Goal: Task Accomplishment & Management: Manage account settings

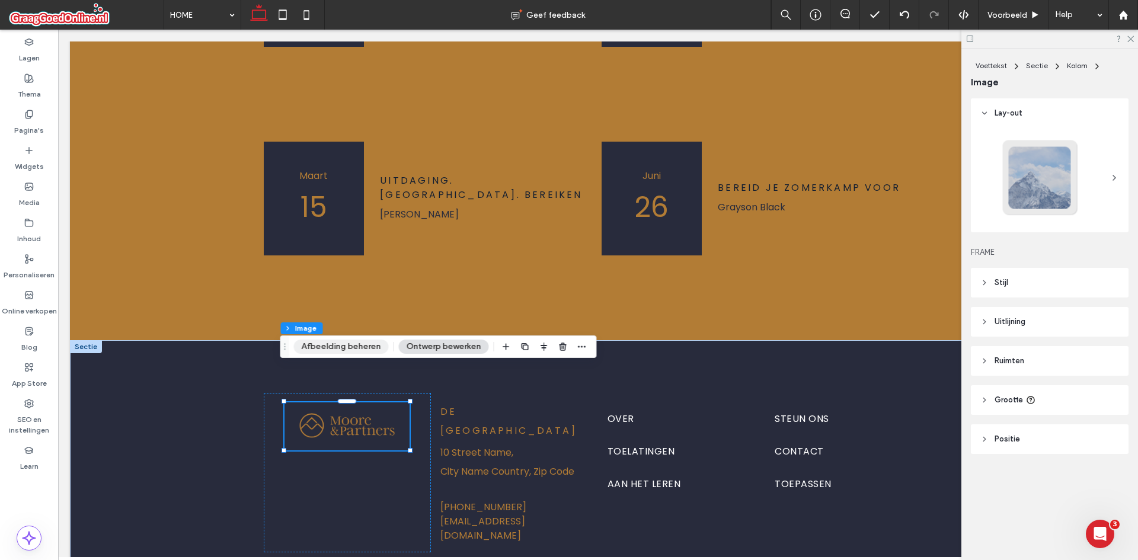
click at [329, 341] on button "Afbeelding beheren" at bounding box center [340, 347] width 95 height 14
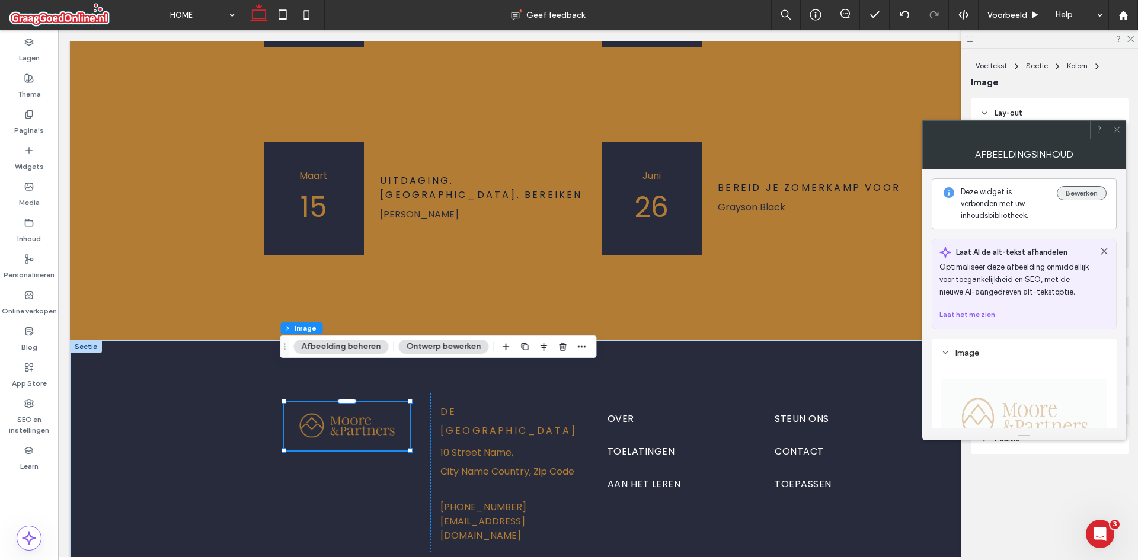
click at [1057, 195] on button "Bewerken" at bounding box center [1082, 193] width 50 height 14
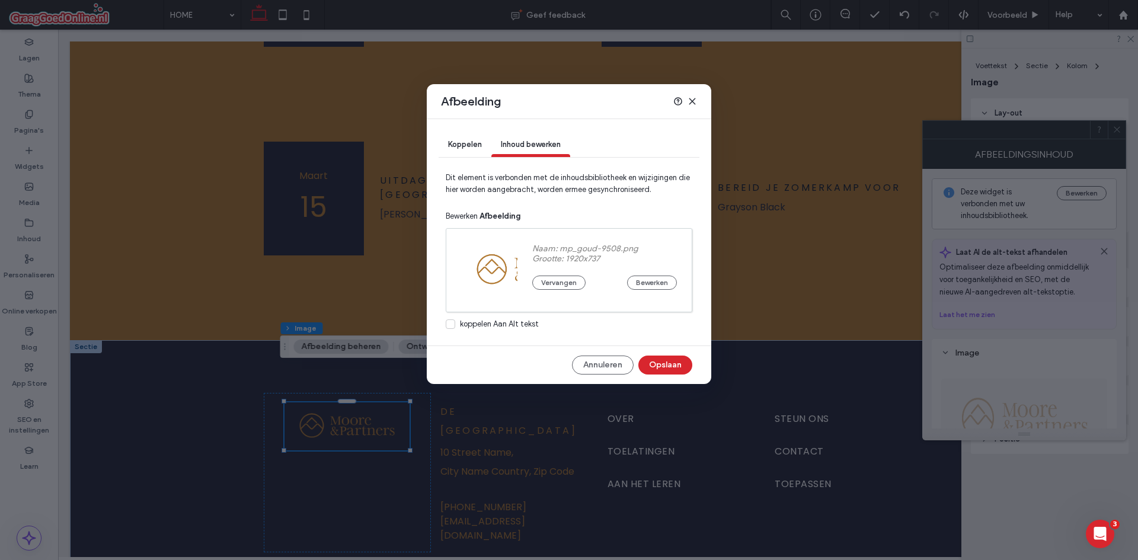
click at [698, 104] on div "Afbeelding" at bounding box center [569, 101] width 285 height 35
click at [697, 103] on div "Afbeelding" at bounding box center [569, 101] width 285 height 35
click at [688, 97] on icon at bounding box center [692, 101] width 9 height 9
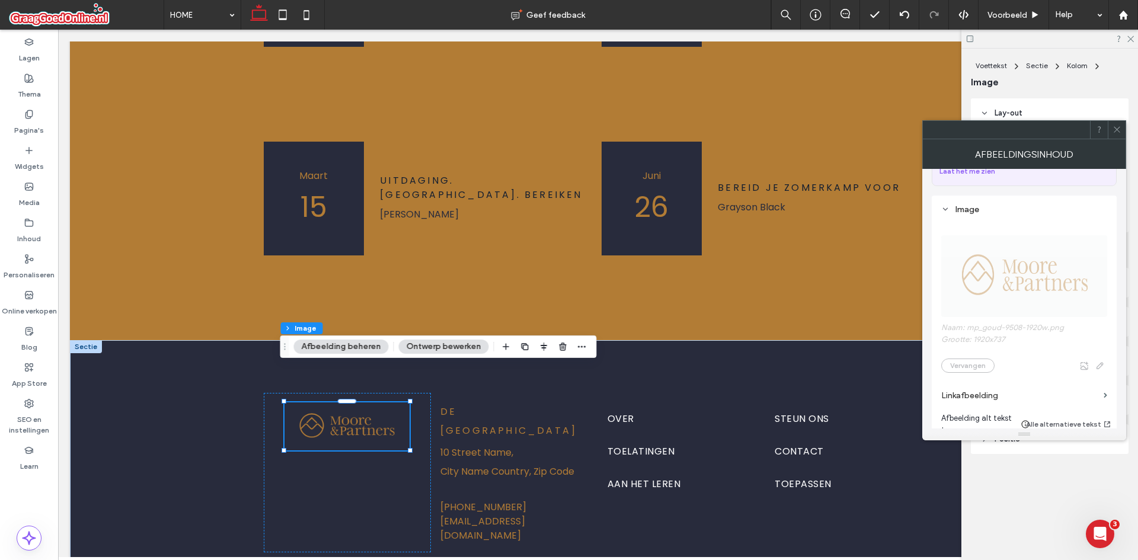
scroll to position [178, 0]
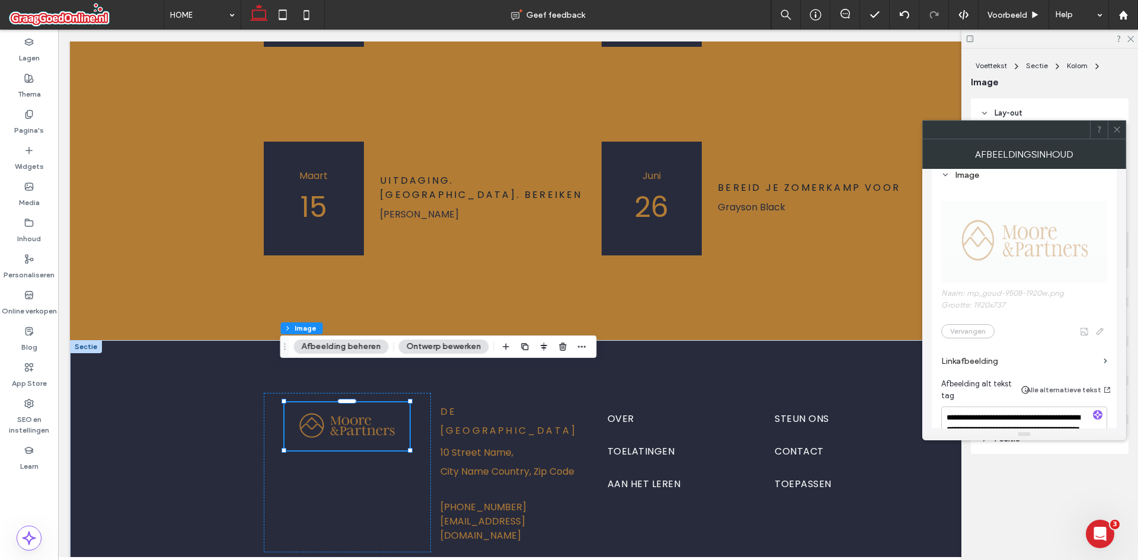
click at [981, 285] on span "Naam: mp_goud-9508-1920w.png Grootte: 1920x737 Vervangen" at bounding box center [1024, 263] width 166 height 161
click at [1100, 327] on span "Naam: mp_goud-9508-1920w.png Grootte: 1920x737 Vervangen" at bounding box center [1024, 263] width 166 height 161
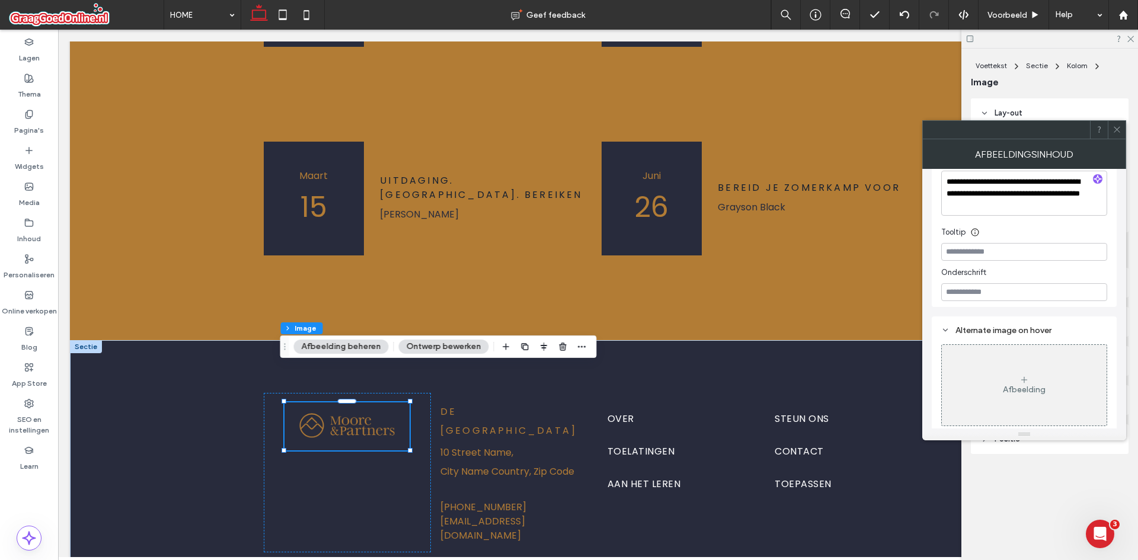
scroll to position [417, 0]
click at [981, 248] on input at bounding box center [1024, 248] width 166 height 18
click at [981, 291] on input at bounding box center [1024, 289] width 166 height 18
click at [1116, 129] on use at bounding box center [1117, 130] width 6 height 6
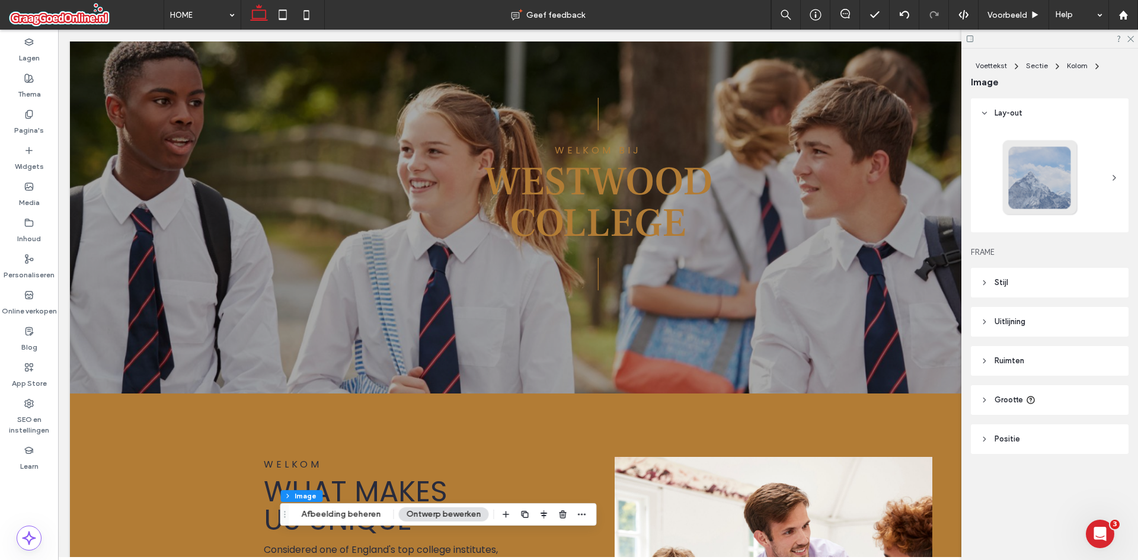
scroll to position [0, 0]
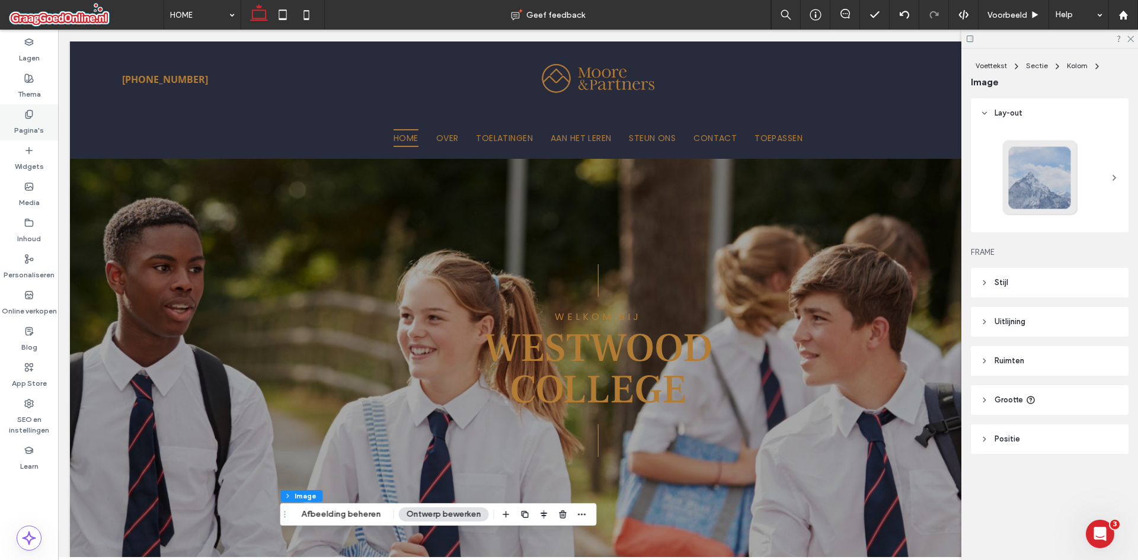
click at [24, 108] on div "Pagina's" at bounding box center [29, 122] width 58 height 36
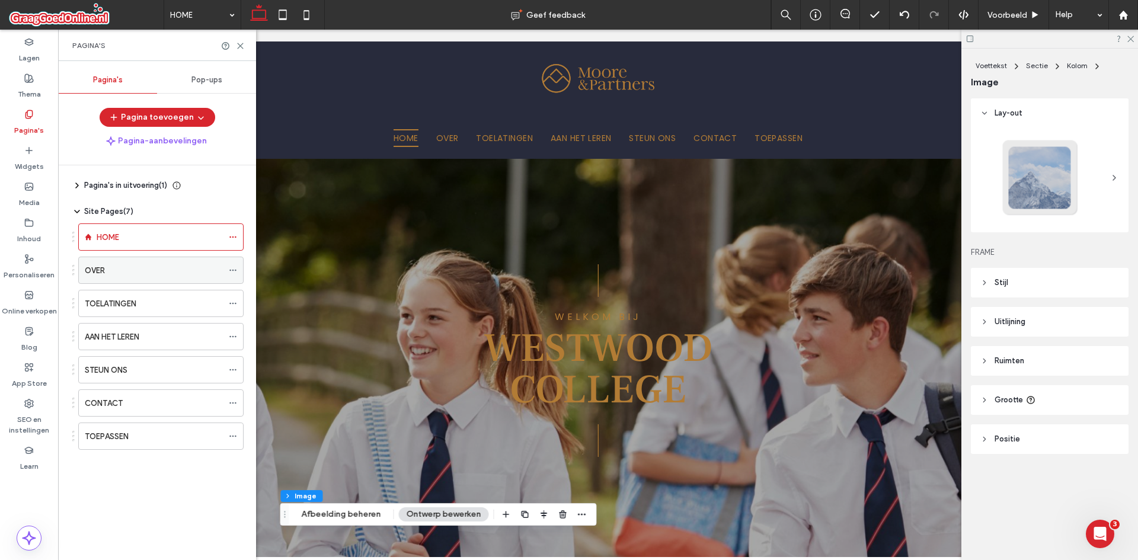
click at [106, 259] on div "OVER" at bounding box center [154, 270] width 138 height 26
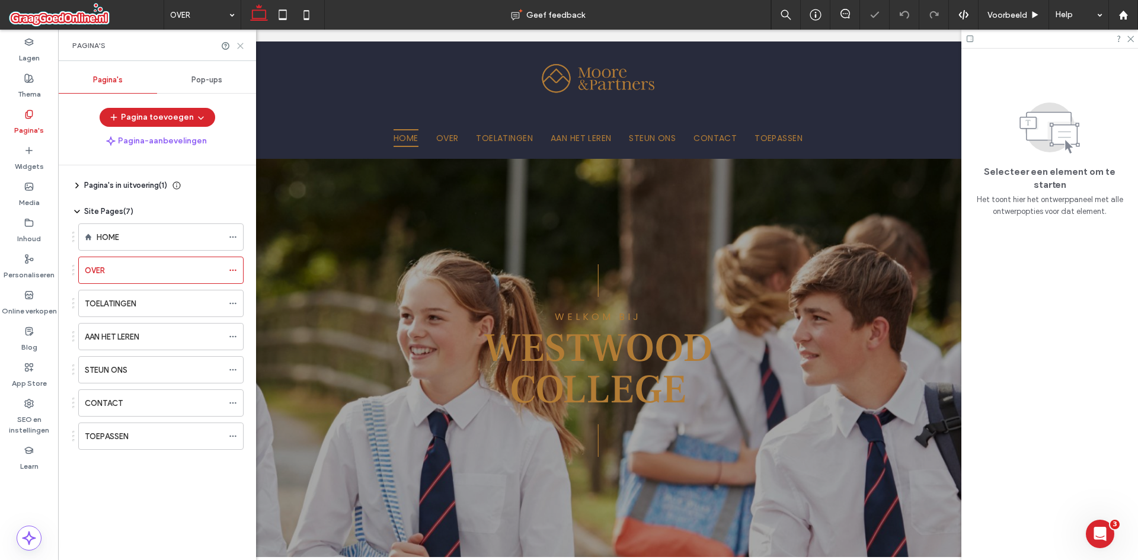
click at [237, 43] on icon at bounding box center [240, 45] width 9 height 9
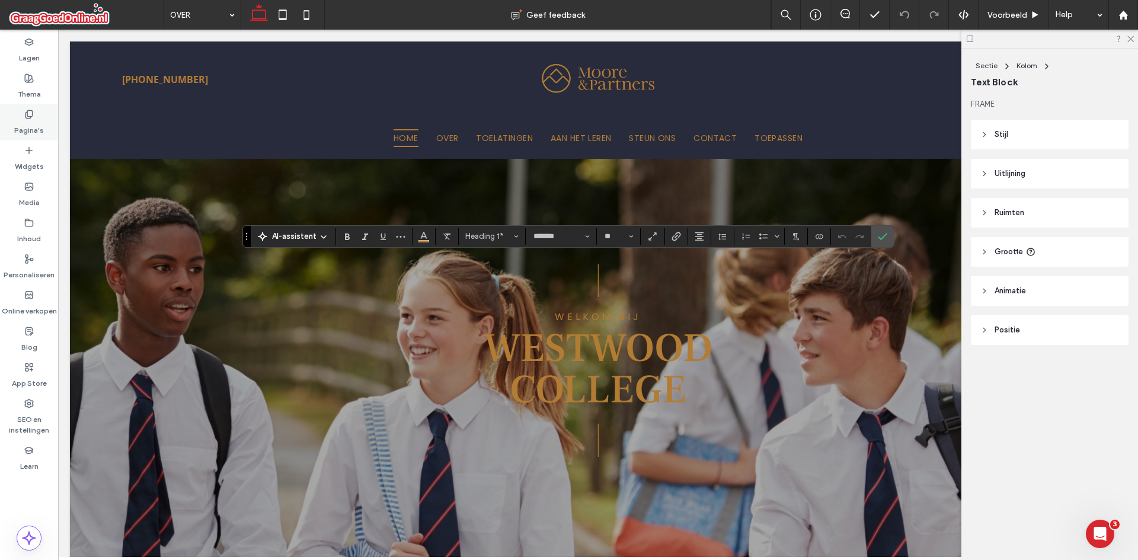
click at [28, 115] on icon at bounding box center [28, 114] width 9 height 9
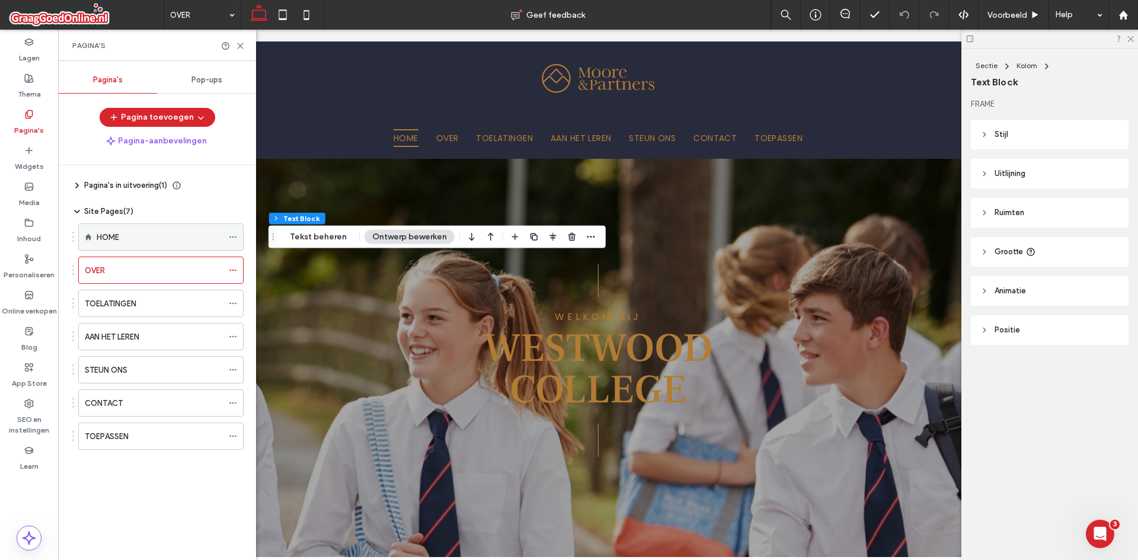
click at [125, 229] on div "HOME" at bounding box center [160, 237] width 126 height 26
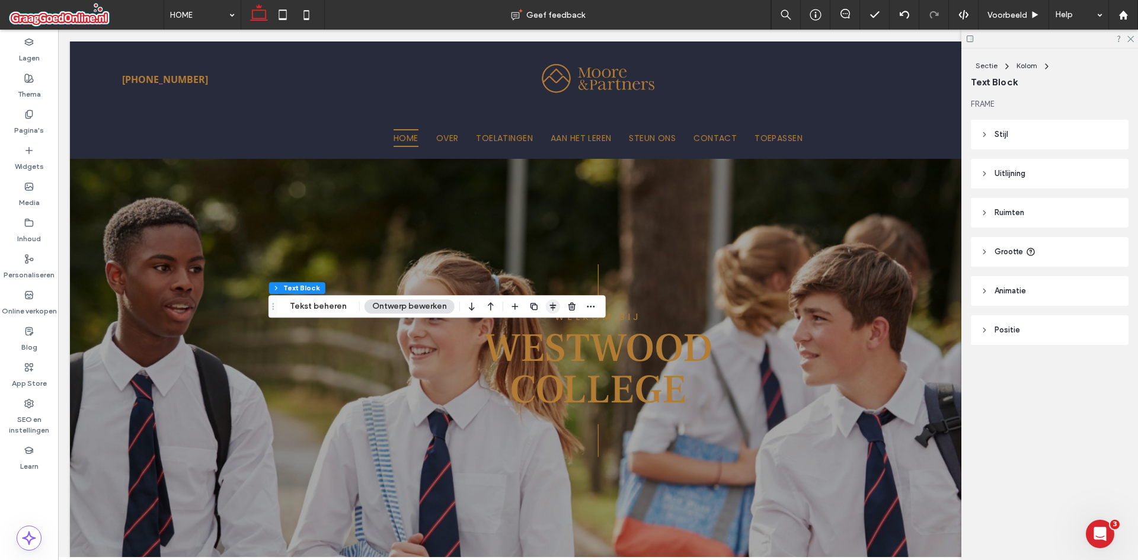
click at [548, 305] on icon "button" at bounding box center [552, 306] width 9 height 9
click at [589, 325] on div at bounding box center [553, 329] width 92 height 23
click at [583, 326] on icon "stretch" at bounding box center [583, 329] width 9 height 9
click at [556, 328] on use "flex-end" at bounding box center [560, 329] width 8 height 8
click at [536, 328] on icon "center" at bounding box center [540, 329] width 9 height 9
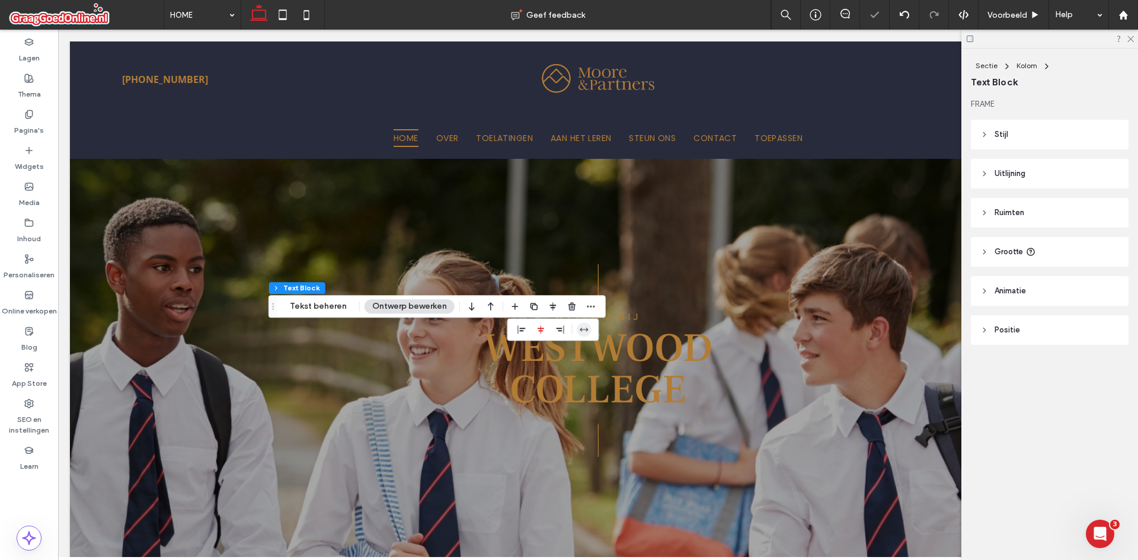
click at [585, 325] on icon "stretch" at bounding box center [583, 329] width 9 height 9
click at [557, 327] on icon "flex-end" at bounding box center [559, 329] width 9 height 9
click at [579, 325] on icon "stretch" at bounding box center [583, 329] width 9 height 9
click at [511, 329] on div at bounding box center [553, 329] width 92 height 23
click at [518, 329] on use "flex-start" at bounding box center [521, 329] width 8 height 8
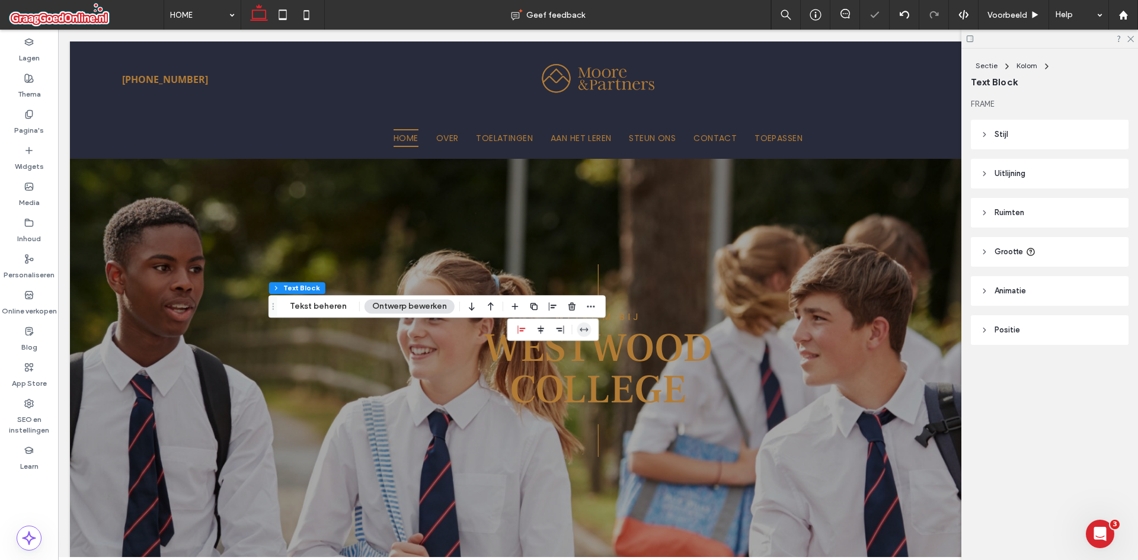
click at [583, 331] on icon "stretch" at bounding box center [583, 329] width 9 height 9
click at [523, 331] on icon "flex-start" at bounding box center [521, 329] width 9 height 9
click at [536, 330] on icon "center" at bounding box center [540, 329] width 9 height 9
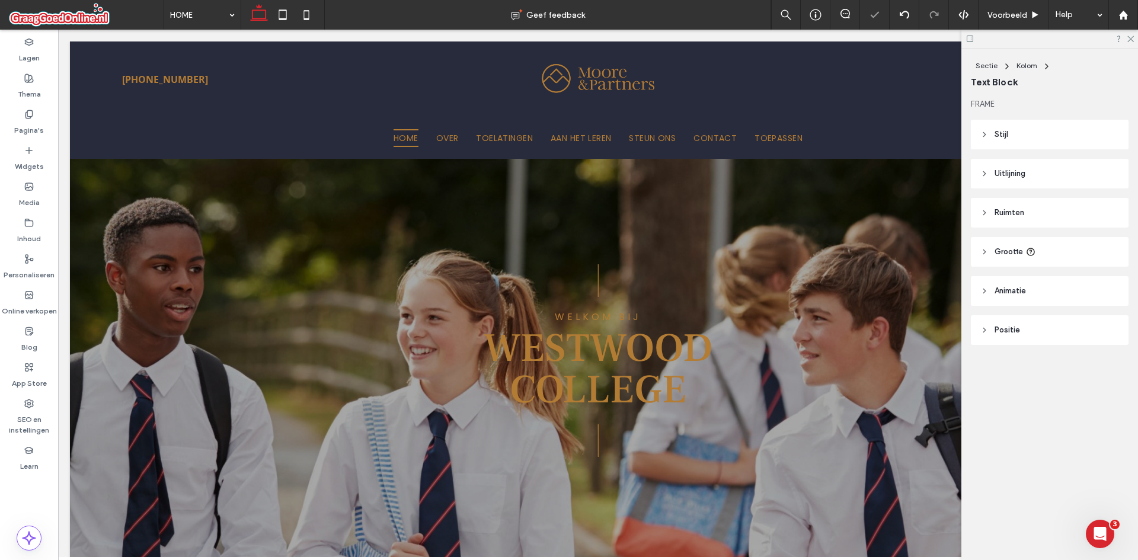
type input "*******"
type input "**"
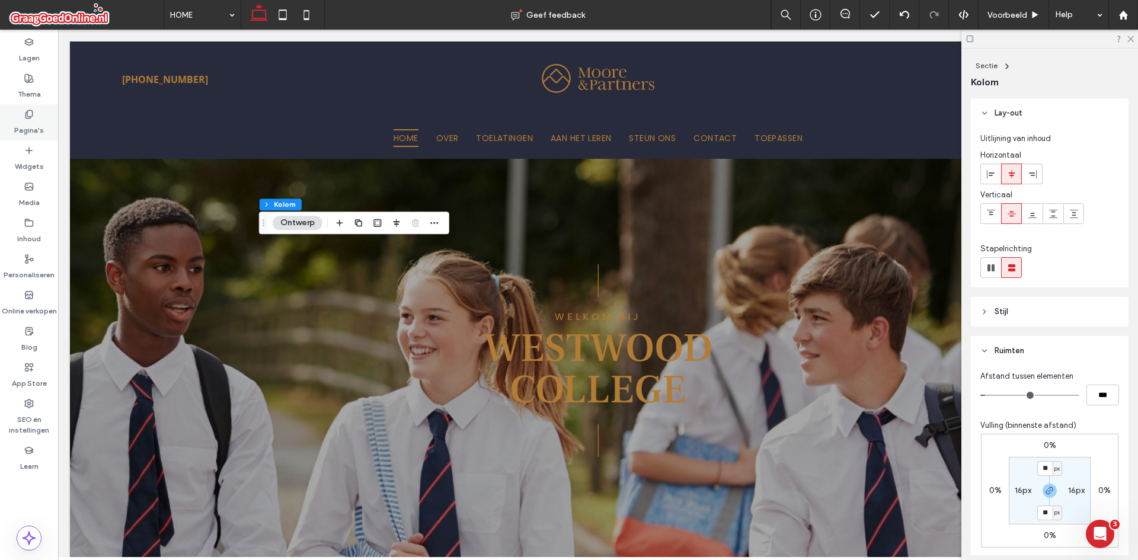
click at [0, 113] on div "Pagina's" at bounding box center [29, 122] width 58 height 36
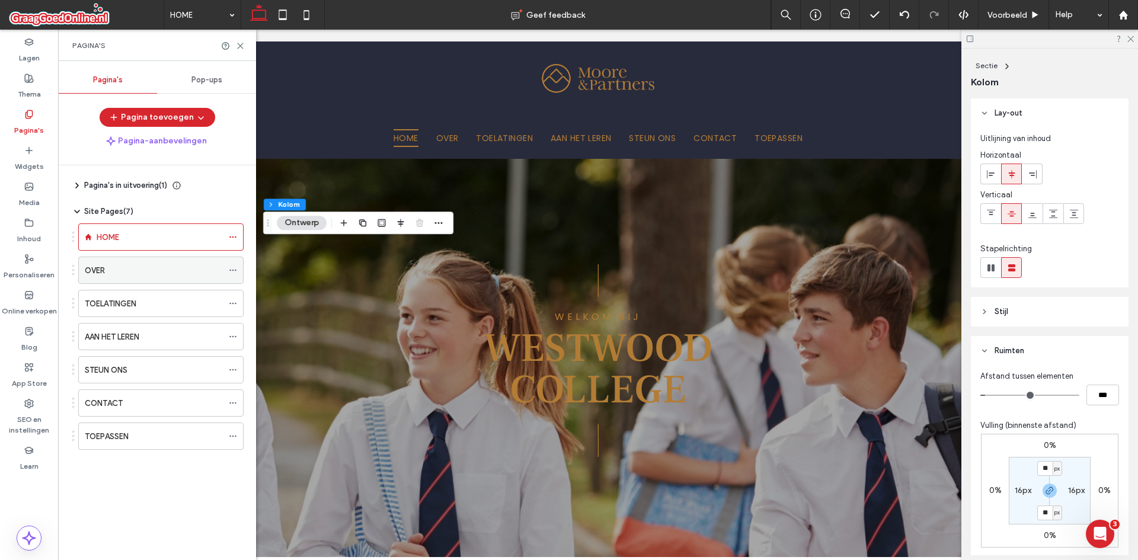
click at [157, 258] on div "OVER" at bounding box center [154, 270] width 138 height 26
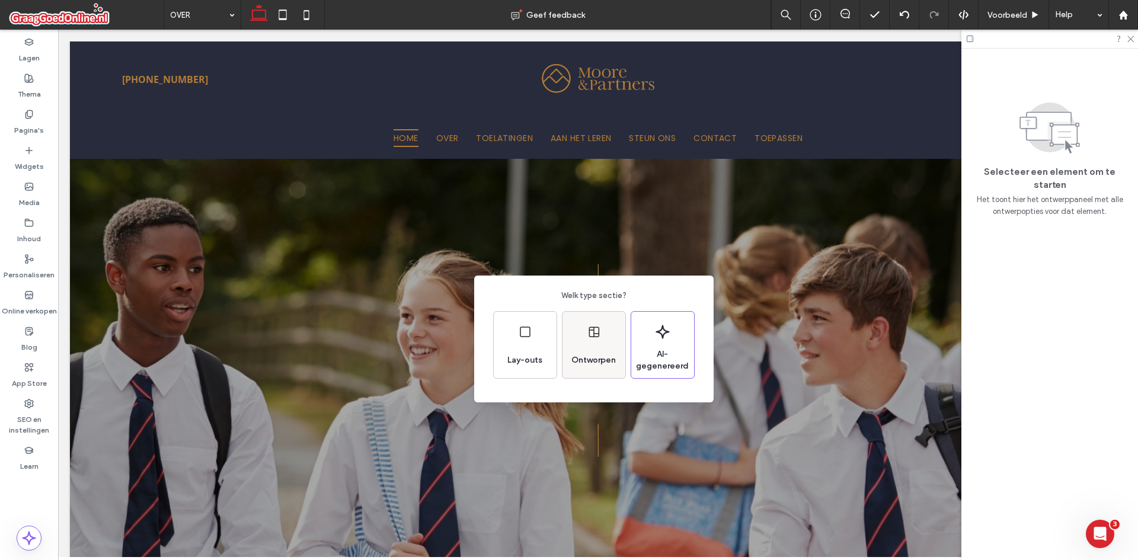
click at [569, 343] on div "Ontworpen" at bounding box center [594, 345] width 63 height 66
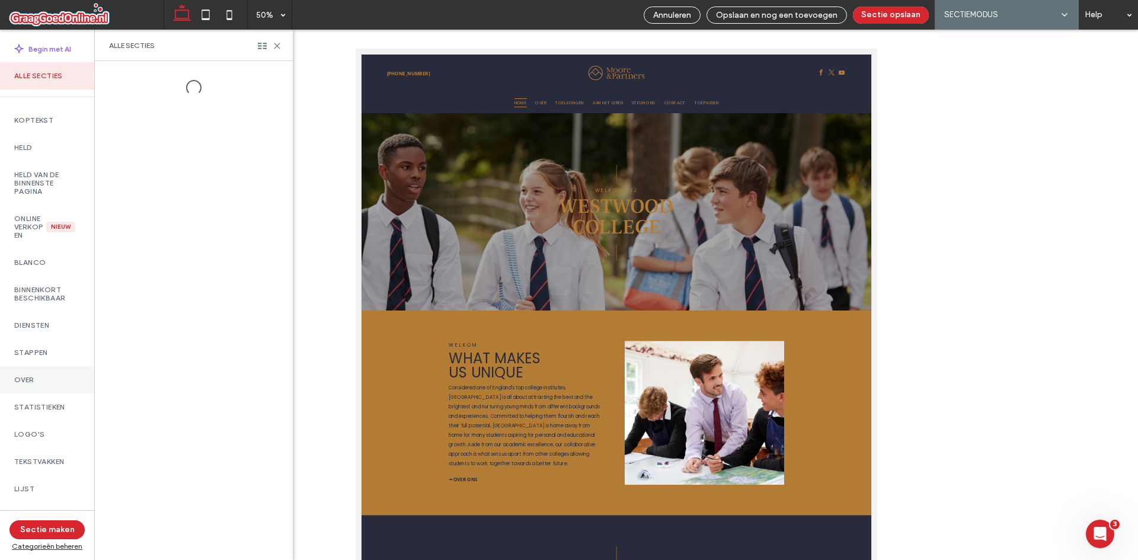
click at [54, 382] on label "Over" at bounding box center [47, 380] width 66 height 8
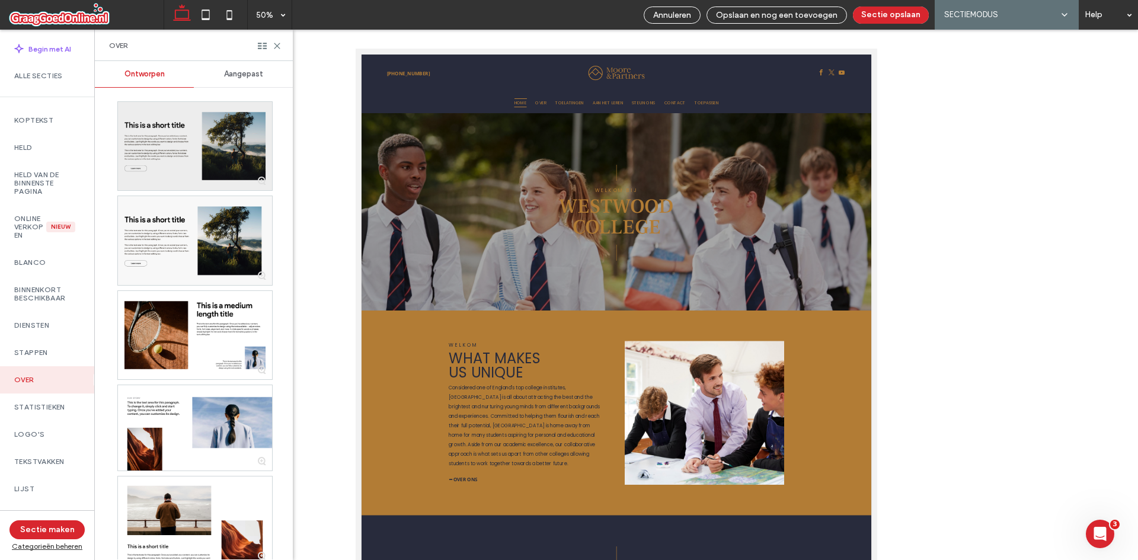
click at [203, 115] on div at bounding box center [195, 146] width 154 height 88
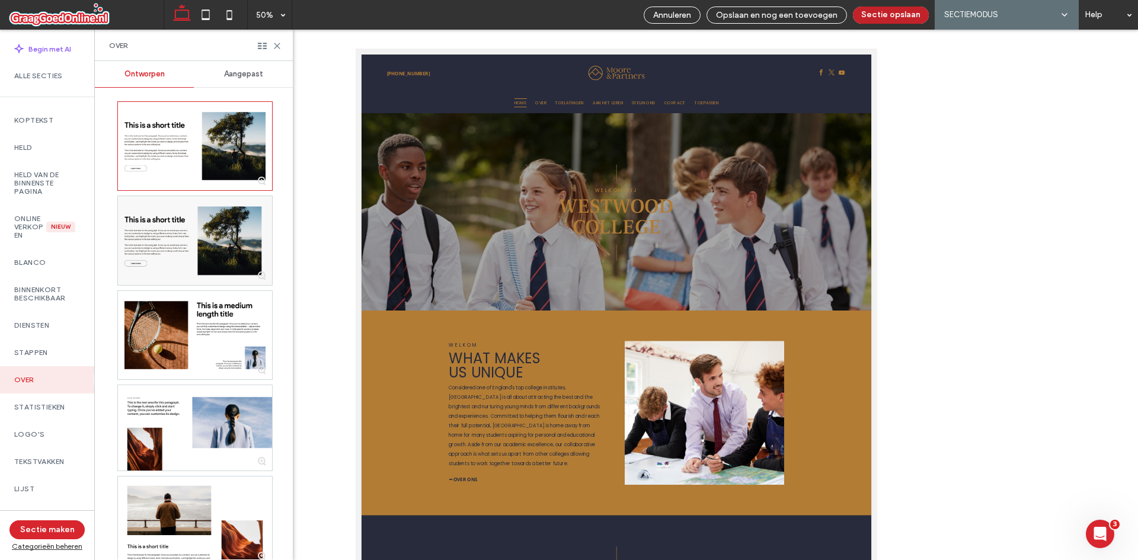
click at [894, 12] on button "Sectie opslaan" at bounding box center [891, 15] width 76 height 17
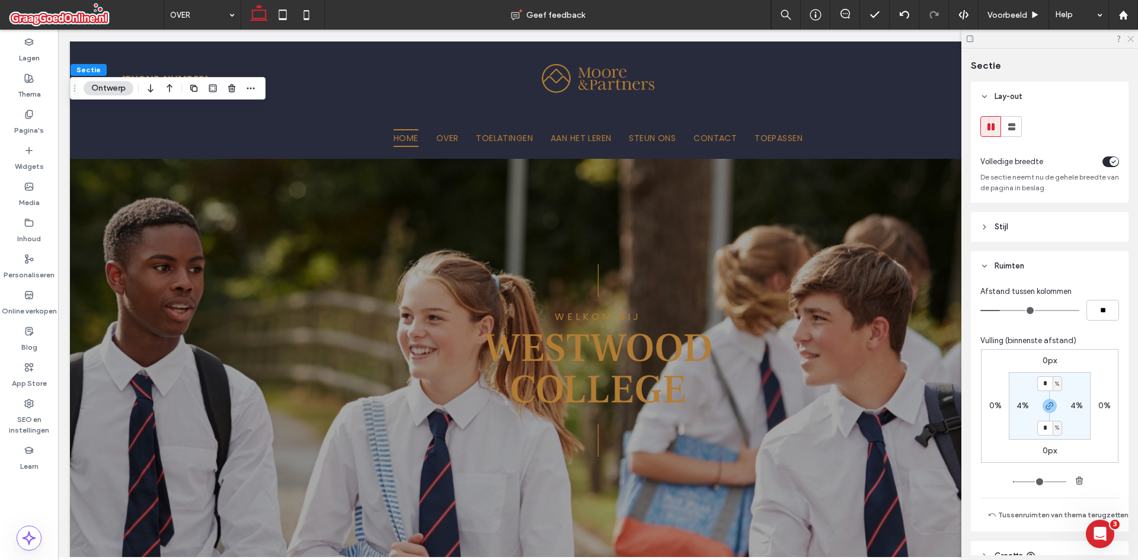
click at [1129, 38] on icon at bounding box center [1130, 38] width 8 height 8
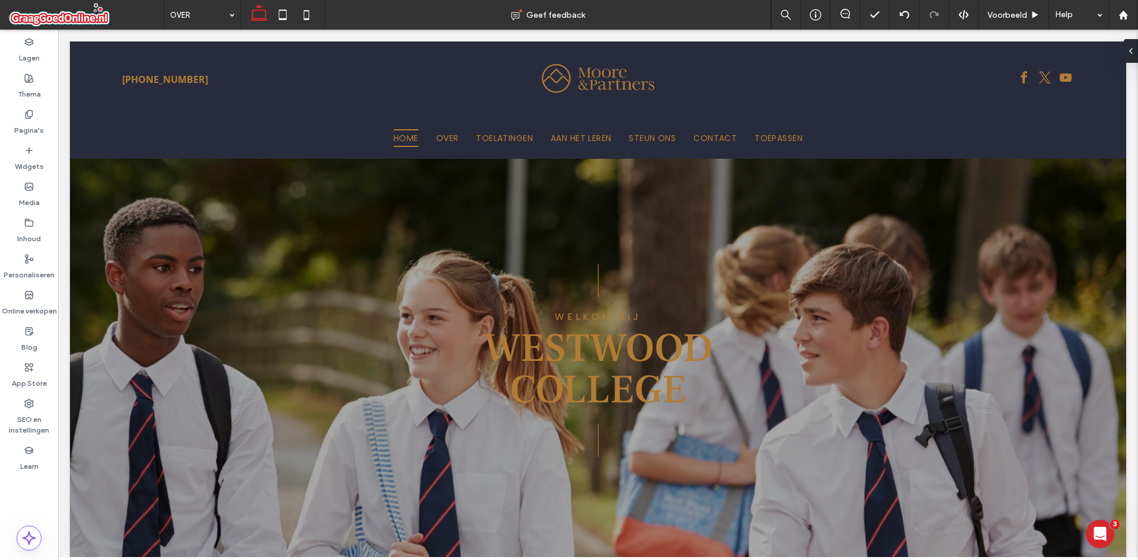
type input "*******"
type input "**"
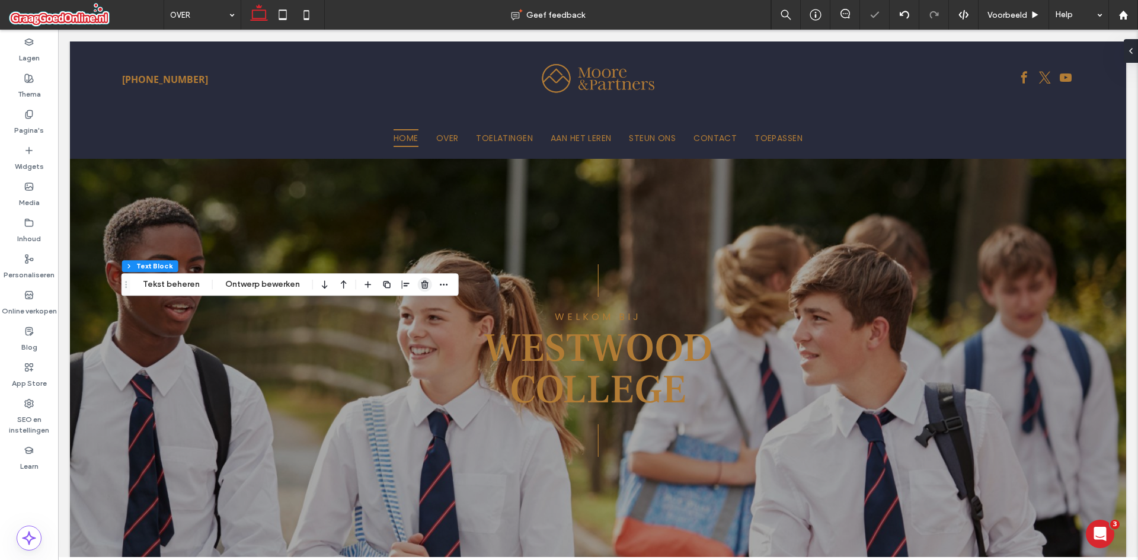
click at [421, 287] on use "button" at bounding box center [424, 285] width 7 height 8
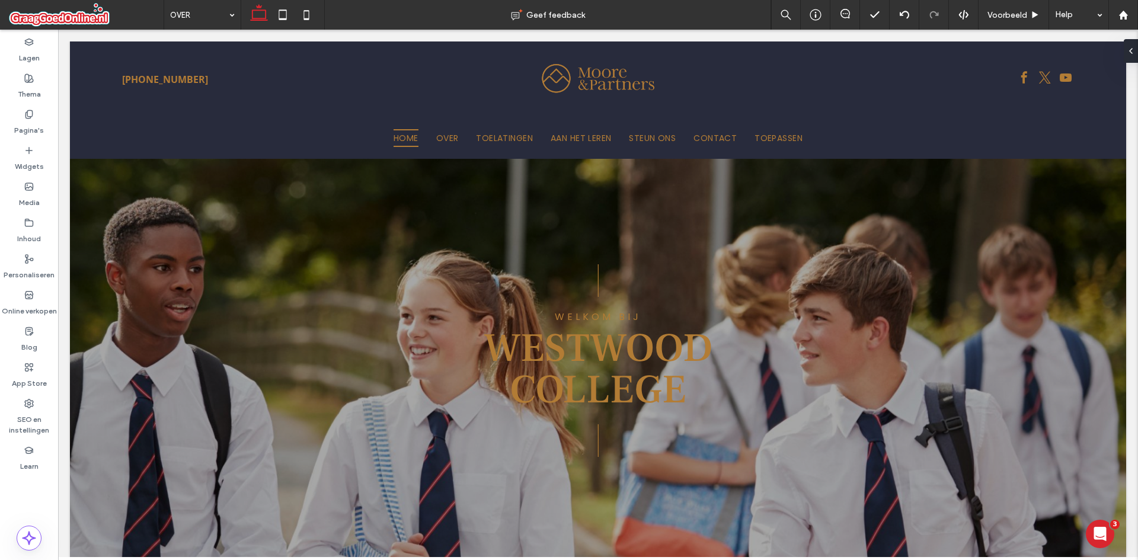
type input "*******"
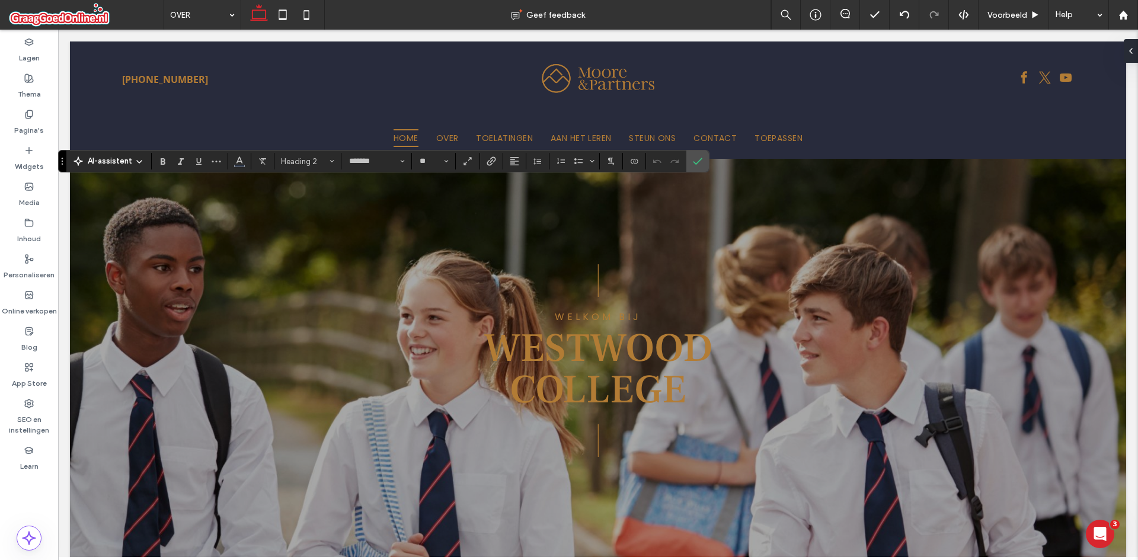
type input "**"
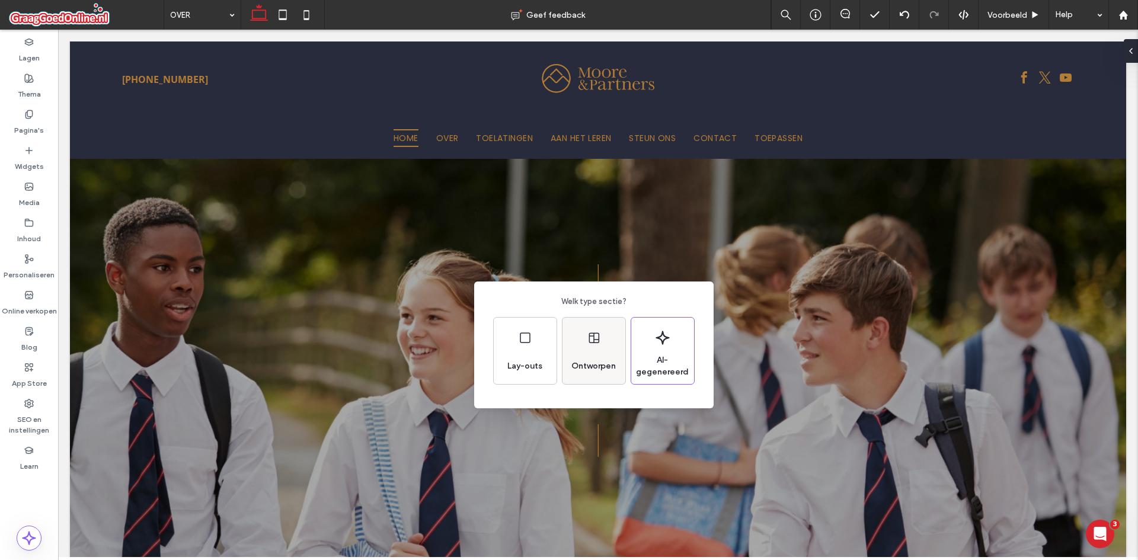
click at [589, 343] on icon at bounding box center [594, 338] width 14 height 14
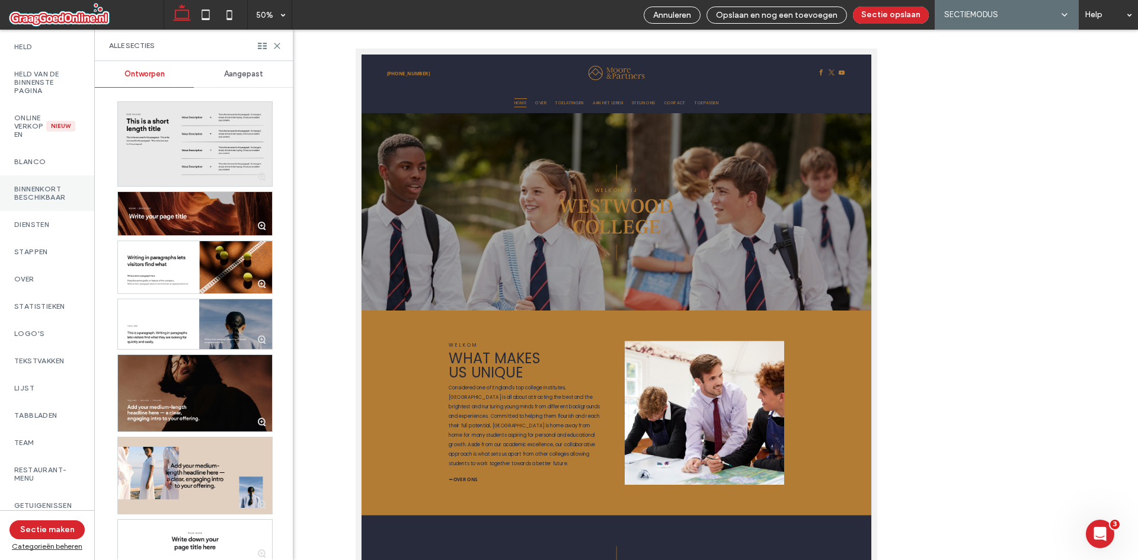
scroll to position [119, 0]
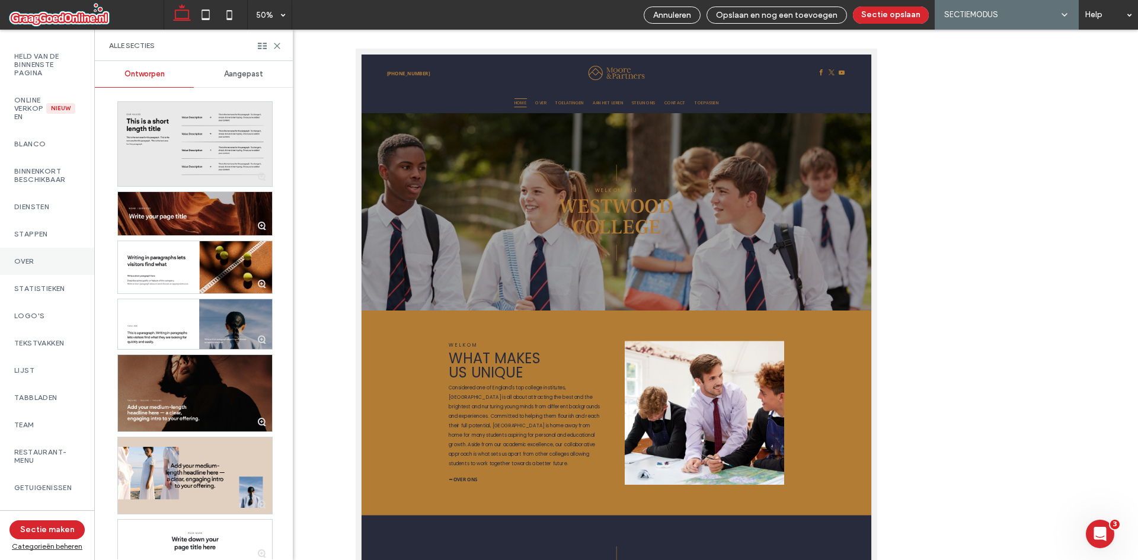
click at [47, 248] on div "Over" at bounding box center [47, 261] width 94 height 27
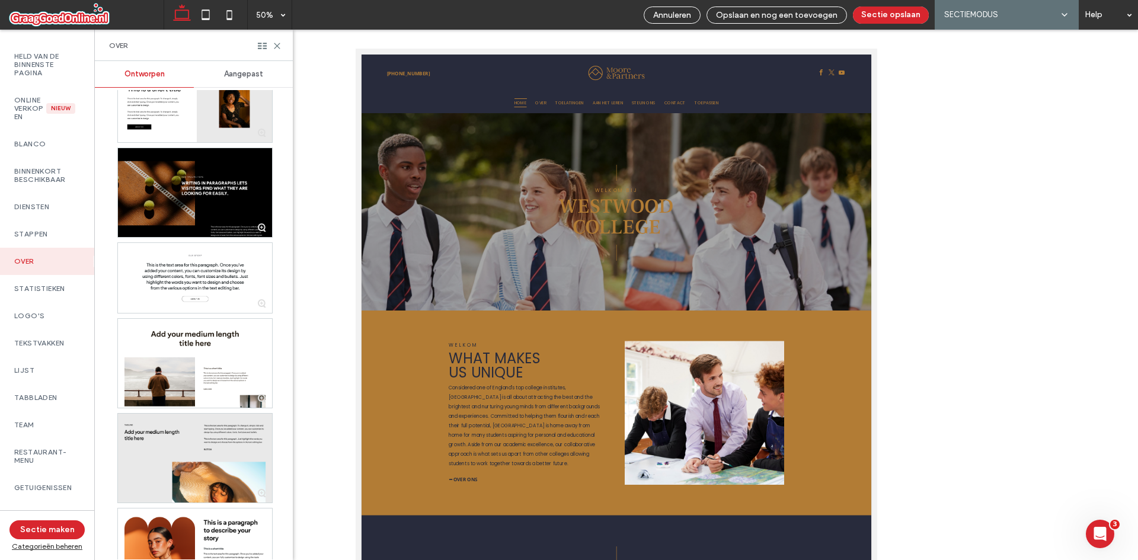
scroll to position [1126, 0]
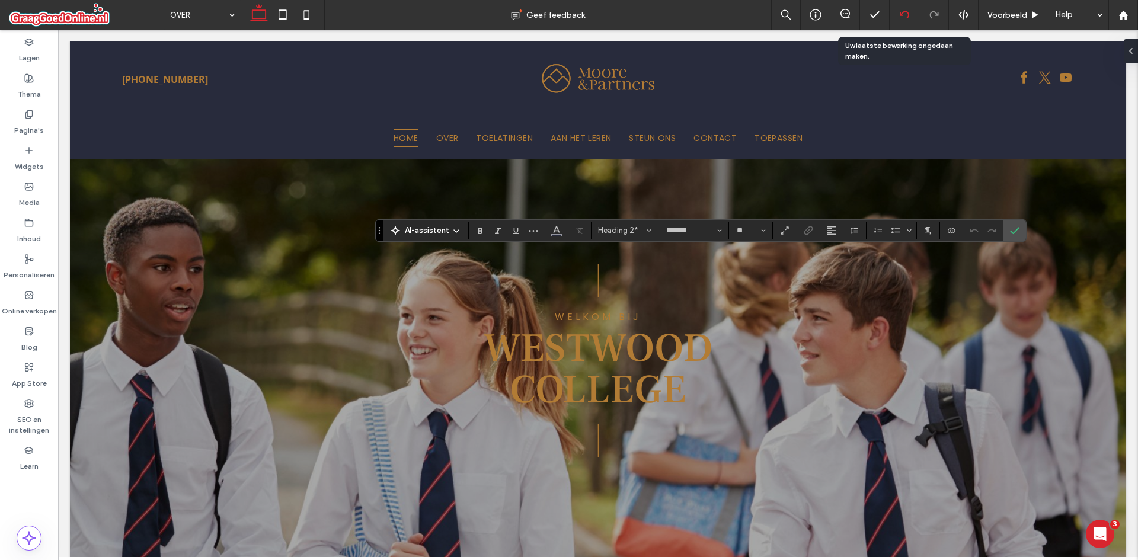
click at [900, 12] on icon at bounding box center [904, 14] width 9 height 9
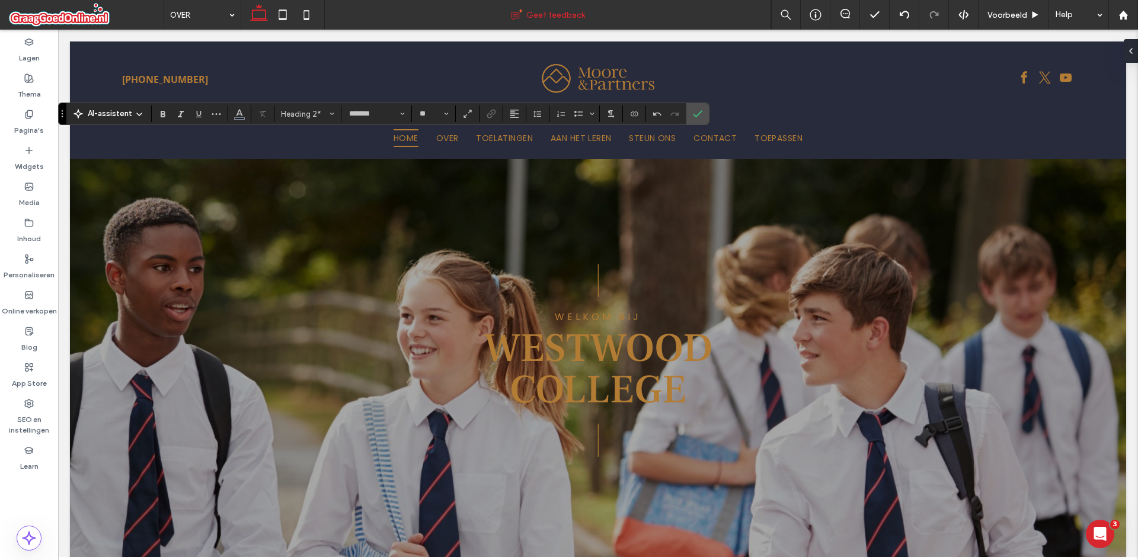
type input "**"
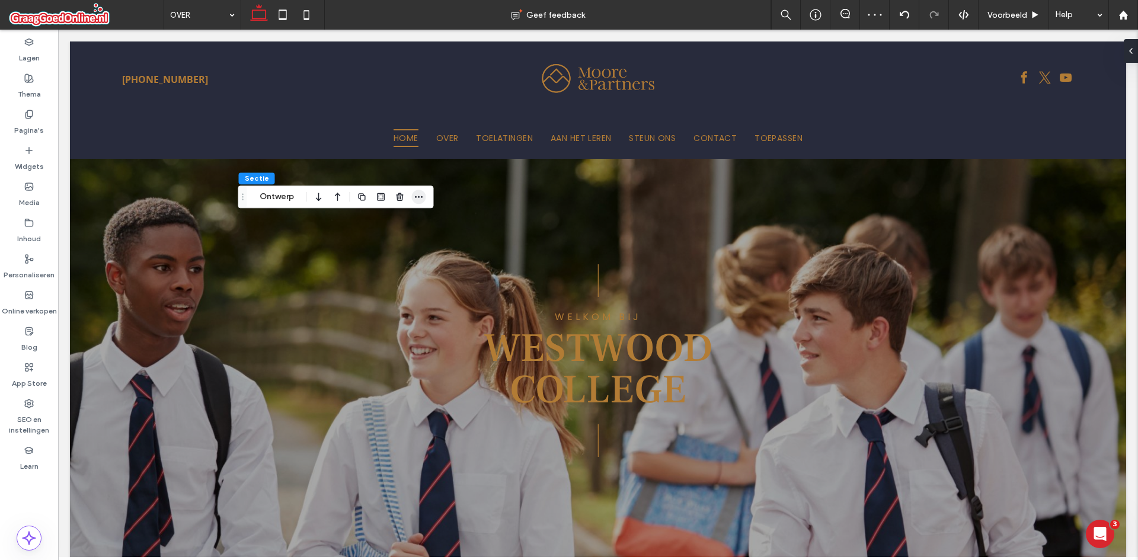
click at [422, 193] on icon "button" at bounding box center [418, 196] width 9 height 9
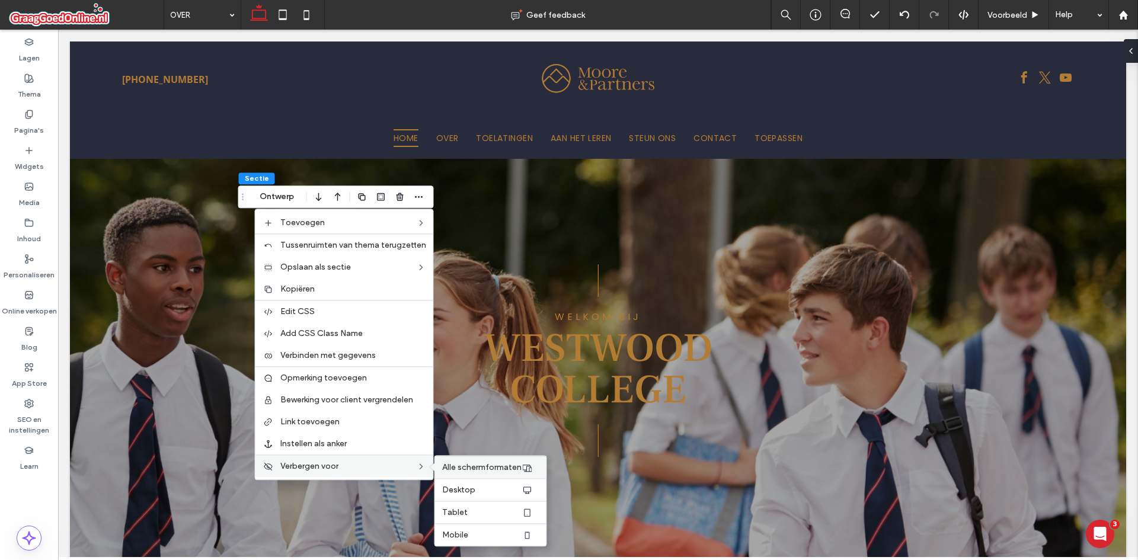
click at [494, 463] on span "Alle schermformaten" at bounding box center [481, 467] width 79 height 10
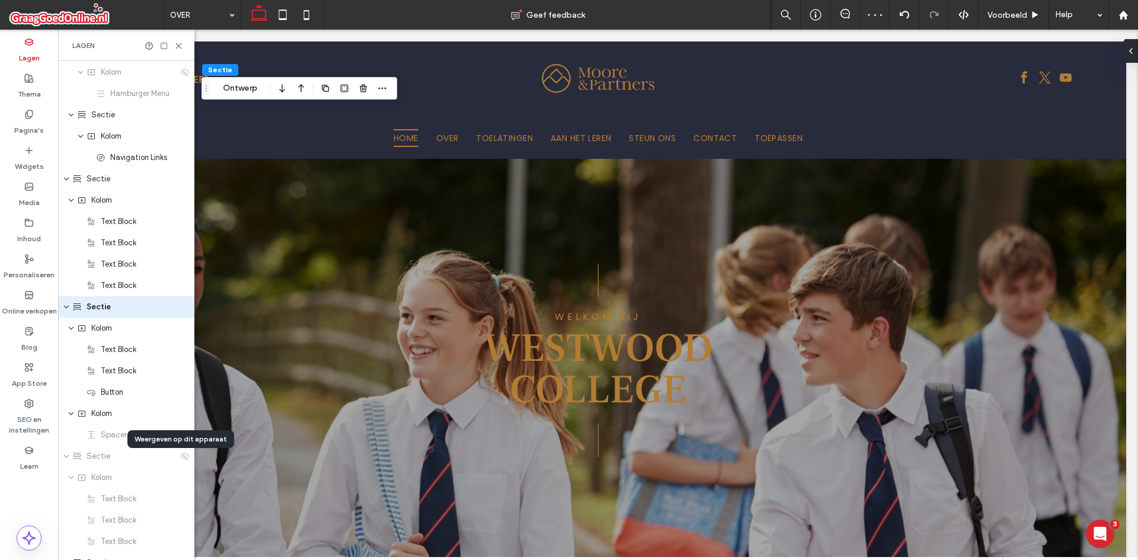
scroll to position [188, 0]
click at [180, 43] on icon at bounding box center [178, 45] width 9 height 9
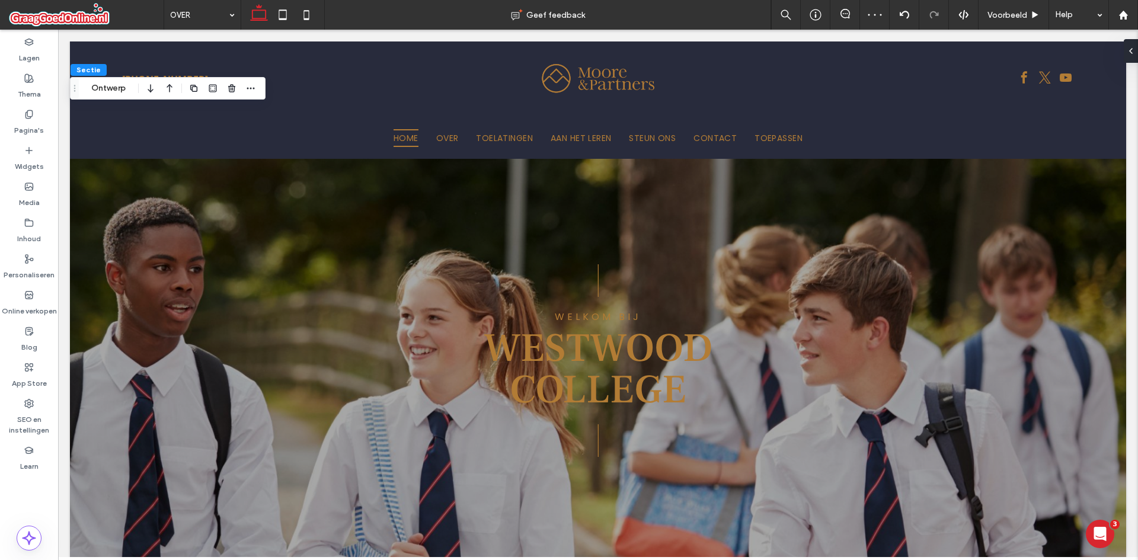
scroll to position [0, 0]
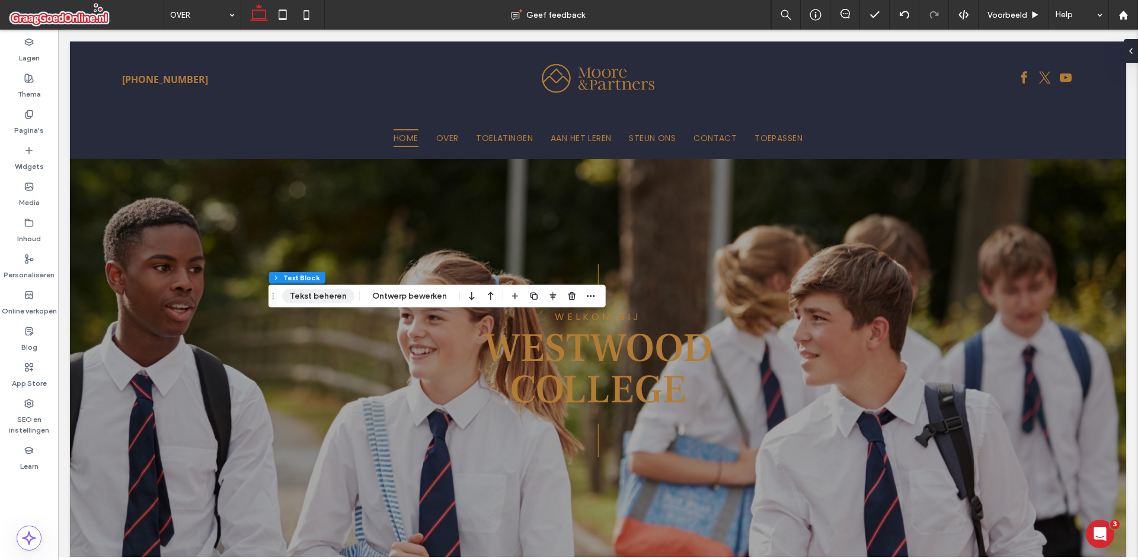
click at [344, 293] on button "Tekst beheren" at bounding box center [318, 296] width 72 height 14
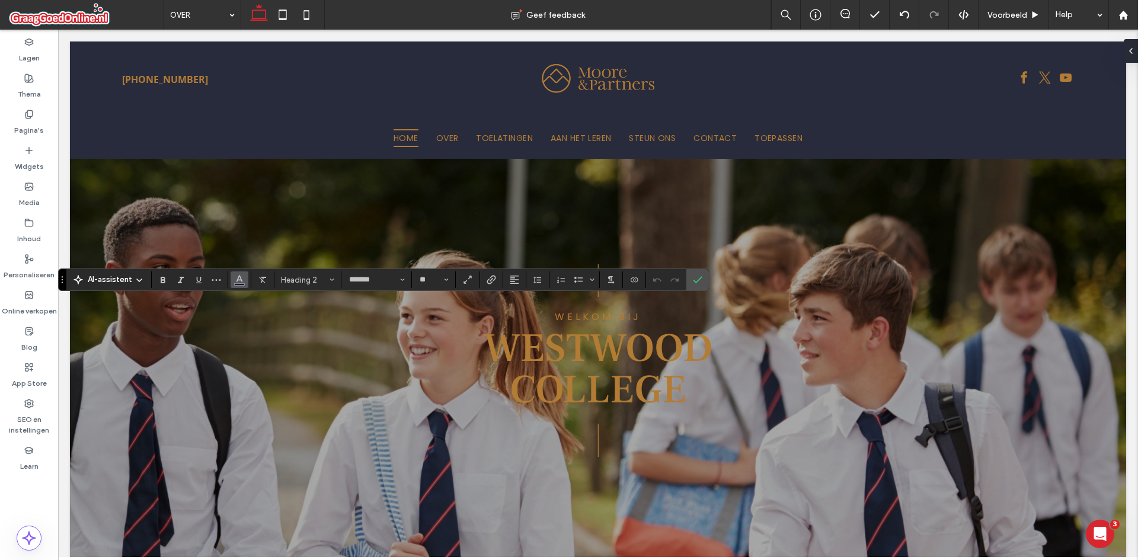
click at [242, 282] on icon "Kleur" at bounding box center [239, 278] width 9 height 9
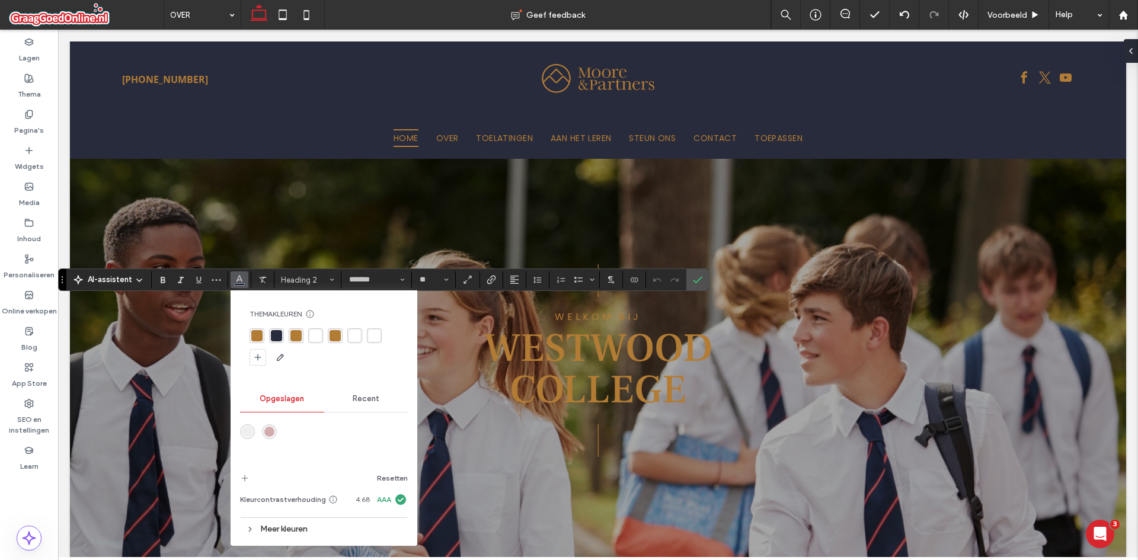
click at [351, 338] on div "rgba(255, 255, 255, 1)" at bounding box center [354, 335] width 11 height 11
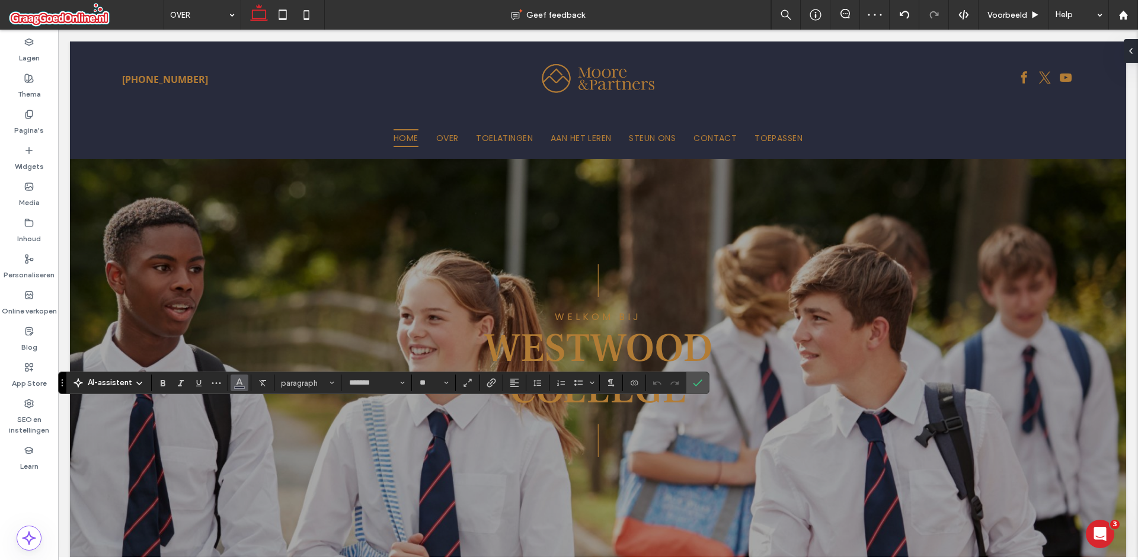
click at [241, 381] on icon "Kleur" at bounding box center [239, 381] width 9 height 9
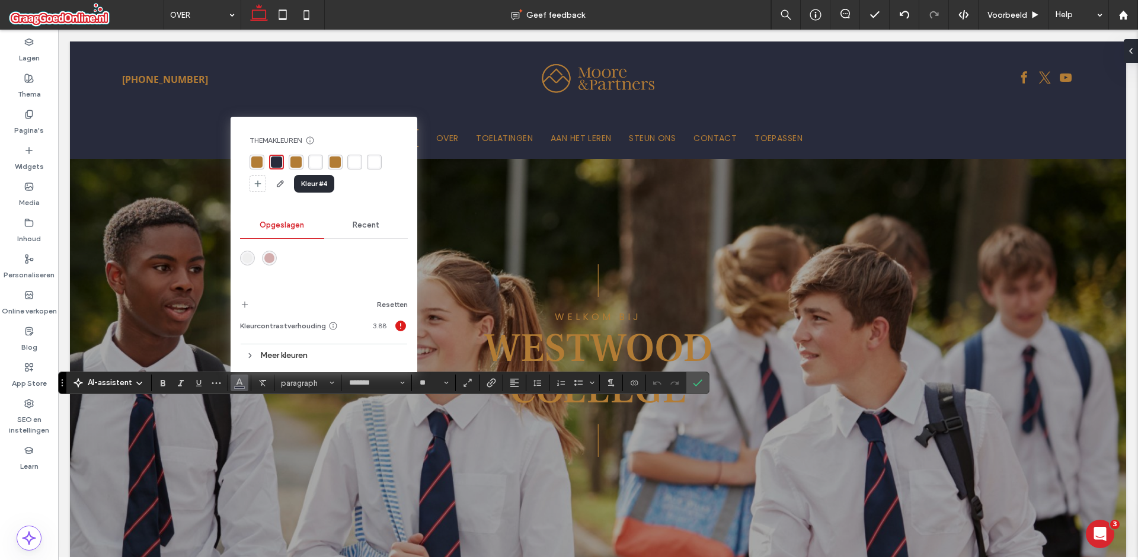
click at [319, 161] on div "rgba(255, 255, 255, 1)" at bounding box center [315, 161] width 11 height 11
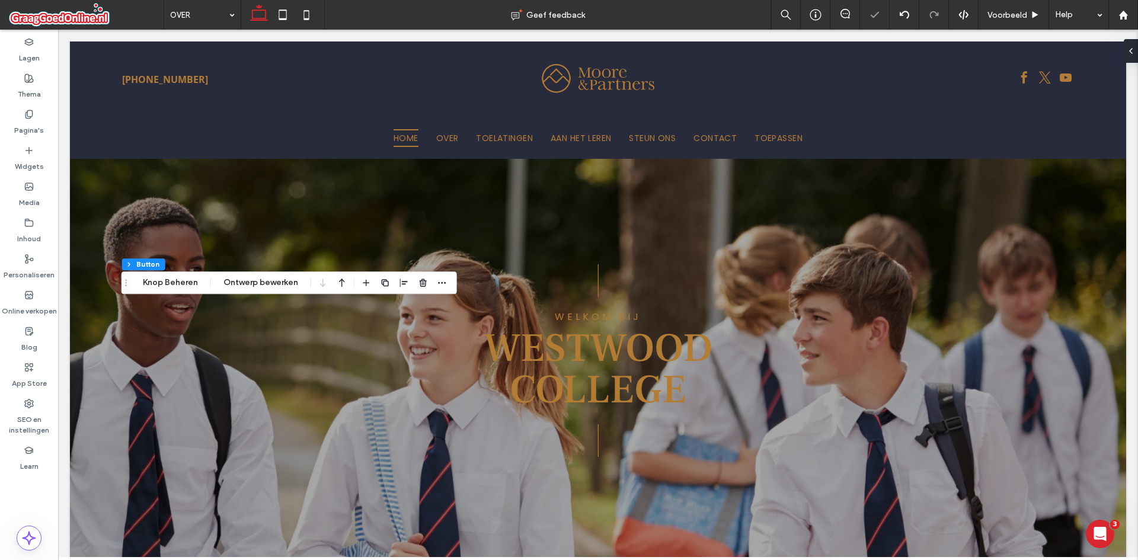
type input "**"
click at [279, 280] on button "Ontwerp bewerken" at bounding box center [261, 283] width 90 height 14
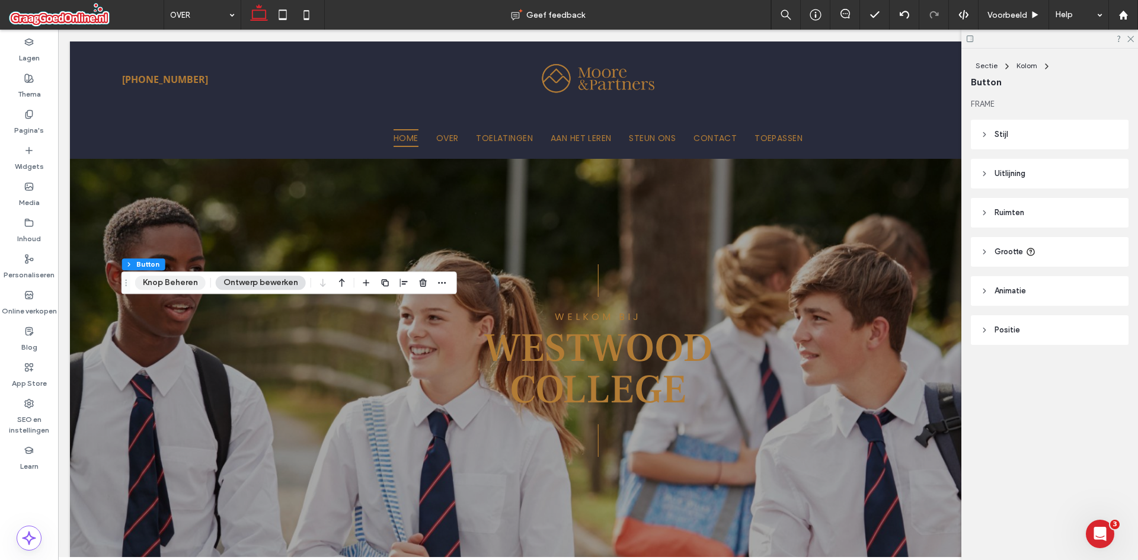
click at [192, 277] on button "Knop Beheren" at bounding box center [170, 283] width 71 height 14
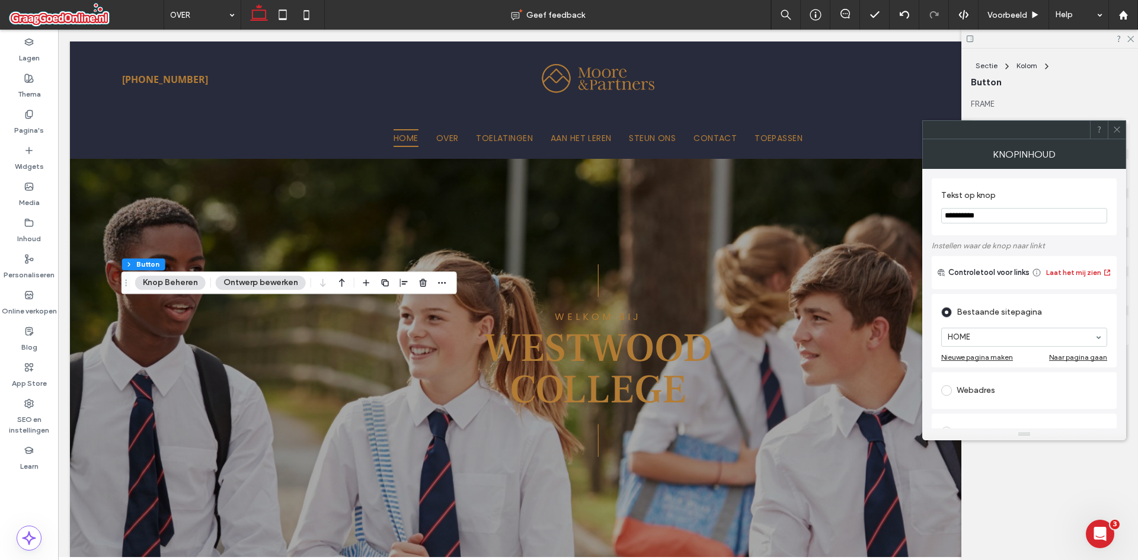
click at [1117, 135] on span at bounding box center [1117, 130] width 9 height 18
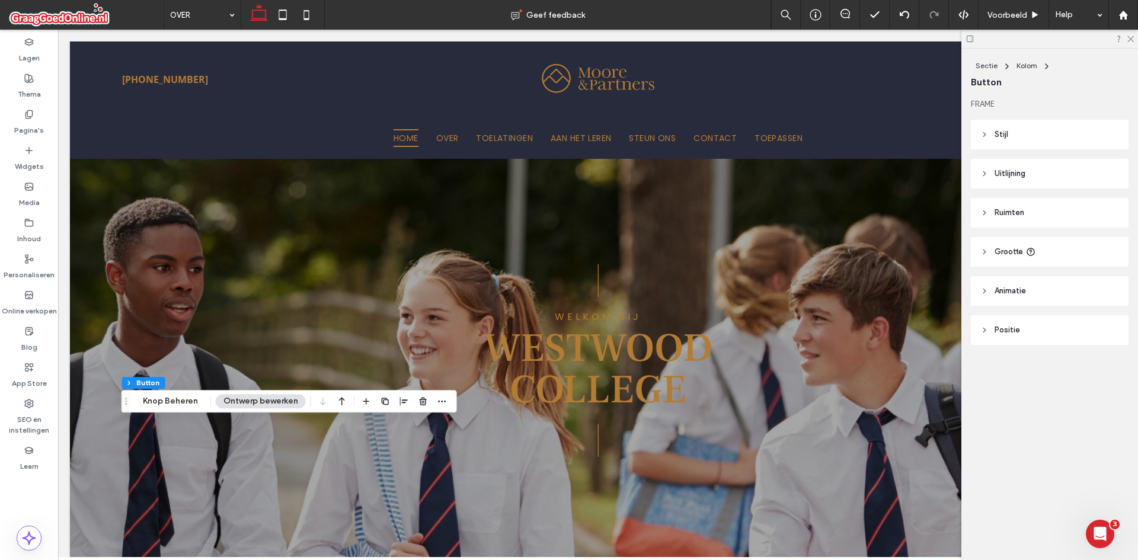
click at [986, 122] on header "Stijl" at bounding box center [1050, 135] width 158 height 30
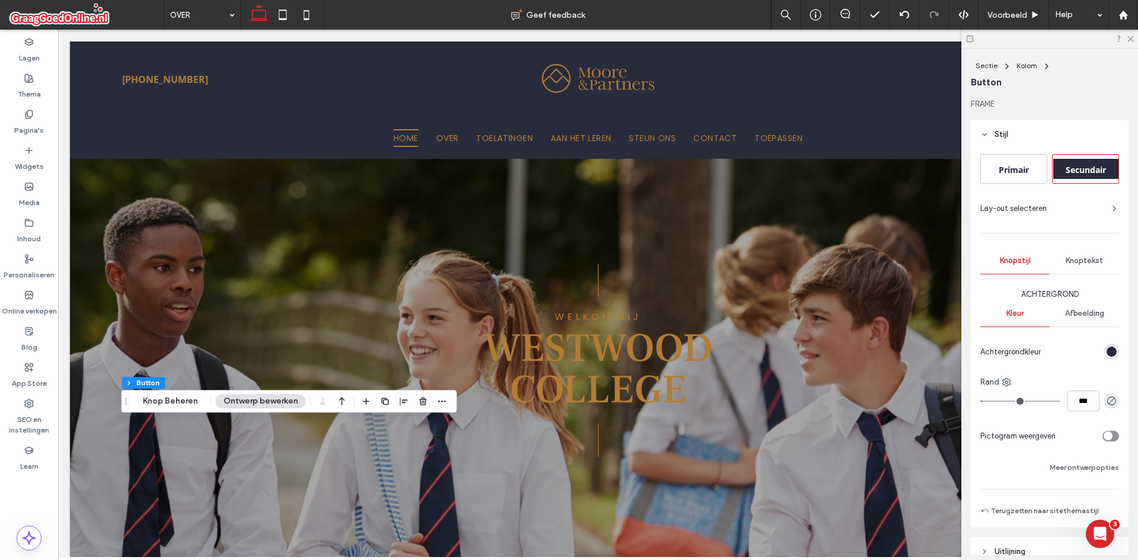
click at [1011, 157] on div "Primair" at bounding box center [1014, 169] width 66 height 28
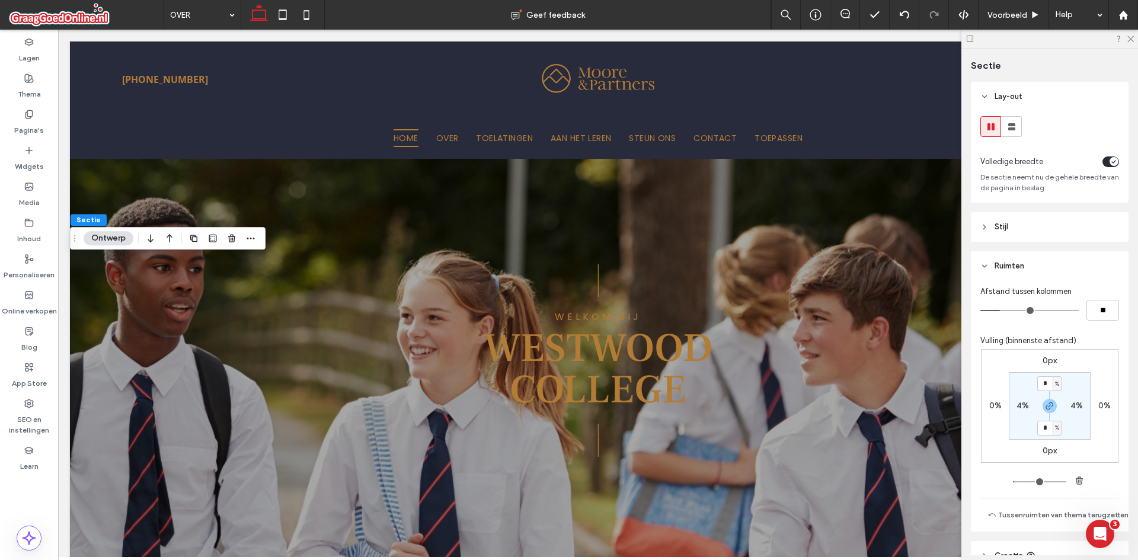
click at [101, 235] on button "Ontwerp" at bounding box center [109, 238] width 50 height 14
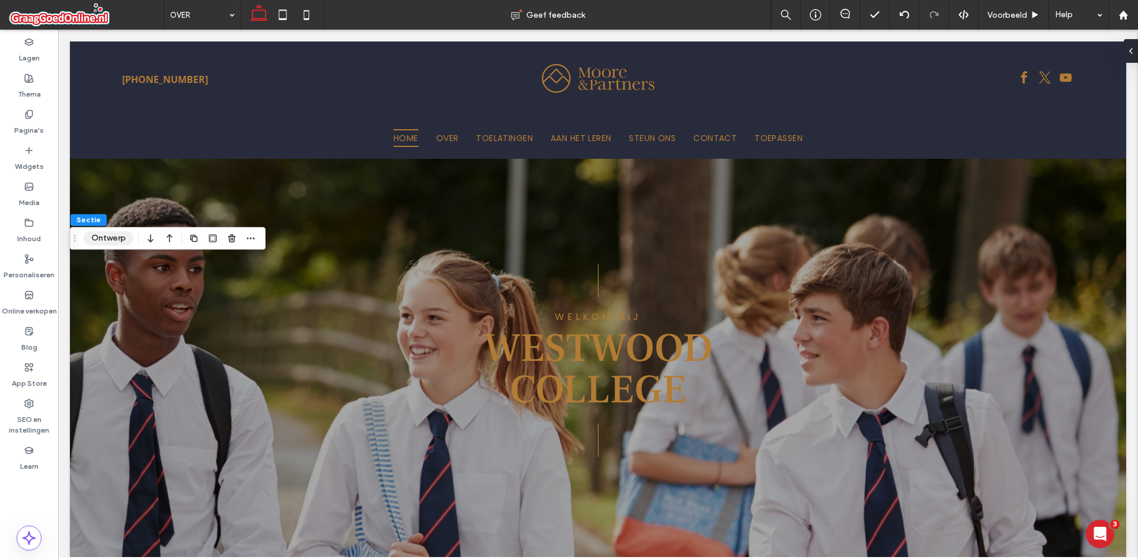
click at [100, 242] on button "Ontwerp" at bounding box center [109, 238] width 50 height 14
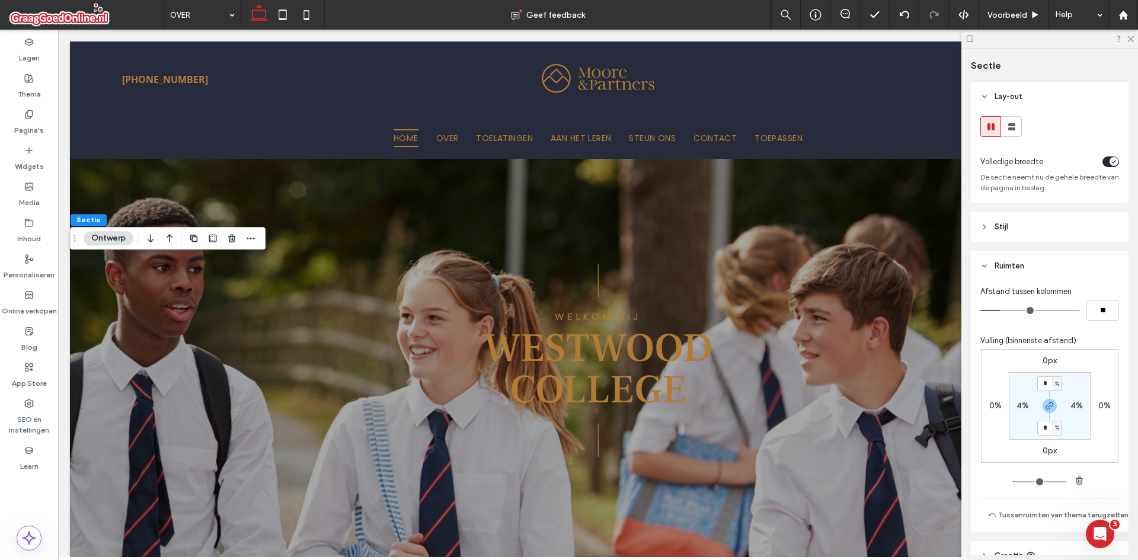
click at [1012, 221] on header "Stijl" at bounding box center [1050, 227] width 158 height 30
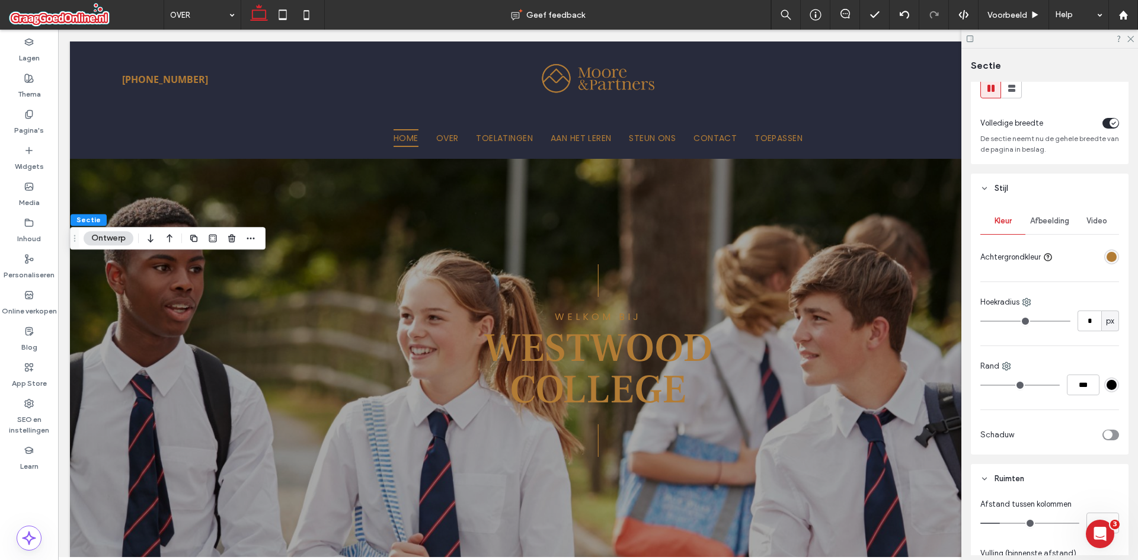
scroll to position [59, 0]
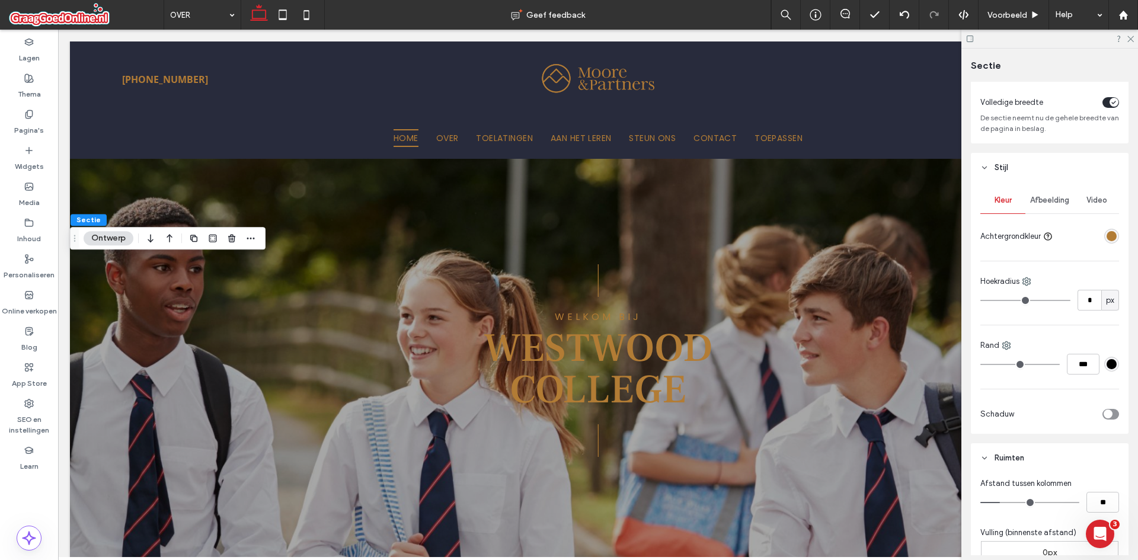
click at [1107, 235] on div "rgba(178, 124, 53, 1)" at bounding box center [1112, 236] width 10 height 10
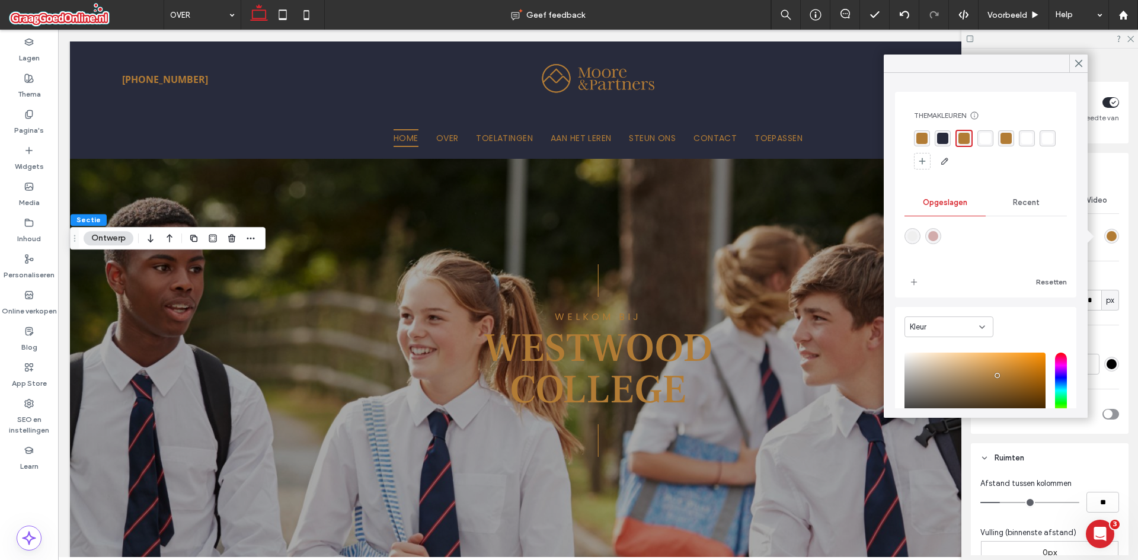
click at [948, 140] on div "rgba(40, 43, 60, 1)" at bounding box center [943, 138] width 16 height 16
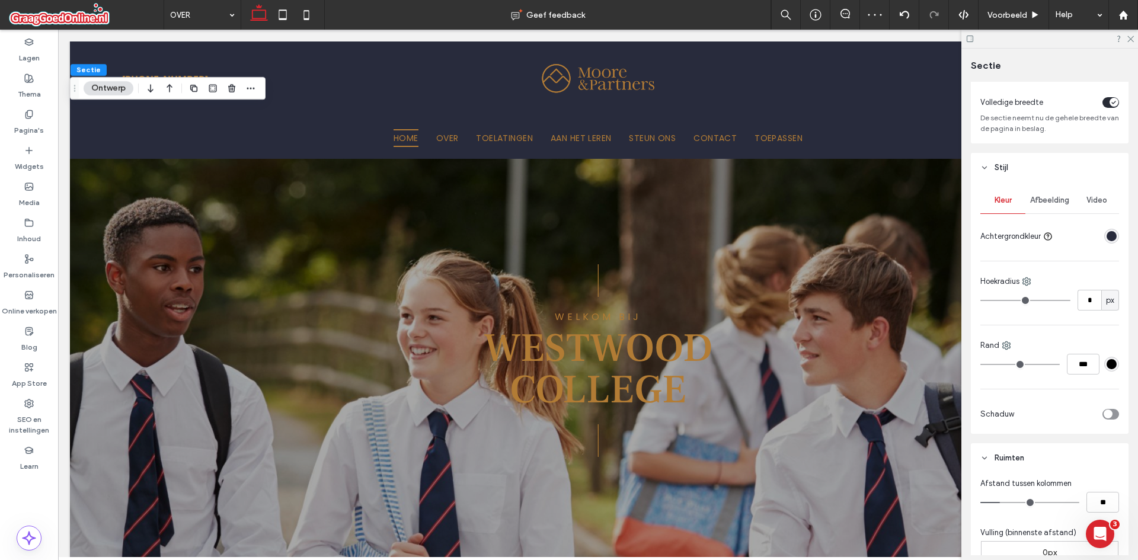
click at [1137, 37] on div at bounding box center [1049, 39] width 177 height 18
click at [1134, 38] on div at bounding box center [1049, 39] width 177 height 18
click at [1130, 39] on use at bounding box center [1130, 39] width 7 height 7
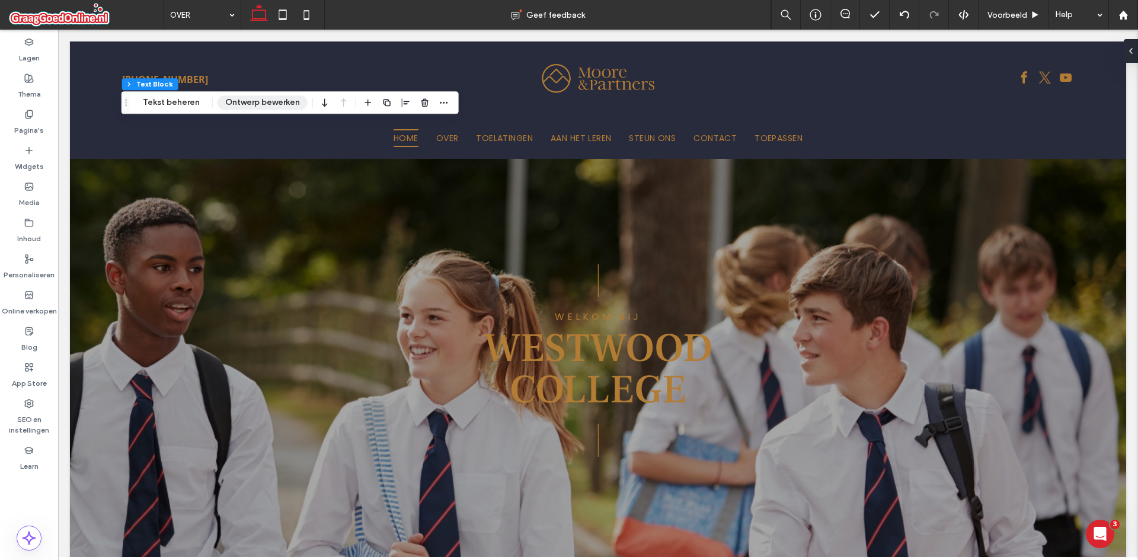
click at [242, 103] on button "Ontwerp bewerken" at bounding box center [263, 102] width 90 height 14
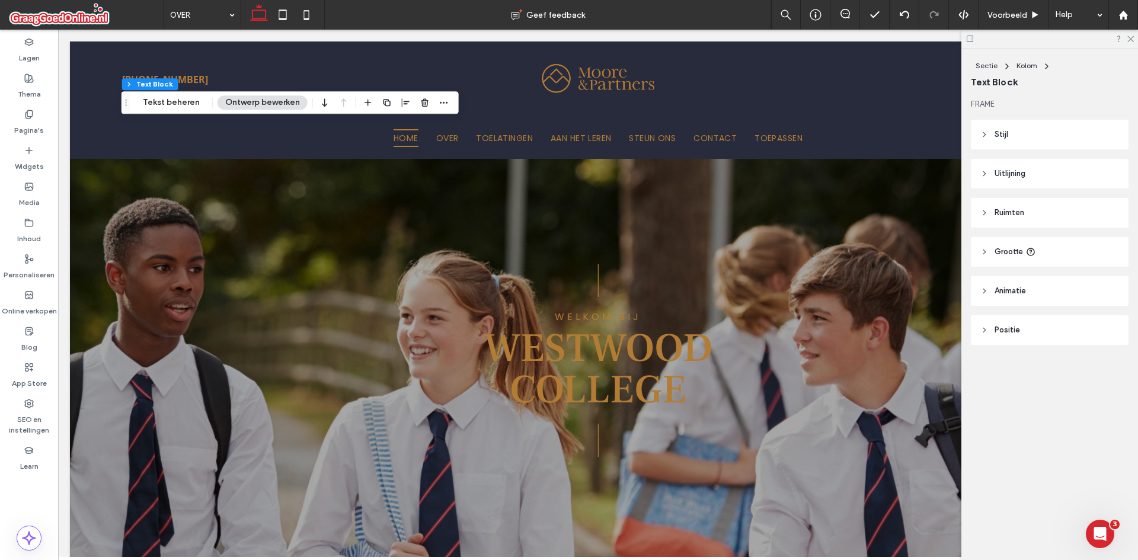
click at [1031, 127] on header "Stijl" at bounding box center [1050, 135] width 158 height 30
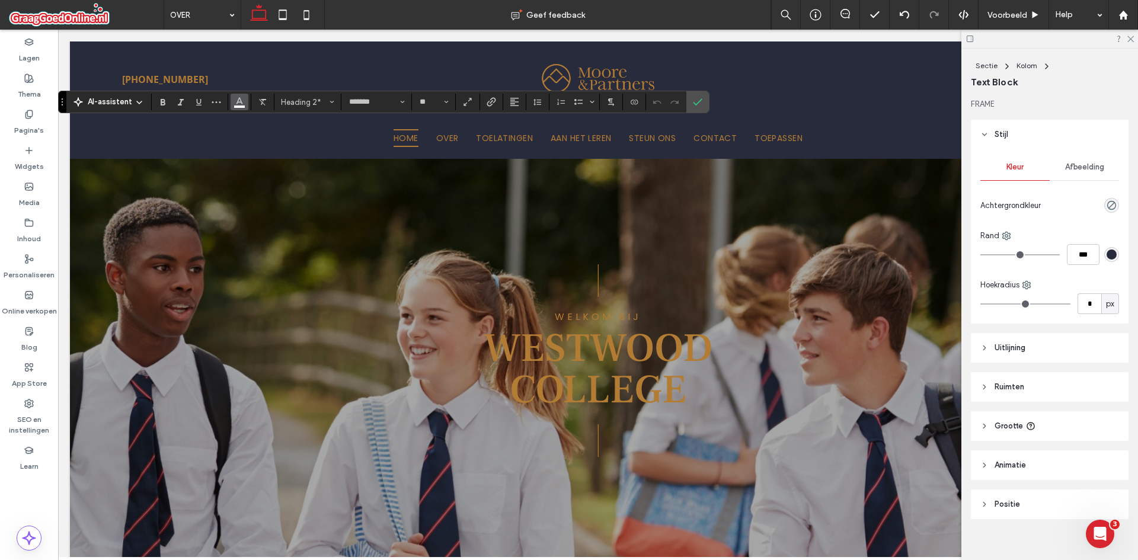
click at [231, 99] on button "Kleur" at bounding box center [240, 102] width 18 height 17
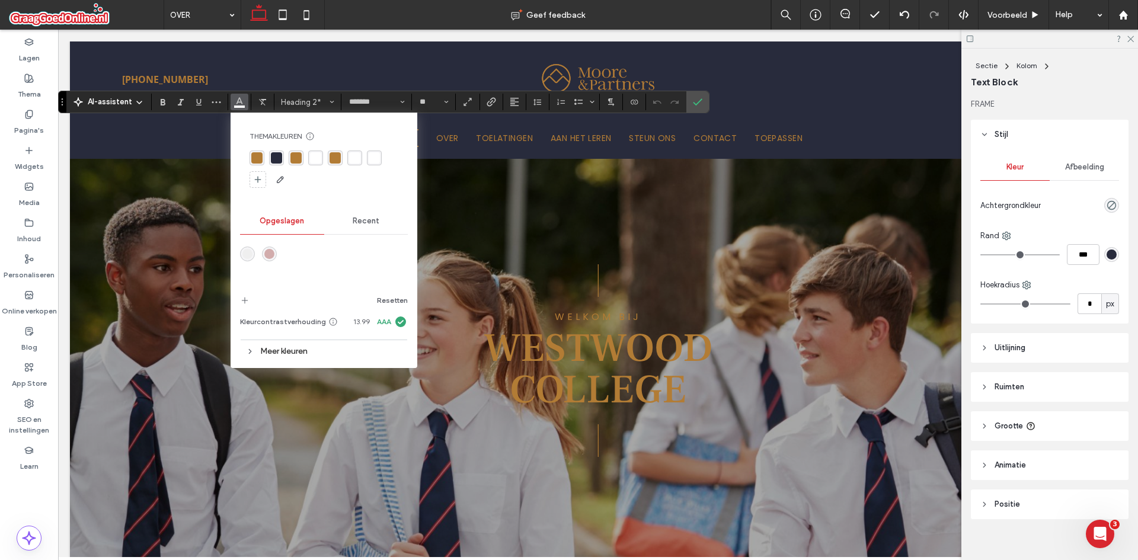
click at [261, 152] on div "rgba(178, 124, 53, 1)" at bounding box center [257, 158] width 15 height 15
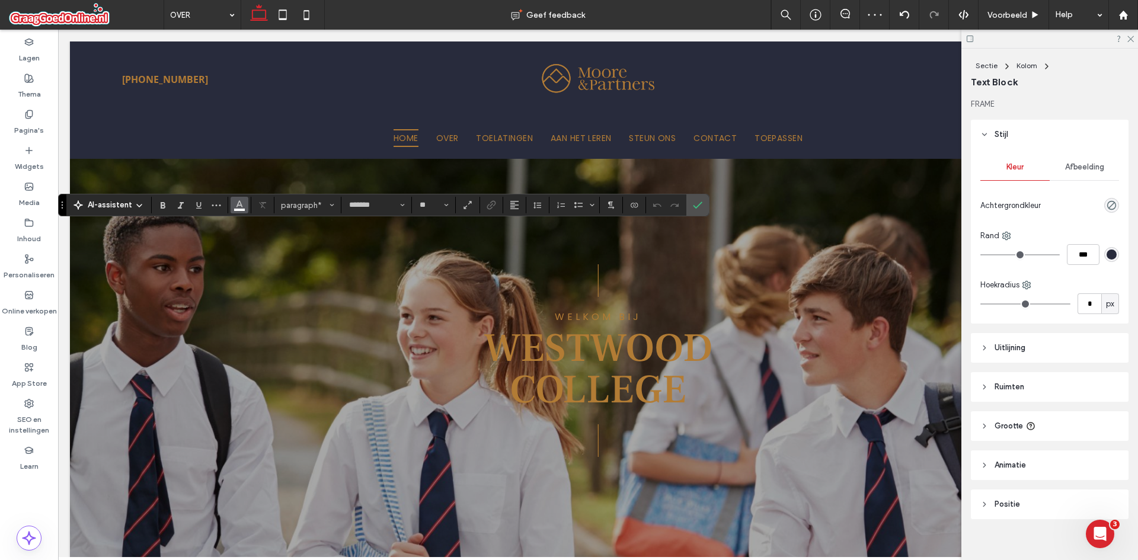
click at [242, 204] on icon "Kleur" at bounding box center [239, 203] width 9 height 9
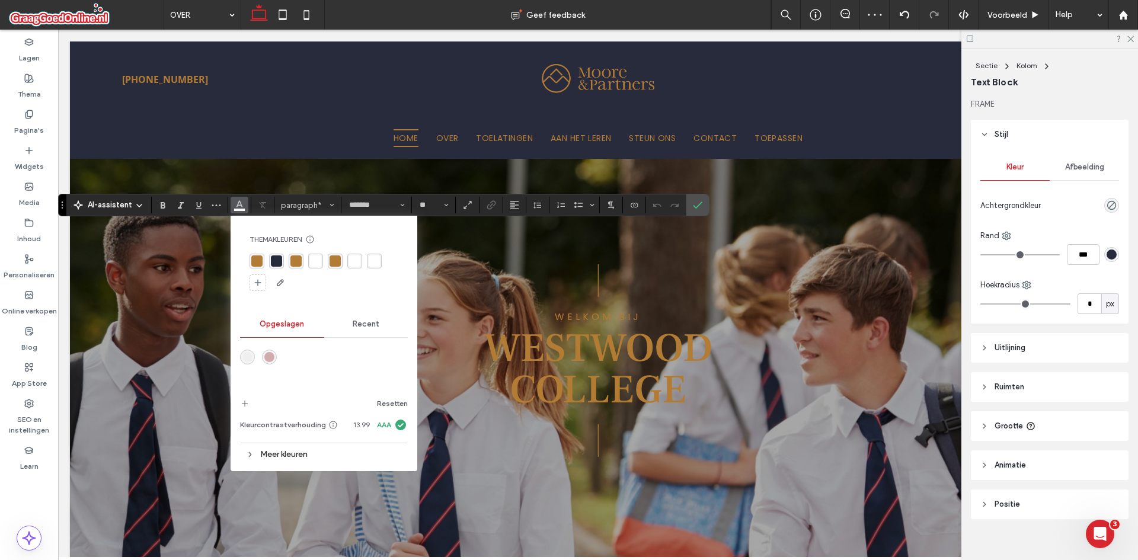
click at [251, 264] on div "rgba(178, 124, 53, 1)" at bounding box center [256, 260] width 11 height 11
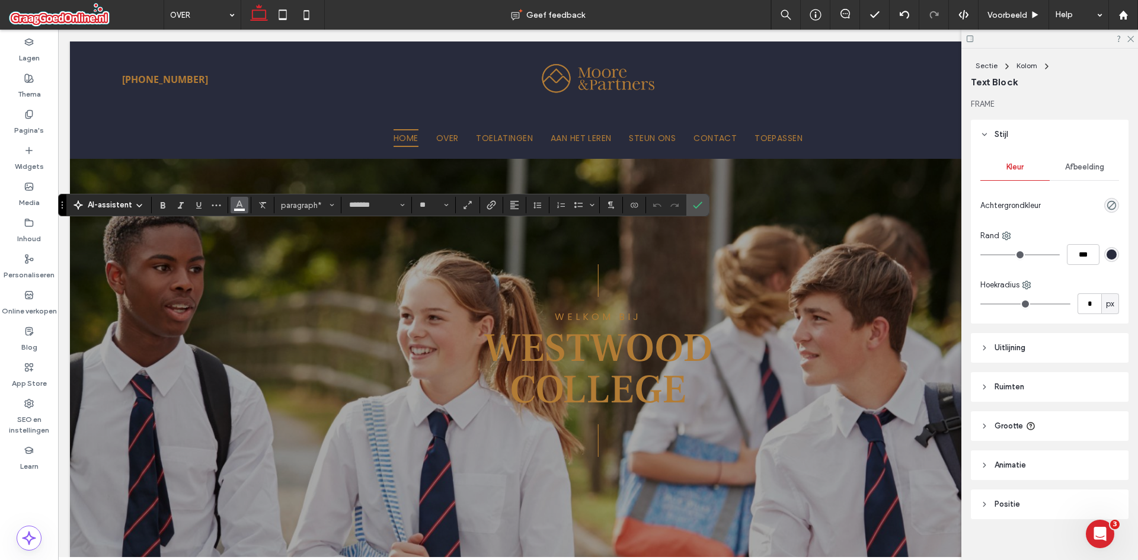
click at [235, 208] on icon "Kleur" at bounding box center [239, 203] width 9 height 9
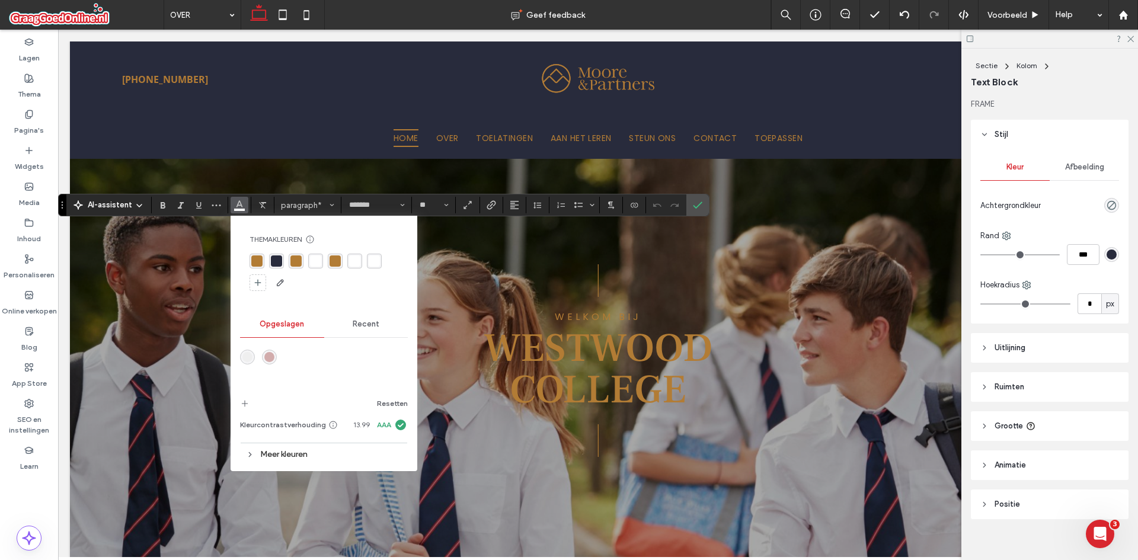
click at [261, 258] on div "rgba(178, 124, 53, 1)" at bounding box center [256, 260] width 11 height 11
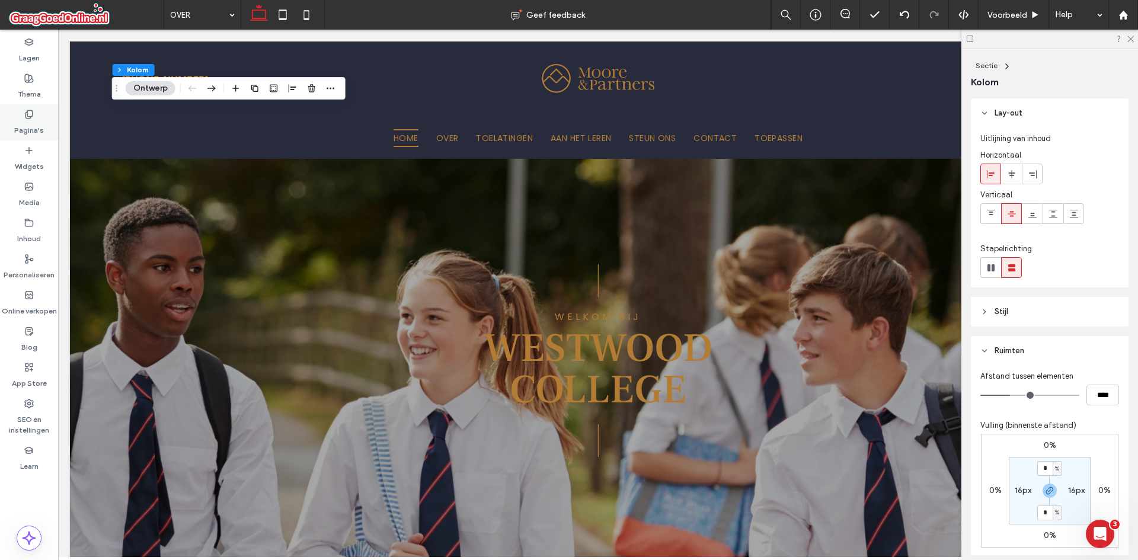
click at [28, 125] on label "Pagina's" at bounding box center [29, 127] width 30 height 17
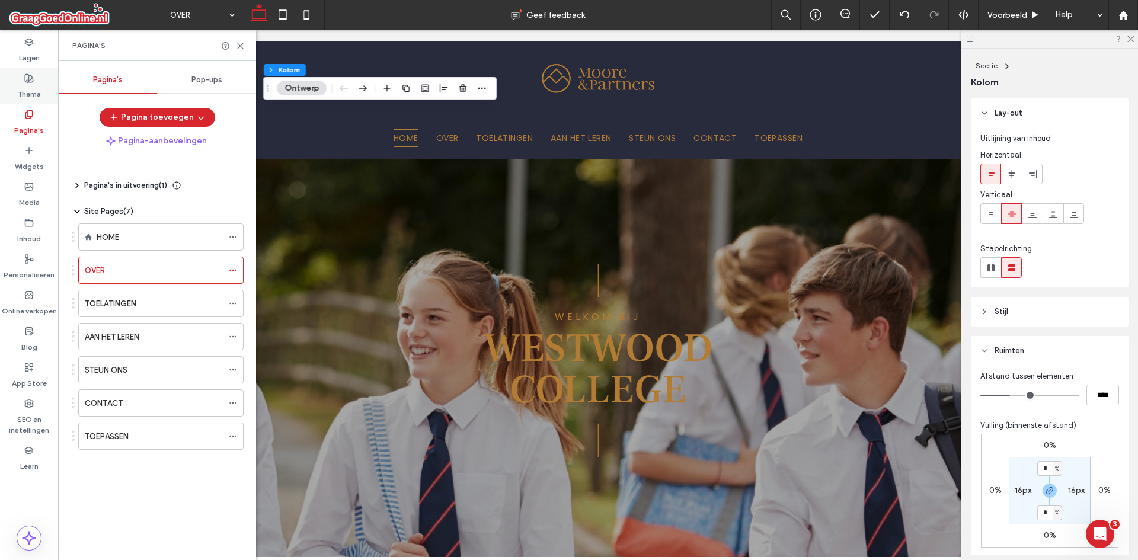
click at [30, 90] on label "Thema" at bounding box center [29, 91] width 23 height 17
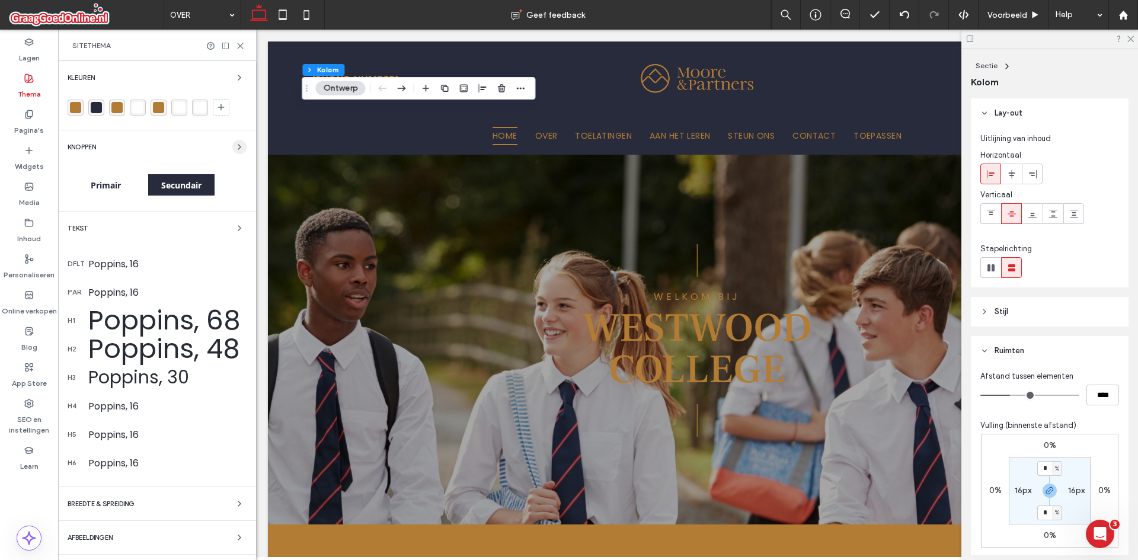
click at [232, 147] on span "button" at bounding box center [239, 147] width 14 height 14
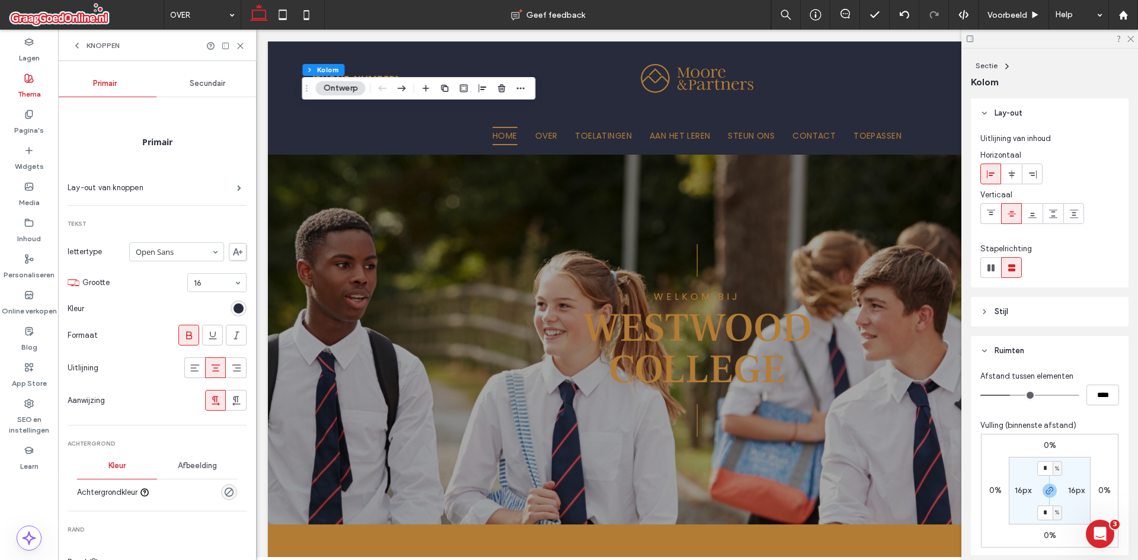
drag, startPoint x: 183, startPoint y: 71, endPoint x: 193, endPoint y: 76, distance: 11.7
click at [186, 71] on div "Secundair" at bounding box center [207, 84] width 103 height 26
click at [109, 80] on span "Primair" at bounding box center [105, 83] width 24 height 9
click at [194, 79] on span "Secundair" at bounding box center [208, 83] width 36 height 9
click at [116, 89] on div "Primair" at bounding box center [105, 84] width 103 height 26
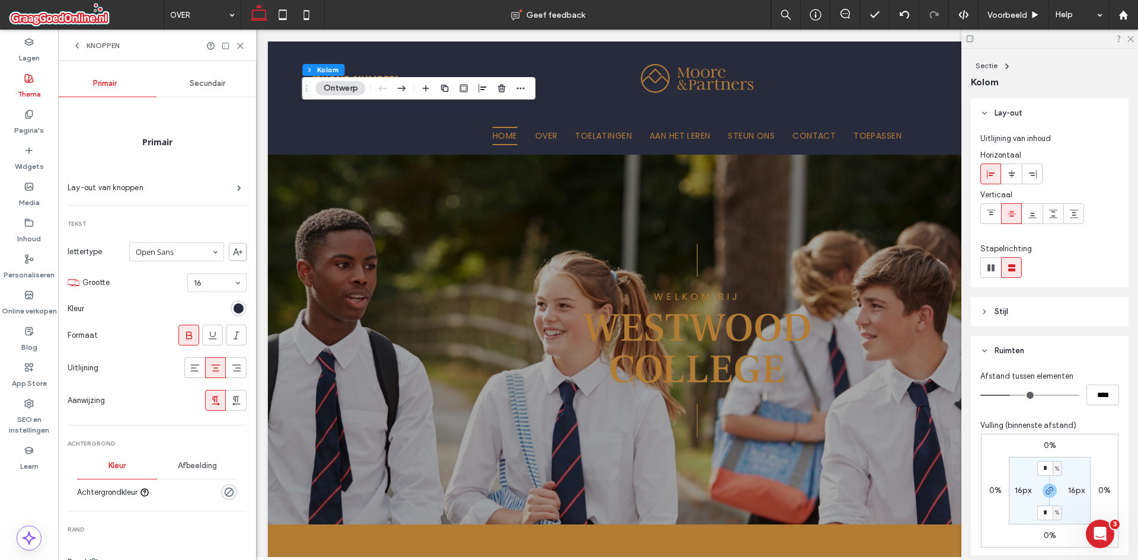
click at [207, 83] on span "Secundair" at bounding box center [208, 83] width 36 height 9
click at [234, 307] on div "rgb(255, 255, 255)" at bounding box center [239, 308] width 10 height 10
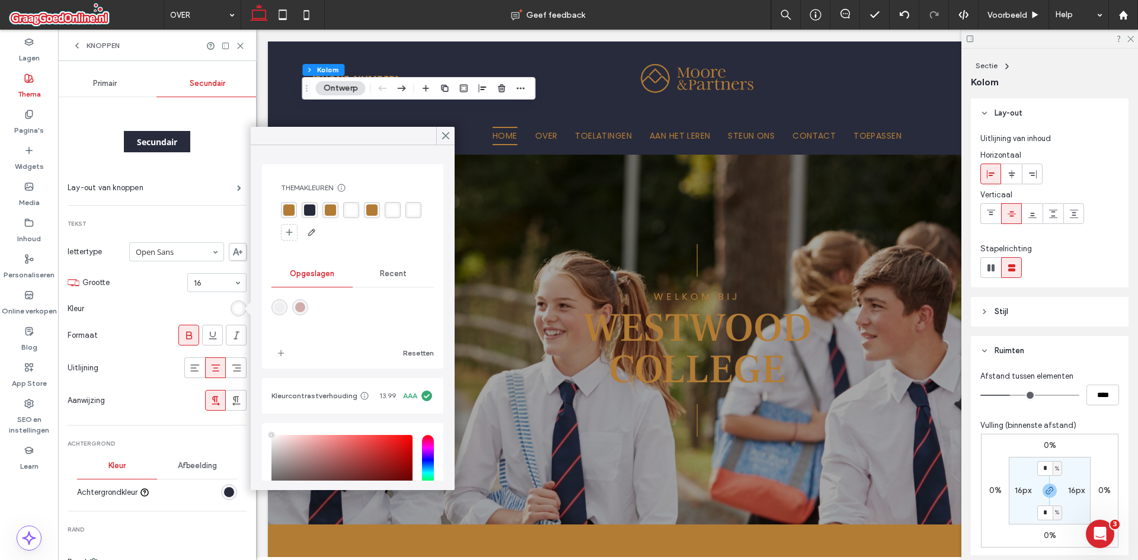
click at [333, 203] on div "rgba(178, 124, 53, 1)" at bounding box center [330, 210] width 16 height 16
click at [287, 211] on div "rgba(178, 124, 53, 1)" at bounding box center [289, 210] width 11 height 11
click at [155, 297] on section "Grootte 16" at bounding box center [164, 282] width 164 height 31
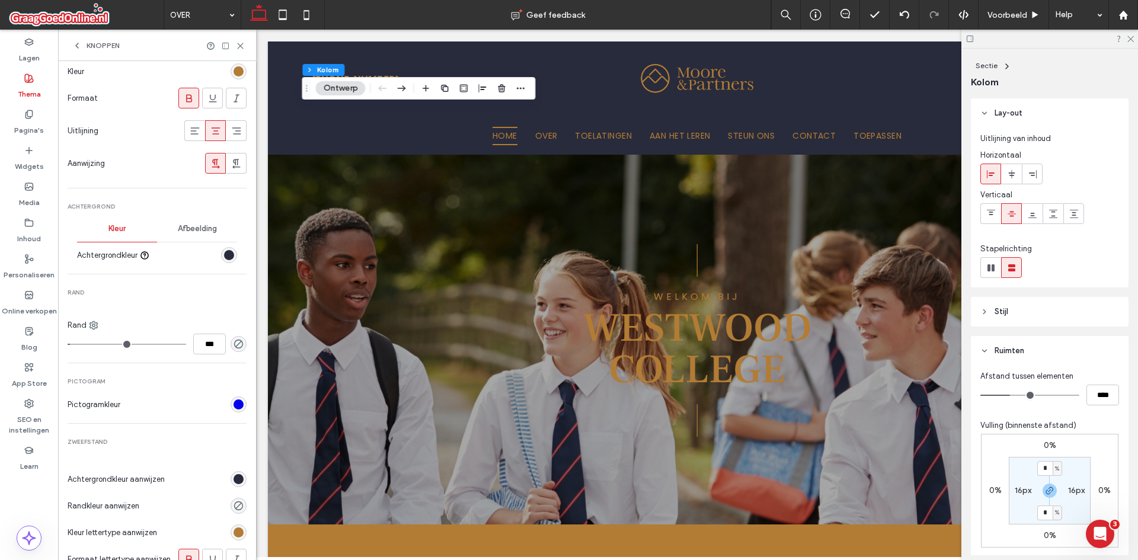
scroll to position [119, 0]
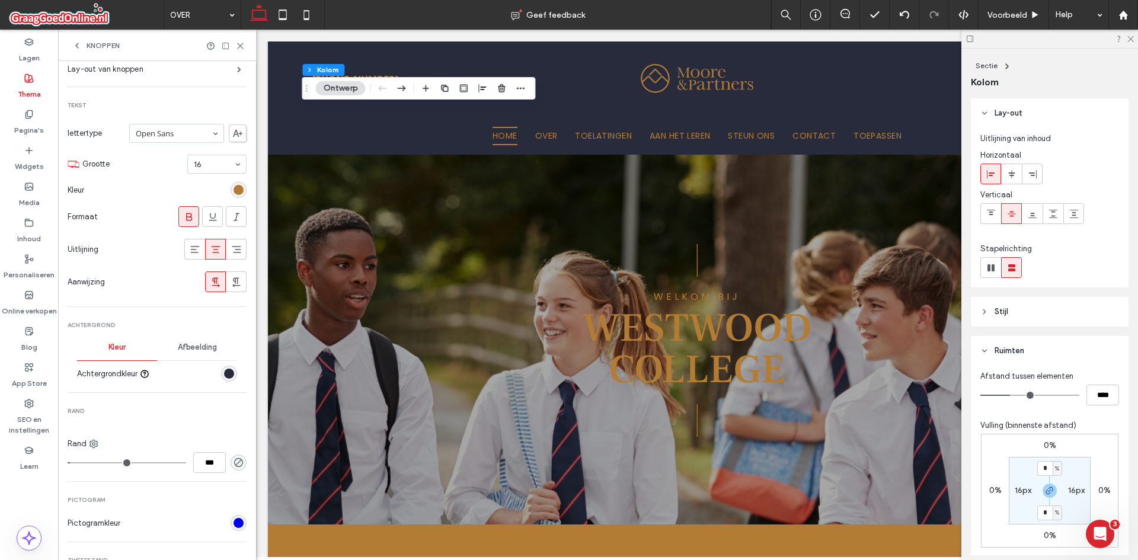
click at [224, 370] on div "rgb(40, 43, 60)" at bounding box center [229, 374] width 10 height 10
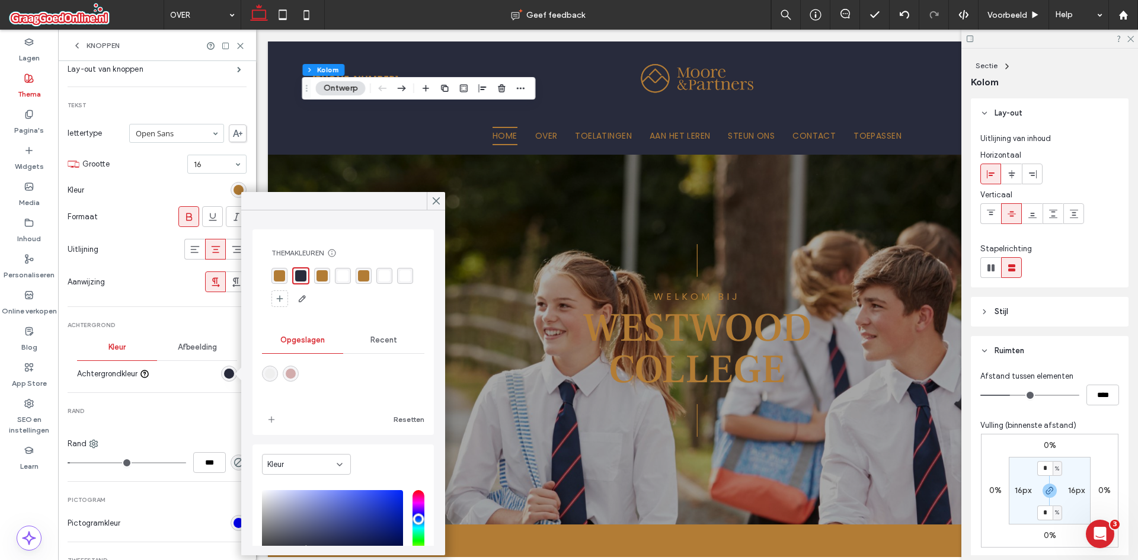
click at [360, 337] on div "Recent" at bounding box center [383, 340] width 81 height 26
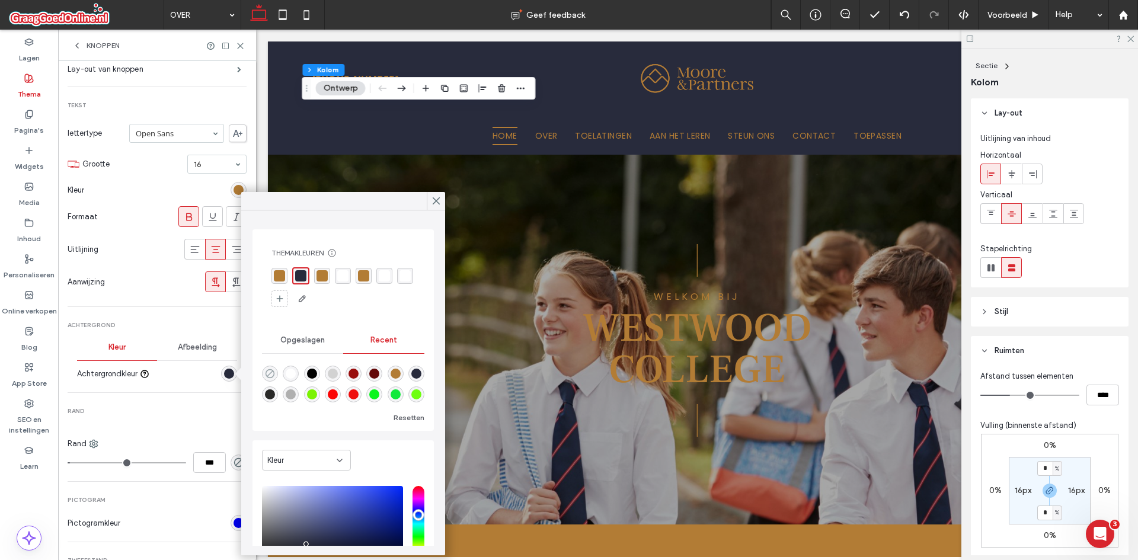
click at [267, 369] on icon "rgba(0, 0, 0, 0)" at bounding box center [270, 374] width 10 height 10
type input "*******"
type input "*"
type input "**"
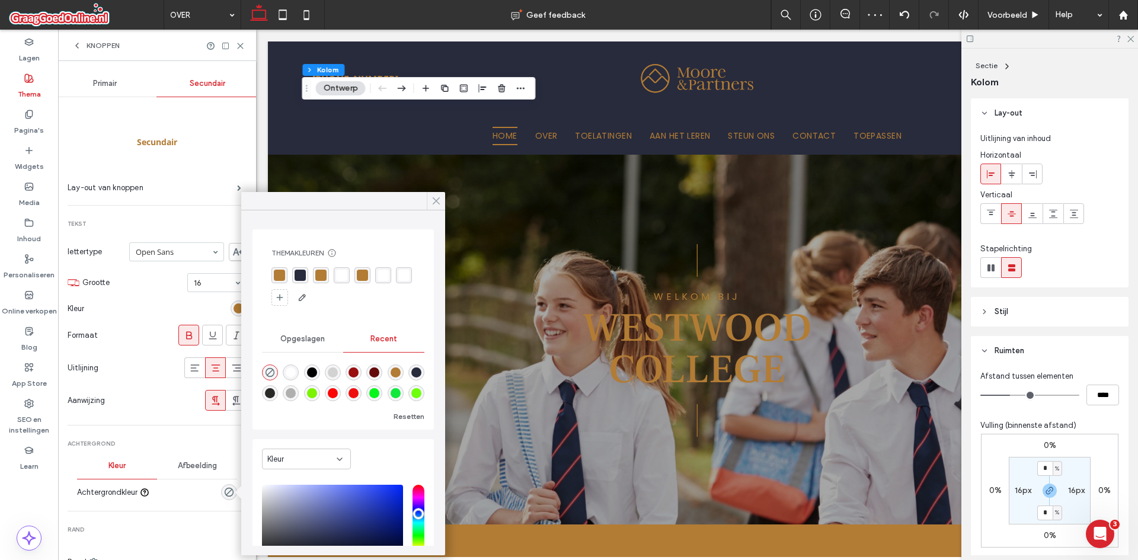
click at [434, 204] on icon at bounding box center [436, 201] width 11 height 11
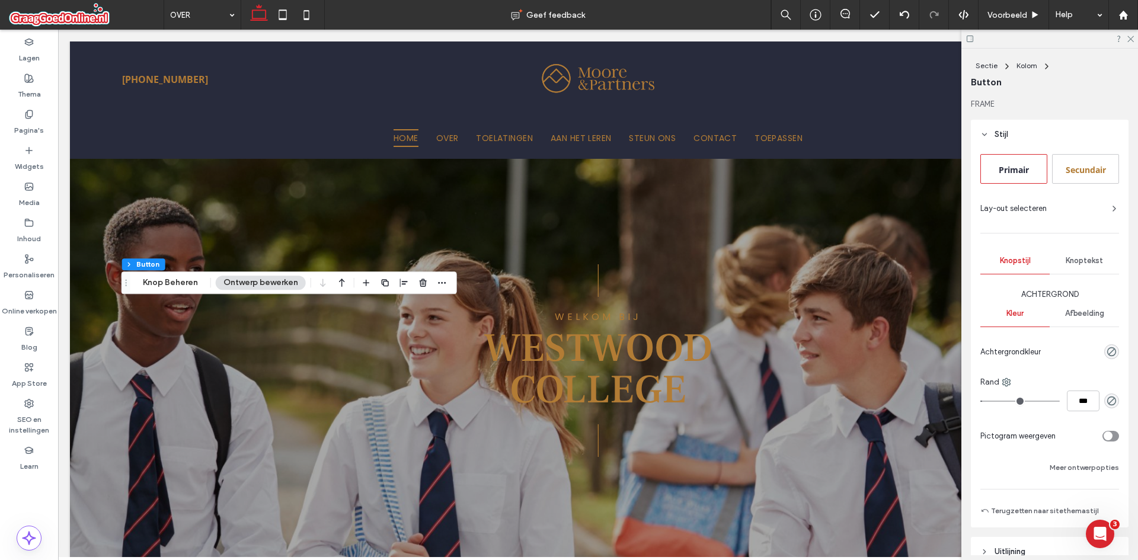
click at [1067, 164] on div "Secundair" at bounding box center [1085, 169] width 65 height 20
click at [1014, 163] on div "Primair" at bounding box center [1014, 169] width 65 height 20
click at [30, 112] on icon at bounding box center [28, 114] width 9 height 9
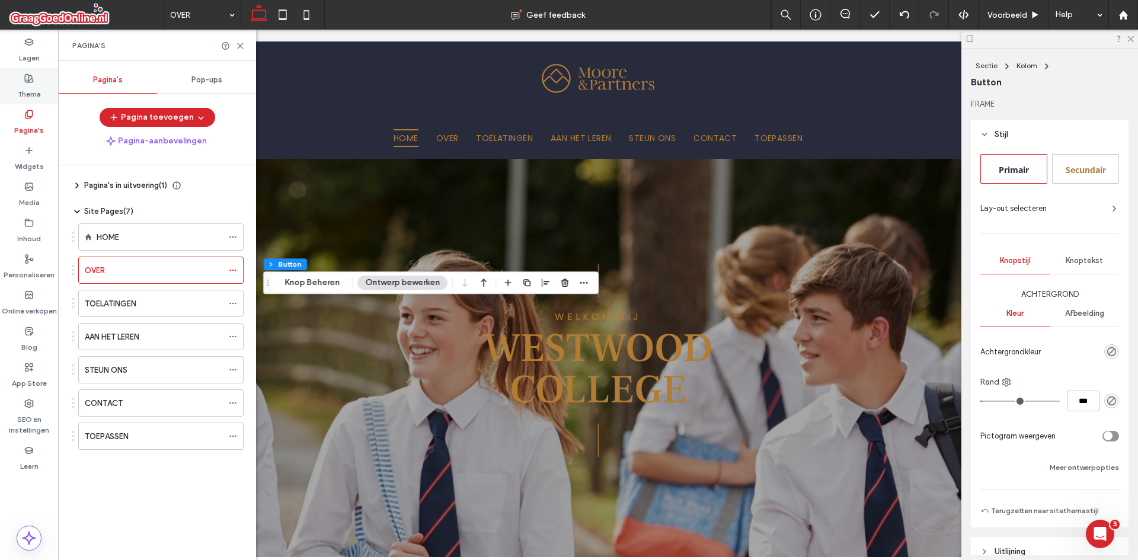
click at [27, 90] on label "Thema" at bounding box center [29, 91] width 23 height 17
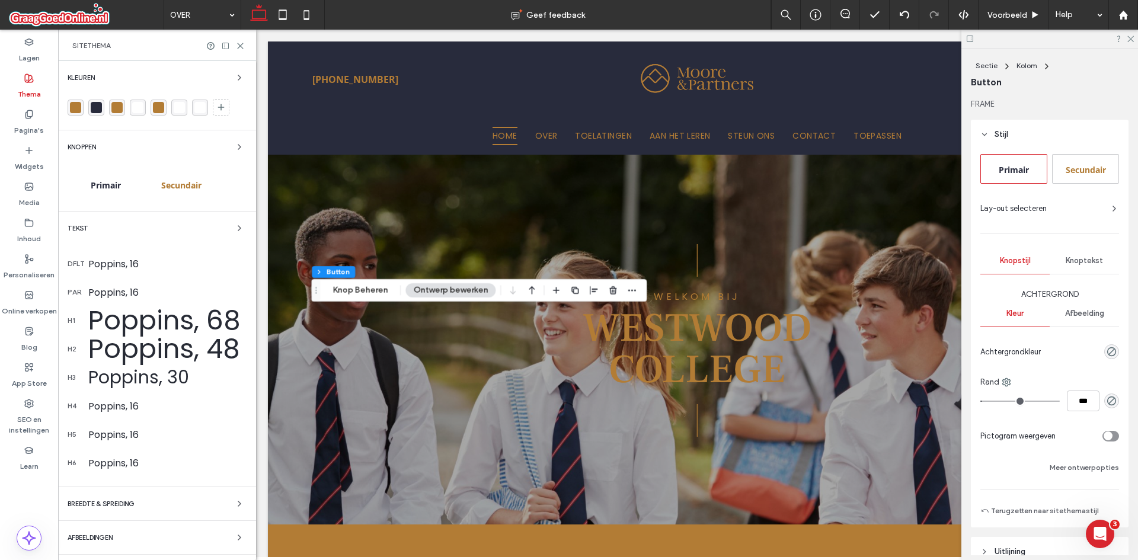
click at [224, 145] on div "Knoppen" at bounding box center [157, 147] width 179 height 14
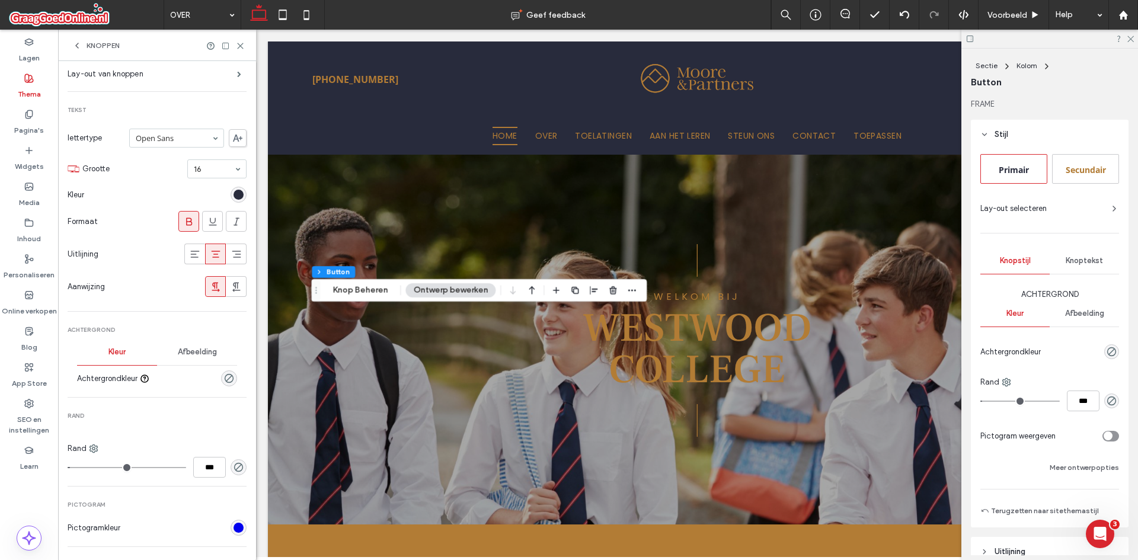
scroll to position [119, 0]
click at [224, 369] on icon "rgba(0, 0, 0, 0)" at bounding box center [229, 374] width 10 height 10
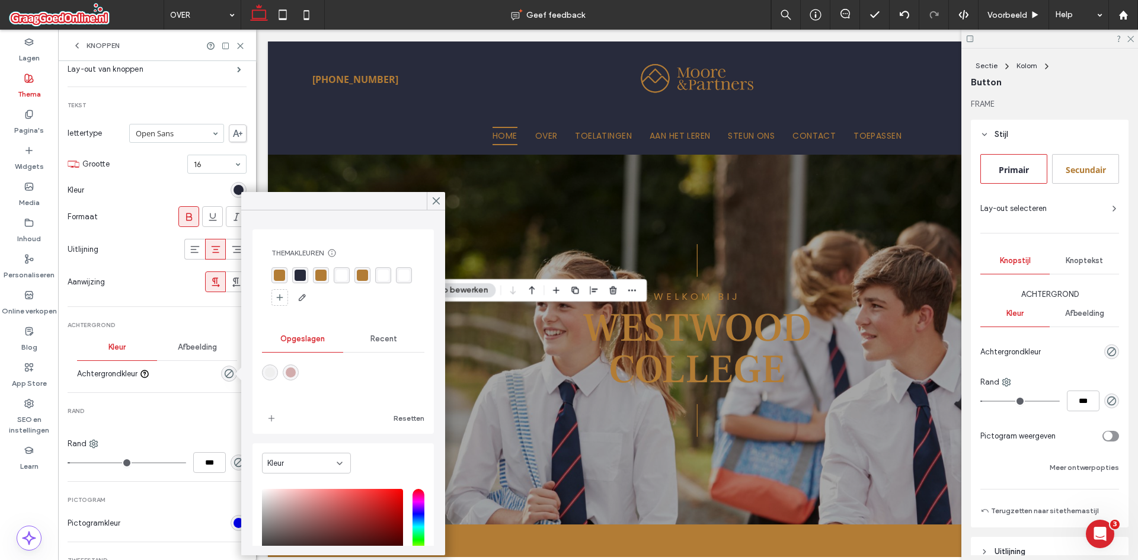
click at [295, 273] on div "rgba(40, 43, 60, 1)" at bounding box center [300, 275] width 11 height 11
click at [442, 196] on div at bounding box center [436, 201] width 18 height 18
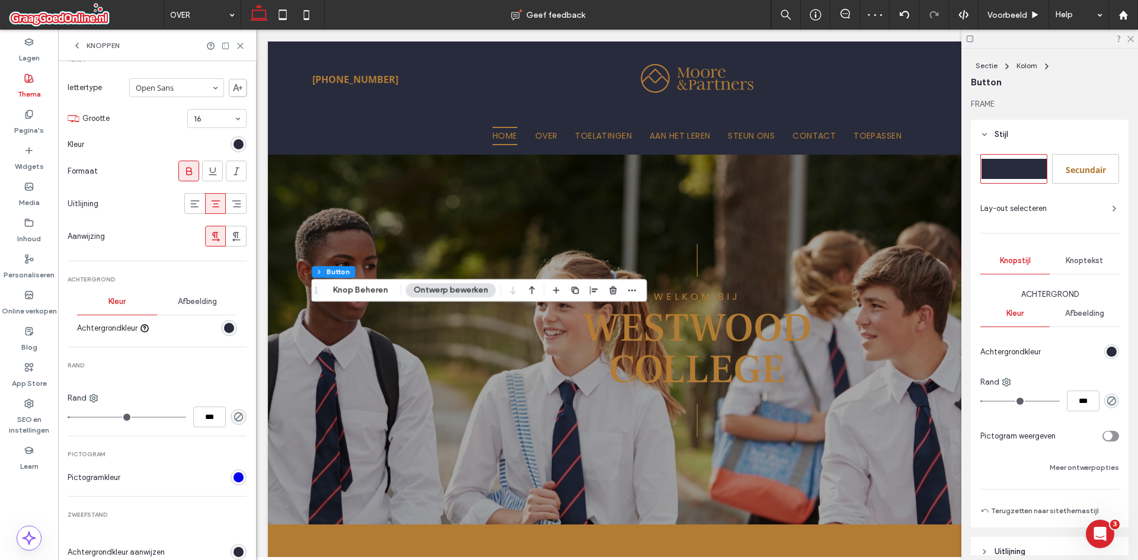
scroll to position [178, 0]
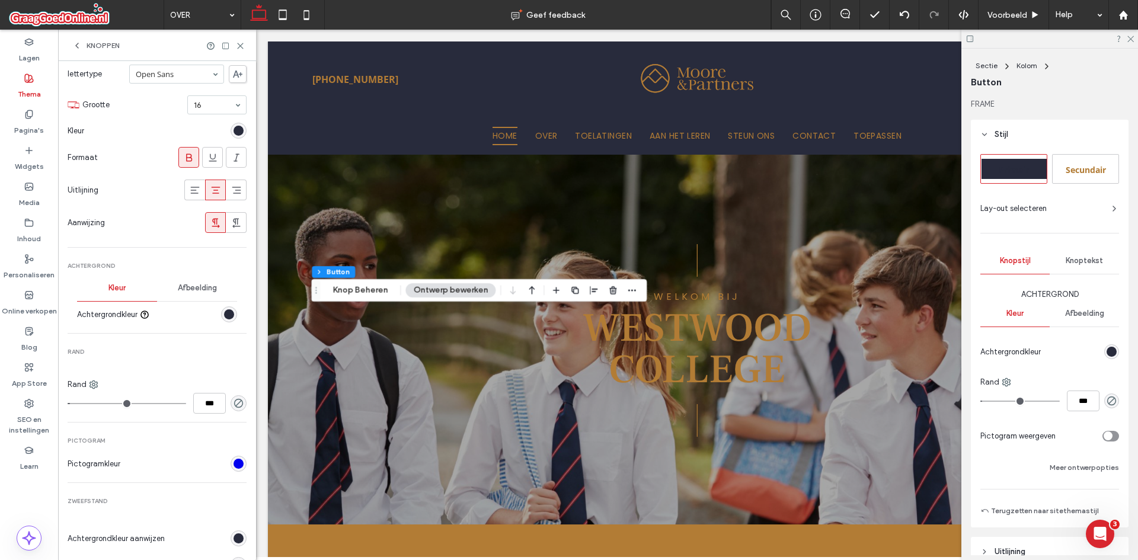
click at [224, 314] on div "rgb(40, 43, 60)" at bounding box center [229, 314] width 10 height 10
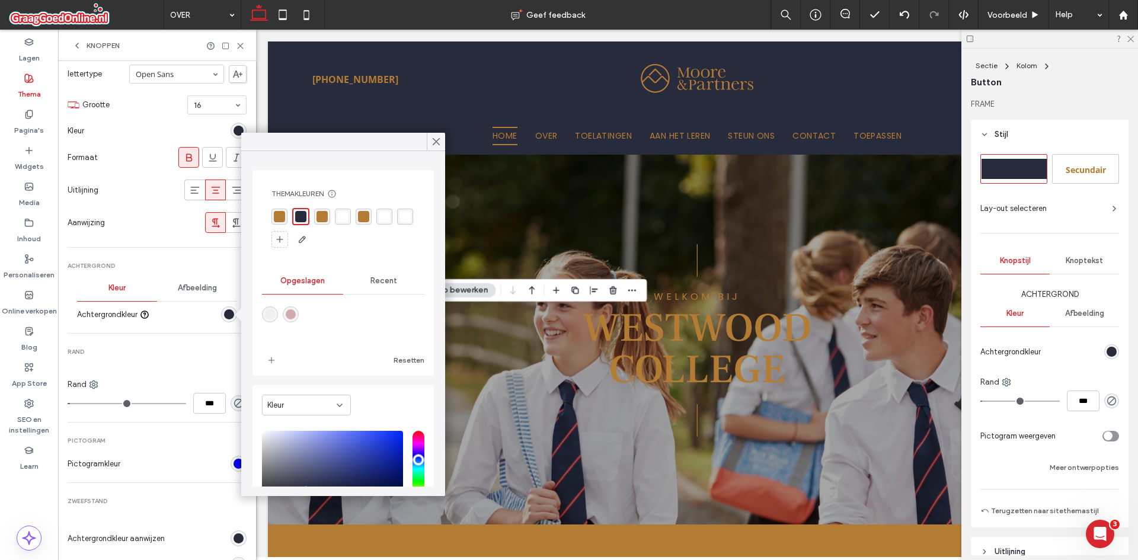
click at [280, 212] on div "rgba(178, 124, 53, 1)" at bounding box center [279, 216] width 11 height 11
click at [439, 145] on use at bounding box center [436, 142] width 6 height 7
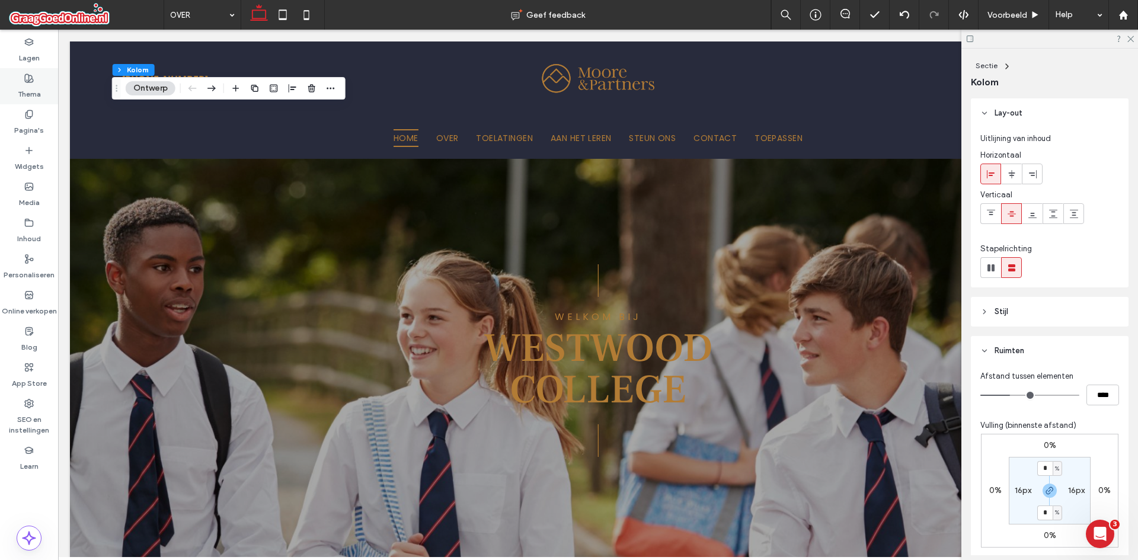
click at [27, 86] on label "Thema" at bounding box center [29, 91] width 23 height 17
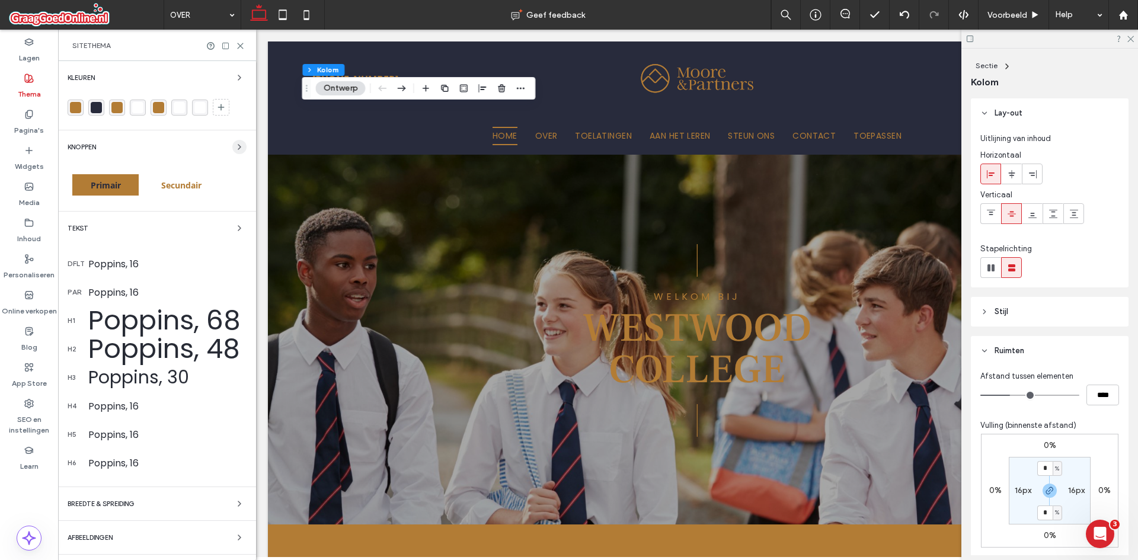
click at [235, 149] on icon "button" at bounding box center [239, 146] width 9 height 9
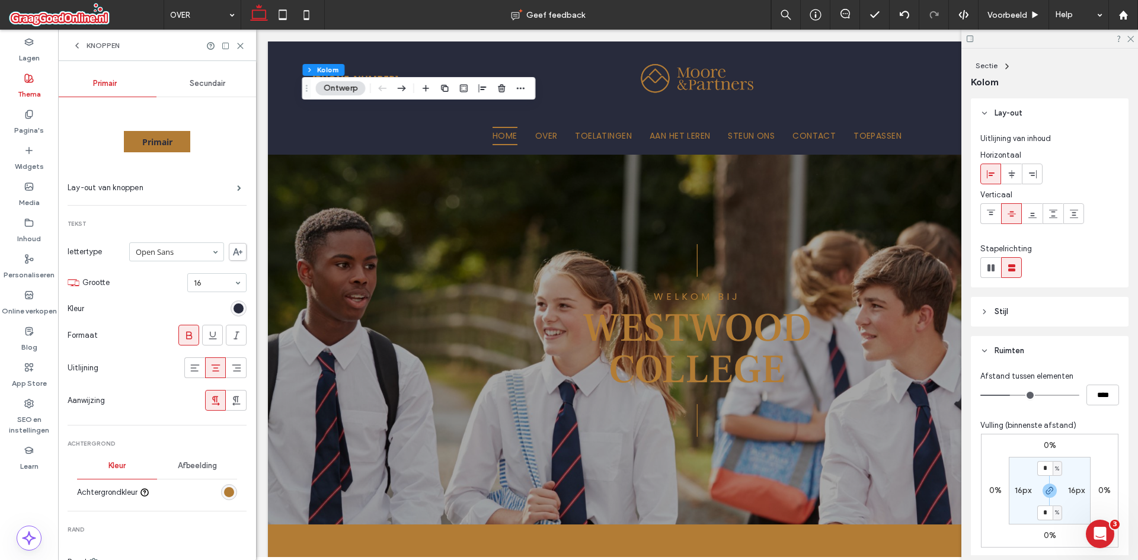
click at [201, 90] on div "Secundair" at bounding box center [207, 84] width 103 height 26
click at [193, 84] on span "Secundair" at bounding box center [208, 83] width 36 height 9
click at [221, 496] on div "rgba(0, 0, 0, 0)" at bounding box center [229, 492] width 16 height 16
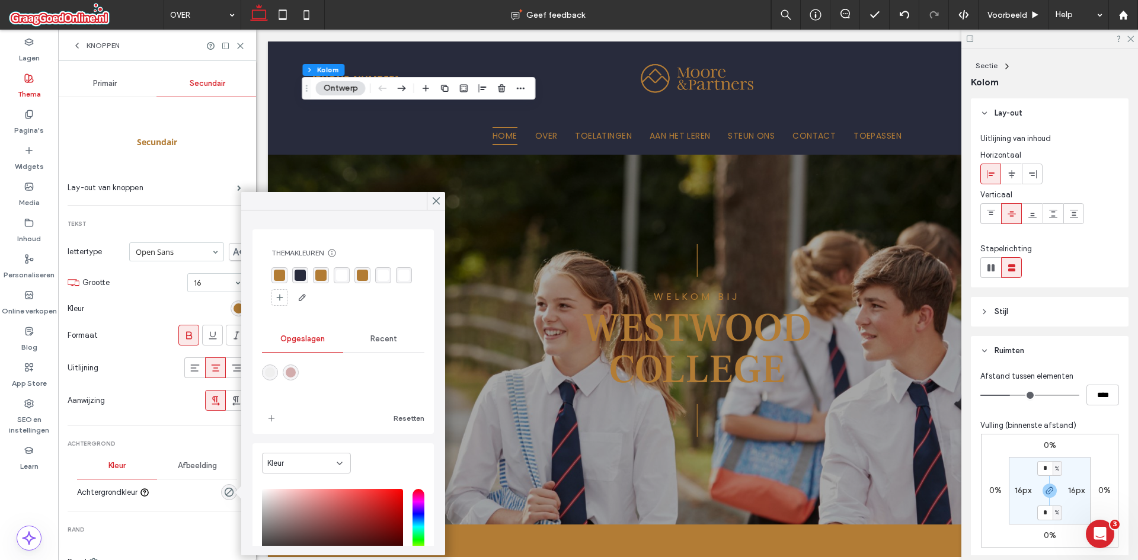
click at [299, 267] on div "Themakleuren Bespaar tijd met themakleuren Maak een kleurenpalet om direct kleu…" at bounding box center [343, 278] width 162 height 78
click at [300, 269] on div "rgba(40, 43, 60, 1)" at bounding box center [300, 275] width 16 height 16
click at [437, 206] on icon at bounding box center [436, 201] width 11 height 11
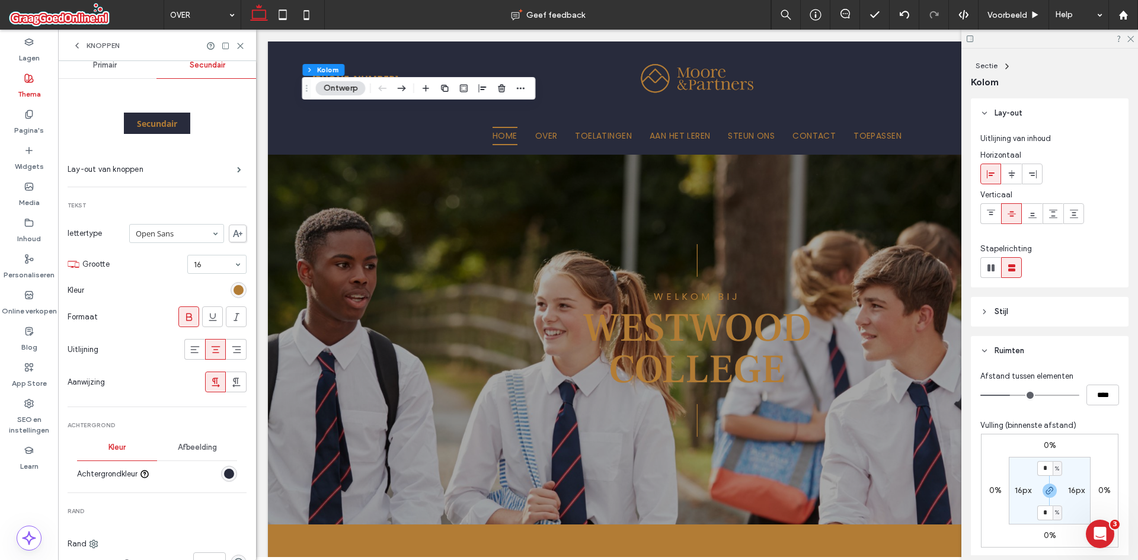
scroll to position [0, 0]
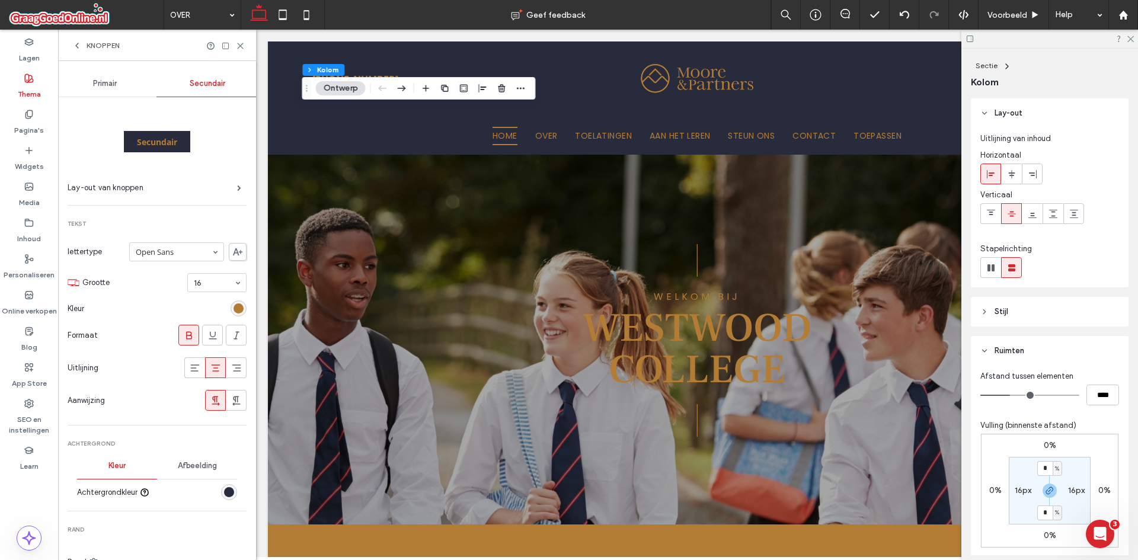
click at [93, 79] on span "Primair" at bounding box center [105, 83] width 24 height 9
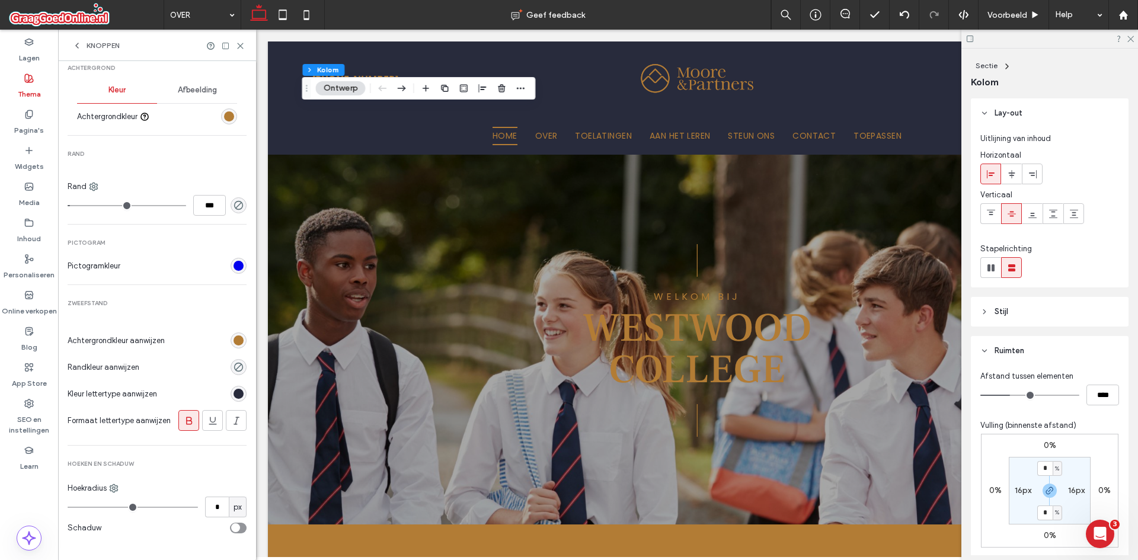
scroll to position [386, 0]
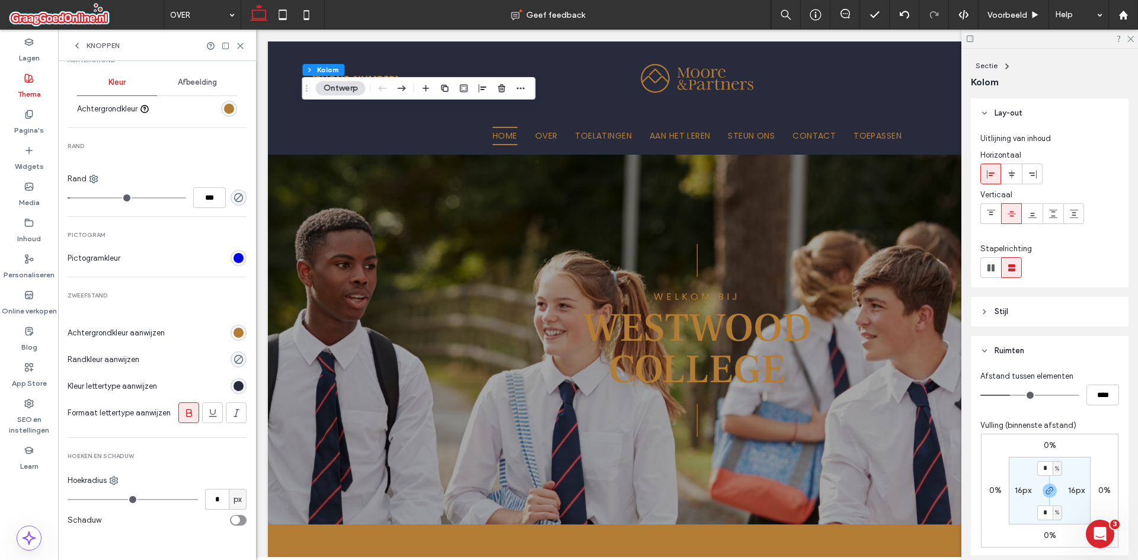
type input "*"
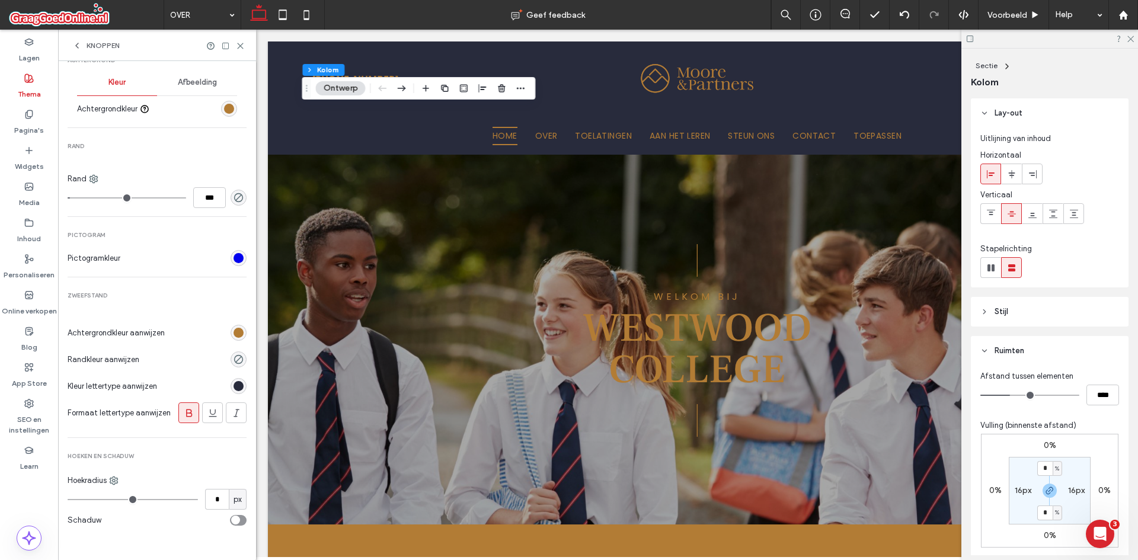
type input "*"
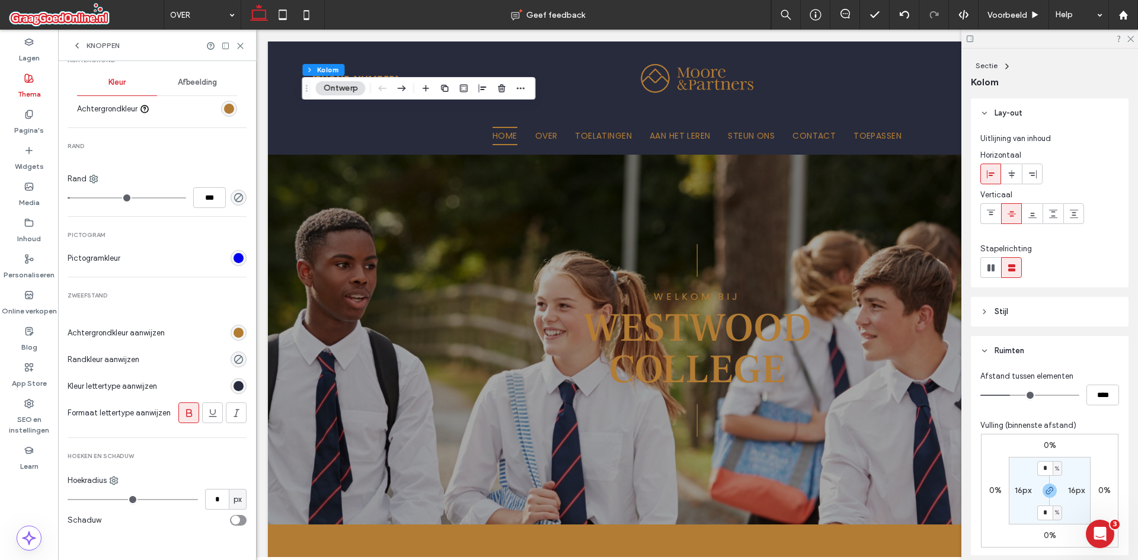
type input "*"
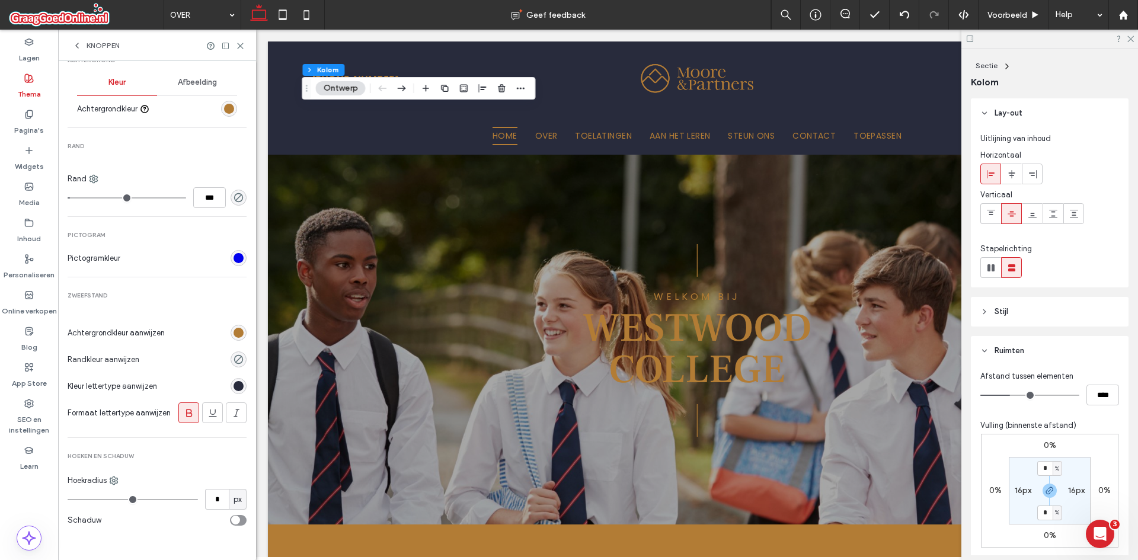
type input "*"
drag, startPoint x: 71, startPoint y: 500, endPoint x: 82, endPoint y: 500, distance: 11.3
click at [82, 500] on input "range" at bounding box center [133, 499] width 130 height 1
type input "**"
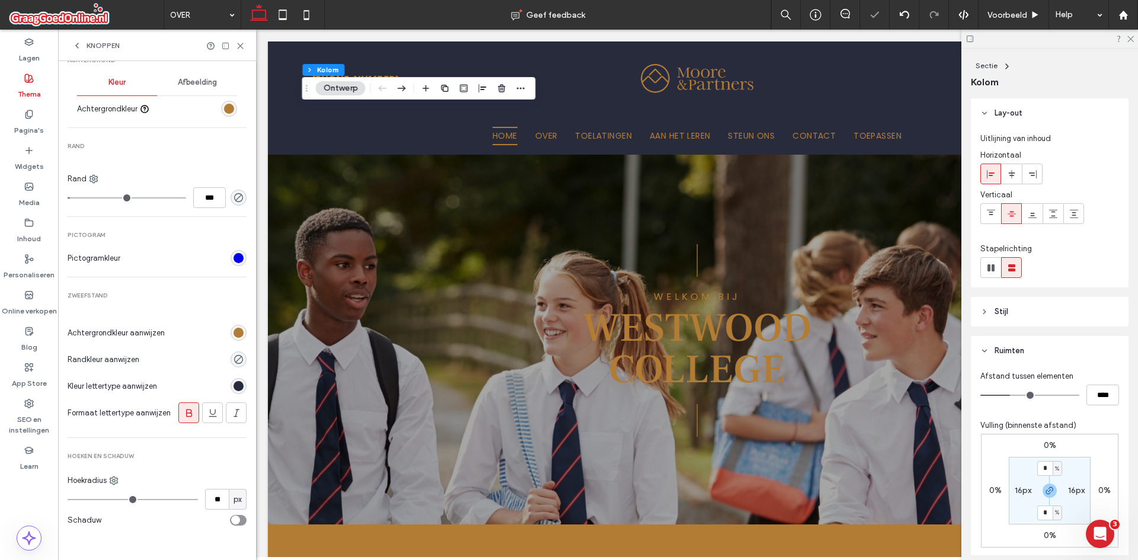
type input "**"
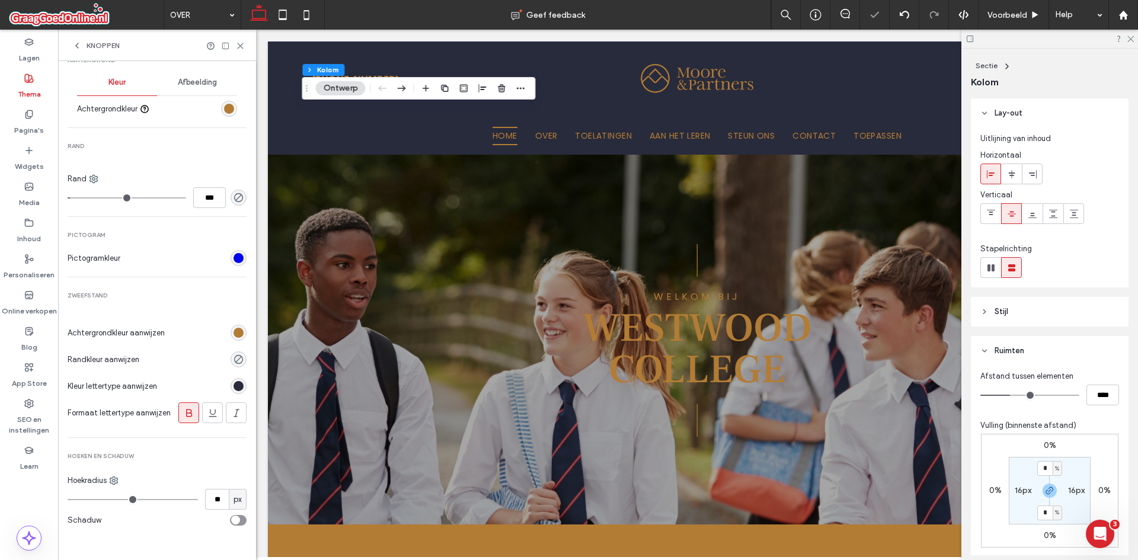
type input "**"
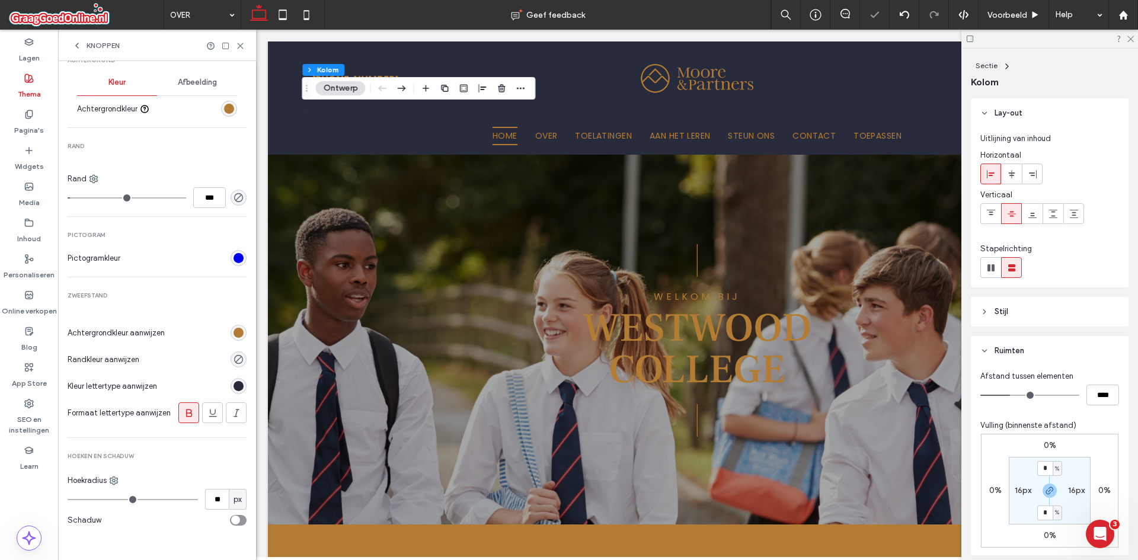
type input "**"
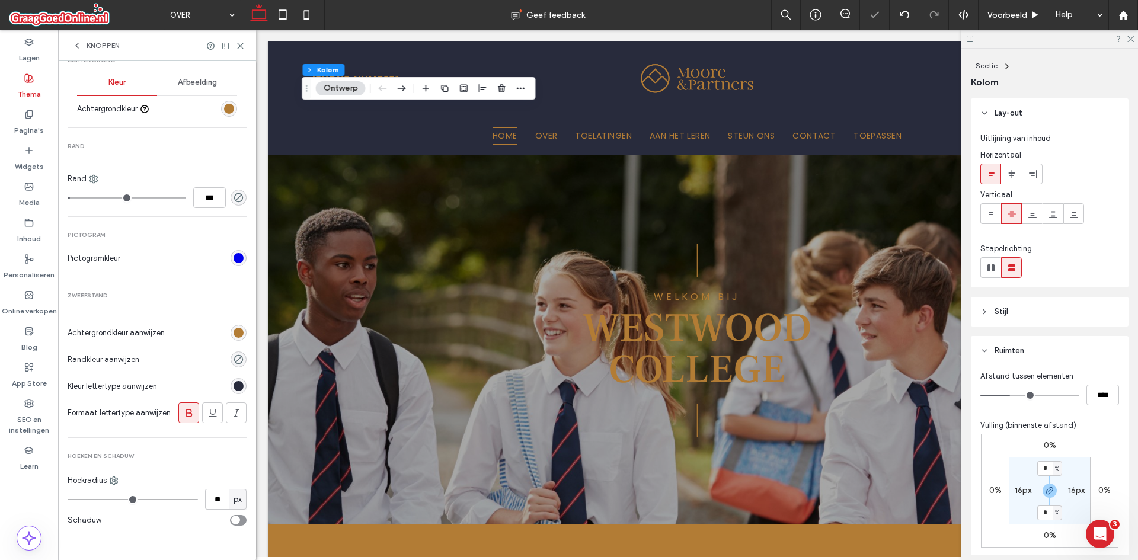
type input "**"
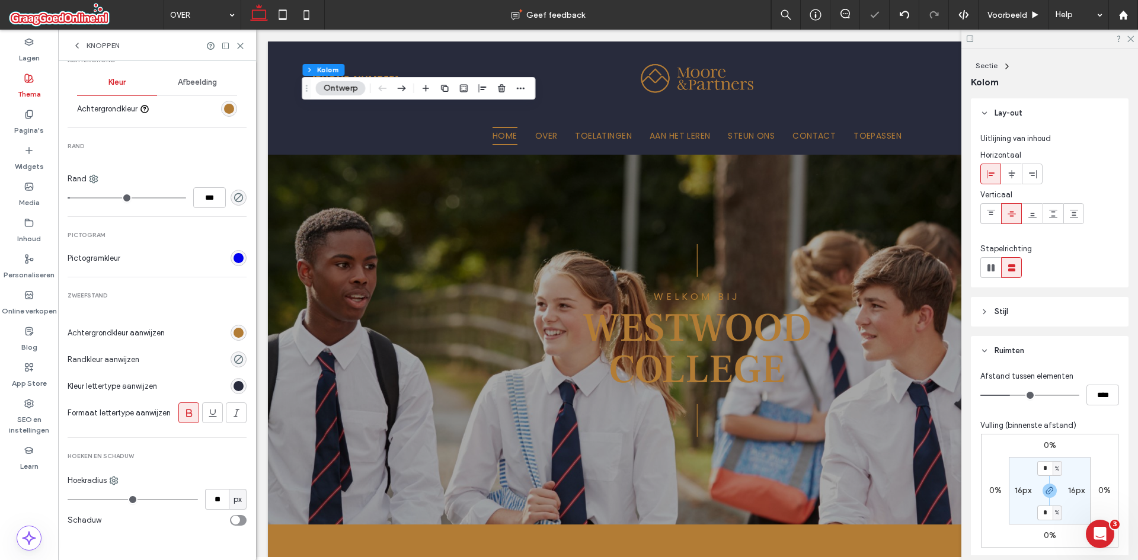
type input "*"
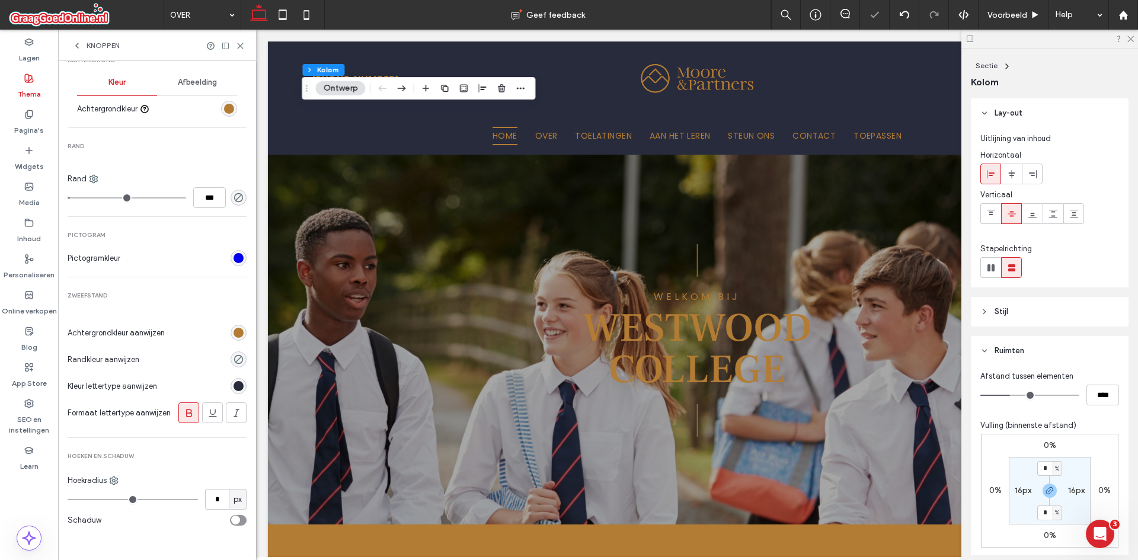
type input "*"
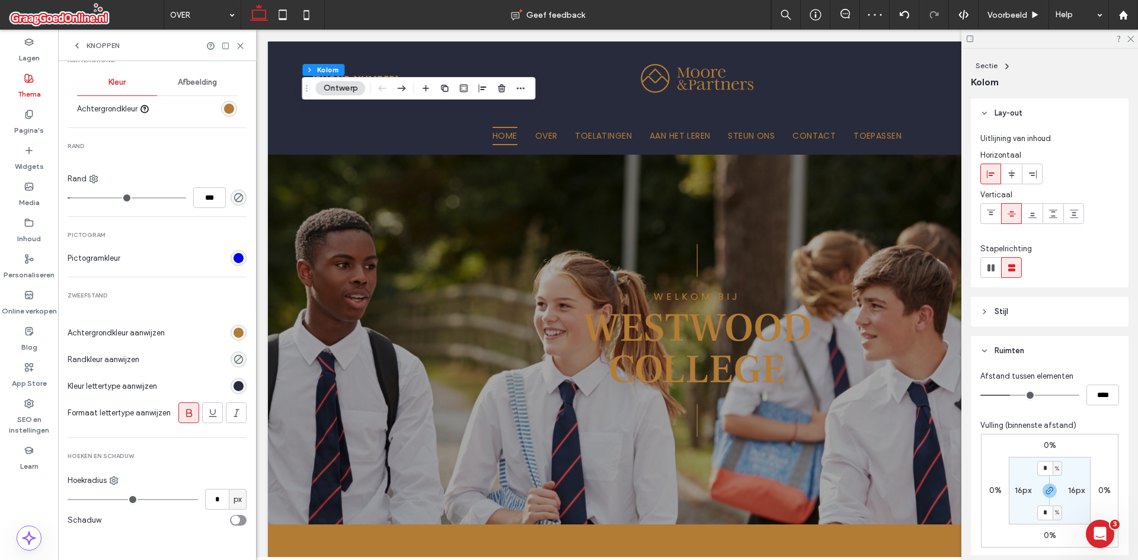
type input "**"
click at [84, 500] on input "range" at bounding box center [133, 499] width 130 height 1
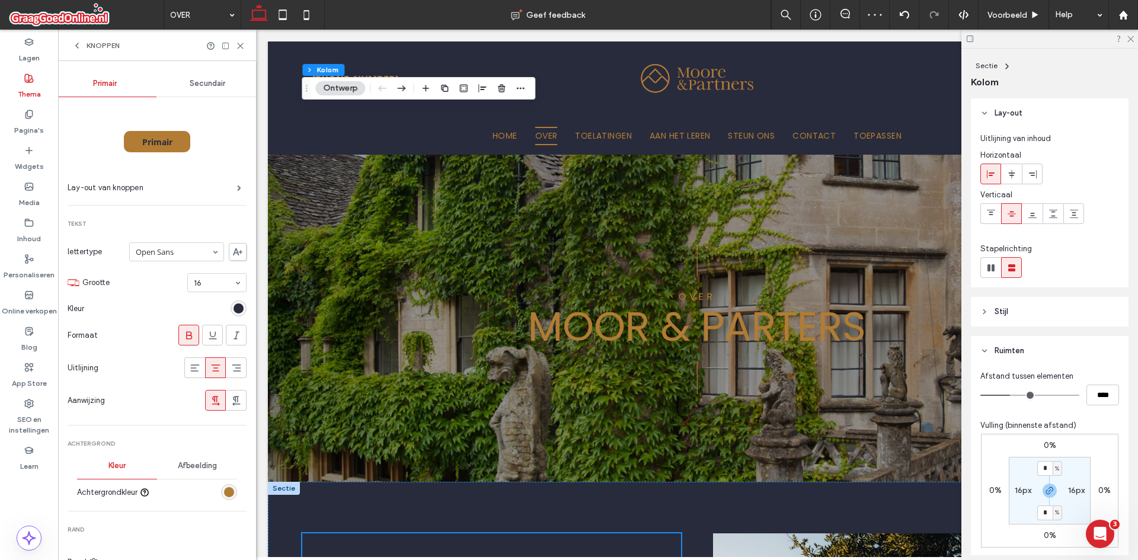
scroll to position [449, 0]
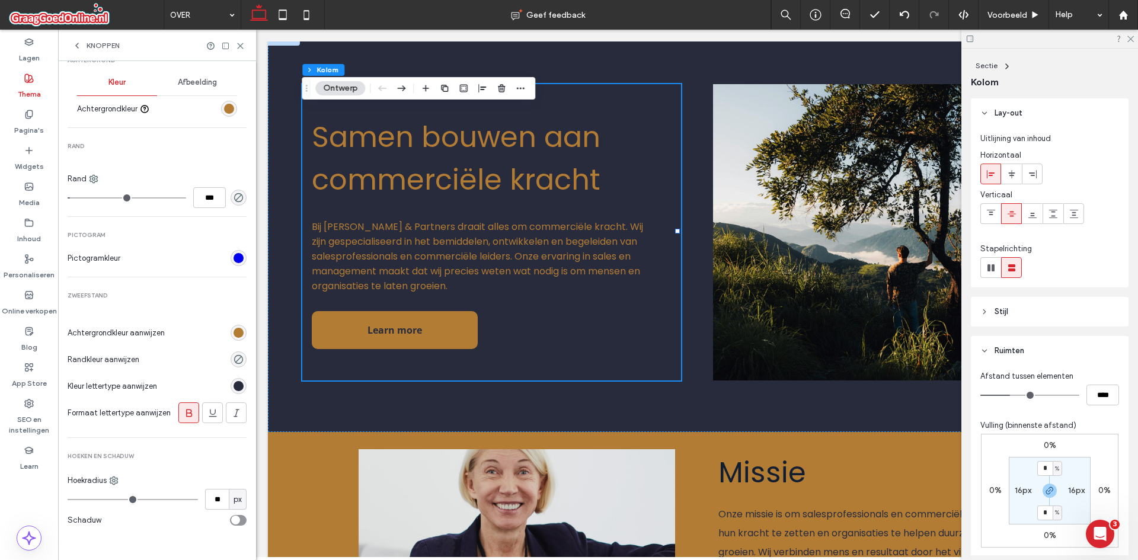
type input "**"
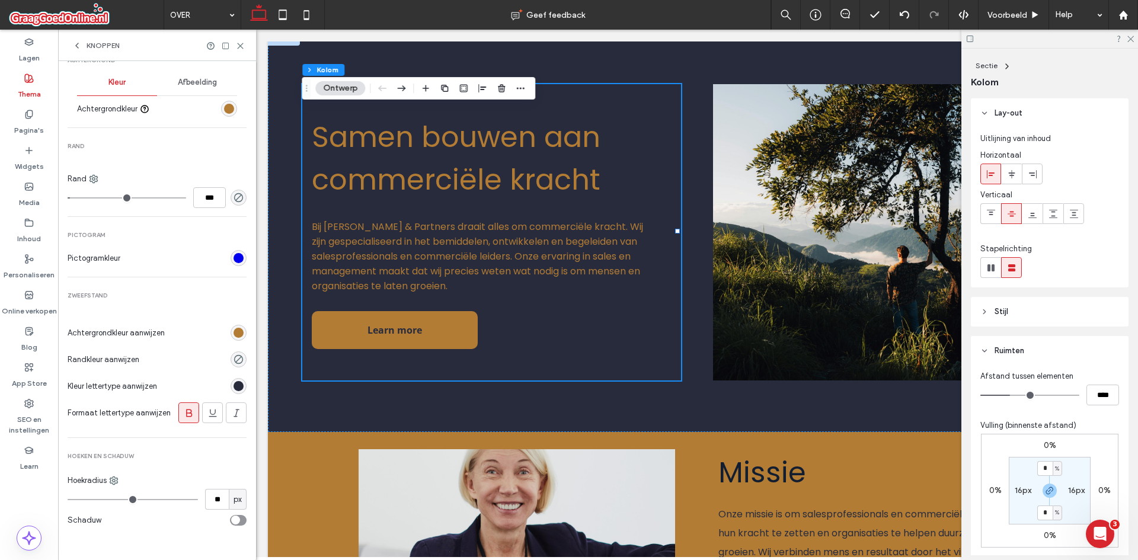
type input "**"
type input "*"
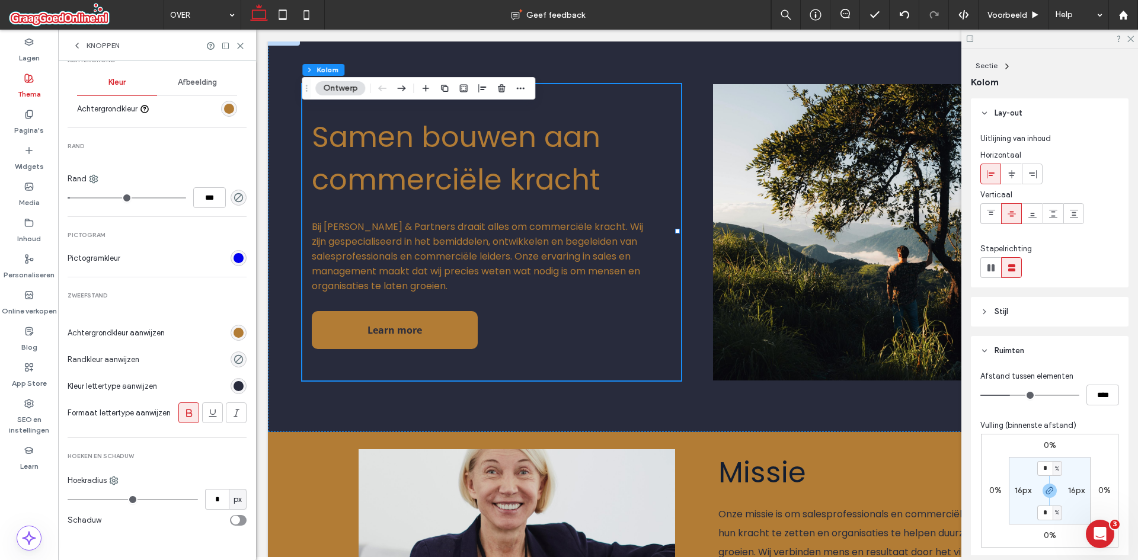
type input "*"
drag, startPoint x: 88, startPoint y: 503, endPoint x: 79, endPoint y: 504, distance: 9.0
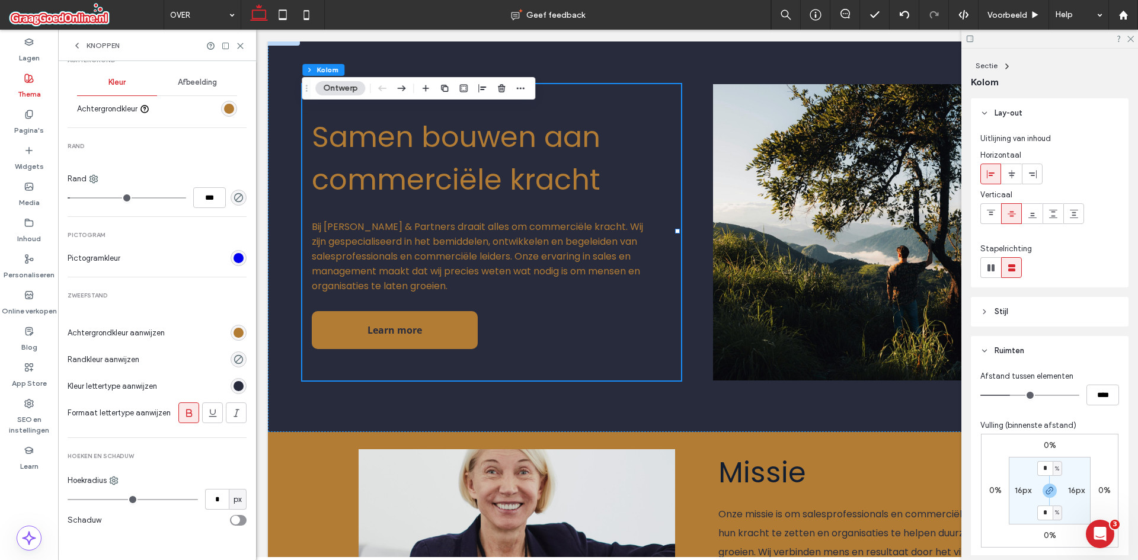
click at [79, 500] on input "range" at bounding box center [133, 499] width 130 height 1
type input "*"
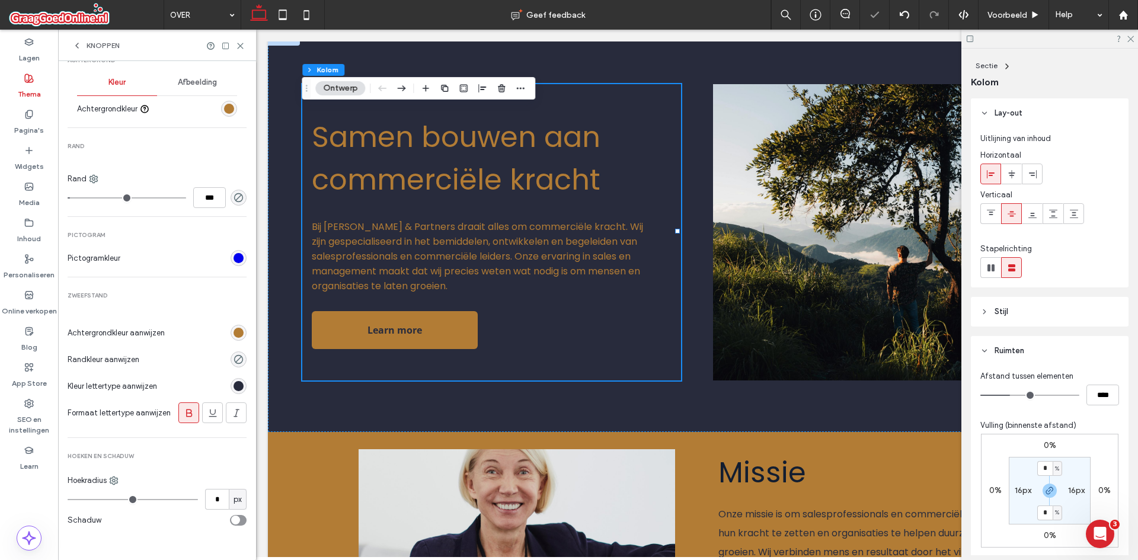
type input "*"
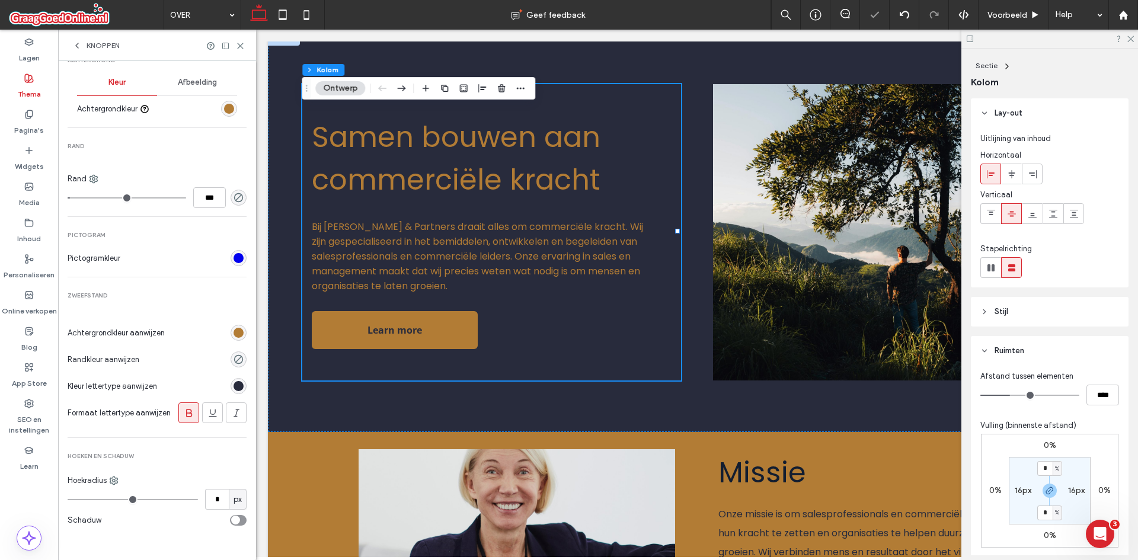
type input "*"
drag, startPoint x: 79, startPoint y: 504, endPoint x: 53, endPoint y: 505, distance: 25.5
click at [68, 500] on input "range" at bounding box center [133, 499] width 130 height 1
click at [76, 500] on input "range" at bounding box center [133, 499] width 130 height 1
type input "*"
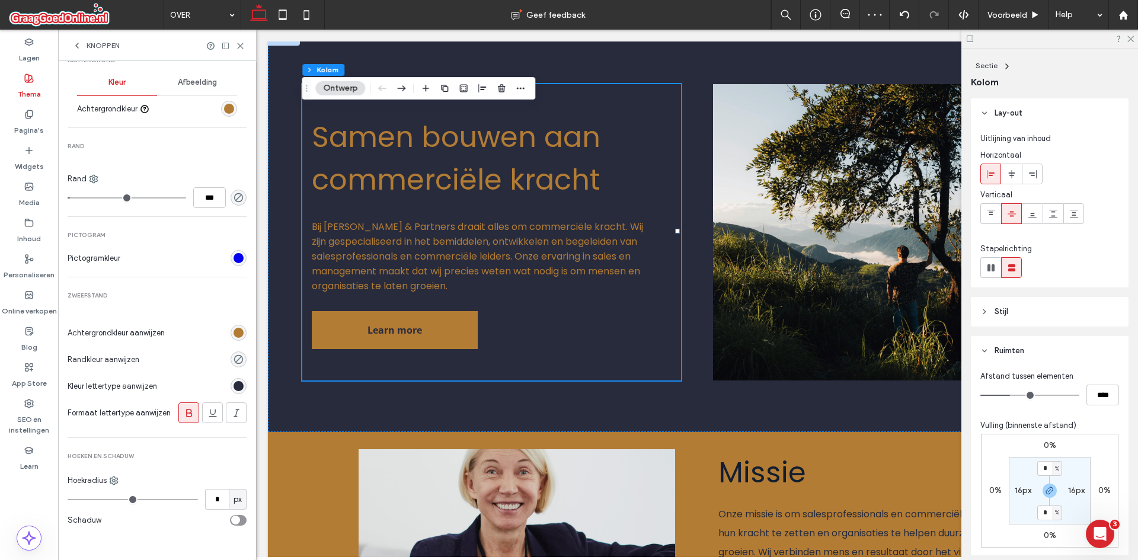
type input "*"
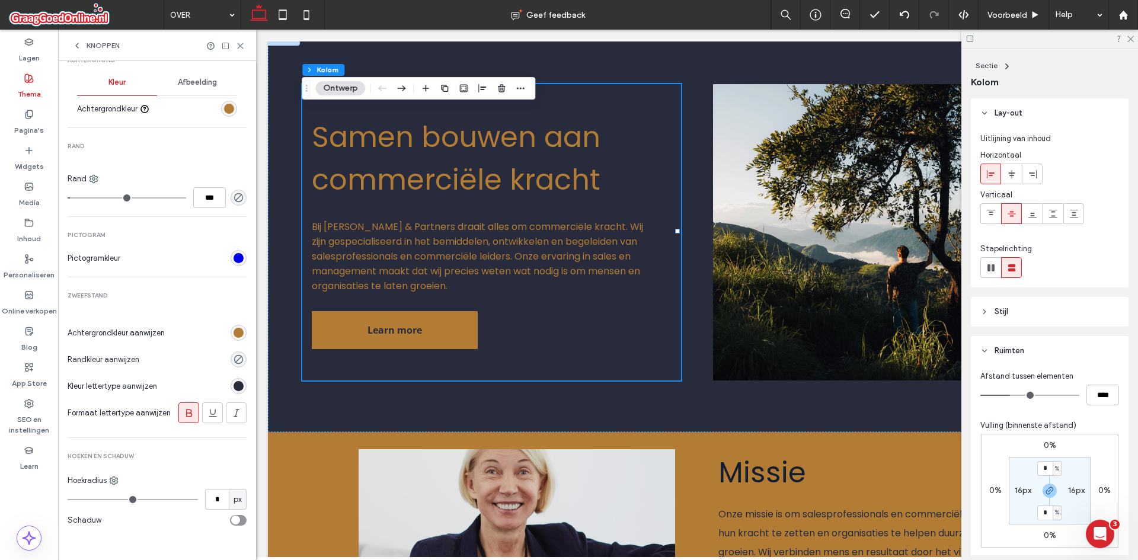
type input "*"
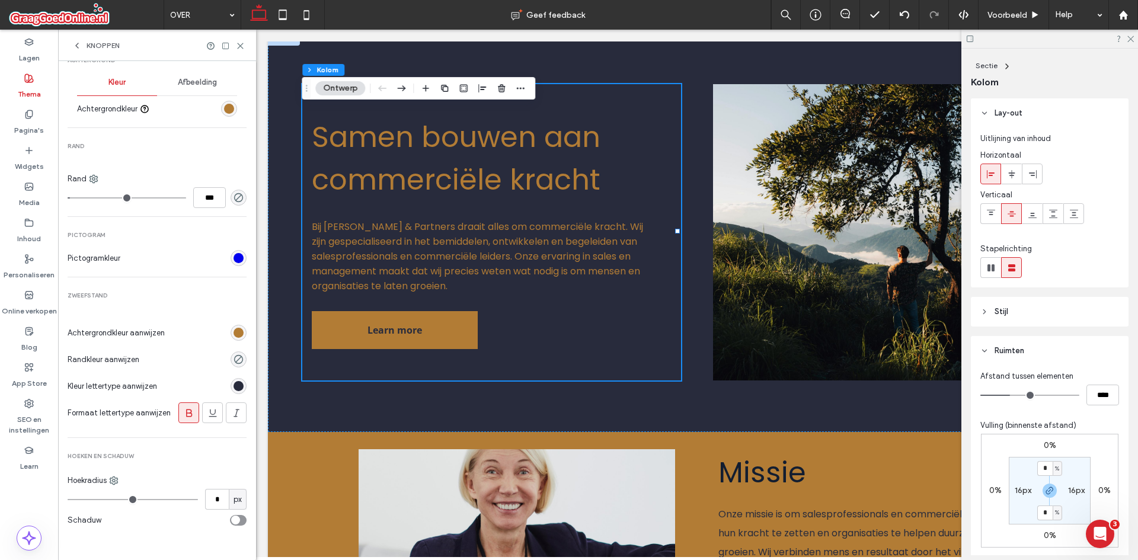
type input "*"
type input "**"
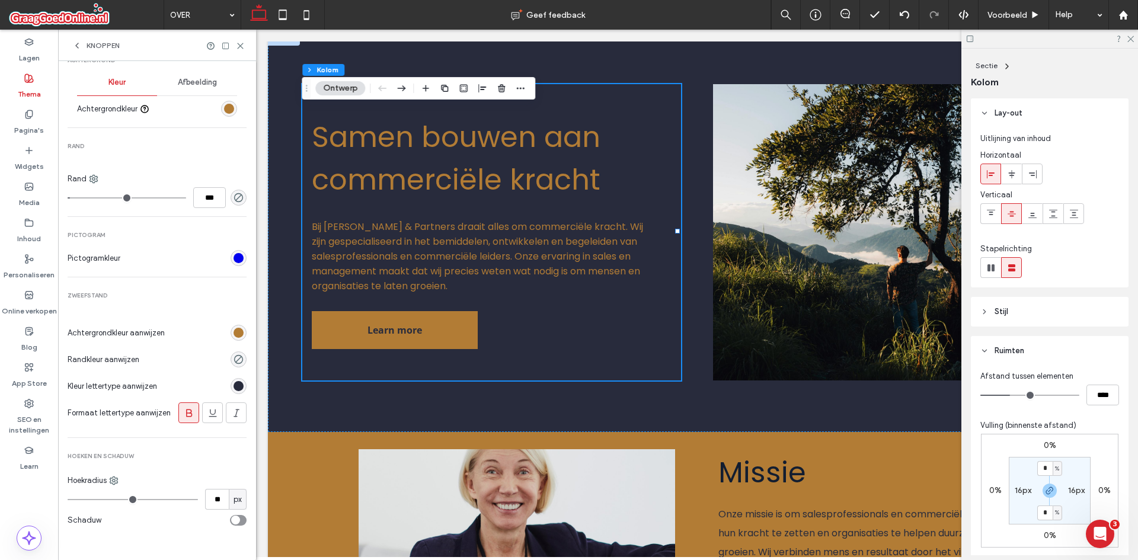
type input "**"
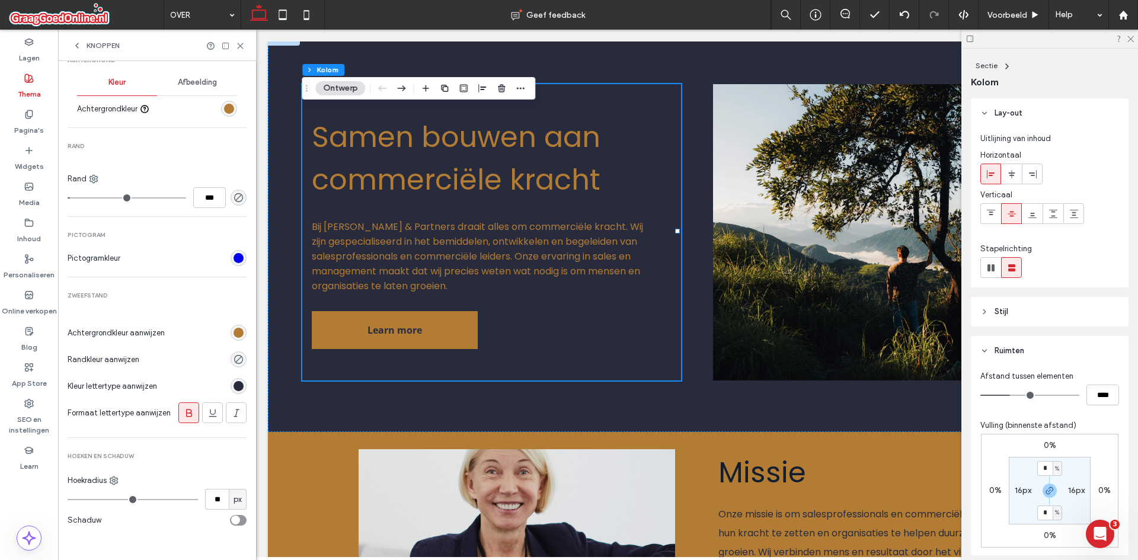
type input "**"
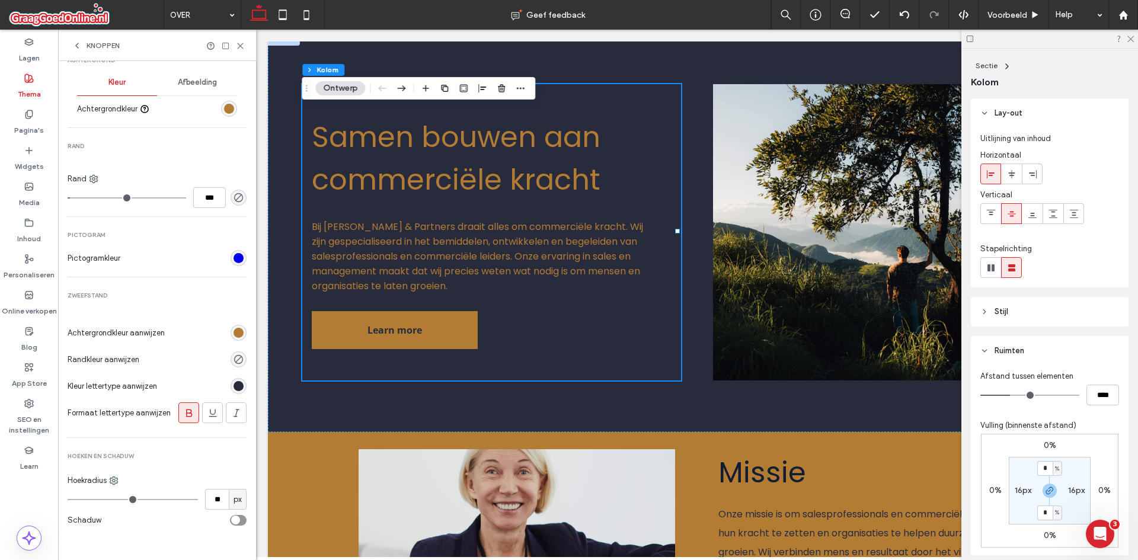
type input "**"
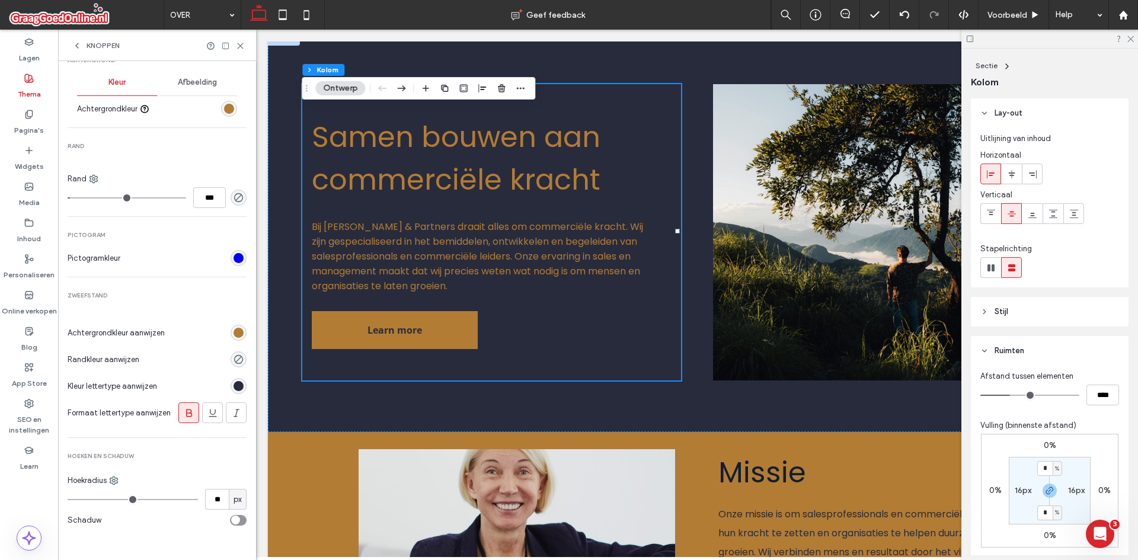
type input "**"
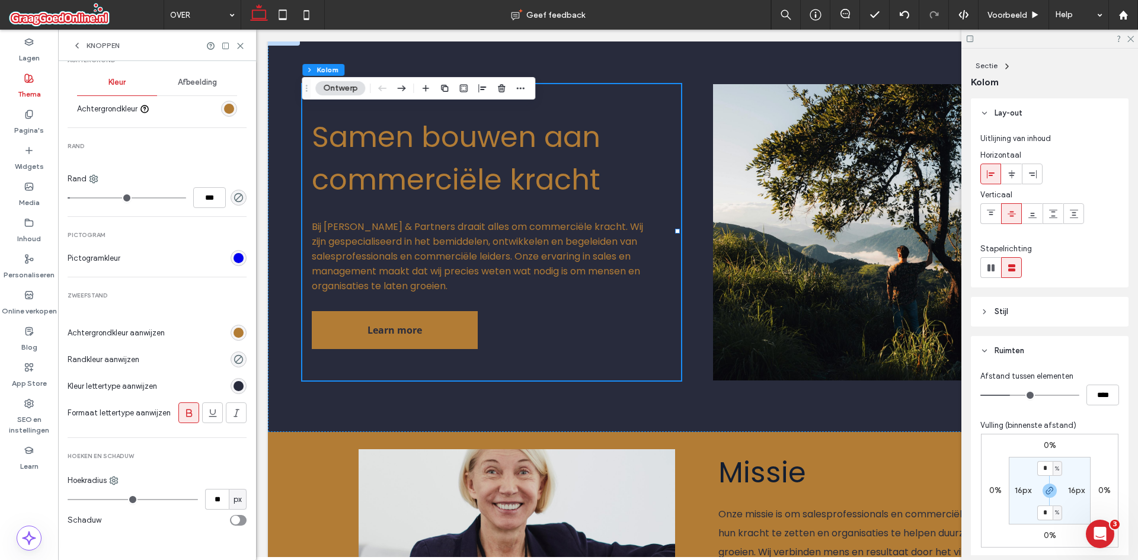
type input "**"
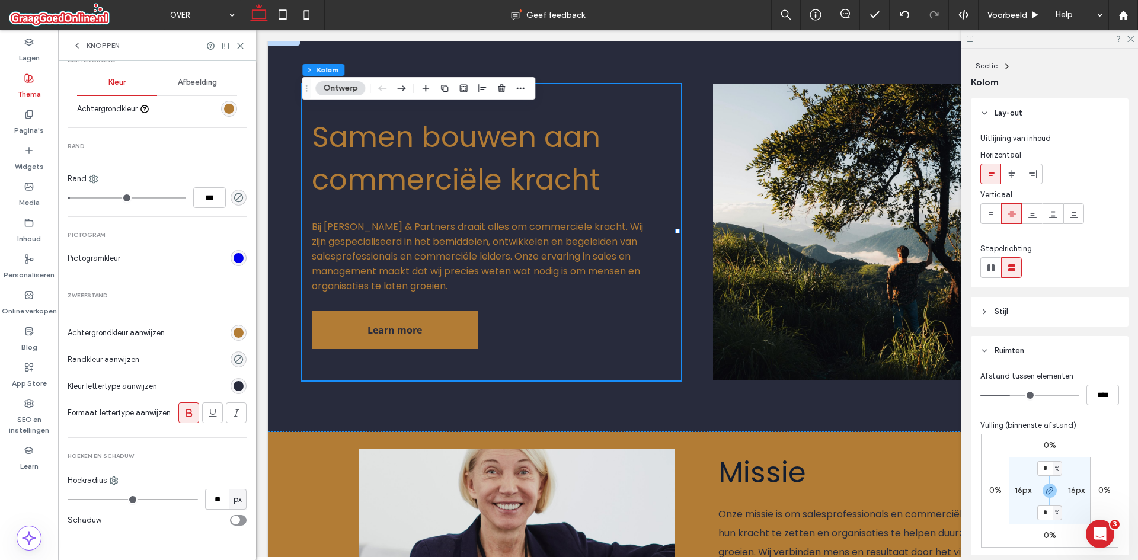
type input "**"
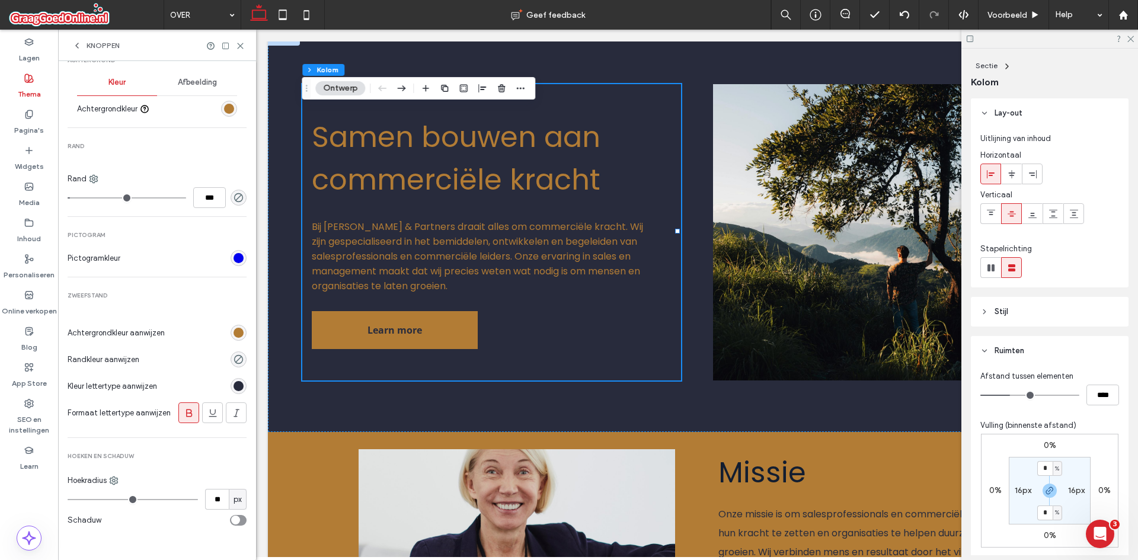
type input "**"
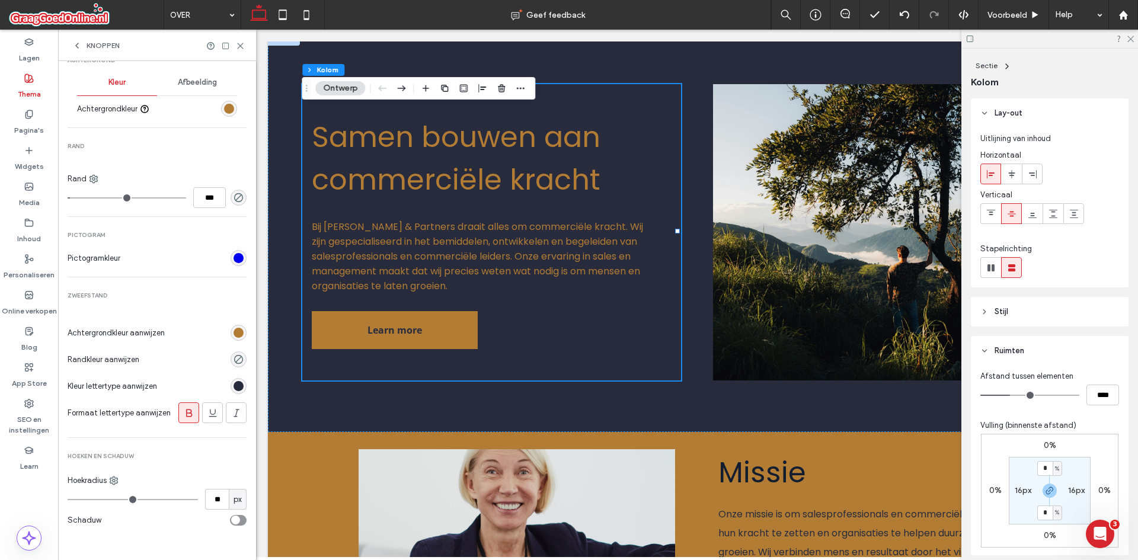
type input "**"
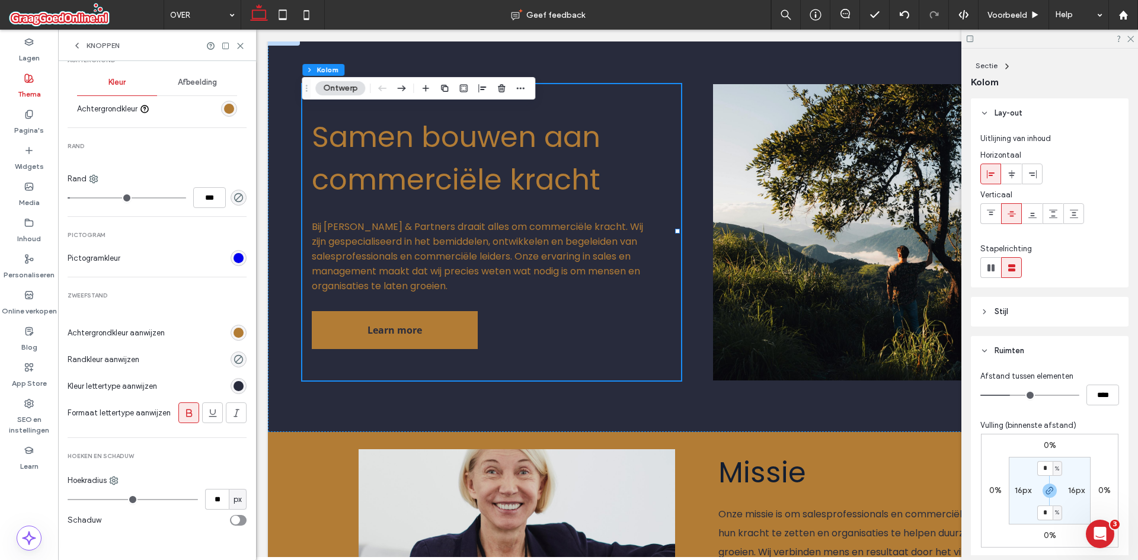
type input "**"
type input "*"
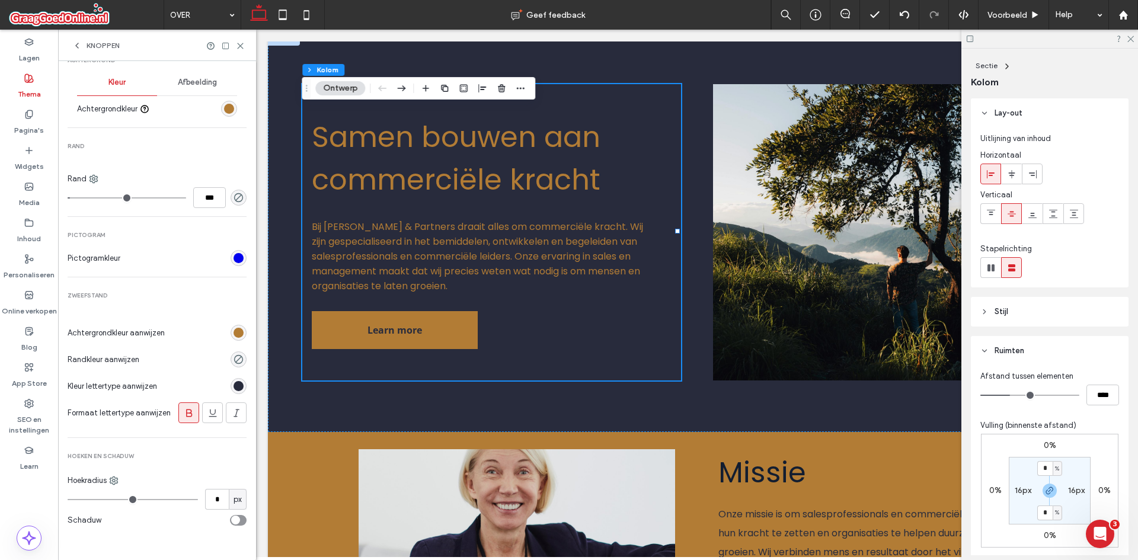
type input "*"
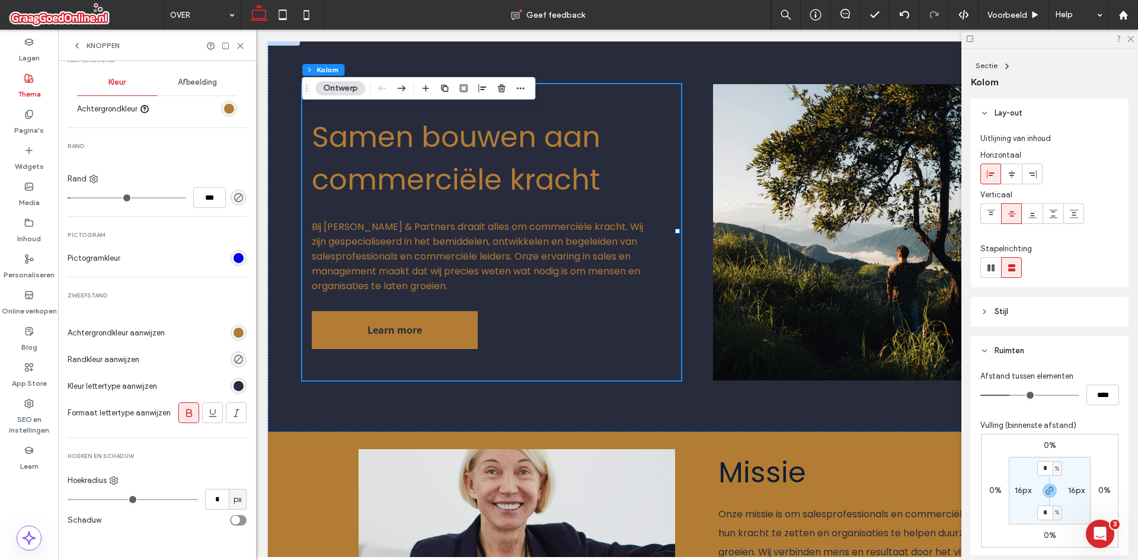
type input "*"
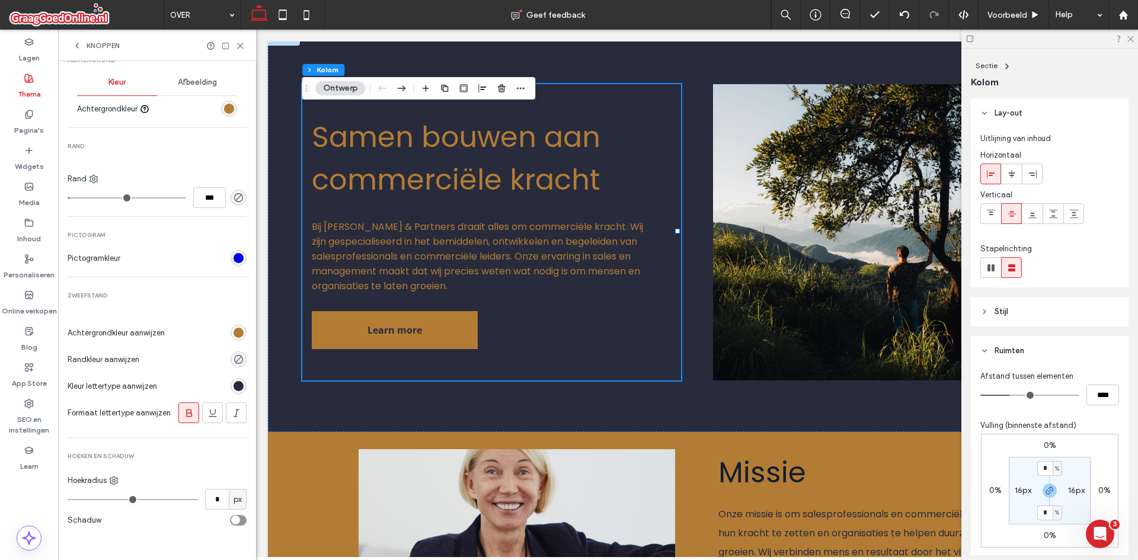
type input "*"
click at [78, 500] on input "range" at bounding box center [133, 499] width 130 height 1
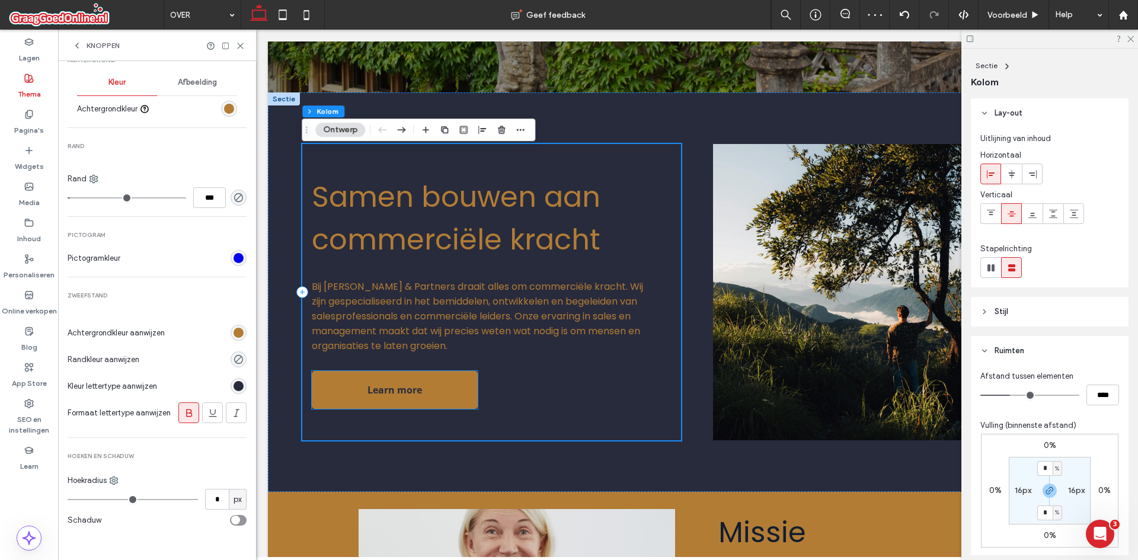
scroll to position [390, 0]
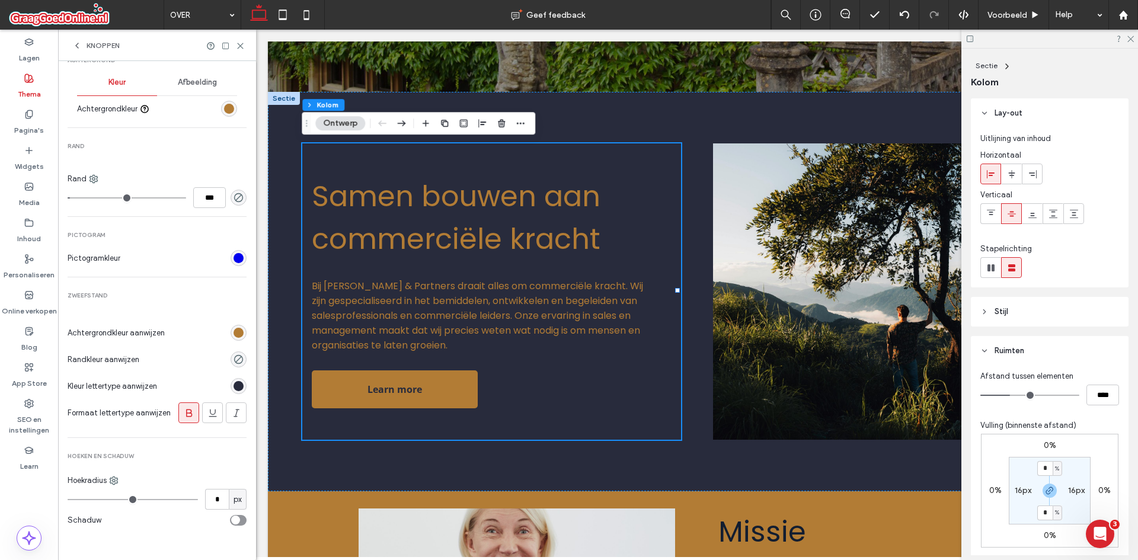
type input "*"
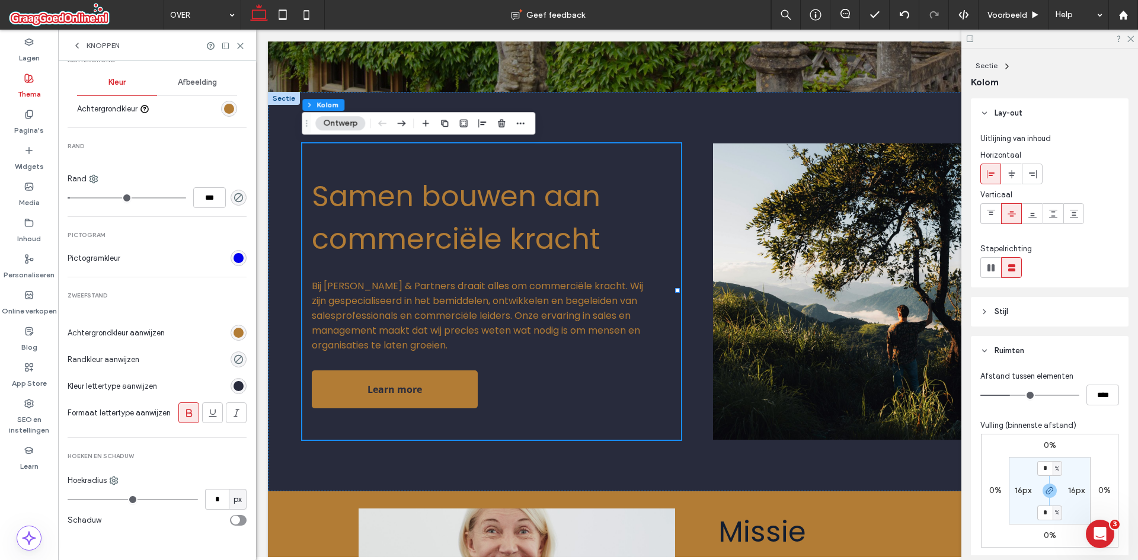
type input "*"
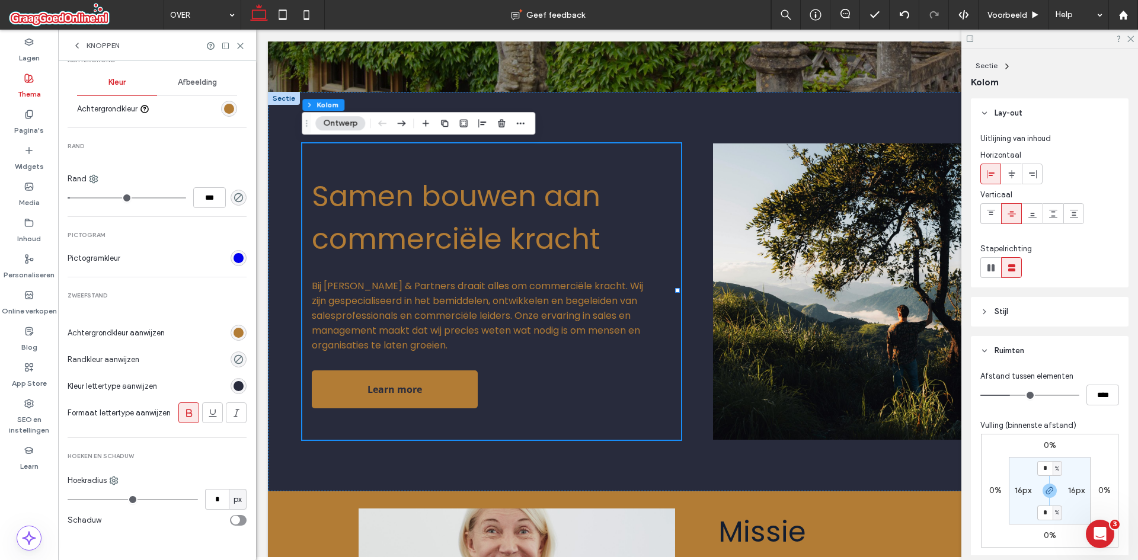
type input "*"
type input "**"
drag, startPoint x: 76, startPoint y: 499, endPoint x: 84, endPoint y: 499, distance: 7.7
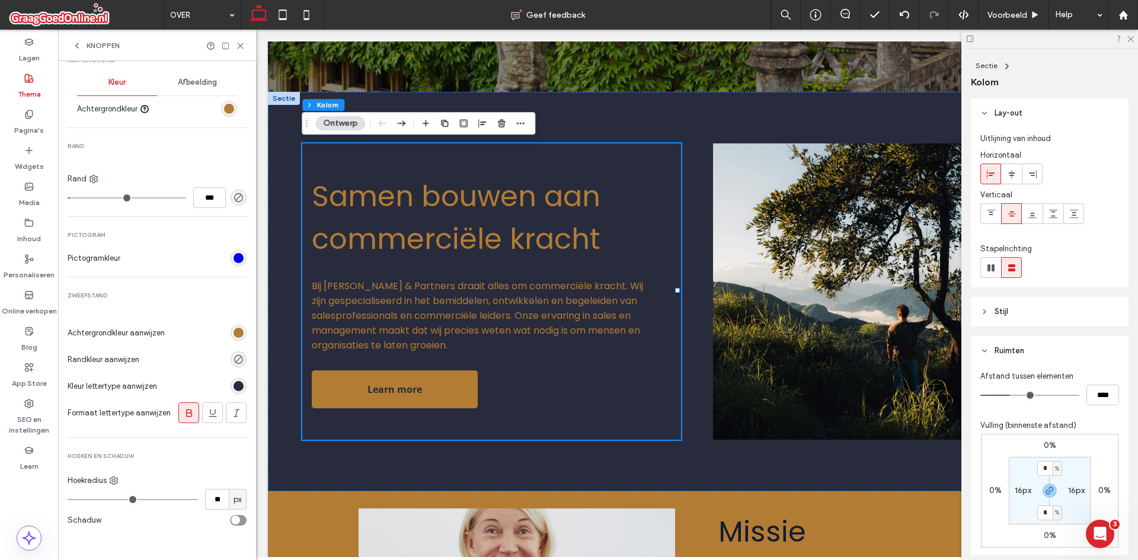
type input "**"
click at [84, 499] on input "range" at bounding box center [133, 499] width 130 height 1
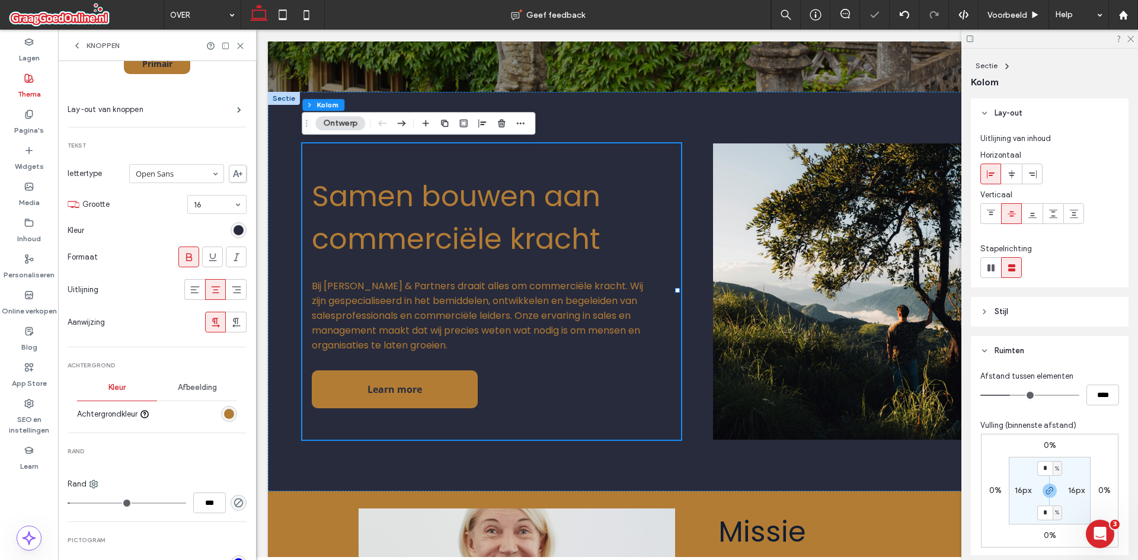
scroll to position [0, 0]
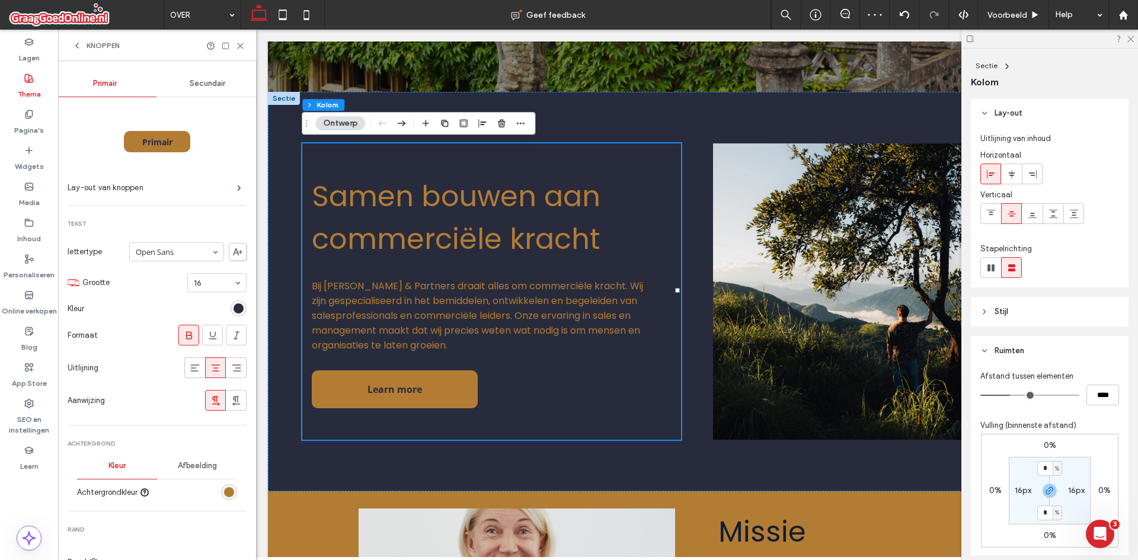
click at [183, 83] on div "Secundair" at bounding box center [207, 84] width 103 height 26
click at [114, 97] on hr at bounding box center [156, 97] width 204 height 1
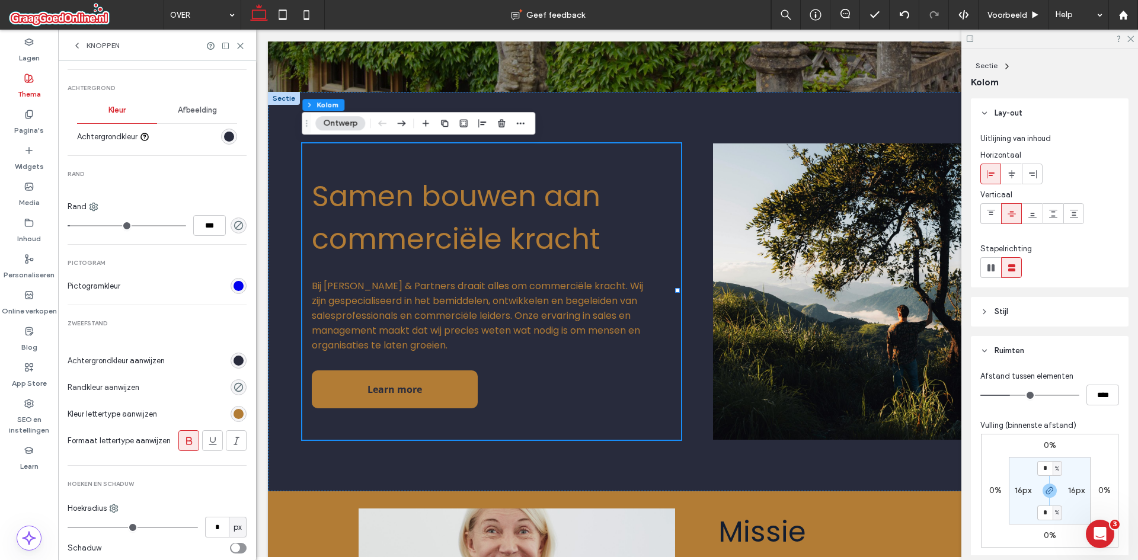
scroll to position [386, 0]
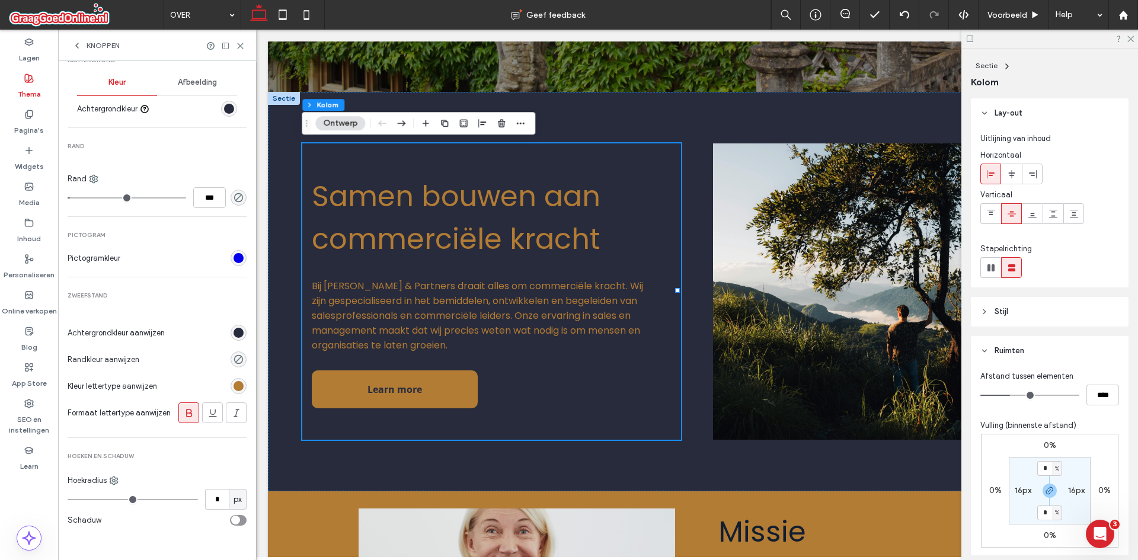
type input "*"
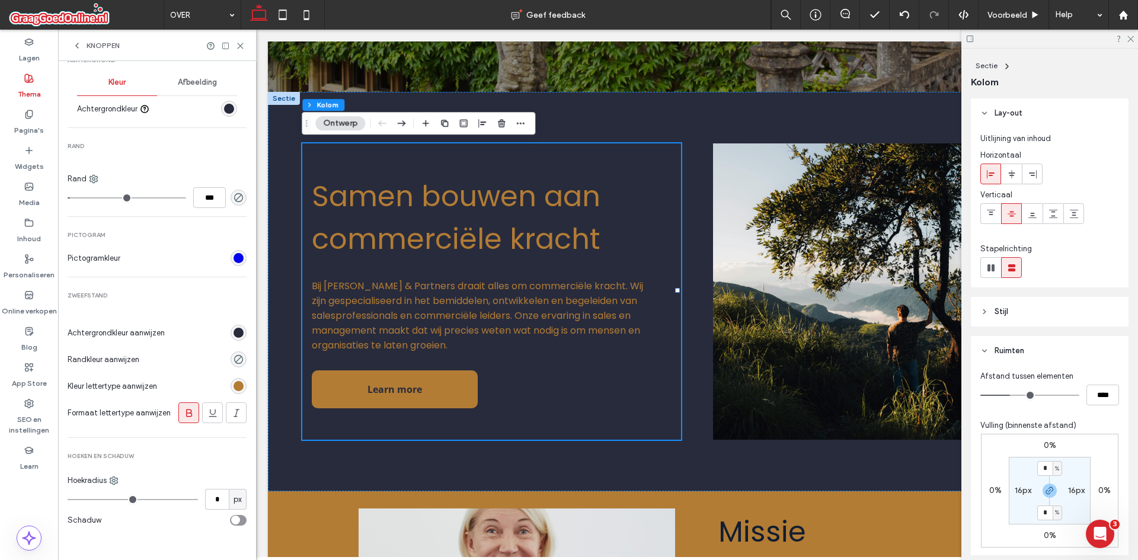
type input "*"
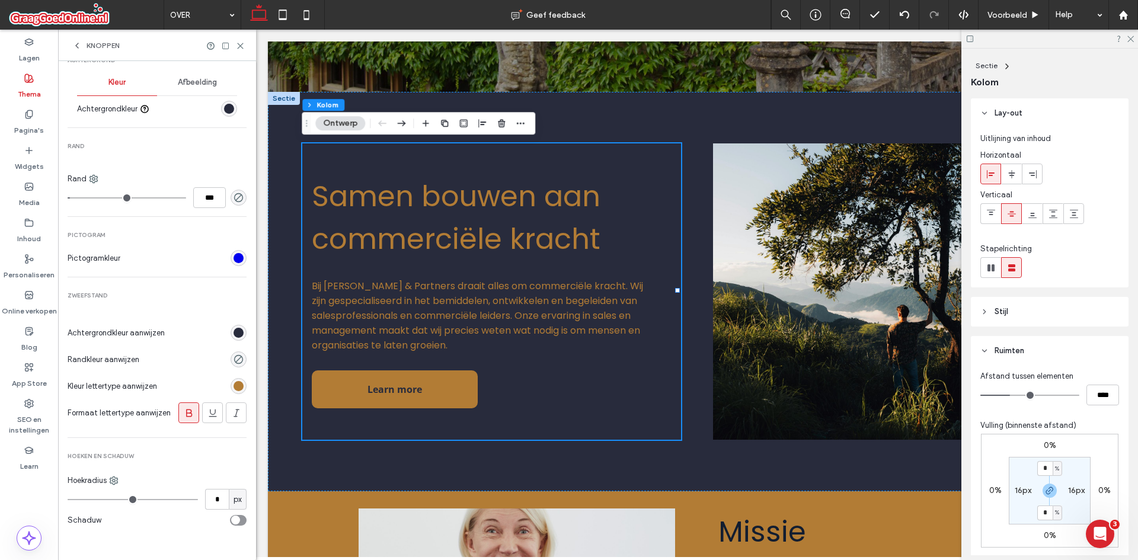
type input "*"
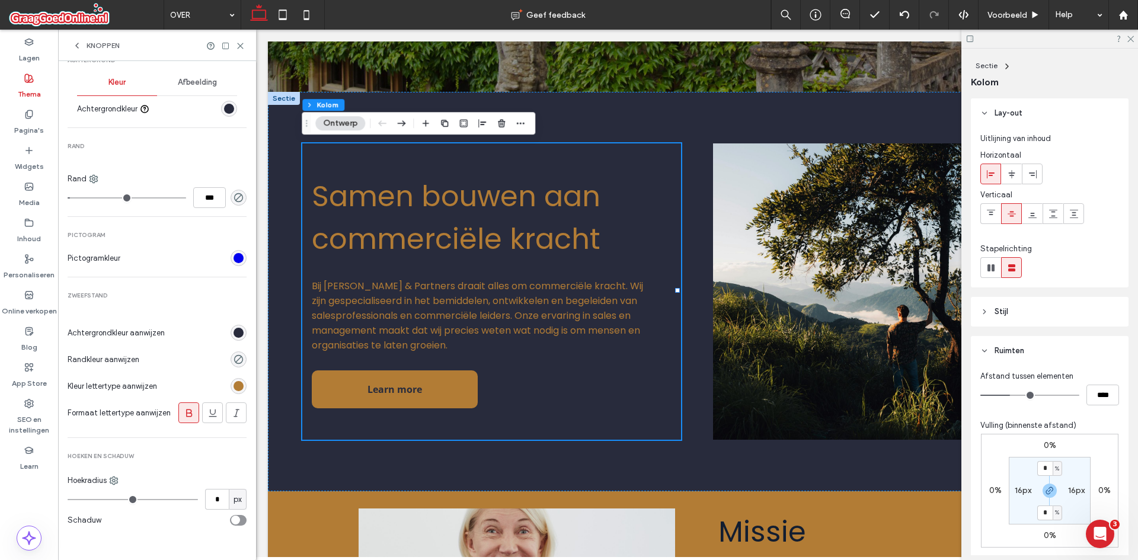
type input "*"
type input "**"
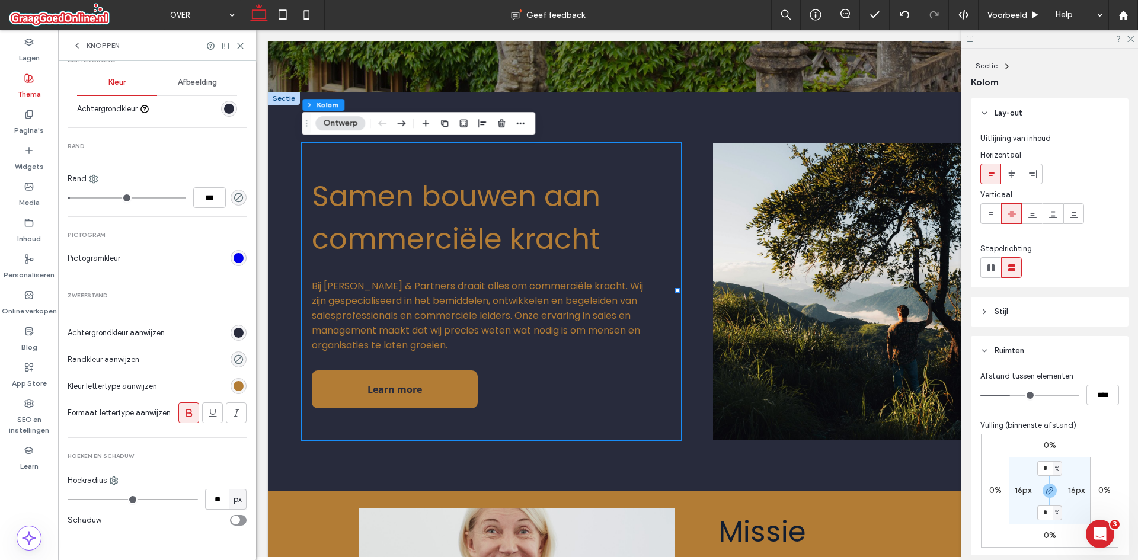
type input "**"
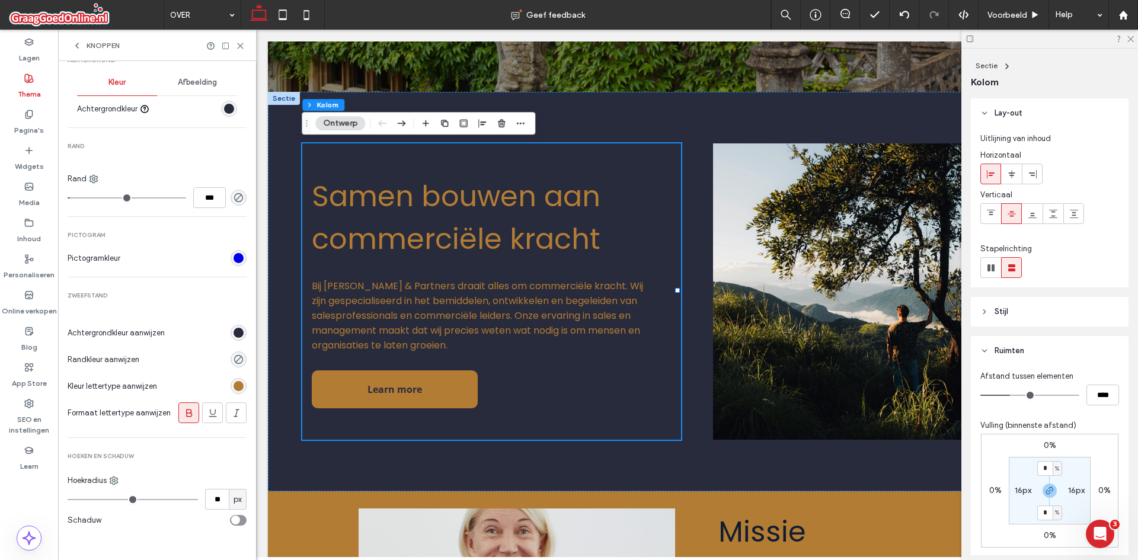
type input "**"
drag, startPoint x: 73, startPoint y: 497, endPoint x: 84, endPoint y: 502, distance: 11.7
type input "**"
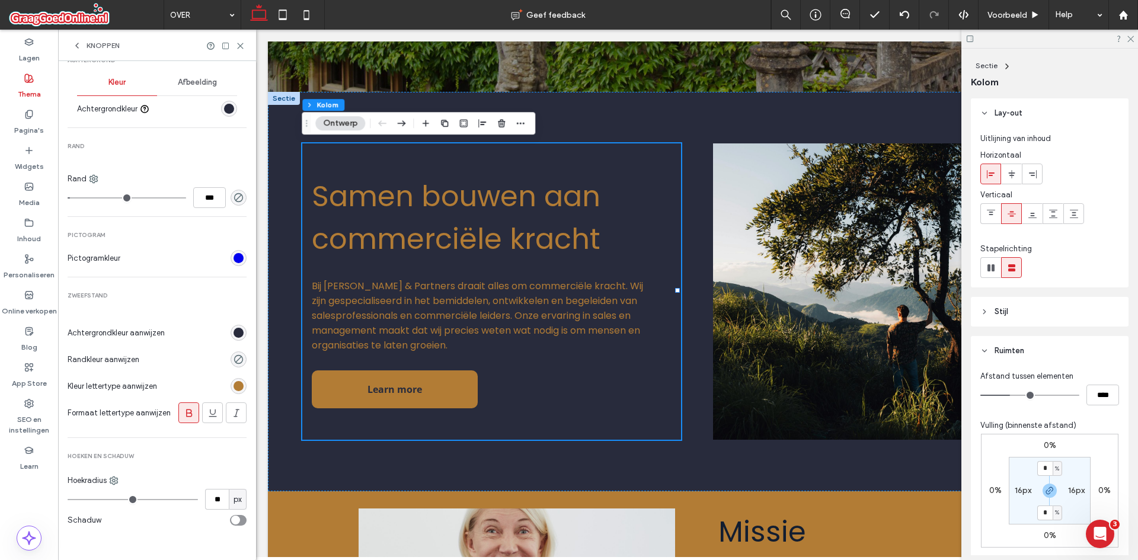
click at [84, 500] on input "range" at bounding box center [133, 499] width 130 height 1
click at [184, 458] on span "Hoeken en schaduw" at bounding box center [157, 456] width 179 height 8
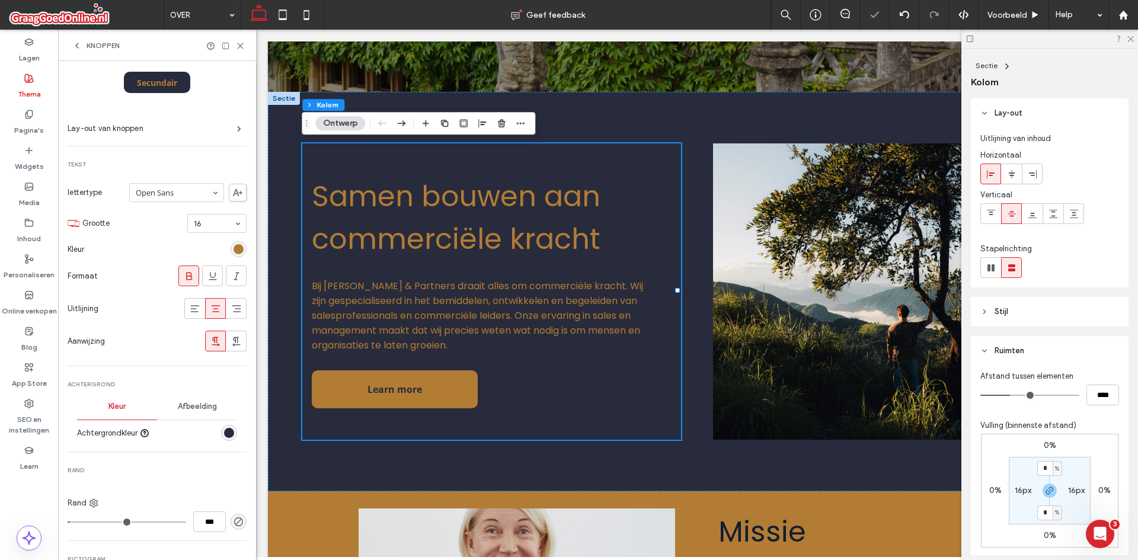
scroll to position [0, 0]
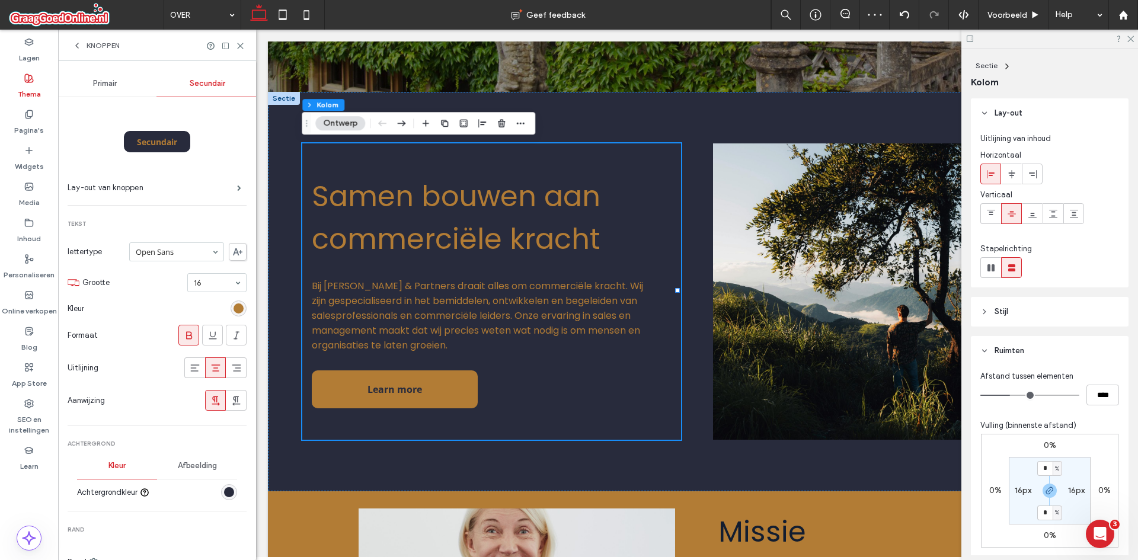
click at [108, 88] on span "Primair" at bounding box center [105, 83] width 24 height 9
click at [237, 47] on icon at bounding box center [240, 45] width 9 height 9
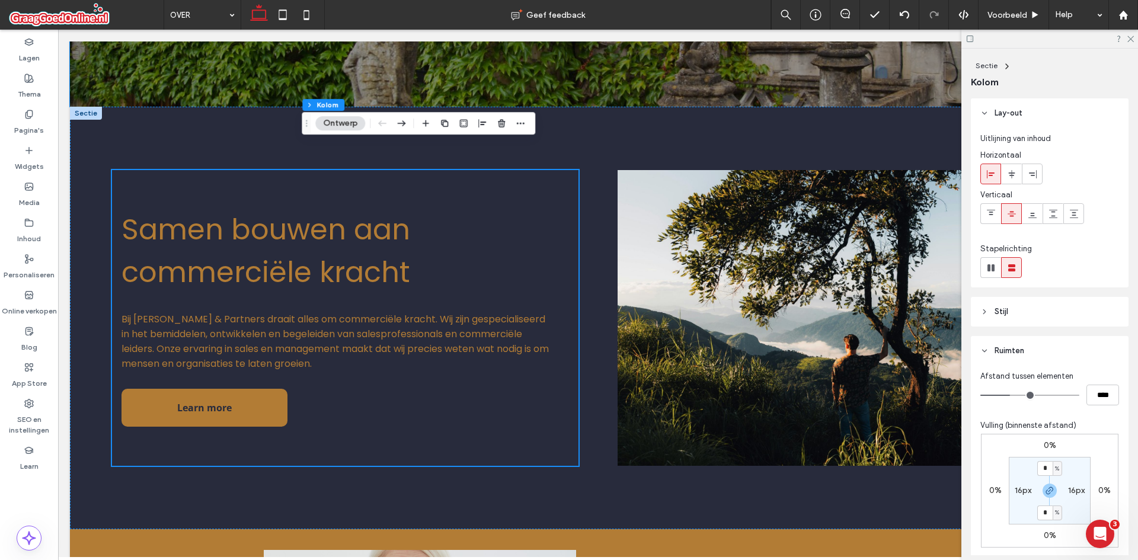
scroll to position [394, 0]
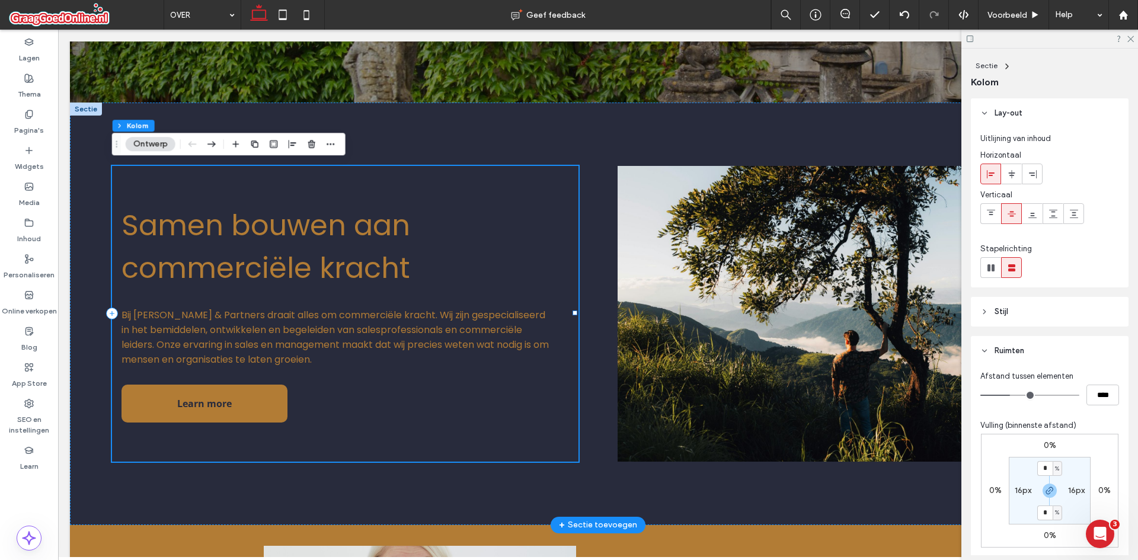
click at [406, 418] on div "Samen bouwen aan commerciële kracht Bij Moore & Partners draait alles om commer…" at bounding box center [345, 314] width 466 height 296
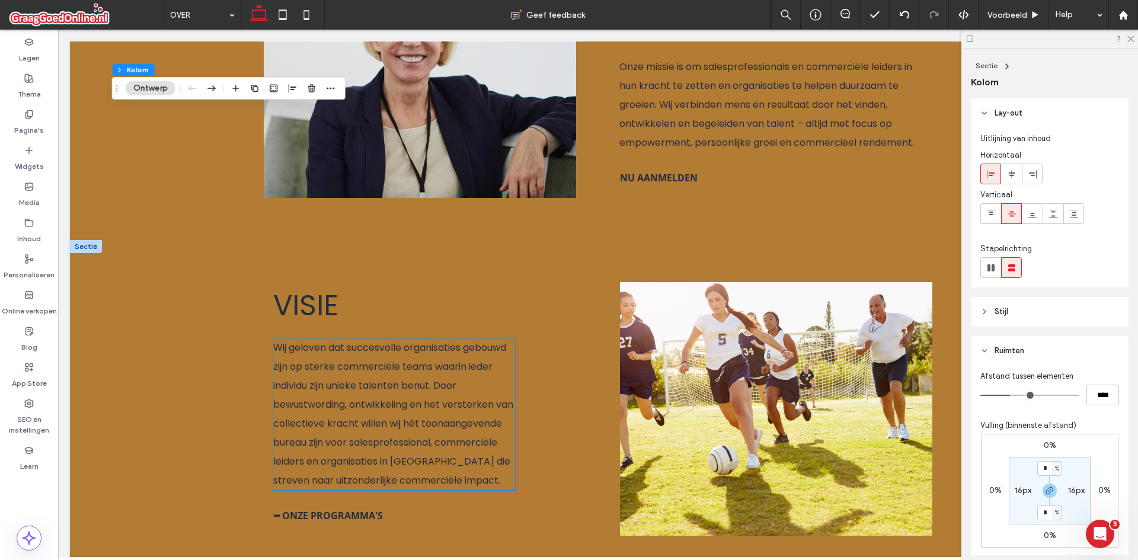
scroll to position [1105, 0]
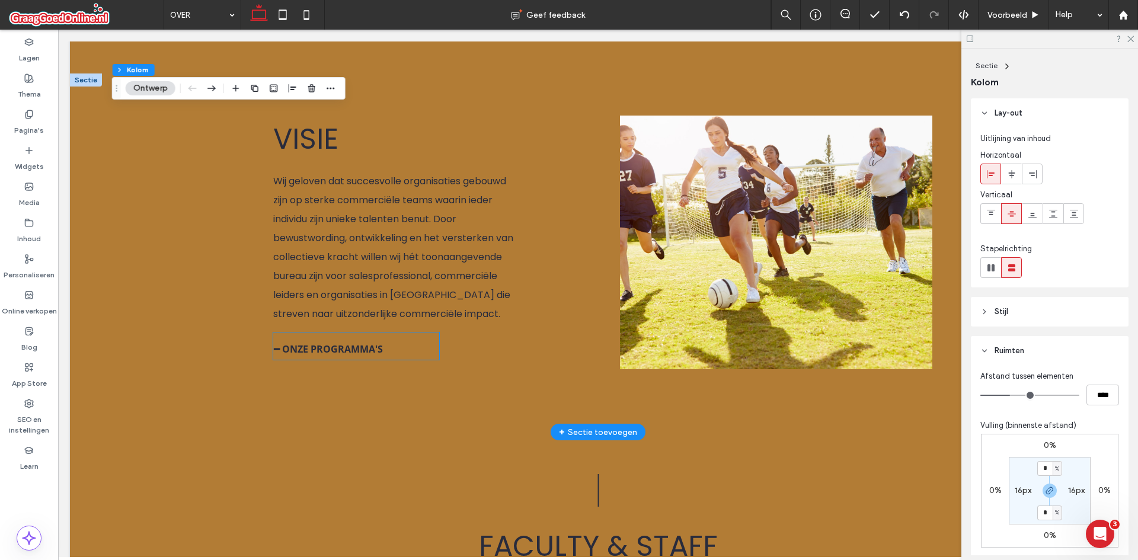
click at [328, 356] on span "━ ONZE PROGRAMMA'S" at bounding box center [328, 349] width 109 height 32
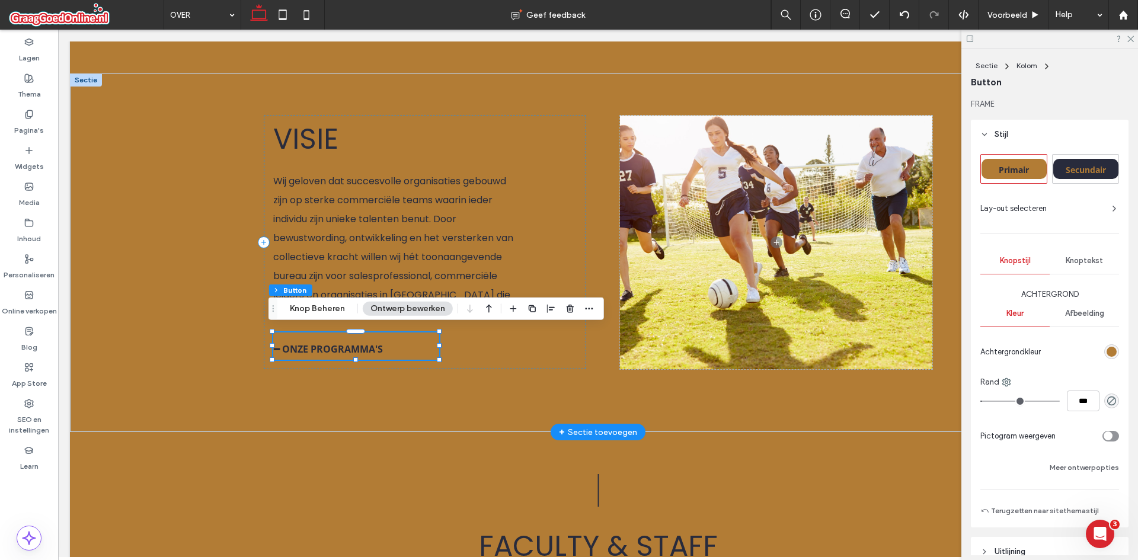
click at [328, 351] on span "━ ONZE PROGRAMMA'S" at bounding box center [328, 349] width 109 height 32
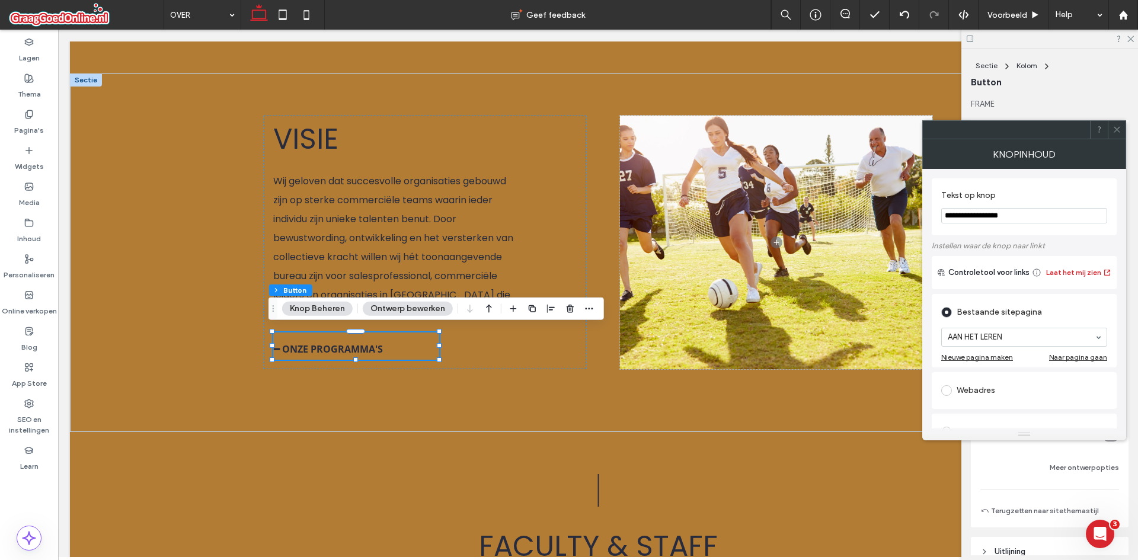
click at [1047, 213] on input "**********" at bounding box center [1024, 215] width 166 height 15
click at [504, 354] on div "Visie Wij geloven dat succesvolle organisaties gebouwd zijn op sterke commercië…" at bounding box center [425, 242] width 323 height 253
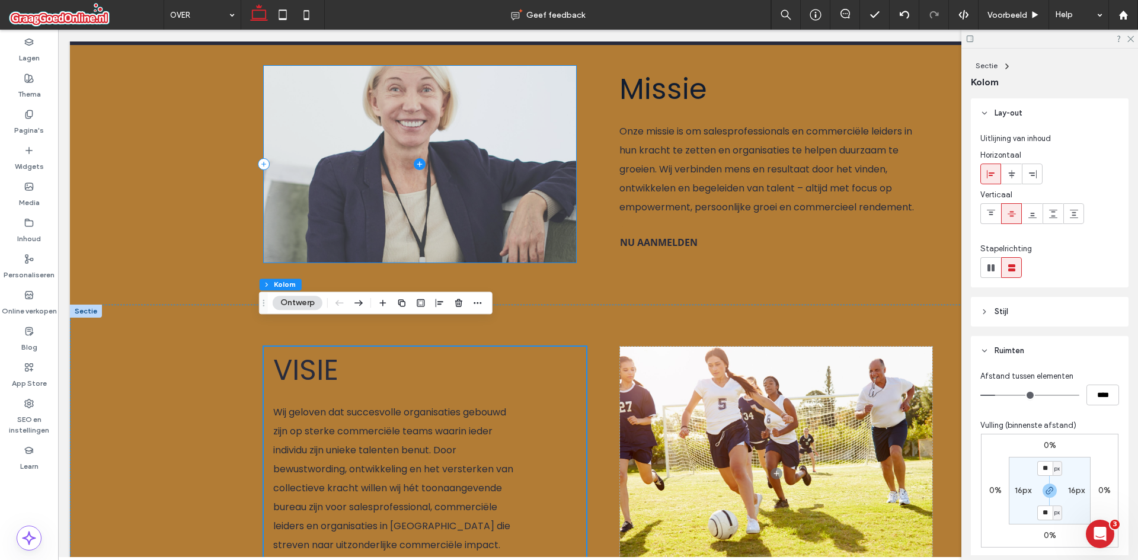
scroll to position [928, 0]
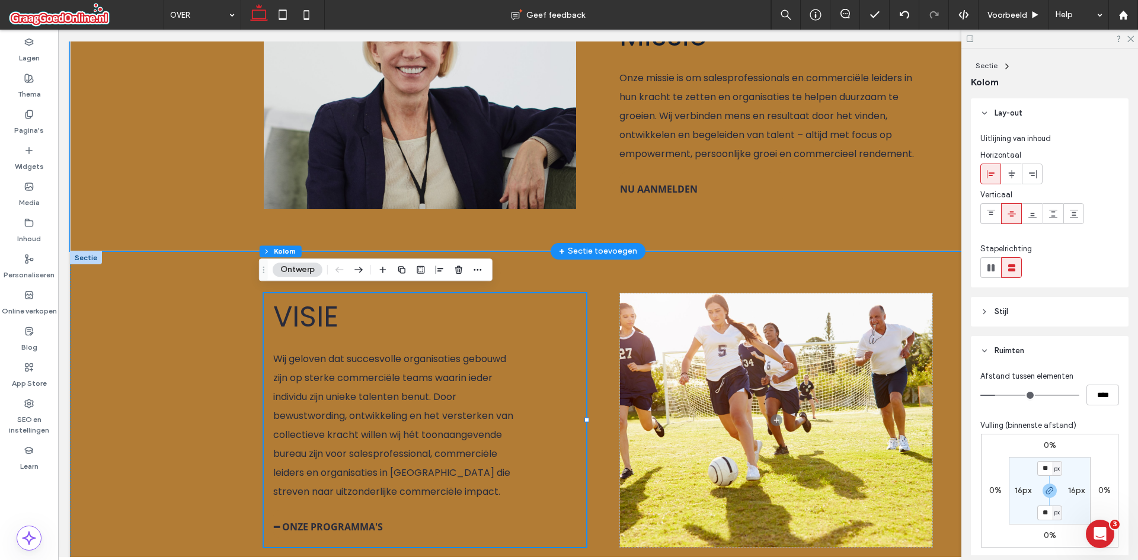
click at [762, 213] on div "Missie Onze missie is om salesprofessionals en commerciële leiders in hun krach…" at bounding box center [597, 122] width 711 height 260
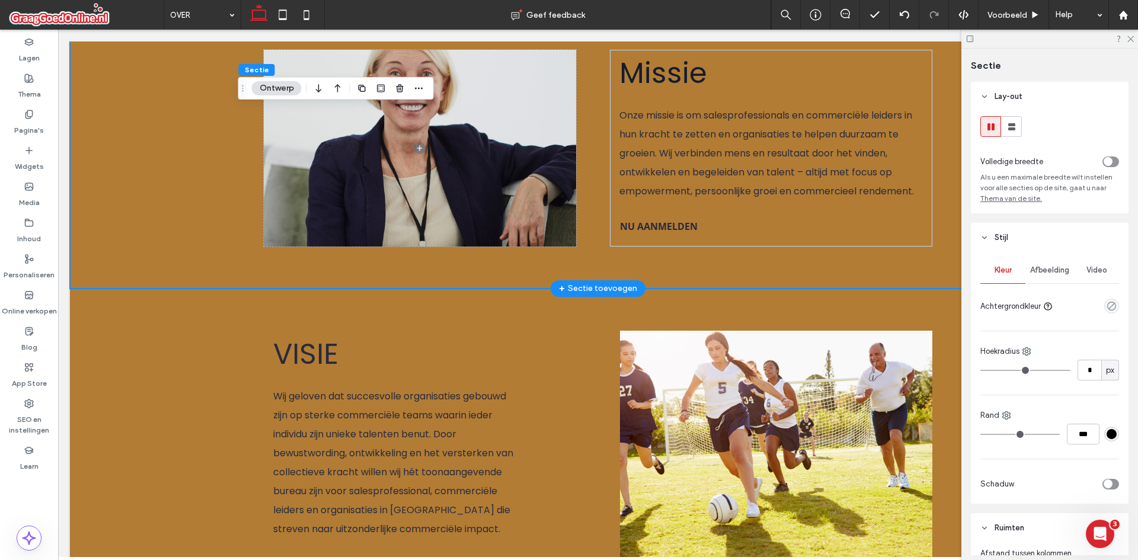
scroll to position [868, 0]
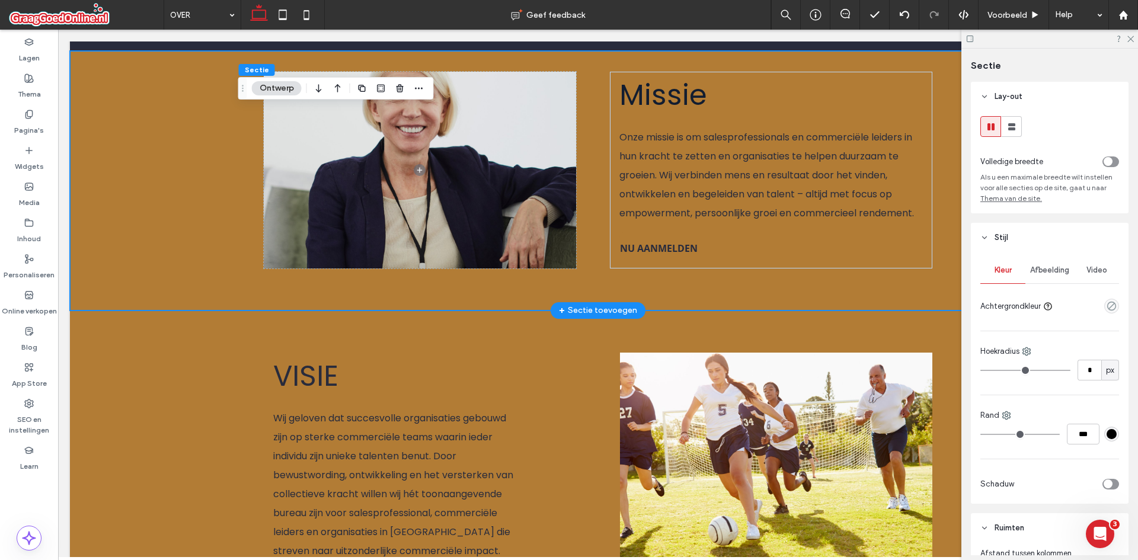
click at [693, 282] on div "Missie Onze missie is om salesprofessionals en commerciële leiders in hun krach…" at bounding box center [597, 181] width 711 height 260
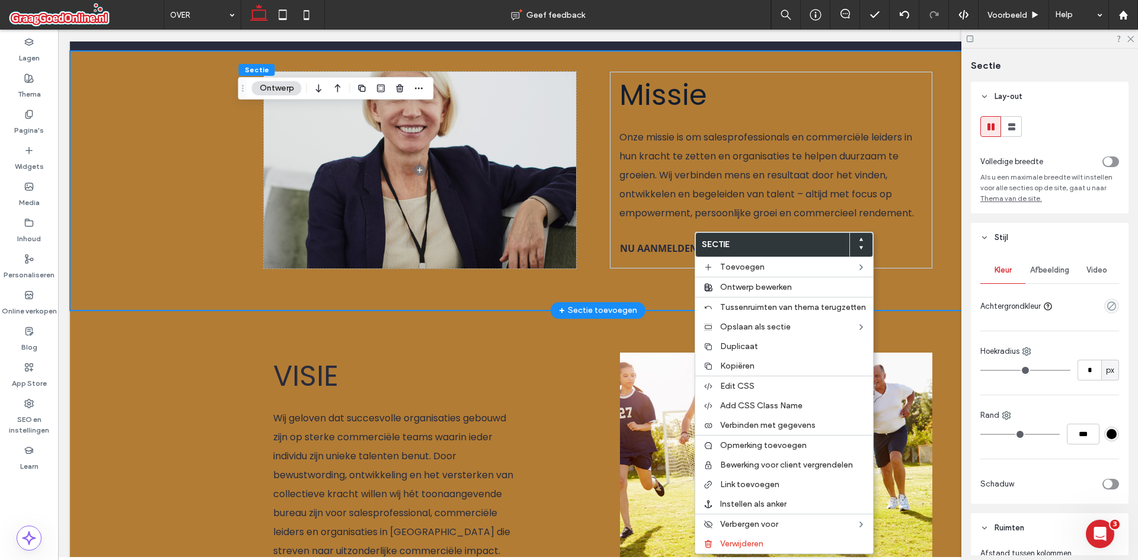
click at [644, 281] on div "Missie Onze missie is om salesprofessionals en commerciële leiders in hun krach…" at bounding box center [597, 181] width 711 height 260
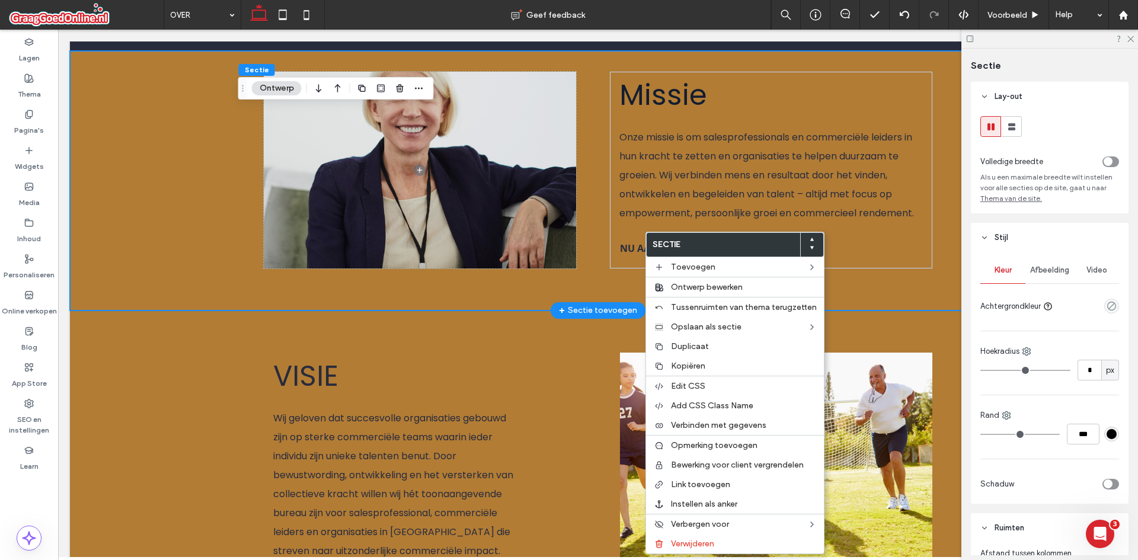
click at [533, 266] on div "Missie Onze missie is om salesprofessionals en commerciële leiders in hun krach…" at bounding box center [597, 181] width 711 height 260
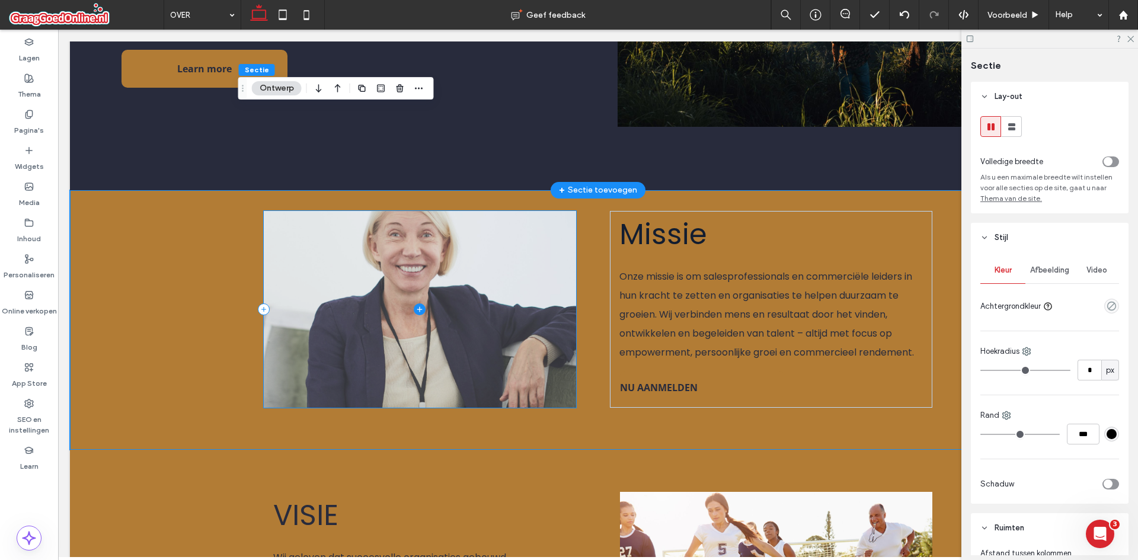
scroll to position [572, 0]
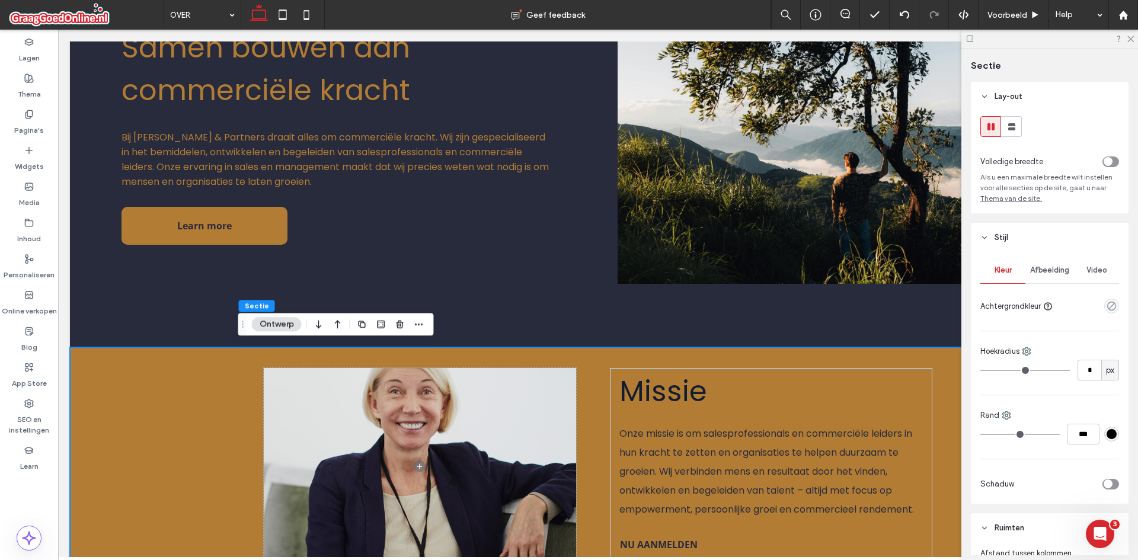
click at [283, 324] on button "Ontwerp" at bounding box center [277, 324] width 50 height 14
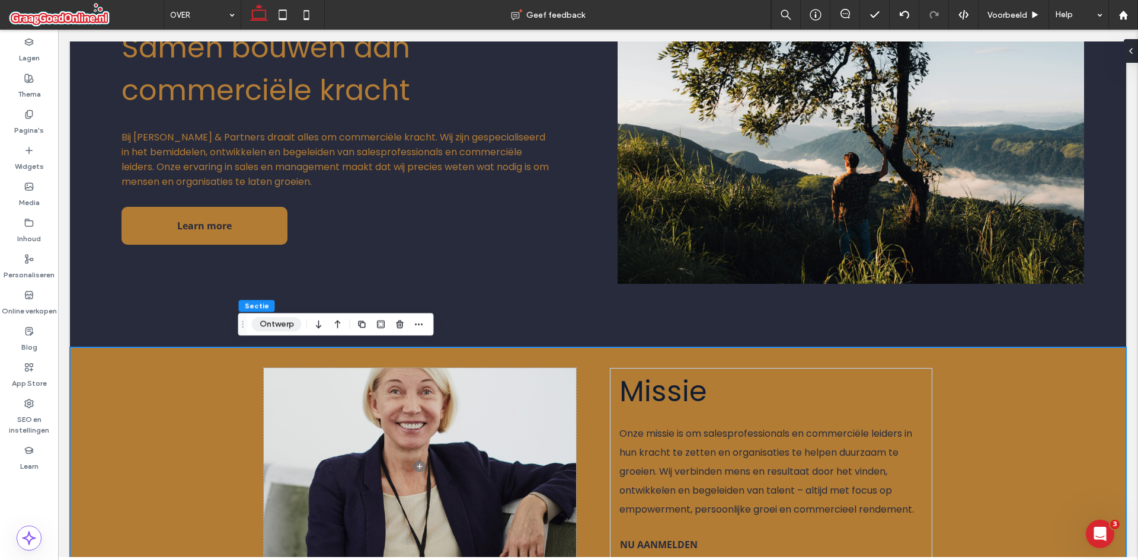
click at [266, 327] on button "Ontwerp" at bounding box center [277, 324] width 50 height 14
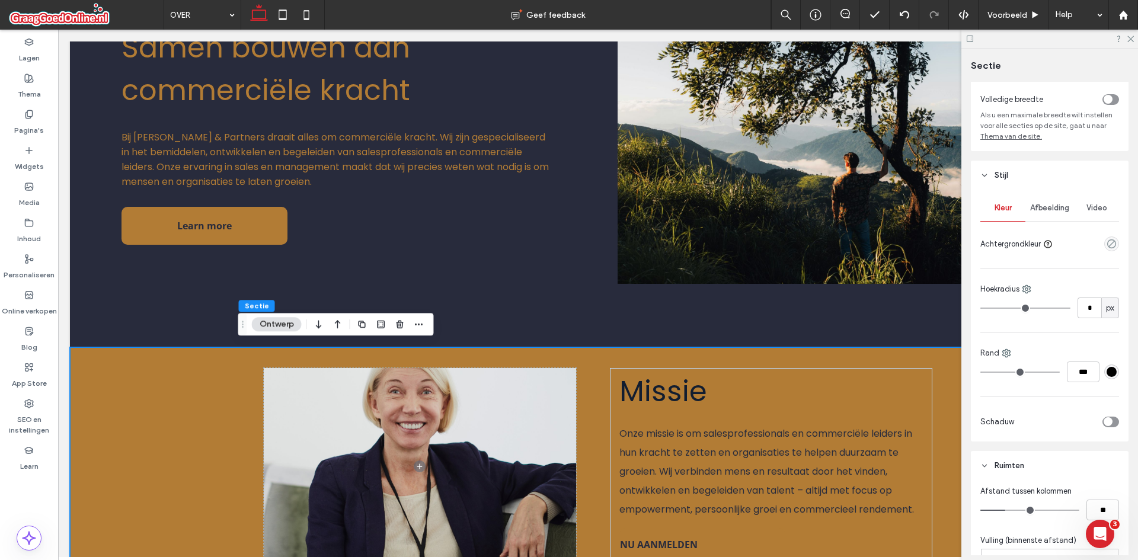
scroll to position [0, 0]
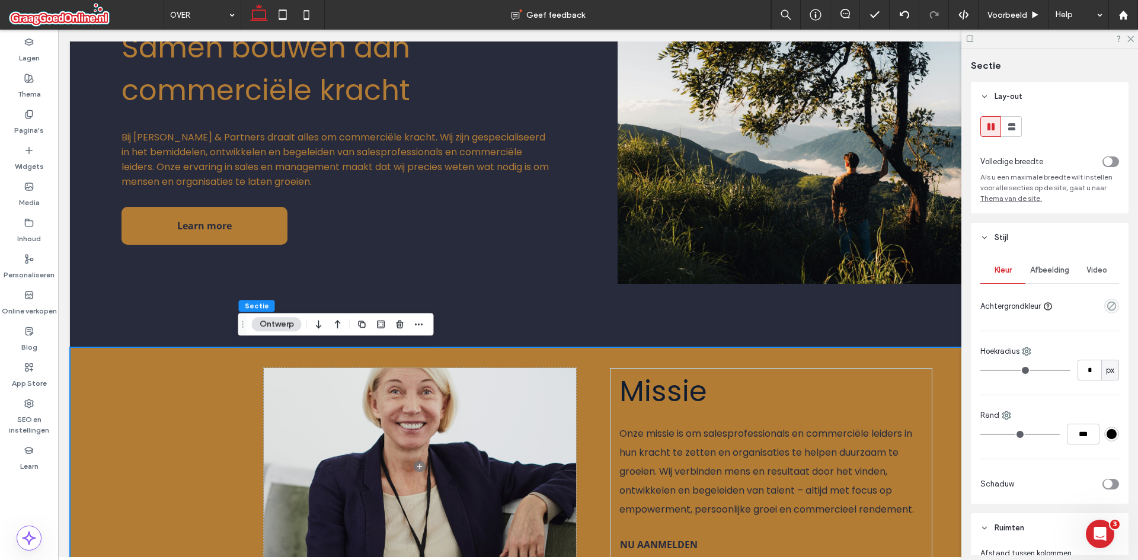
click at [199, 347] on div "Missie Onze missie is om salesprofessionals en commerciële leiders in hun krach…" at bounding box center [598, 477] width 1056 height 260
click at [199, 402] on div "Missie Onze missie is om salesprofessionals en commerciële leiders in hun krach…" at bounding box center [598, 477] width 1056 height 260
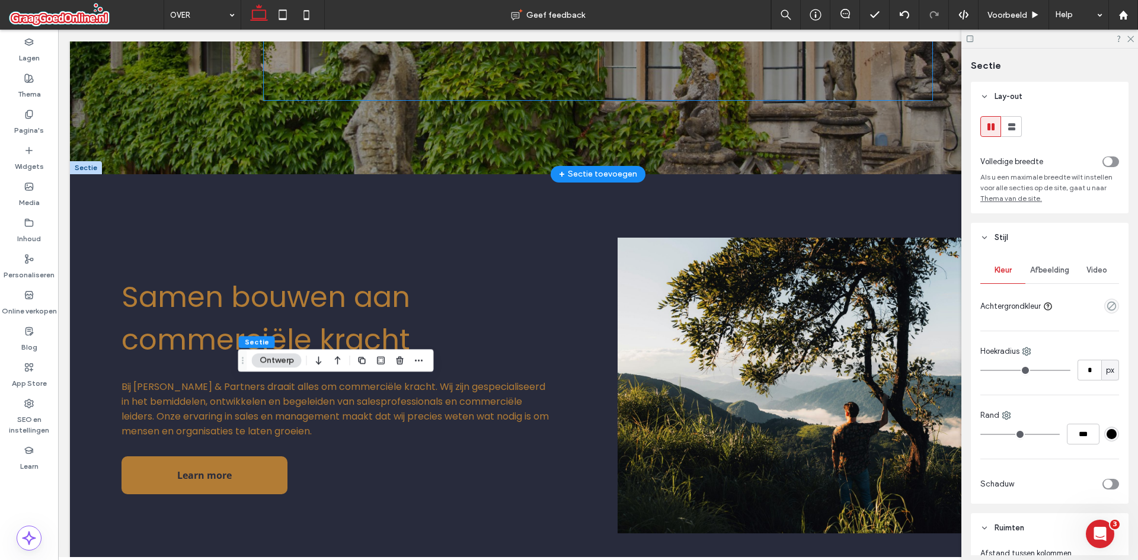
scroll to position [276, 0]
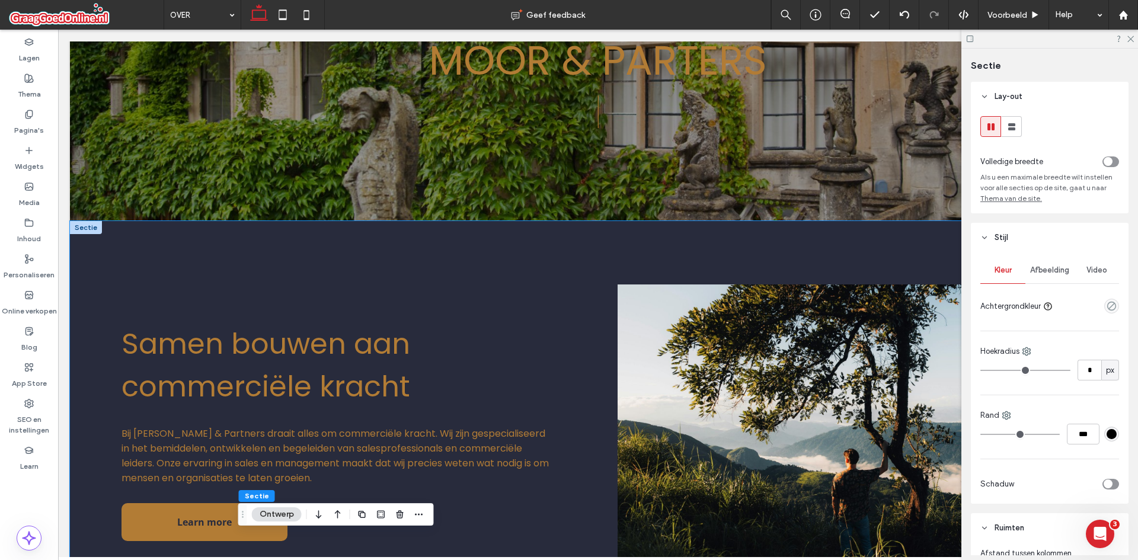
click at [378, 260] on div "Samen bouwen aan commerciële kracht Bij Moore & Partners draait alles om commer…" at bounding box center [598, 432] width 1056 height 423
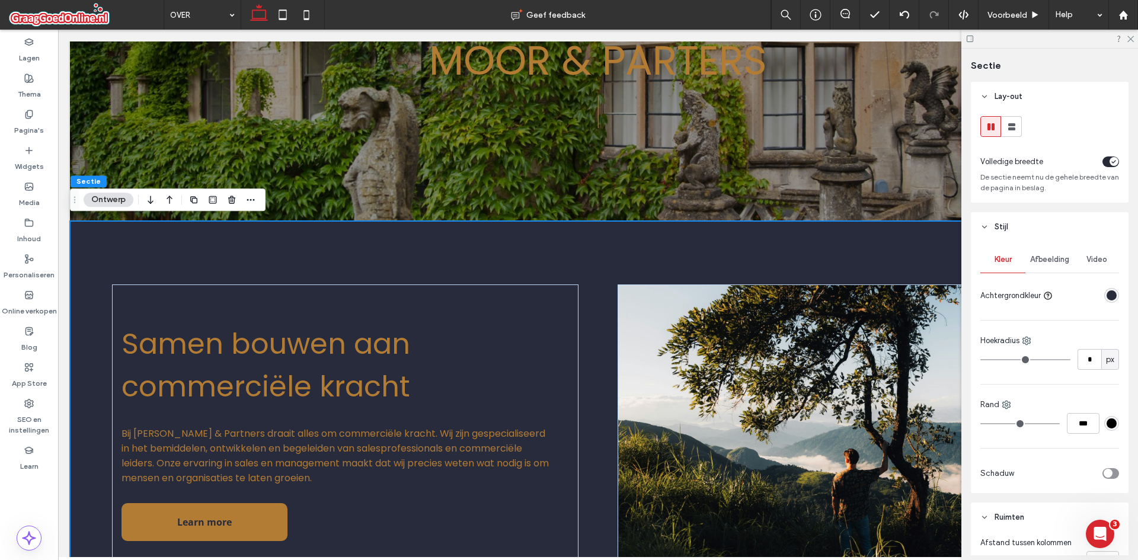
click at [1107, 293] on div "rgba(40, 43, 60, 1)" at bounding box center [1112, 295] width 10 height 10
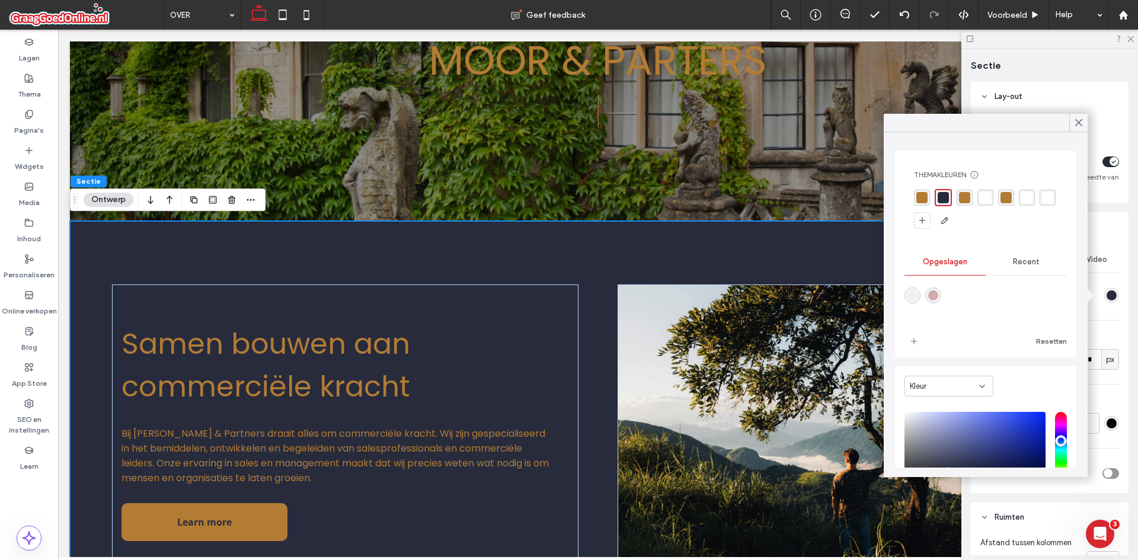
click at [1028, 263] on span "Recent" at bounding box center [1026, 261] width 27 height 9
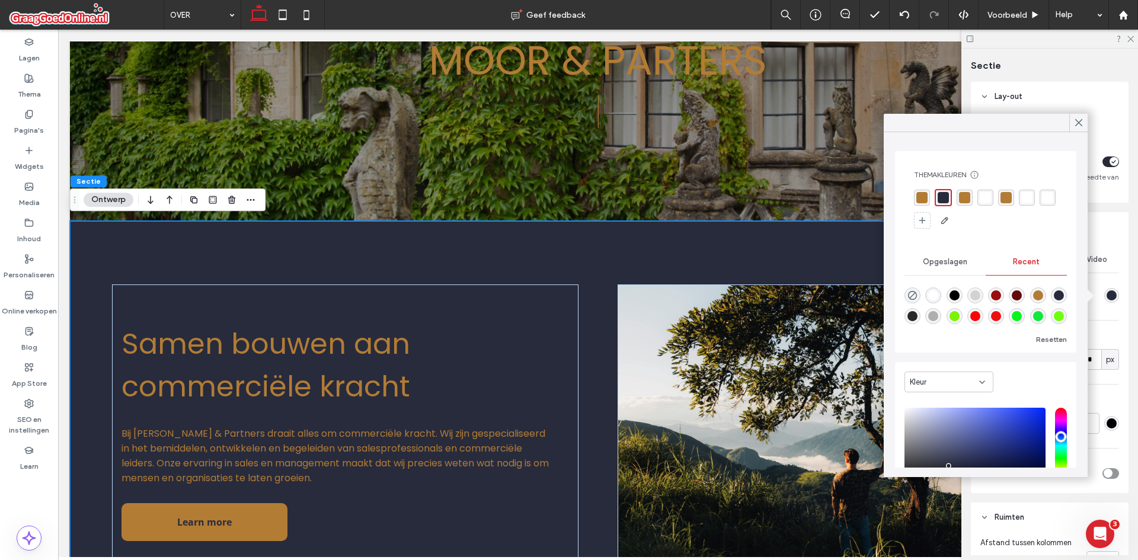
drag, startPoint x: 909, startPoint y: 289, endPoint x: 894, endPoint y: 308, distance: 24.0
click at [909, 290] on div "rgba(0, 0, 0, 0)" at bounding box center [913, 295] width 16 height 16
type input "*******"
type input "*"
type input "**"
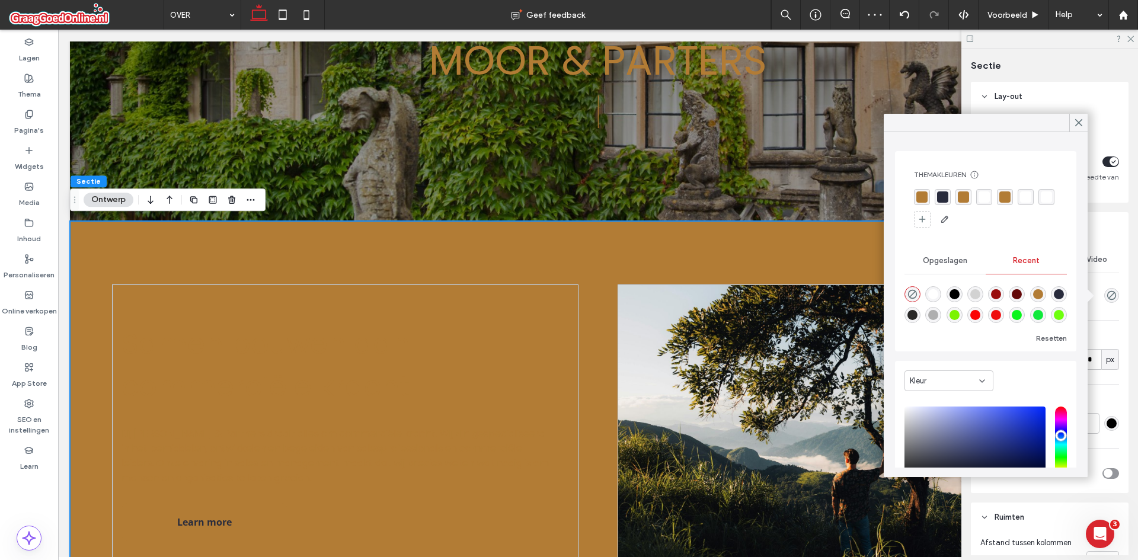
click at [941, 199] on div "rgba(40, 43, 60, 1)" at bounding box center [942, 196] width 11 height 11
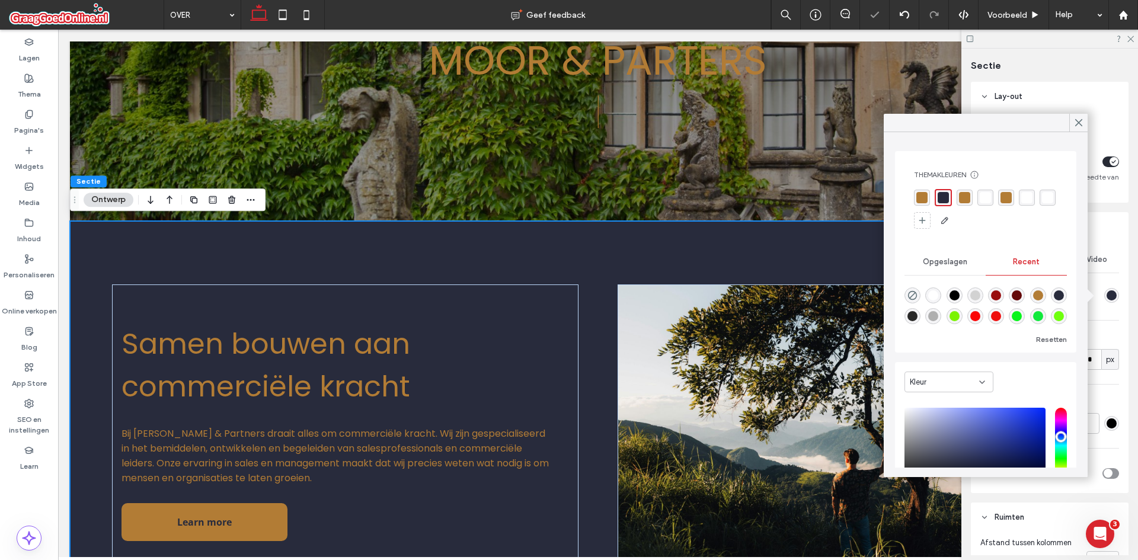
drag, startPoint x: 1081, startPoint y: 117, endPoint x: 1016, endPoint y: 111, distance: 65.5
click at [1081, 117] on span at bounding box center [1078, 123] width 11 height 18
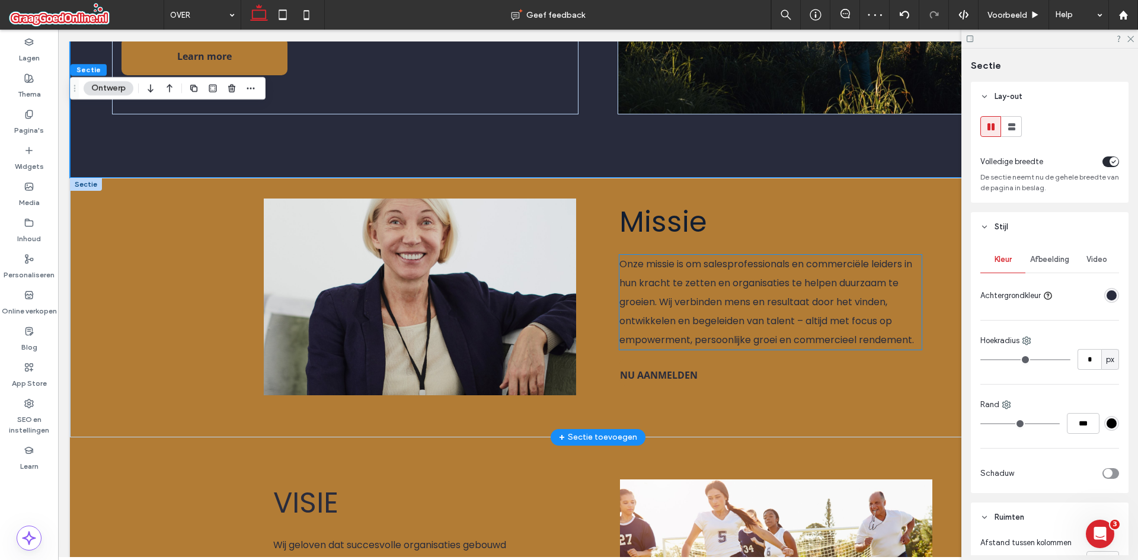
scroll to position [809, 0]
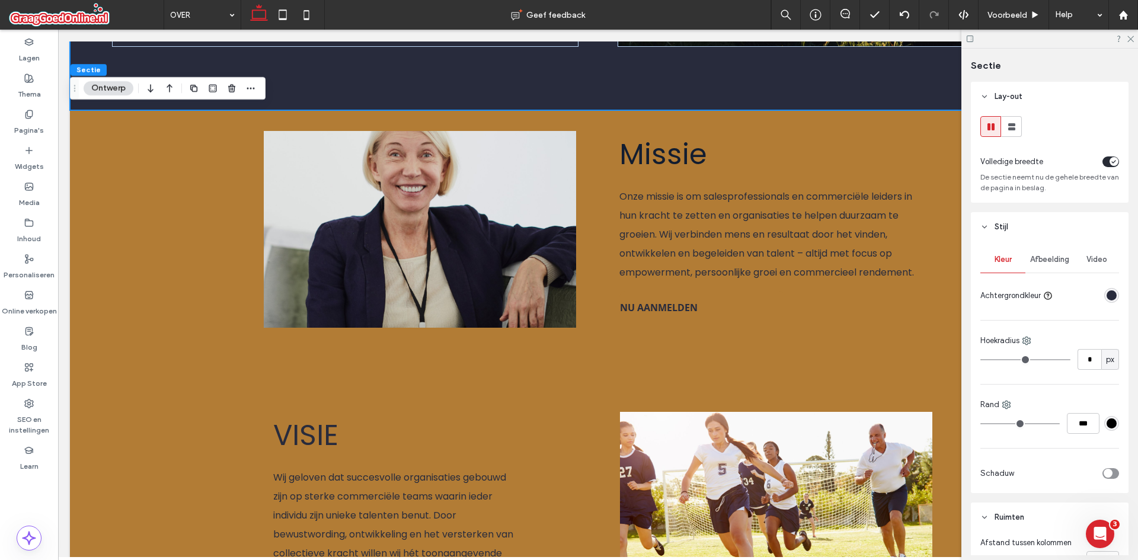
click at [1129, 34] on div at bounding box center [1049, 39] width 177 height 18
click at [1133, 41] on div at bounding box center [1049, 39] width 177 height 18
click at [1131, 38] on icon at bounding box center [1130, 38] width 8 height 8
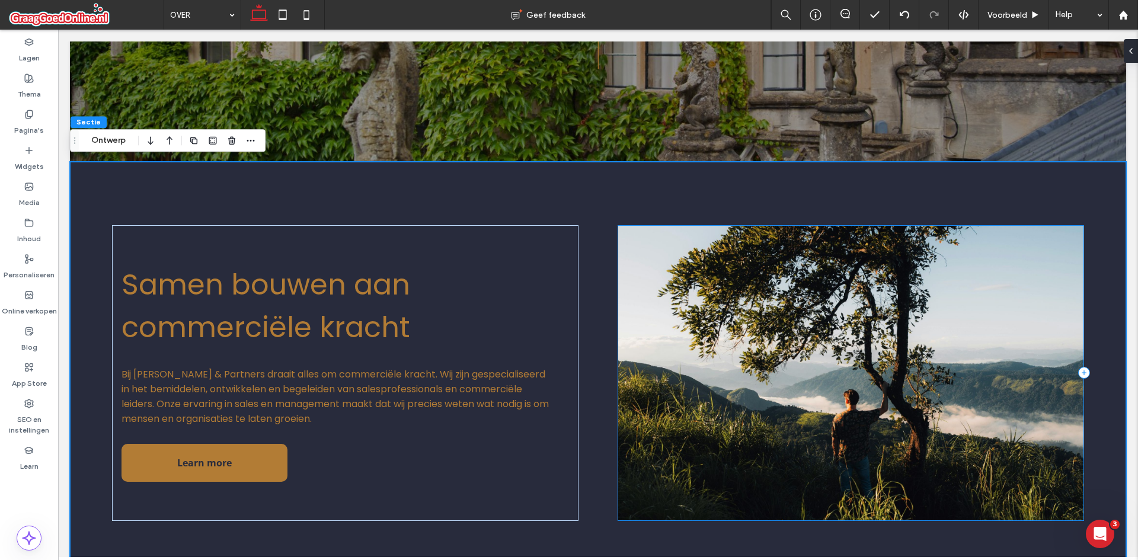
click at [755, 394] on div at bounding box center [851, 373] width 466 height 296
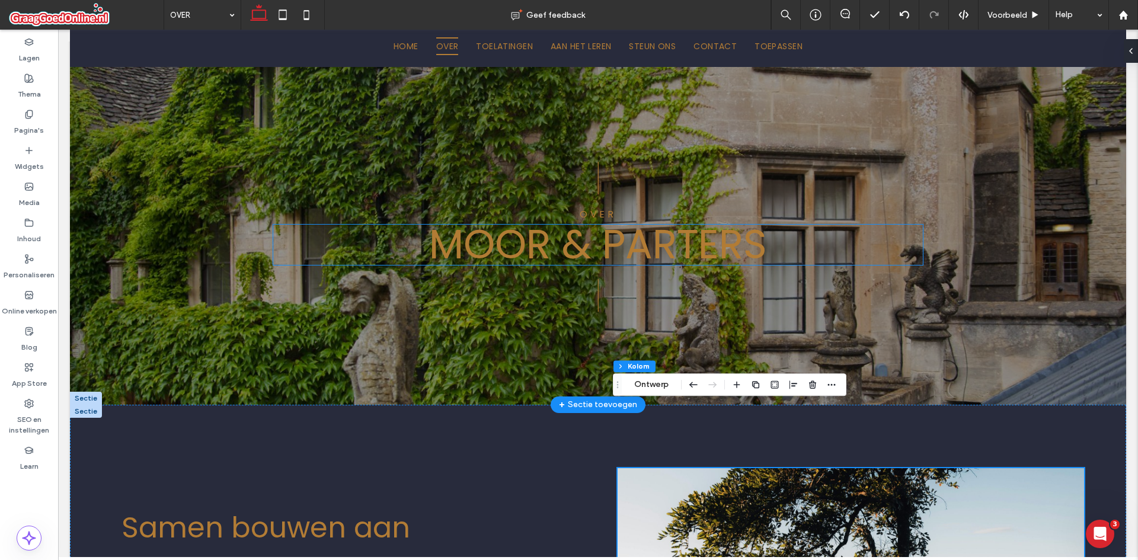
scroll to position [0, 0]
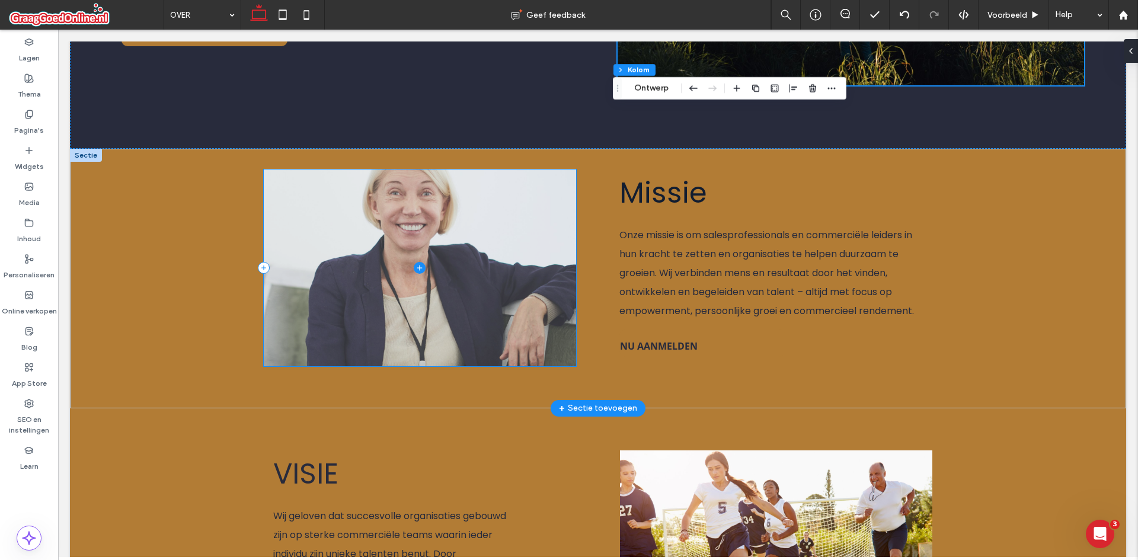
click at [476, 282] on span at bounding box center [420, 268] width 313 height 196
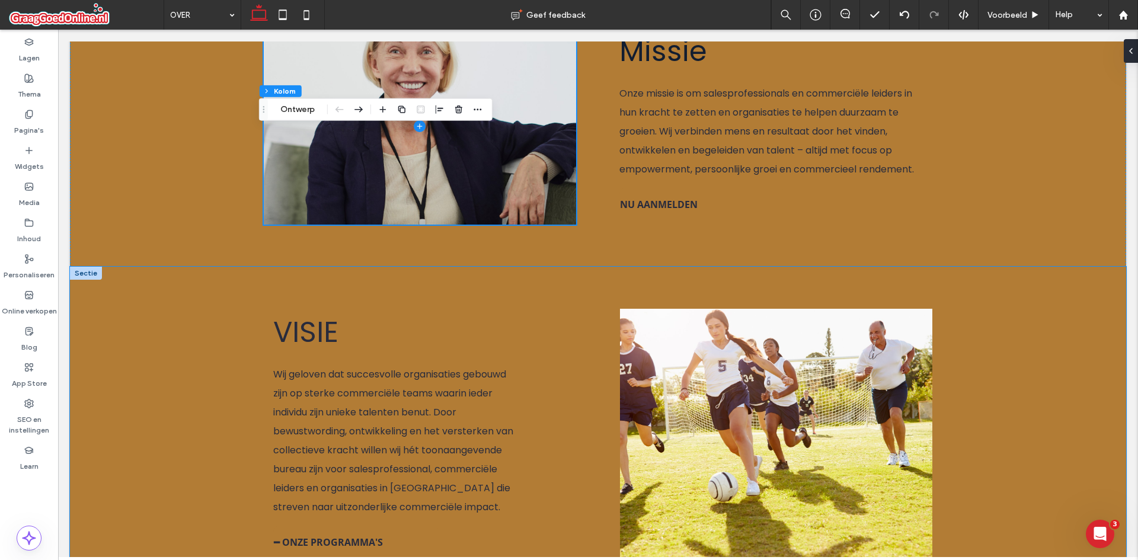
scroll to position [1008, 0]
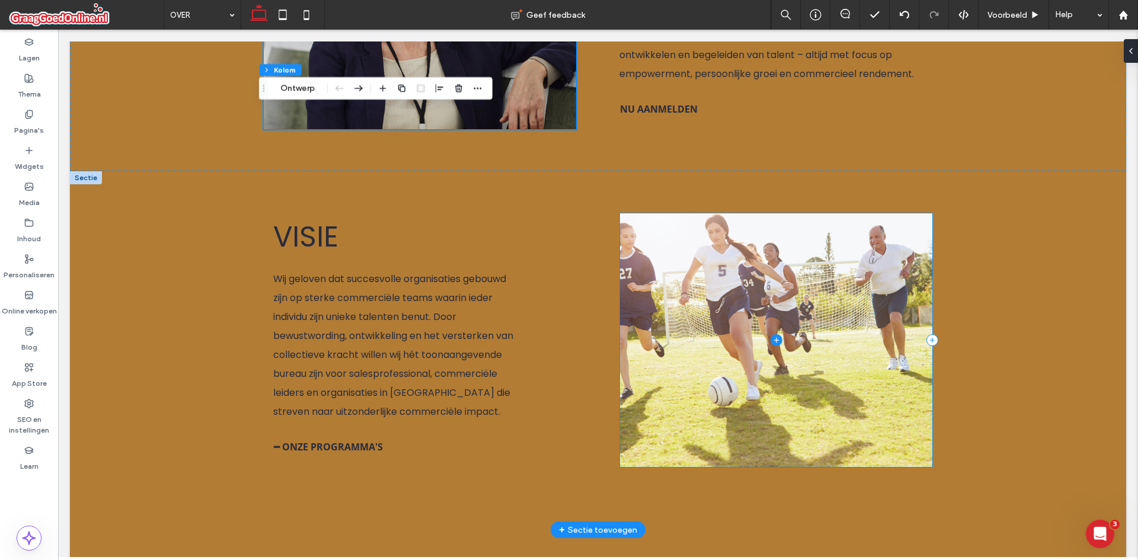
click at [742, 362] on span at bounding box center [776, 339] width 313 height 253
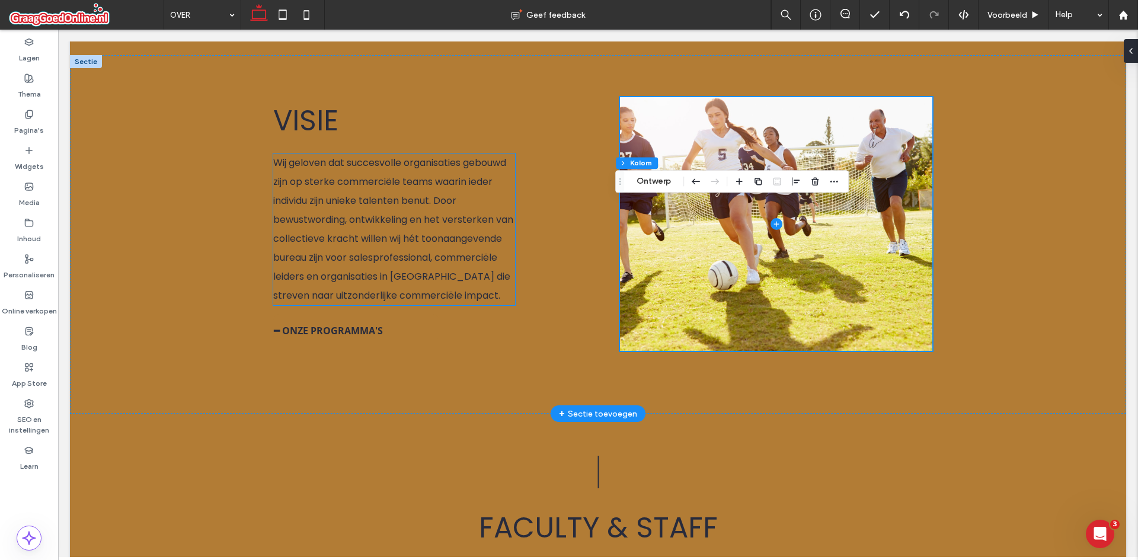
scroll to position [1245, 0]
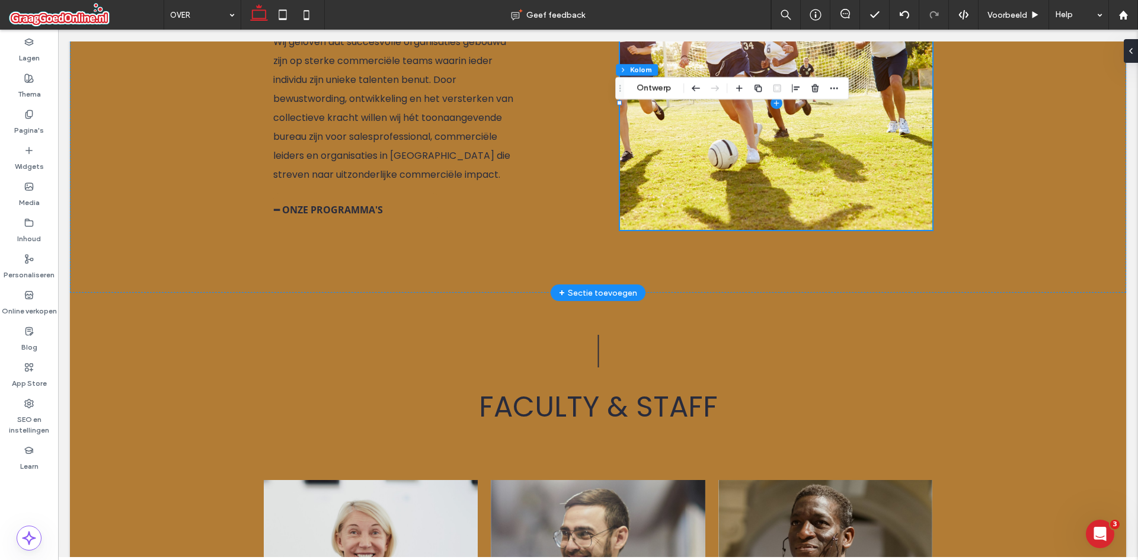
click at [584, 285] on div "+ Sectie toevoegen" at bounding box center [598, 293] width 95 height 17
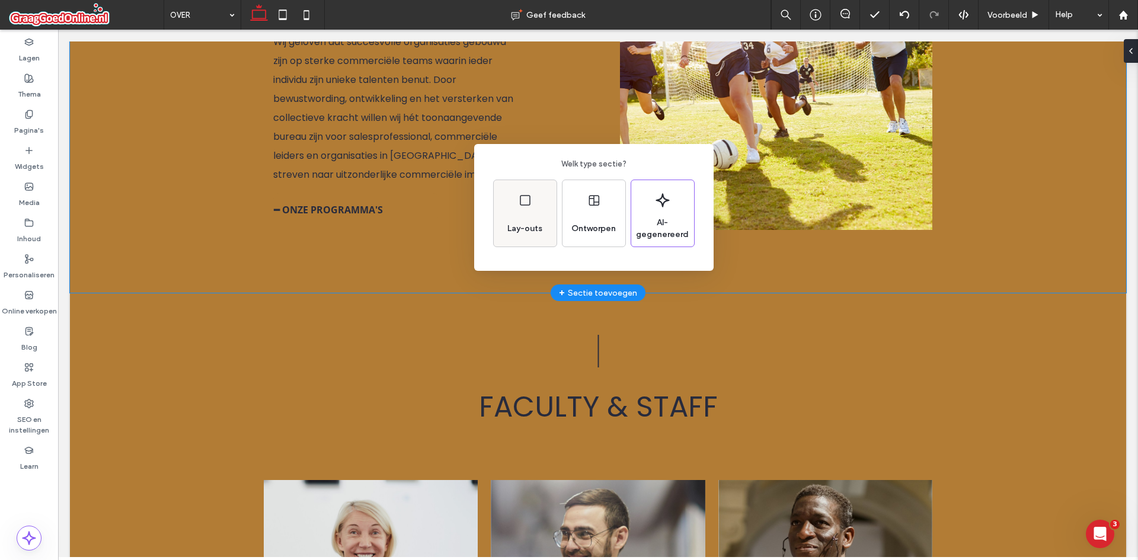
click at [538, 235] on div "Lay-outs" at bounding box center [525, 229] width 44 height 26
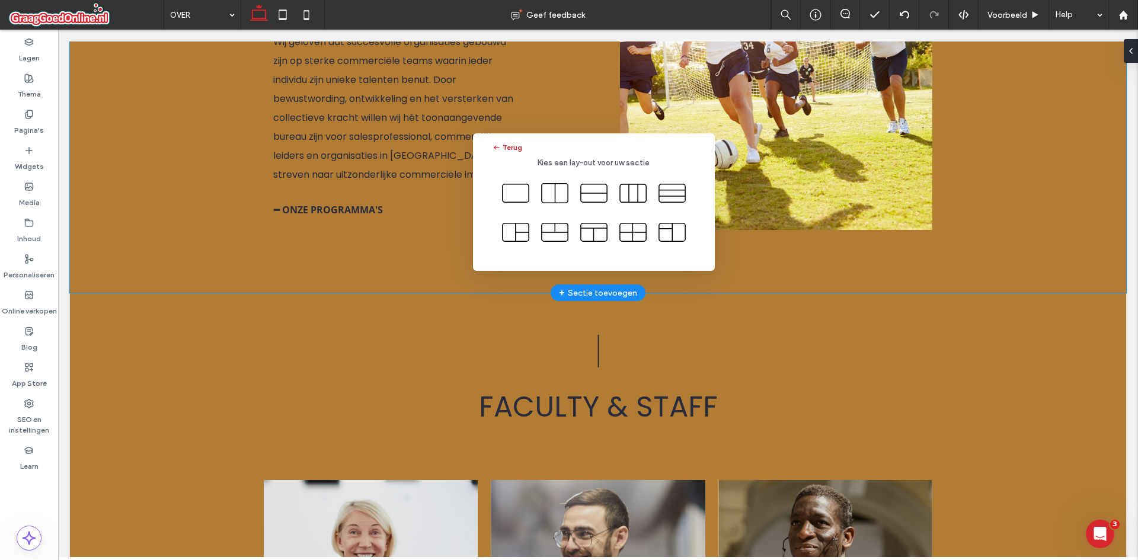
click at [509, 148] on button "Terug" at bounding box center [507, 147] width 30 height 14
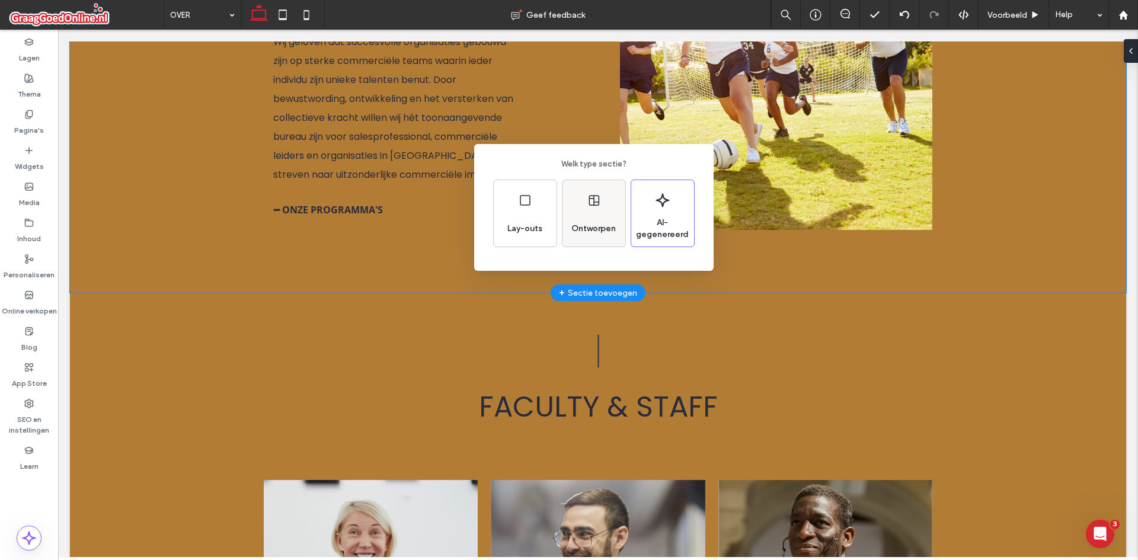
click at [610, 216] on div "Ontworpen" at bounding box center [594, 229] width 54 height 26
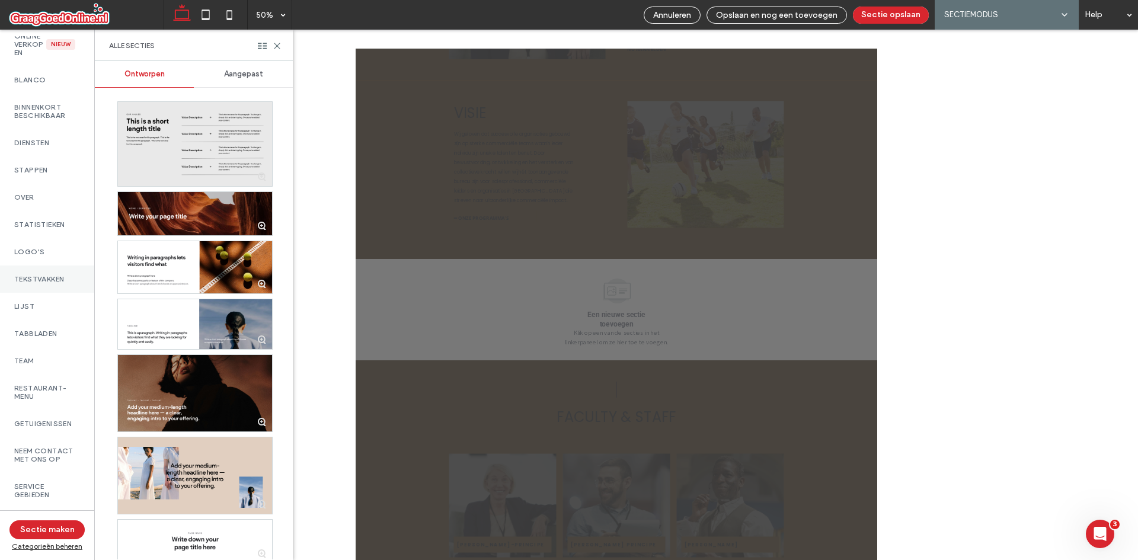
scroll to position [156, 0]
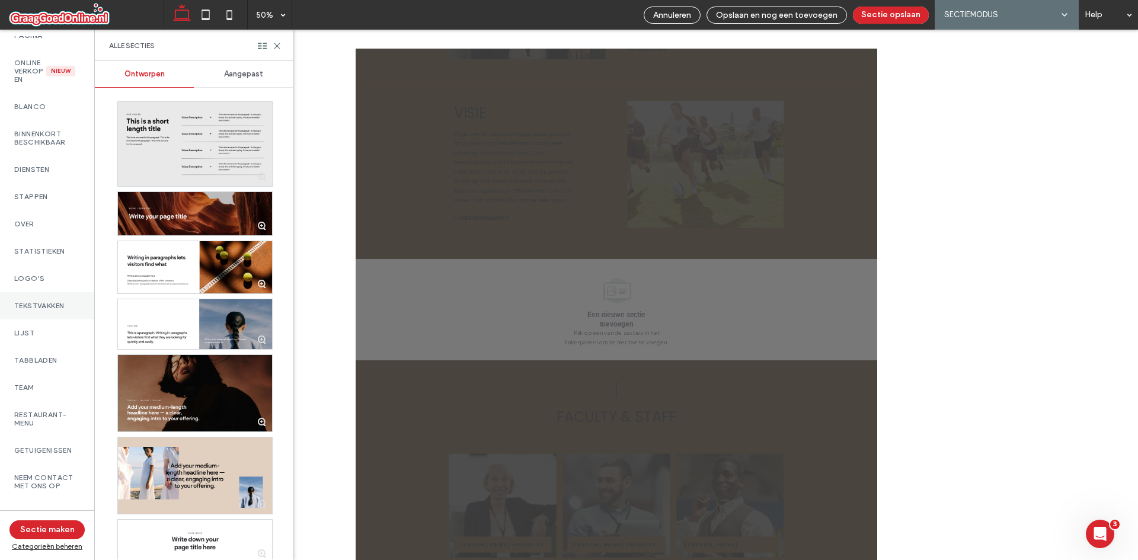
click at [43, 312] on div "Tekstvakken" at bounding box center [47, 305] width 94 height 27
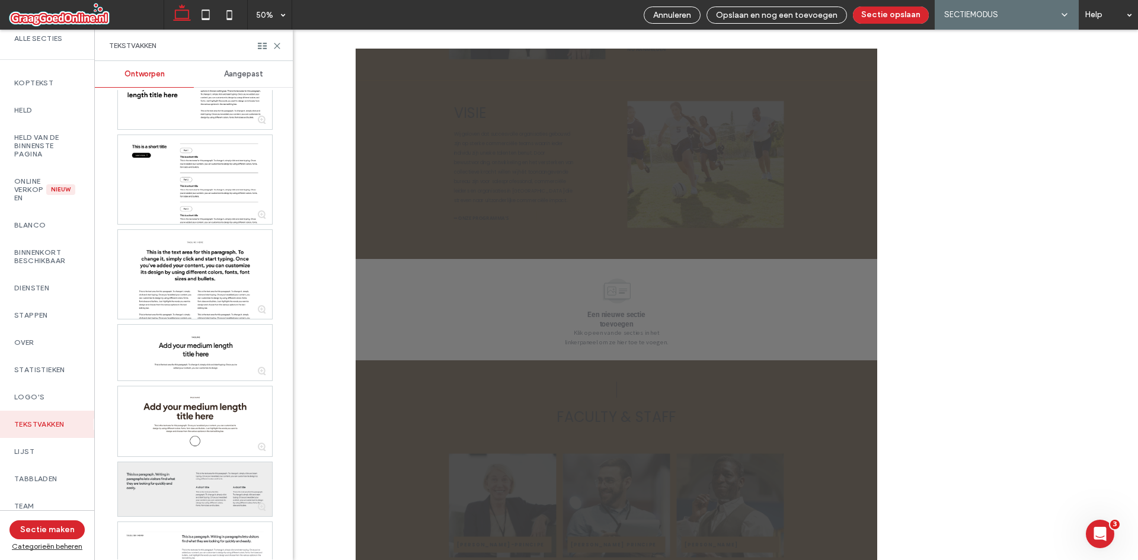
scroll to position [0, 0]
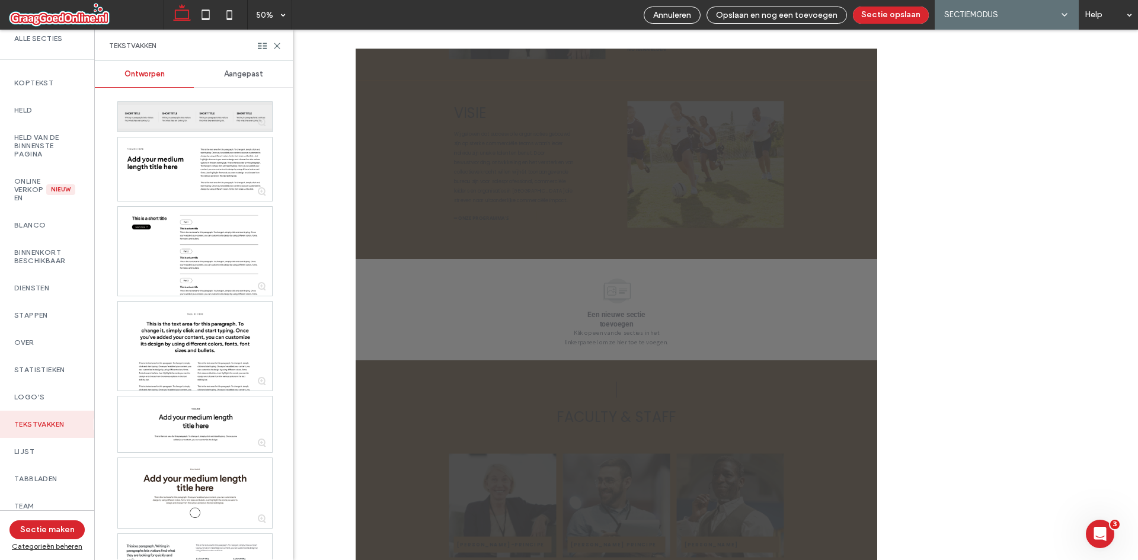
click at [184, 121] on div at bounding box center [195, 117] width 154 height 30
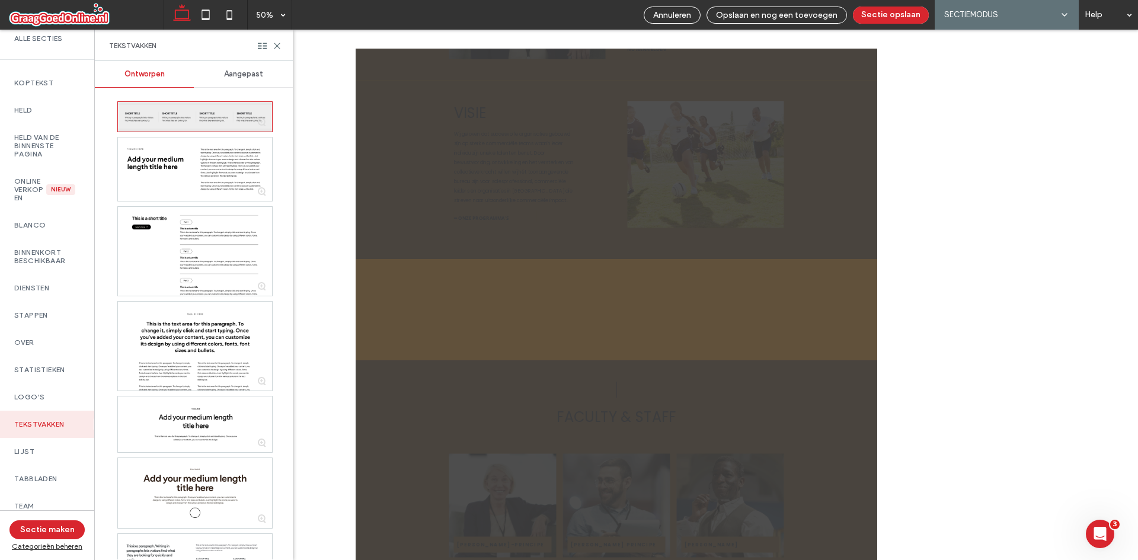
scroll to position [1036, 0]
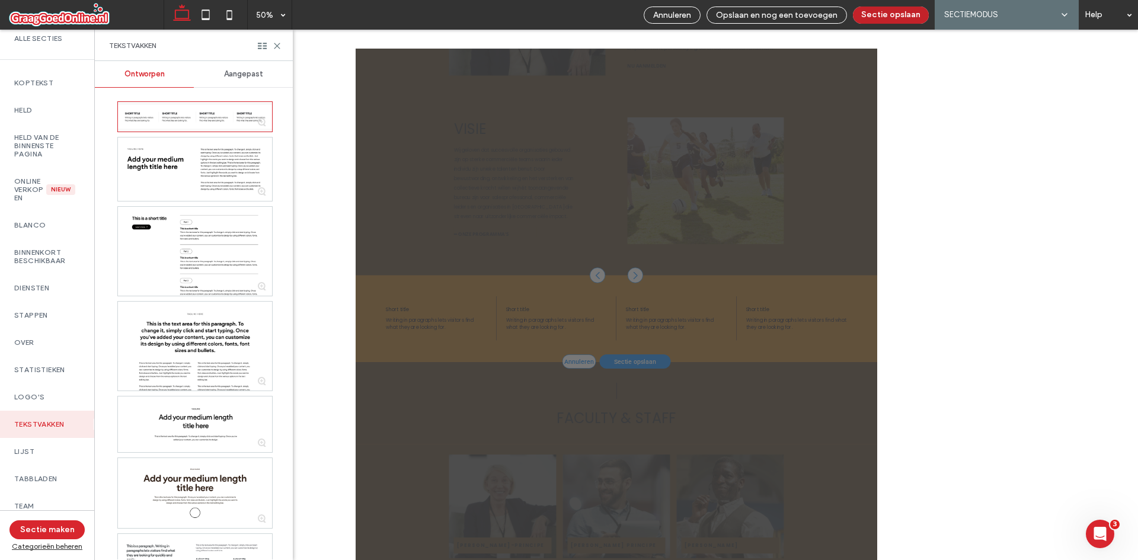
click at [900, 12] on button "Sectie opslaan" at bounding box center [891, 15] width 76 height 17
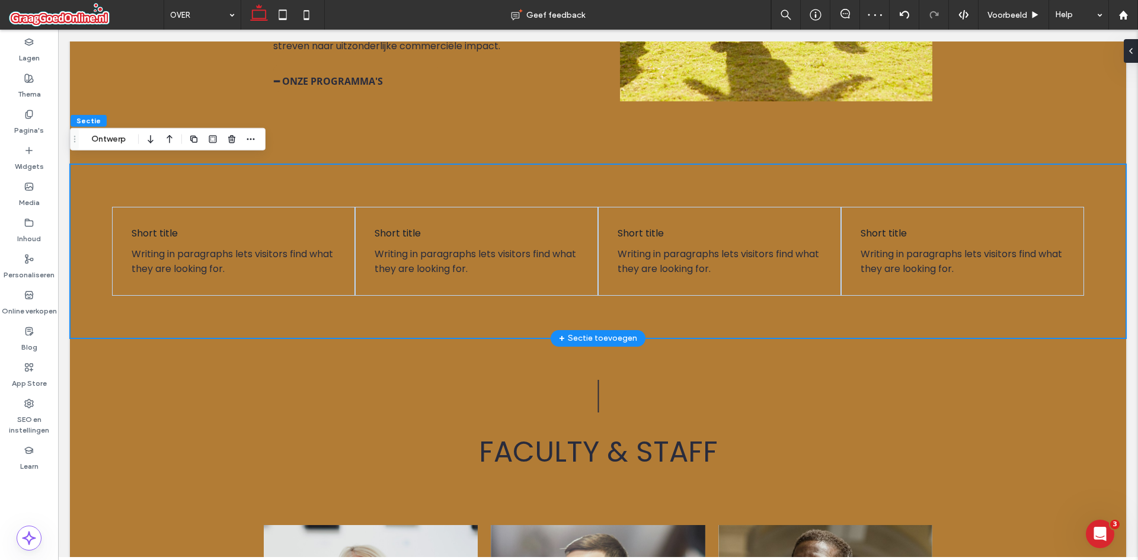
scroll to position [1375, 0]
click at [1078, 244] on icon at bounding box center [1084, 250] width 12 height 12
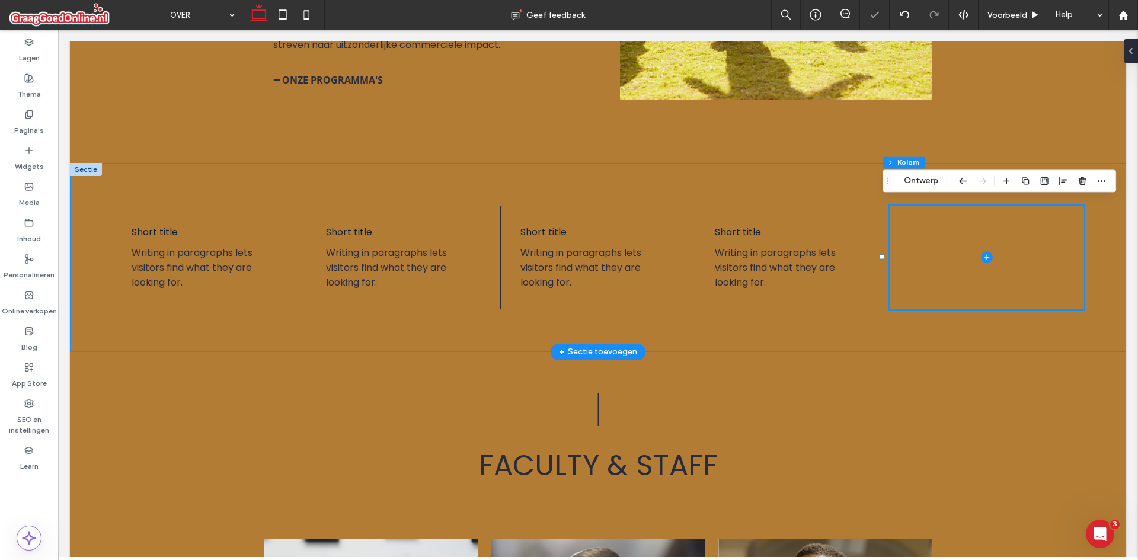
click at [895, 330] on div "Short title Writing in paragraphs lets visitors find what they are looking for.…" at bounding box center [598, 257] width 1056 height 188
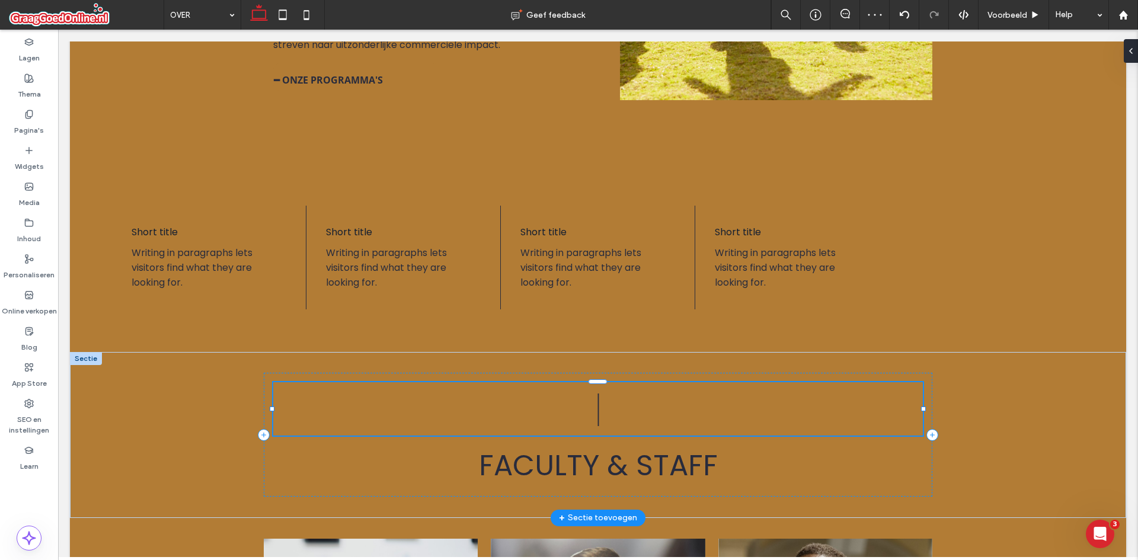
scroll to position [11, 0]
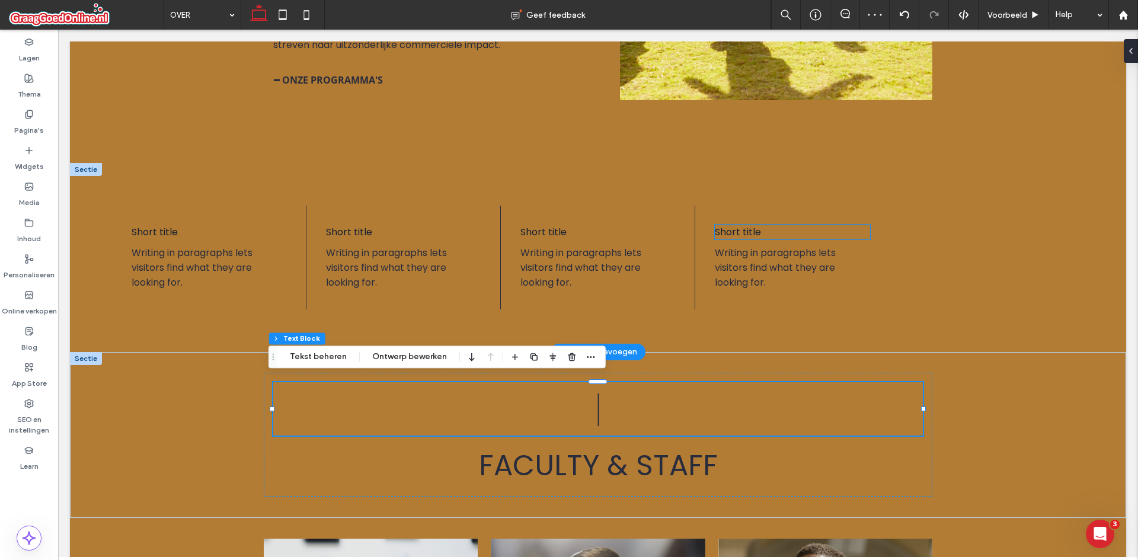
click at [845, 231] on h4 "Short title" at bounding box center [792, 232] width 155 height 15
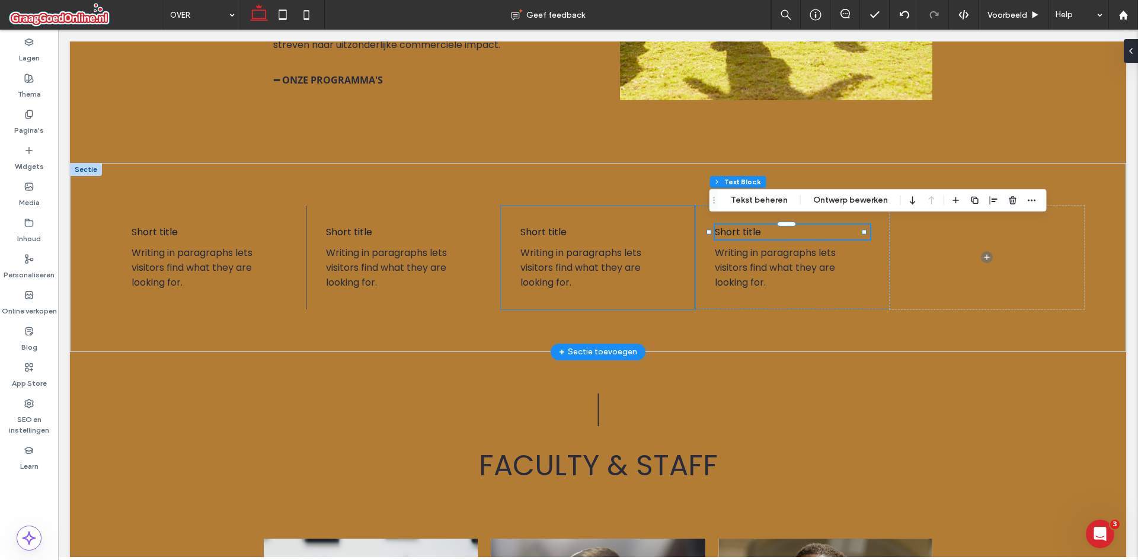
click at [688, 240] on div "Short title Writing in paragraphs lets visitors find what they are looking for." at bounding box center [598, 258] width 194 height 104
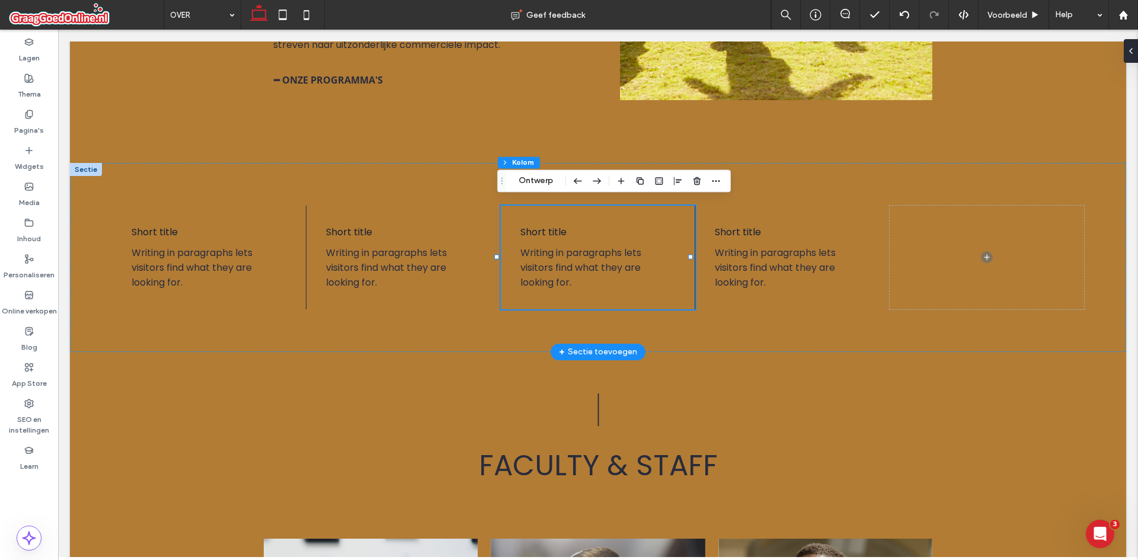
click at [690, 238] on div at bounding box center [689, 257] width 1 height 104
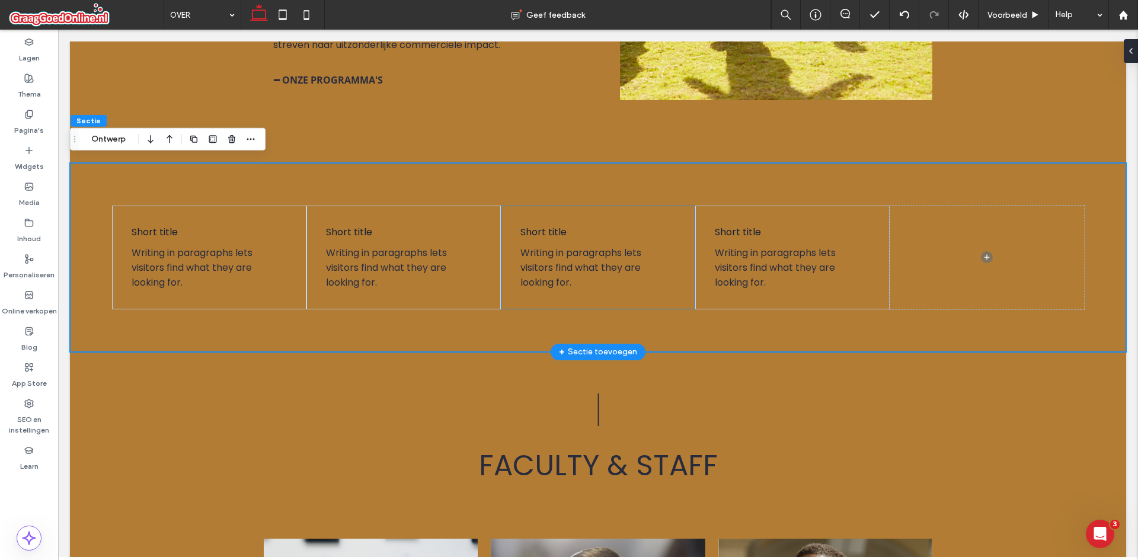
click at [689, 238] on div "Short title Writing in paragraphs lets visitors find what they are looking for." at bounding box center [598, 258] width 194 height 104
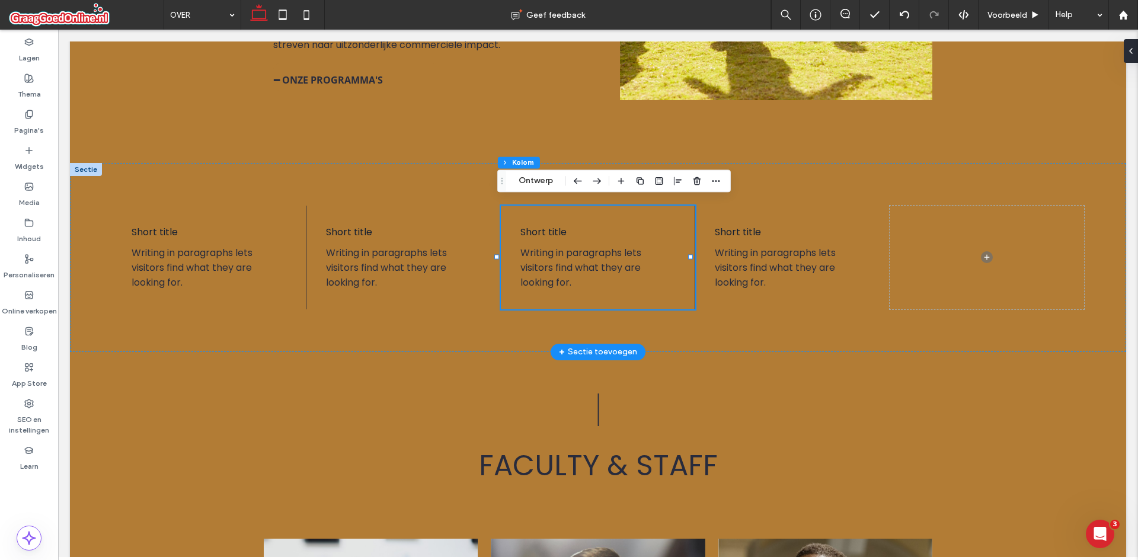
click at [689, 238] on div "Short title Writing in paragraphs lets visitors find what they are looking for." at bounding box center [598, 258] width 194 height 104
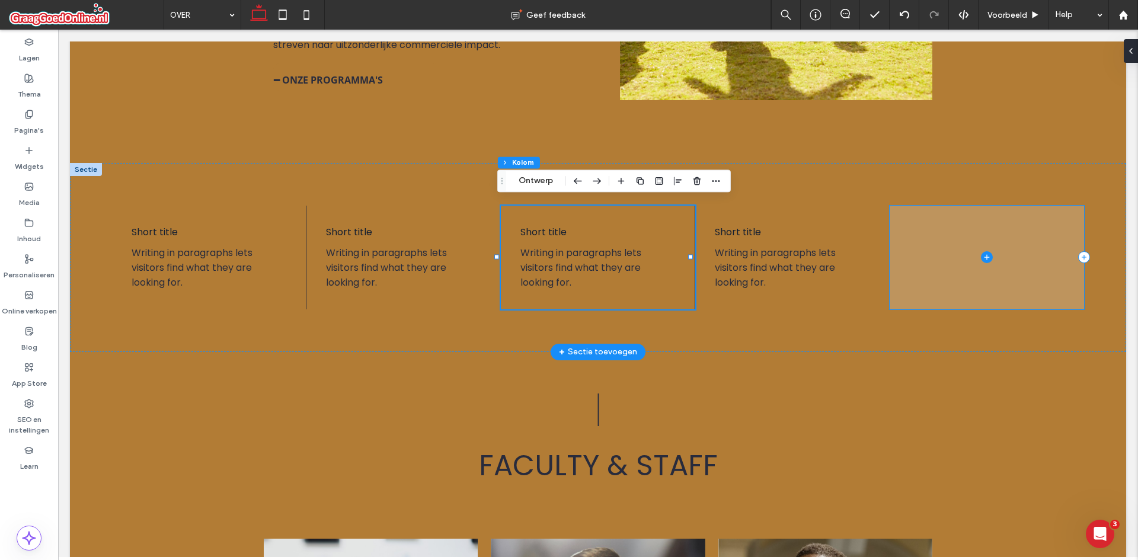
click at [958, 251] on span at bounding box center [987, 258] width 194 height 104
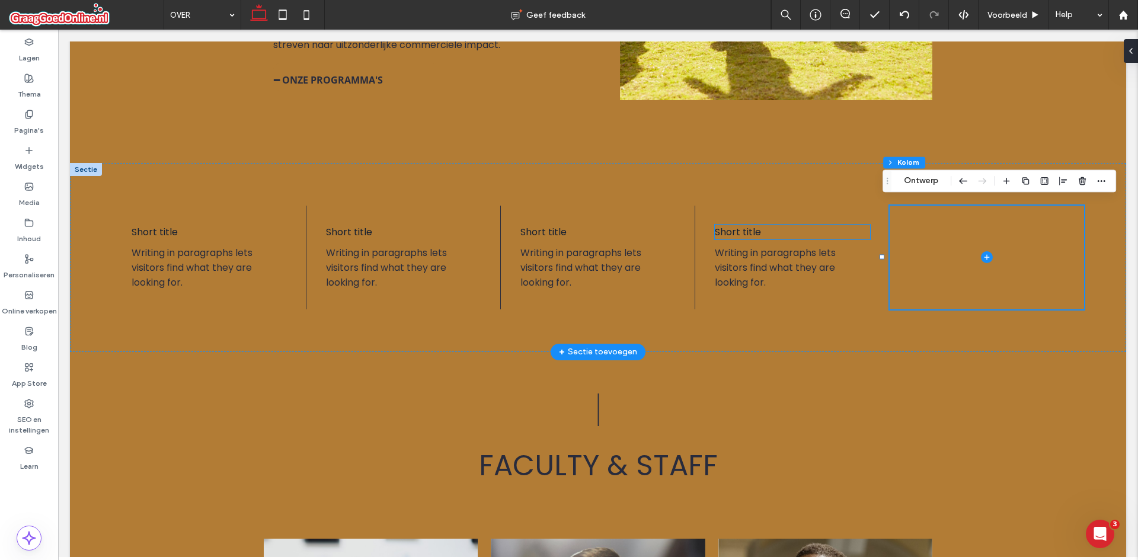
click at [857, 228] on h4 "Short title" at bounding box center [792, 232] width 155 height 15
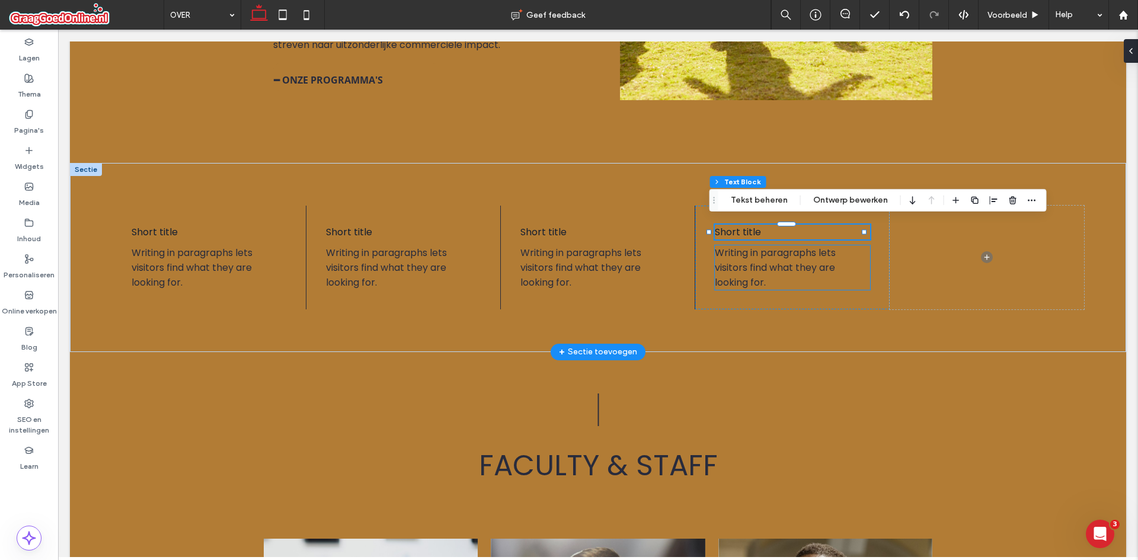
click at [854, 271] on p "Writing in paragraphs lets visitors find what they are looking for." at bounding box center [792, 267] width 155 height 44
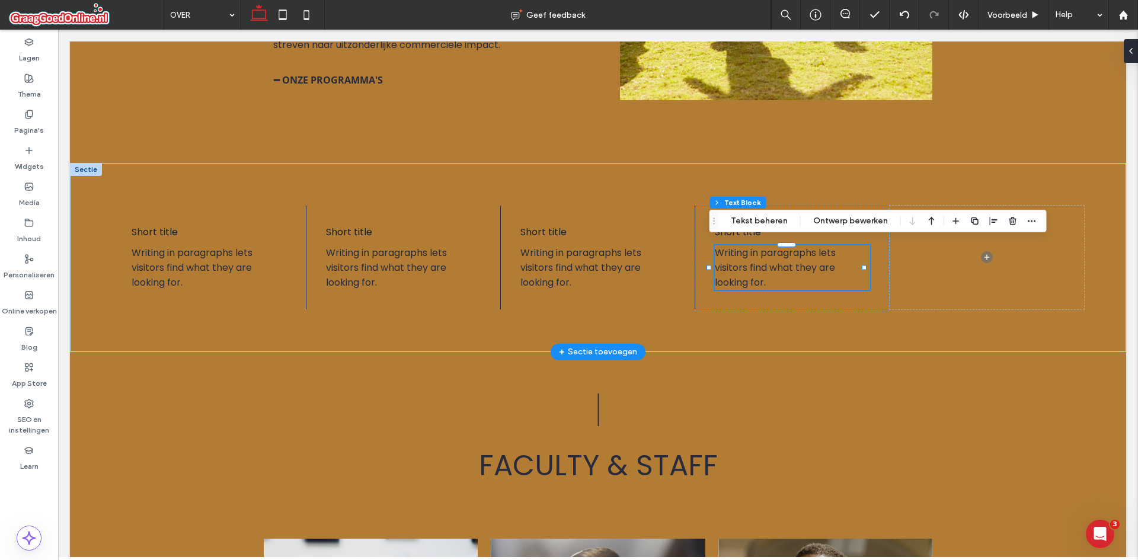
click at [854, 287] on div "Short title Writing in paragraphs lets visitors find what they are looking for." at bounding box center [792, 258] width 194 height 104
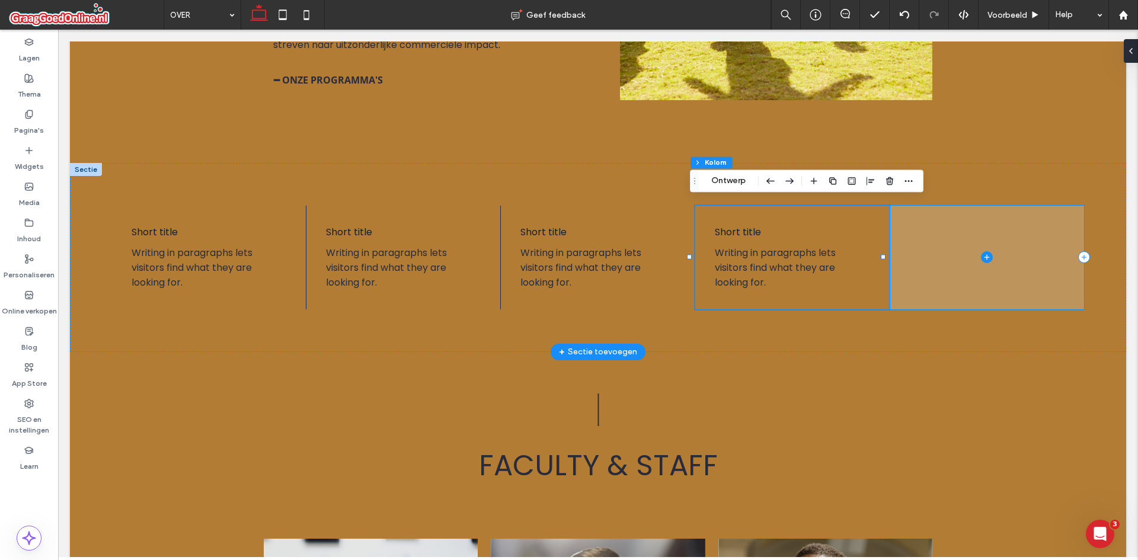
click at [969, 244] on span at bounding box center [987, 258] width 194 height 104
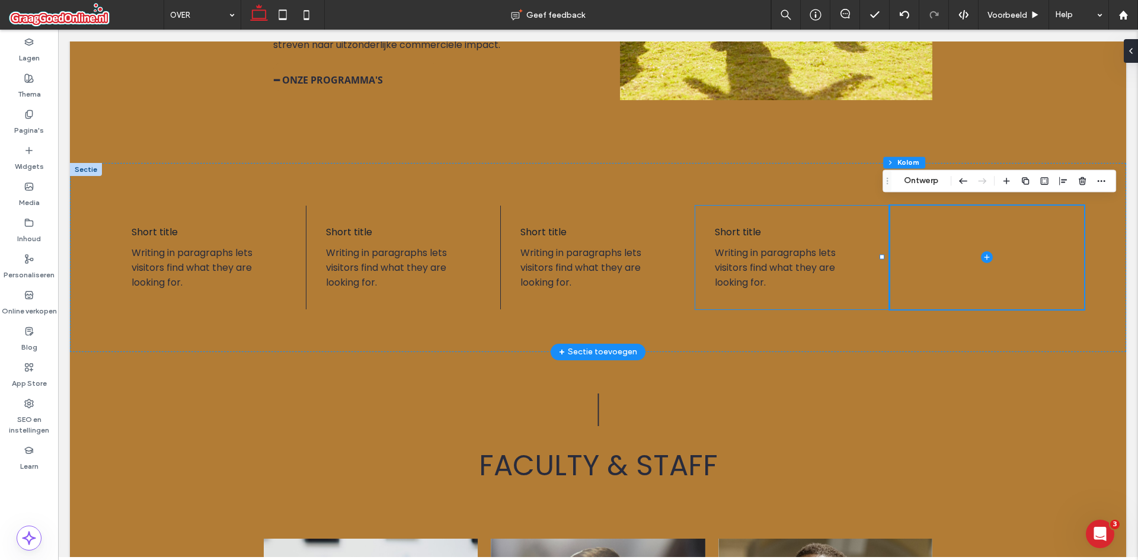
click at [765, 297] on div "Short title Writing in paragraphs lets visitors find what they are looking for." at bounding box center [792, 258] width 194 height 104
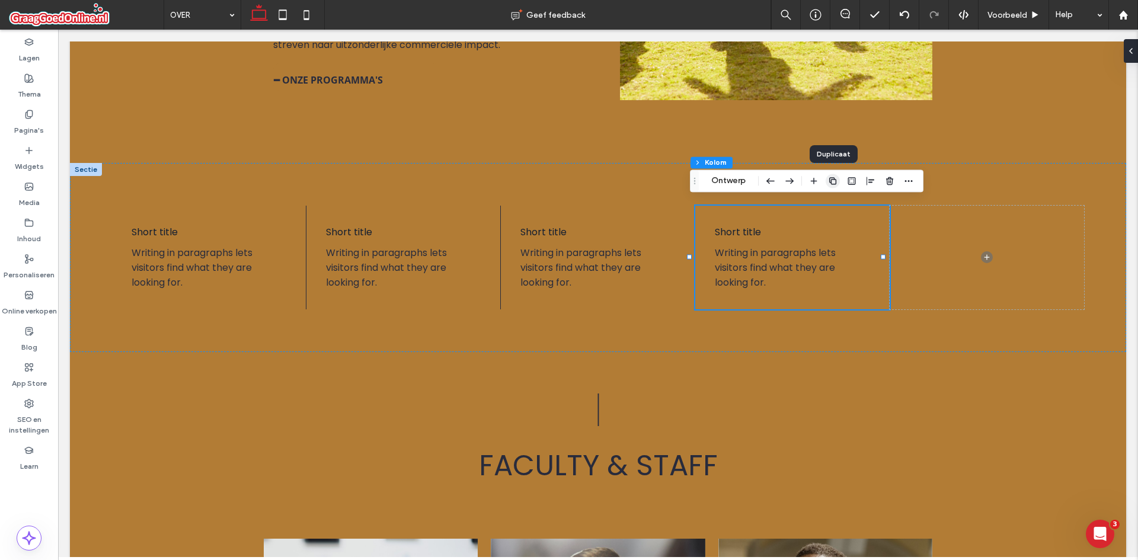
click at [833, 175] on span "button" at bounding box center [833, 181] width 14 height 14
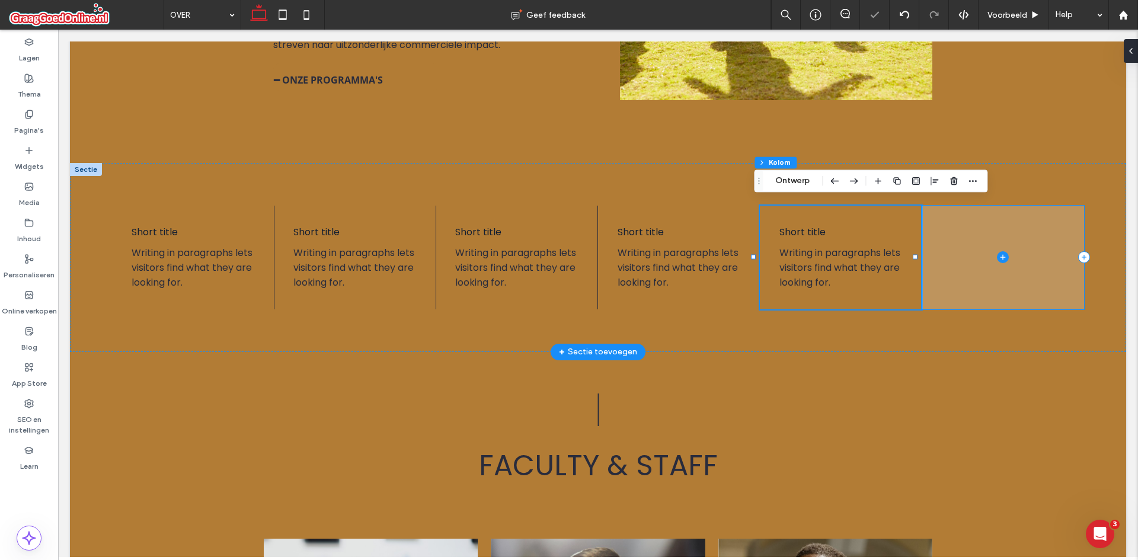
click at [958, 264] on span at bounding box center [1003, 258] width 162 height 104
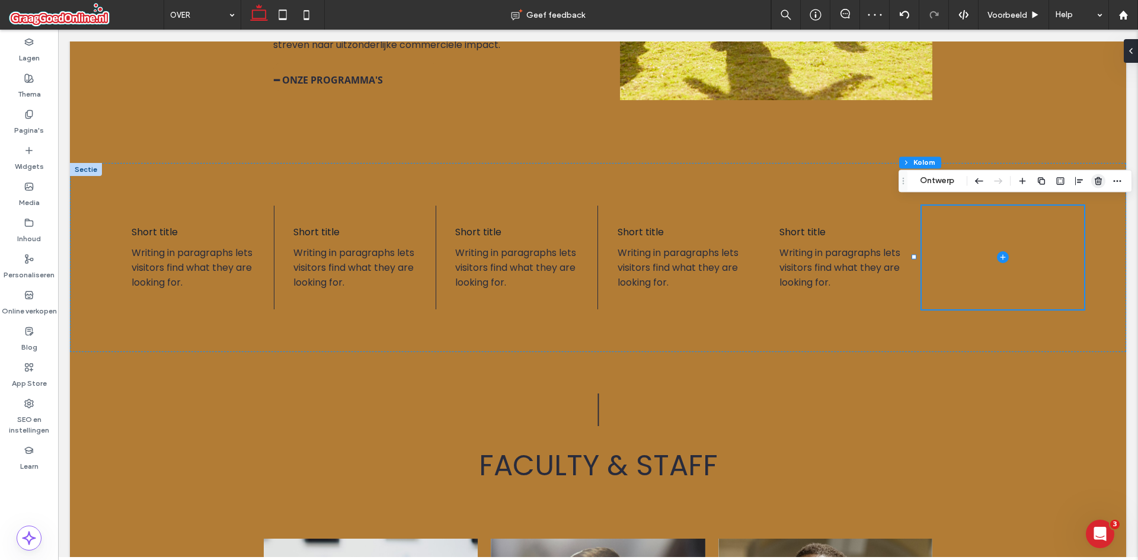
click at [1091, 181] on span "button" at bounding box center [1098, 181] width 14 height 14
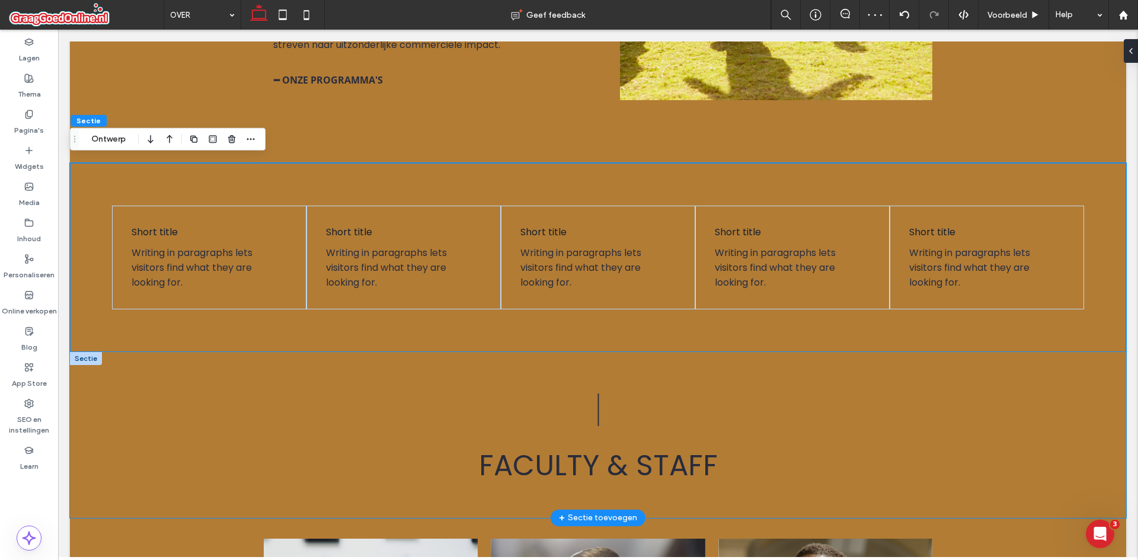
click at [977, 370] on div "| Faculty & Staff" at bounding box center [598, 435] width 1056 height 166
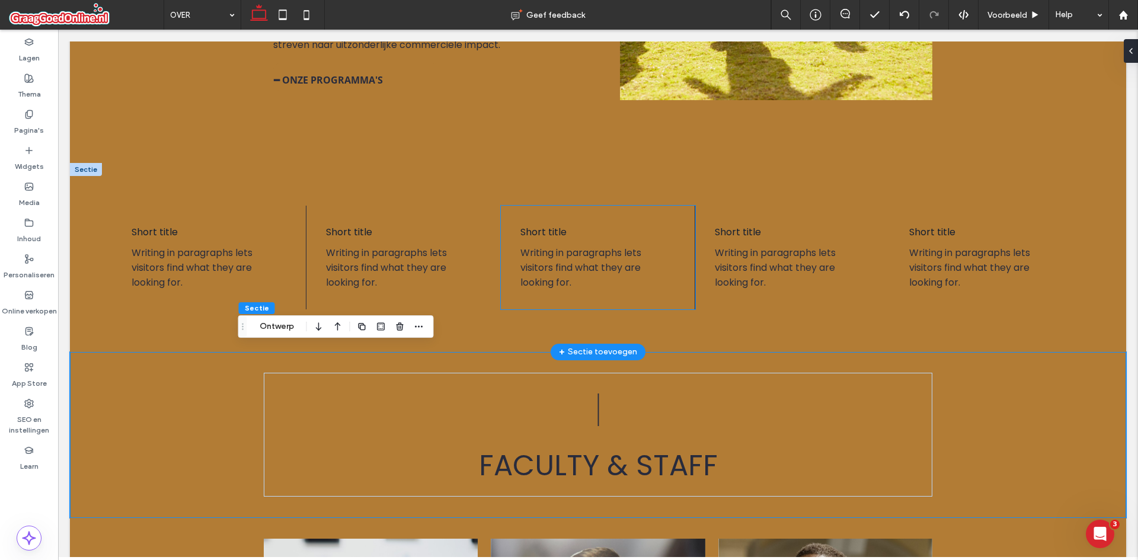
click at [653, 287] on div "Short title Writing in paragraphs lets visitors find what they are looking for." at bounding box center [598, 258] width 194 height 104
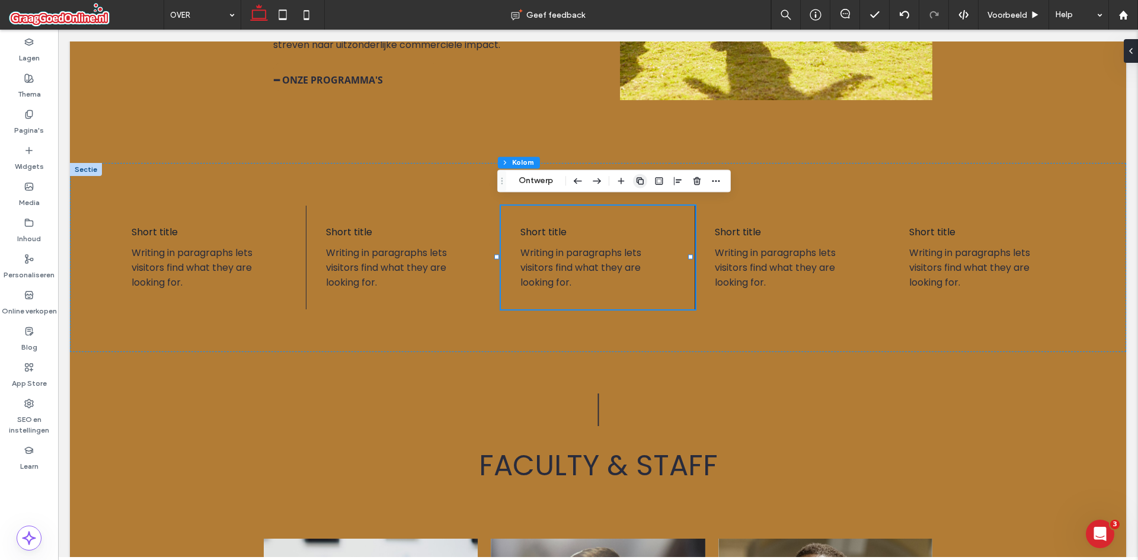
click at [637, 180] on use "button" at bounding box center [640, 180] width 7 height 7
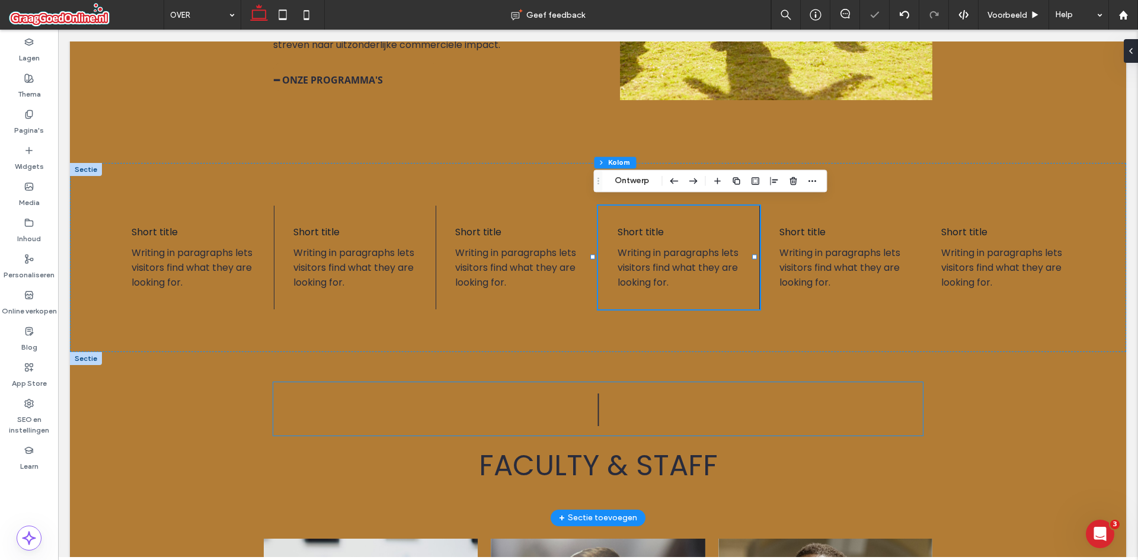
click at [798, 388] on p "|" at bounding box center [598, 408] width 650 height 53
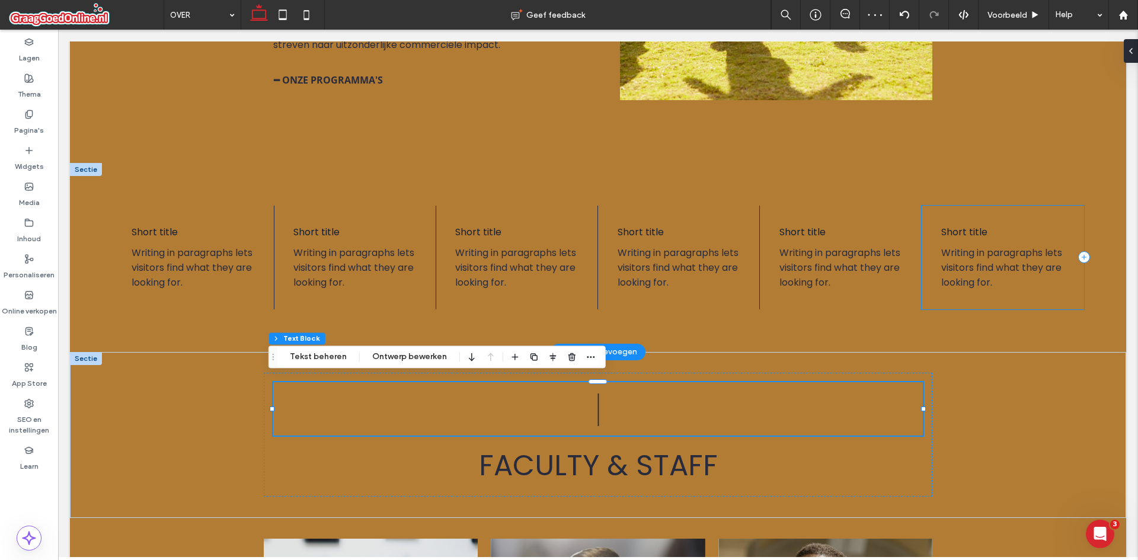
click at [933, 264] on div "Short title Writing in paragraphs lets visitors find what they are looking for." at bounding box center [1003, 258] width 162 height 104
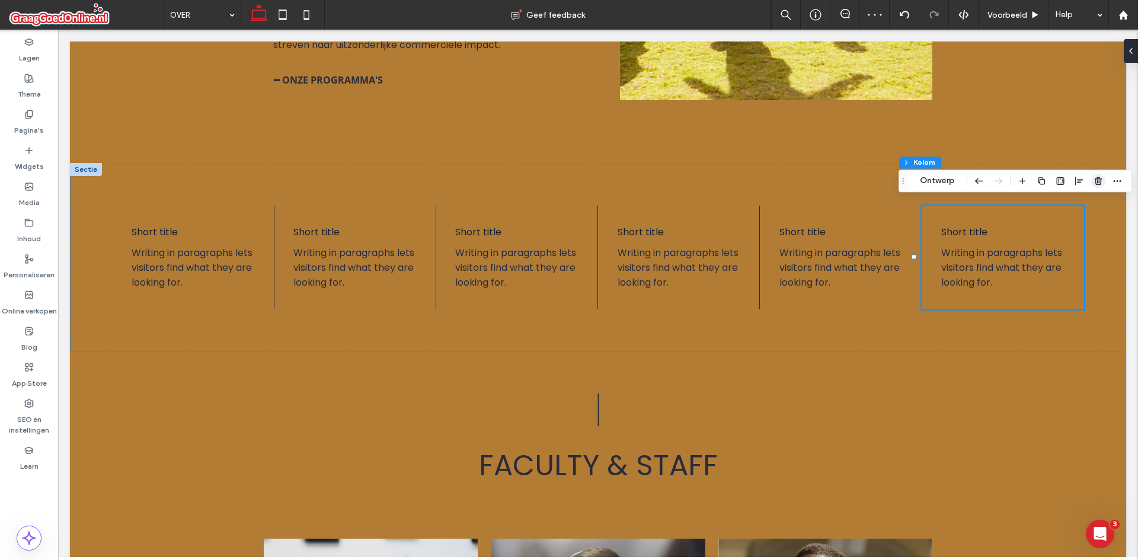
click at [1091, 181] on span "button" at bounding box center [1098, 181] width 14 height 14
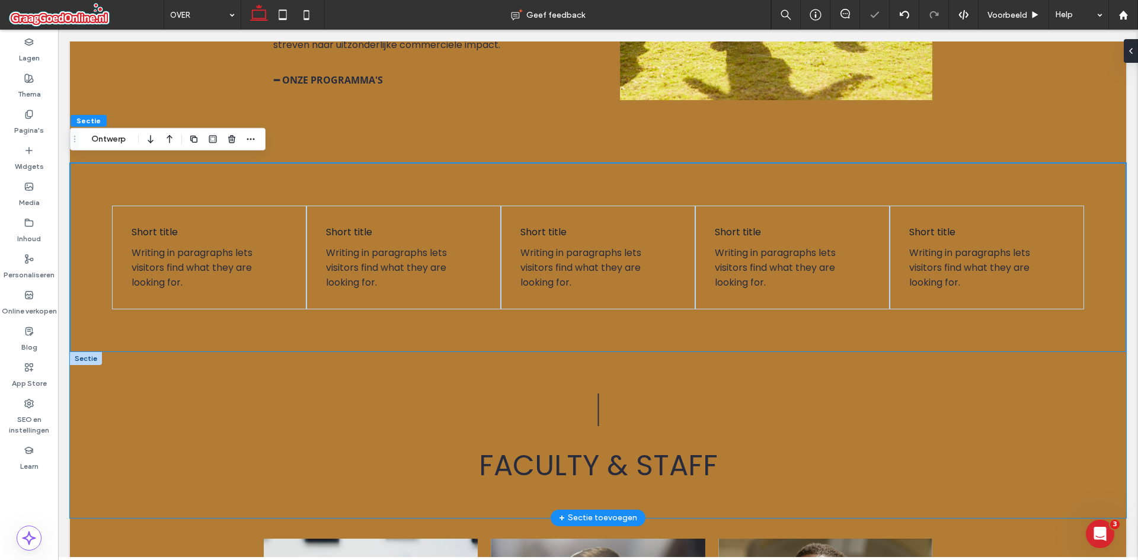
click at [773, 352] on div "| Faculty & Staff" at bounding box center [597, 435] width 711 height 166
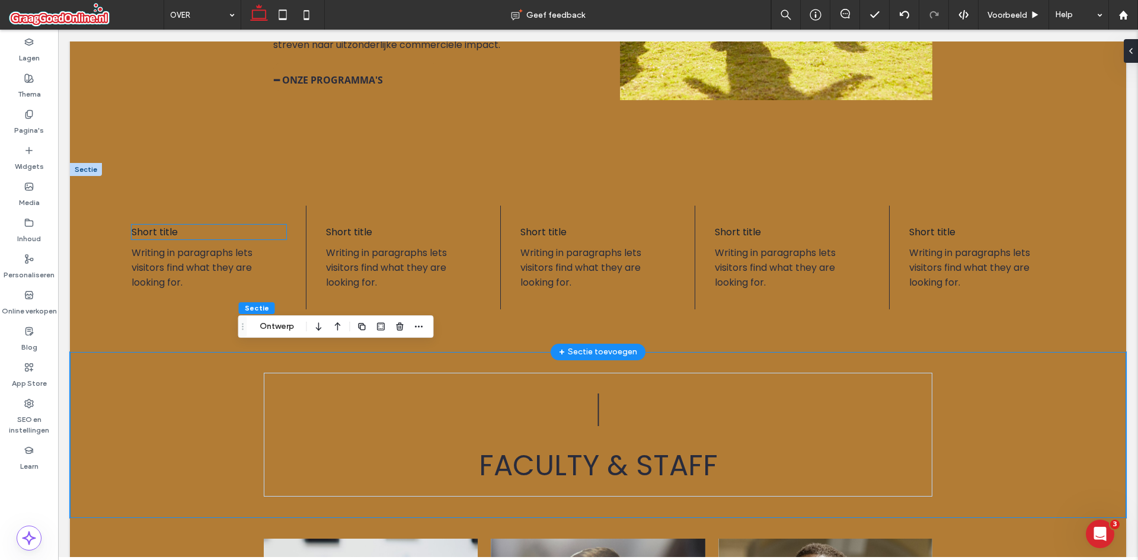
click at [156, 228] on span "Short title" at bounding box center [155, 232] width 46 height 14
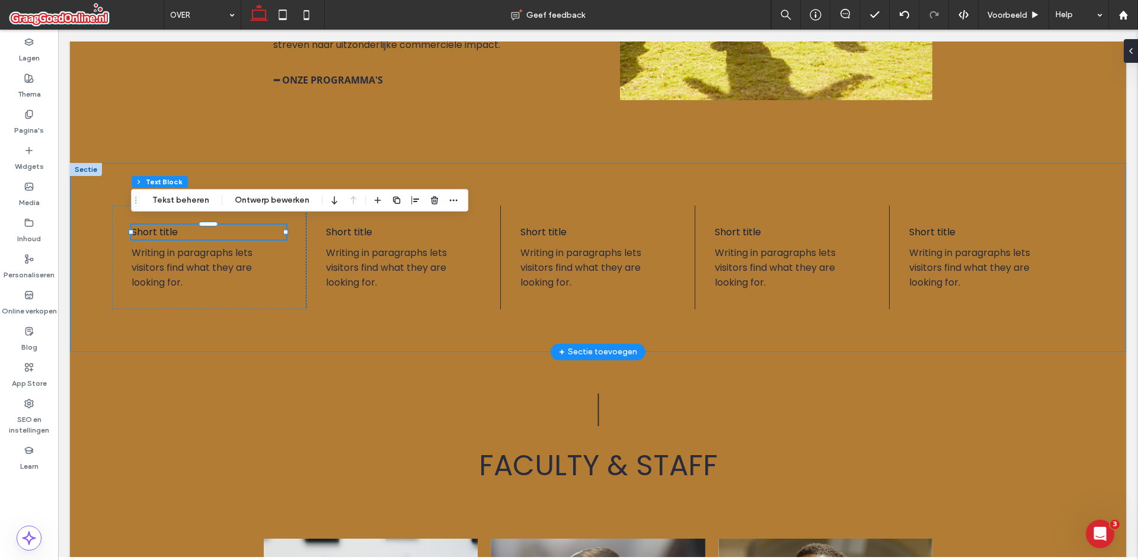
click at [586, 322] on div "Short title Writing in paragraphs lets visitors find what they are looking for.…" at bounding box center [598, 257] width 1056 height 188
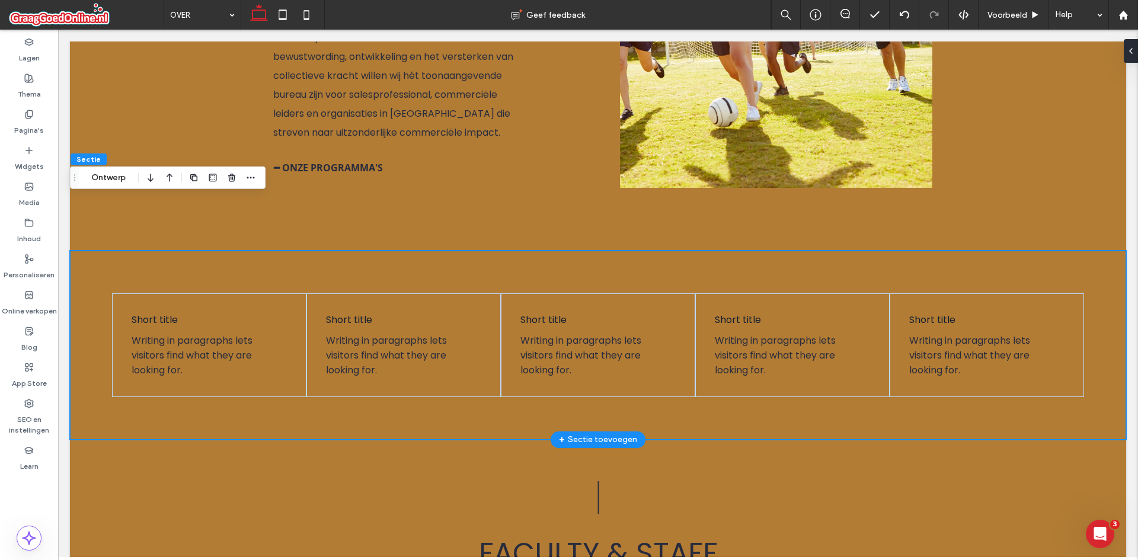
scroll to position [1256, 0]
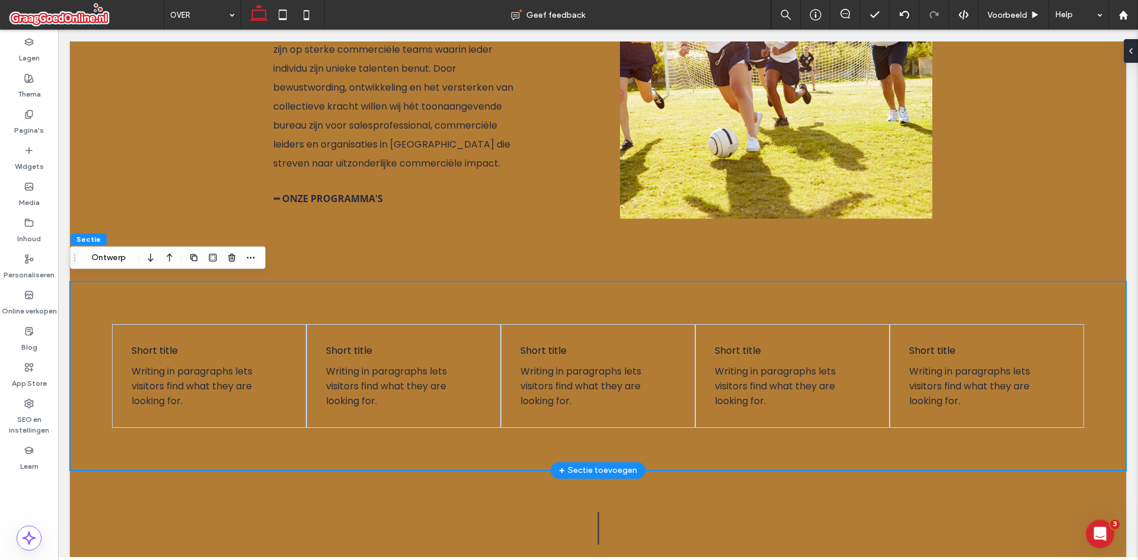
click at [373, 293] on div "Short title Writing in paragraphs lets visitors find what they are looking for.…" at bounding box center [598, 376] width 1056 height 188
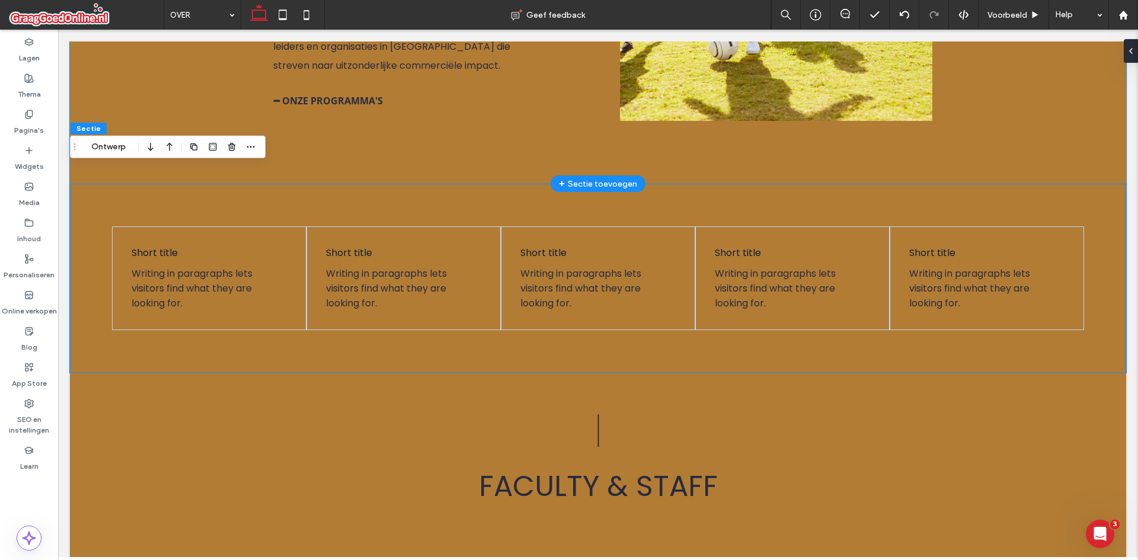
scroll to position [1375, 0]
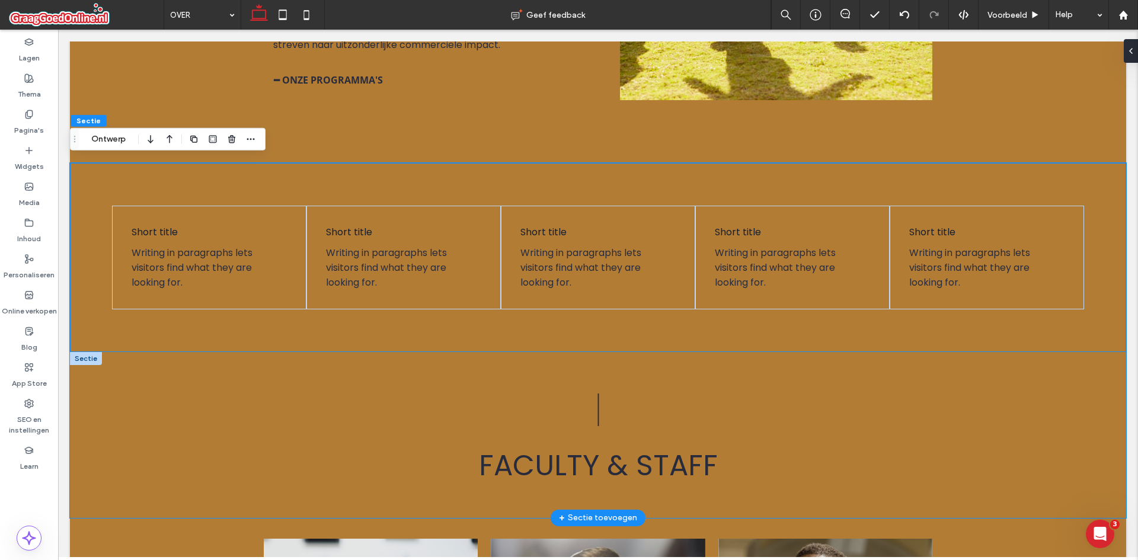
click at [966, 457] on div "| Faculty & Staff" at bounding box center [598, 435] width 1056 height 166
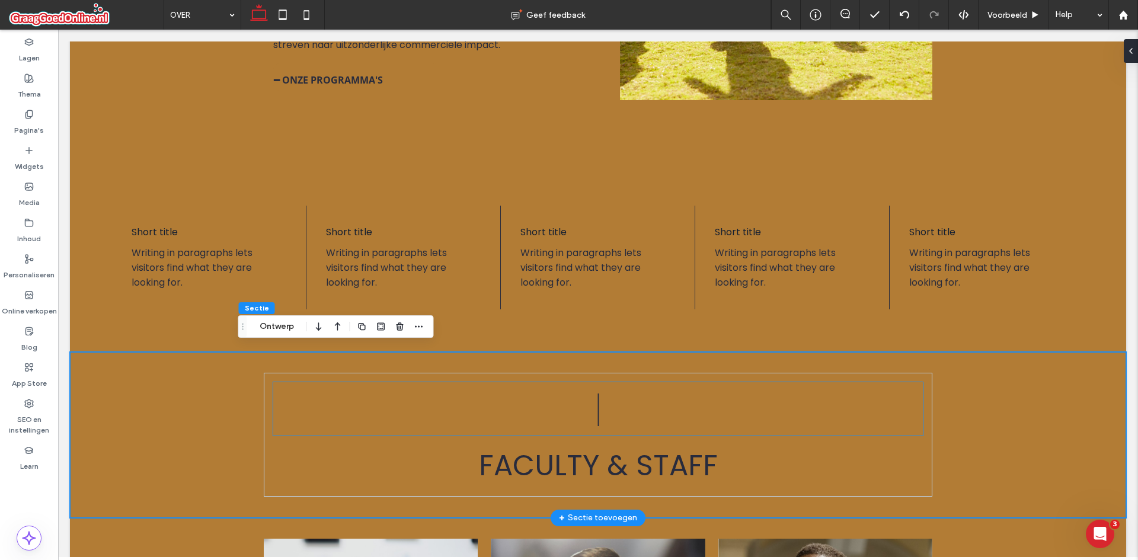
click at [589, 415] on p "|" at bounding box center [598, 408] width 650 height 53
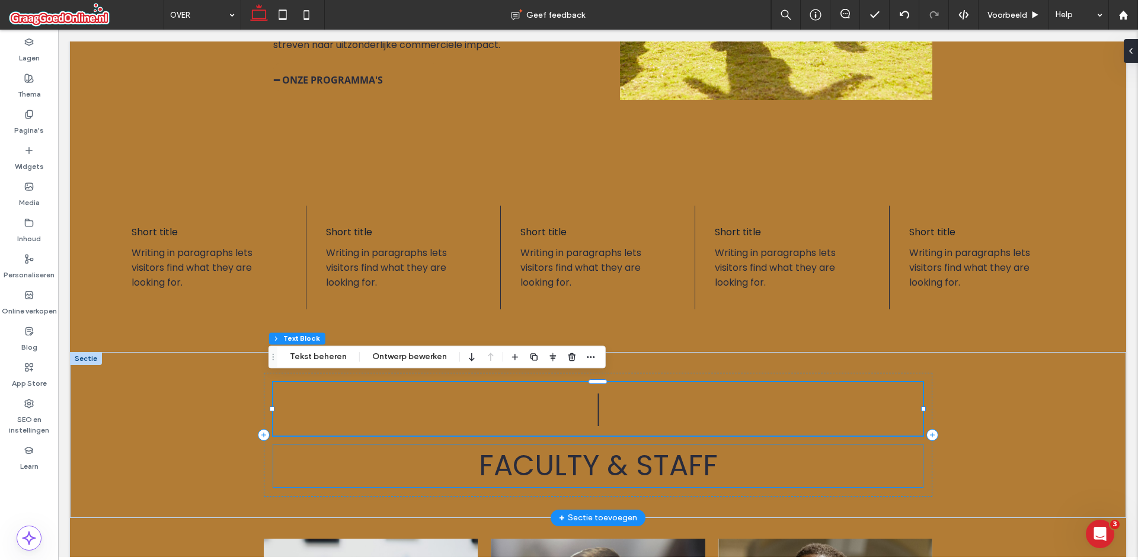
click at [327, 474] on h2 "Faculty & Staff" at bounding box center [598, 466] width 650 height 43
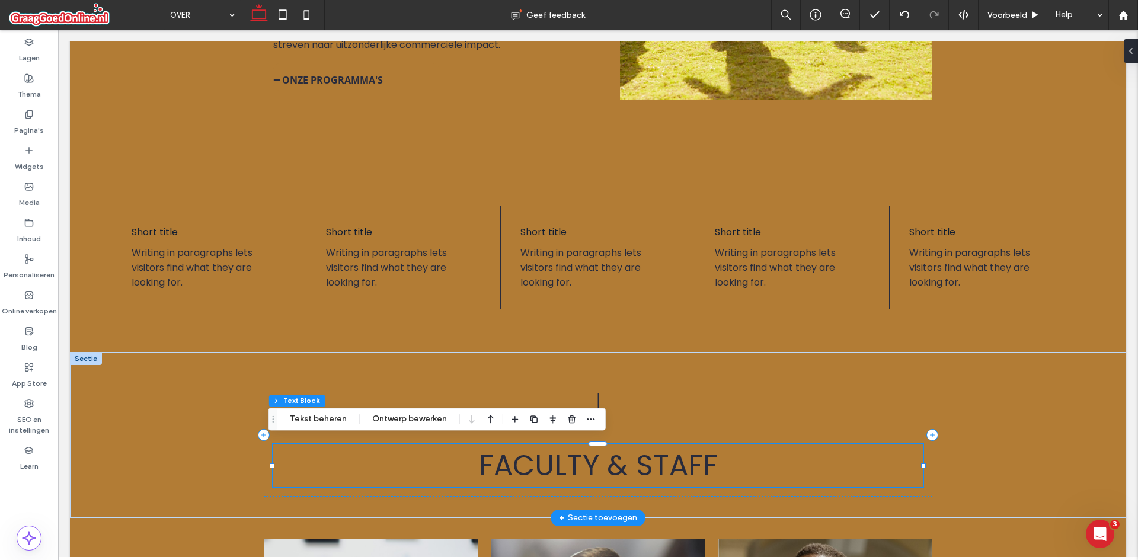
click at [679, 417] on p "|" at bounding box center [598, 408] width 650 height 53
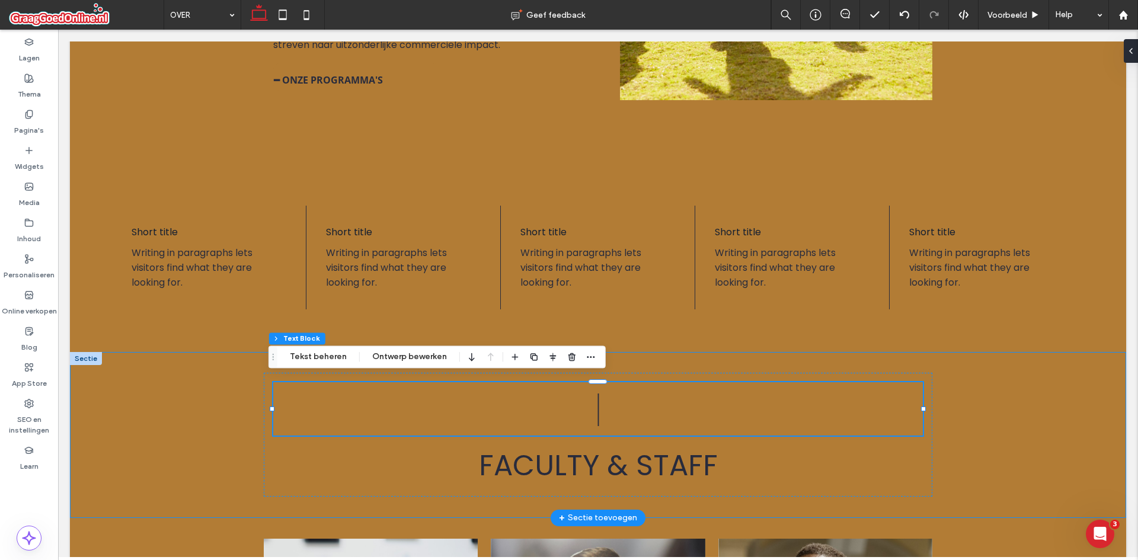
click at [139, 421] on div "| Faculty & Staff" at bounding box center [598, 435] width 1056 height 166
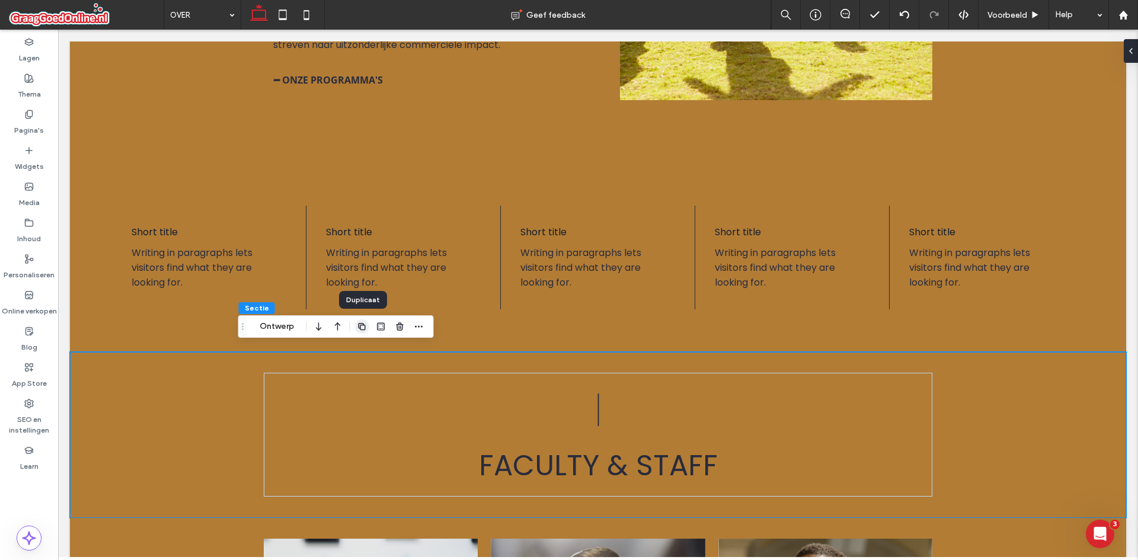
click at [360, 333] on span "button" at bounding box center [362, 326] width 14 height 14
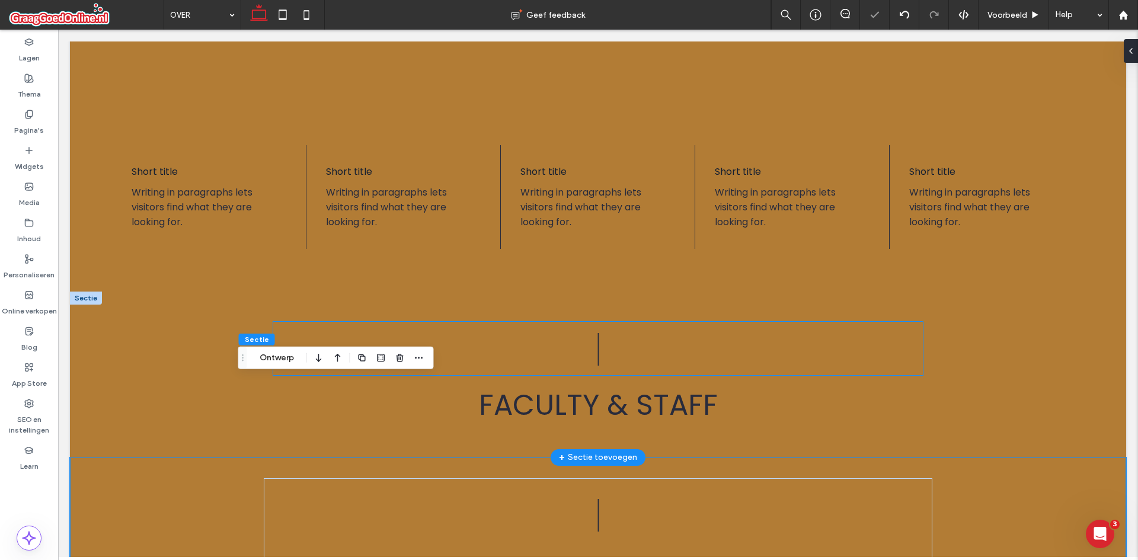
scroll to position [1434, 0]
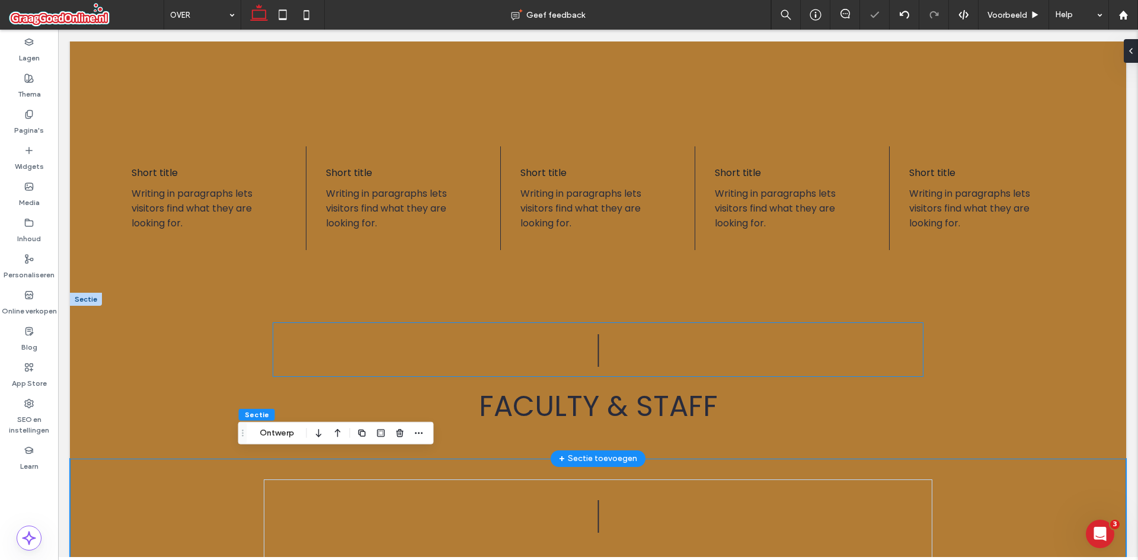
click at [739, 324] on p "|" at bounding box center [598, 349] width 650 height 53
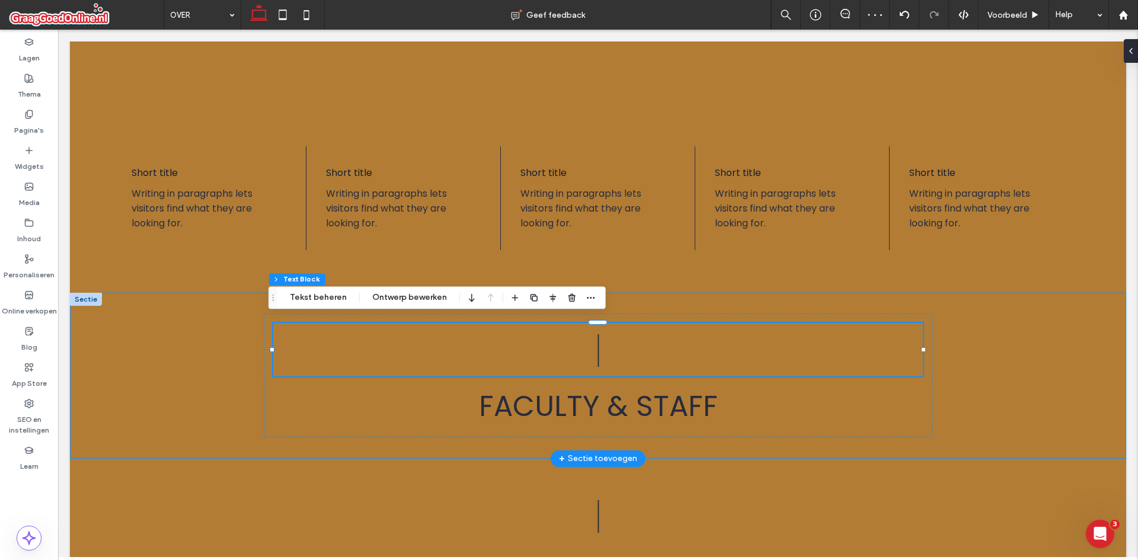
click at [995, 404] on div "| Faculty & Staff" at bounding box center [598, 376] width 1056 height 166
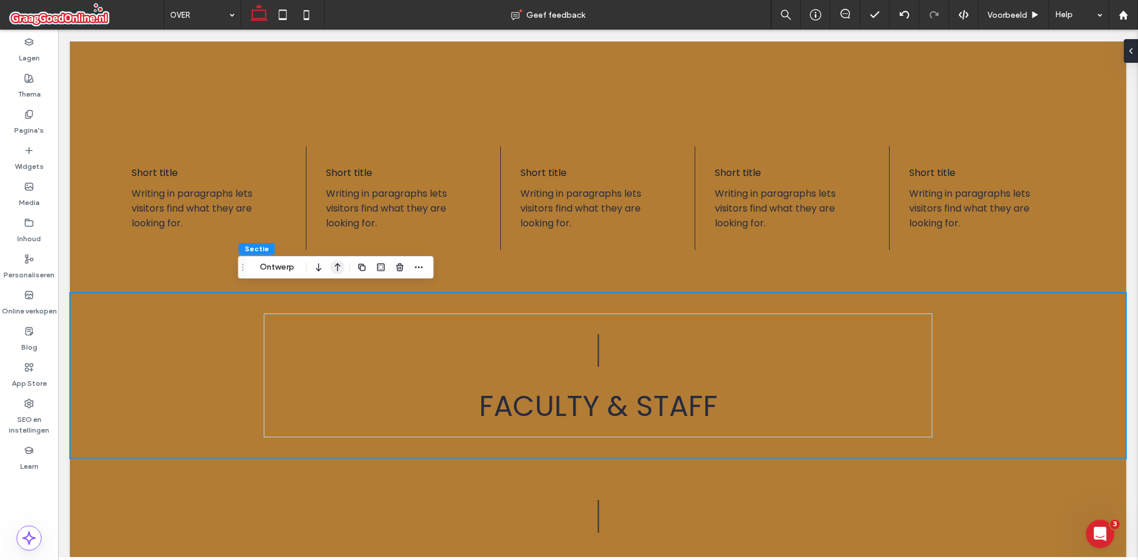
click at [333, 269] on icon "button" at bounding box center [338, 267] width 14 height 21
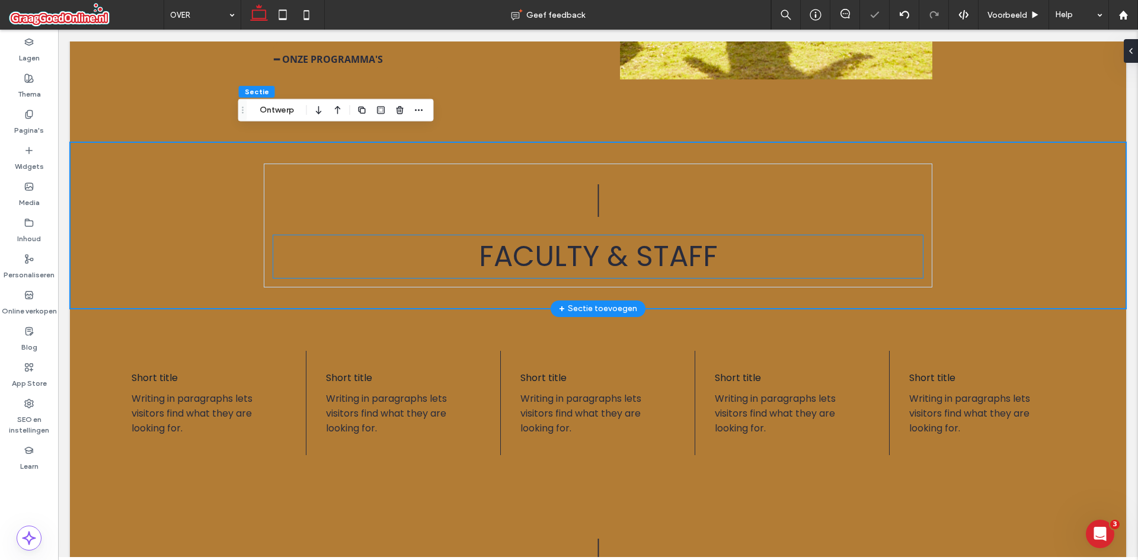
scroll to position [1375, 0]
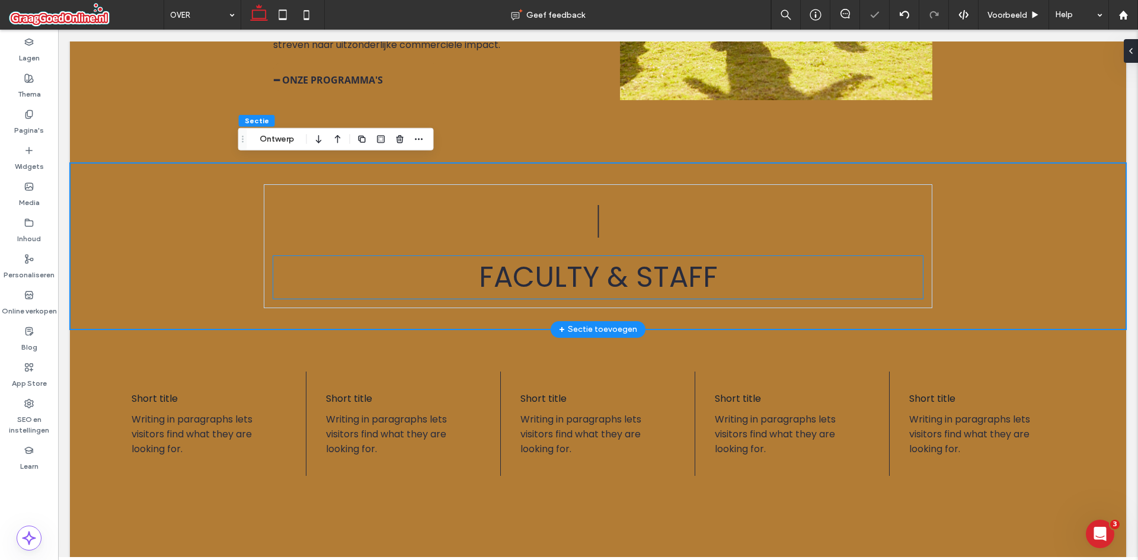
click at [569, 277] on span "Faculty & Staff" at bounding box center [598, 277] width 239 height 40
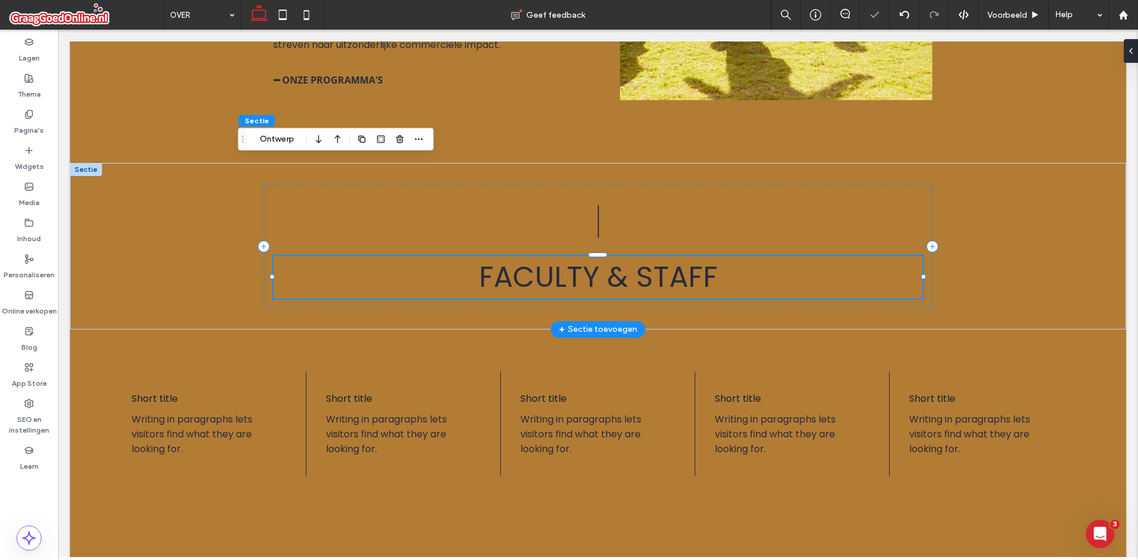
click at [569, 277] on div "Faculty & Staff" at bounding box center [598, 277] width 650 height 43
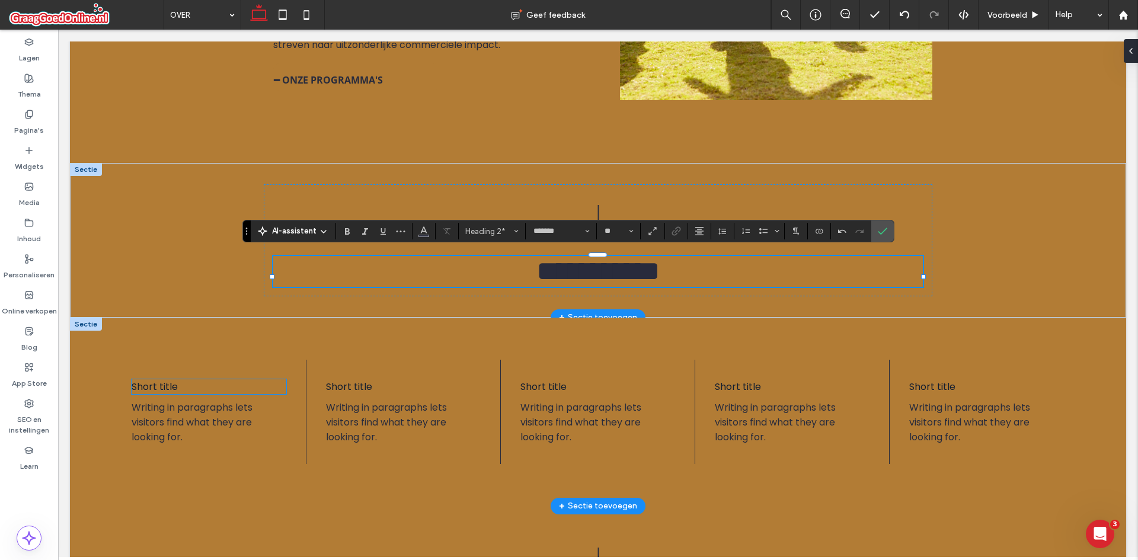
click at [177, 389] on h4 "Short title" at bounding box center [209, 386] width 155 height 15
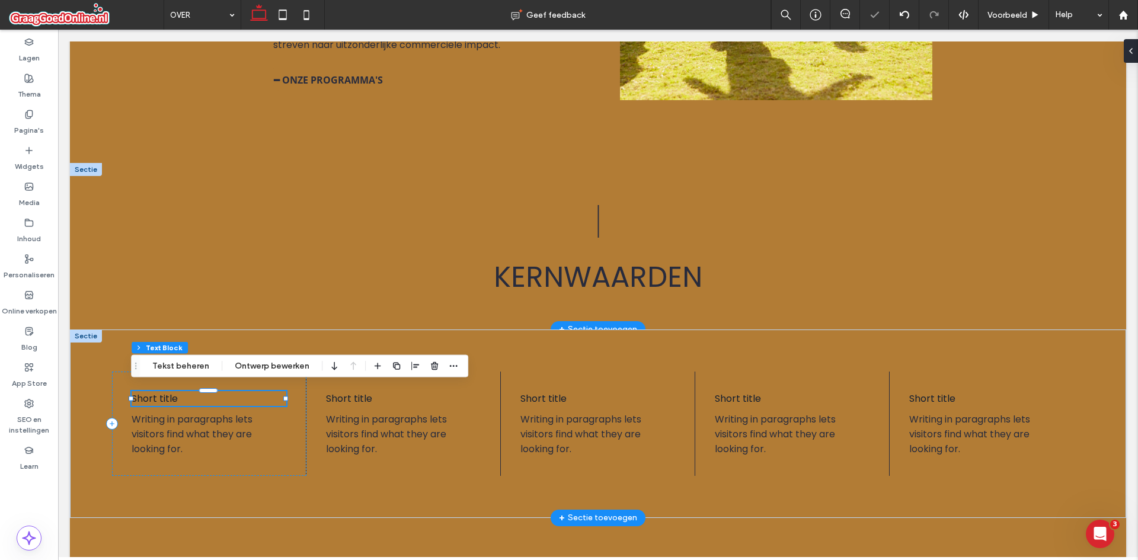
click at [177, 391] on h4 "Short title" at bounding box center [209, 398] width 155 height 15
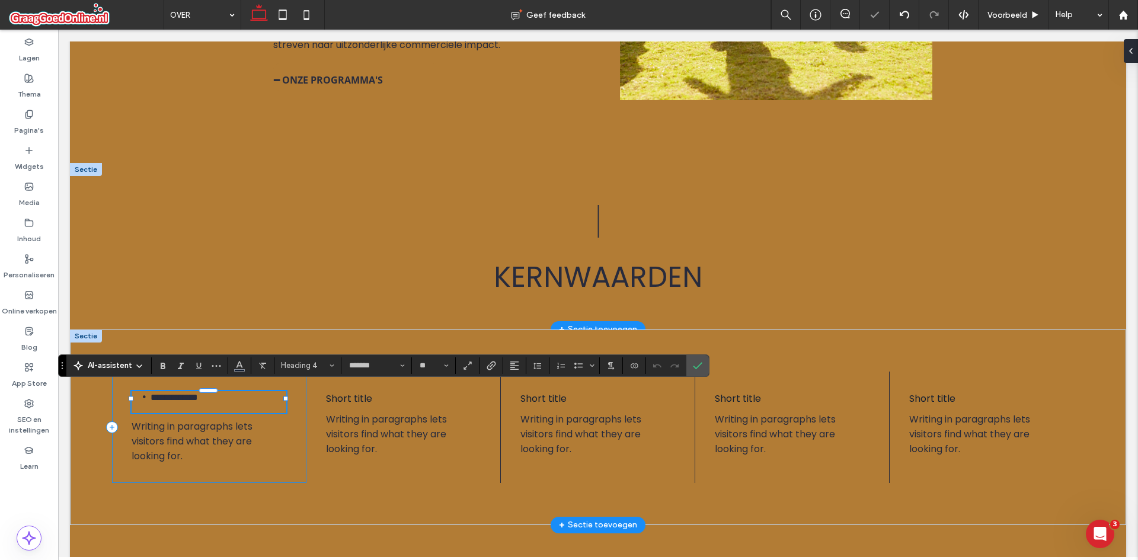
scroll to position [0, 0]
click at [172, 393] on span "**********" at bounding box center [174, 397] width 47 height 9
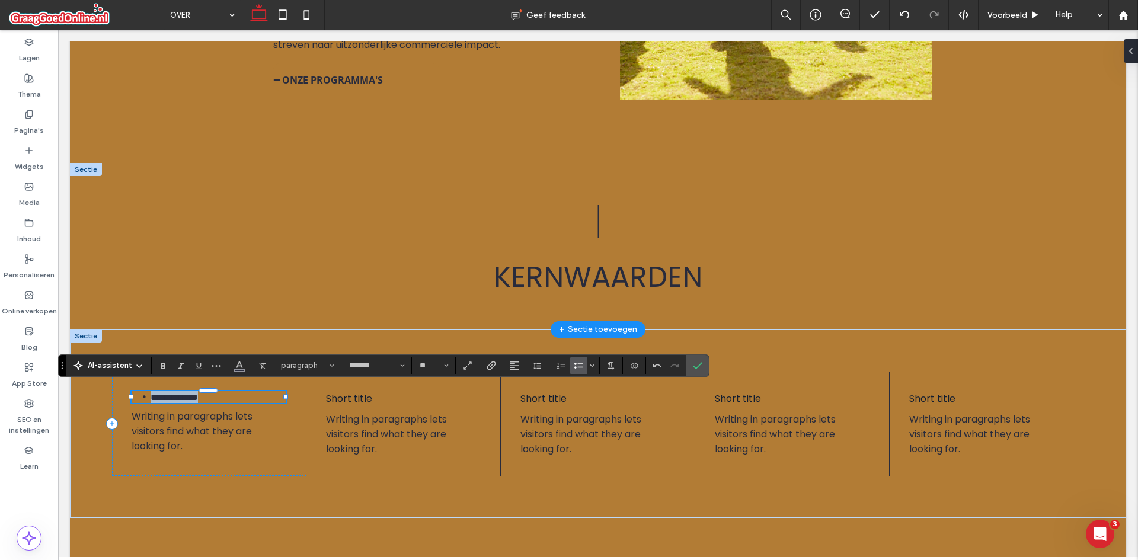
click at [172, 393] on span "**********" at bounding box center [174, 397] width 47 height 9
click at [151, 392] on li "**********" at bounding box center [219, 397] width 136 height 12
click at [151, 393] on li "**********" at bounding box center [219, 397] width 136 height 12
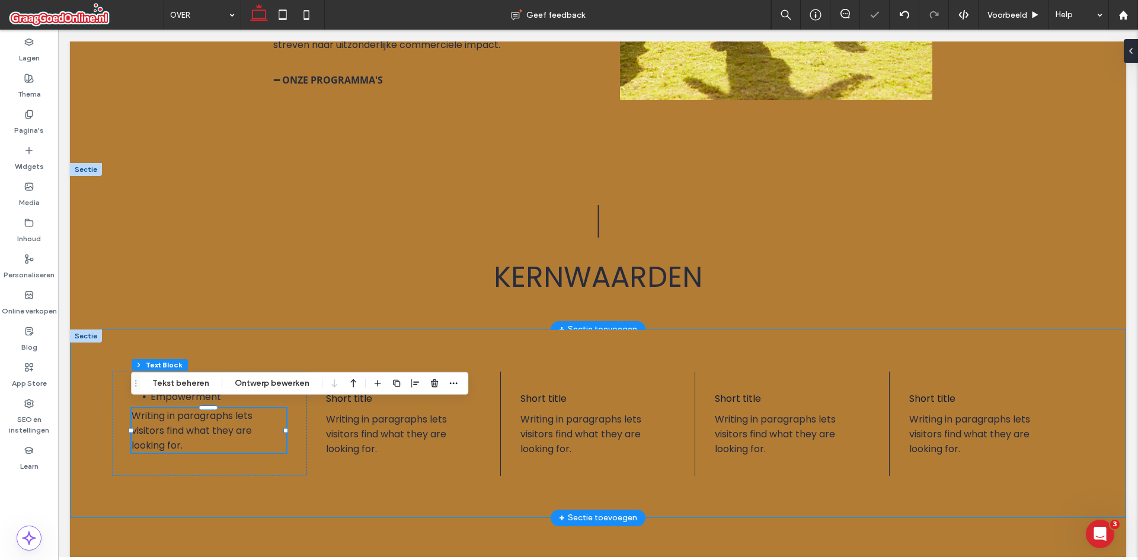
click at [113, 333] on div "Empowerment Writing in paragraphs lets visitors find what they are looking for.…" at bounding box center [598, 424] width 1056 height 188
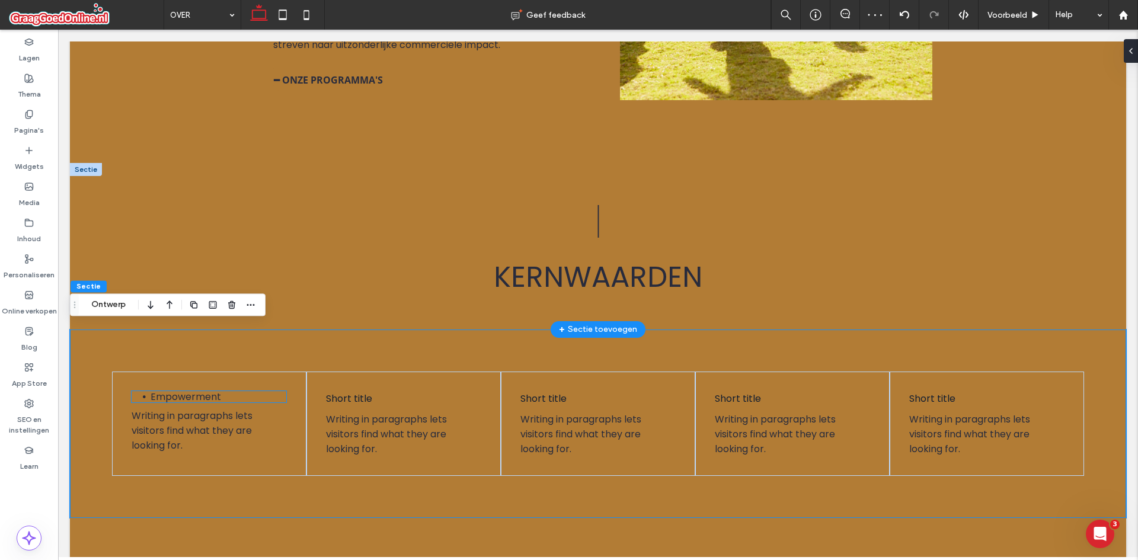
click at [151, 391] on span "Empowerment" at bounding box center [186, 397] width 71 height 14
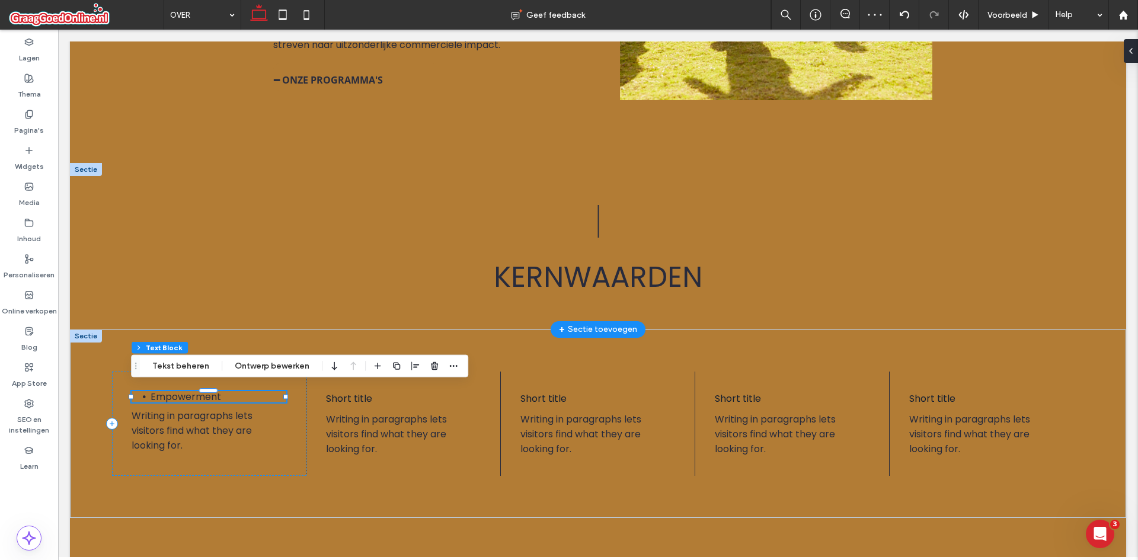
click at [151, 394] on li "Empowerment" at bounding box center [219, 396] width 136 height 11
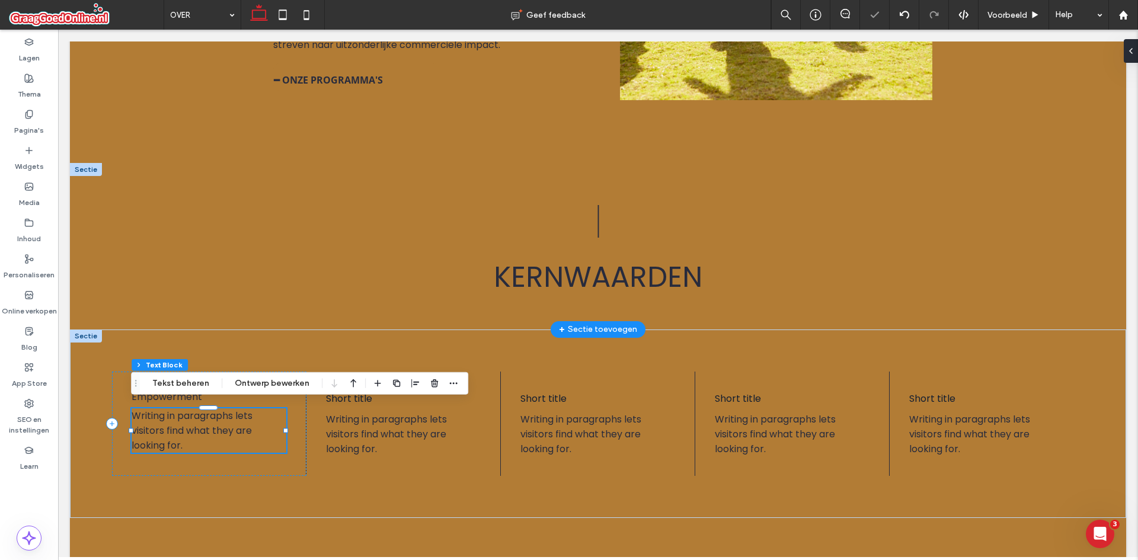
scroll to position [11, 0]
click at [235, 496] on div "Empowerment Writing in paragraphs lets visitors find what they are looking for.…" at bounding box center [598, 424] width 1056 height 188
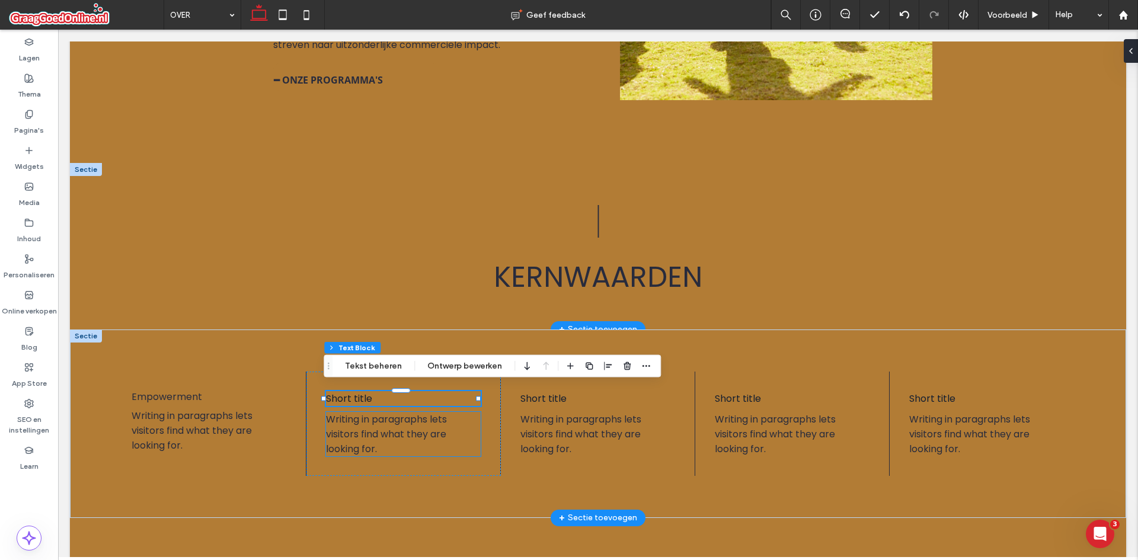
click at [360, 432] on span "Writing in paragraphs lets visitors find what they are looking for." at bounding box center [386, 434] width 121 height 43
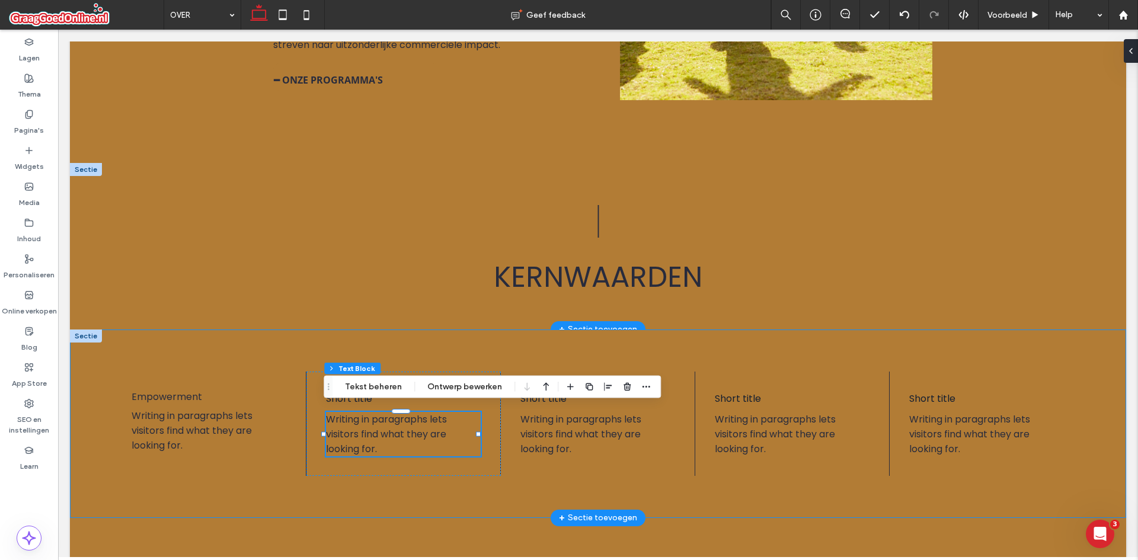
click at [357, 499] on div "Empowerment Writing in paragraphs lets visitors find what they are looking for.…" at bounding box center [598, 424] width 1056 height 188
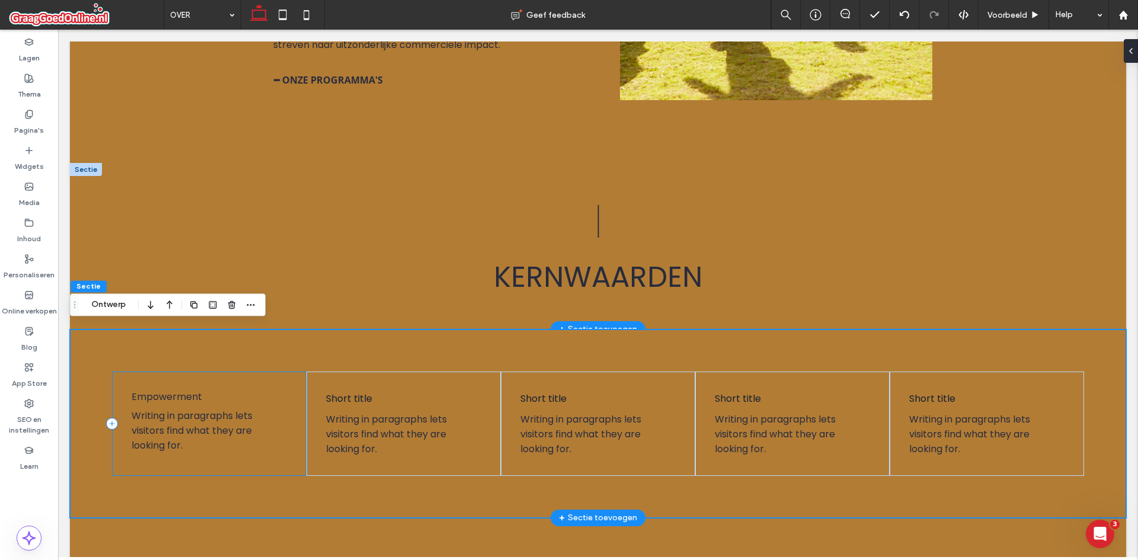
click at [188, 400] on div "Empowerment Writing in paragraphs lets visitors find what they are looking for." at bounding box center [209, 424] width 194 height 104
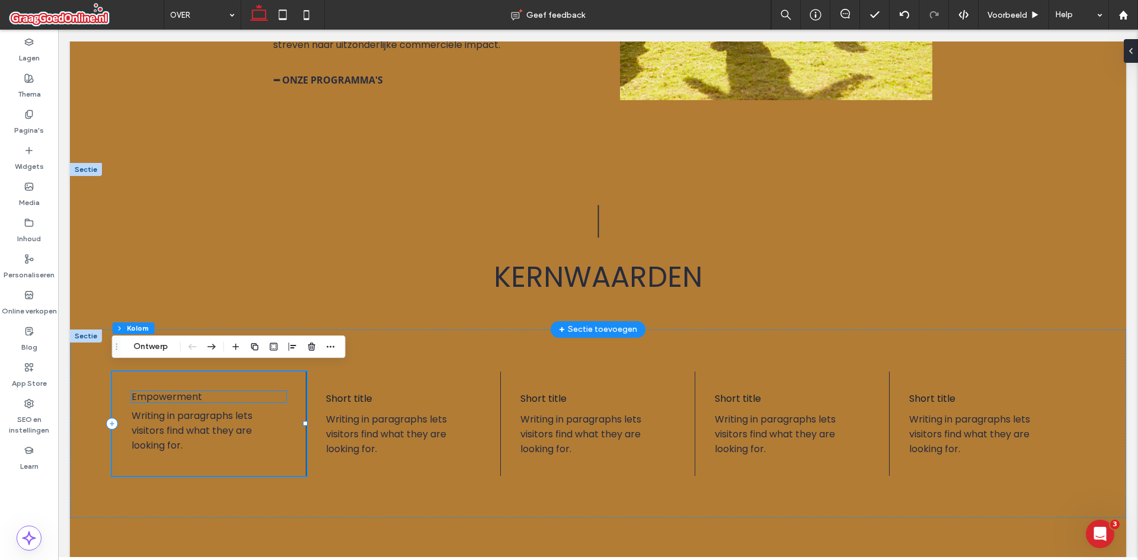
click at [187, 393] on span "Empowerment" at bounding box center [167, 397] width 71 height 14
click at [187, 393] on div "Empowerment" at bounding box center [209, 396] width 155 height 11
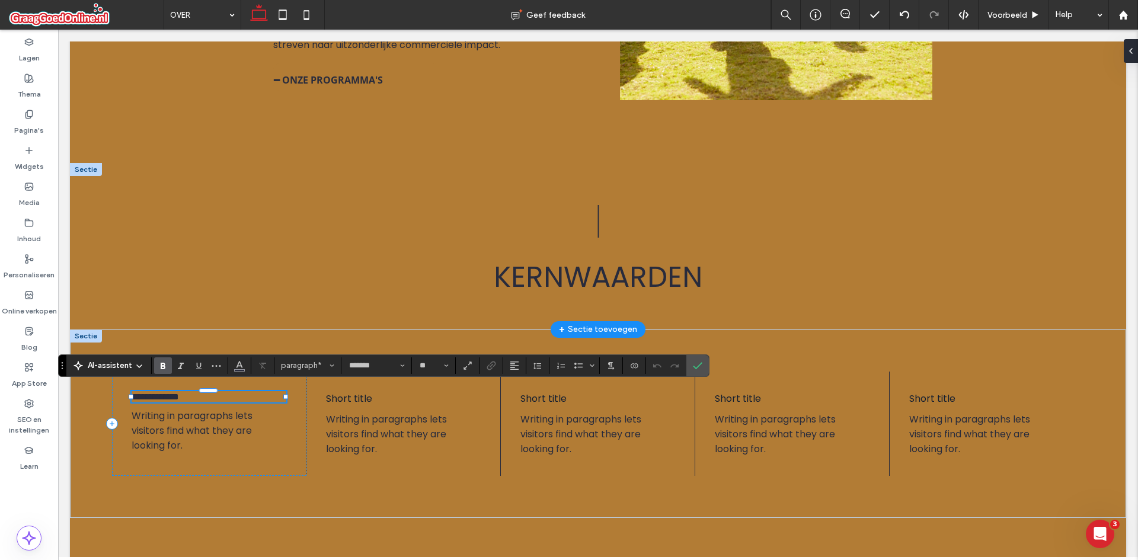
click at [161, 366] on use "Vet" at bounding box center [163, 366] width 5 height 7
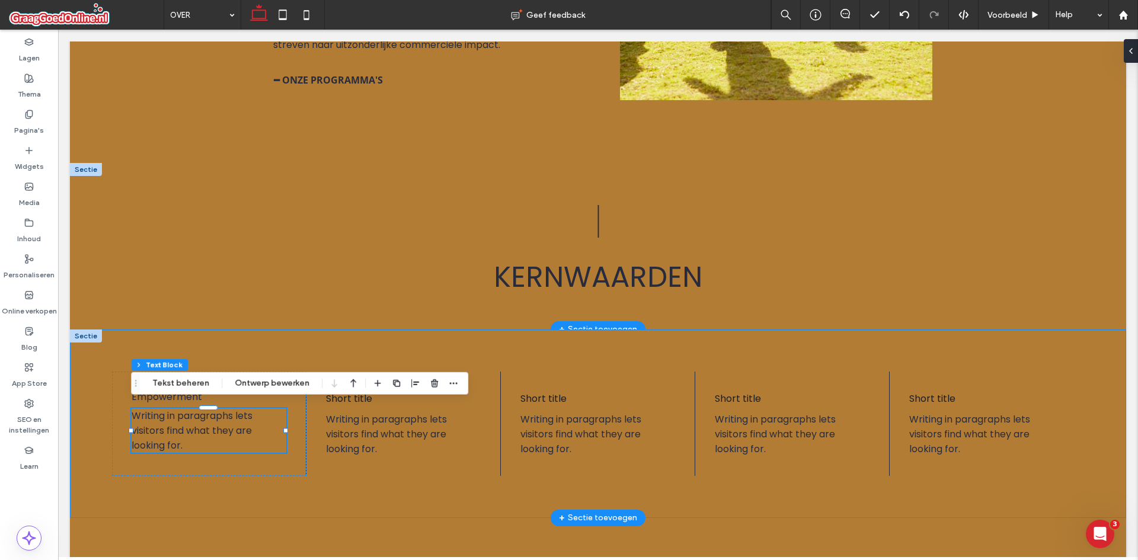
click at [91, 429] on div "﻿ Empowerment Writing in paragraphs lets visitors find what they are looking fo…" at bounding box center [598, 424] width 1056 height 188
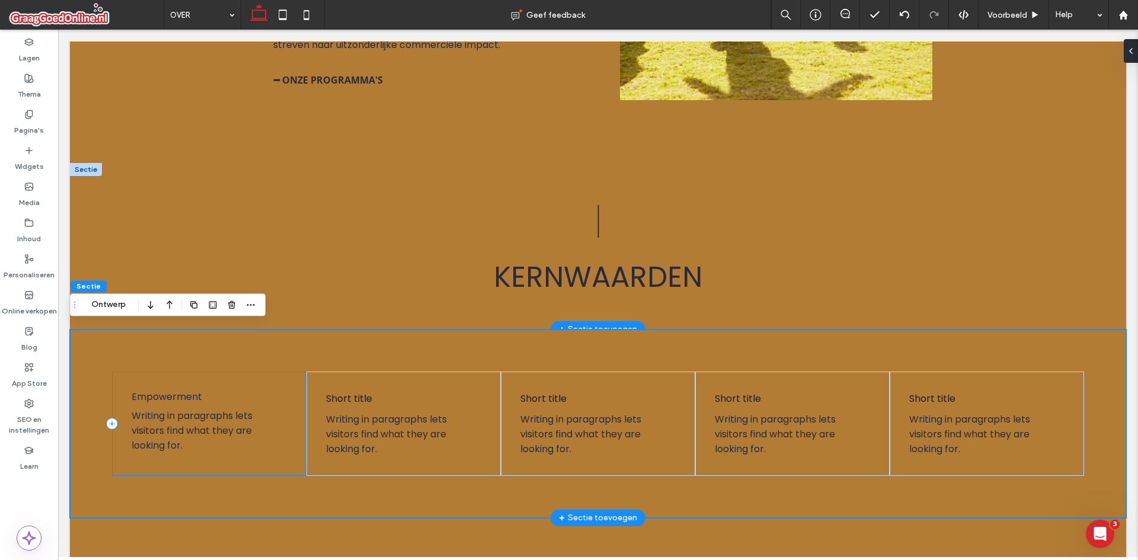
click at [183, 401] on div "﻿ Empowerment Writing in paragraphs lets visitors find what they are looking fo…" at bounding box center [209, 424] width 194 height 104
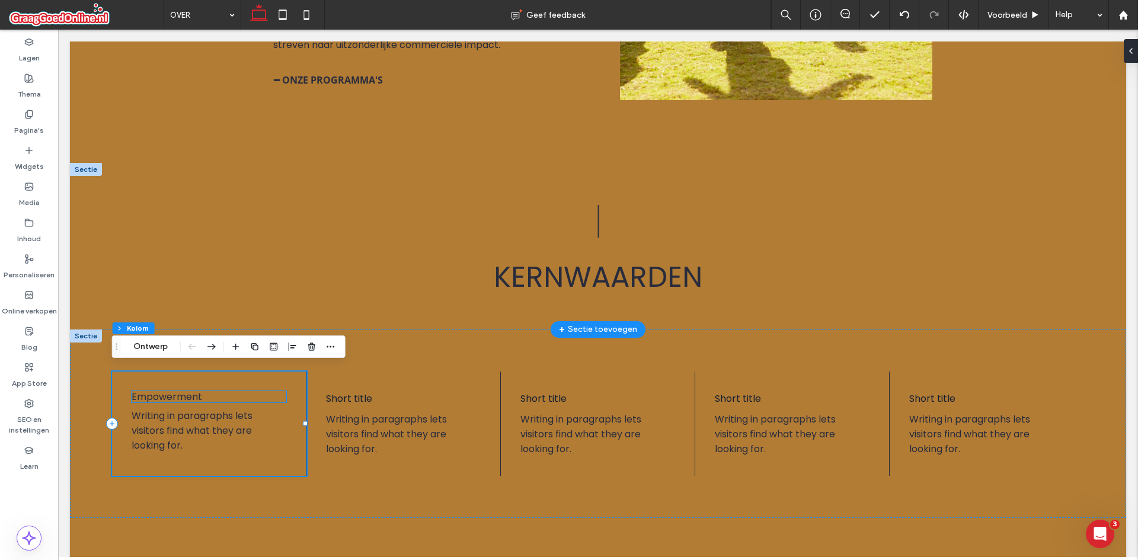
click at [184, 396] on span "Empowerment" at bounding box center [167, 397] width 71 height 14
click at [184, 396] on div "﻿ Empowerment" at bounding box center [209, 396] width 155 height 11
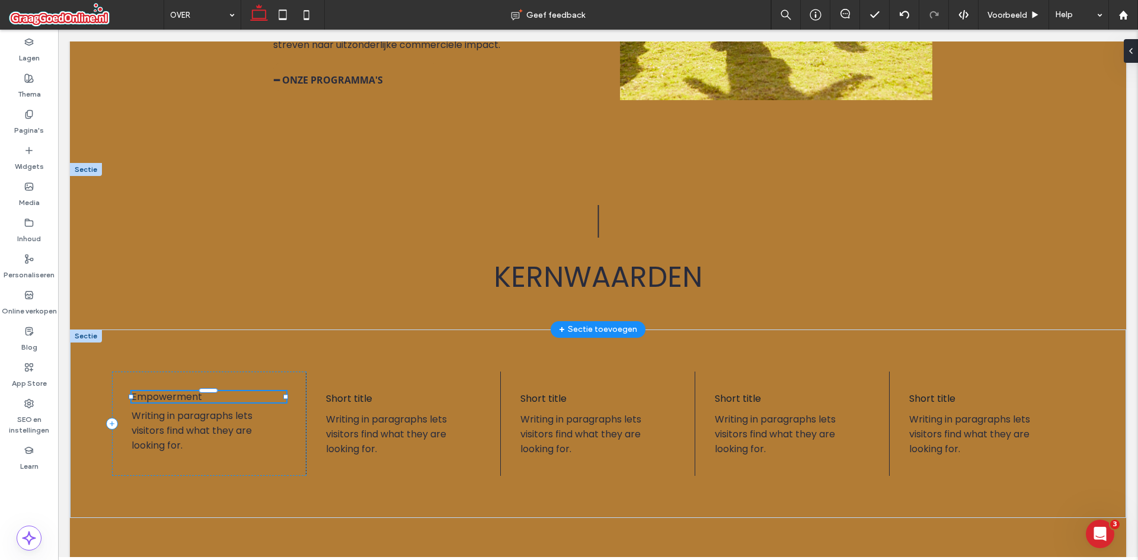
type input "*******"
type input "**"
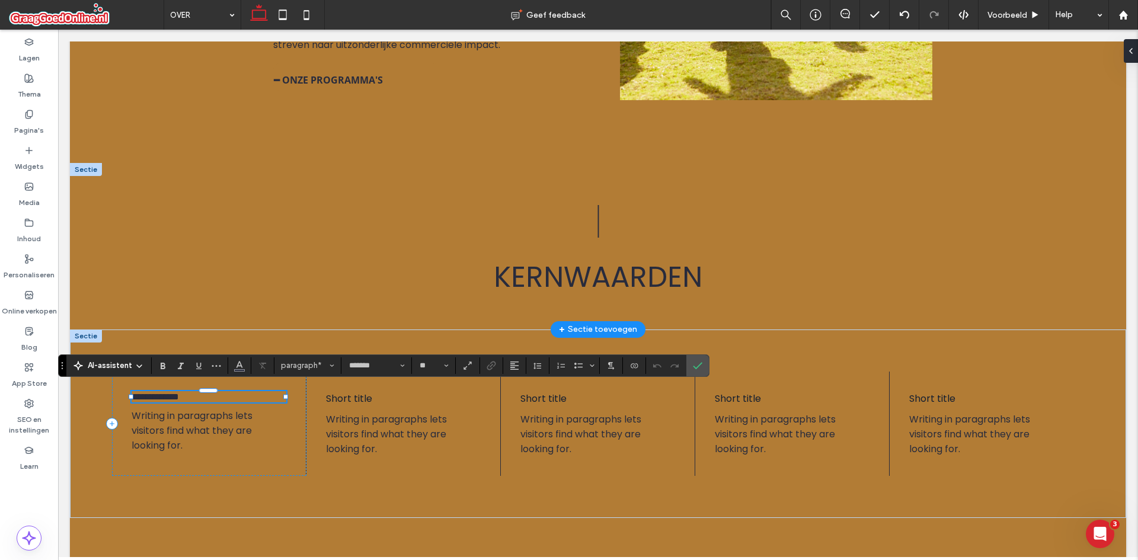
click at [179, 396] on span "**********" at bounding box center [155, 396] width 47 height 9
click at [168, 367] on label "Vet" at bounding box center [163, 365] width 18 height 17
click at [193, 414] on span "Writing in paragraphs lets visitors find what they are looking for." at bounding box center [192, 430] width 121 height 43
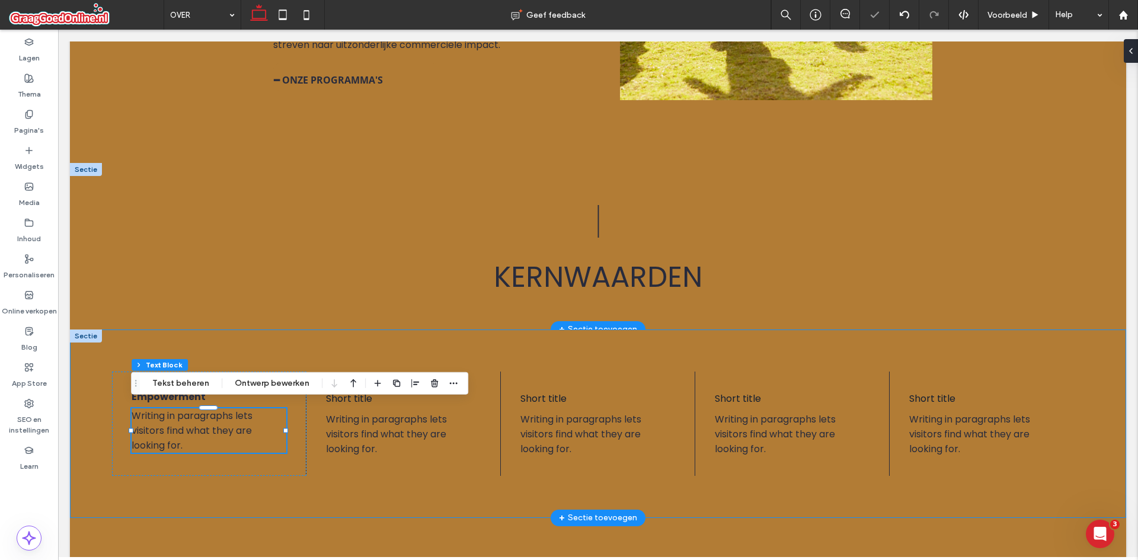
click at [195, 491] on div "Empowerment Writing in paragraphs lets visitors find what they are looking for.…" at bounding box center [598, 424] width 1056 height 188
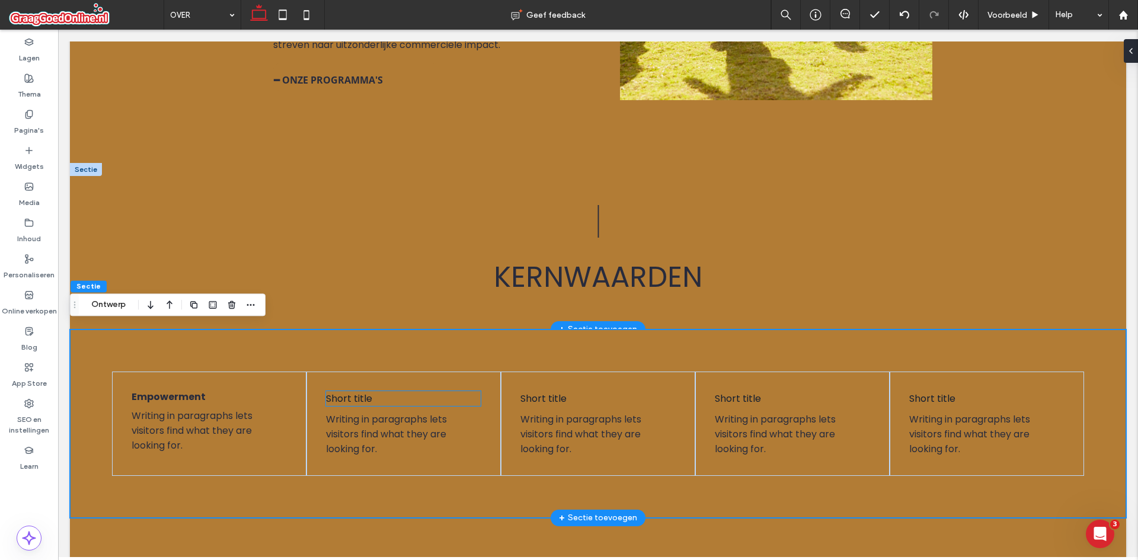
click at [335, 395] on span "Short title" at bounding box center [349, 399] width 46 height 14
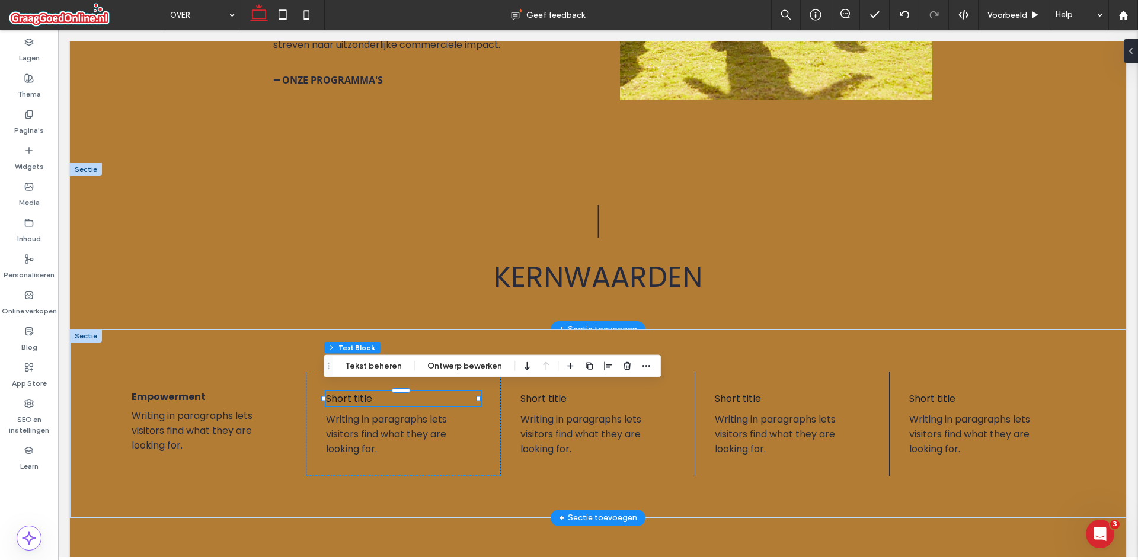
click at [350, 397] on span "Short title" at bounding box center [349, 399] width 46 height 14
click at [350, 397] on span "**********" at bounding box center [346, 396] width 40 height 9
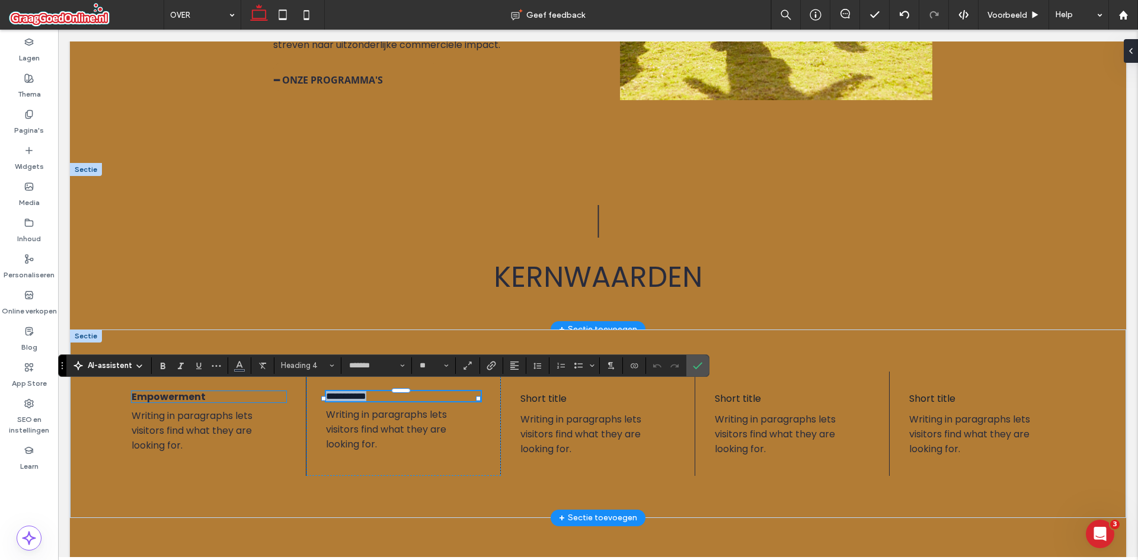
click at [139, 390] on strong "Empowerment" at bounding box center [169, 397] width 74 height 14
click at [139, 391] on div "Empowerment" at bounding box center [209, 396] width 155 height 11
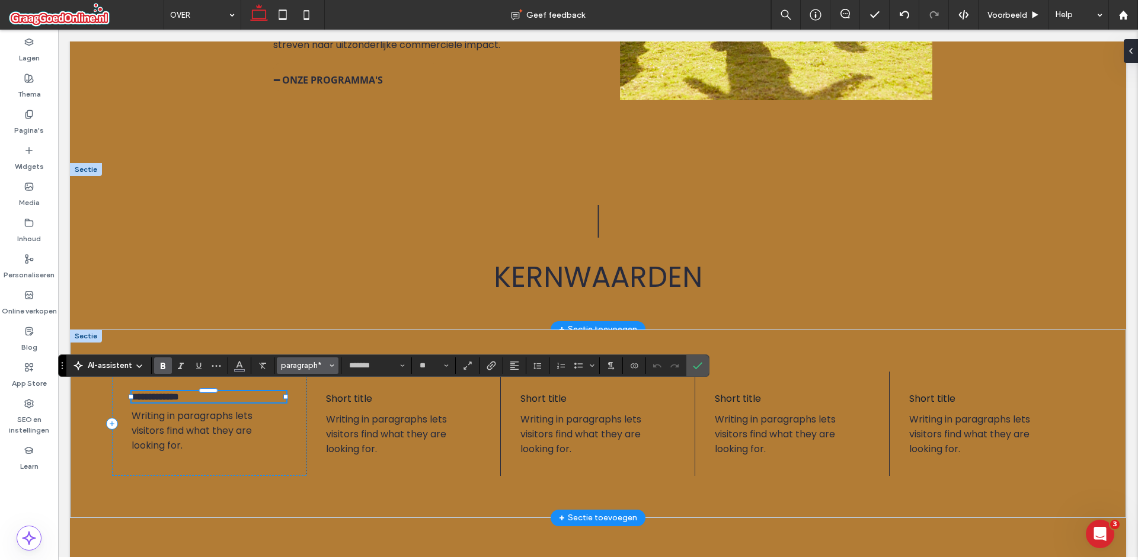
click at [310, 367] on span "paragraph*" at bounding box center [304, 365] width 46 height 9
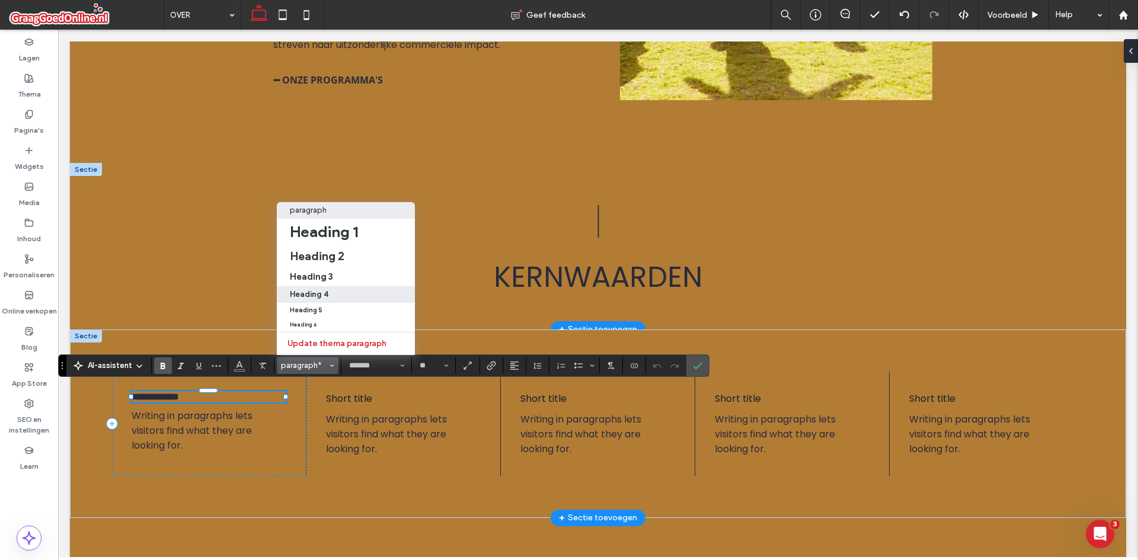
click at [315, 286] on label "Heading 4" at bounding box center [346, 294] width 138 height 17
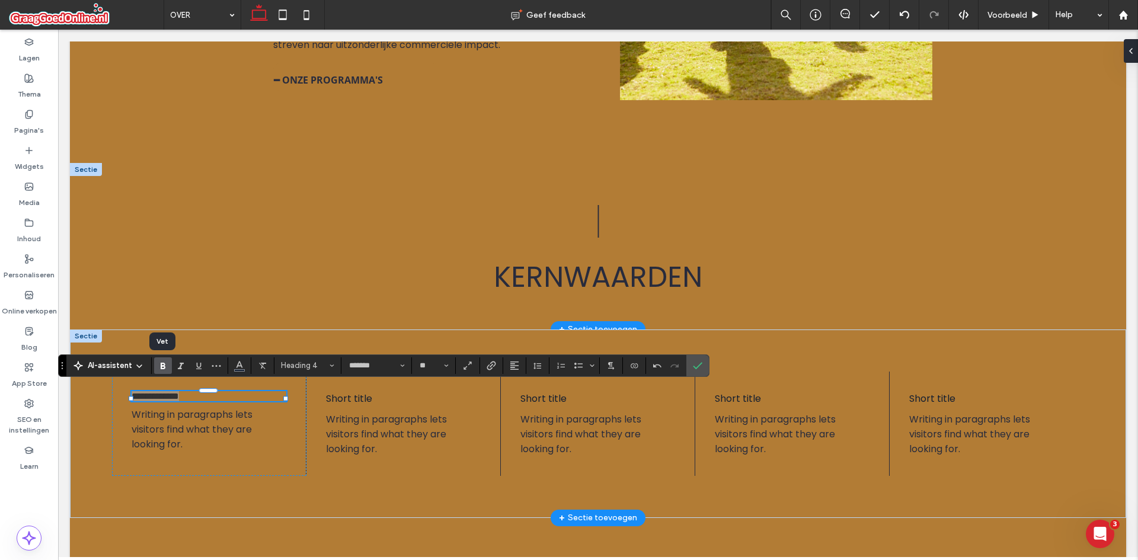
click at [161, 369] on use "Vet" at bounding box center [163, 366] width 5 height 7
click at [190, 411] on span "Writing in paragraphs lets visitors find what they are looking for." at bounding box center [192, 429] width 121 height 43
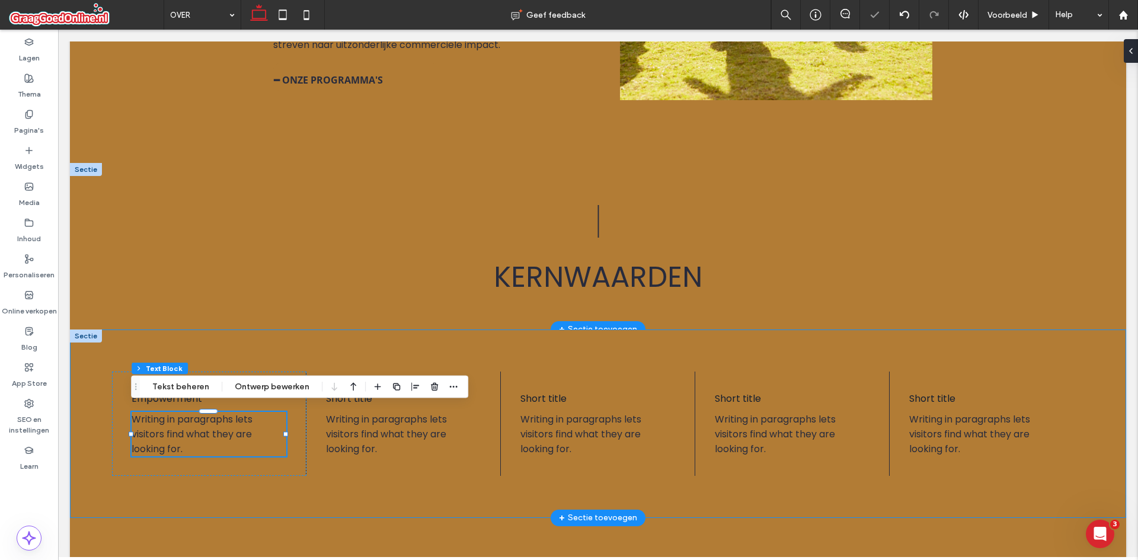
click at [213, 482] on div "Empowerment Writing in paragraphs lets visitors find what they are looking for.…" at bounding box center [598, 424] width 1056 height 188
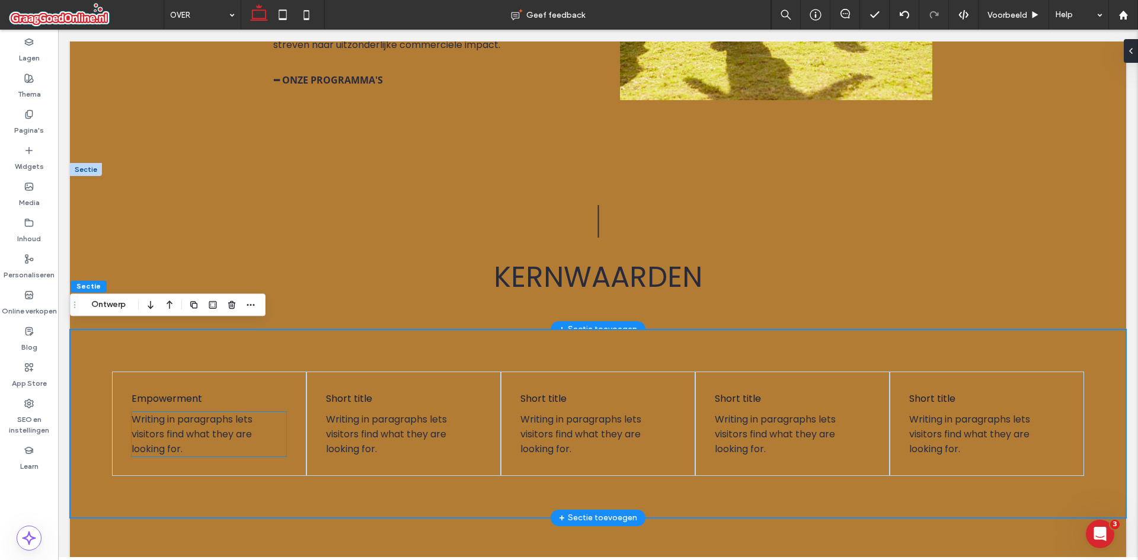
click at [214, 429] on span "Writing in paragraphs lets visitors find what they are looking for." at bounding box center [192, 434] width 121 height 43
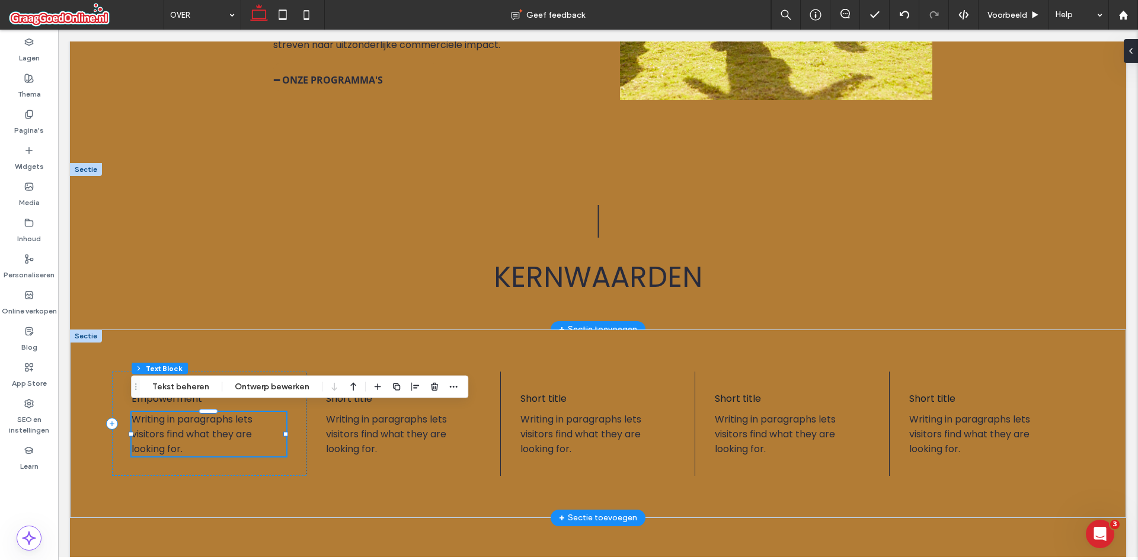
click at [213, 429] on span "Writing in paragraphs lets visitors find what they are looking for." at bounding box center [192, 434] width 121 height 43
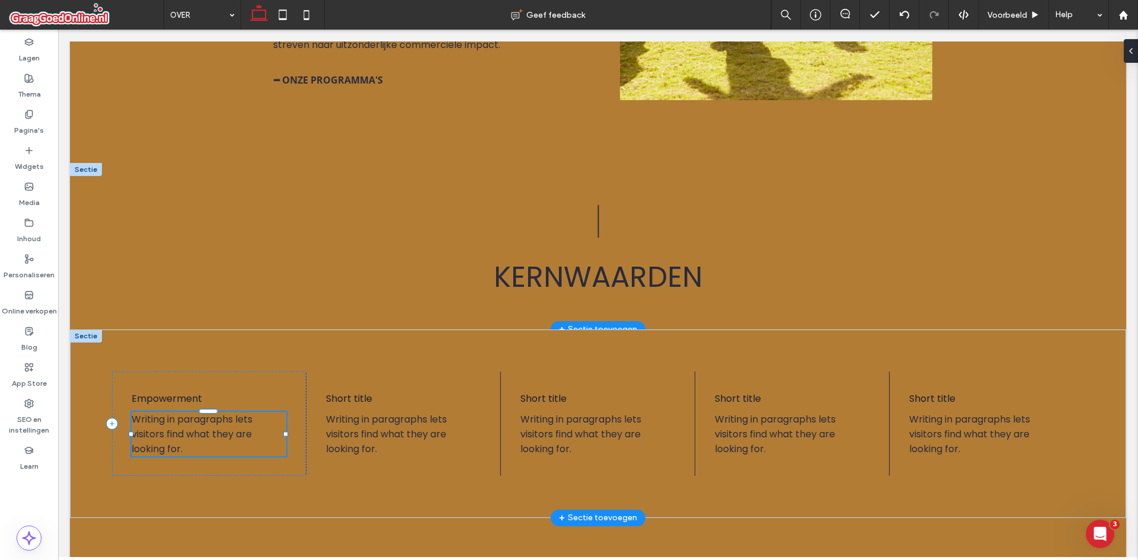
type input "*******"
type input "**"
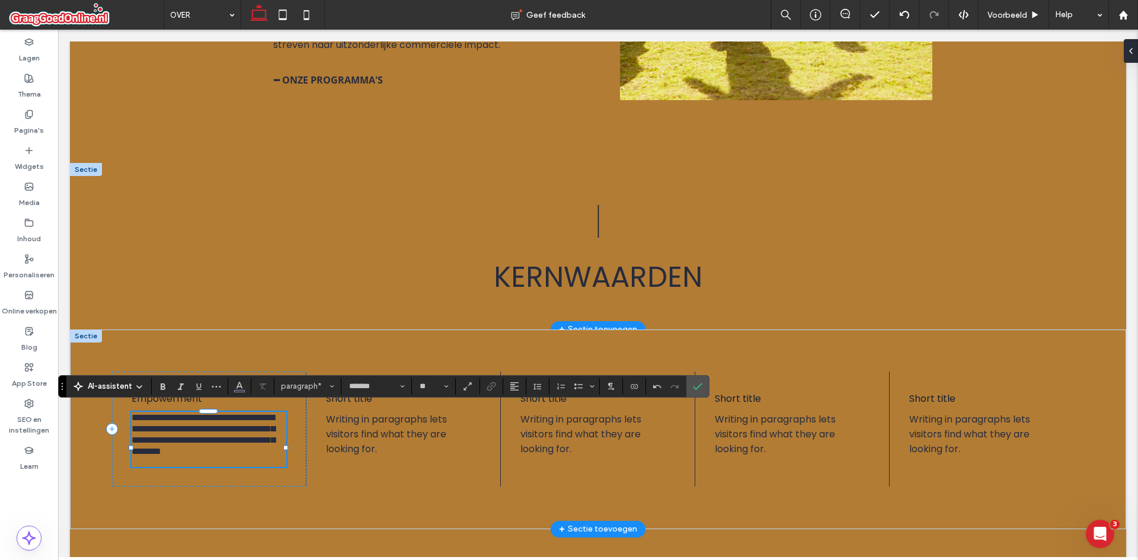
scroll to position [1, 0]
click at [276, 477] on div "**********" at bounding box center [209, 430] width 194 height 116
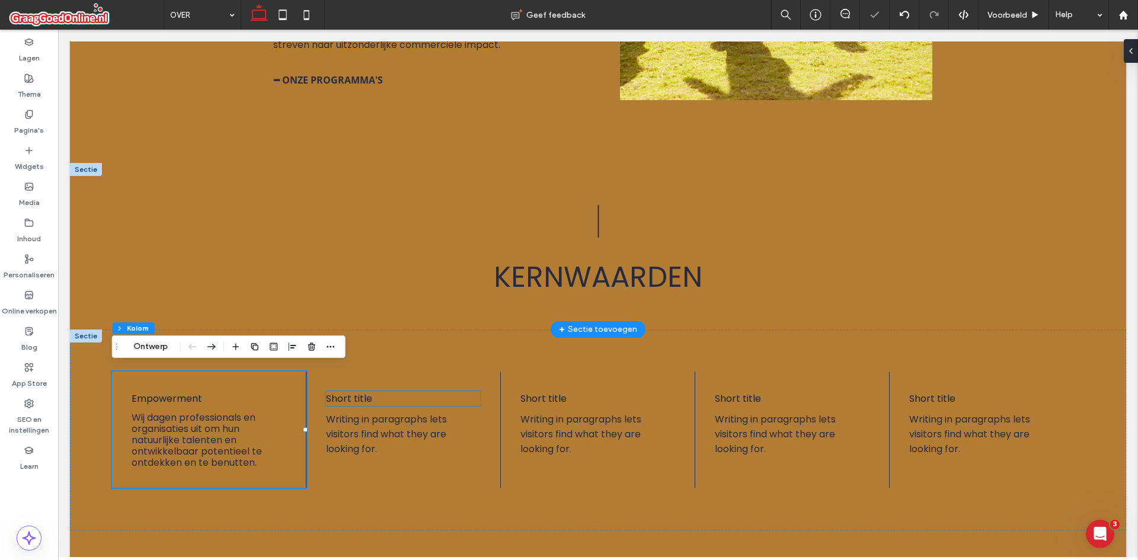
click at [346, 400] on h4 "Short title" at bounding box center [403, 398] width 155 height 15
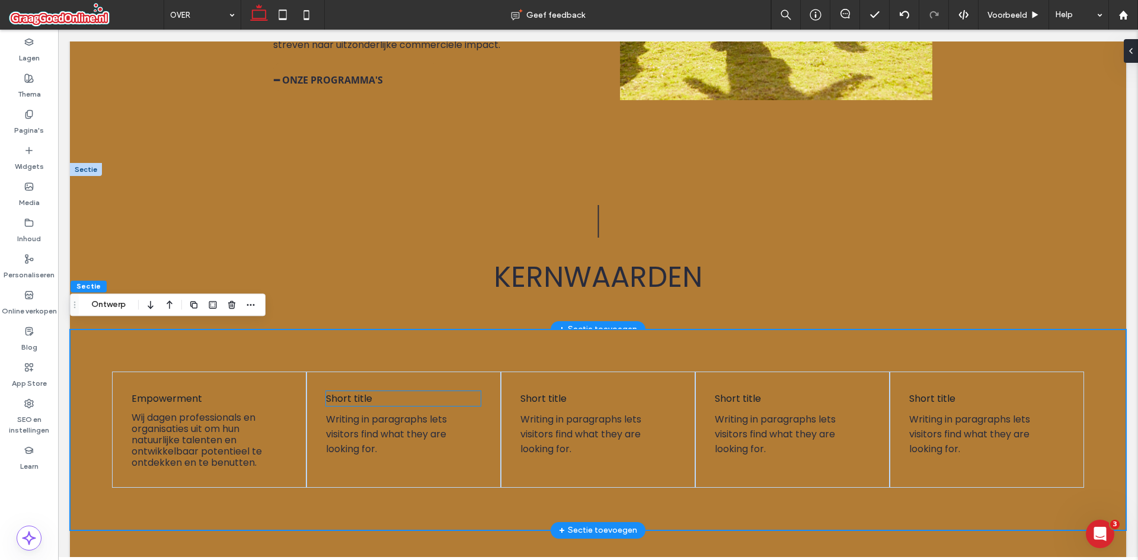
click at [354, 395] on span "Short title" at bounding box center [349, 399] width 46 height 14
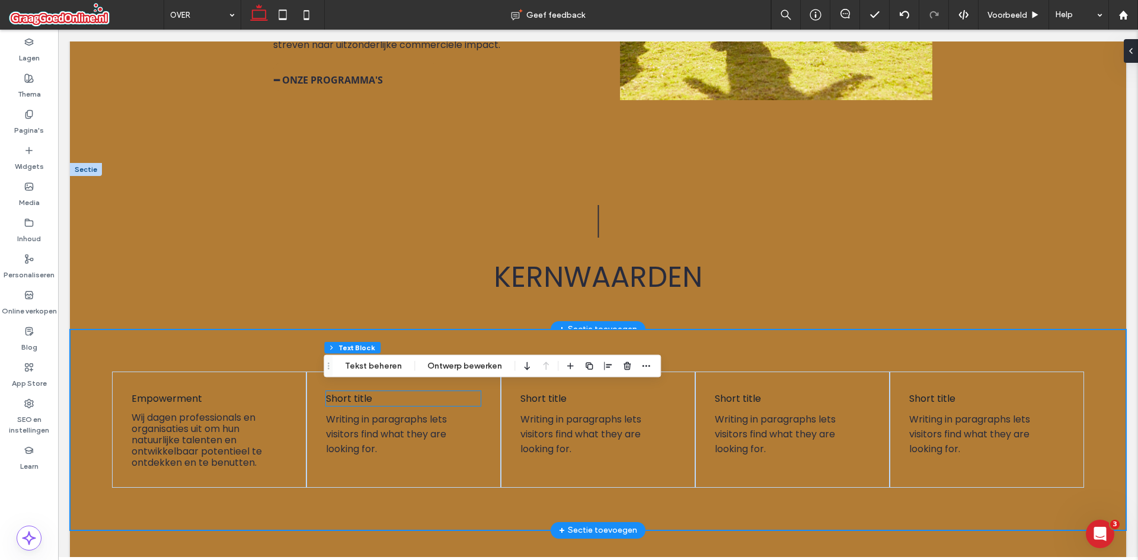
click at [354, 395] on div "Short title" at bounding box center [403, 398] width 155 height 15
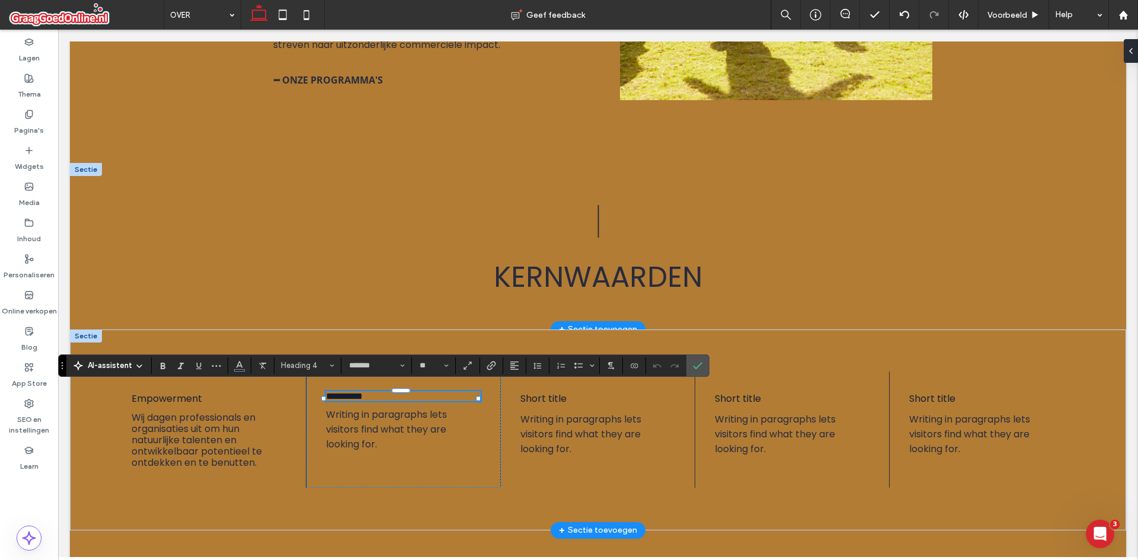
scroll to position [0, 0]
click at [354, 427] on span "Writing in paragraphs lets visitors find what they are looking for." at bounding box center [386, 429] width 121 height 43
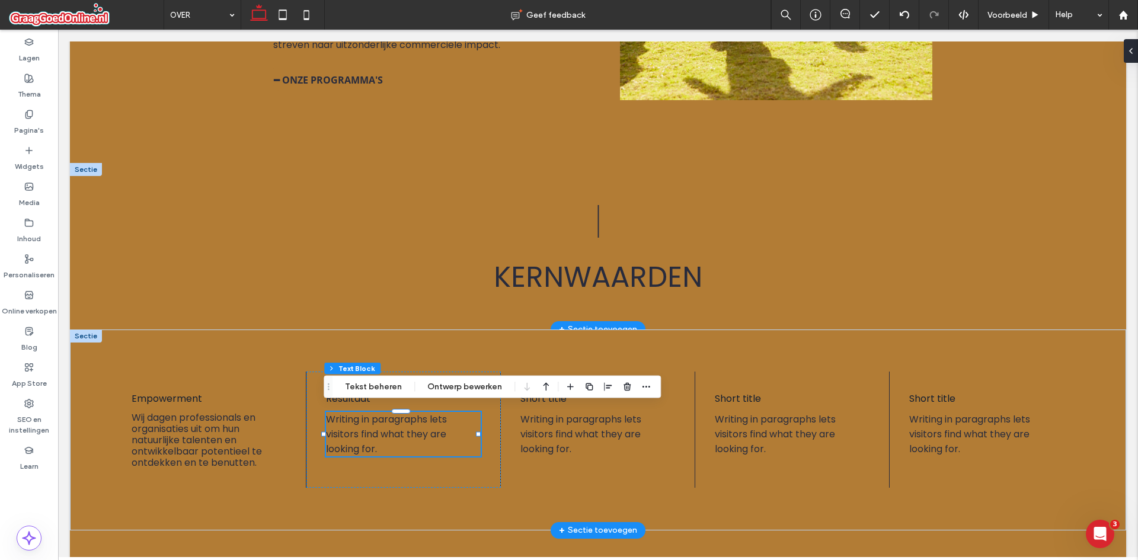
click at [344, 432] on span "Writing in paragraphs lets visitors find what they are looking for." at bounding box center [386, 434] width 121 height 43
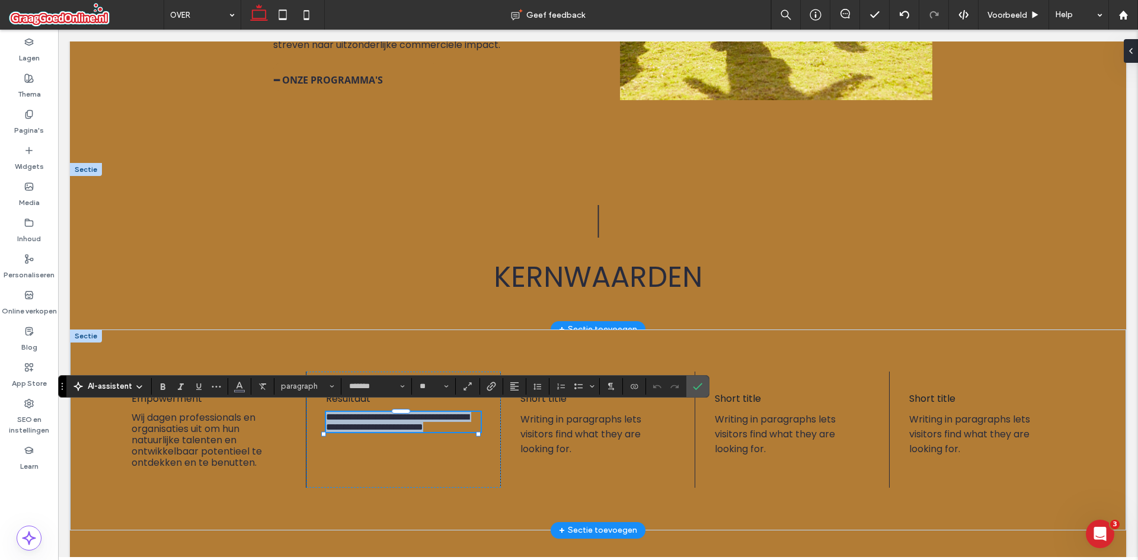
click at [344, 432] on span "**********" at bounding box center [397, 422] width 143 height 19
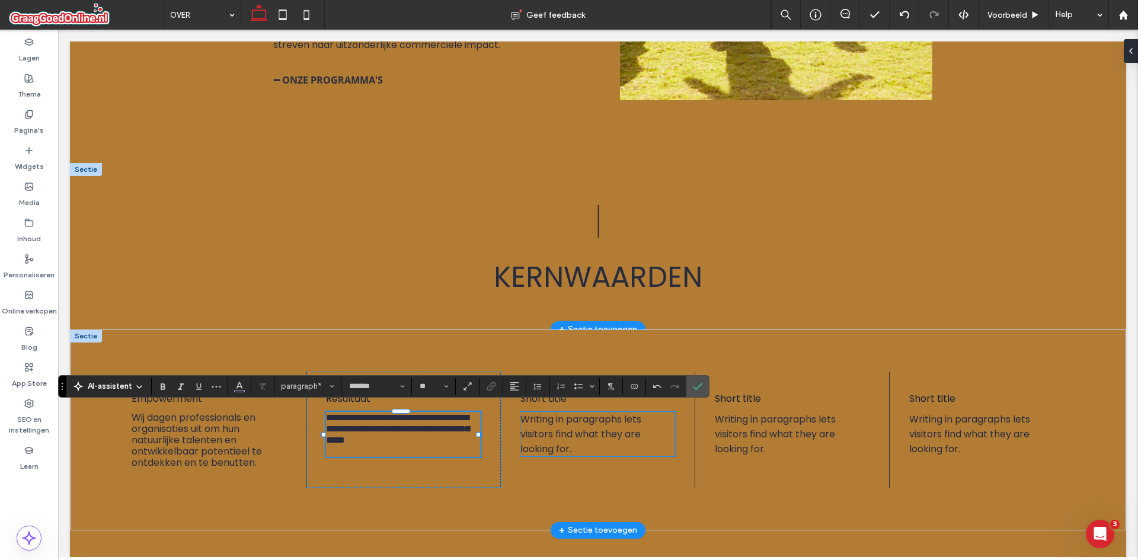
click at [532, 436] on span "Writing in paragraphs lets visitors find what they are looking for." at bounding box center [580, 434] width 121 height 43
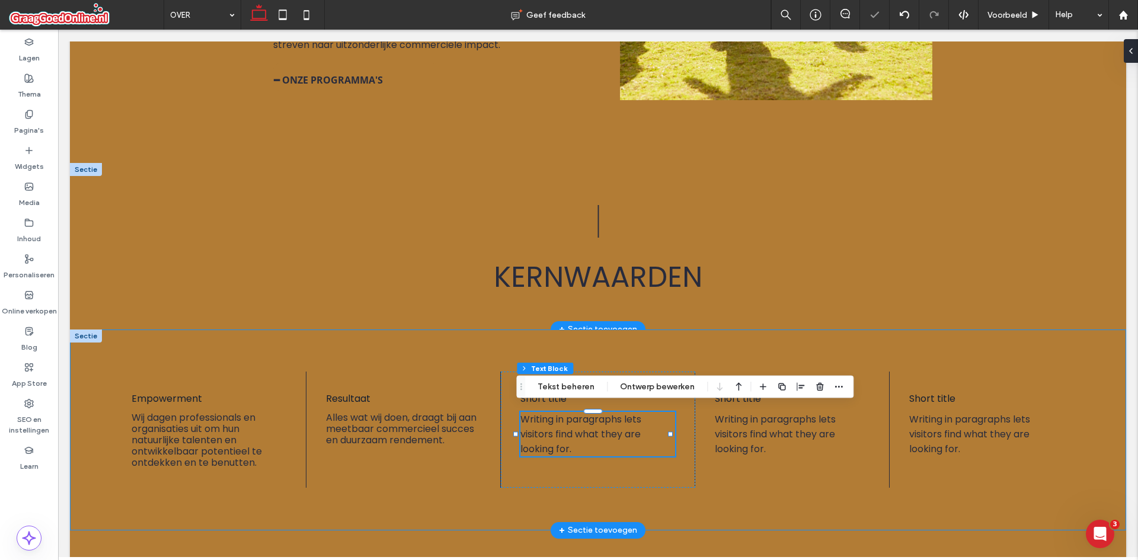
click at [424, 330] on div "Empowerment Wij dagen professionals en organisaties uit om hun natuurlijke tale…" at bounding box center [598, 430] width 1056 height 201
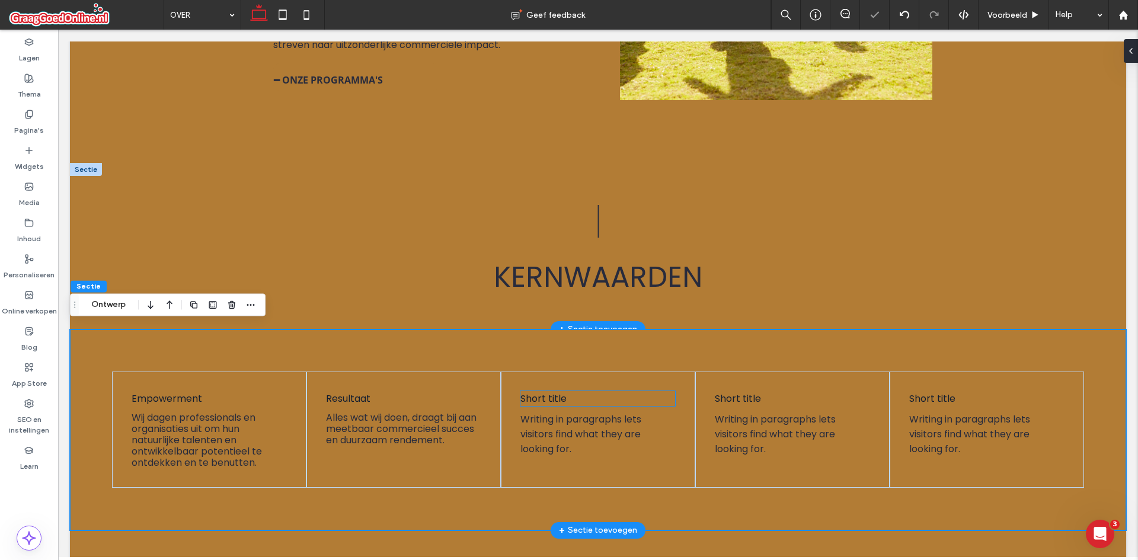
click at [532, 394] on span "Short title" at bounding box center [543, 399] width 46 height 14
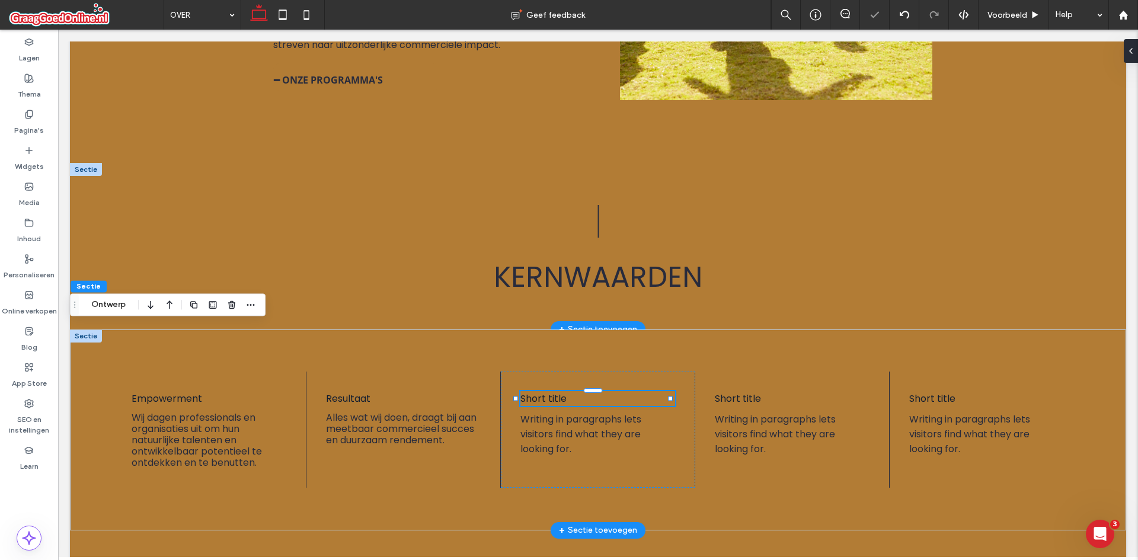
click at [532, 394] on div "Short title" at bounding box center [597, 398] width 155 height 15
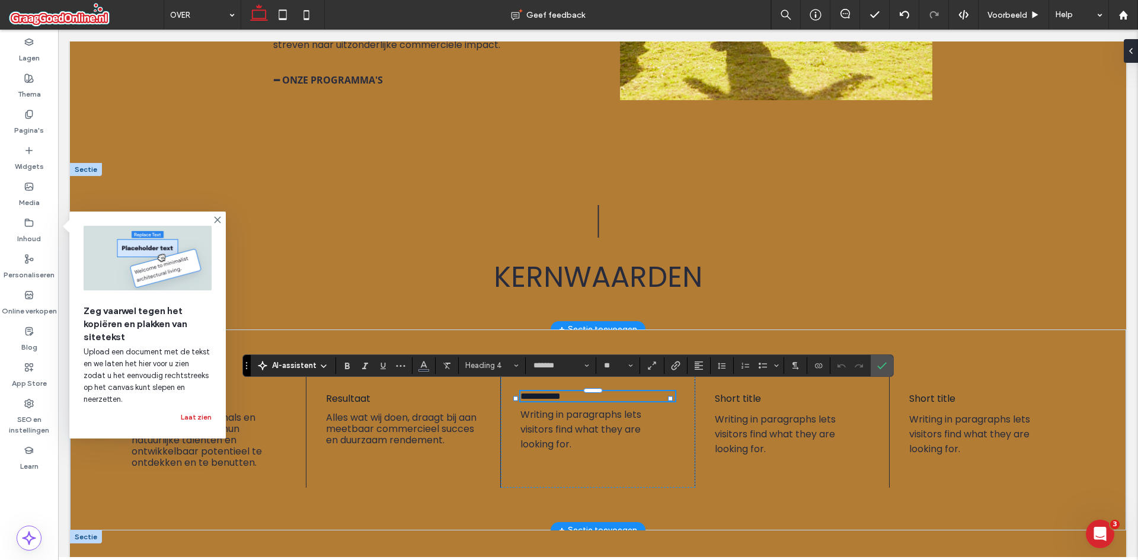
scroll to position [0, 0]
click at [557, 409] on span "Writing in paragraphs lets visitors find what they are looking for." at bounding box center [580, 429] width 121 height 43
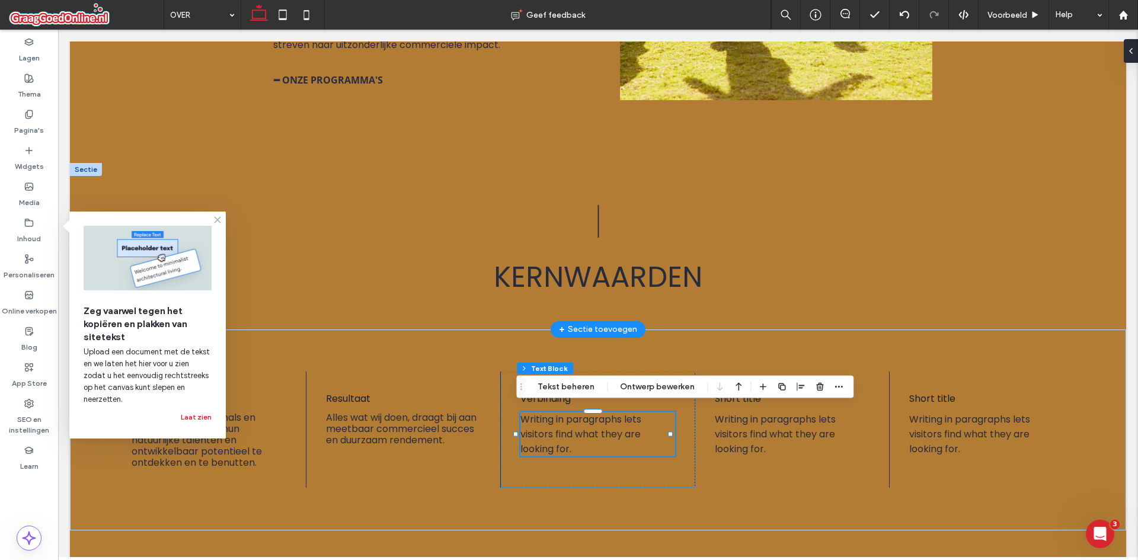
click at [218, 218] on icon at bounding box center [217, 219] width 9 height 9
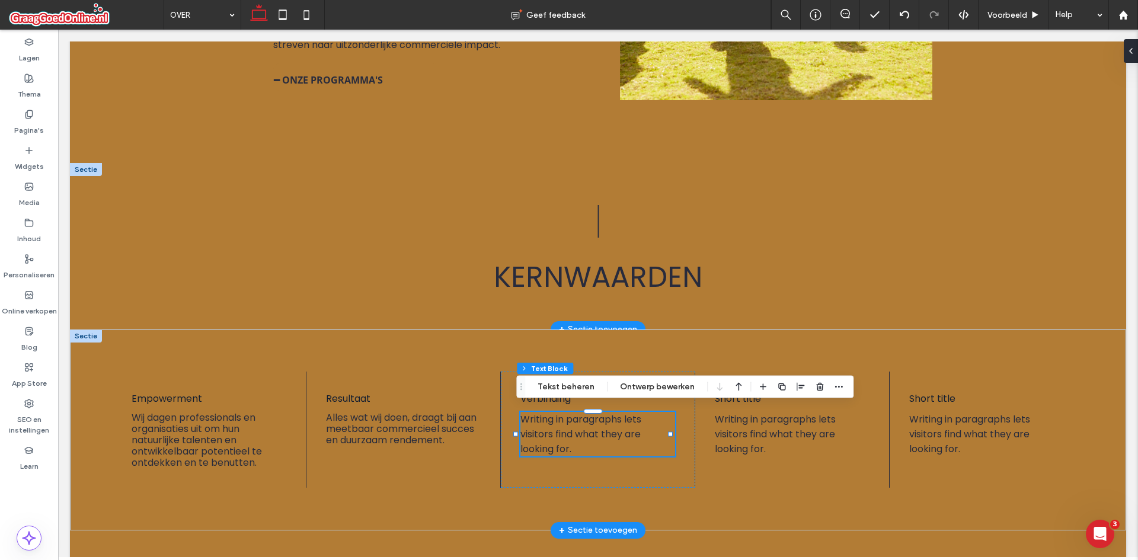
click at [549, 427] on span "Writing in paragraphs lets visitors find what they are looking for." at bounding box center [580, 434] width 121 height 43
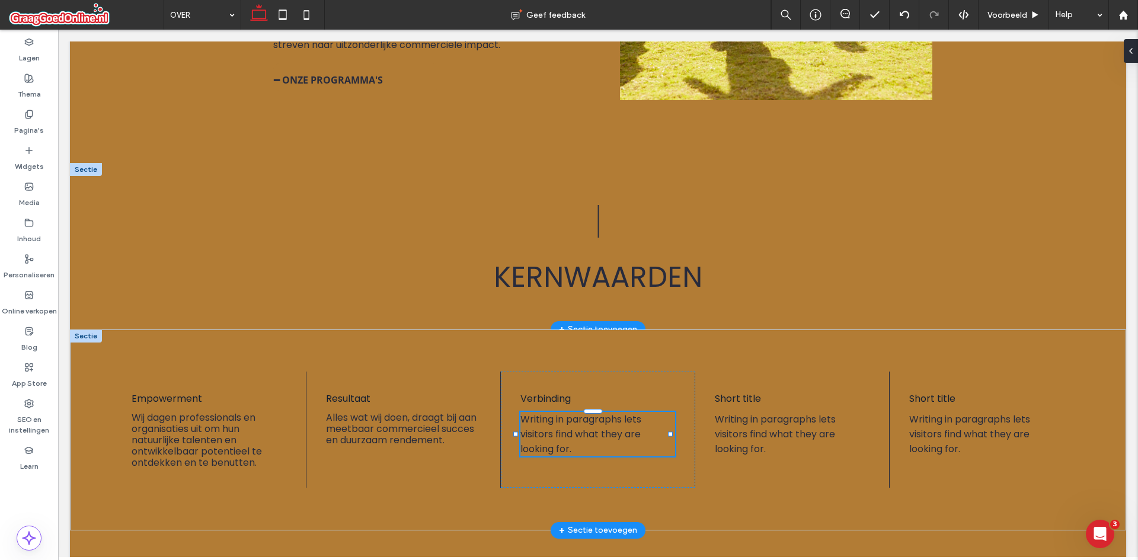
type input "*******"
type input "**"
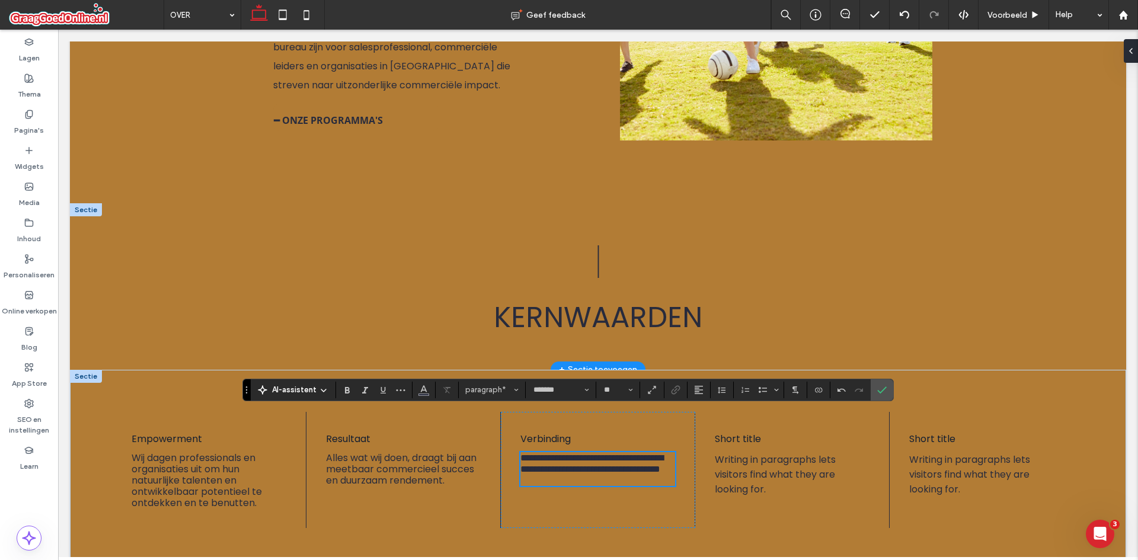
scroll to position [1315, 0]
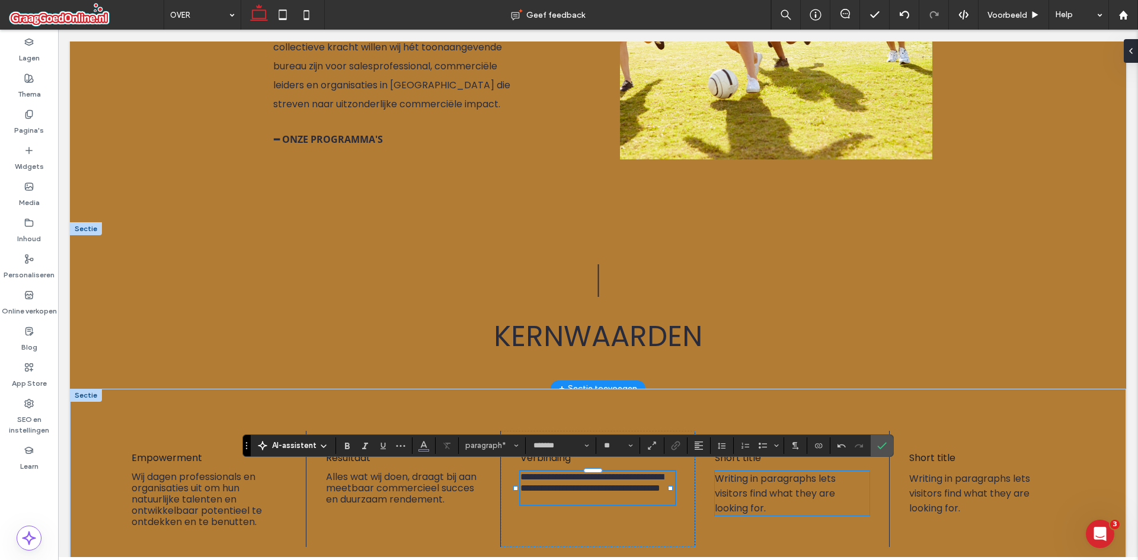
click at [727, 489] on span "Writing in paragraphs lets visitors find what they are looking for." at bounding box center [775, 493] width 121 height 43
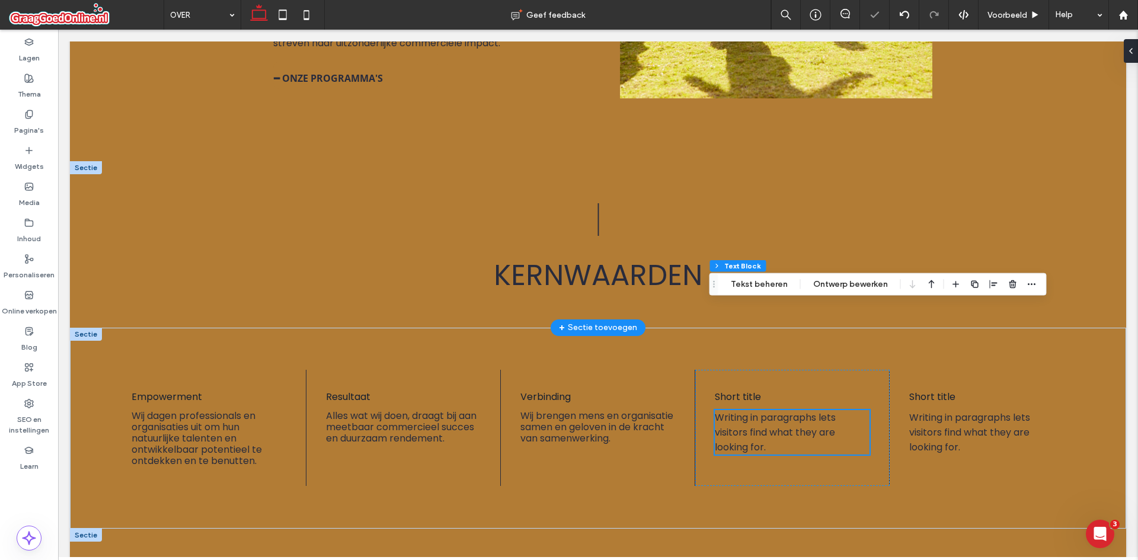
scroll to position [1493, 0]
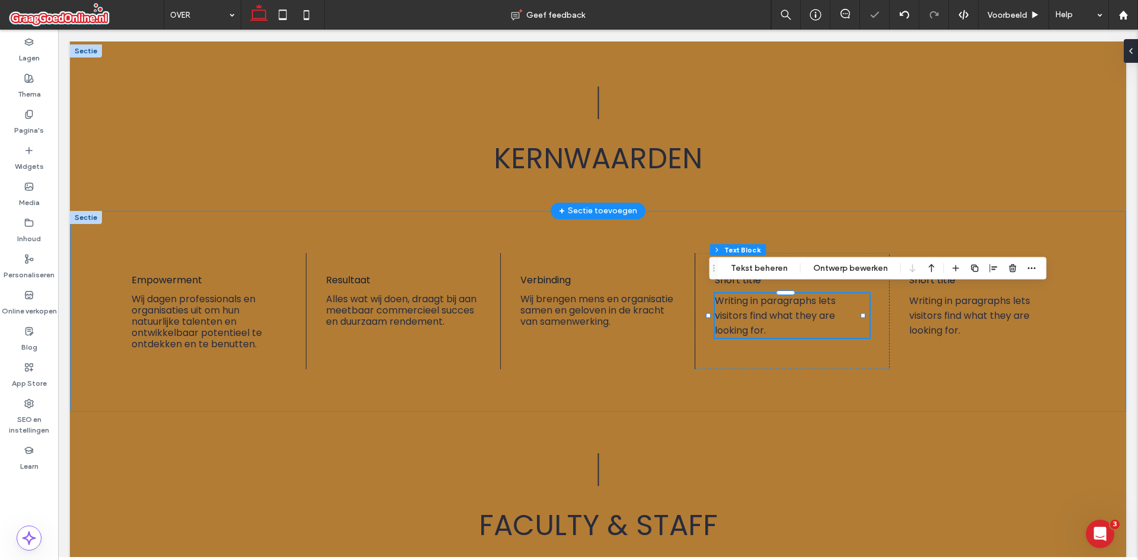
click at [737, 192] on div "| Kernwaarden" at bounding box center [597, 127] width 711 height 166
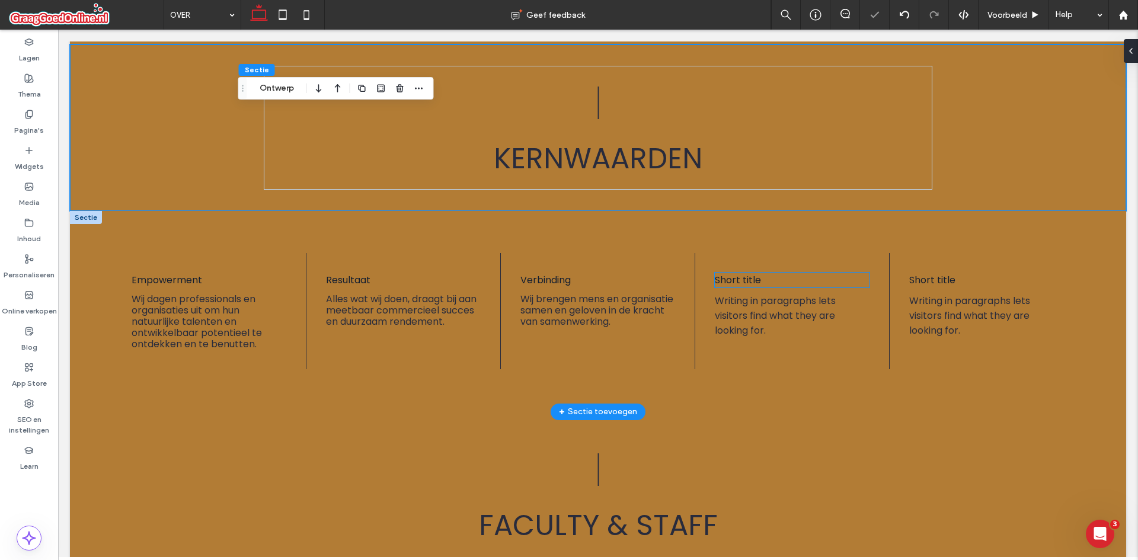
click at [717, 280] on span "Short title" at bounding box center [738, 280] width 46 height 14
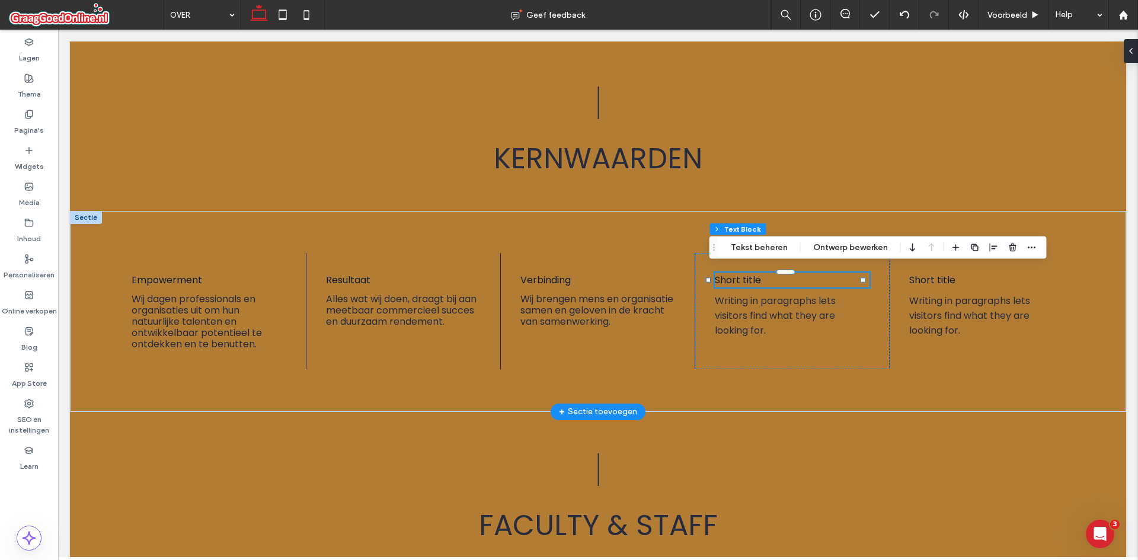
click at [728, 276] on span "Short title" at bounding box center [738, 280] width 46 height 14
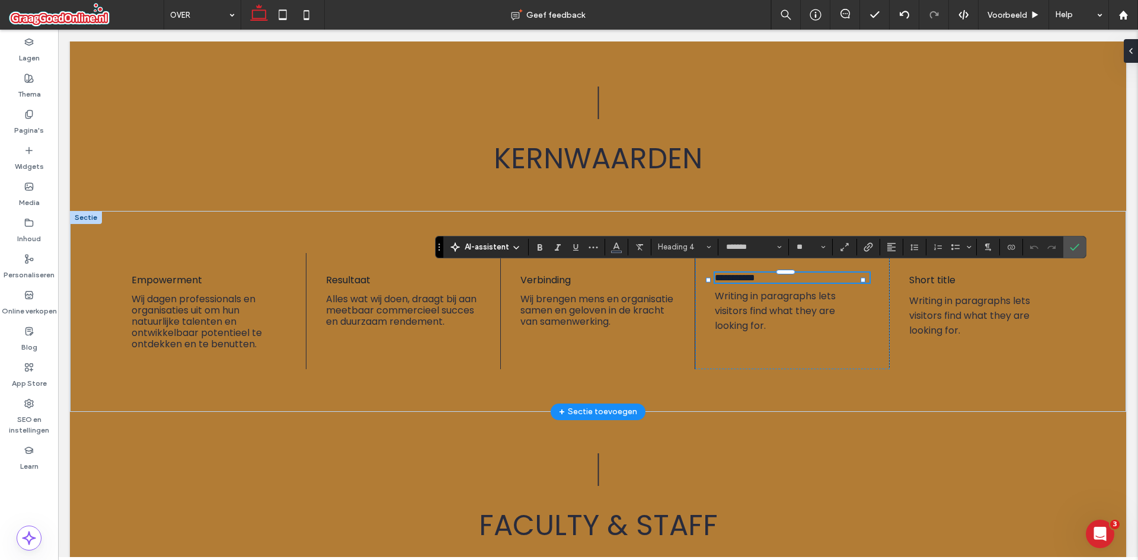
paste div
click at [731, 305] on span "Writing in paragraphs lets visitors find what they are looking for." at bounding box center [775, 310] width 121 height 43
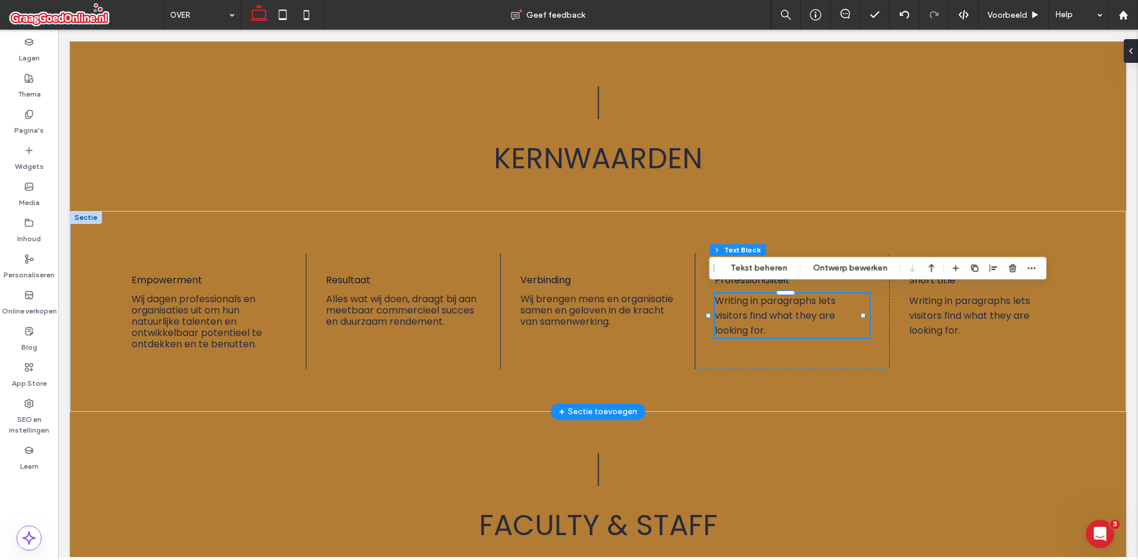
click at [739, 304] on span "Writing in paragraphs lets visitors find what they are looking for." at bounding box center [775, 315] width 121 height 43
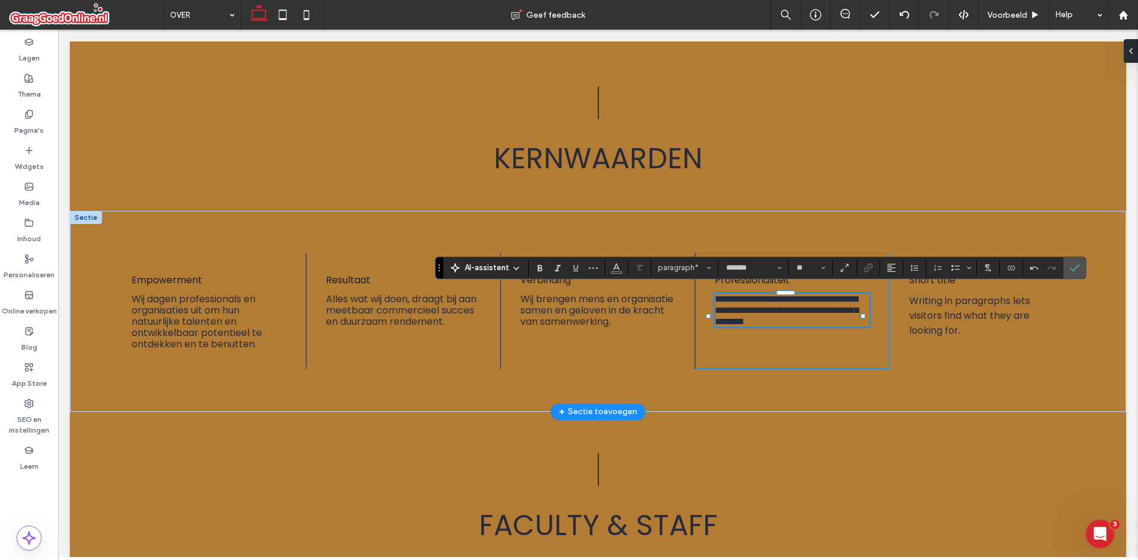
scroll to position [1, 0]
click at [767, 356] on div "**********" at bounding box center [792, 311] width 194 height 117
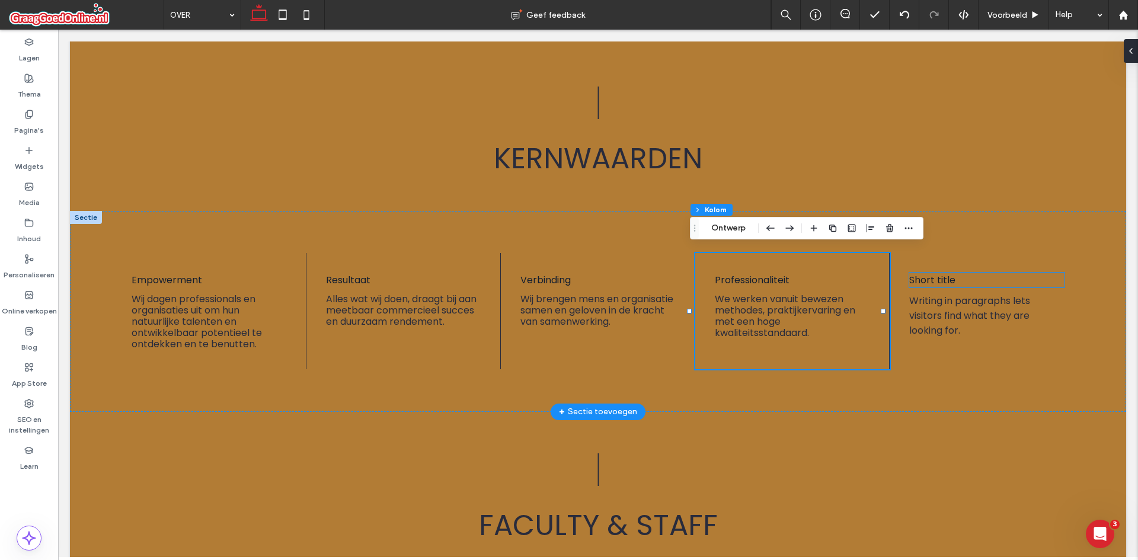
click at [954, 281] on h4 "Short title" at bounding box center [986, 280] width 155 height 15
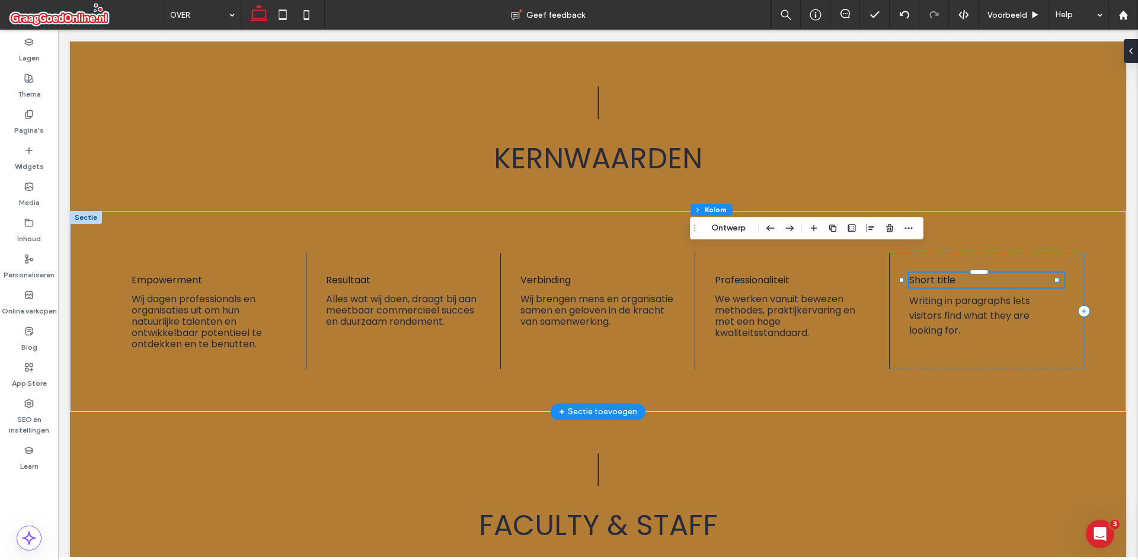
click at [954, 281] on div "Short title" at bounding box center [986, 280] width 155 height 15
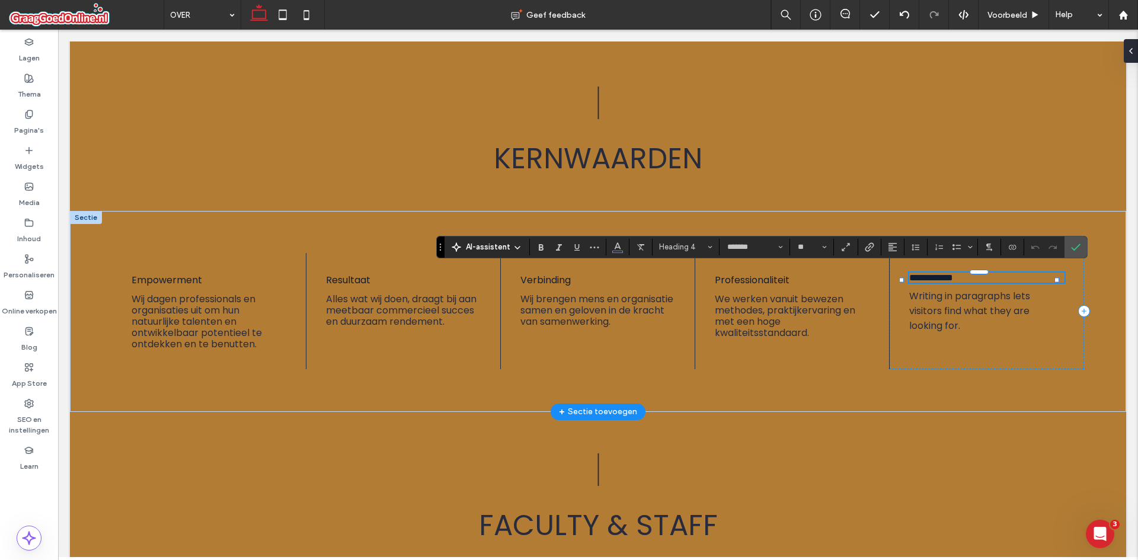
scroll to position [0, 0]
click at [935, 315] on span "Writing in paragraphs lets visitors find what they are looking for." at bounding box center [969, 310] width 121 height 43
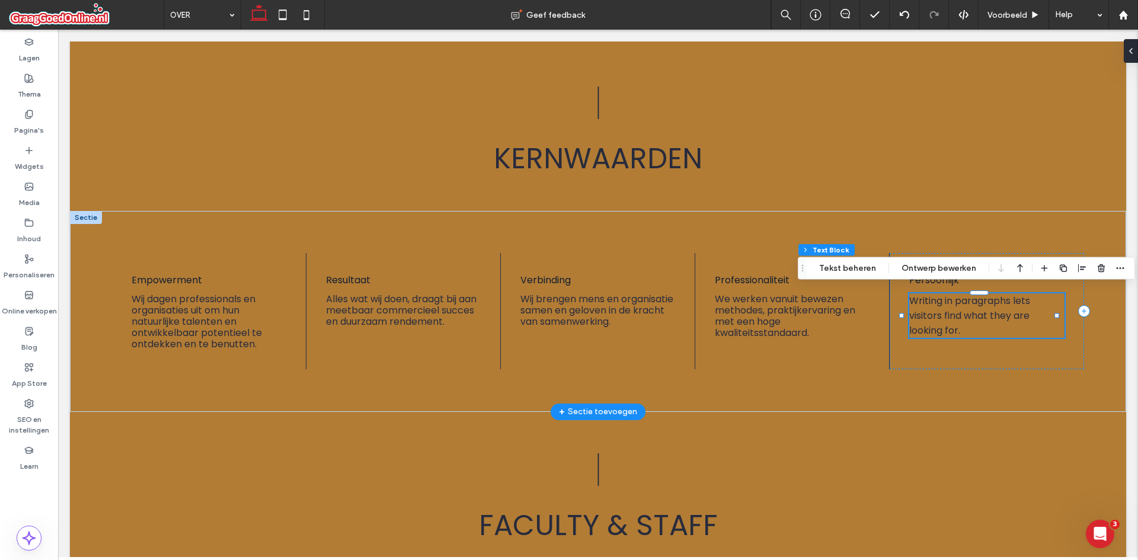
click at [979, 311] on span "Writing in paragraphs lets visitors find what they are looking for." at bounding box center [969, 315] width 121 height 43
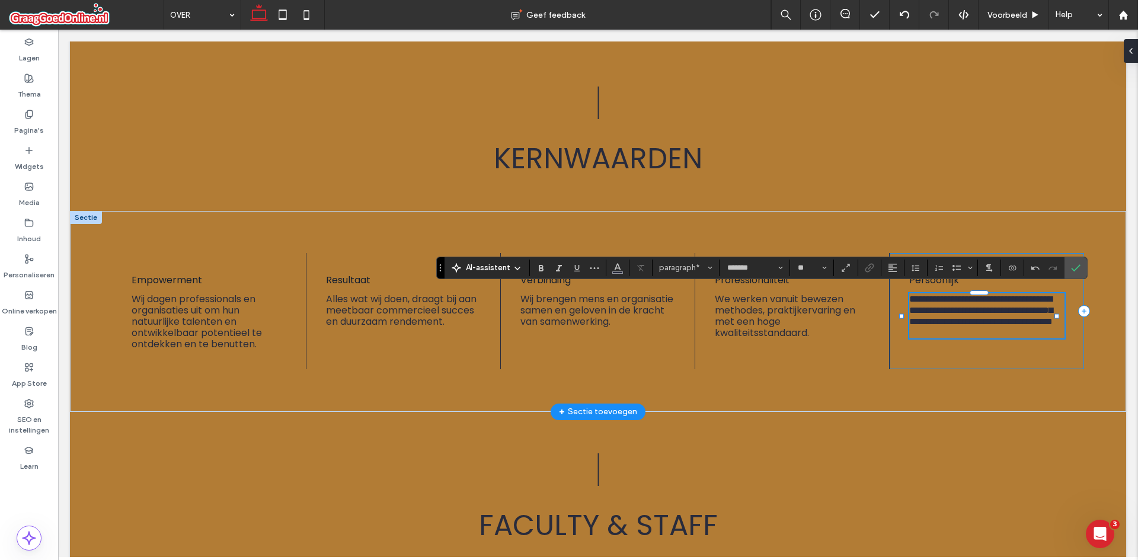
scroll to position [1, 0]
click at [938, 420] on div "| Faculty & Staff" at bounding box center [597, 495] width 711 height 166
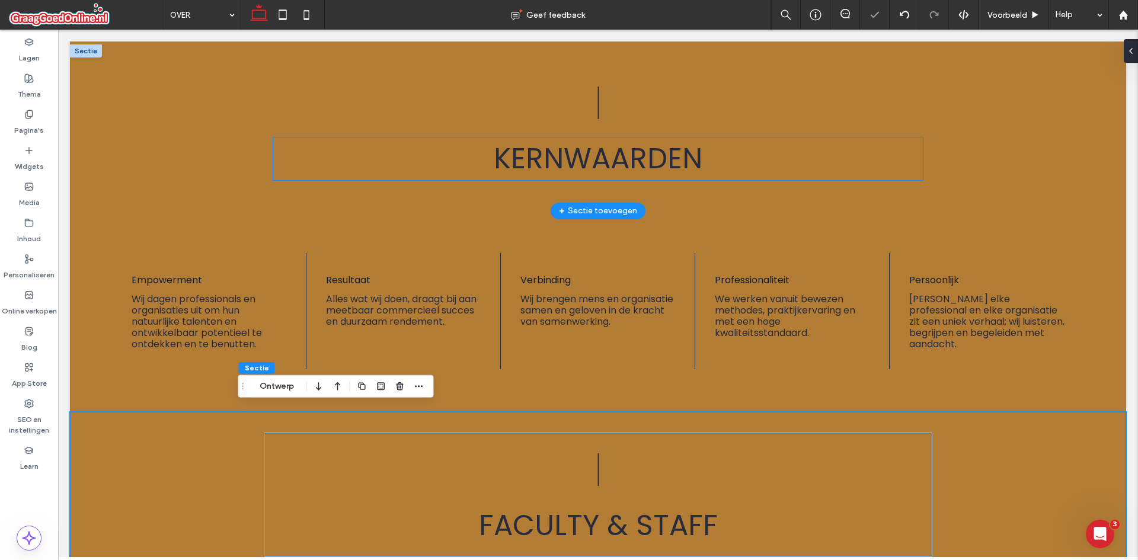
click at [854, 146] on h2 "Kernwaarden" at bounding box center [598, 159] width 650 height 43
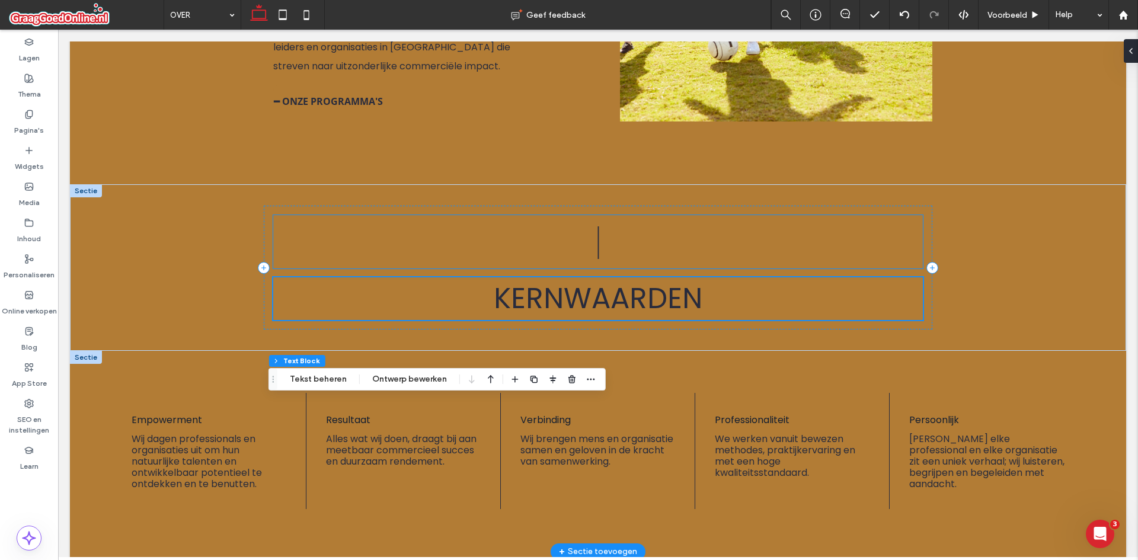
scroll to position [1375, 0]
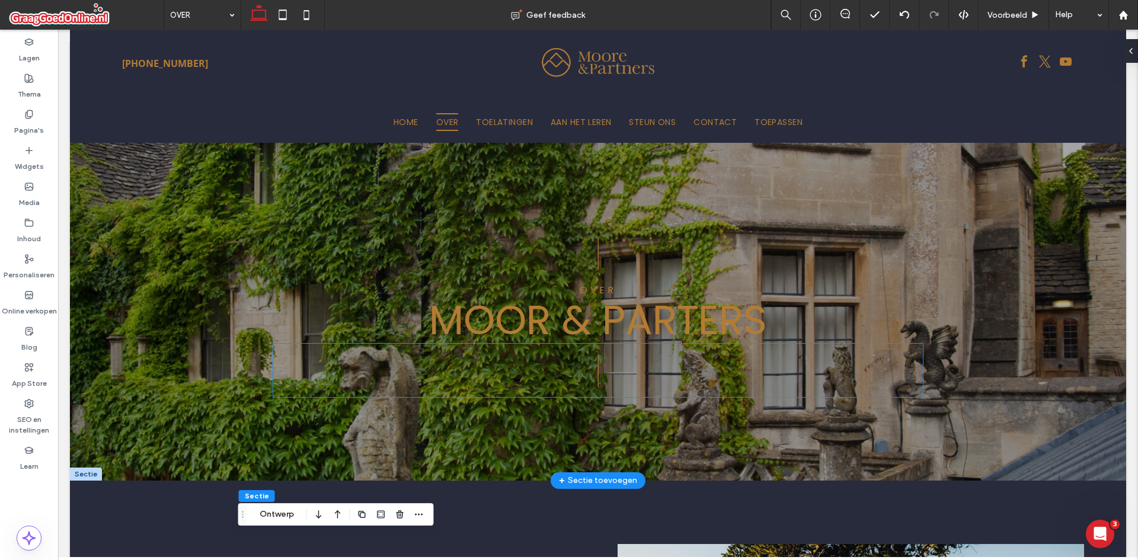
scroll to position [11, 0]
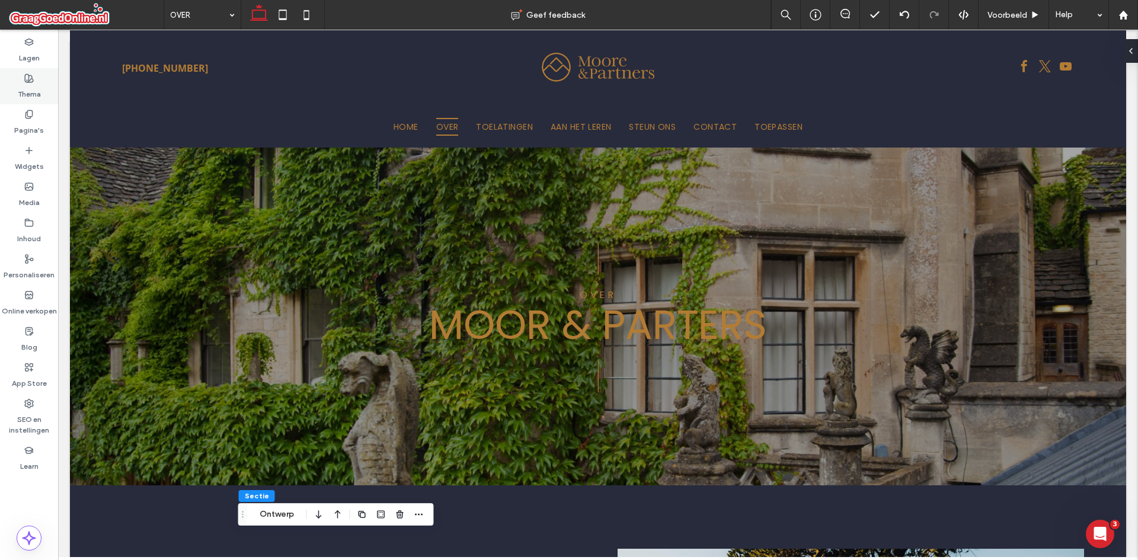
click at [34, 88] on label "Thema" at bounding box center [29, 91] width 23 height 17
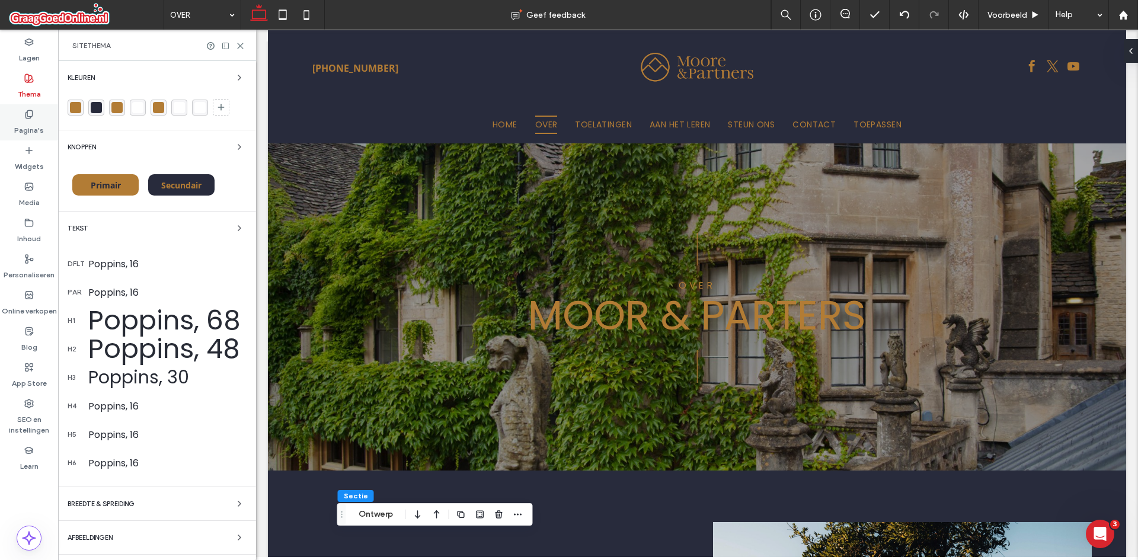
click at [28, 126] on label "Pagina's" at bounding box center [29, 127] width 30 height 17
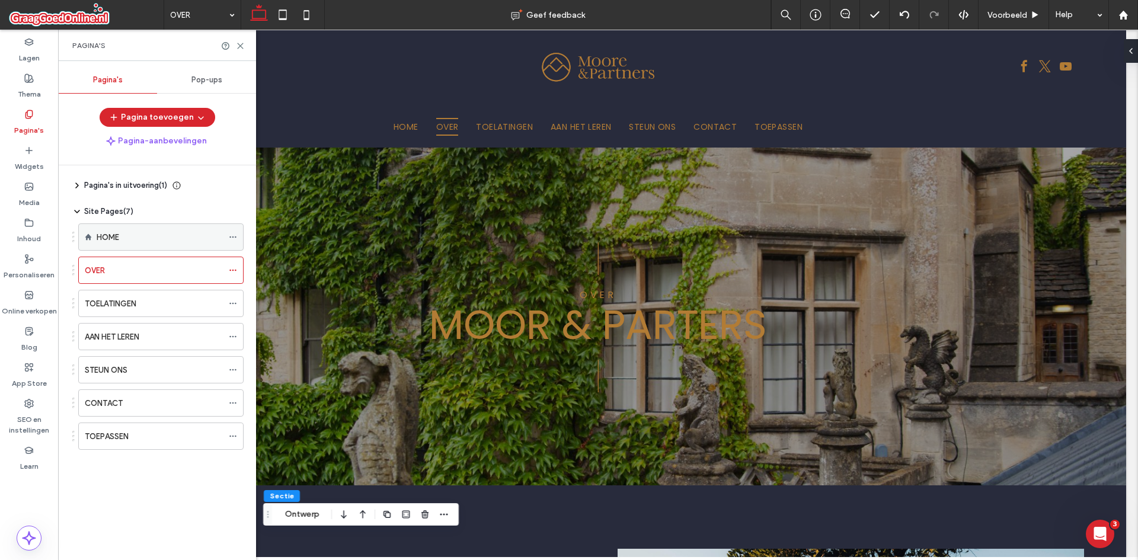
click at [123, 226] on div "HOME" at bounding box center [160, 237] width 126 height 26
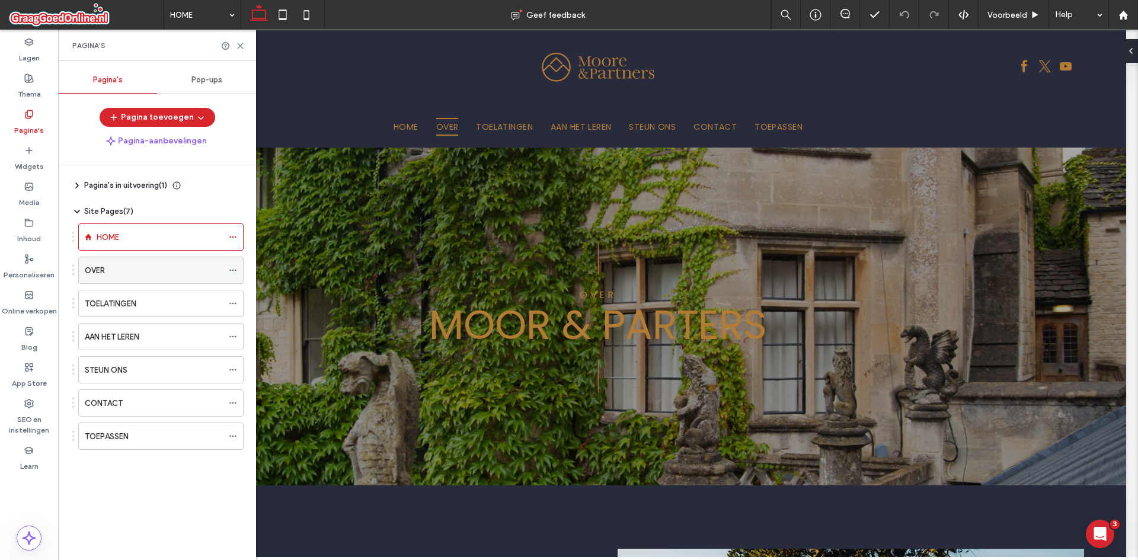
click at [114, 275] on div "OVER" at bounding box center [154, 270] width 138 height 12
click at [34, 68] on div "Thema" at bounding box center [29, 86] width 58 height 36
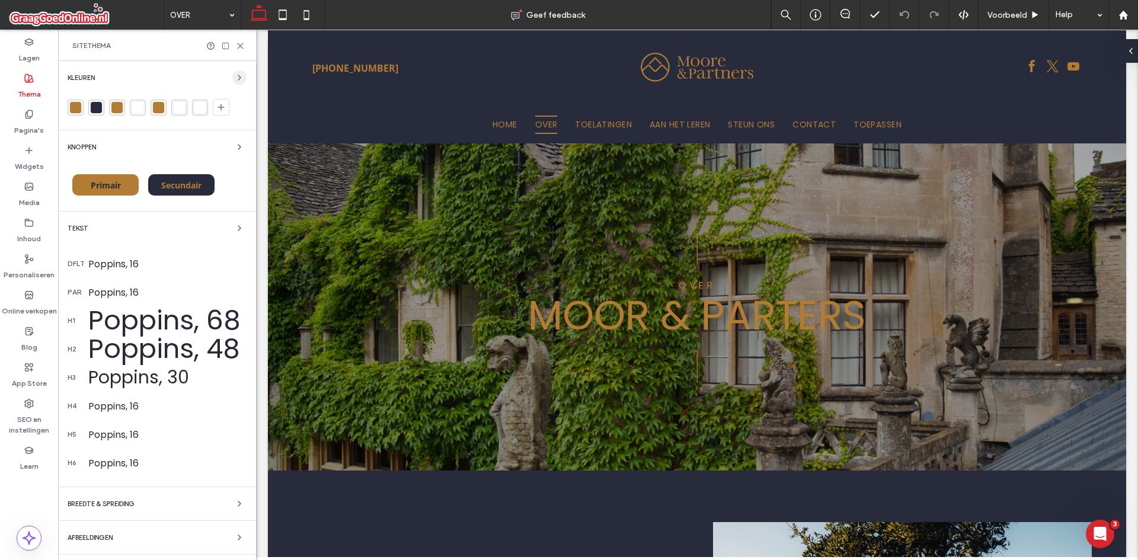
click at [235, 76] on icon "button" at bounding box center [239, 77] width 9 height 9
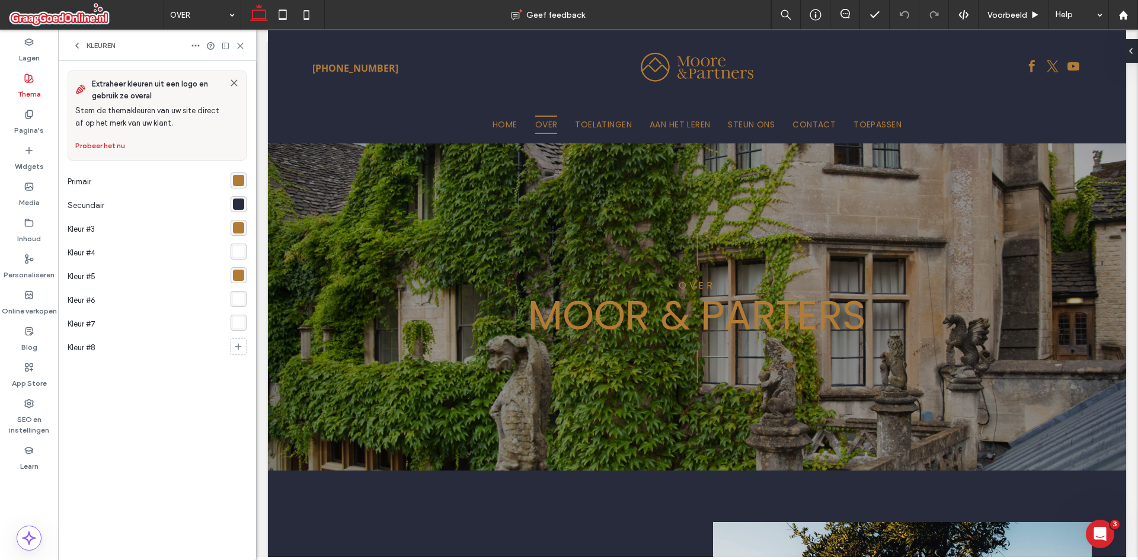
click at [231, 178] on div "rgba(178, 124, 53, 1)" at bounding box center [239, 180] width 16 height 16
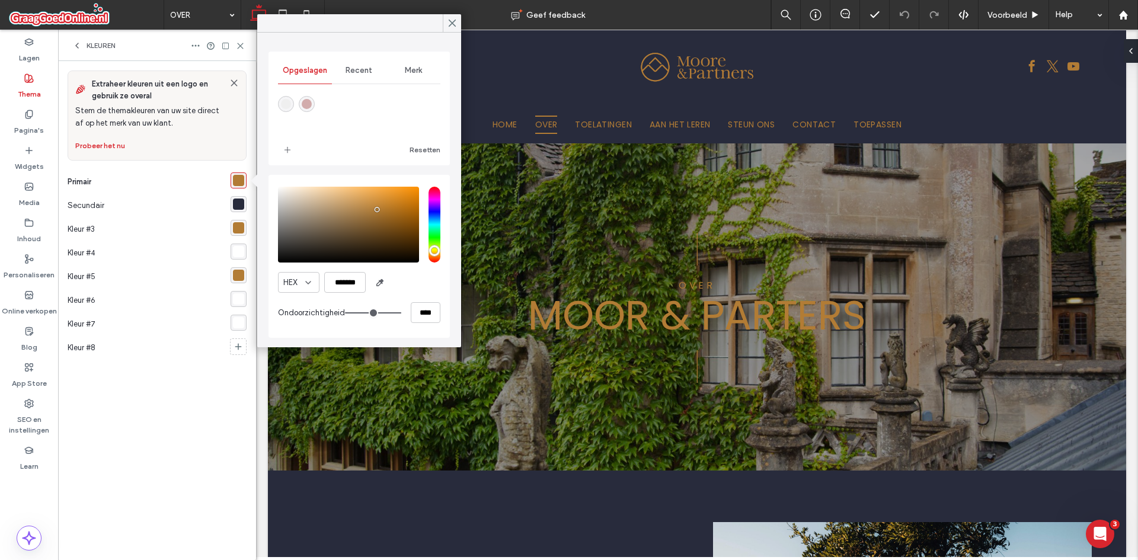
click at [301, 105] on div "rgba(210,172,172,1)" at bounding box center [307, 104] width 16 height 16
click at [368, 73] on span "Recent" at bounding box center [359, 70] width 27 height 9
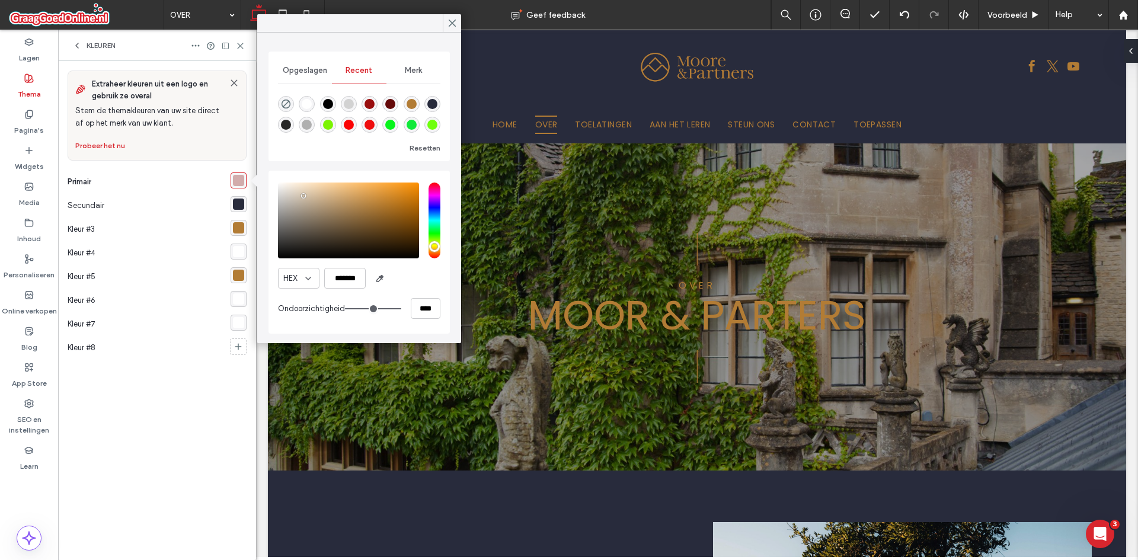
click at [303, 70] on span "Opgeslagen" at bounding box center [305, 70] width 44 height 9
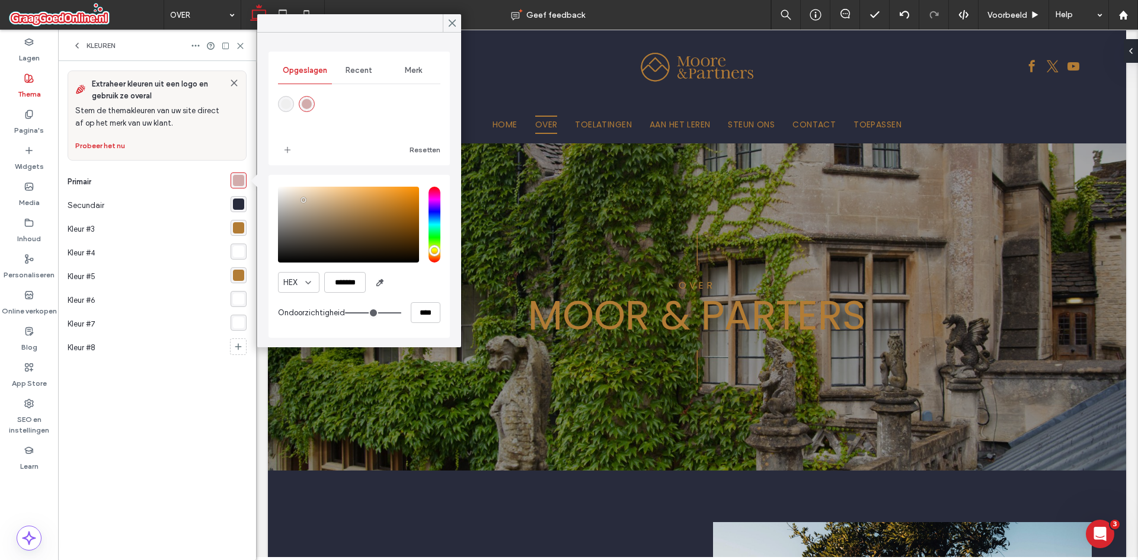
click at [344, 70] on div "Recent" at bounding box center [359, 70] width 54 height 26
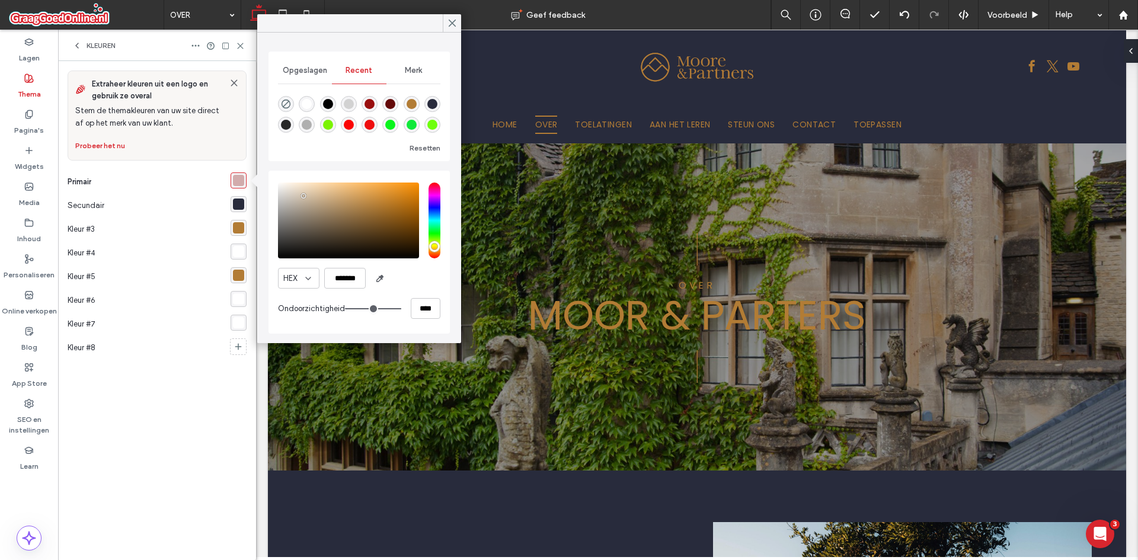
click at [414, 100] on div "rgba(178, 124, 53, 1)" at bounding box center [412, 104] width 10 height 10
type input "*******"
click at [406, 68] on span "Merk" at bounding box center [413, 70] width 17 height 9
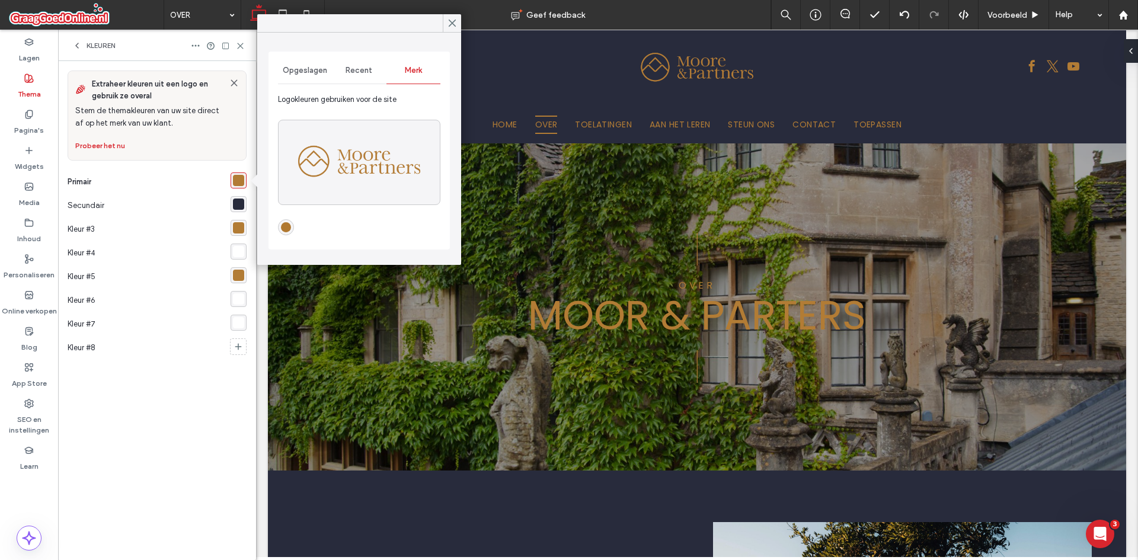
click at [370, 69] on span "Recent" at bounding box center [359, 70] width 27 height 9
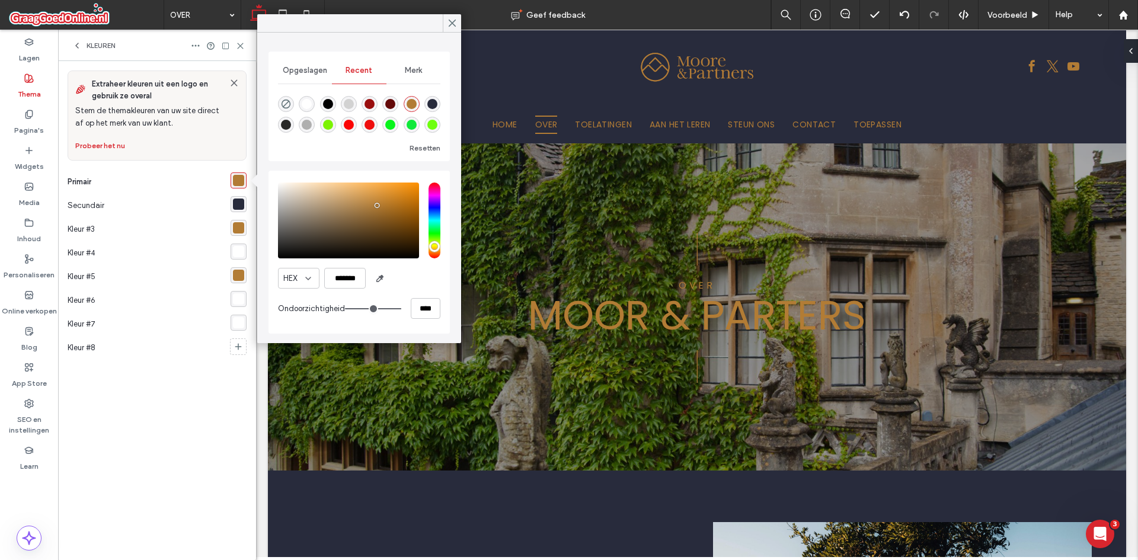
click at [432, 65] on div "Merk" at bounding box center [413, 70] width 54 height 26
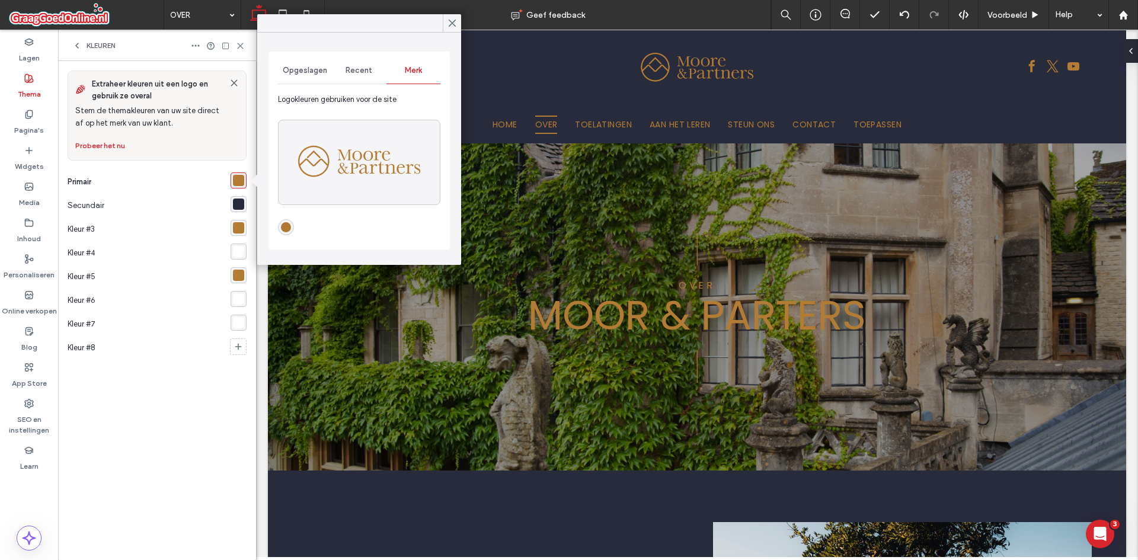
click at [292, 228] on div "rgba(176,120,48,1)" at bounding box center [286, 227] width 16 height 16
click at [289, 225] on div "rgba(176,120,48,1)" at bounding box center [286, 227] width 10 height 10
click at [287, 225] on div "rgba(176,120,48,1)" at bounding box center [286, 227] width 10 height 10
click at [365, 73] on span "Recent" at bounding box center [359, 70] width 27 height 9
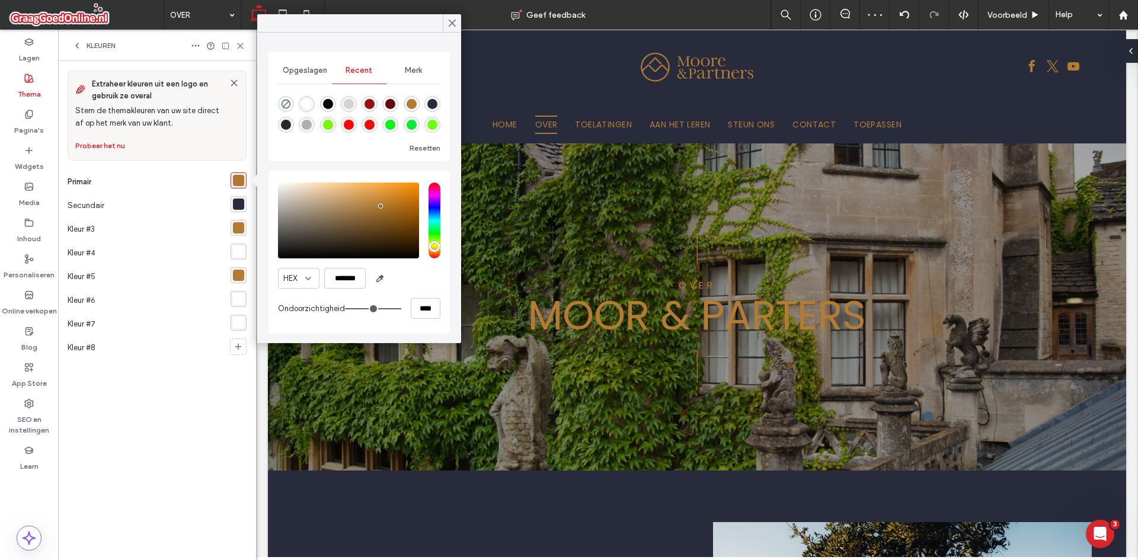
click at [306, 74] on span "Opgeslagen" at bounding box center [305, 70] width 44 height 9
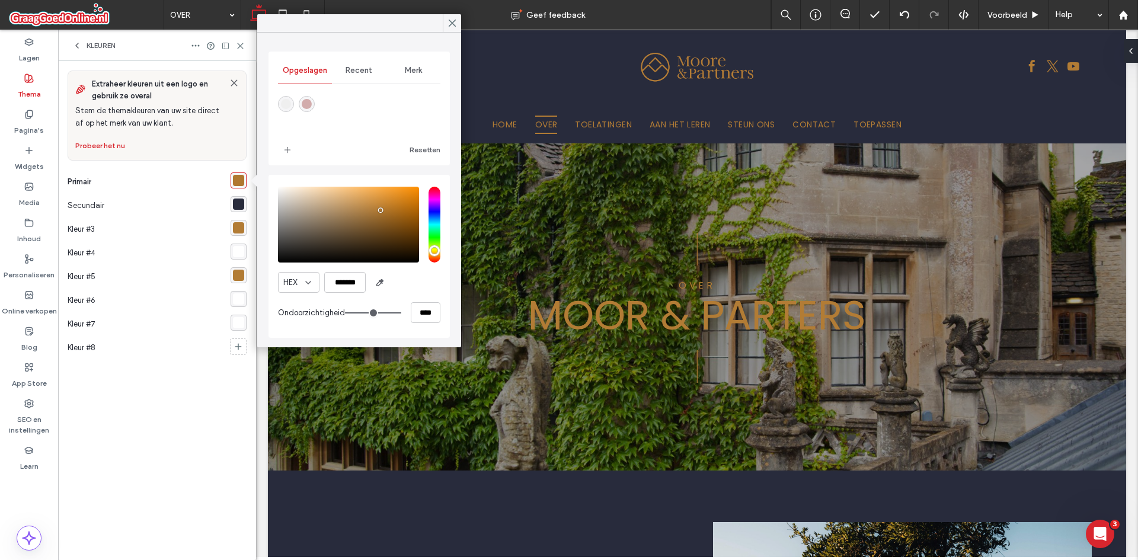
click at [238, 196] on div "rgba(40, 43, 60, 1)" at bounding box center [239, 204] width 16 height 16
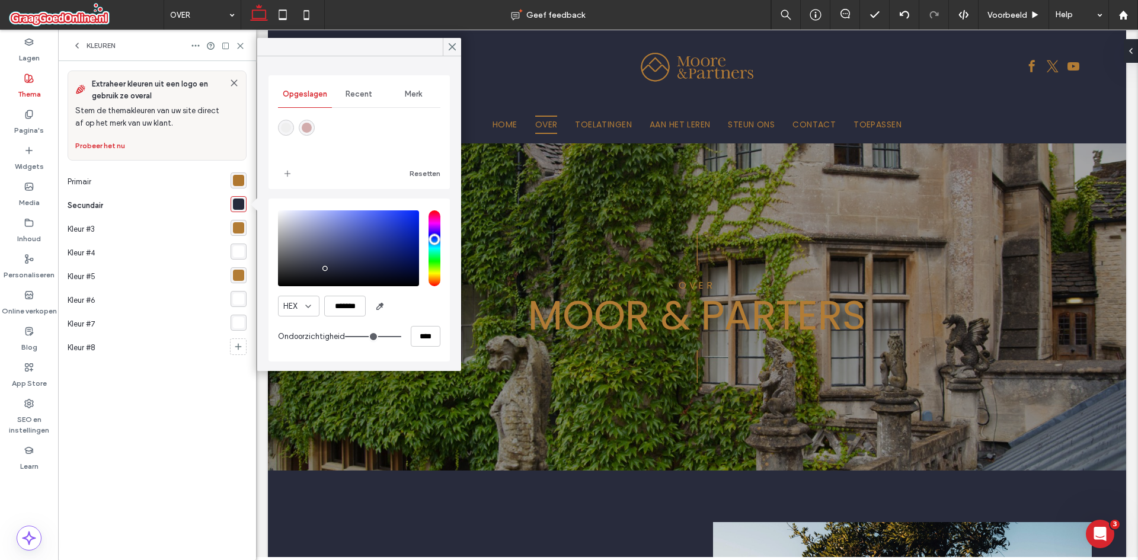
click at [233, 266] on div at bounding box center [239, 275] width 16 height 21
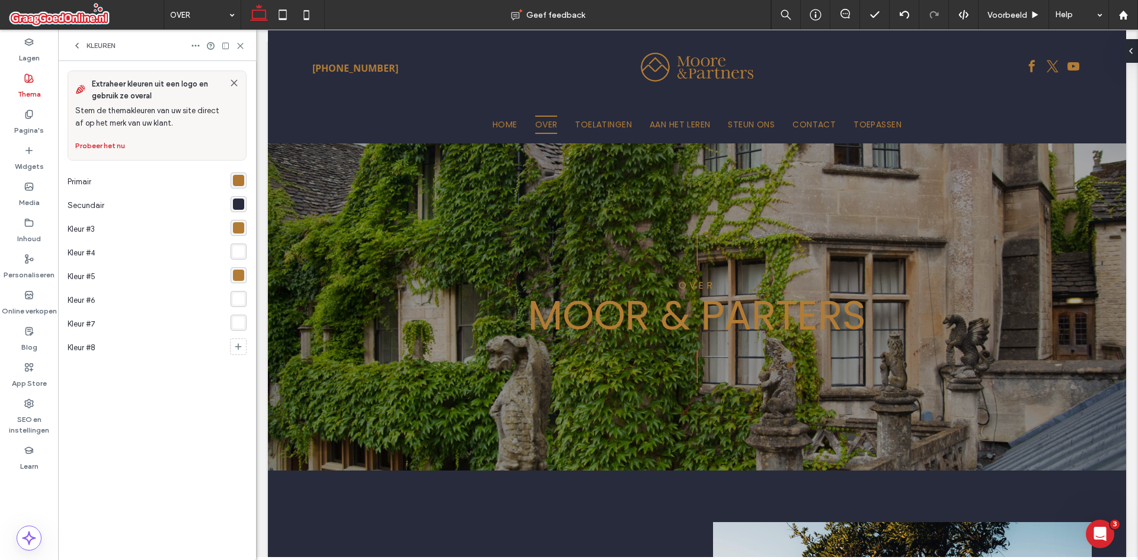
click at [233, 175] on div "rgba(176,120,48,1)" at bounding box center [238, 180] width 11 height 11
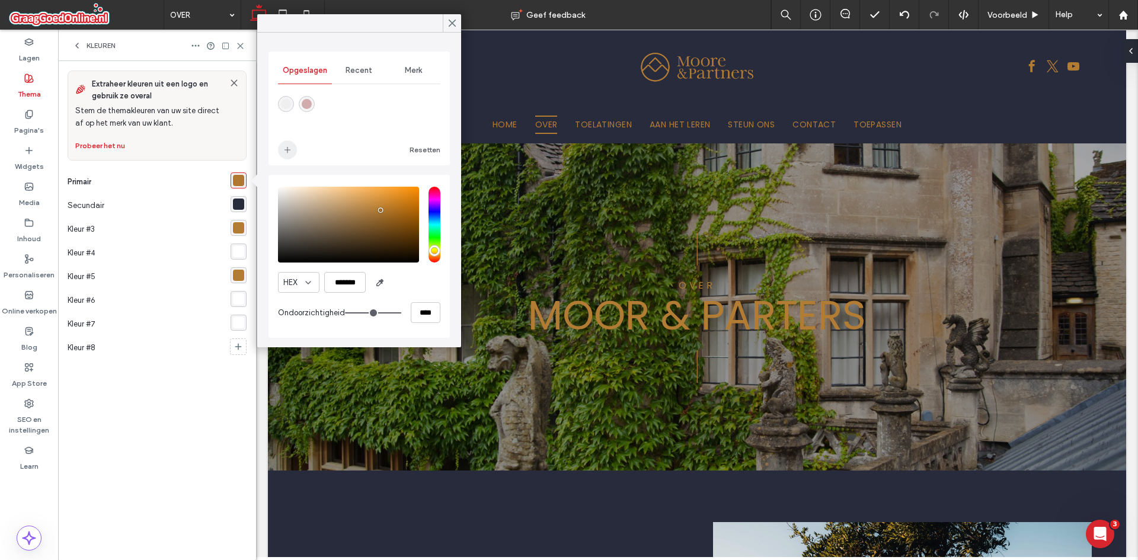
click at [286, 150] on use "add color" at bounding box center [288, 150] width 6 height 6
click at [242, 199] on div "rgba(40, 43, 60, 1)" at bounding box center [238, 204] width 11 height 11
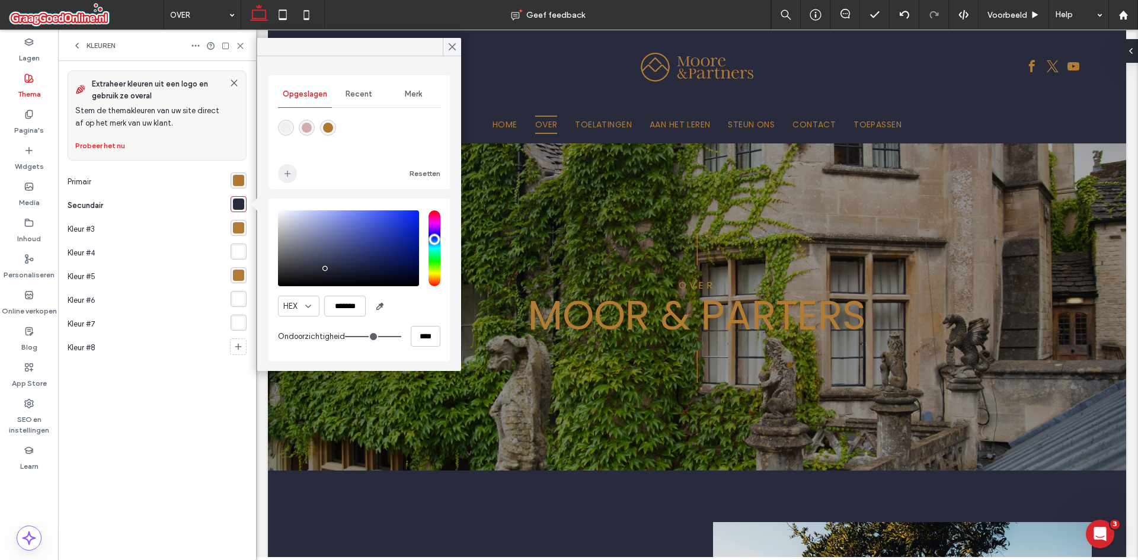
click at [285, 168] on span "add color" at bounding box center [287, 173] width 19 height 19
click at [241, 229] on div "rgba(178, 124, 53, 1)" at bounding box center [238, 227] width 11 height 11
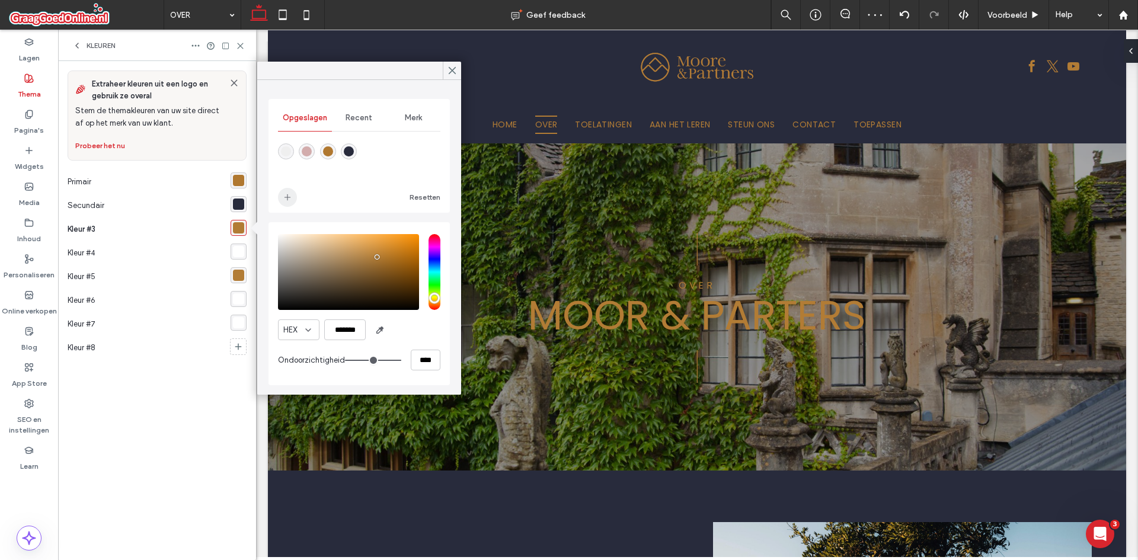
click at [286, 196] on icon "add color" at bounding box center [287, 197] width 9 height 9
click at [238, 251] on div "rgba(255, 255, 255, 1)" at bounding box center [238, 251] width 11 height 11
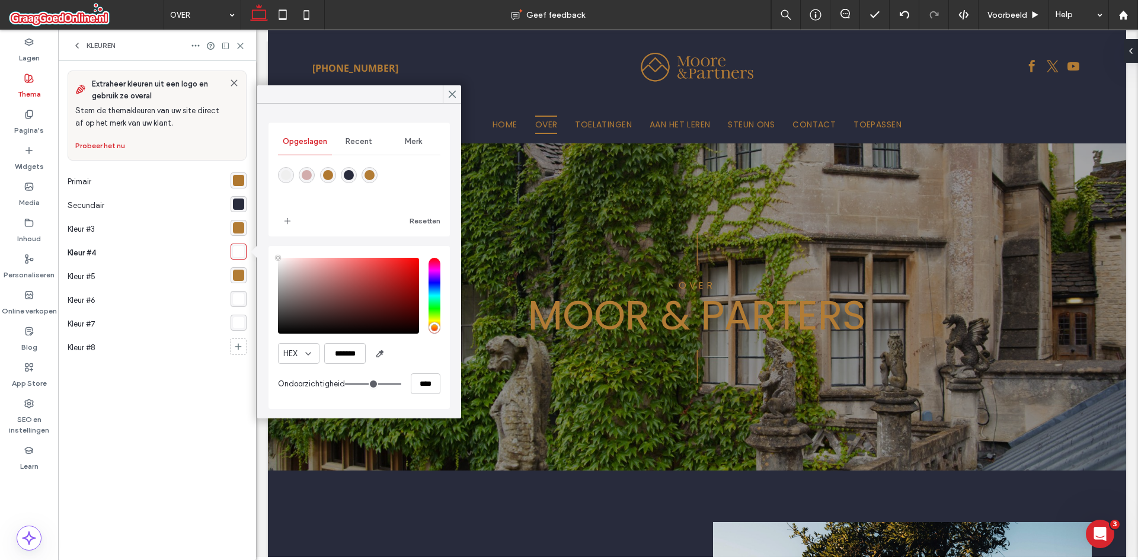
click at [364, 176] on div "rgba(178,124,53,1)" at bounding box center [370, 175] width 16 height 16
type input "*******"
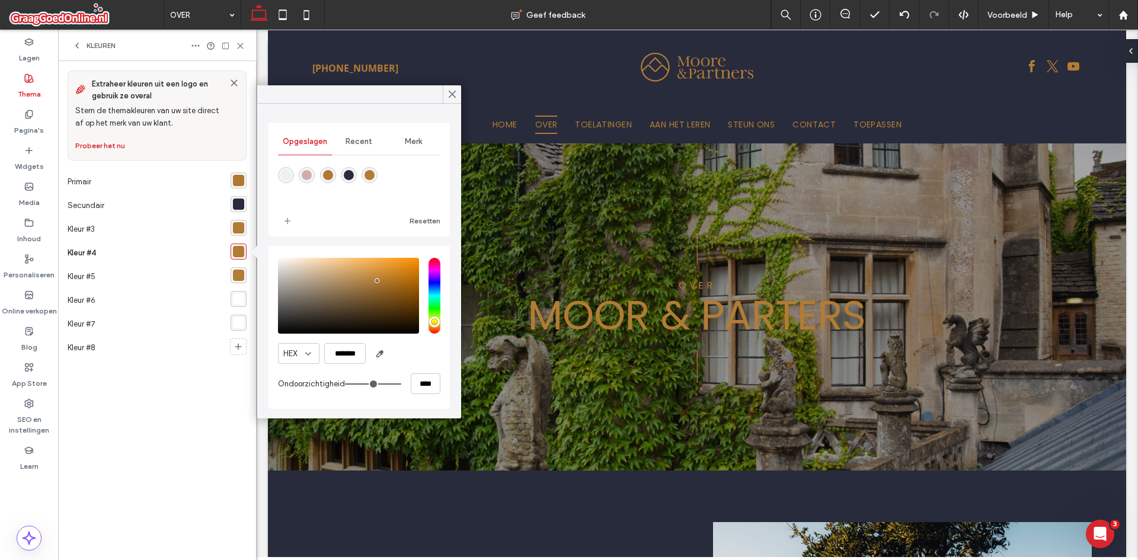
click at [243, 277] on div "rgba(178, 124, 53, 1)" at bounding box center [238, 275] width 11 height 11
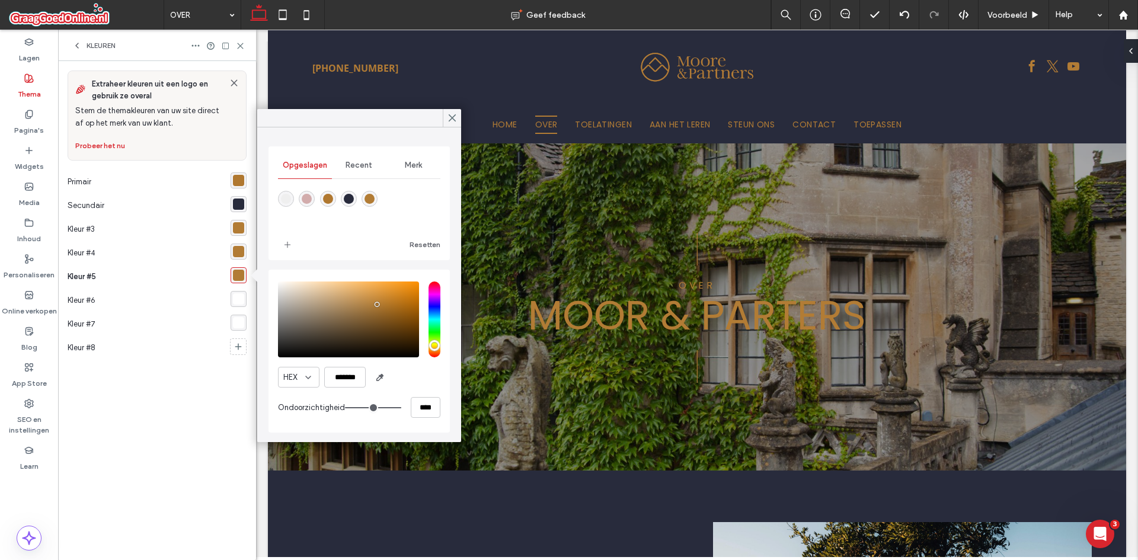
click at [245, 249] on div "rgba(178,124,53,1)" at bounding box center [239, 252] width 16 height 16
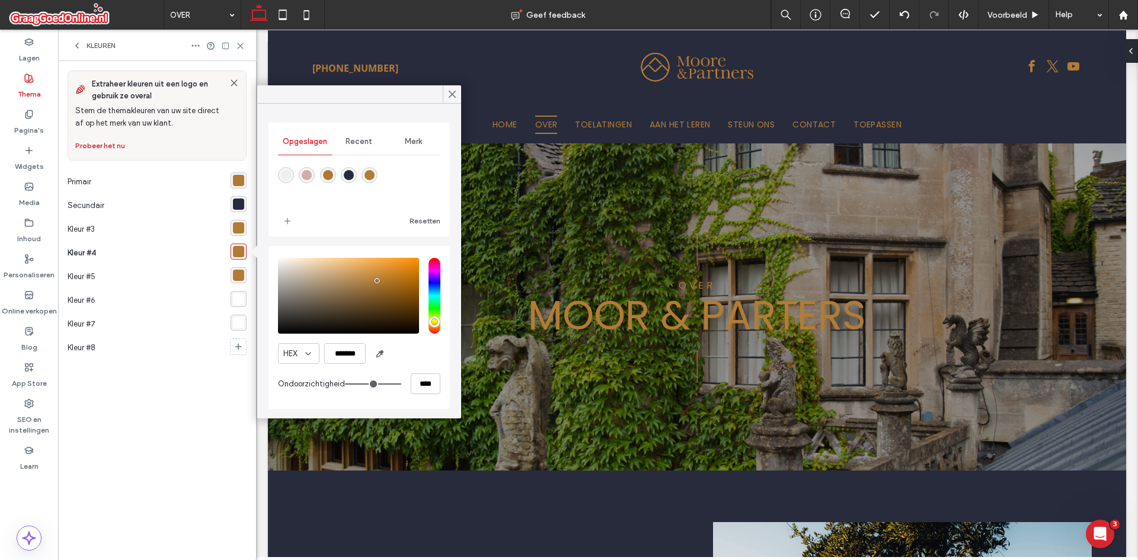
type input "***"
type input "*******"
type input "***"
click at [430, 271] on input "hue" at bounding box center [435, 296] width 12 height 76
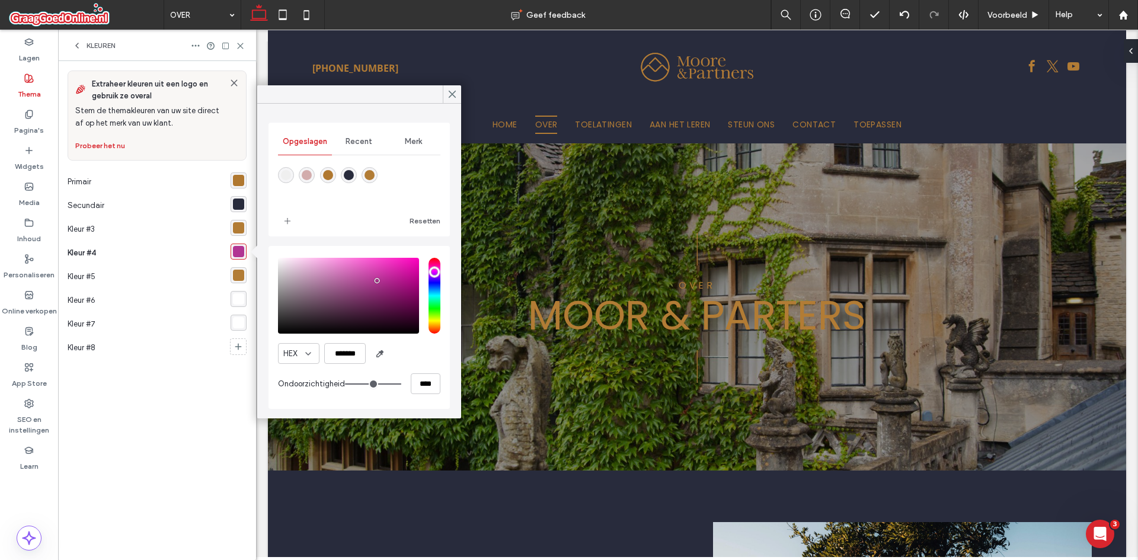
click at [369, 174] on div "rgba(178,124,53,1)" at bounding box center [370, 175] width 10 height 10
type input "*******"
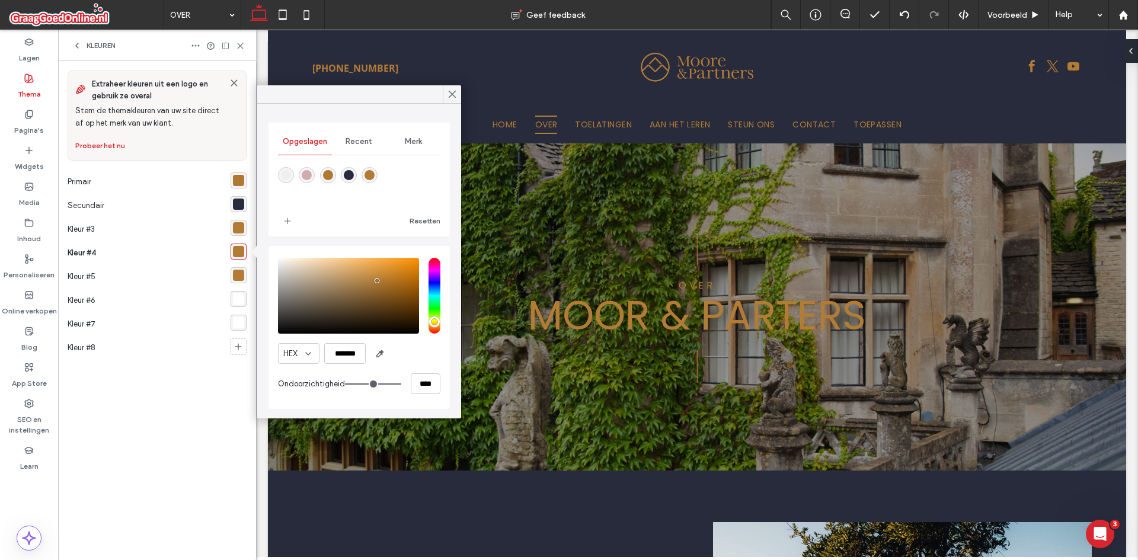
click at [241, 232] on div "rgba(178, 124, 53, 1)" at bounding box center [238, 227] width 11 height 11
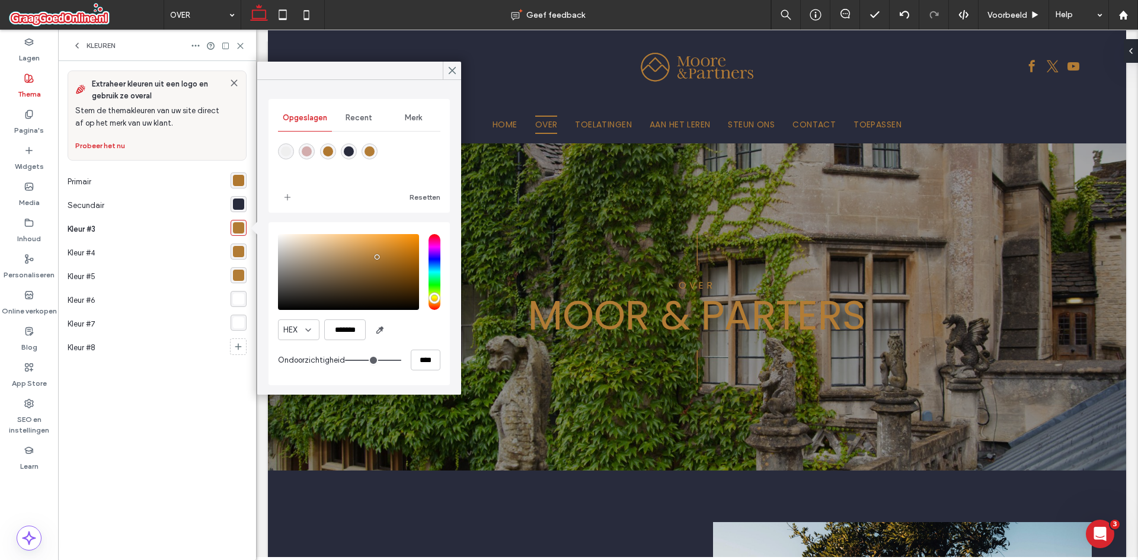
click at [245, 252] on div "rgba(178,124,53,1)" at bounding box center [239, 252] width 16 height 16
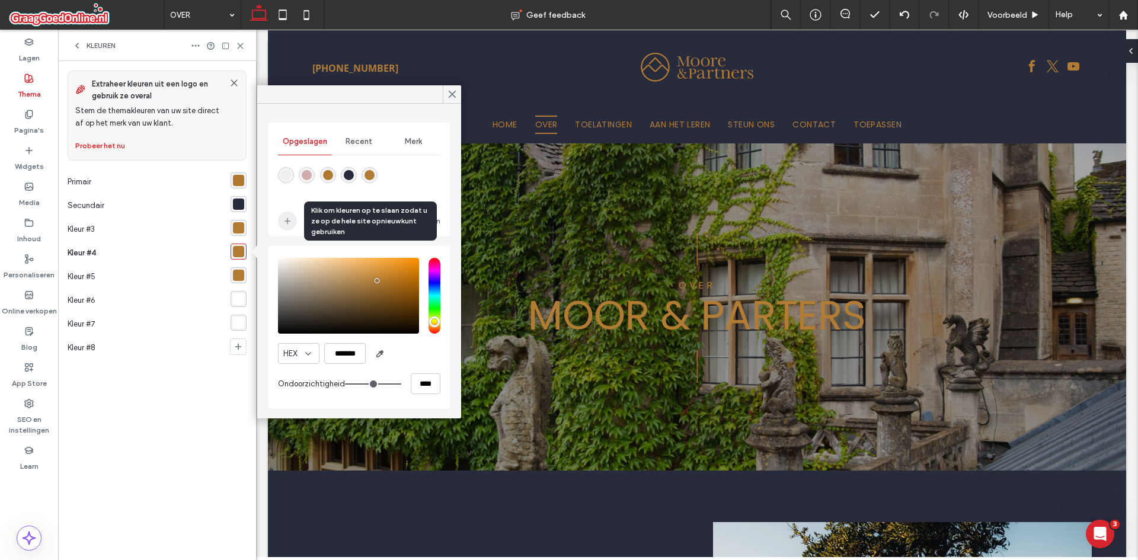
click at [288, 225] on icon "add color" at bounding box center [287, 220] width 9 height 9
click at [286, 221] on use "add color" at bounding box center [288, 221] width 6 height 6
click at [239, 269] on div "rgba(178, 124, 53, 1)" at bounding box center [239, 275] width 16 height 16
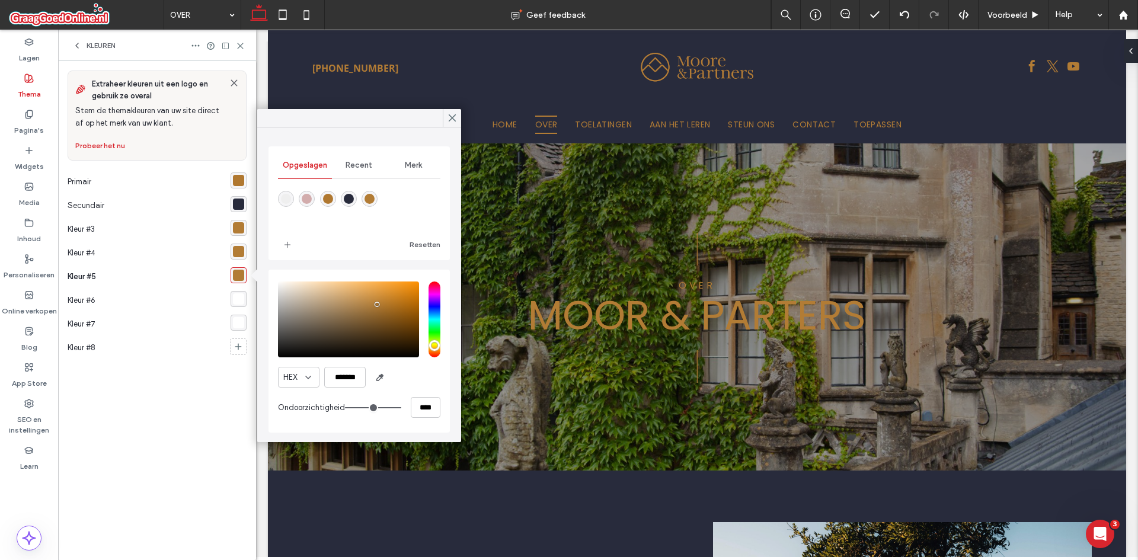
click at [243, 226] on div "rgba(178, 124, 53, 1)" at bounding box center [238, 227] width 11 height 11
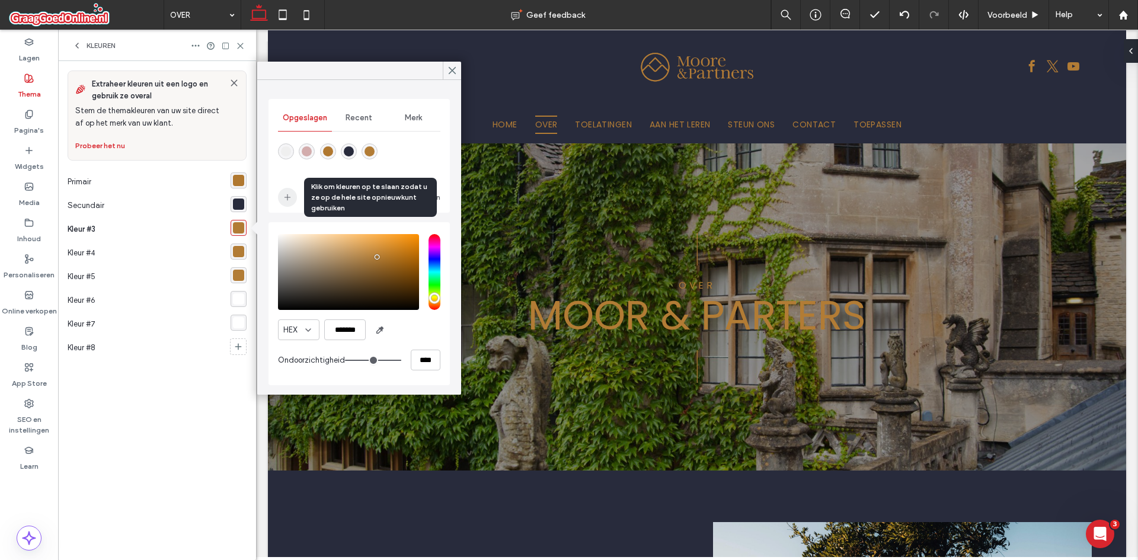
click at [289, 200] on icon "add color" at bounding box center [287, 197] width 9 height 9
click at [242, 247] on div "rgba(178,124,53,1)" at bounding box center [238, 251] width 11 height 11
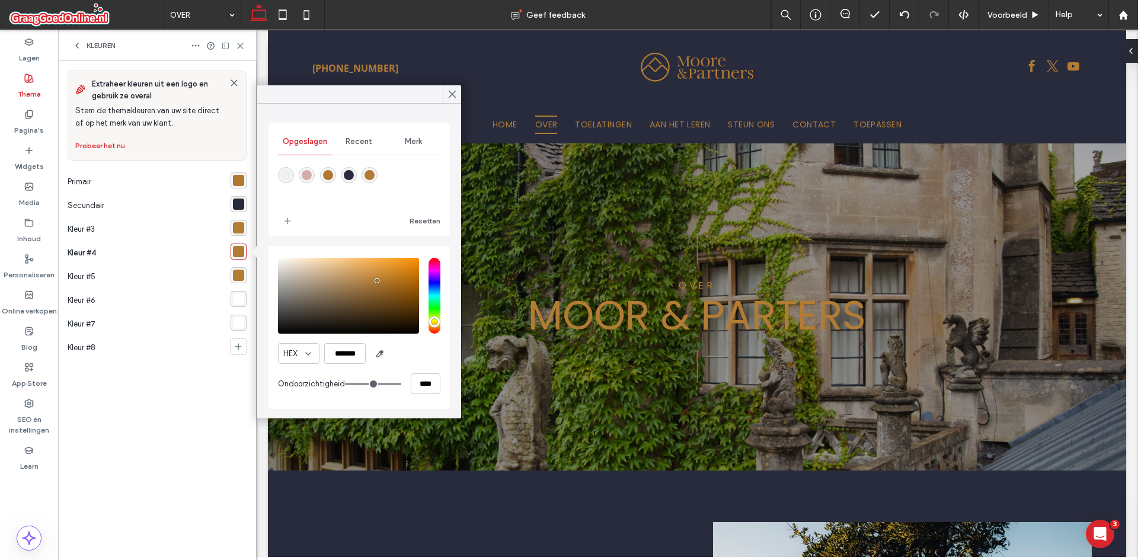
click at [239, 267] on div "rgba(178, 124, 53, 1)" at bounding box center [239, 275] width 16 height 16
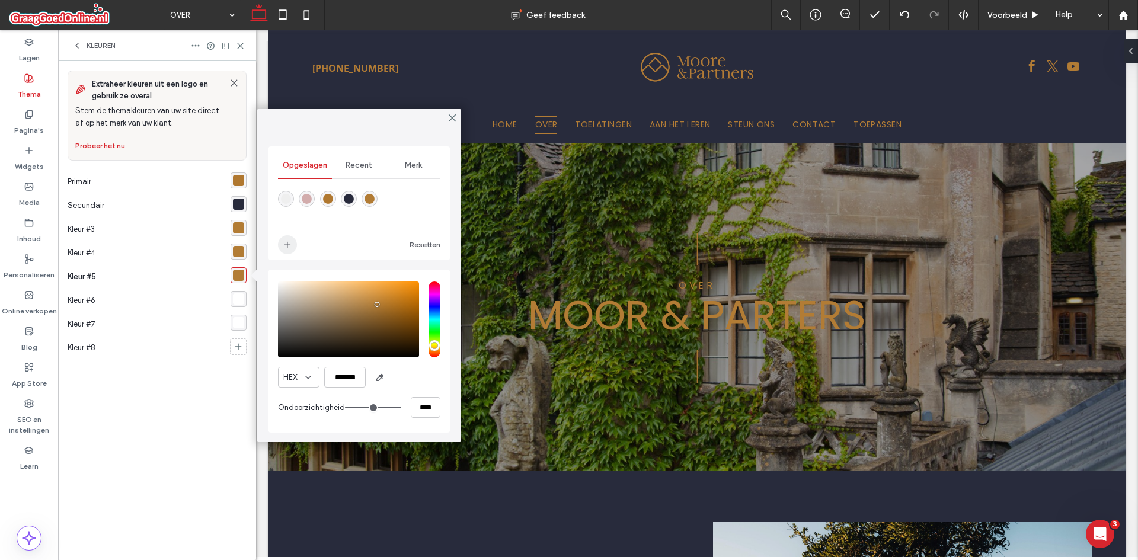
click at [282, 241] on span "add color" at bounding box center [287, 244] width 19 height 19
click at [238, 300] on div "rgba(255, 255, 255, 1)" at bounding box center [238, 298] width 11 height 11
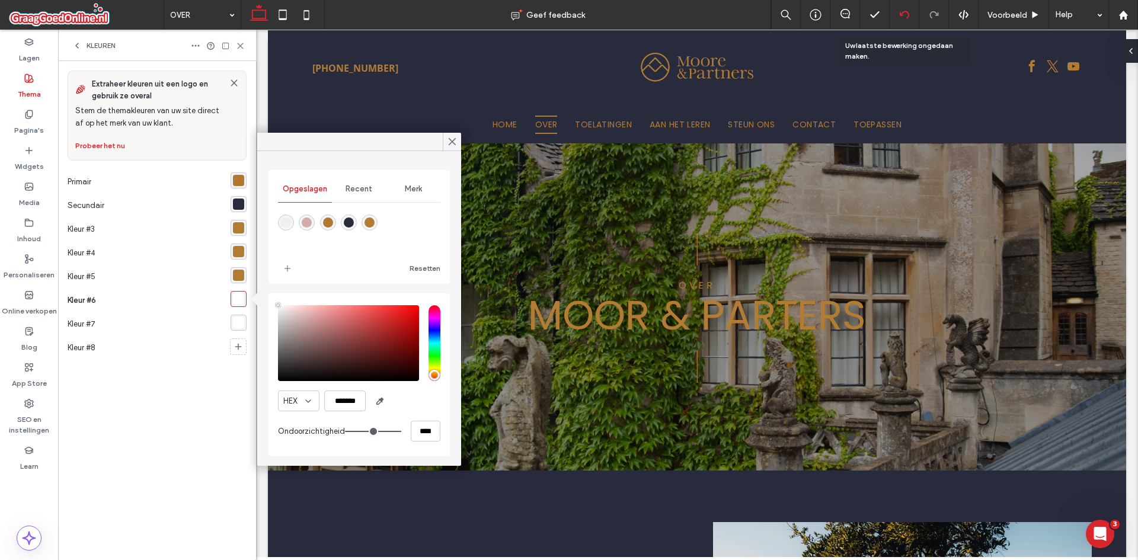
click at [898, 12] on div at bounding box center [904, 14] width 29 height 9
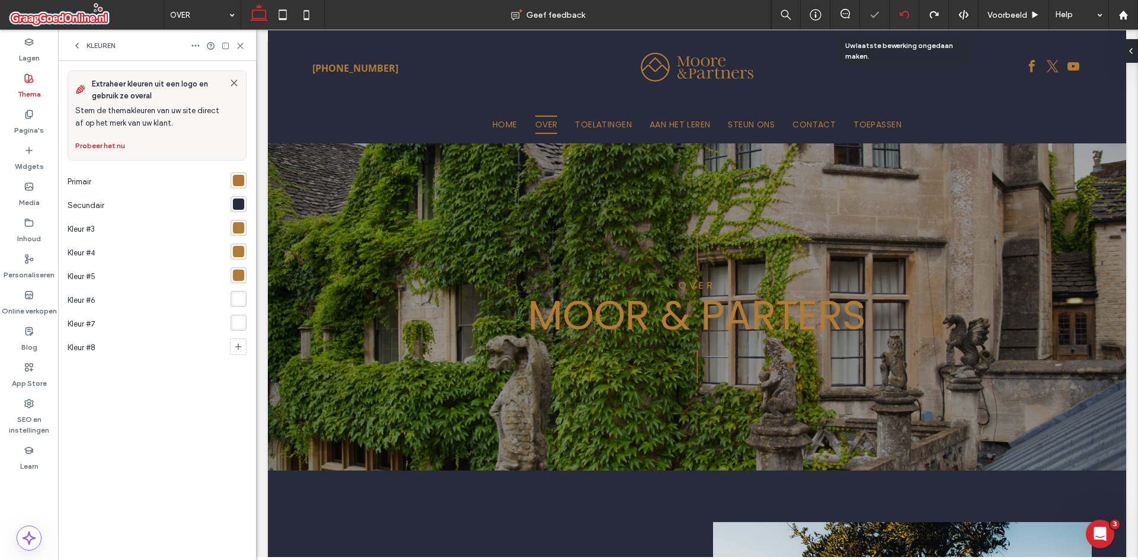
click at [898, 12] on div at bounding box center [569, 280] width 1138 height 560
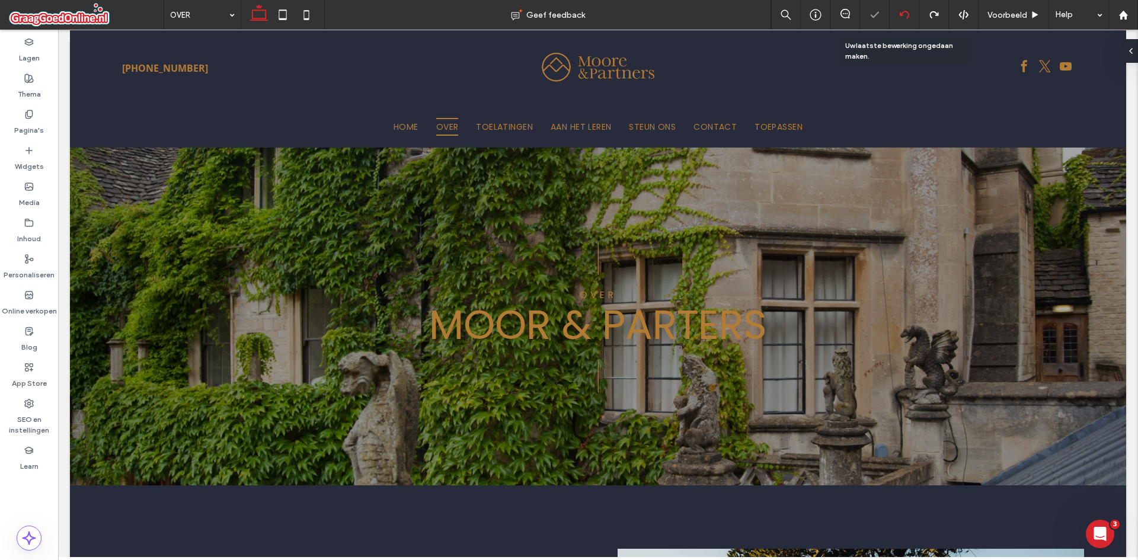
click at [895, 15] on div at bounding box center [904, 14] width 29 height 9
click at [903, 1] on div at bounding box center [905, 15] width 30 height 30
click at [895, 8] on div at bounding box center [905, 15] width 30 height 30
click at [893, 7] on div at bounding box center [905, 15] width 30 height 30
click at [894, 12] on div at bounding box center [904, 14] width 29 height 9
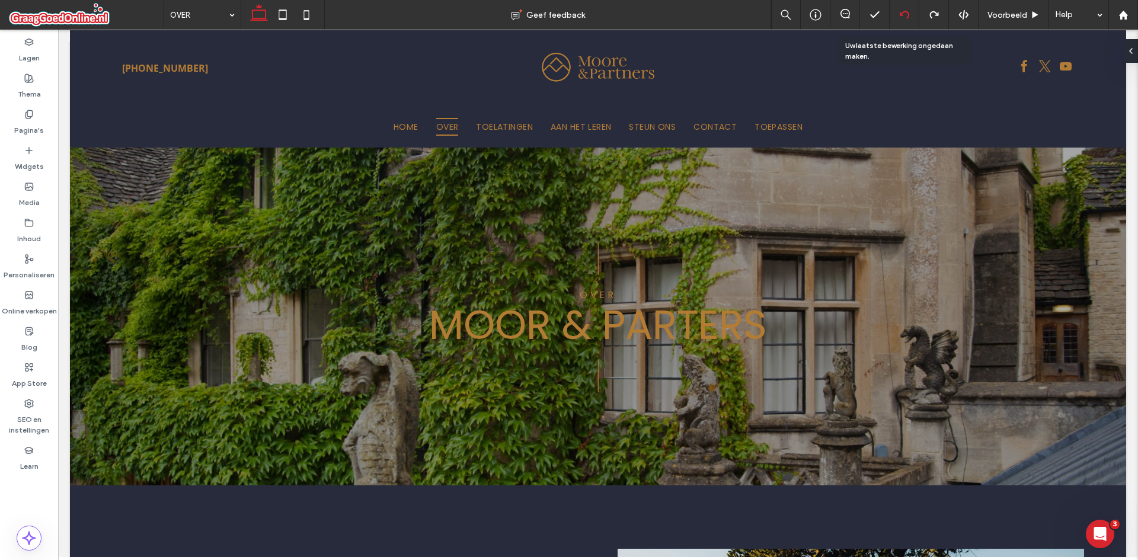
click at [902, 20] on div at bounding box center [905, 15] width 30 height 30
click at [903, 11] on icon at bounding box center [904, 14] width 9 height 9
click at [903, 17] on icon at bounding box center [904, 14] width 9 height 9
click at [34, 81] on div "Thema" at bounding box center [29, 86] width 58 height 36
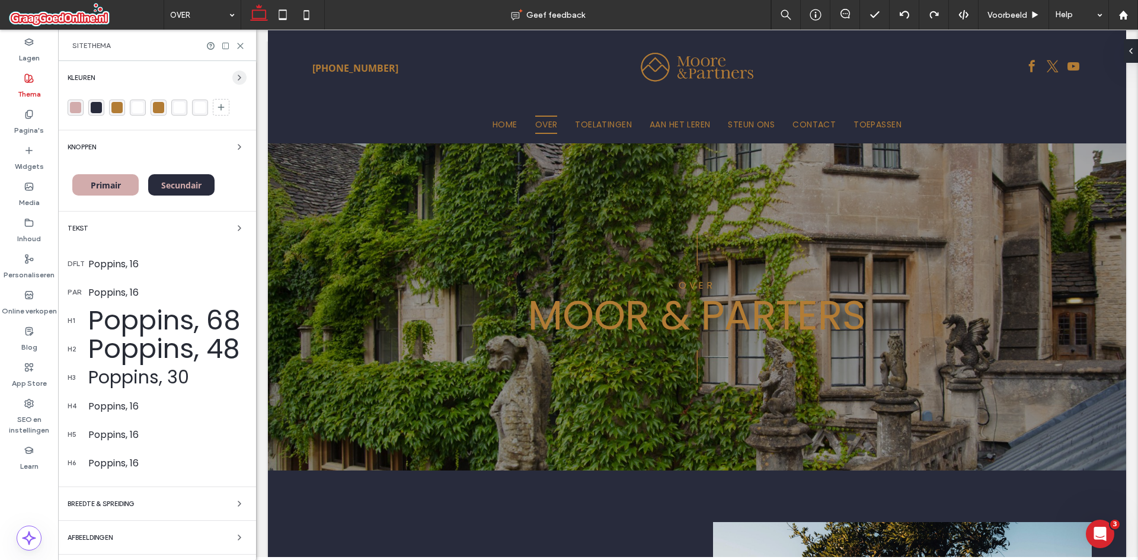
click at [237, 73] on icon "button" at bounding box center [239, 77] width 9 height 9
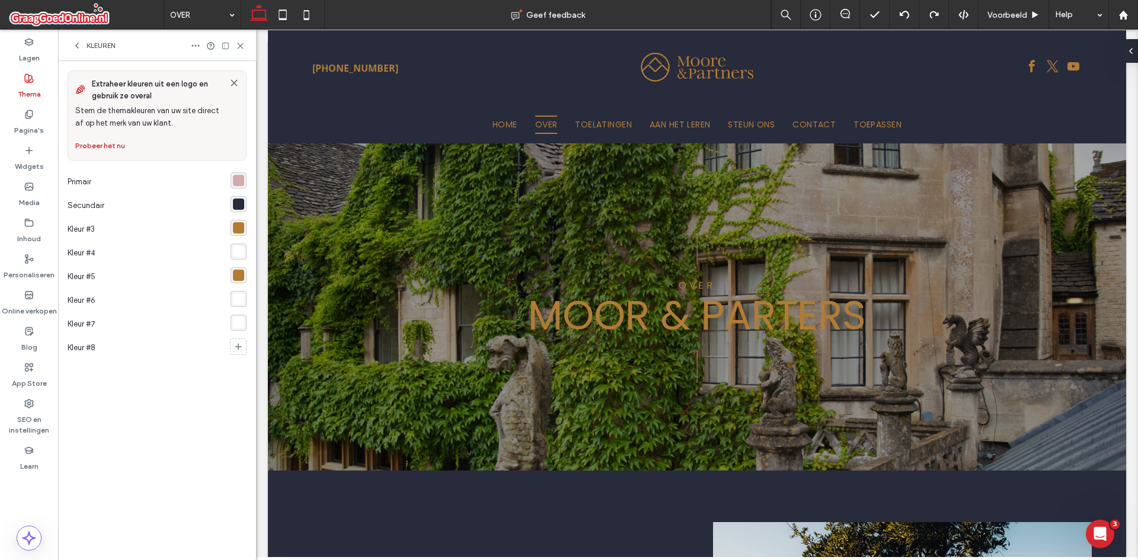
click at [241, 178] on div "rgba(210,172,172,1)" at bounding box center [238, 180] width 11 height 11
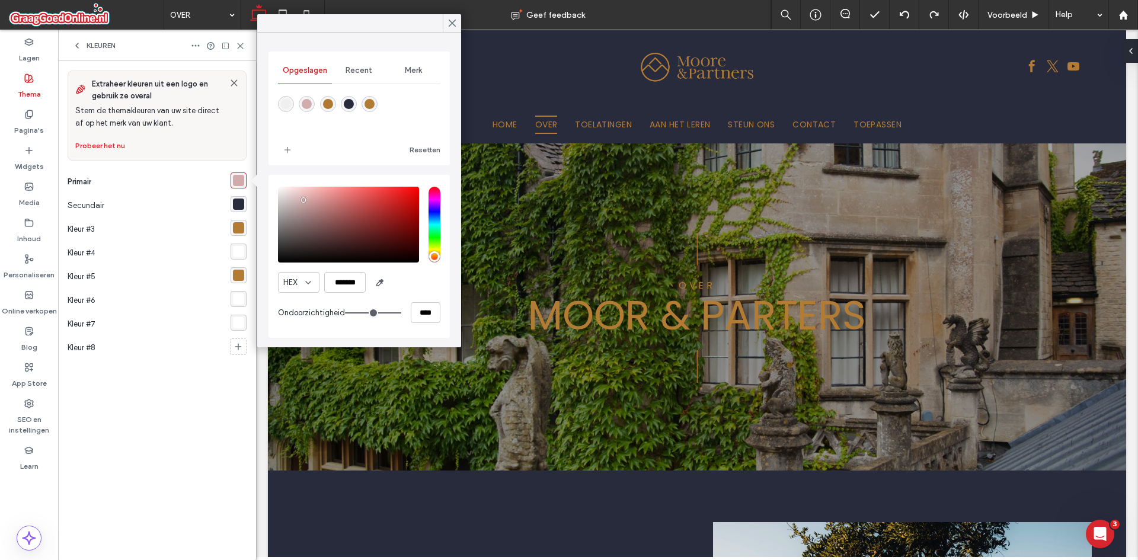
click at [329, 107] on div "rgba(176,120,48,1)" at bounding box center [328, 104] width 10 height 10
type input "*******"
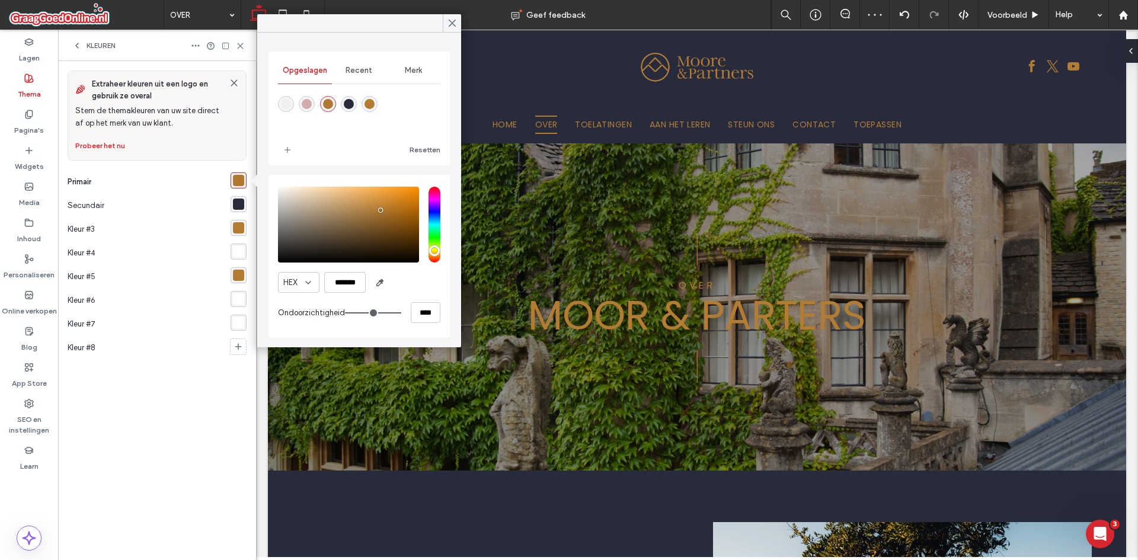
click at [241, 247] on div "rgba(255, 255, 255, 1)" at bounding box center [238, 251] width 11 height 11
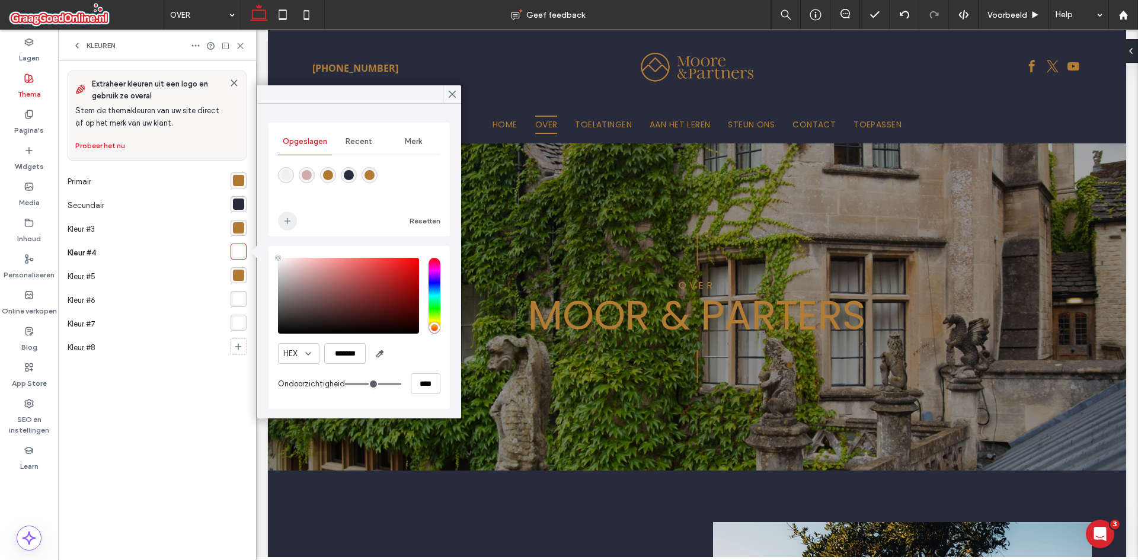
click at [292, 223] on span "add color" at bounding box center [287, 221] width 19 height 19
click at [240, 282] on div "rgba(178, 124, 53, 1)" at bounding box center [239, 275] width 16 height 16
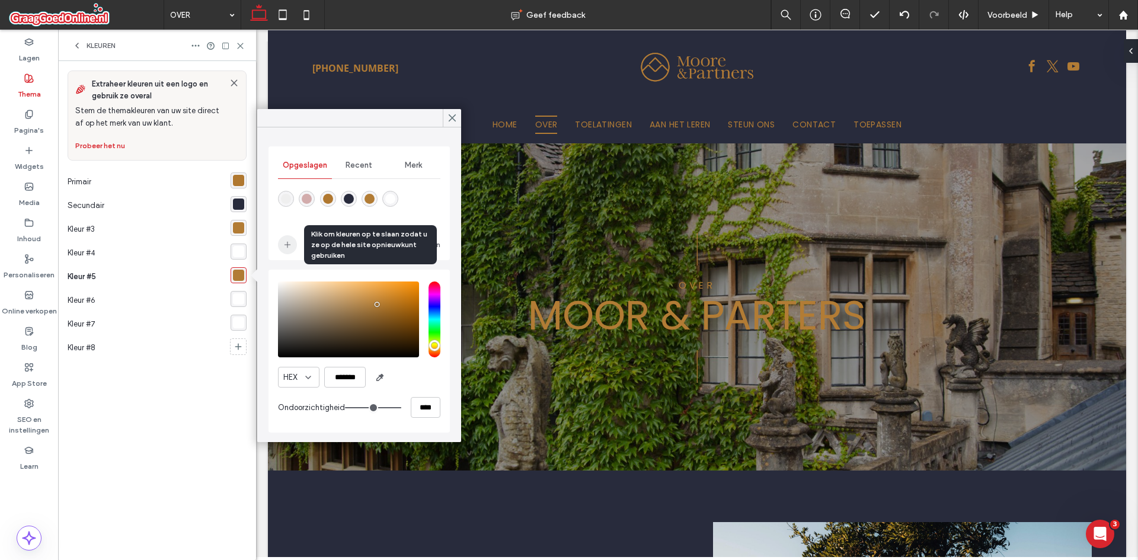
click at [287, 249] on icon "add color" at bounding box center [287, 244] width 9 height 9
click at [232, 302] on div "rgba(255, 255, 255, 1)" at bounding box center [239, 299] width 16 height 16
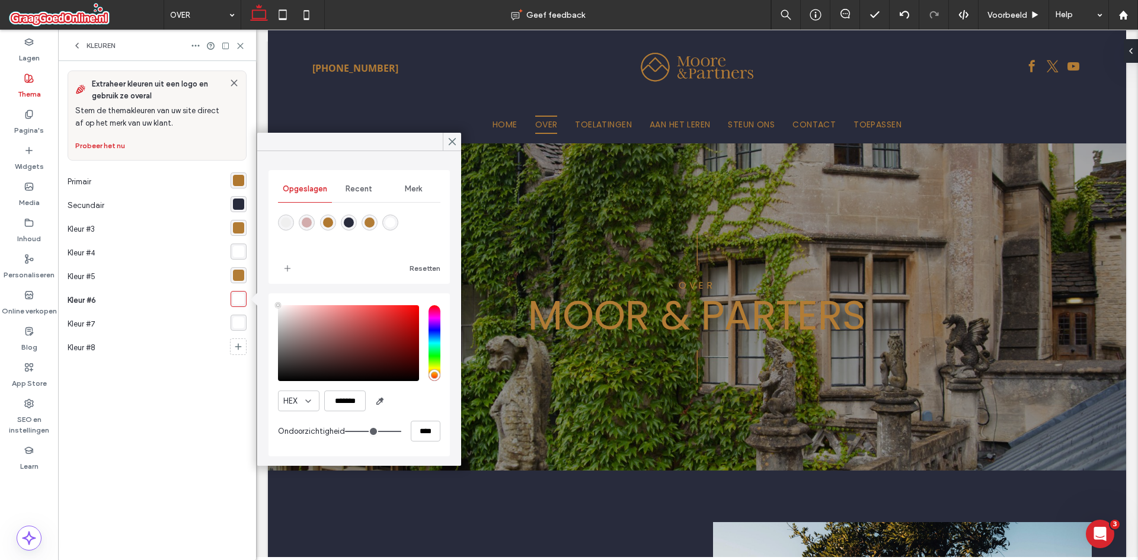
click at [241, 319] on div "rgba(255, 255, 255, 1)" at bounding box center [238, 322] width 11 height 11
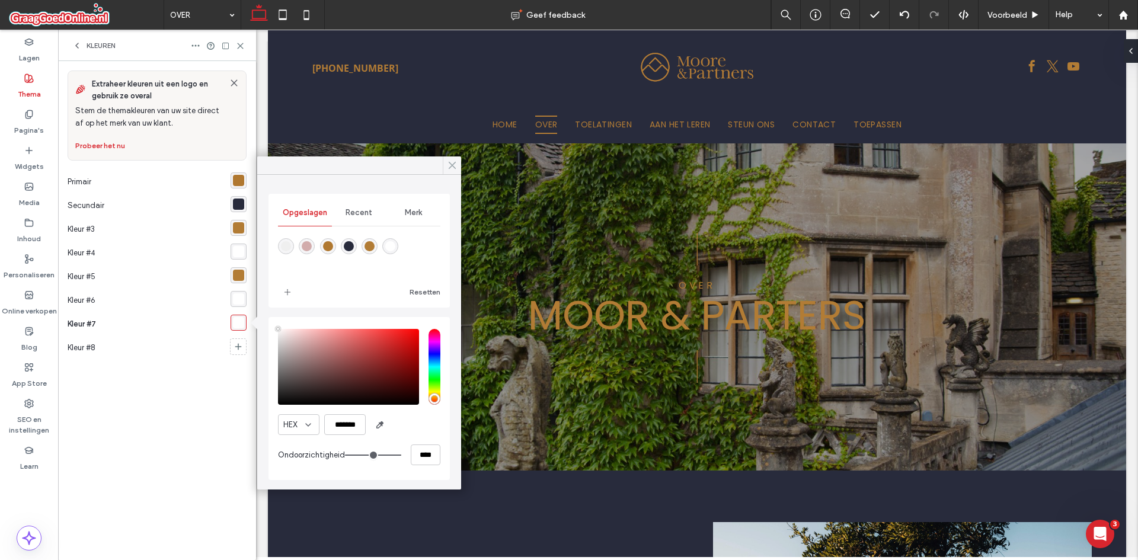
click at [447, 162] on icon at bounding box center [452, 165] width 11 height 11
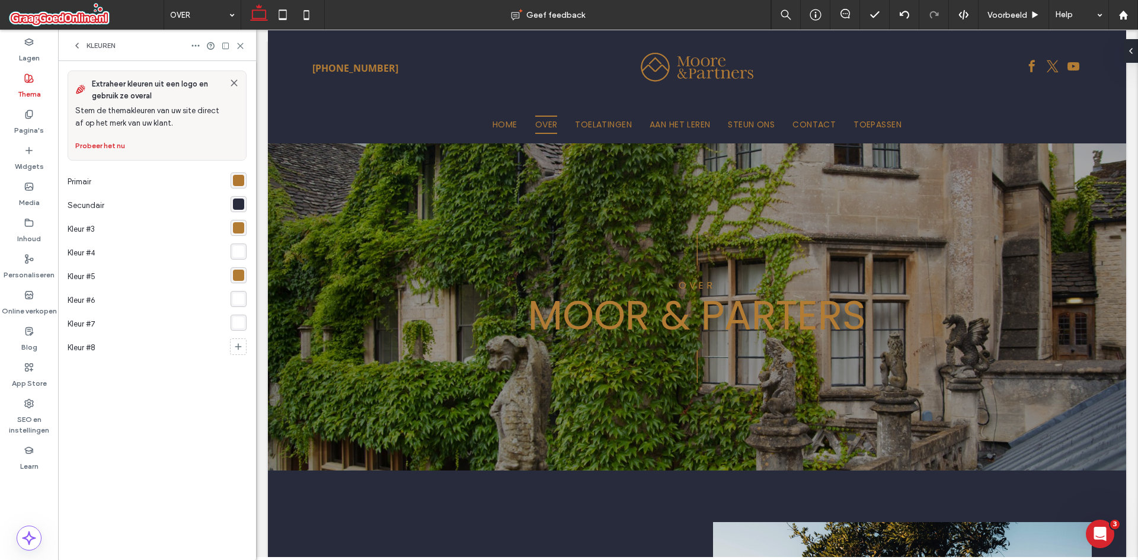
click at [242, 186] on div "rgba(176,120,48,1)" at bounding box center [238, 180] width 11 height 11
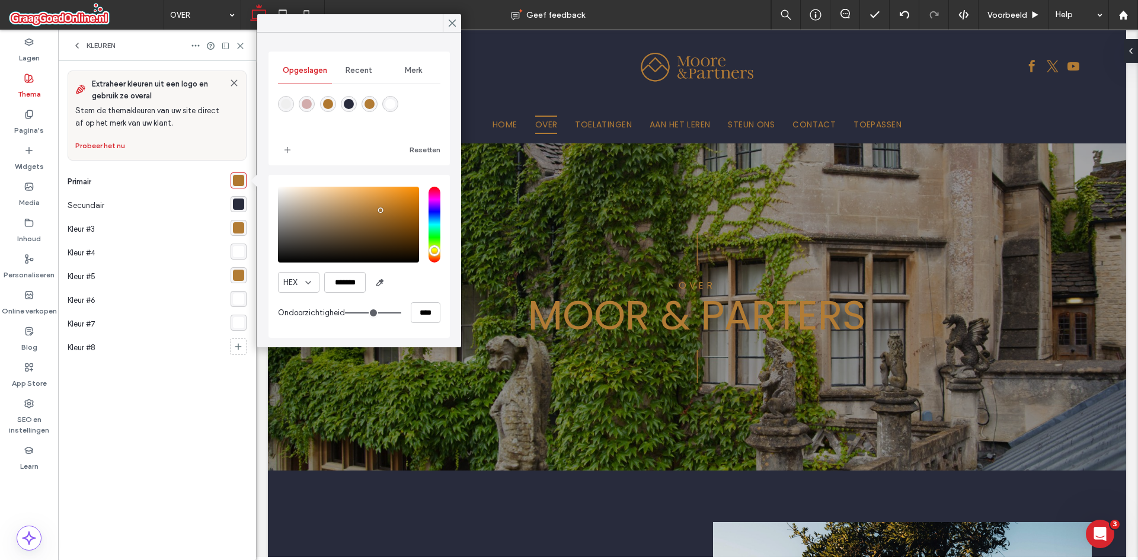
click at [238, 299] on div "rgba(255, 255, 255, 1)" at bounding box center [238, 298] width 11 height 11
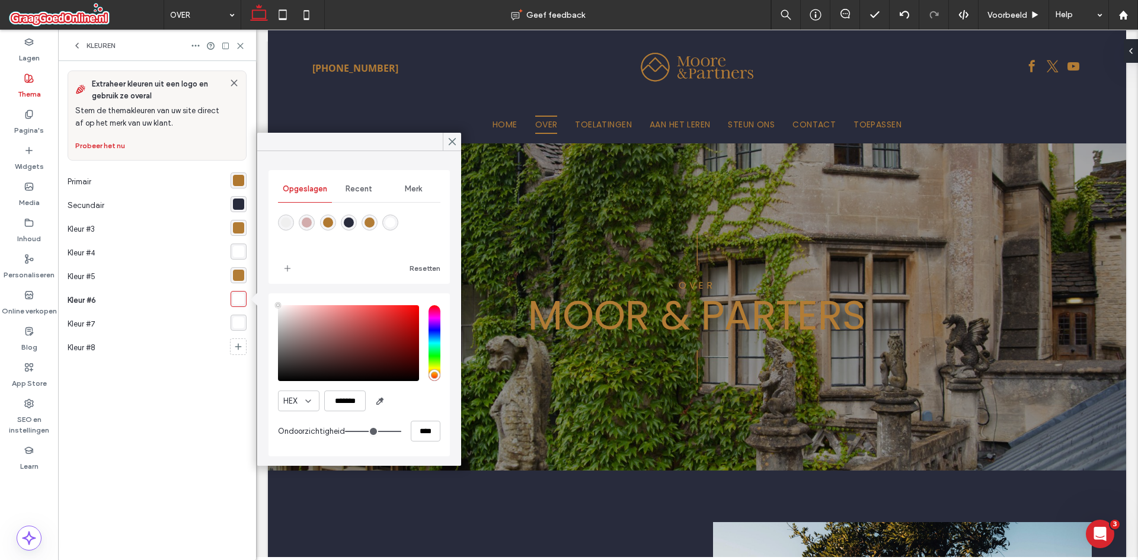
click at [237, 319] on div "rgba(255, 255, 255, 1)" at bounding box center [238, 322] width 11 height 11
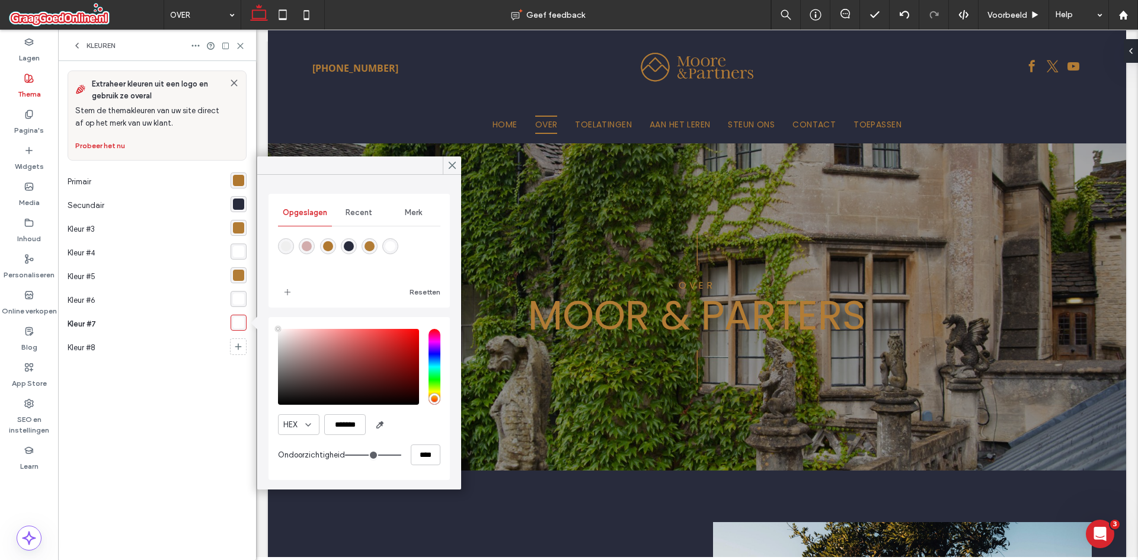
click at [244, 244] on div "rgba(255, 255, 255, 1)" at bounding box center [239, 252] width 16 height 16
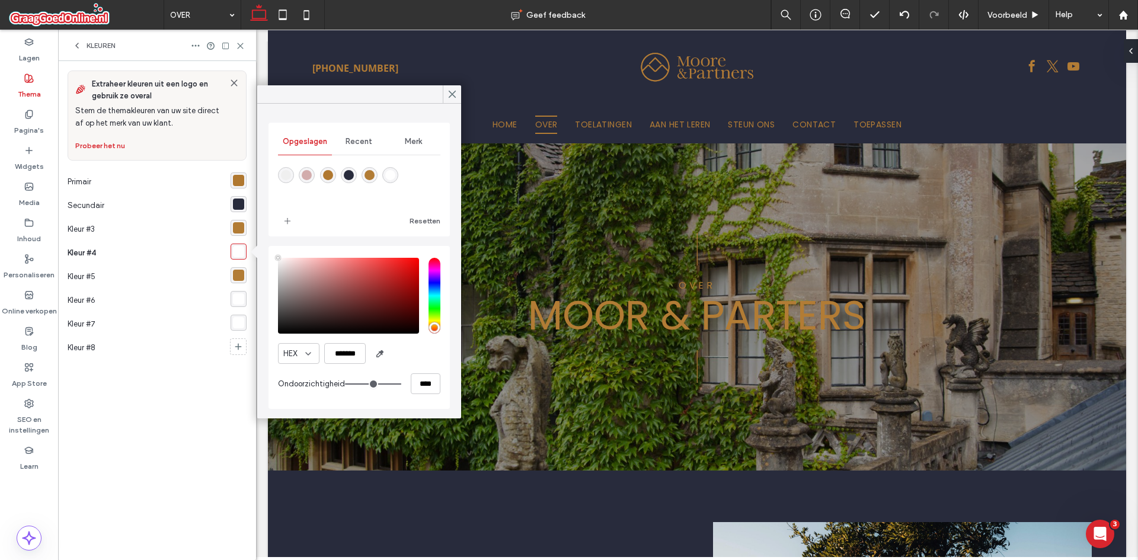
click at [242, 180] on div "rgba(176,120,48,1)" at bounding box center [238, 180] width 11 height 11
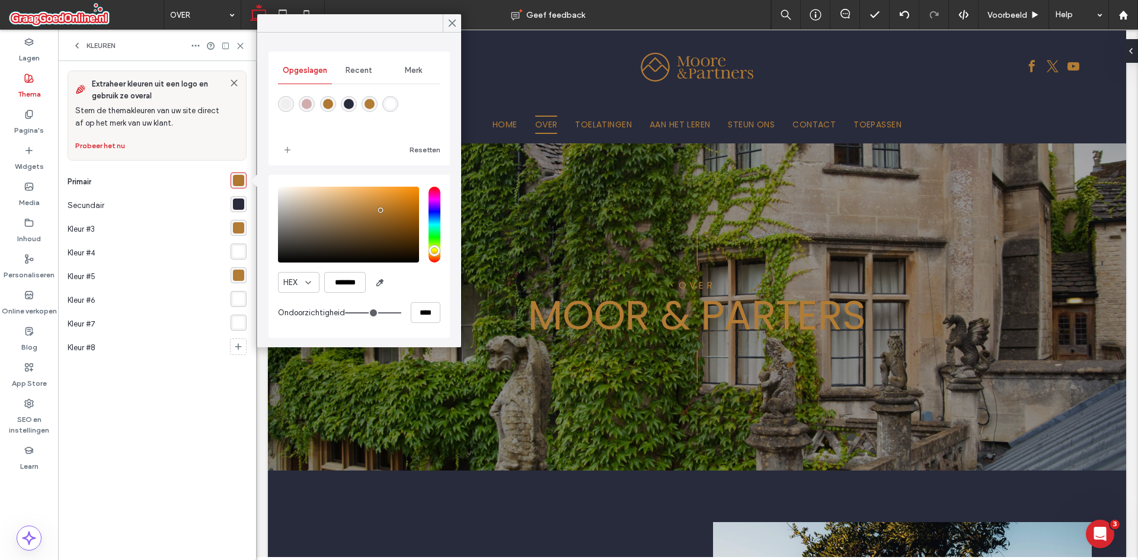
click at [375, 70] on div "Recent" at bounding box center [359, 70] width 54 height 26
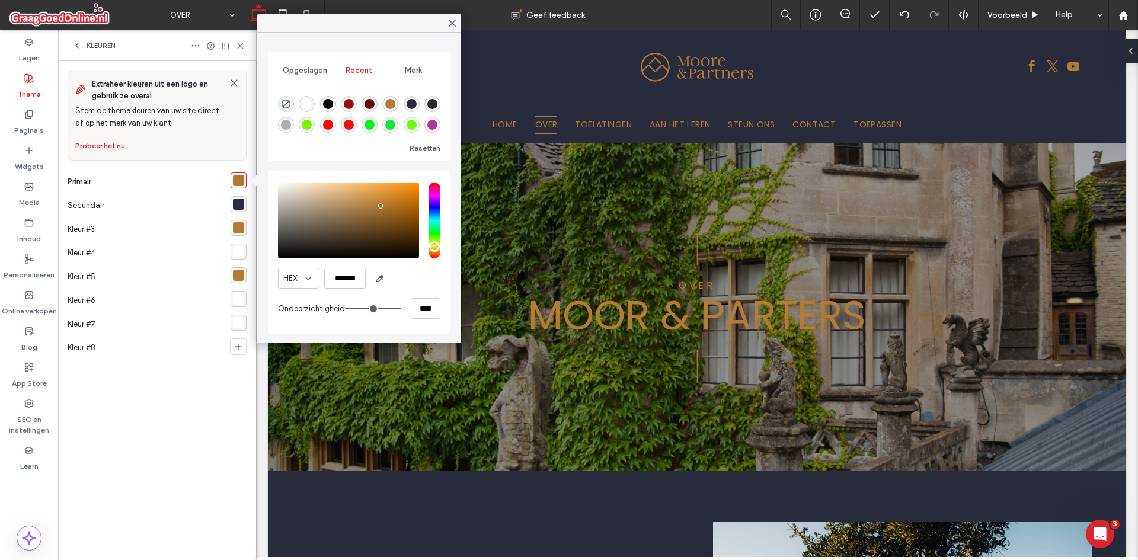
click at [430, 101] on div "rgba(41, 41, 40, 1)" at bounding box center [432, 104] width 10 height 10
type input "*******"
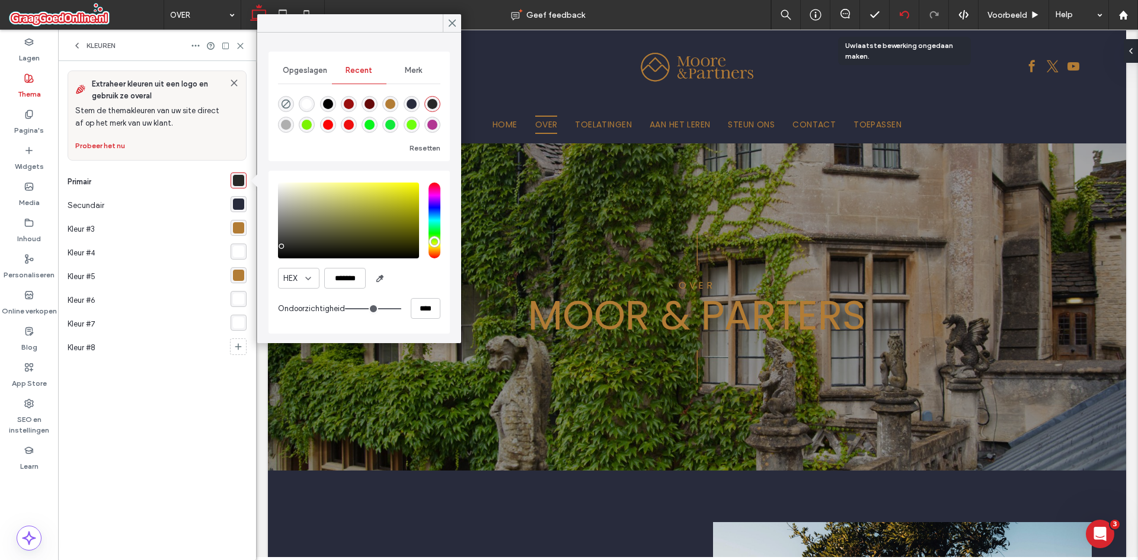
click at [910, 11] on div at bounding box center [904, 14] width 29 height 9
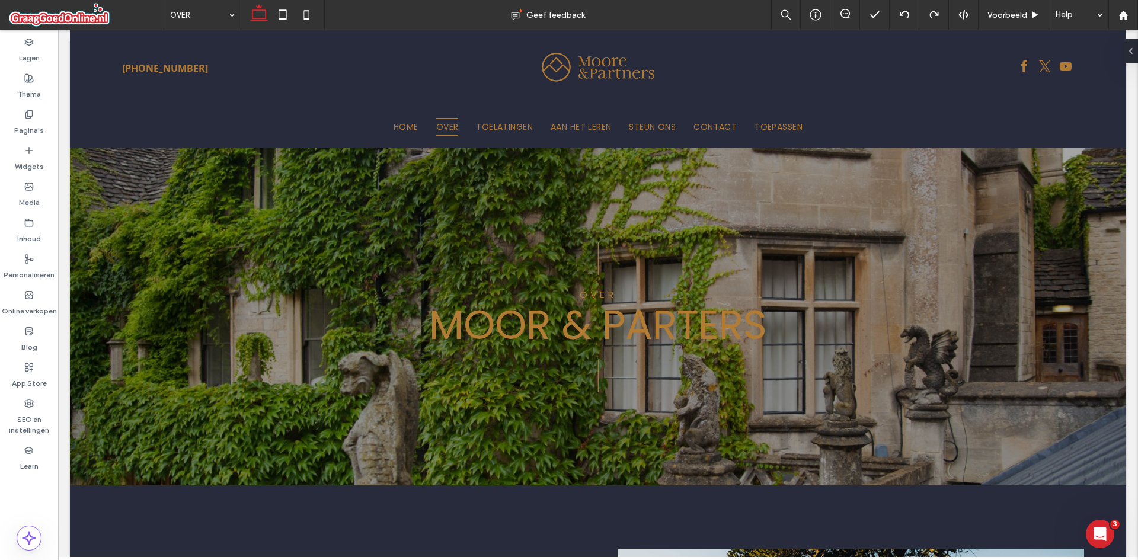
type input "*******"
type input "**"
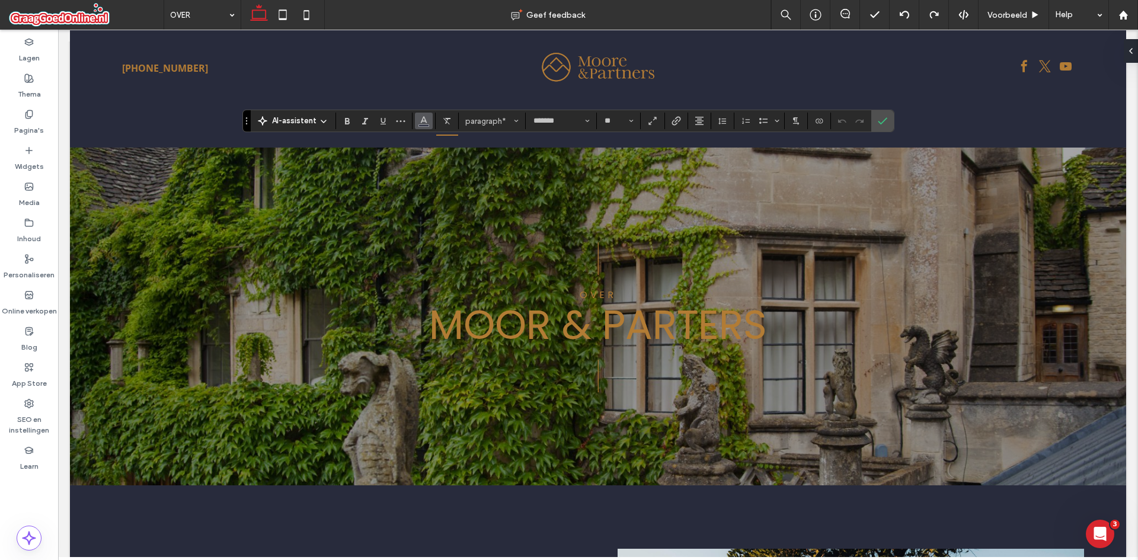
click at [428, 117] on icon "Kleur" at bounding box center [423, 119] width 9 height 9
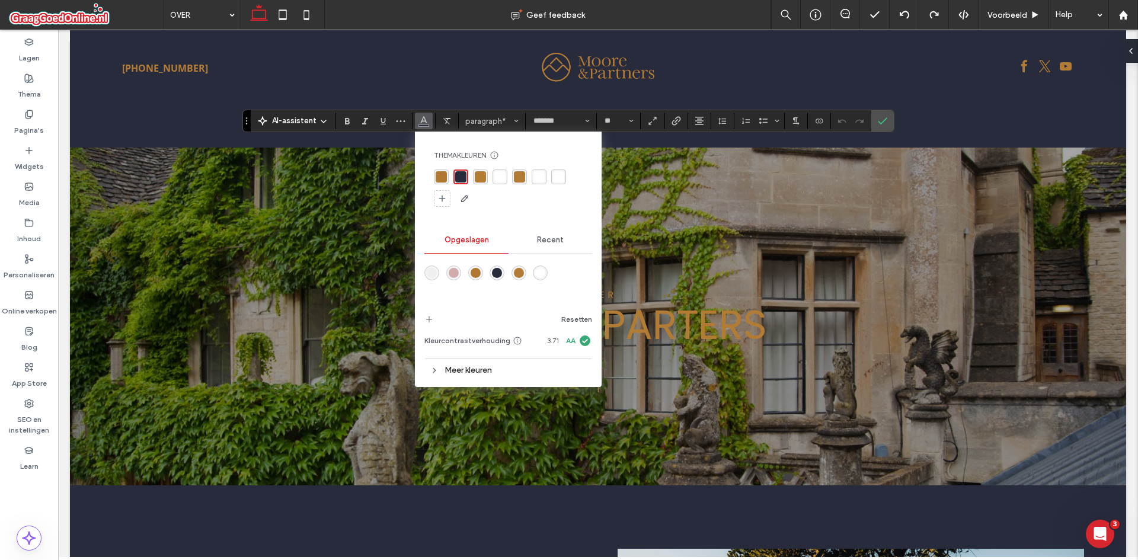
click at [443, 180] on div "rgba(176,120,48,1)" at bounding box center [441, 176] width 11 height 11
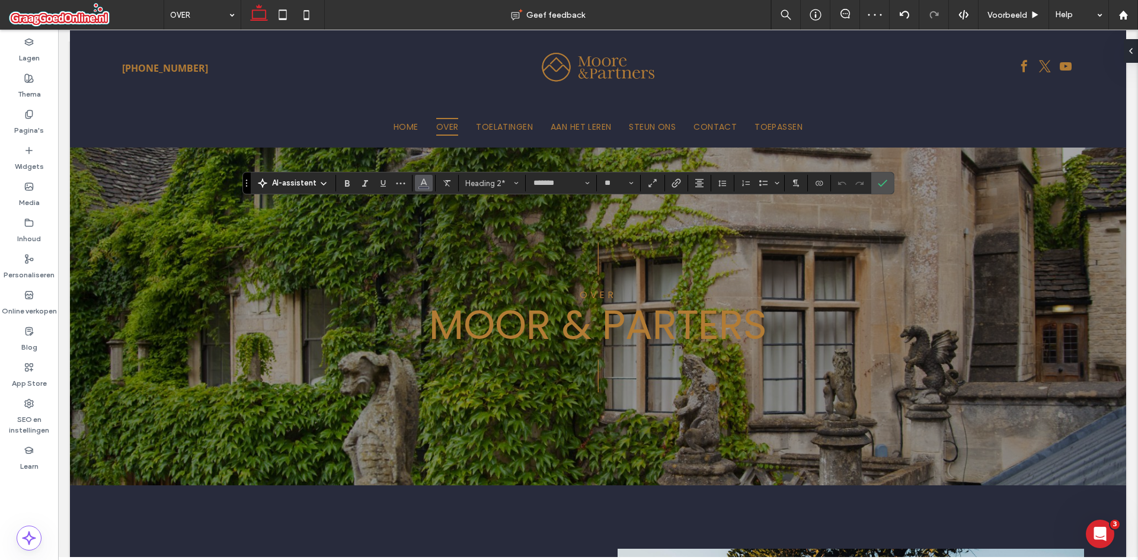
click at [426, 189] on span "Kleur" at bounding box center [423, 181] width 9 height 15
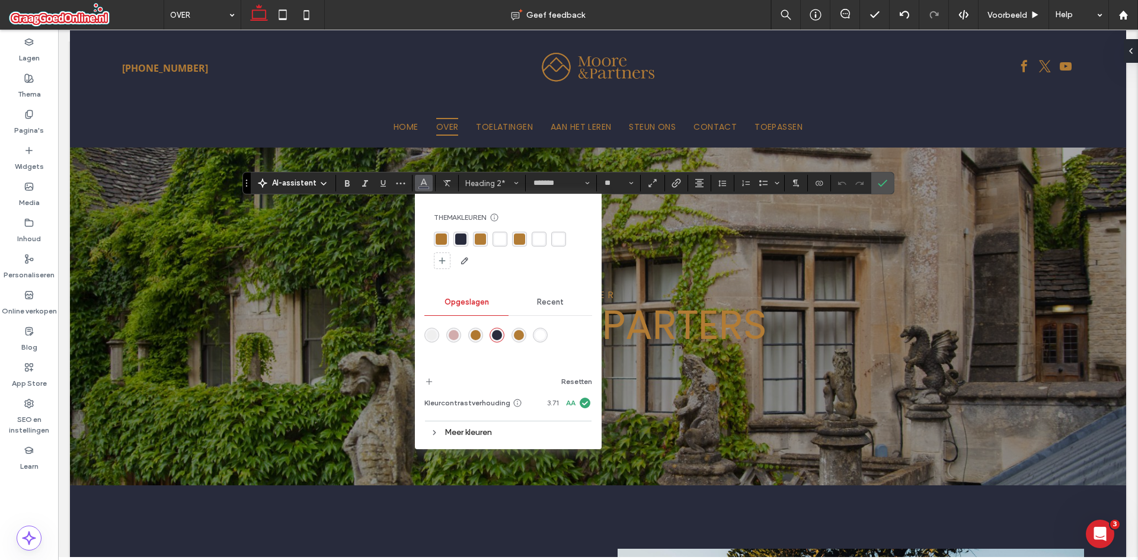
click at [439, 235] on div "rgba(176,120,48,1)" at bounding box center [441, 239] width 11 height 11
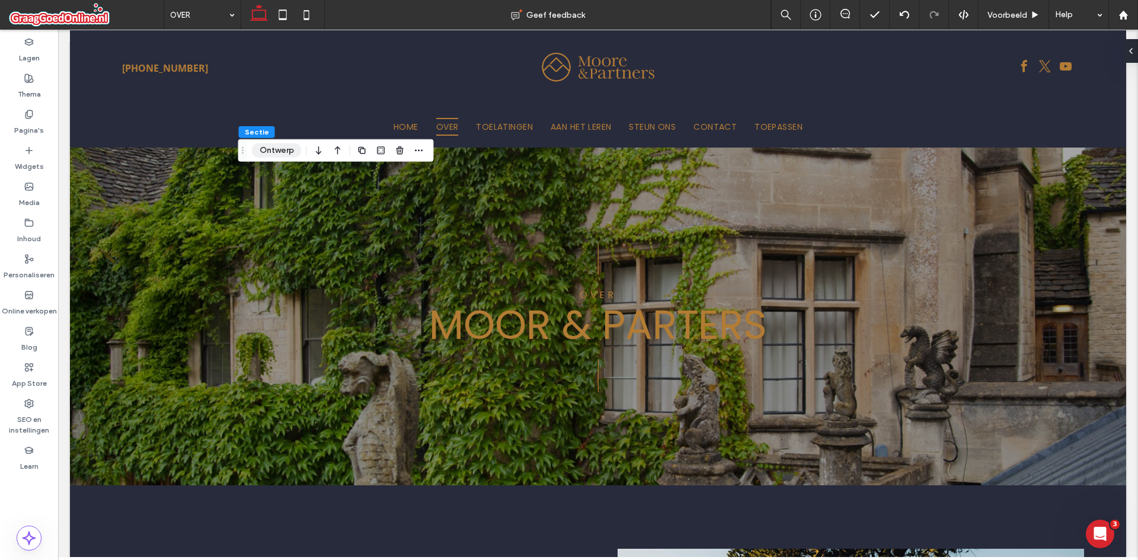
click at [274, 151] on button "Ontwerp" at bounding box center [277, 150] width 50 height 14
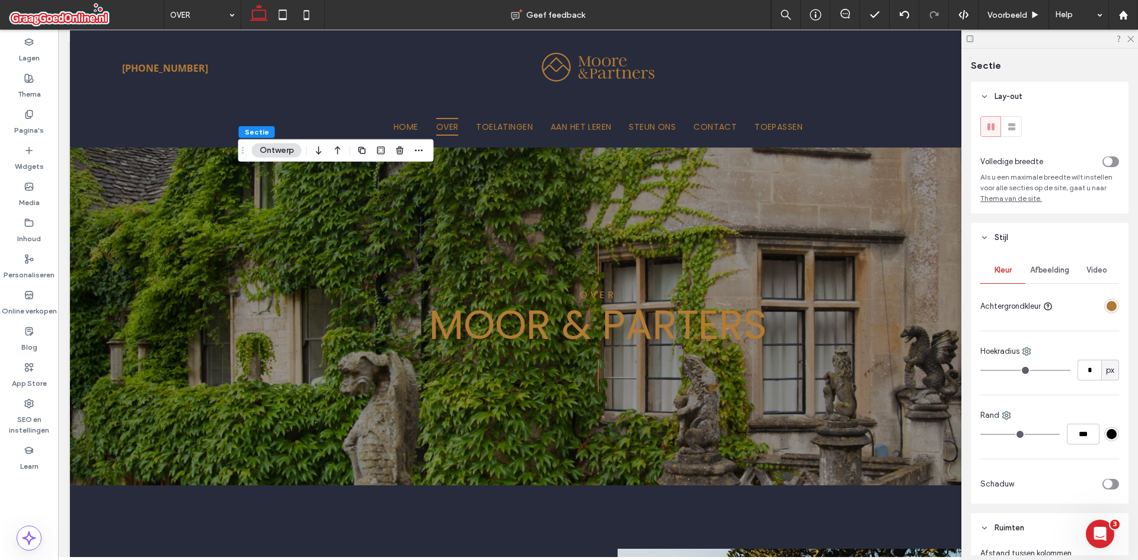
click at [1107, 308] on div "rgba(176,120,48,1)" at bounding box center [1112, 306] width 10 height 10
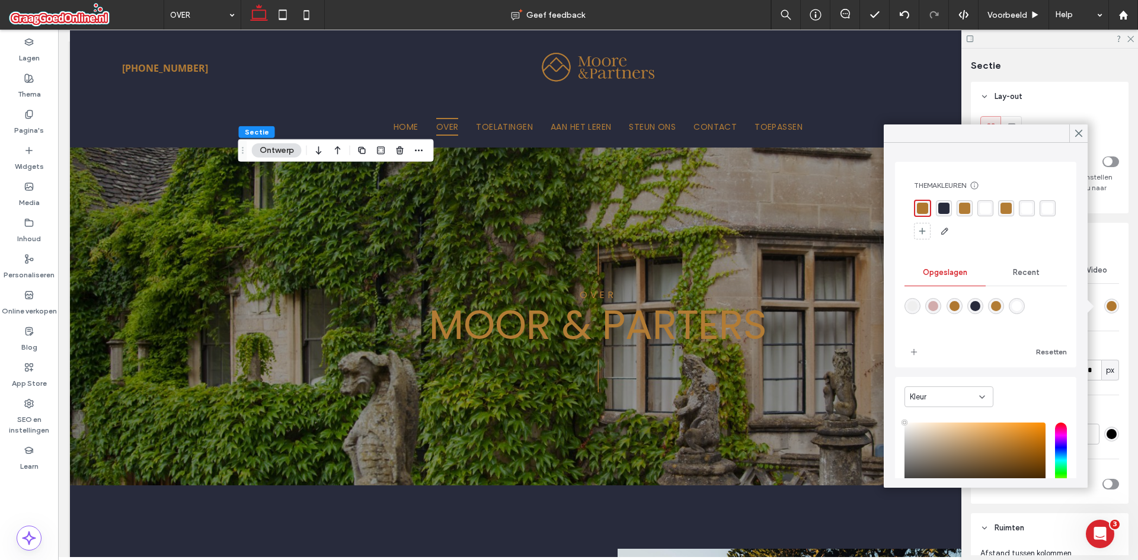
type input "****"
click at [945, 208] on div "rgba(40, 43, 60, 1)" at bounding box center [943, 208] width 11 height 11
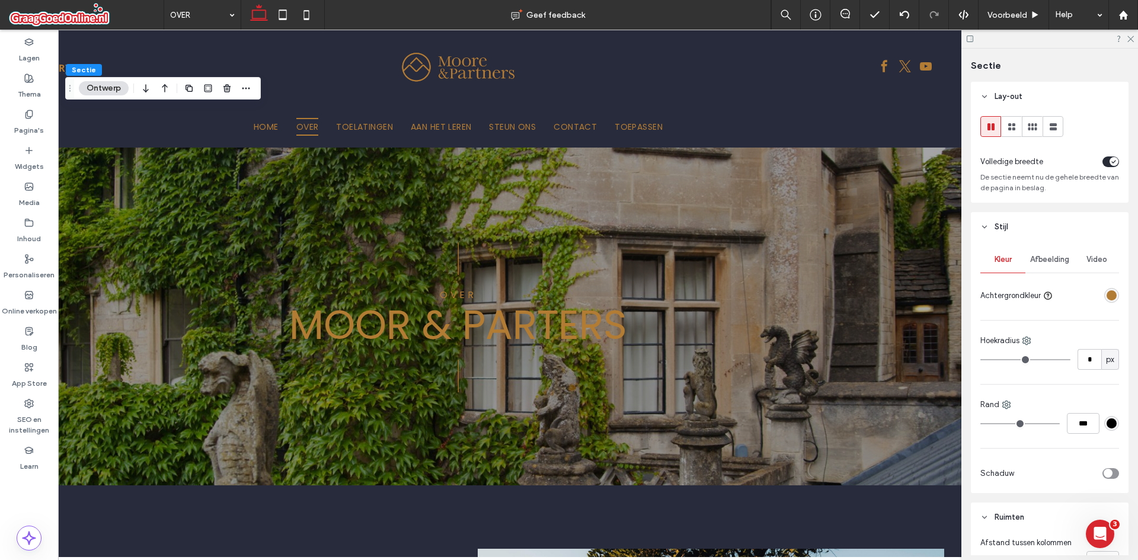
scroll to position [0, 177]
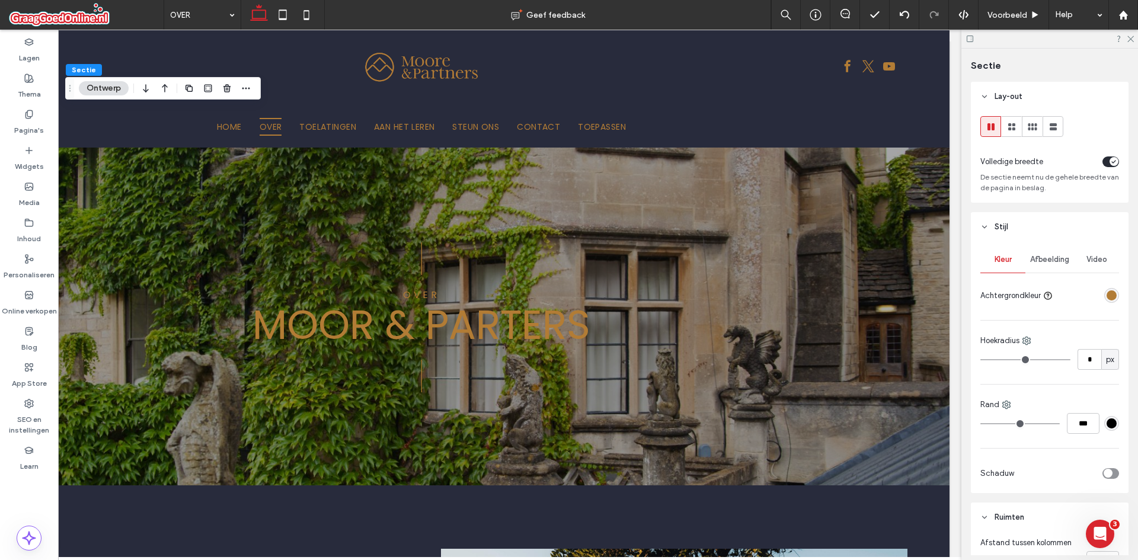
click at [1107, 293] on div "rgba(178, 124, 53, 1)" at bounding box center [1112, 295] width 10 height 10
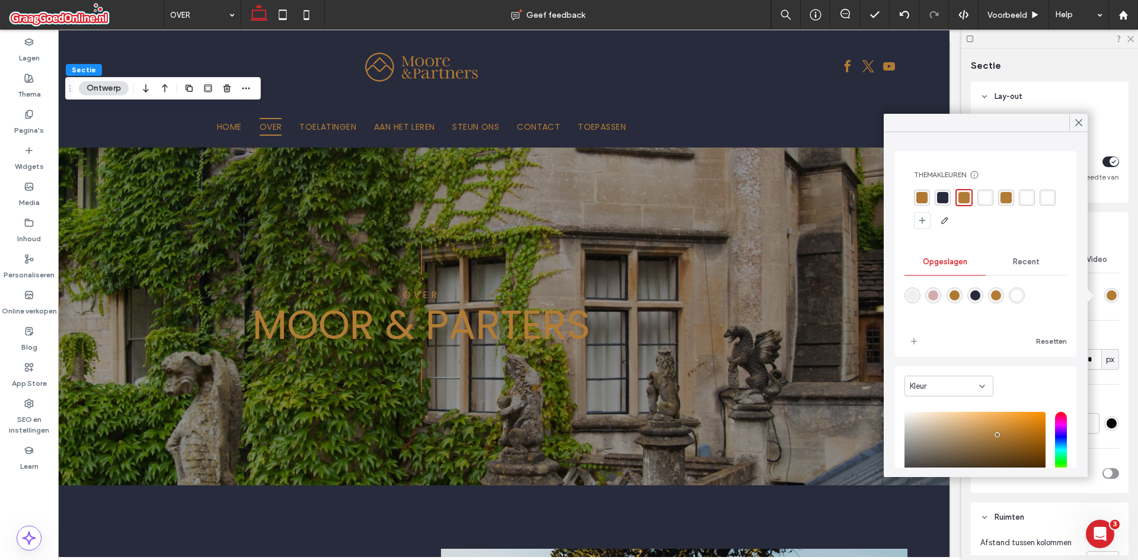
click at [968, 195] on div "rgba(178, 124, 53, 1)" at bounding box center [963, 197] width 11 height 11
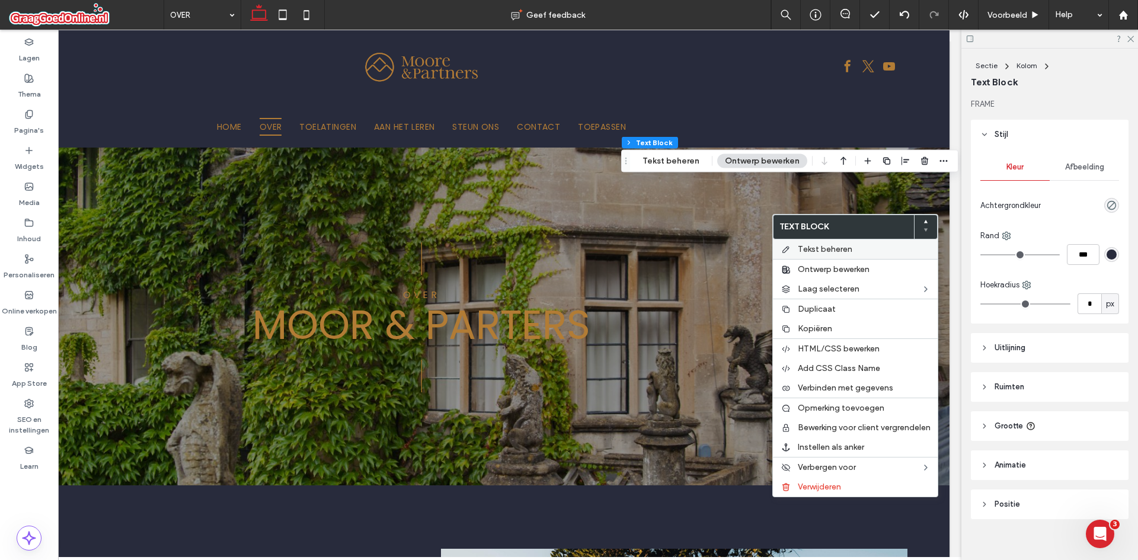
click at [804, 253] on span "Tekst beheren" at bounding box center [825, 249] width 55 height 10
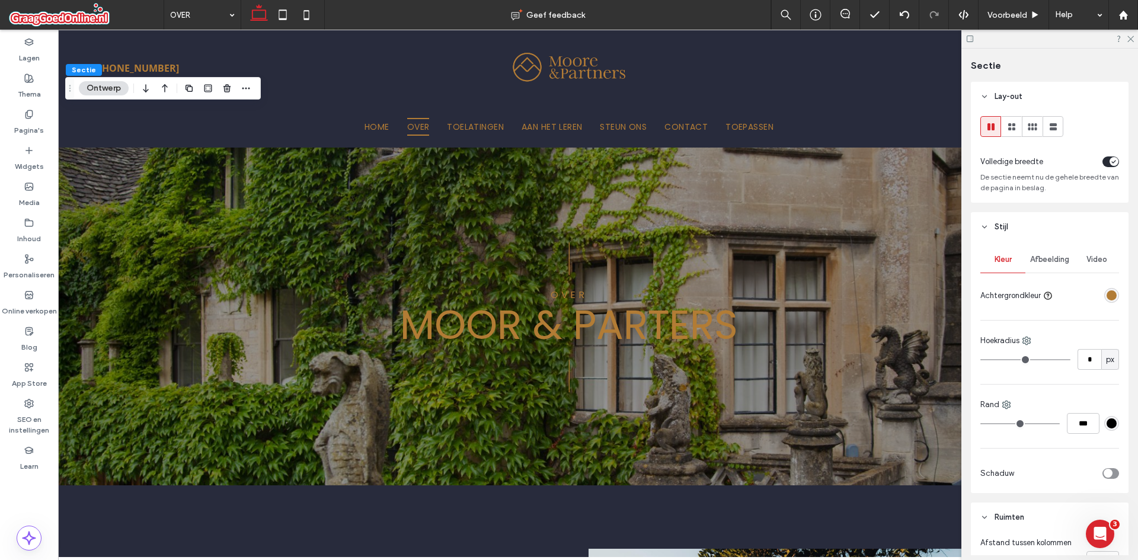
scroll to position [0, 0]
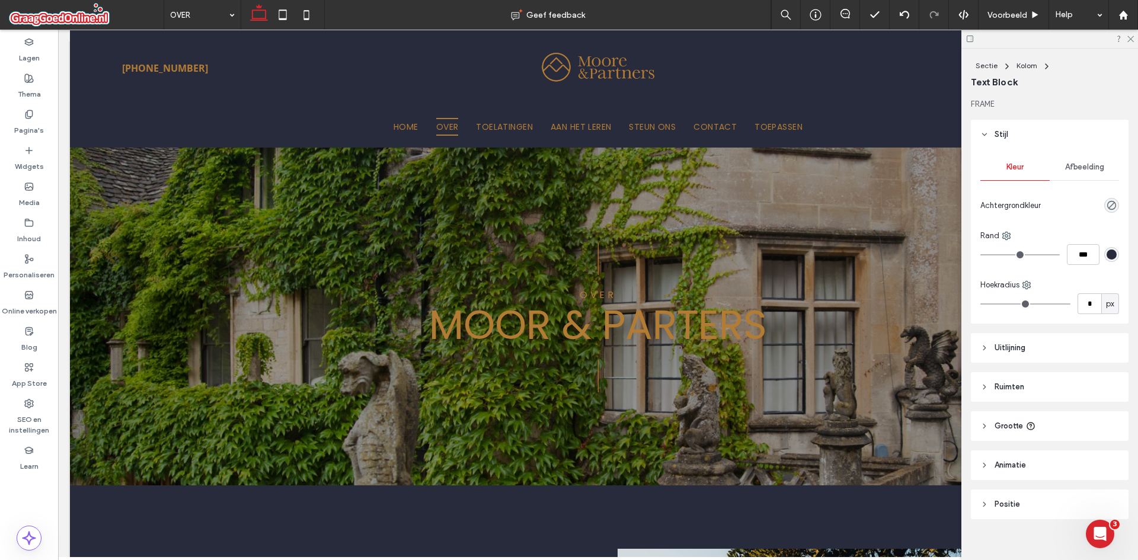
type input "*******"
type input "**"
type input "*******"
type input "**"
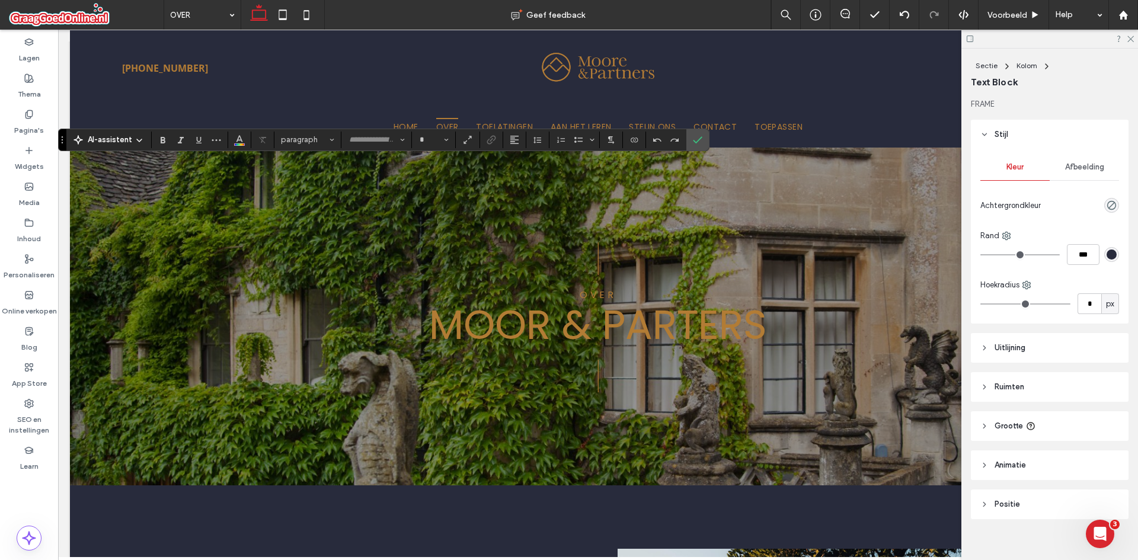
type input "*******"
type input "**"
click at [242, 138] on icon "Kleur" at bounding box center [239, 138] width 9 height 9
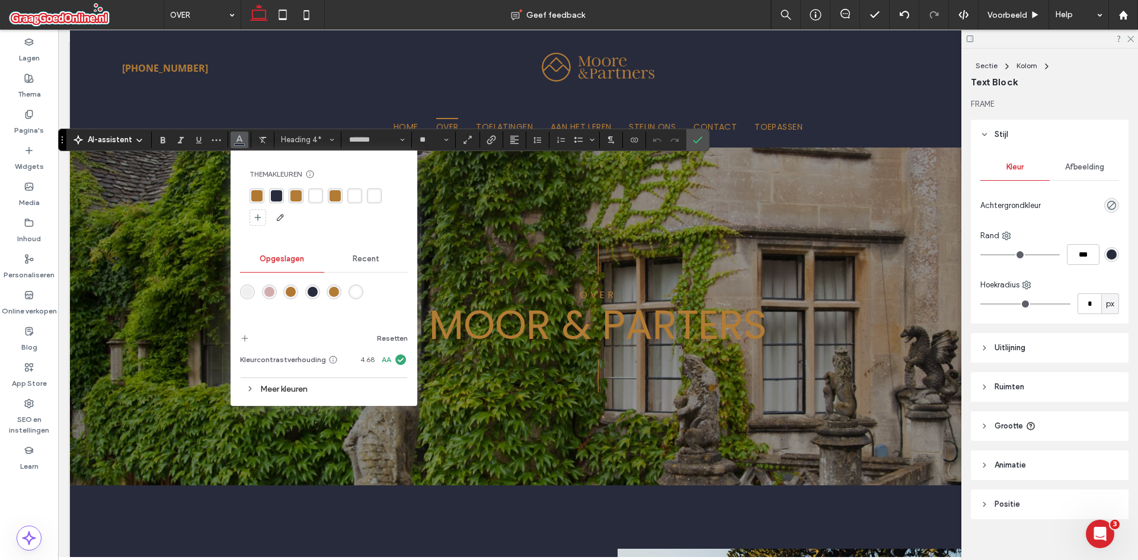
click at [274, 192] on div "rgba(40, 43, 60, 1)" at bounding box center [276, 195] width 11 height 11
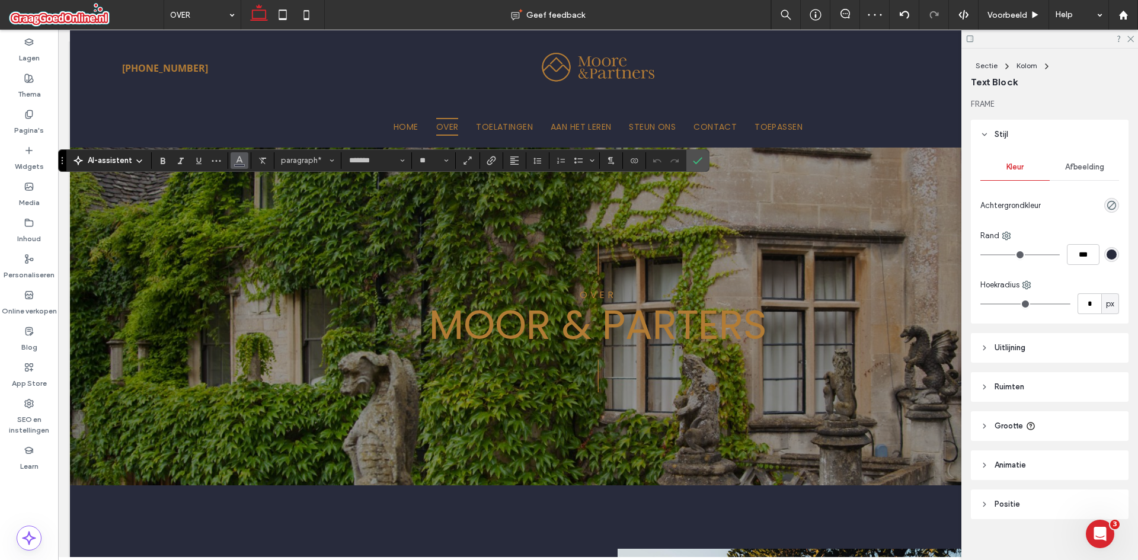
click at [244, 167] on button "Kleur" at bounding box center [240, 160] width 18 height 17
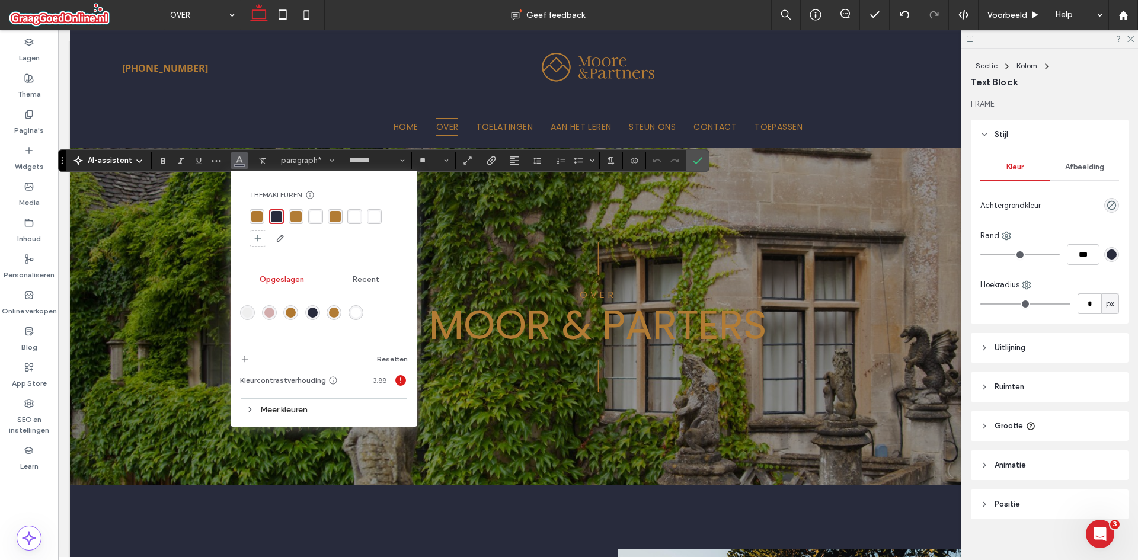
click at [259, 211] on div "rgba(176,120,48,1)" at bounding box center [256, 216] width 11 height 11
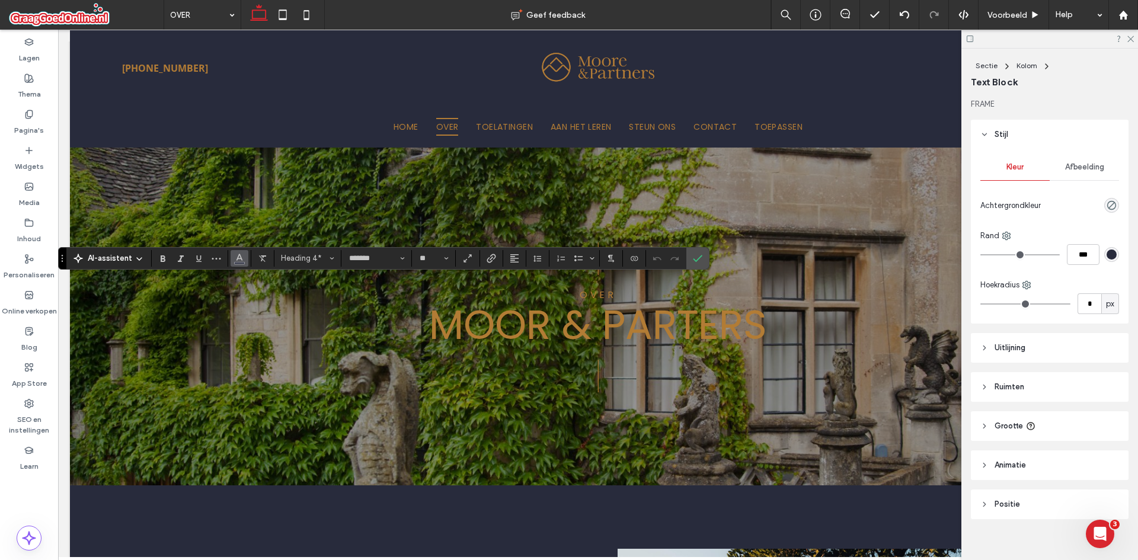
click at [236, 256] on icon "Kleur" at bounding box center [239, 257] width 9 height 9
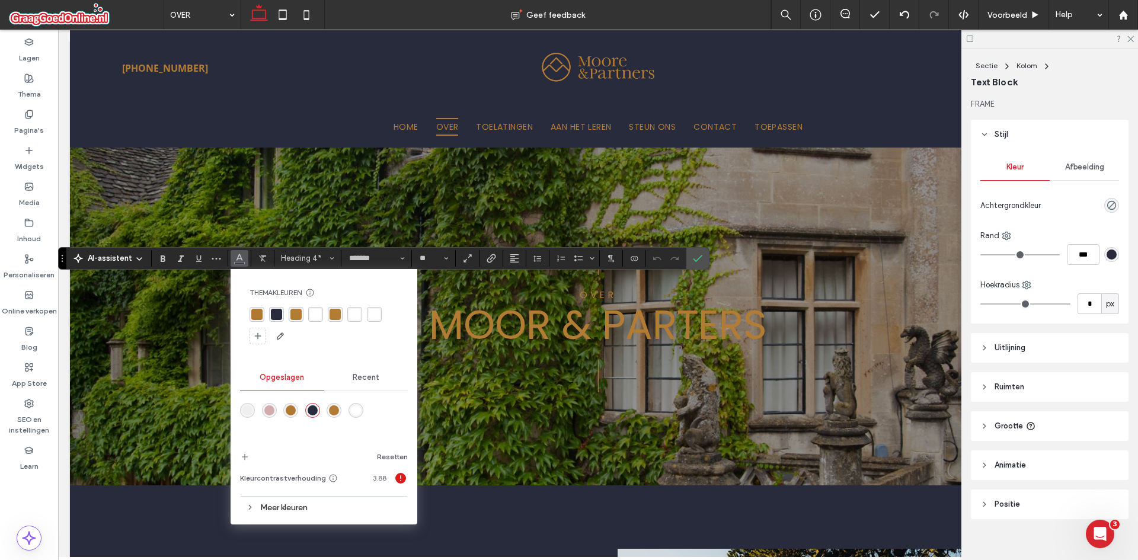
click at [261, 309] on div "rgba(176,120,48,1)" at bounding box center [256, 314] width 11 height 11
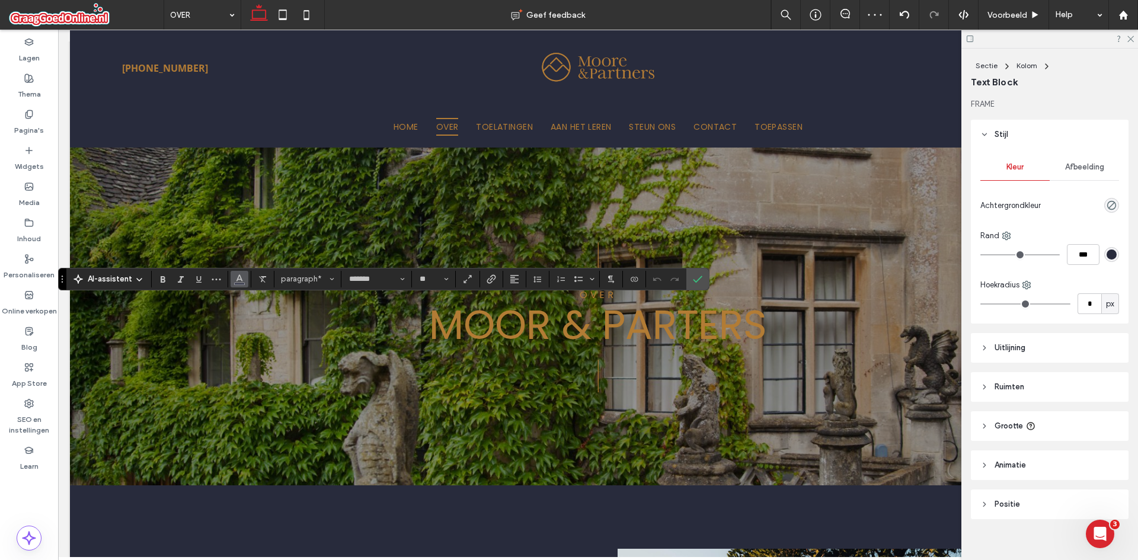
click at [245, 277] on button "Kleur" at bounding box center [240, 279] width 18 height 17
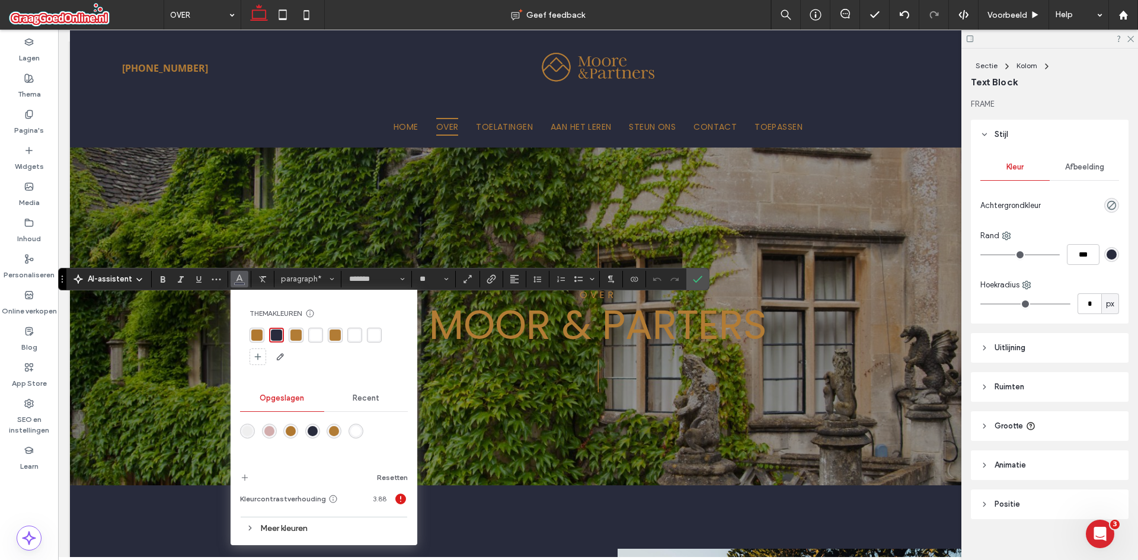
click at [290, 330] on div "rgba(178, 124, 53, 1)" at bounding box center [295, 335] width 11 height 11
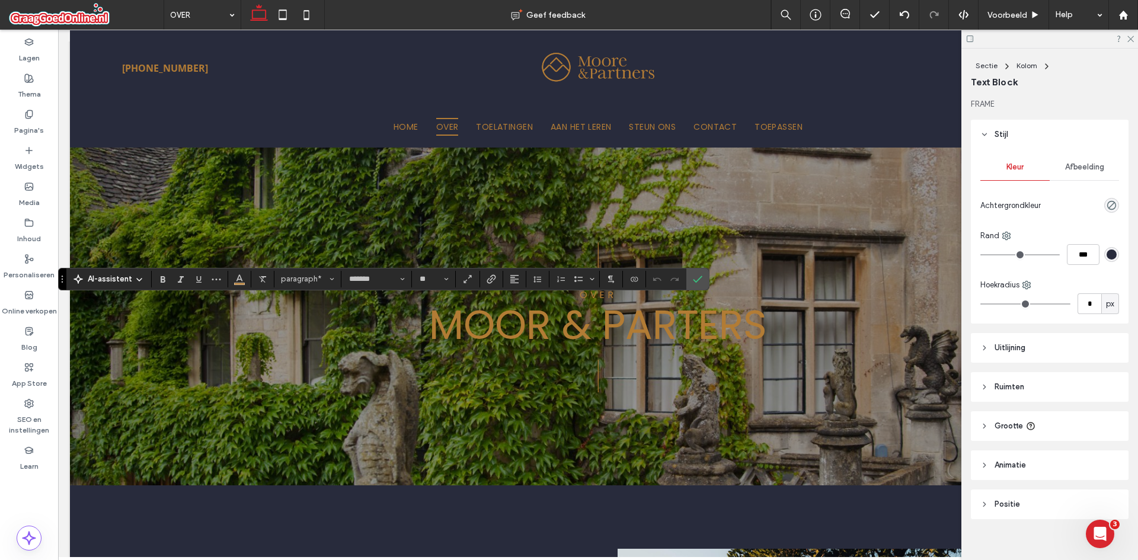
click at [248, 282] on section at bounding box center [239, 279] width 23 height 17
click at [243, 281] on icon "Kleur" at bounding box center [239, 277] width 9 height 9
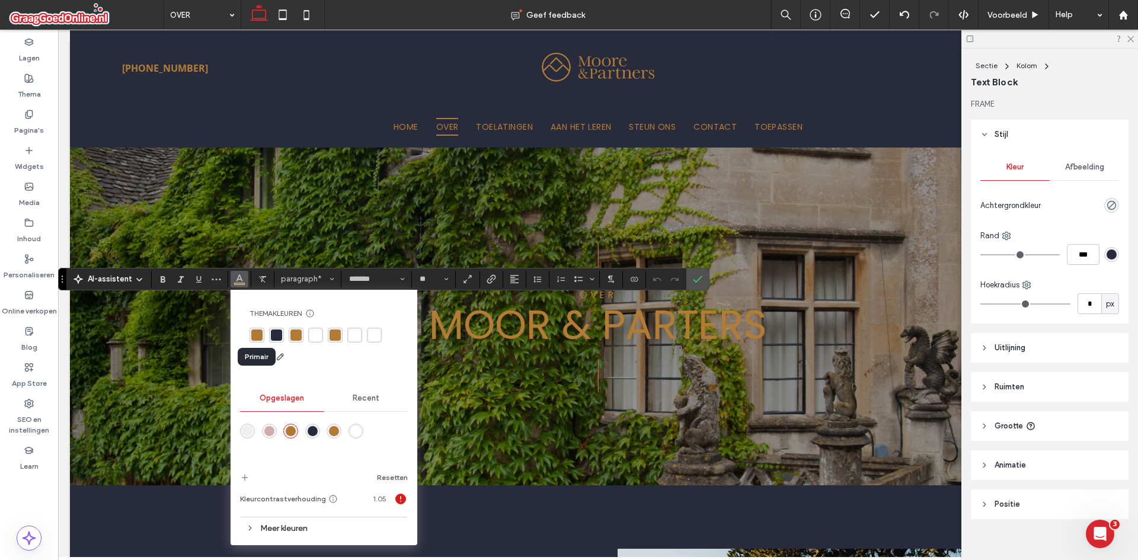
click at [257, 336] on div "rgba(176,120,48,1)" at bounding box center [256, 335] width 11 height 11
click at [290, 338] on div "rgba(178, 124, 53, 1)" at bounding box center [295, 335] width 11 height 11
click at [250, 334] on div "rgba(176,120,48,1)" at bounding box center [257, 335] width 15 height 15
click at [298, 335] on div "rgba(178, 124, 53, 1)" at bounding box center [295, 335] width 11 height 11
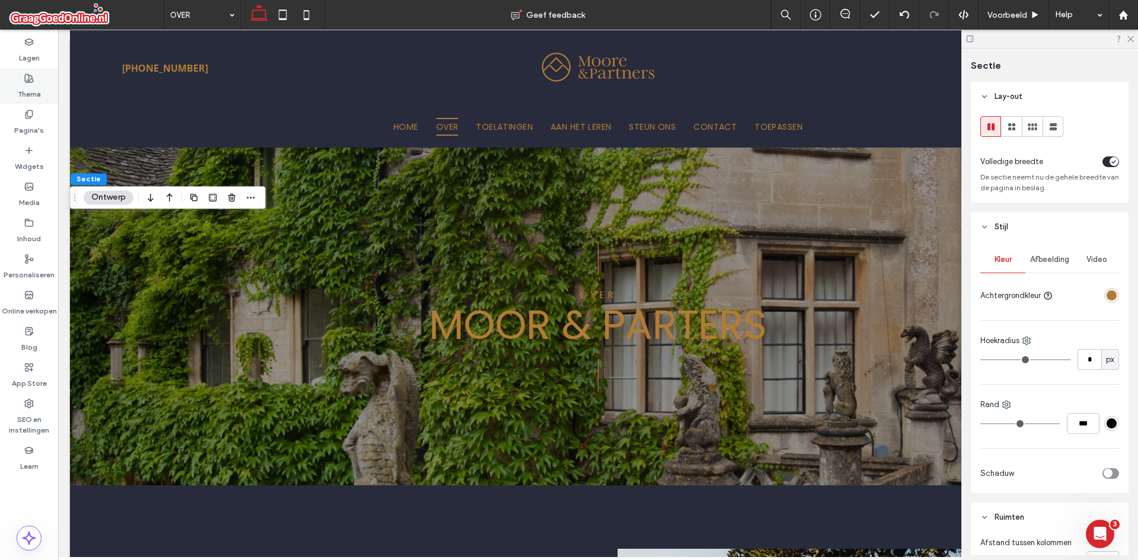
click at [28, 81] on icon at bounding box center [28, 77] width 9 height 9
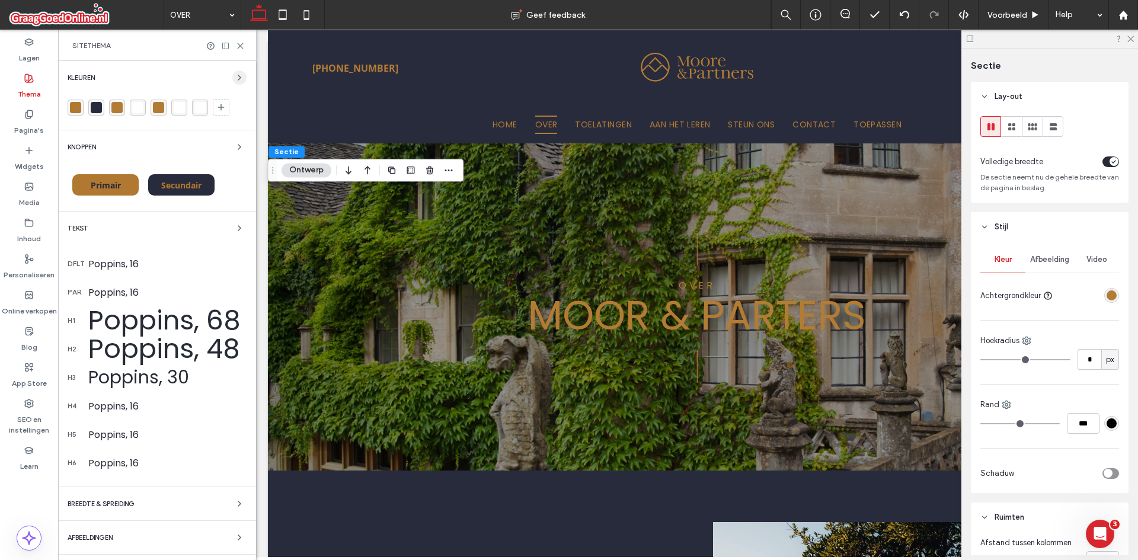
click at [235, 81] on icon "button" at bounding box center [239, 77] width 9 height 9
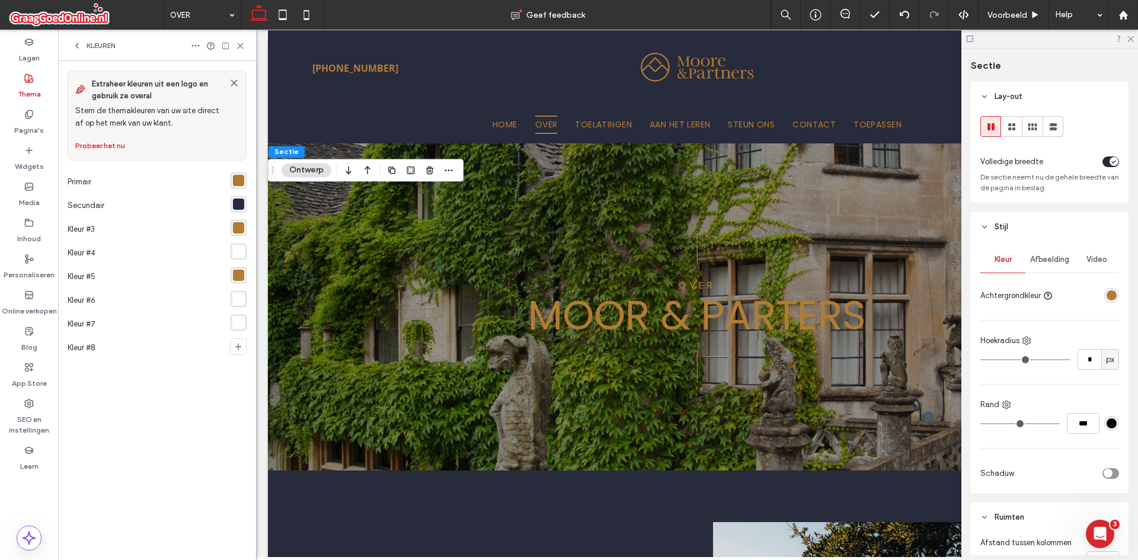
click at [234, 180] on div "rgba(176,120,48,1)" at bounding box center [238, 180] width 11 height 11
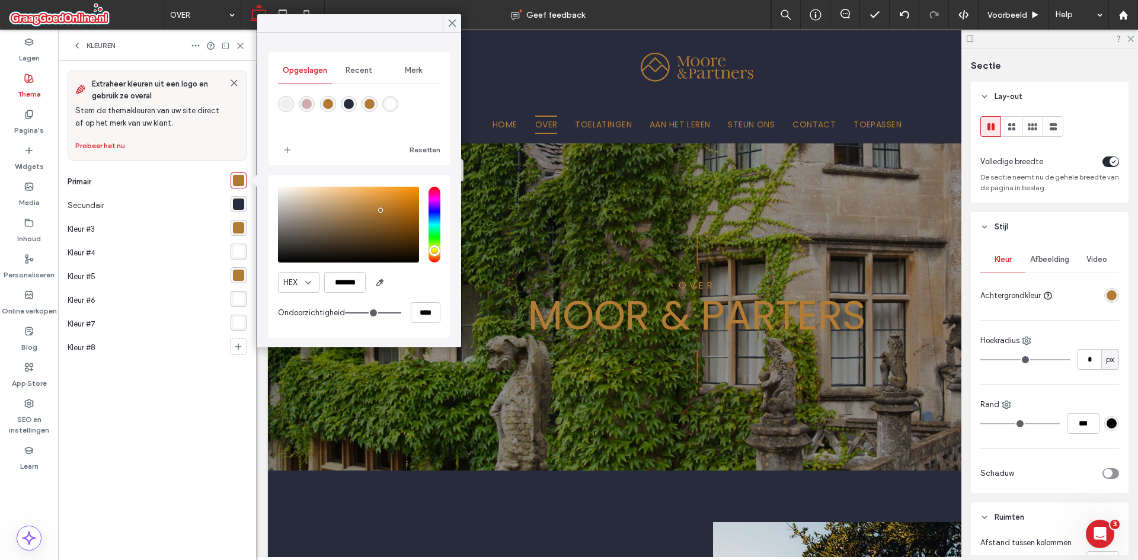
click at [237, 229] on div "rgba(178, 124, 53, 1)" at bounding box center [238, 227] width 11 height 11
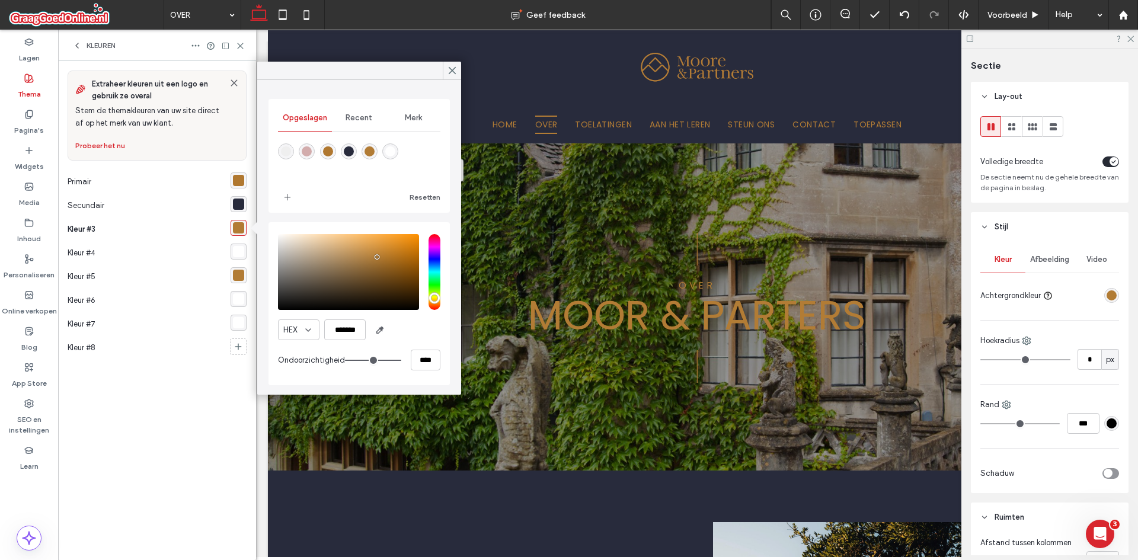
click at [236, 277] on div "rgba(178, 124, 53, 1)" at bounding box center [238, 275] width 11 height 11
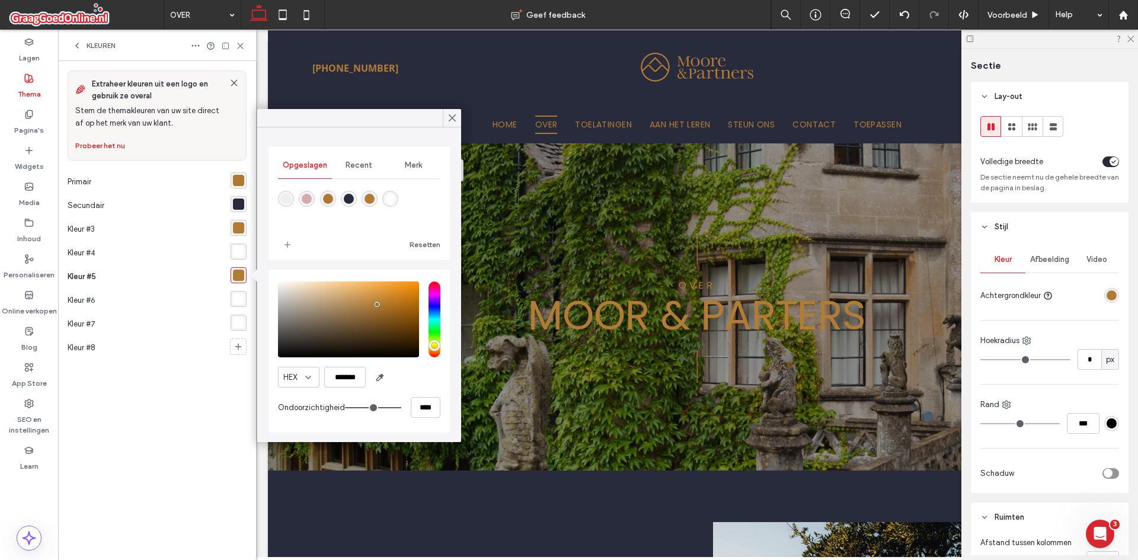
click at [239, 183] on div "rgba(176,120,48,1)" at bounding box center [238, 180] width 11 height 11
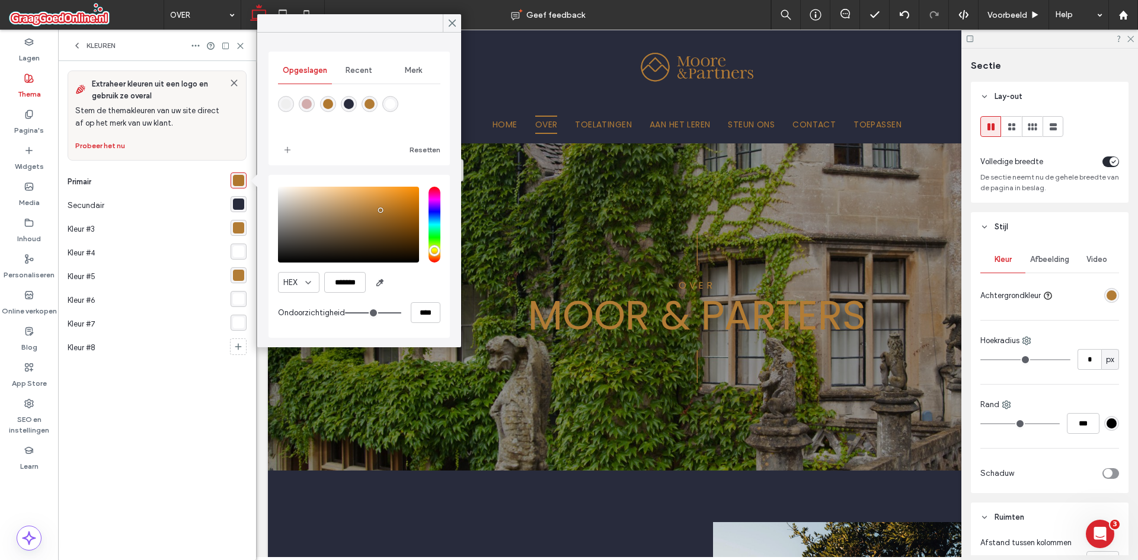
click at [241, 272] on div "rgba(178, 124, 53, 1)" at bounding box center [238, 275] width 11 height 11
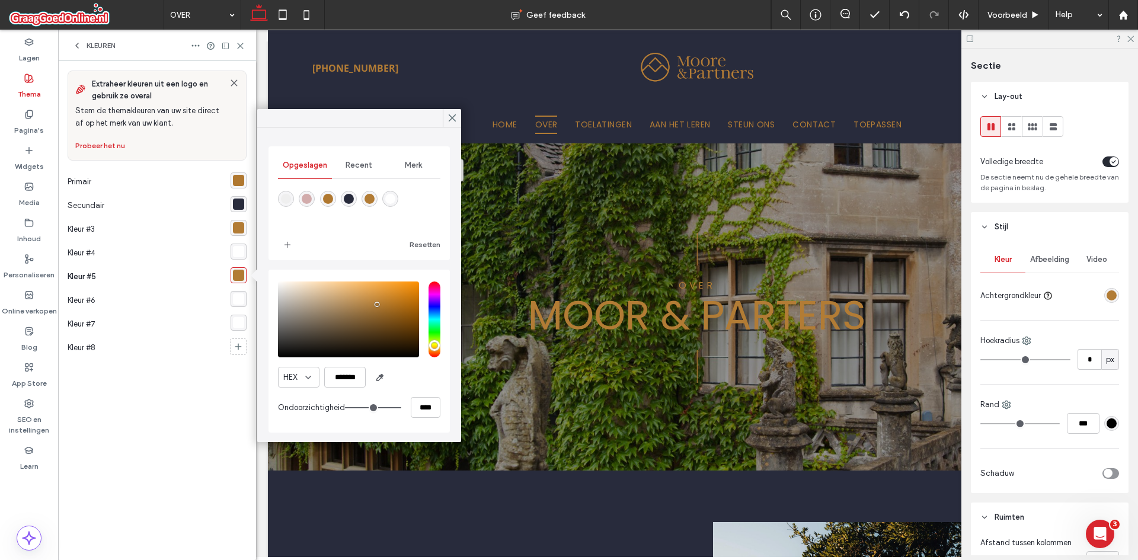
click at [244, 184] on div "rgba(176,120,48,1)" at bounding box center [238, 180] width 11 height 11
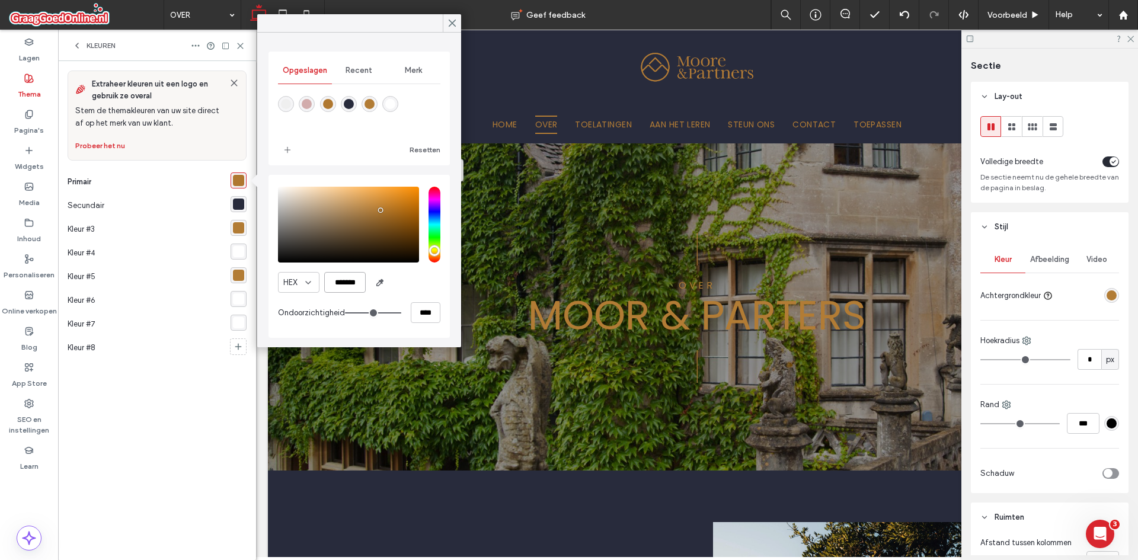
click at [347, 279] on input "*******" at bounding box center [344, 282] width 41 height 21
paste input "color picker textbox"
type input "*******"
click at [241, 234] on div "rgba(178, 124, 53, 1)" at bounding box center [239, 228] width 16 height 16
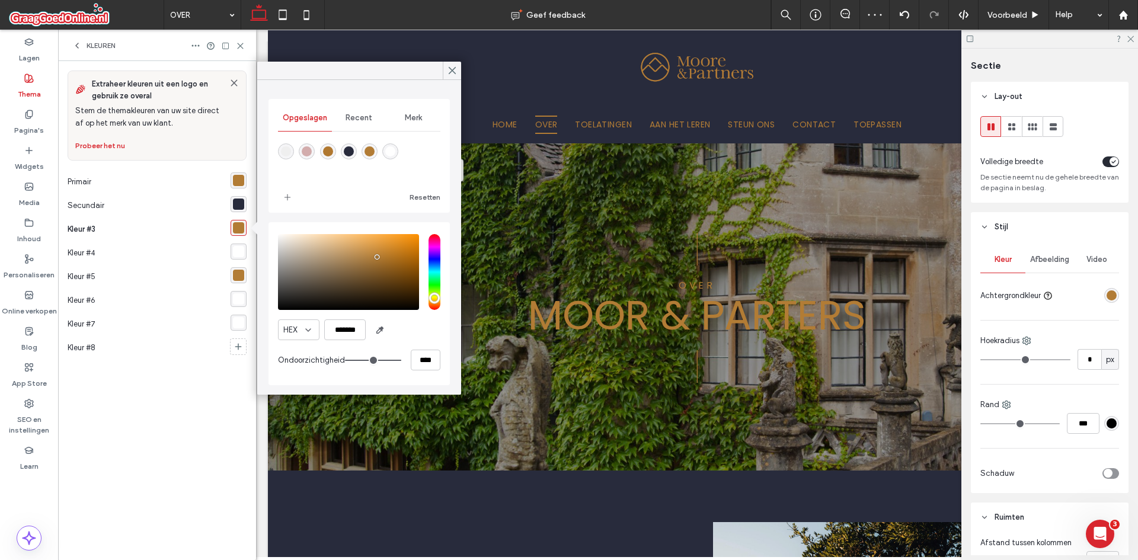
click at [239, 269] on div "rgba(178, 124, 53, 1)" at bounding box center [239, 275] width 16 height 16
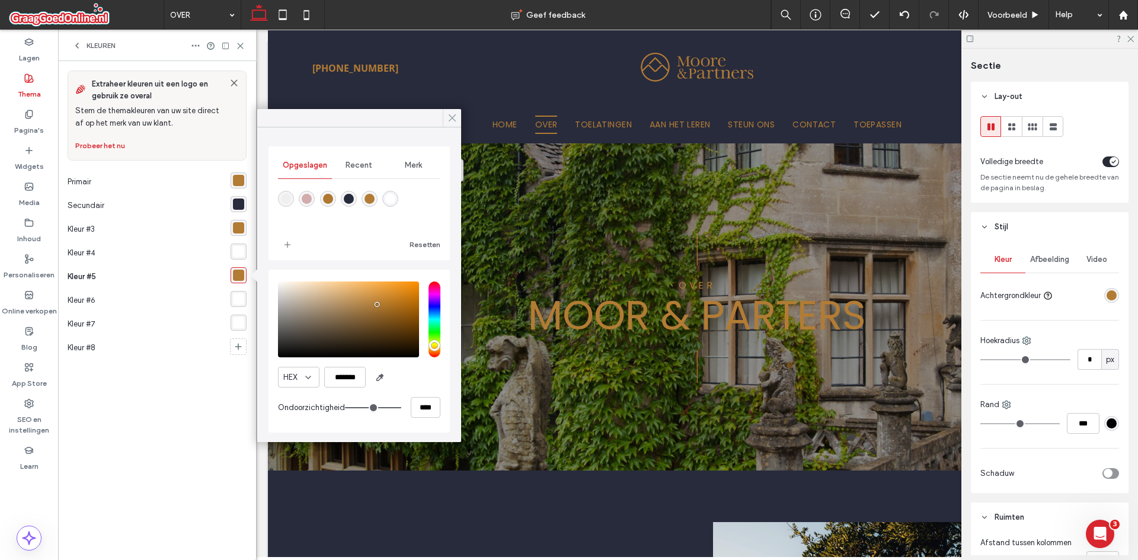
click at [448, 111] on span at bounding box center [452, 118] width 11 height 18
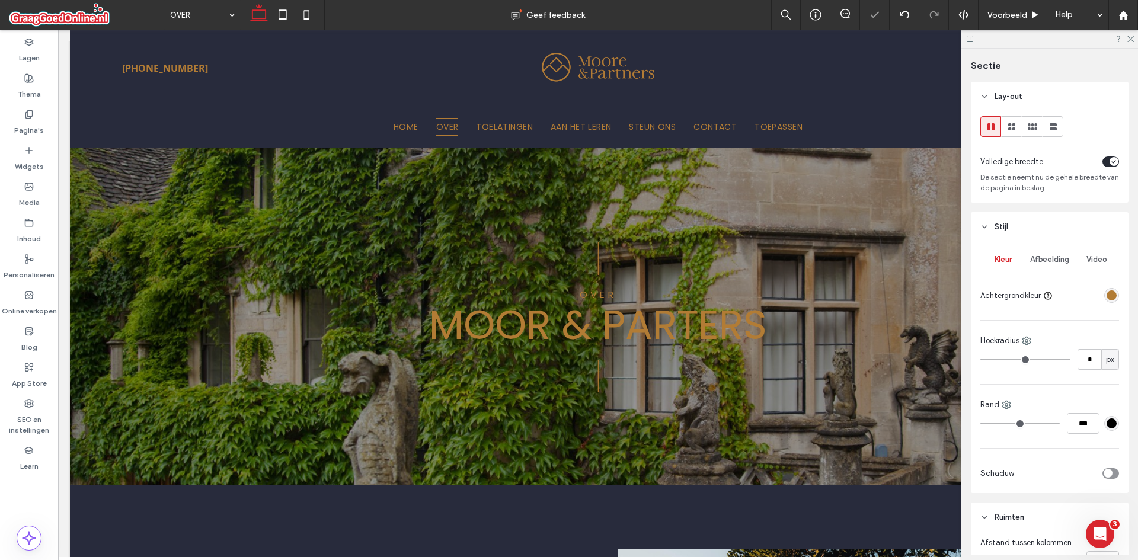
type input "***"
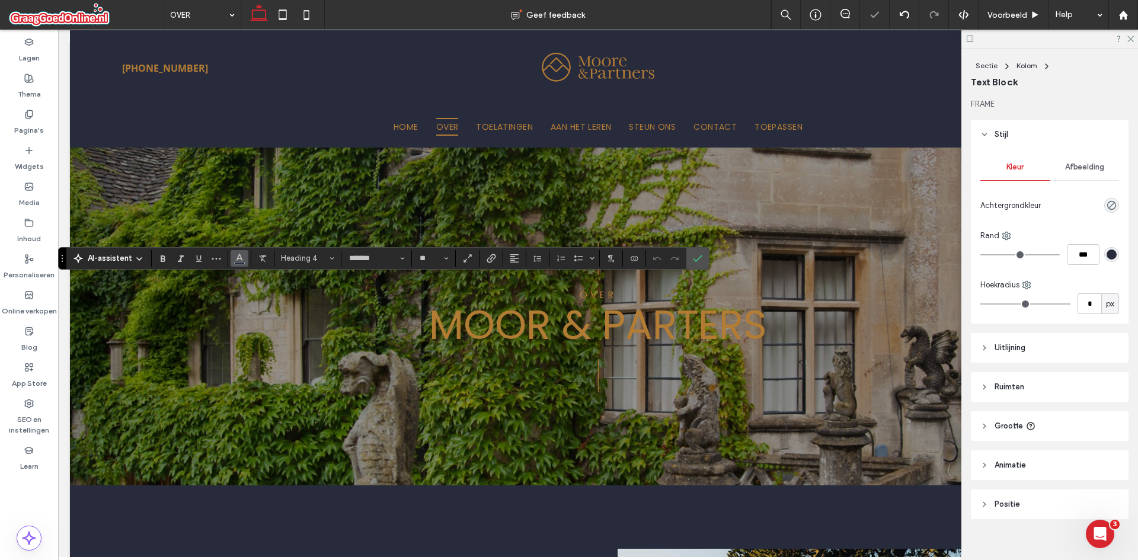
click at [238, 261] on icon "Kleur" at bounding box center [239, 257] width 9 height 9
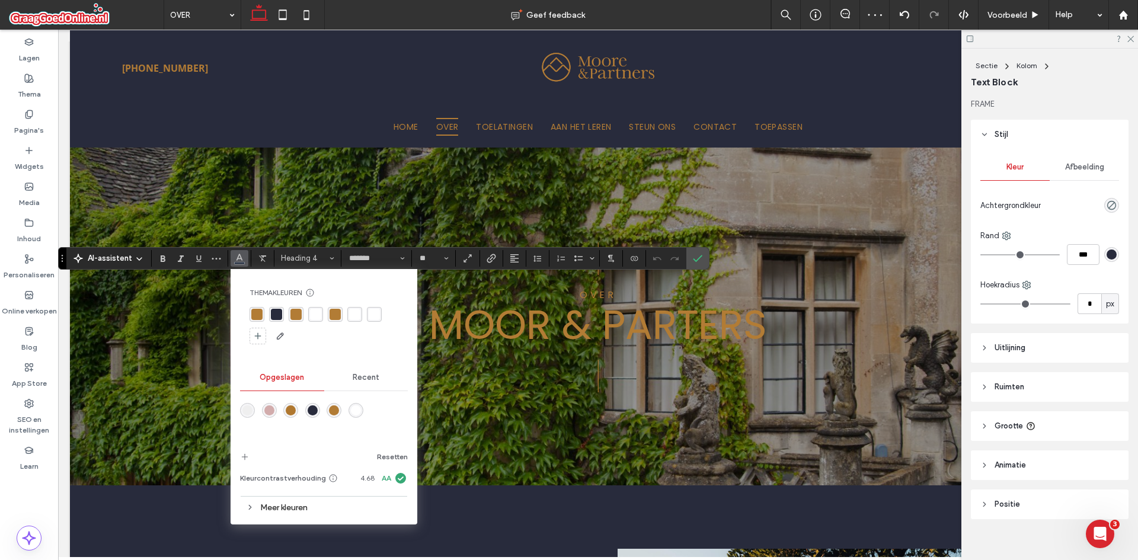
click at [255, 311] on div "rgba(178, 124, 53, 1)" at bounding box center [256, 314] width 11 height 11
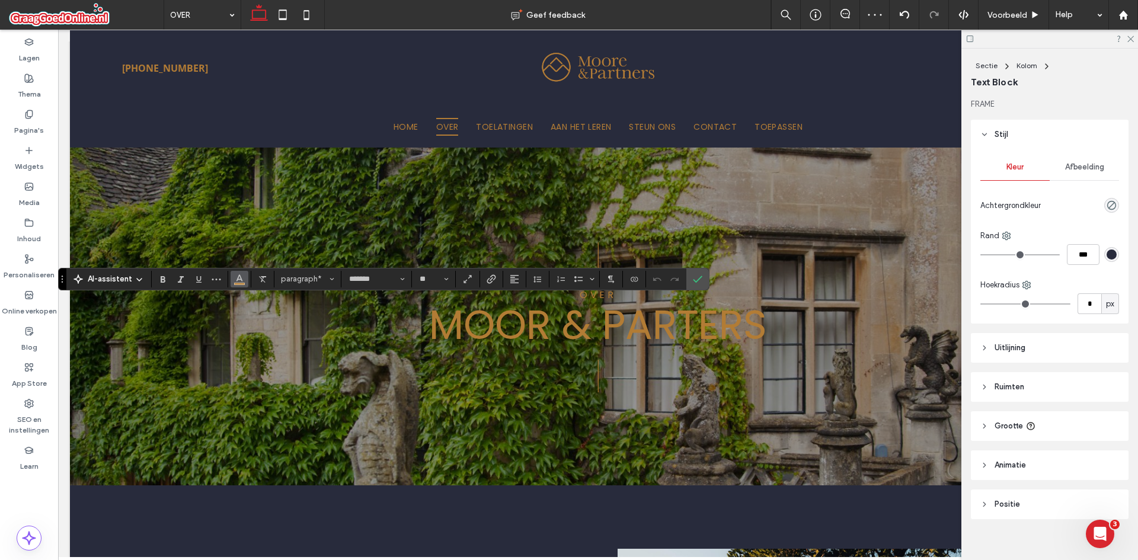
click at [240, 286] on button "Kleur" at bounding box center [240, 279] width 18 height 17
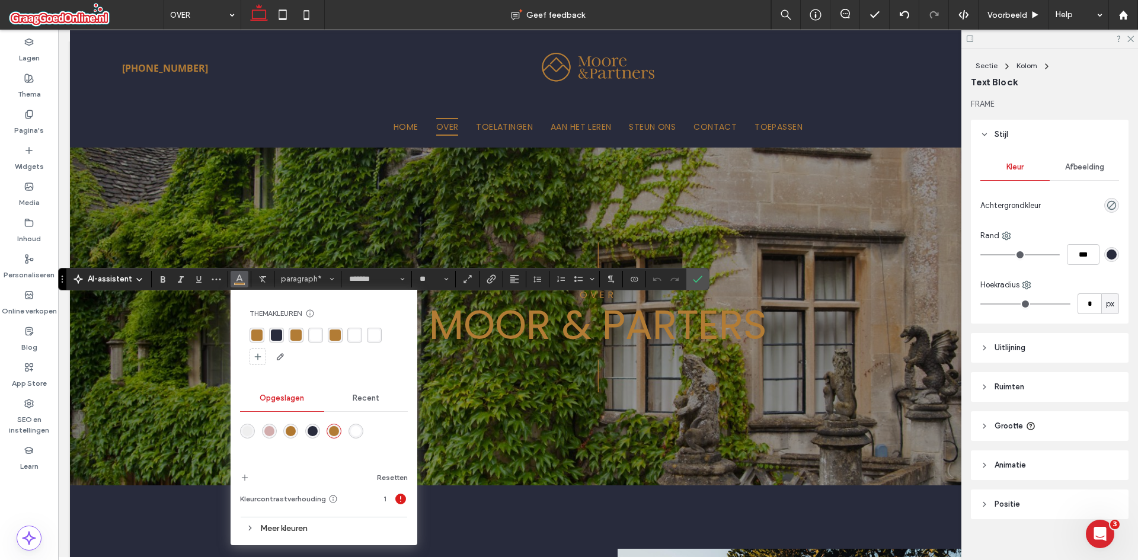
click at [244, 295] on div "Themakleuren Bespaar tijd met themakleuren Maak een kleurenpalet om direct kleu…" at bounding box center [324, 417] width 187 height 255
click at [260, 333] on div "rgba(178, 124, 53, 1)" at bounding box center [256, 335] width 11 height 11
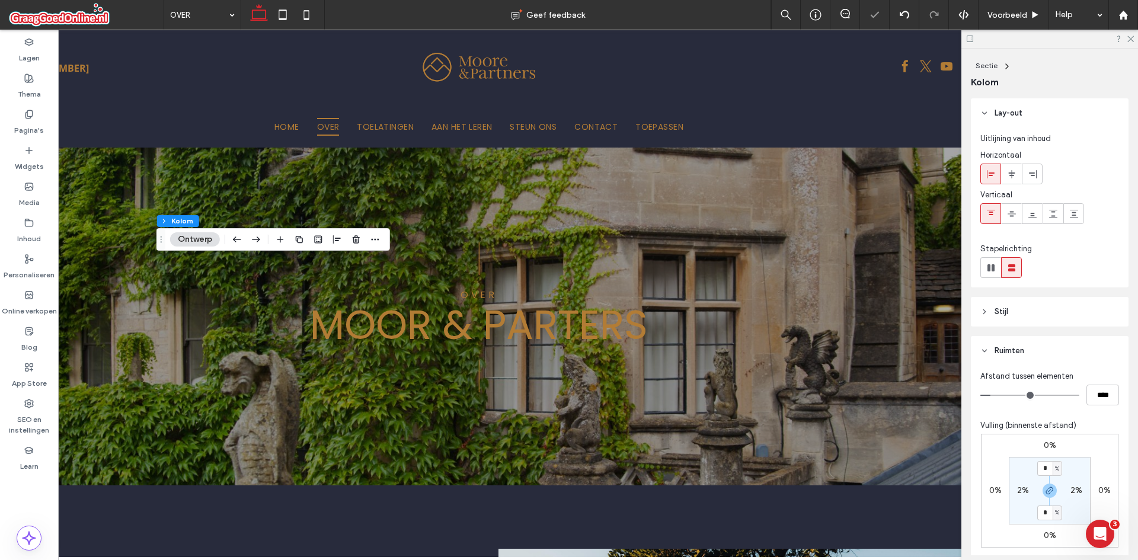
scroll to position [0, 177]
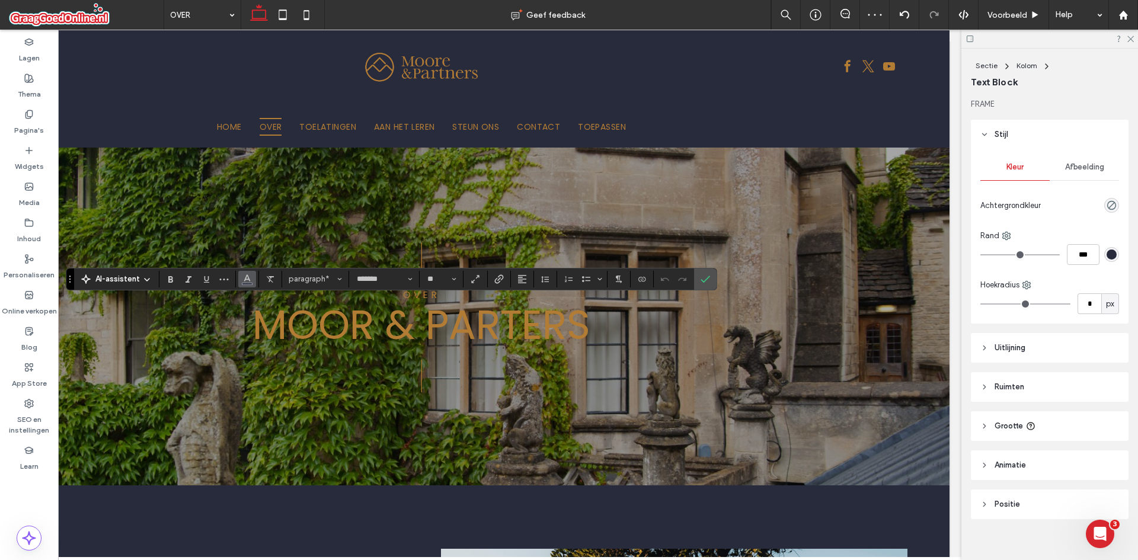
click at [252, 279] on button "Kleur" at bounding box center [247, 279] width 18 height 17
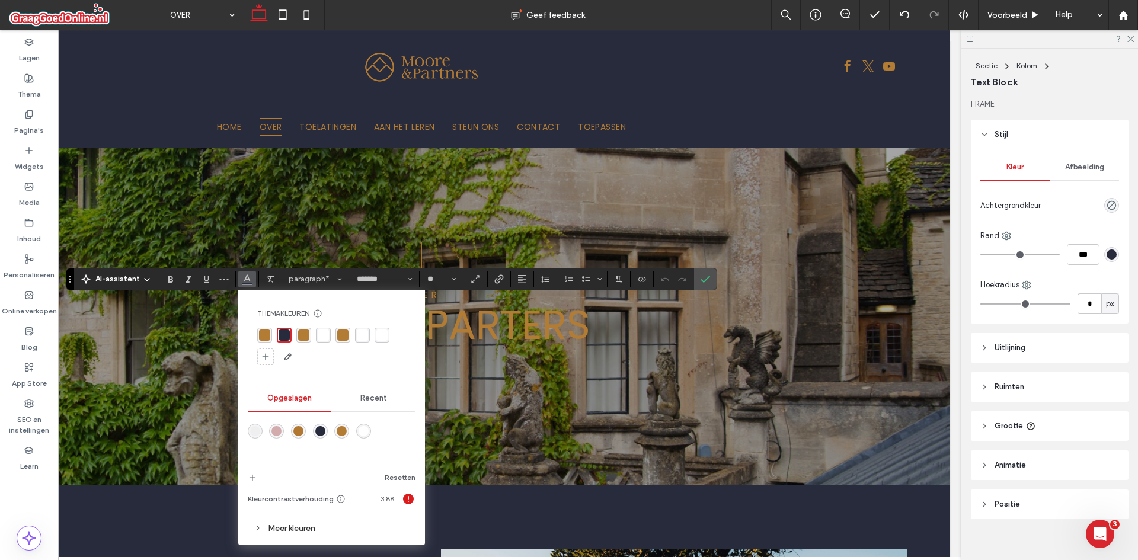
click at [307, 331] on div "rgba(178, 124, 53, 1)" at bounding box center [303, 335] width 11 height 11
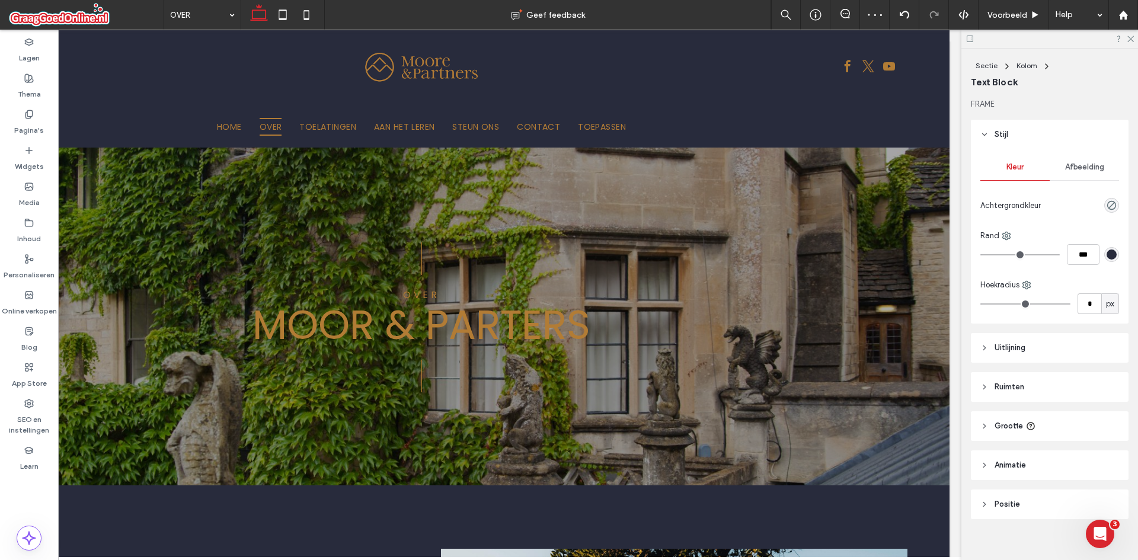
type input "*******"
type input "**"
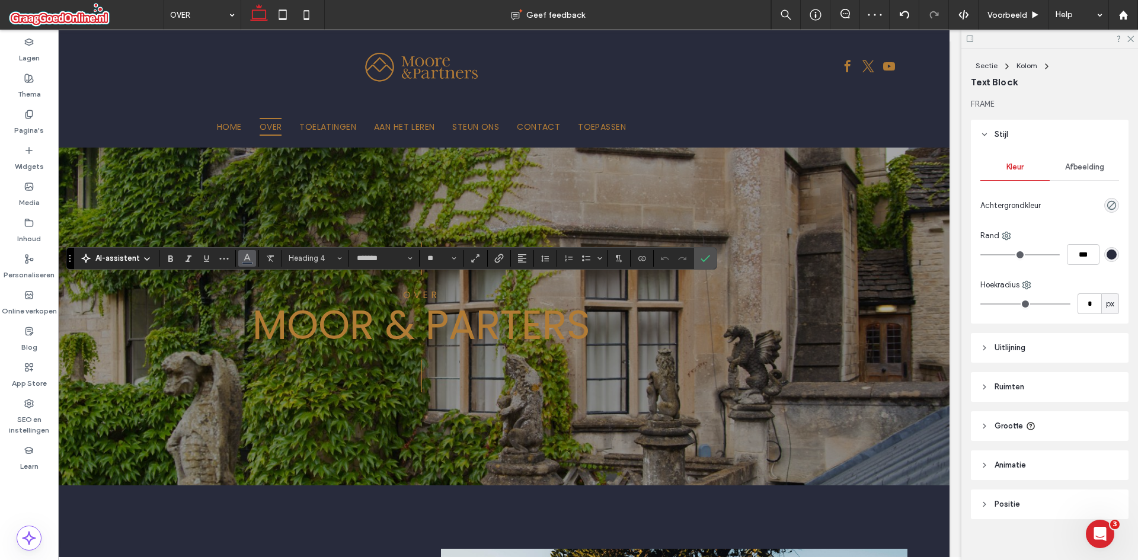
click at [244, 261] on icon "Kleur" at bounding box center [246, 257] width 9 height 9
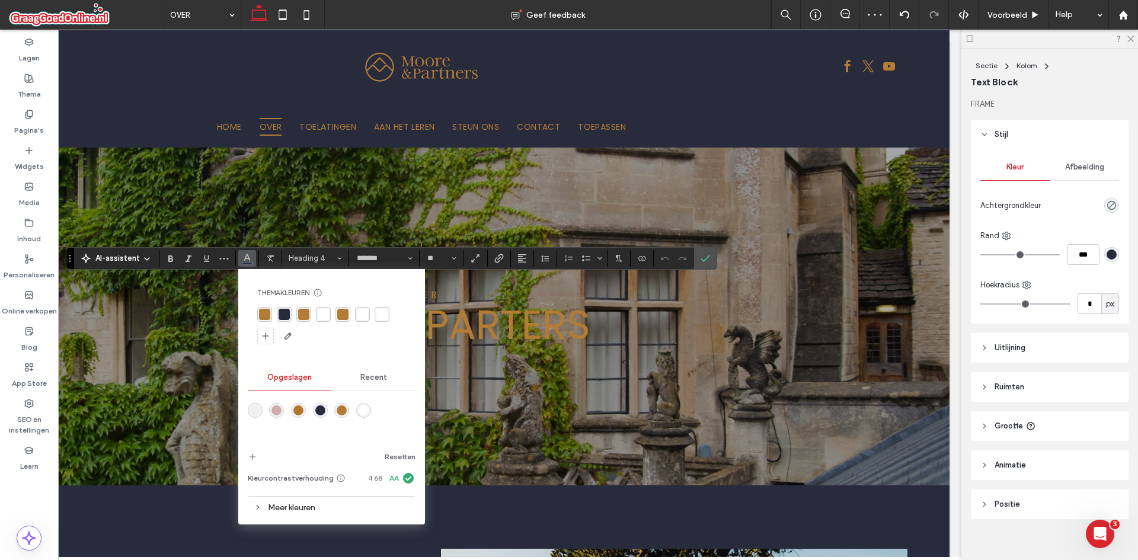
click at [302, 307] on div "rgba(178, 124, 53, 1)" at bounding box center [303, 314] width 15 height 15
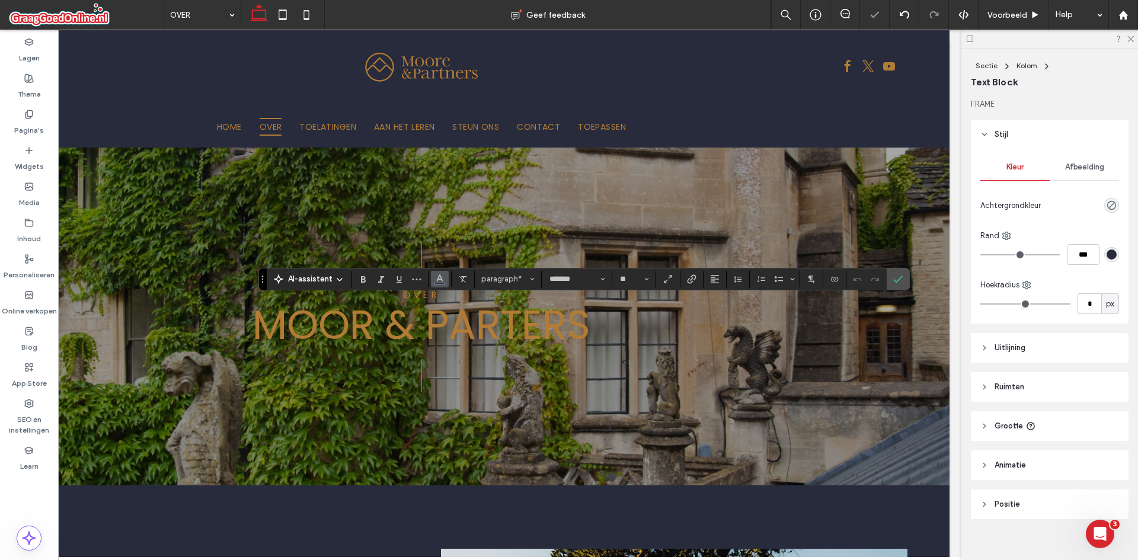
click at [435, 284] on span "Kleur" at bounding box center [439, 277] width 9 height 15
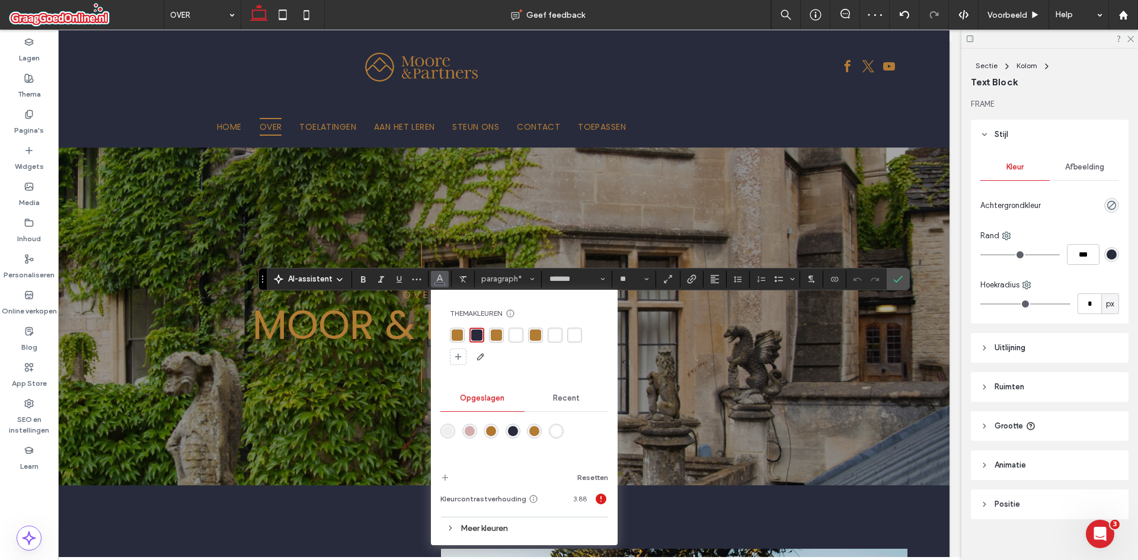
click at [455, 334] on div "rgba(178, 124, 53, 1)" at bounding box center [457, 335] width 11 height 11
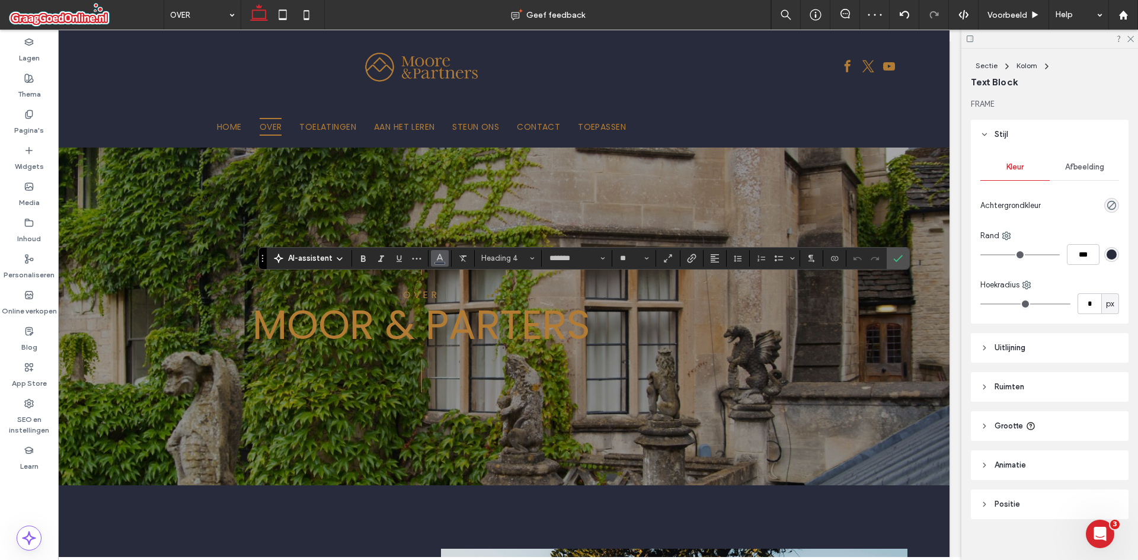
click at [447, 253] on button "Kleur" at bounding box center [440, 258] width 18 height 17
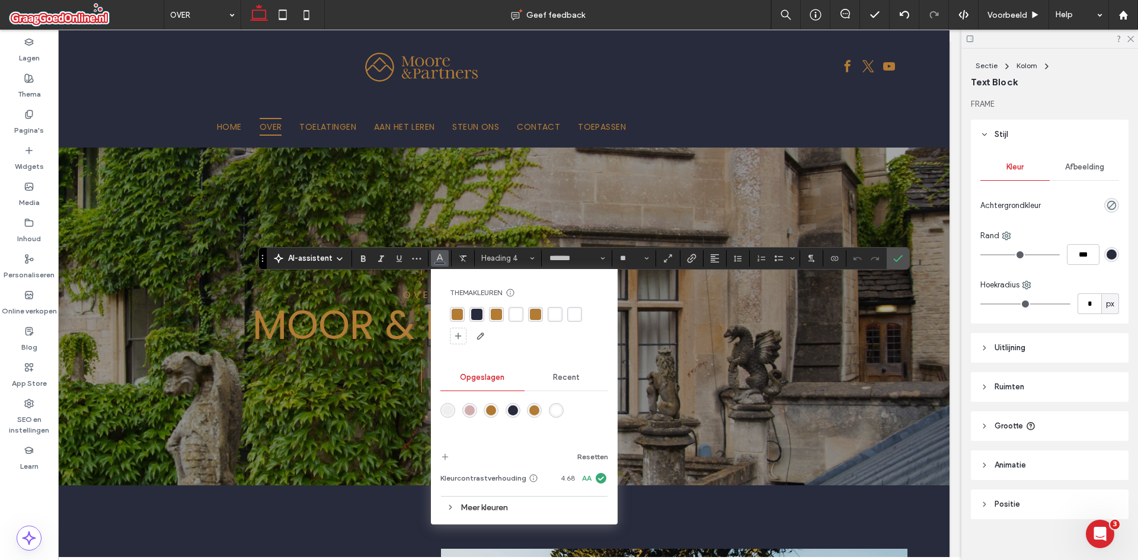
click at [455, 306] on div "Themakleuren Bespaar tijd met themakleuren Maak een kleurenpalet om direct kleu…" at bounding box center [524, 317] width 168 height 76
click at [457, 312] on div "rgba(178, 124, 53, 1)" at bounding box center [457, 314] width 11 height 11
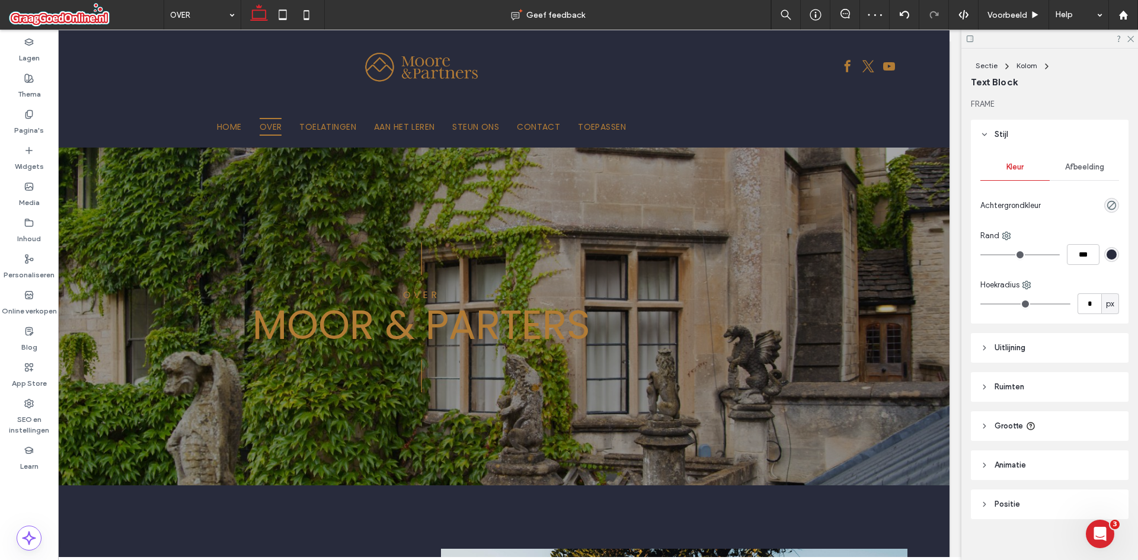
type input "*******"
type input "**"
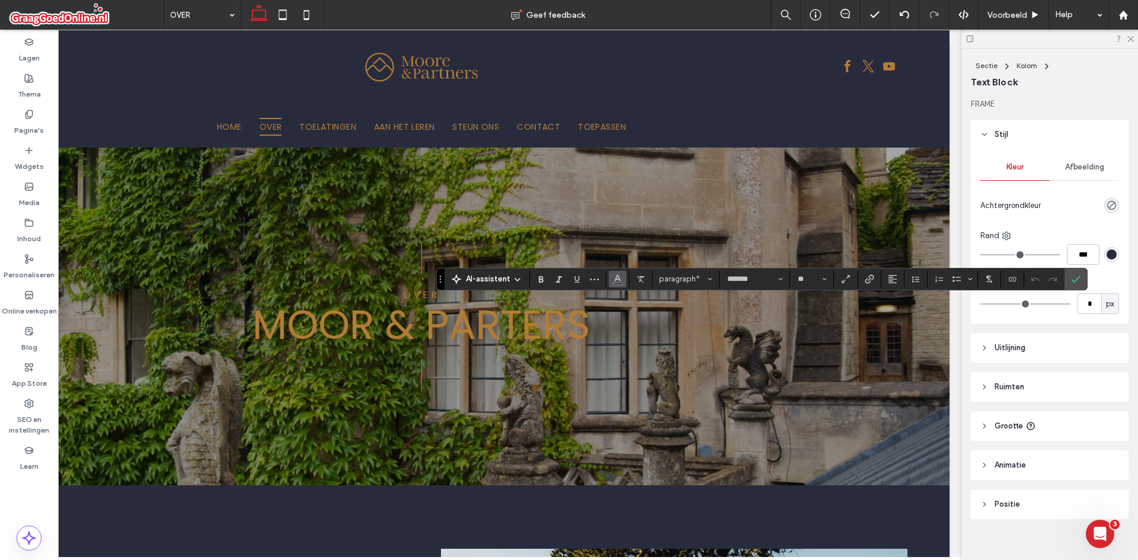
click at [621, 277] on icon "Kleur" at bounding box center [617, 277] width 9 height 9
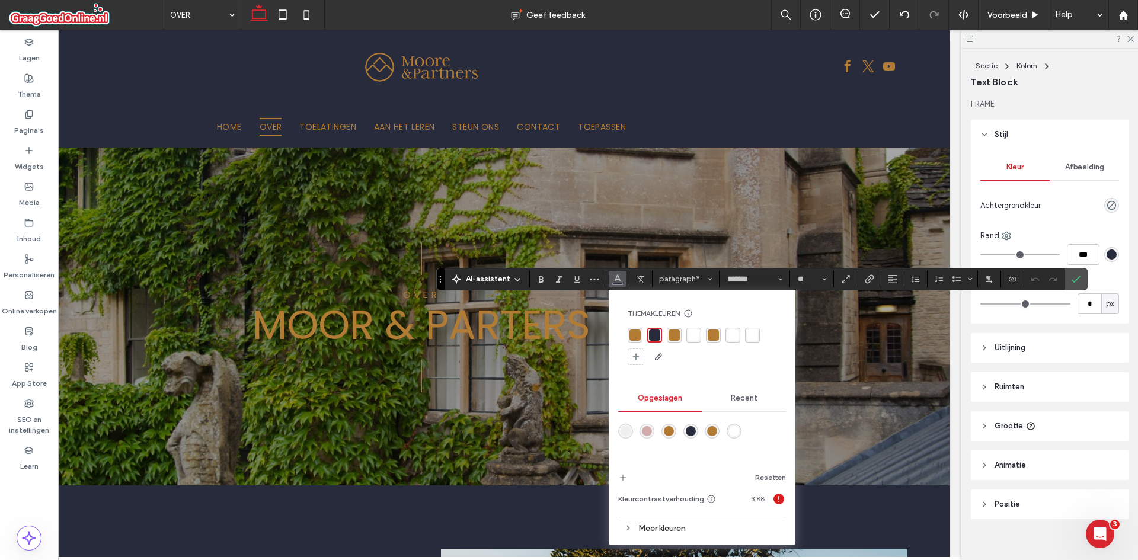
click at [636, 333] on div "rgba(178, 124, 53, 1)" at bounding box center [634, 335] width 11 height 11
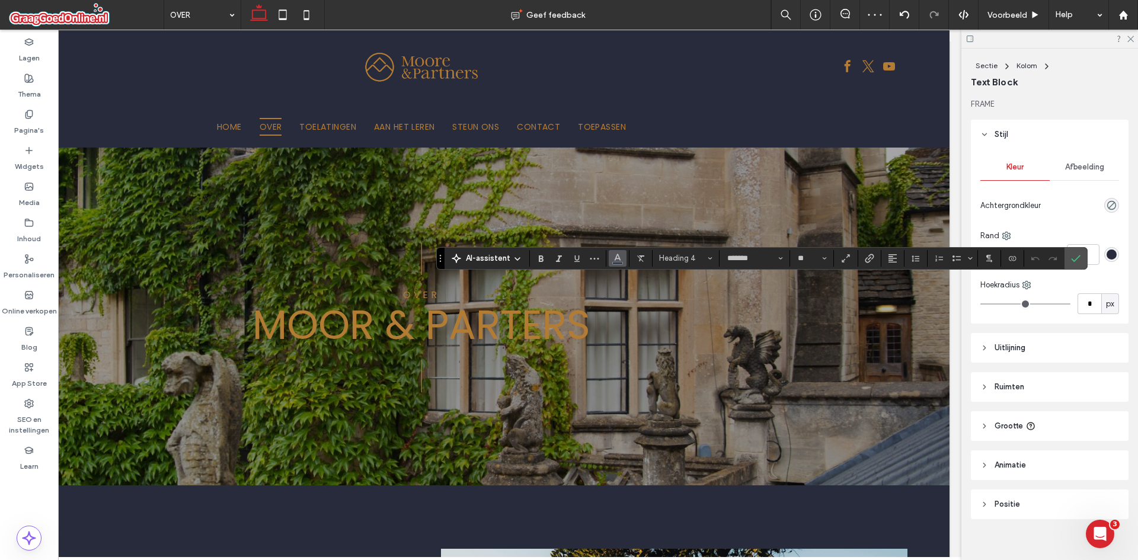
click at [609, 260] on button "Kleur" at bounding box center [618, 258] width 18 height 17
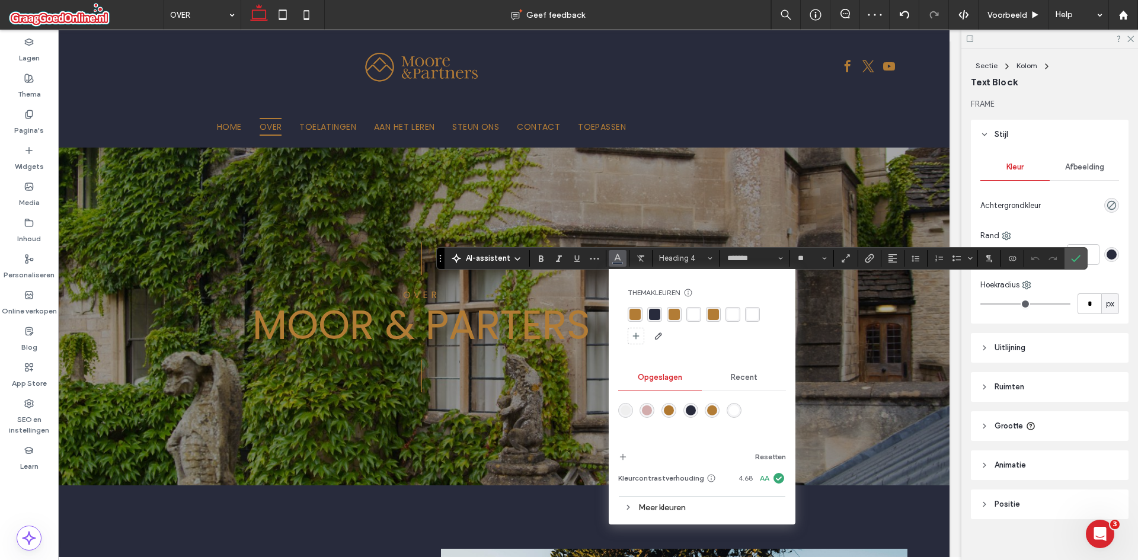
click at [628, 307] on div "rgba(178, 124, 53, 1)" at bounding box center [635, 314] width 15 height 15
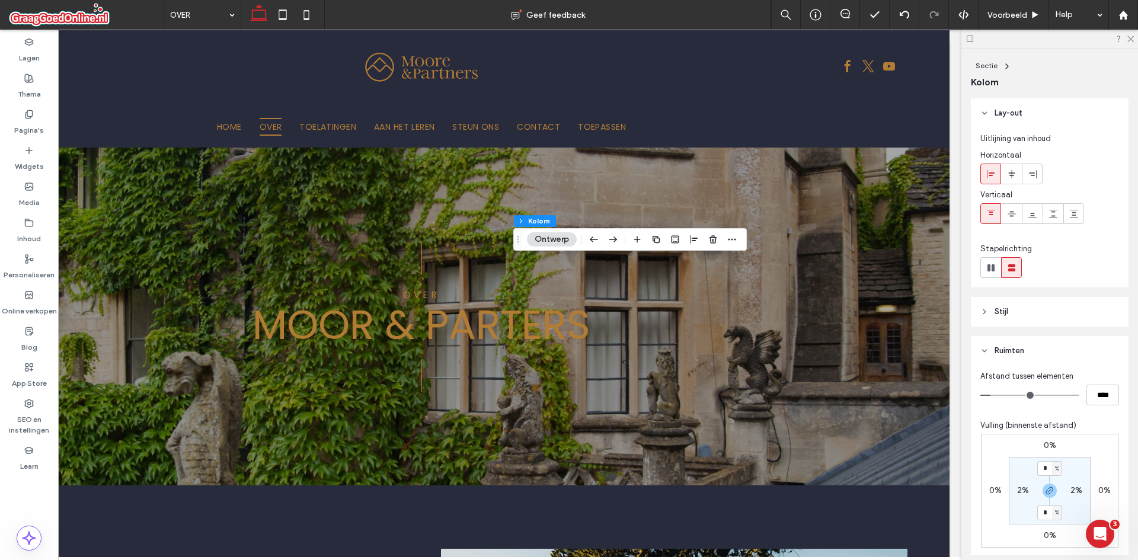
type input "**"
type input "****"
type input "**"
type input "****"
type input "**"
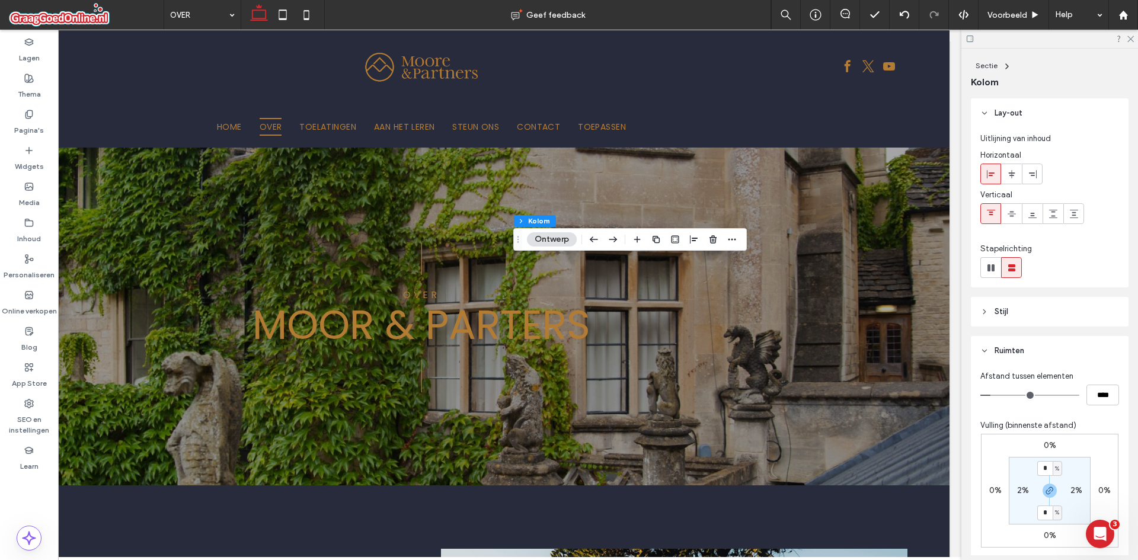
type input "****"
type input "**"
type input "****"
type input "**"
type input "****"
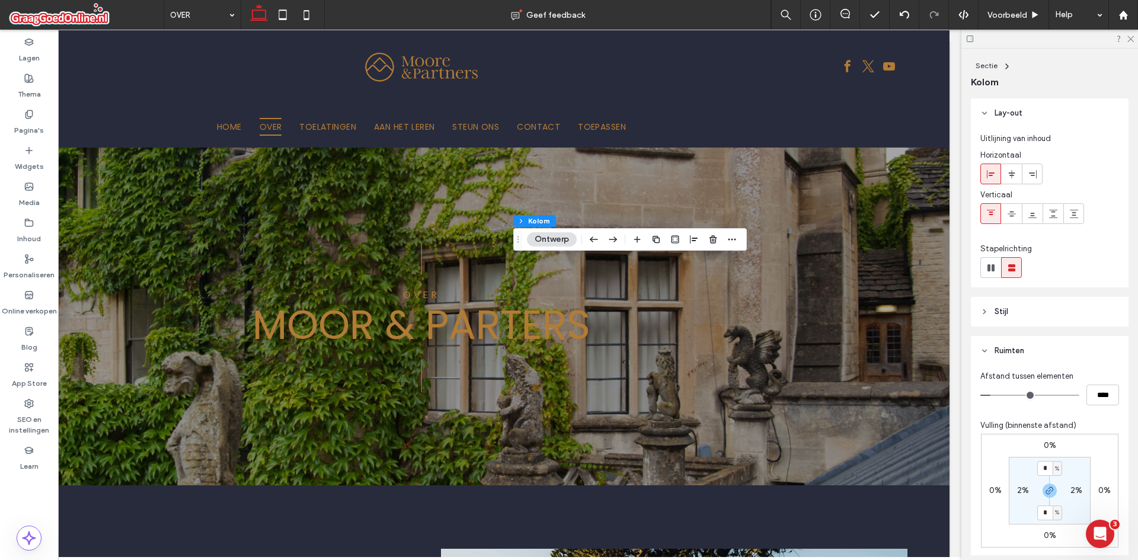
type input "**"
type input "****"
drag, startPoint x: 994, startPoint y: 395, endPoint x: 1025, endPoint y: 391, distance: 31.7
click at [1025, 395] on input "range" at bounding box center [1029, 395] width 99 height 1
type input "**"
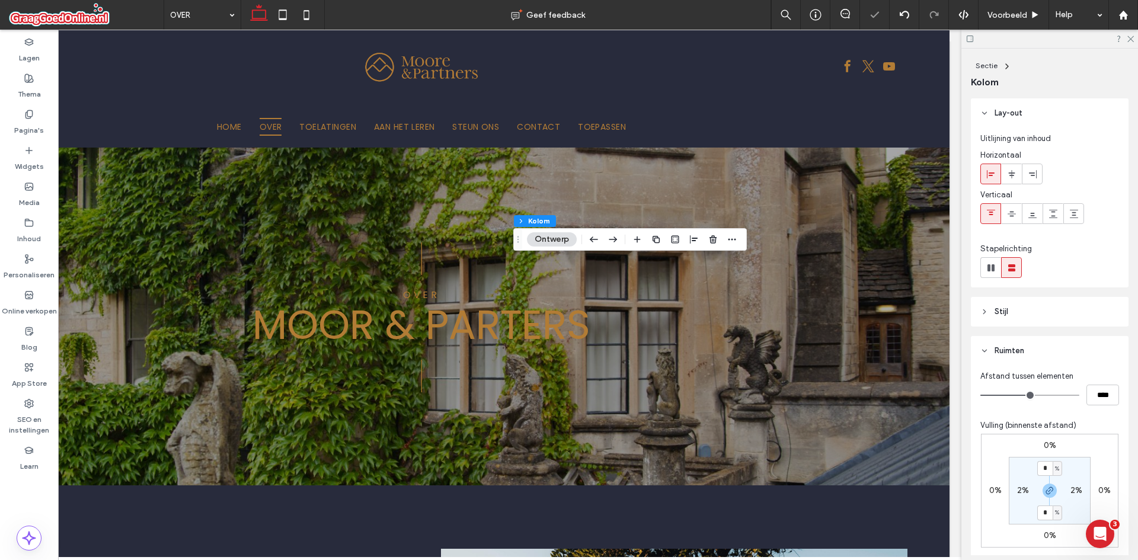
type input "****"
type input "**"
type input "****"
type input "***"
type input "*****"
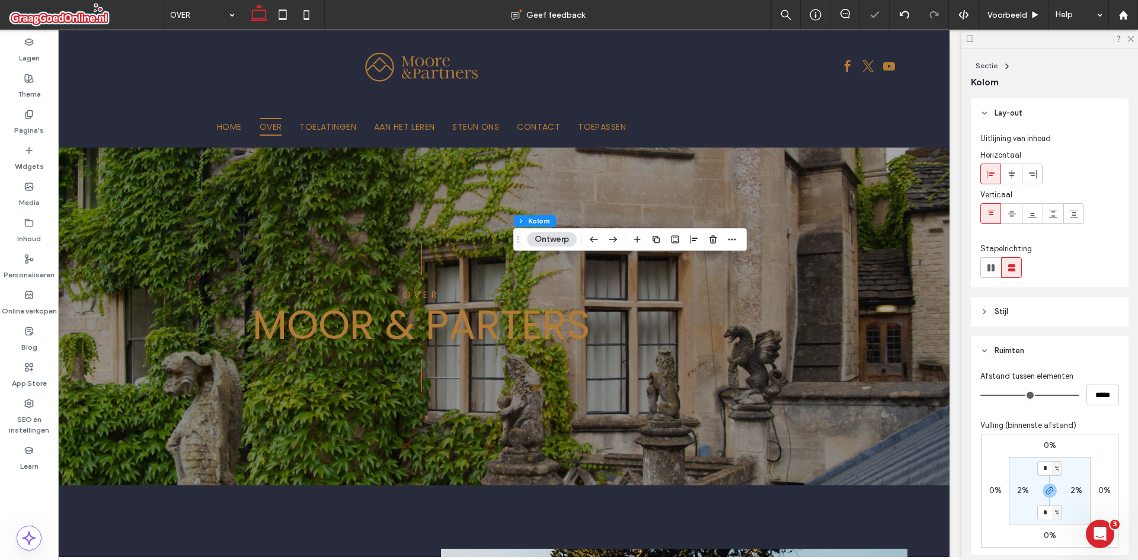
drag, startPoint x: 1025, startPoint y: 391, endPoint x: 1134, endPoint y: 386, distance: 108.6
type input "***"
click at [1079, 395] on input "range" at bounding box center [1029, 395] width 99 height 1
click at [901, 19] on icon at bounding box center [904, 14] width 9 height 9
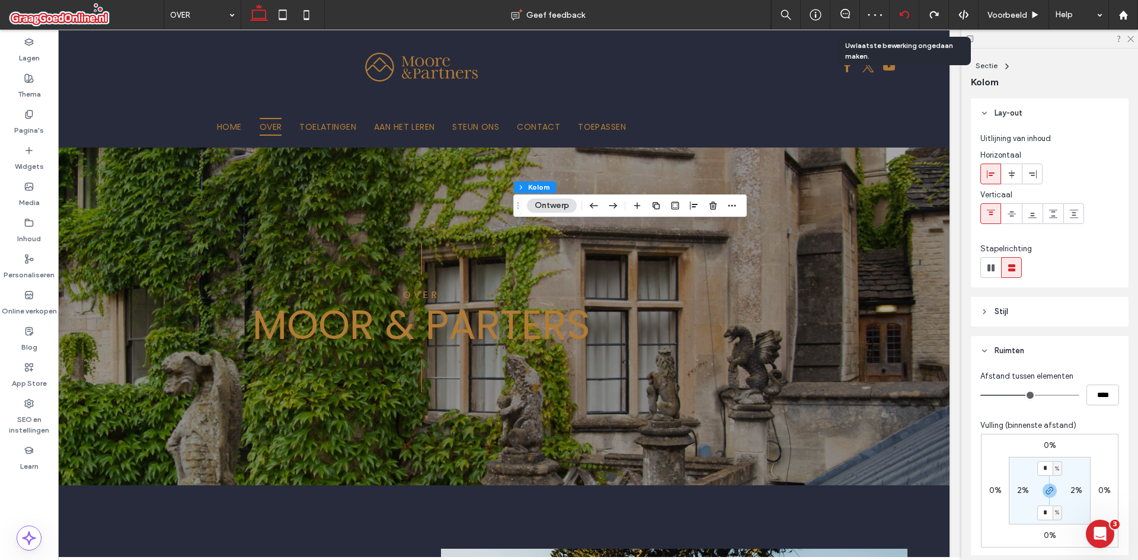
click at [901, 19] on icon at bounding box center [904, 14] width 9 height 9
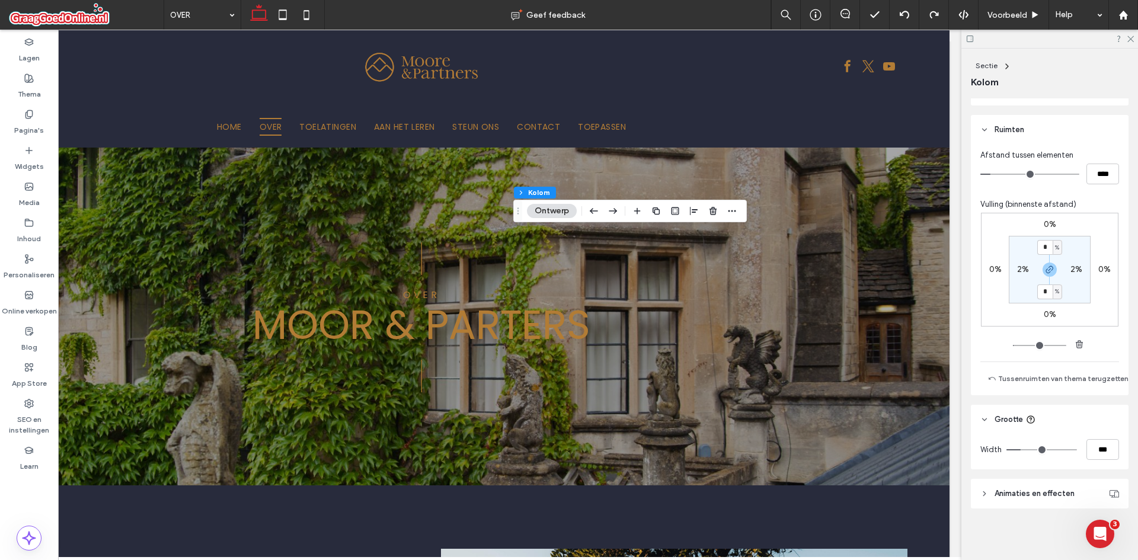
scroll to position [228, 0]
click at [1082, 264] on div "2%" at bounding box center [1076, 269] width 27 height 11
click at [1073, 264] on label "2%" at bounding box center [1076, 269] width 12 height 10
type input "*"
click at [1100, 314] on div "0% 0% 0% 0% 2% * % 2% * %" at bounding box center [1050, 269] width 138 height 114
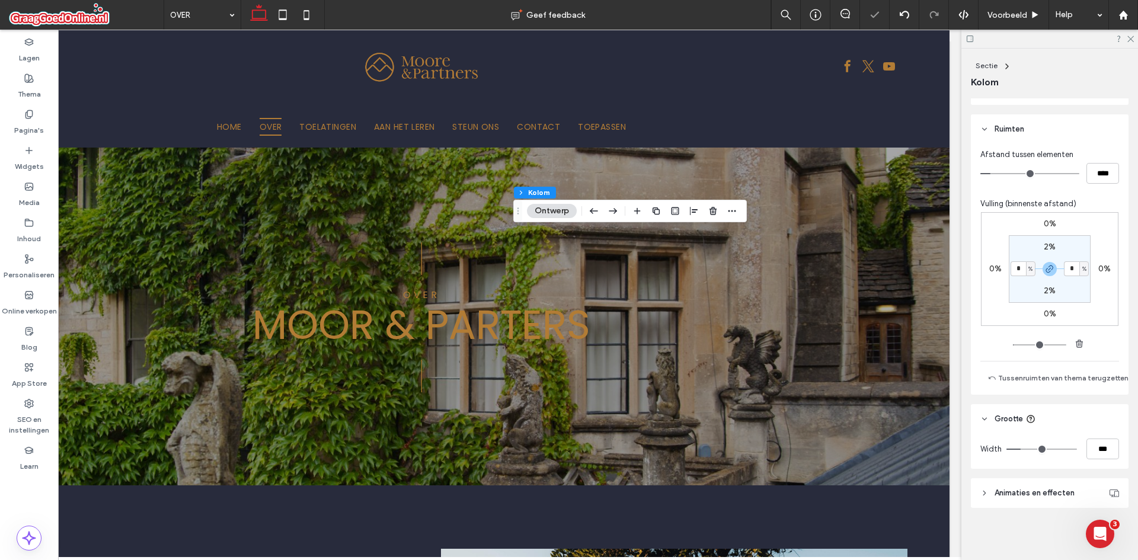
scroll to position [0, 0]
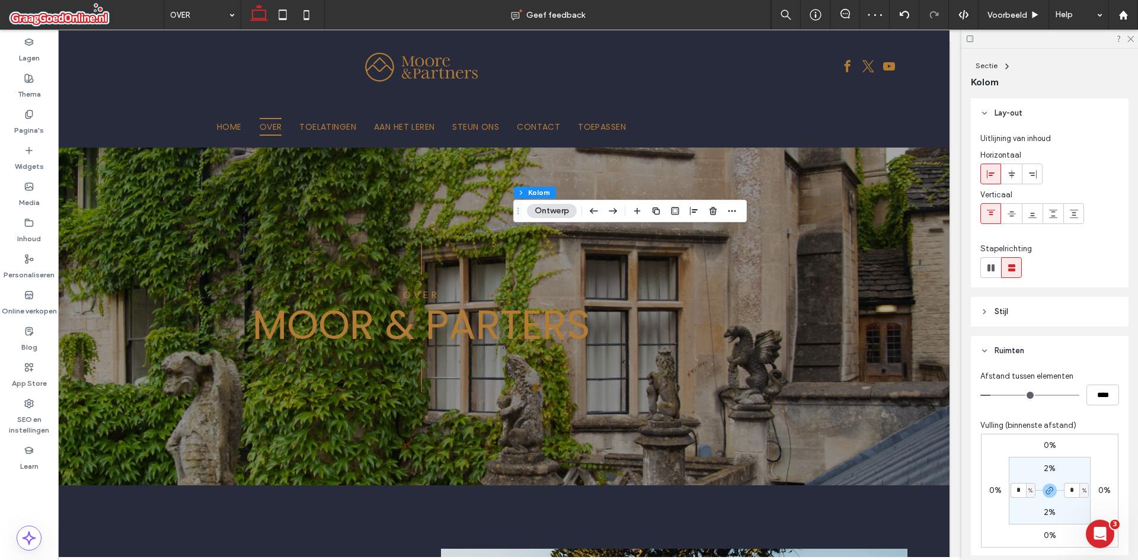
click at [992, 114] on header "Lay-out" at bounding box center [1050, 113] width 158 height 30
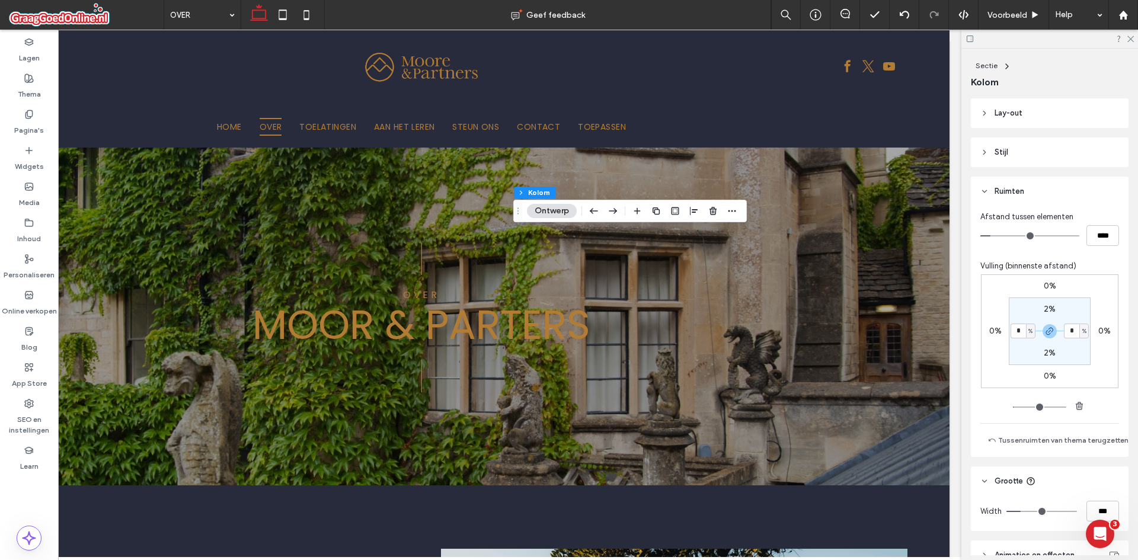
click at [1134, 34] on div at bounding box center [1049, 39] width 177 height 18
click at [1130, 39] on use at bounding box center [1130, 39] width 7 height 7
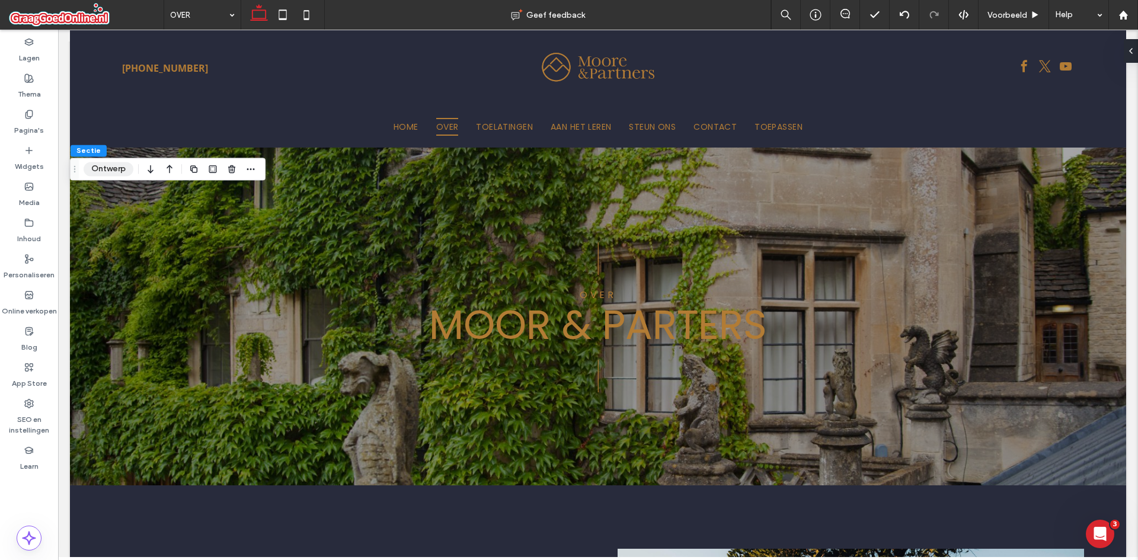
click at [110, 170] on button "Ontwerp" at bounding box center [109, 169] width 50 height 14
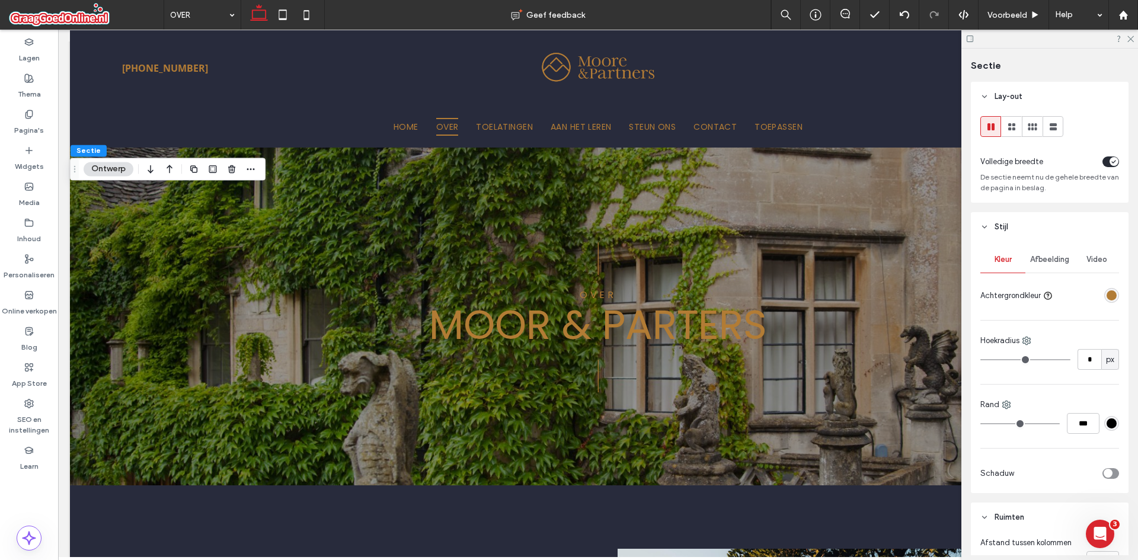
click at [1107, 422] on div "#000000" at bounding box center [1112, 423] width 10 height 10
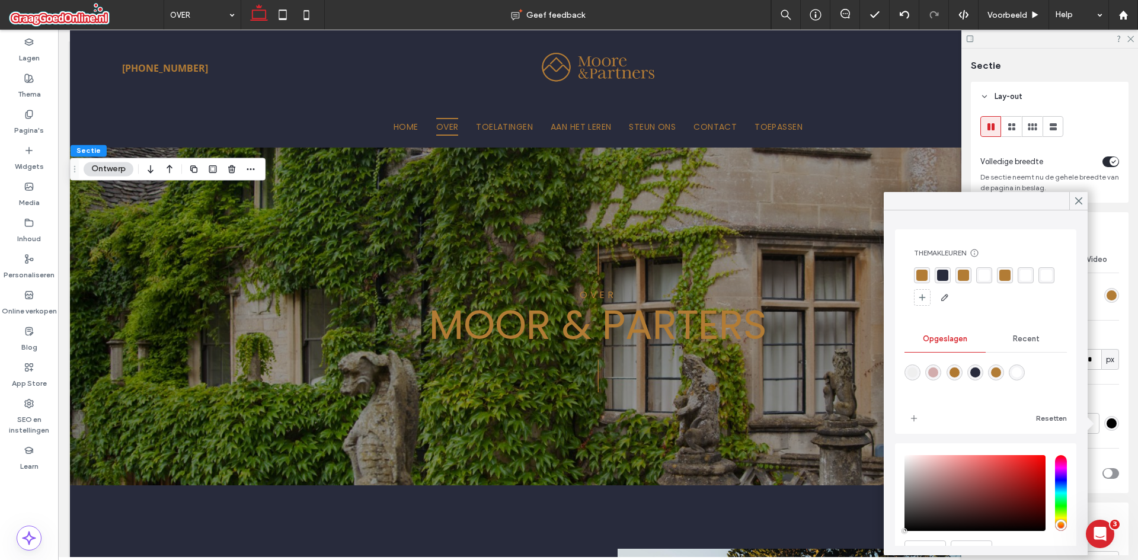
click at [920, 275] on div "rgba(178, 124, 53, 1)" at bounding box center [921, 275] width 11 height 11
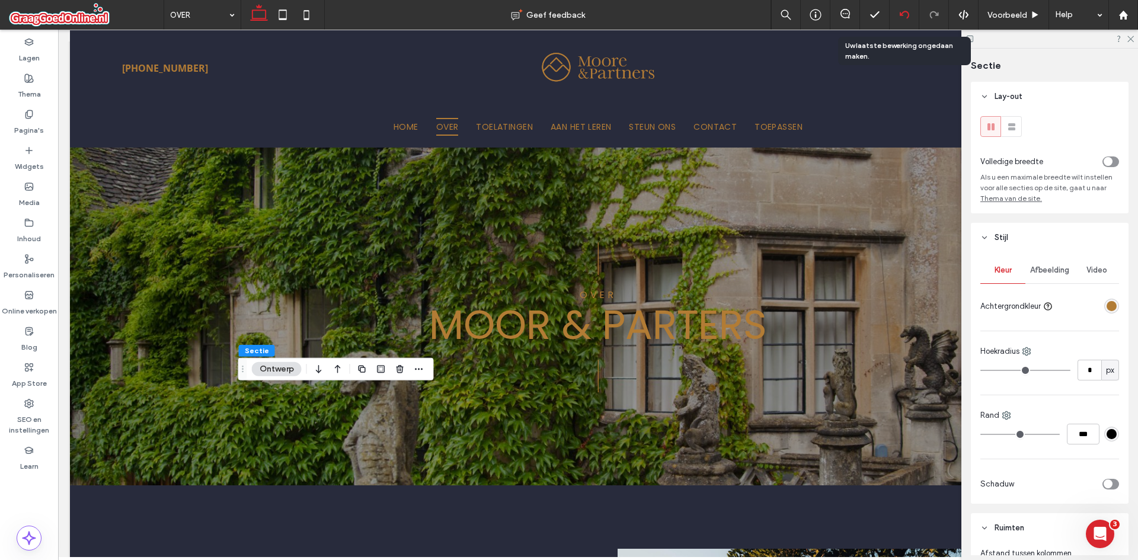
click at [909, 19] on icon at bounding box center [904, 14] width 9 height 9
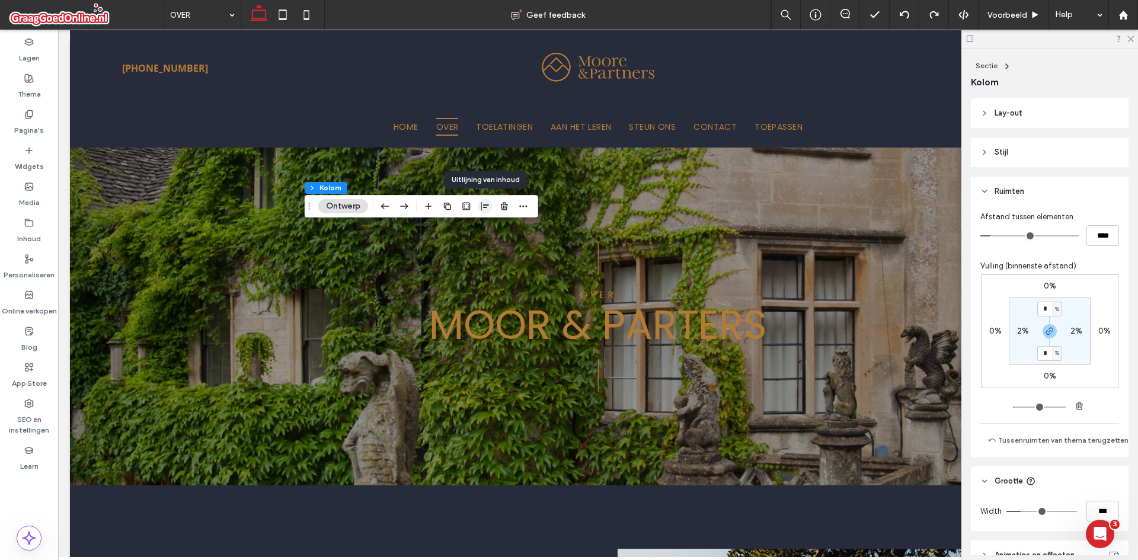
click at [479, 207] on span "button" at bounding box center [485, 206] width 14 height 14
click at [503, 226] on icon "flex-end" at bounding box center [504, 229] width 9 height 9
click at [464, 228] on use "flex-start" at bounding box center [466, 229] width 8 height 8
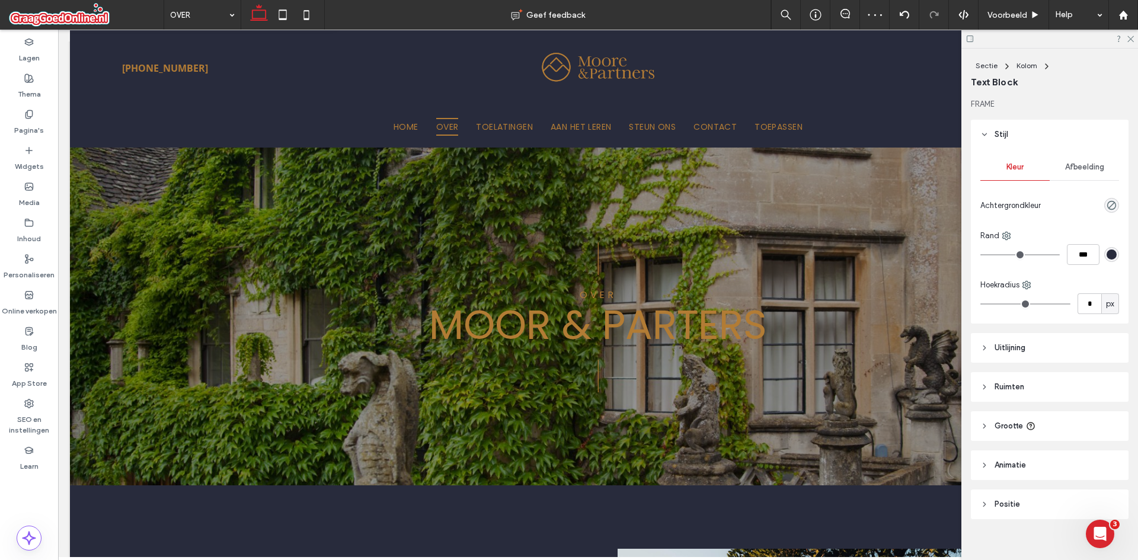
scroll to position [11, 0]
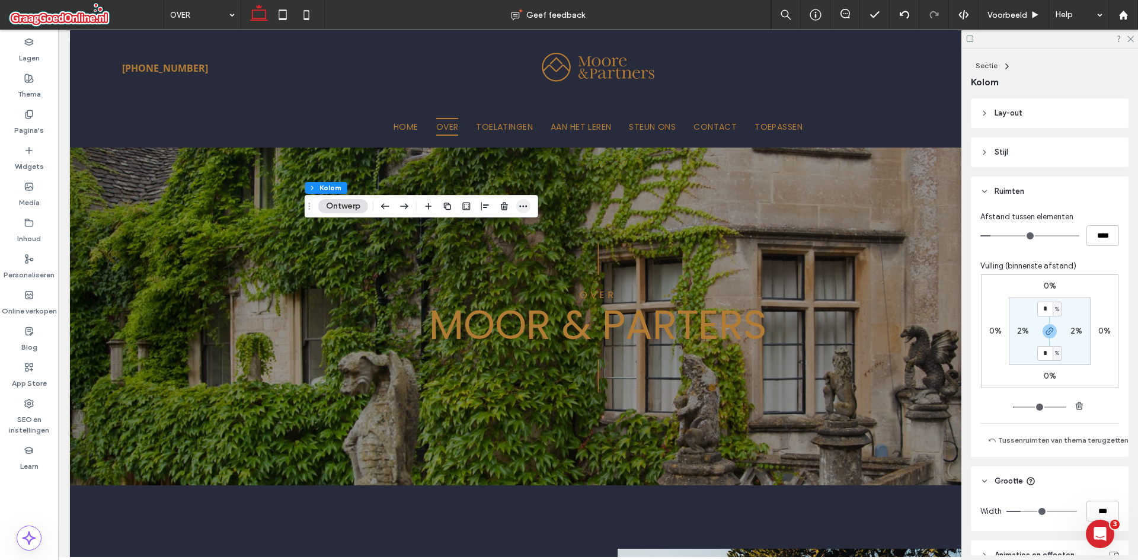
click at [517, 209] on span "button" at bounding box center [523, 206] width 14 height 14
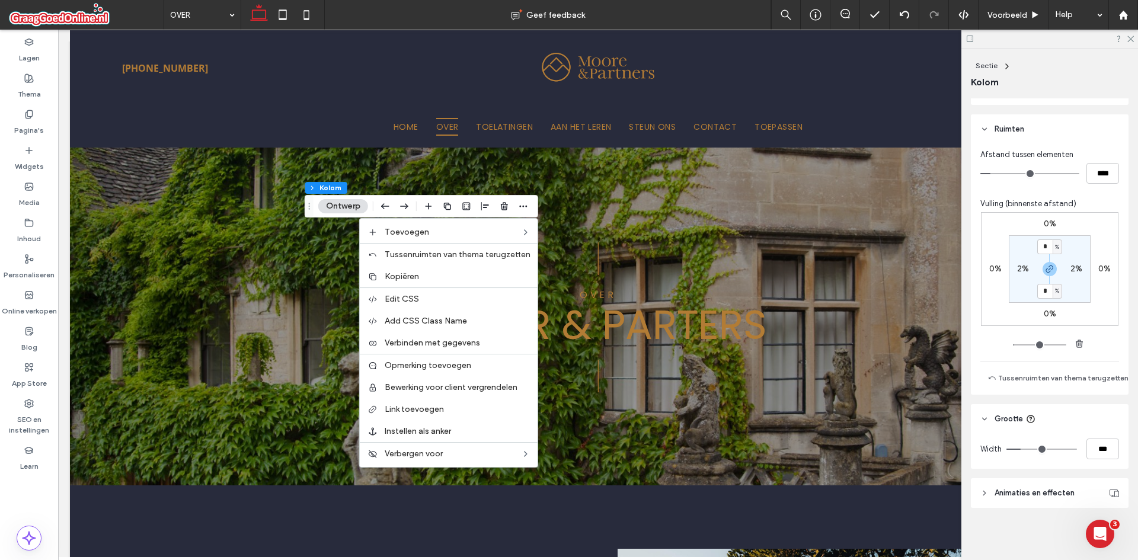
scroll to position [0, 0]
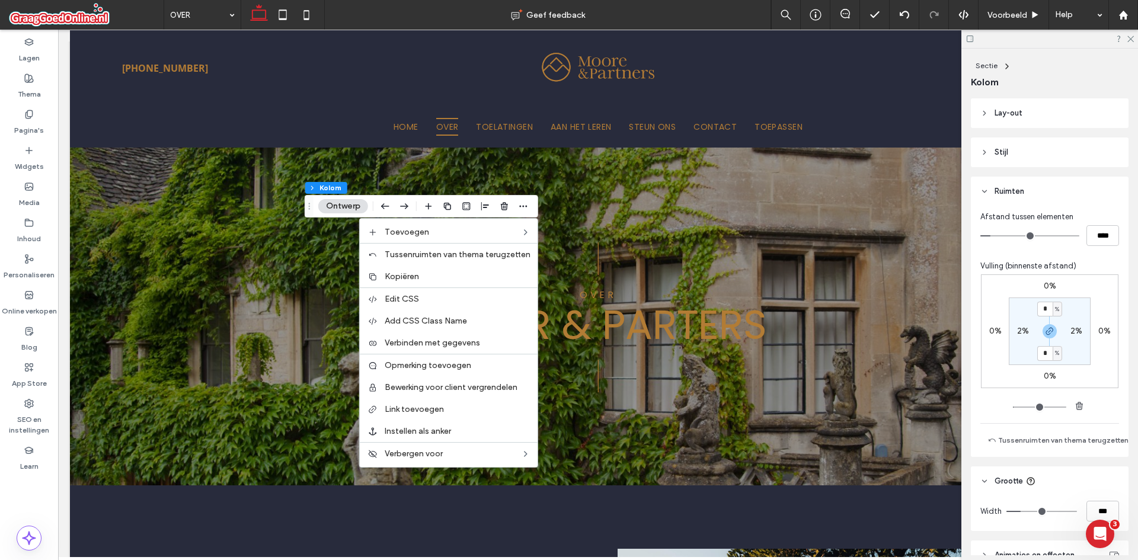
click at [998, 146] on header "Stijl" at bounding box center [1050, 153] width 158 height 30
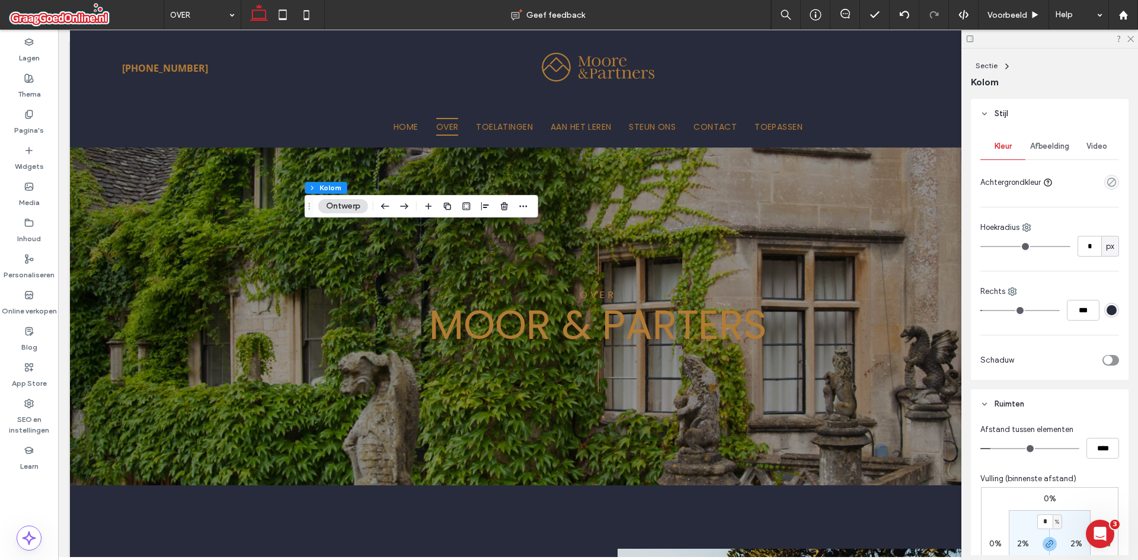
scroll to position [59, 0]
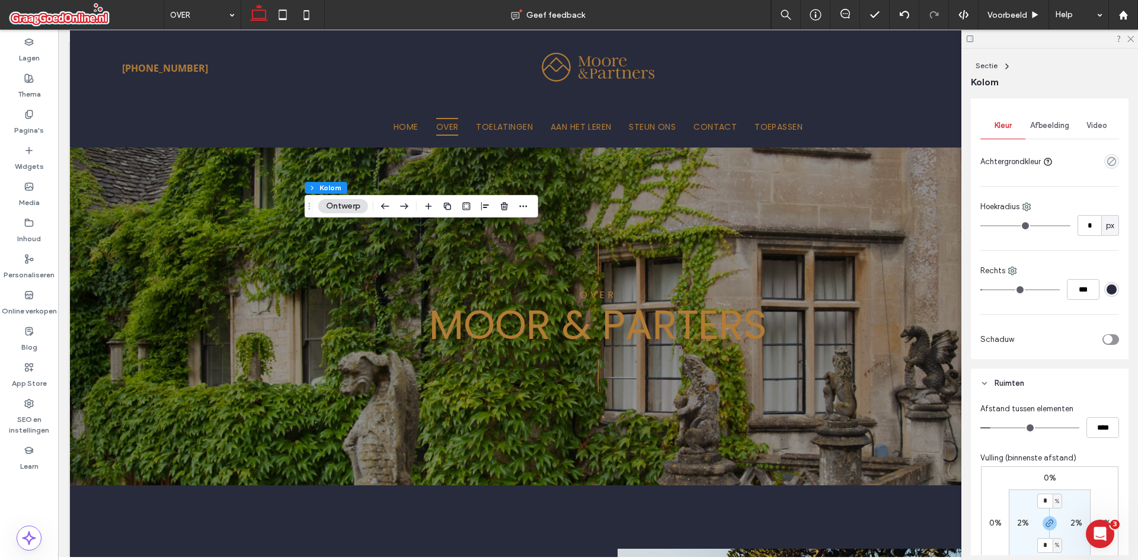
click at [1107, 289] on div "rgba(40, 43, 60, 1)" at bounding box center [1112, 290] width 10 height 10
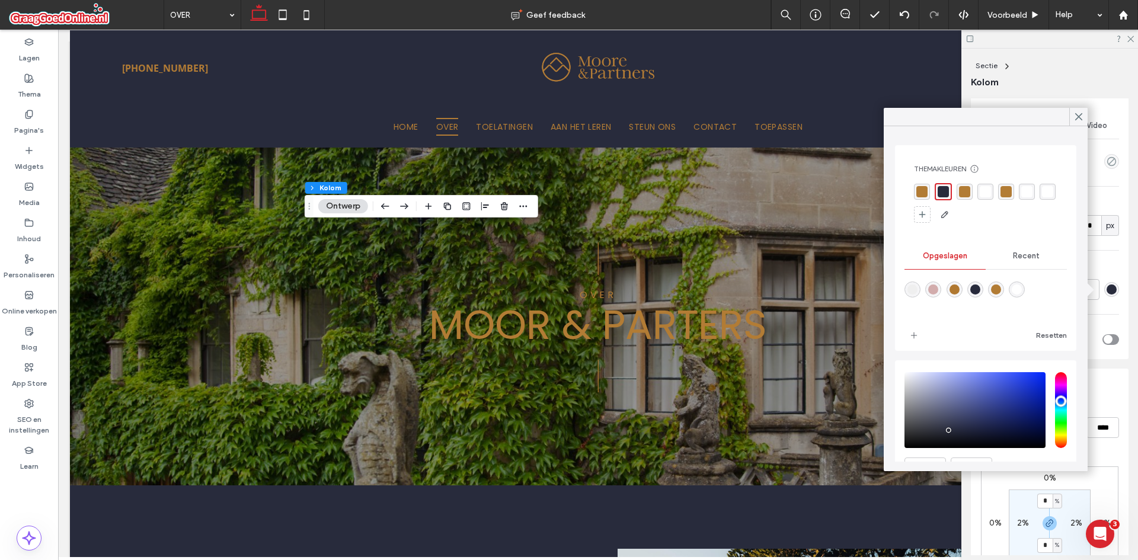
click at [1001, 289] on div "rgba(178,124,53,1)" at bounding box center [996, 290] width 10 height 10
type input "*******"
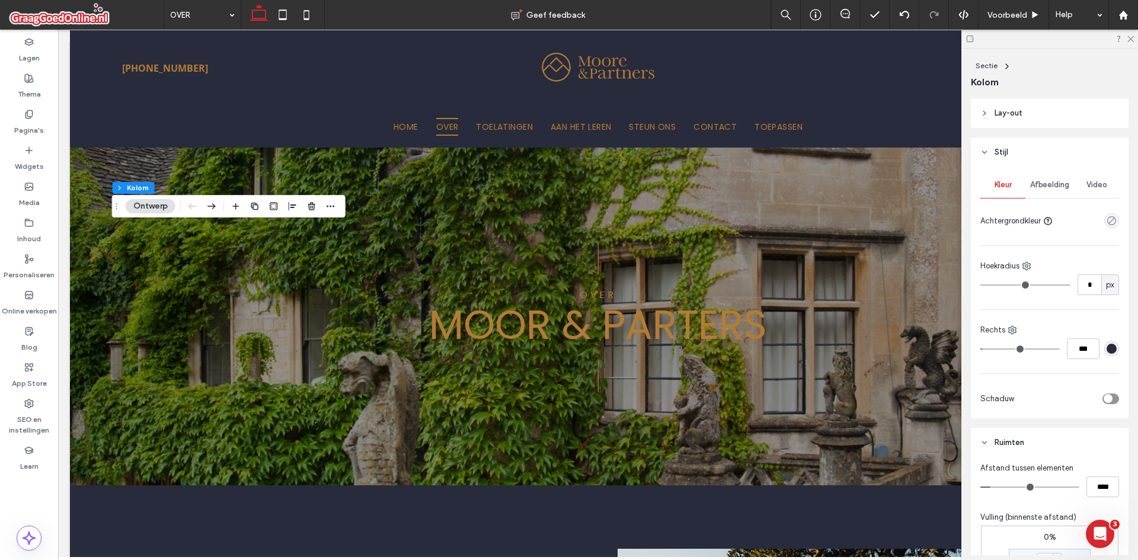
click at [1104, 349] on div "rgba(40, 43, 60, 1)" at bounding box center [1111, 348] width 15 height 15
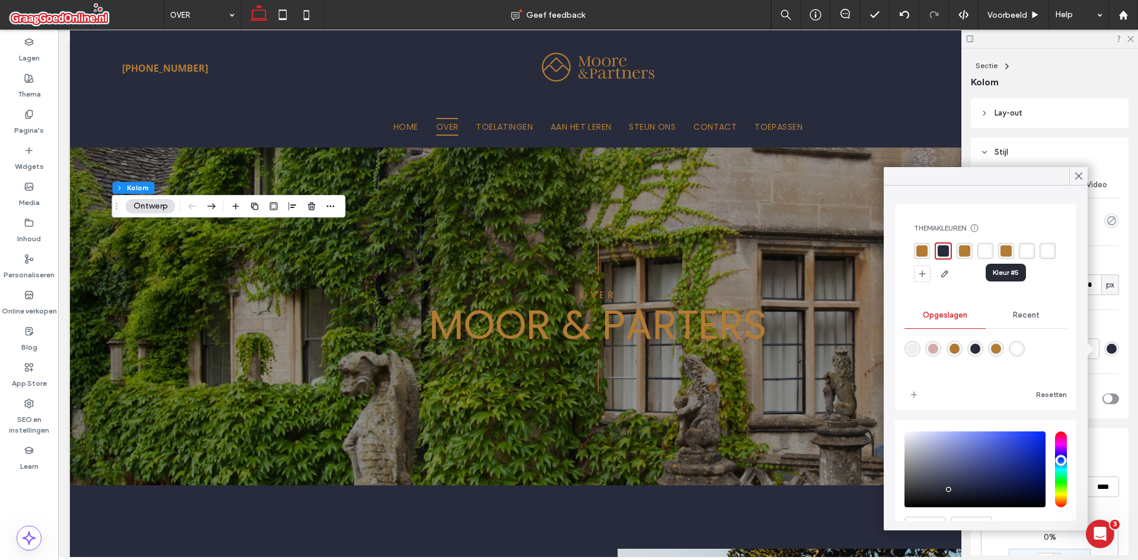
click at [1009, 251] on div "rgba(178, 124, 53, 1)" at bounding box center [1006, 250] width 11 height 11
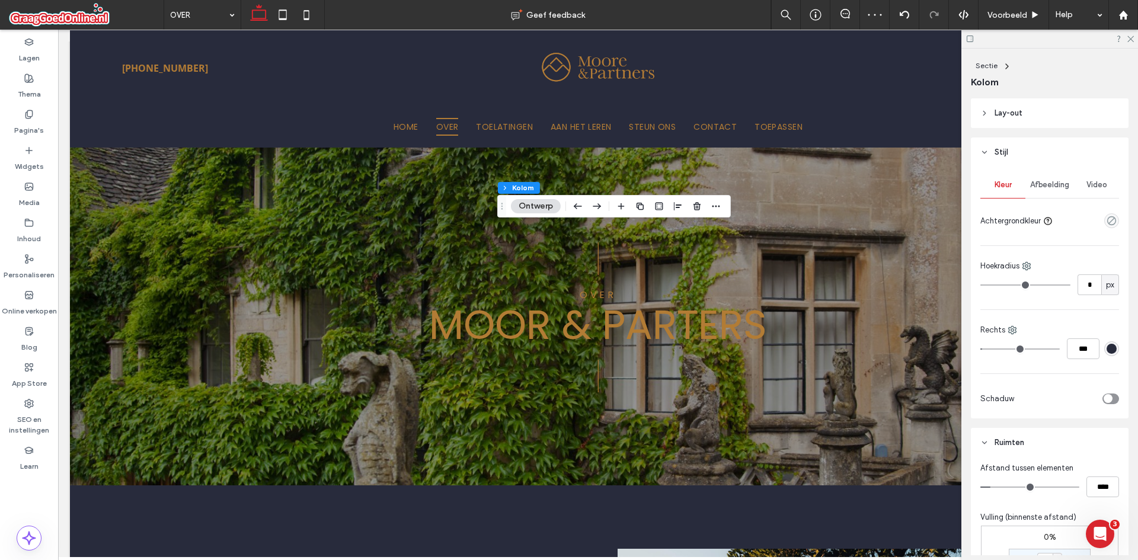
click at [1107, 351] on div "rgba(40, 43, 60, 1)" at bounding box center [1112, 349] width 10 height 10
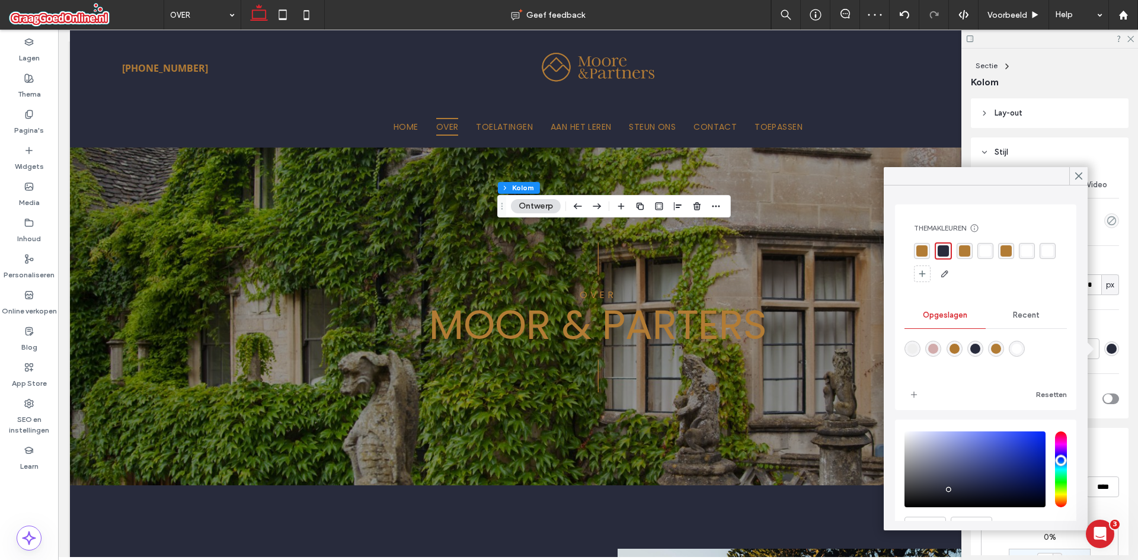
click at [1010, 253] on div "rgba(178, 124, 53, 1)" at bounding box center [1006, 250] width 11 height 11
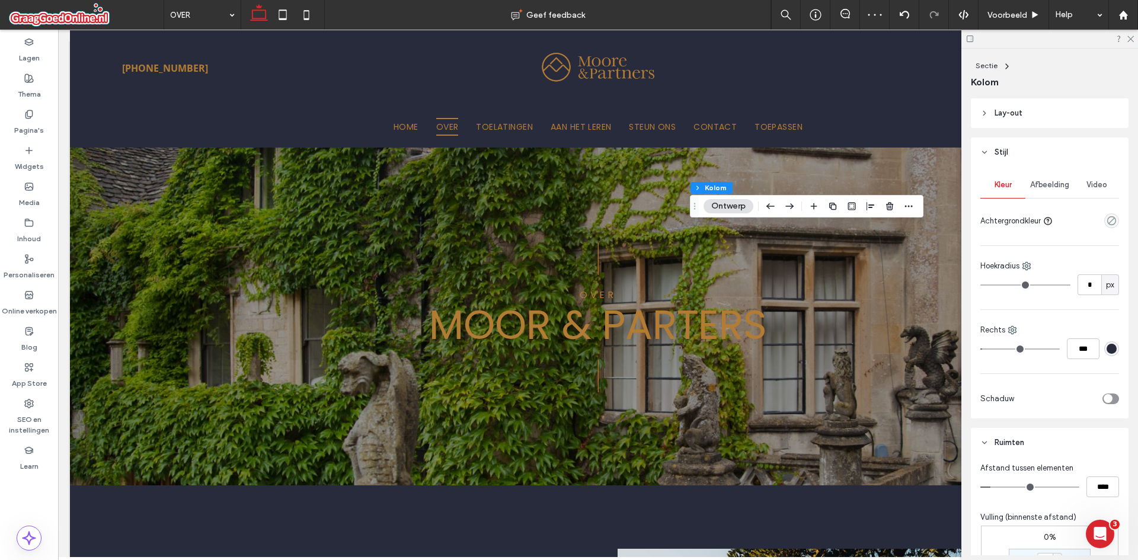
click at [1107, 347] on div "rgba(40, 43, 60, 1)" at bounding box center [1112, 349] width 10 height 10
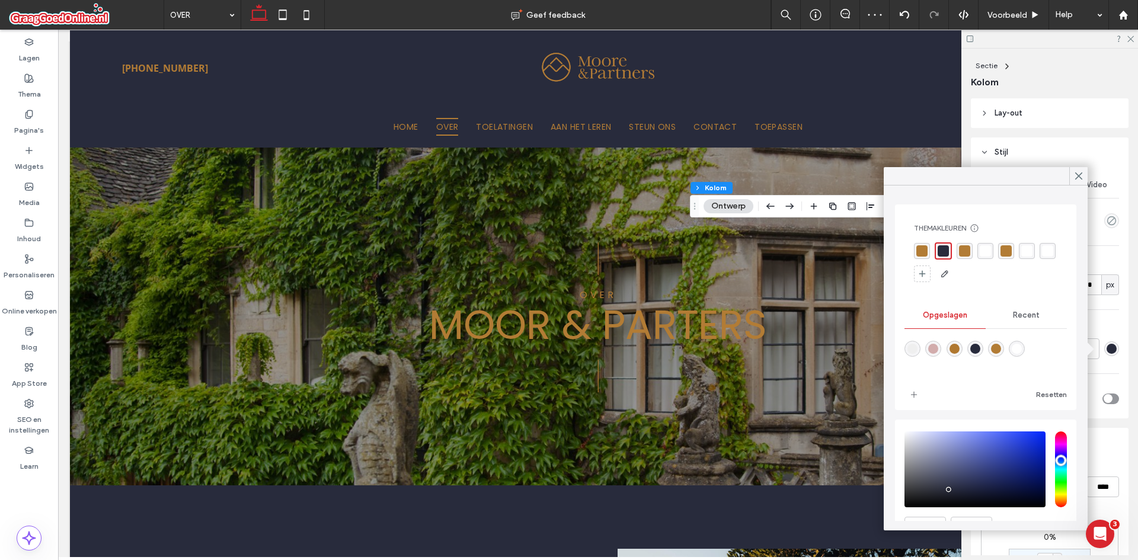
click at [964, 253] on div "rgba(178, 124, 53, 1)" at bounding box center [964, 250] width 11 height 11
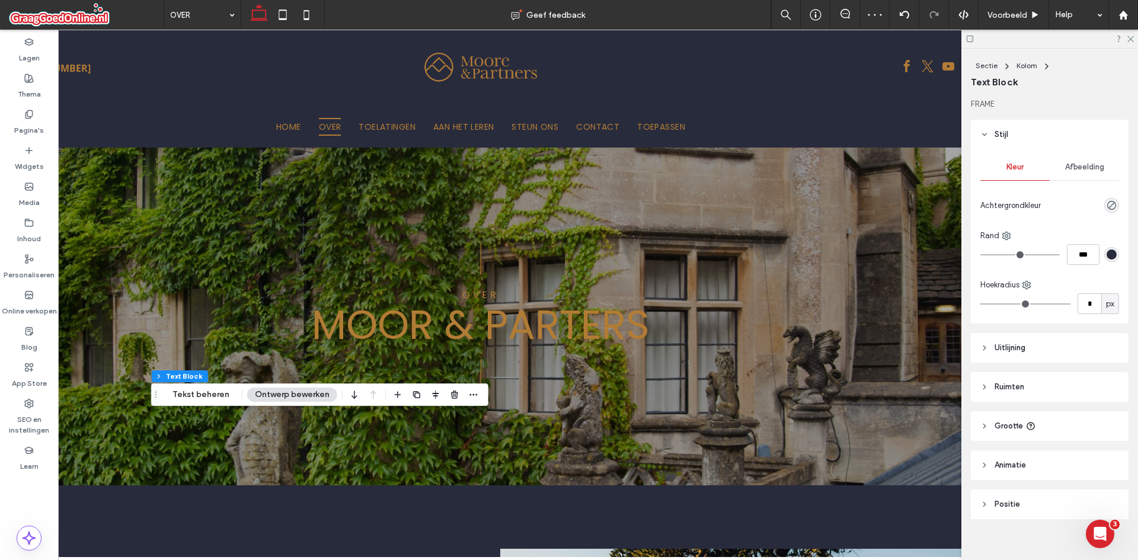
scroll to position [11, 0]
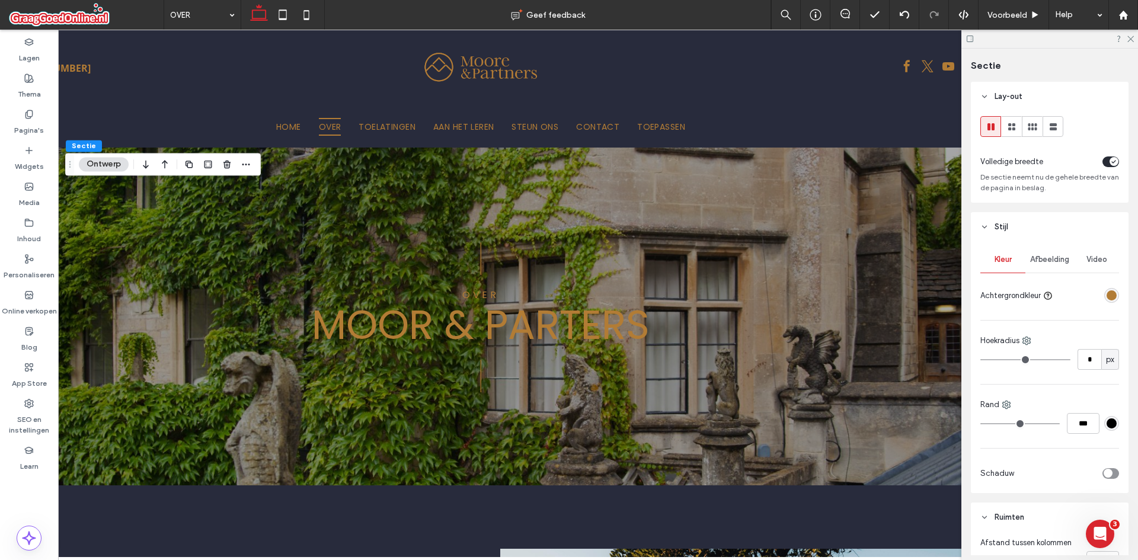
click at [1107, 294] on div "rgba(178, 124, 53, 1)" at bounding box center [1112, 295] width 10 height 10
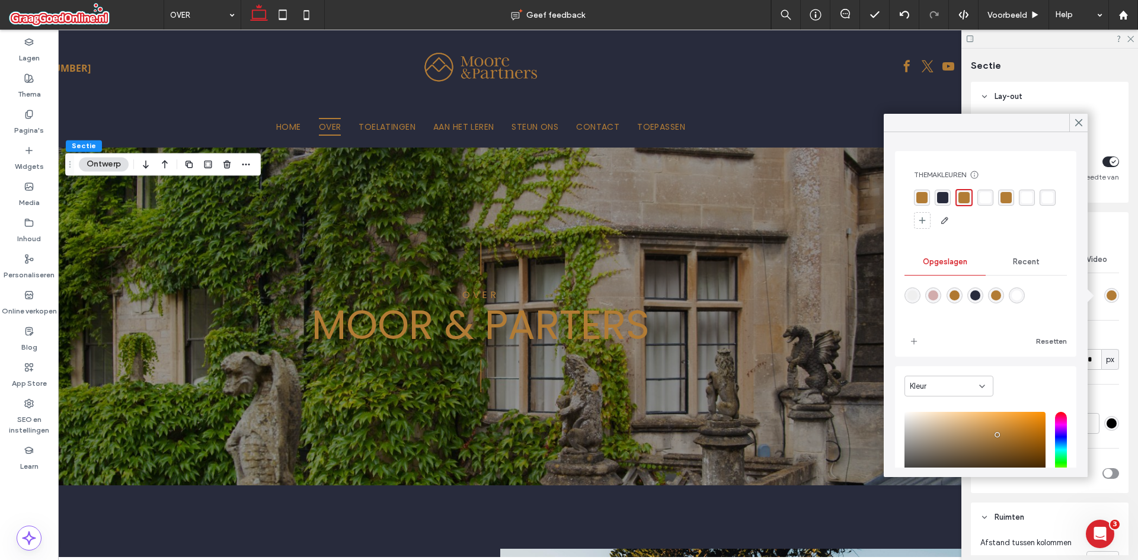
click at [938, 194] on div "rgba(40, 43, 60, 1)" at bounding box center [942, 197] width 11 height 11
click at [1077, 117] on span at bounding box center [1078, 123] width 11 height 18
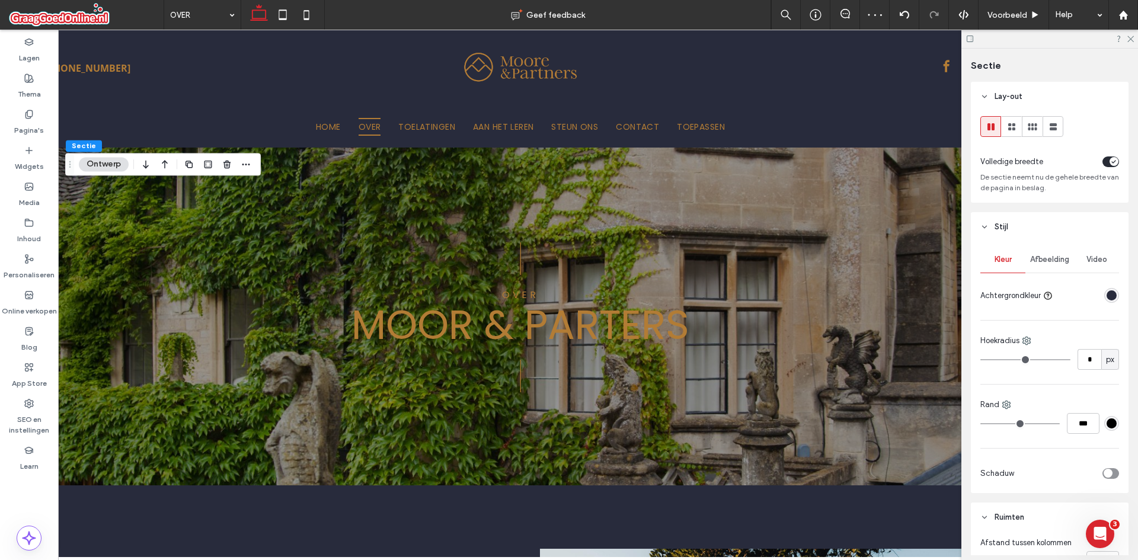
scroll to position [0, 58]
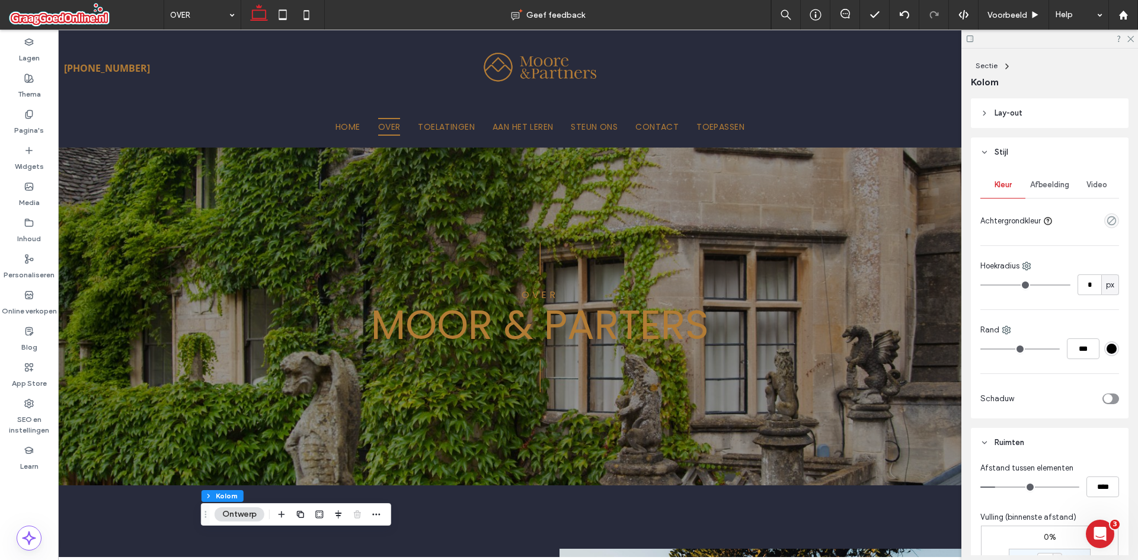
click at [1129, 44] on div at bounding box center [1049, 39] width 177 height 18
click at [1129, 36] on icon at bounding box center [1130, 38] width 8 height 8
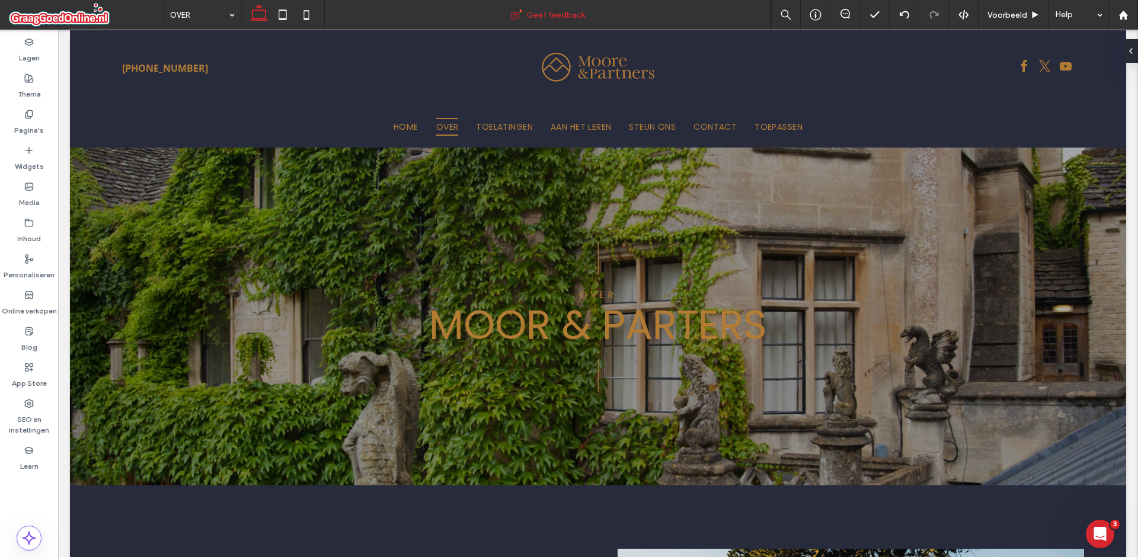
type input "*******"
type input "**"
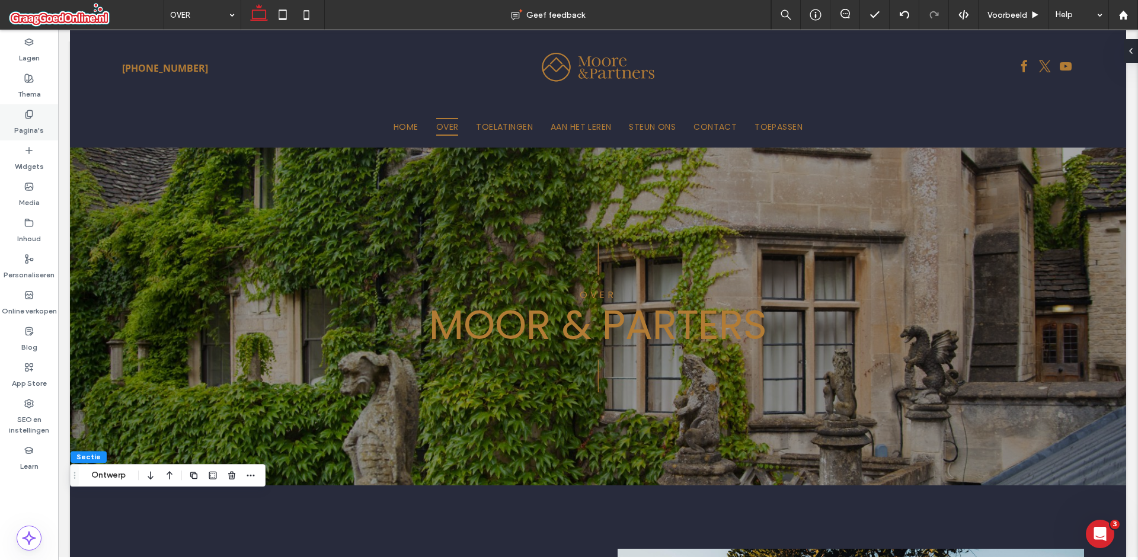
click at [17, 113] on div "Pagina's" at bounding box center [29, 122] width 58 height 36
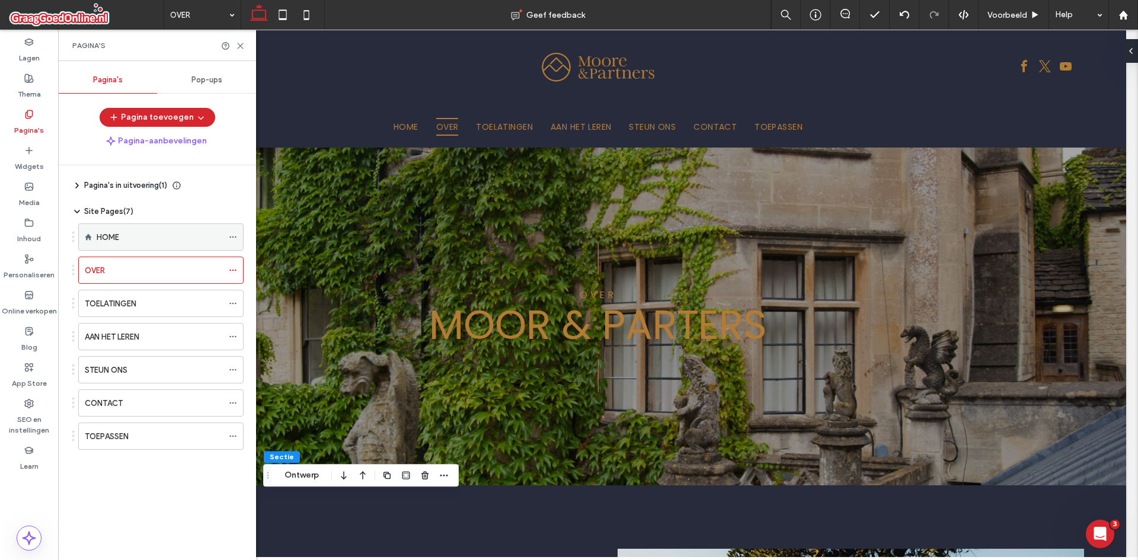
click at [168, 239] on div "HOME" at bounding box center [160, 237] width 126 height 12
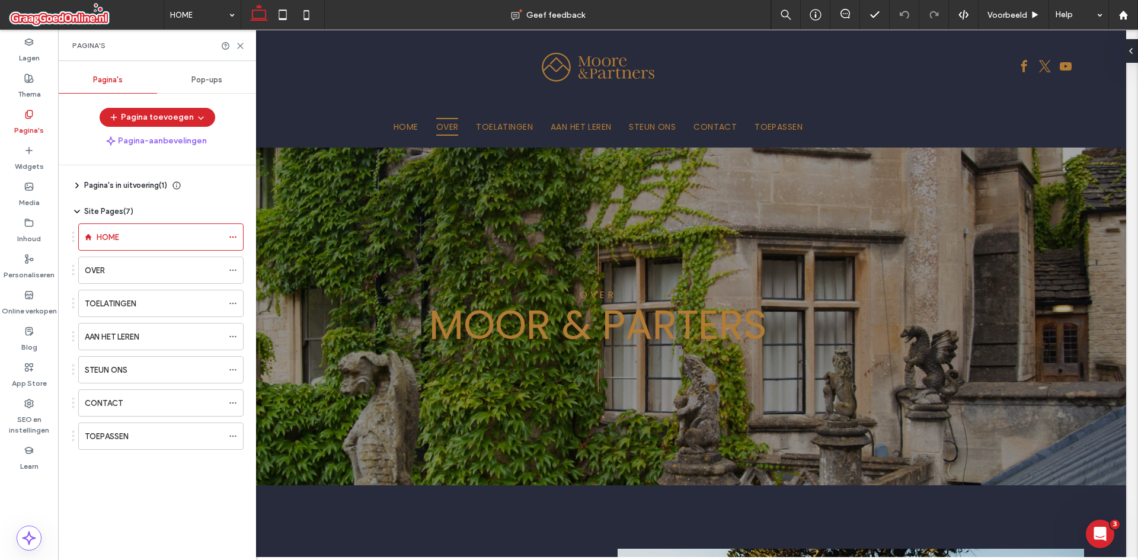
click at [203, 85] on div "Pop-ups" at bounding box center [206, 80] width 99 height 26
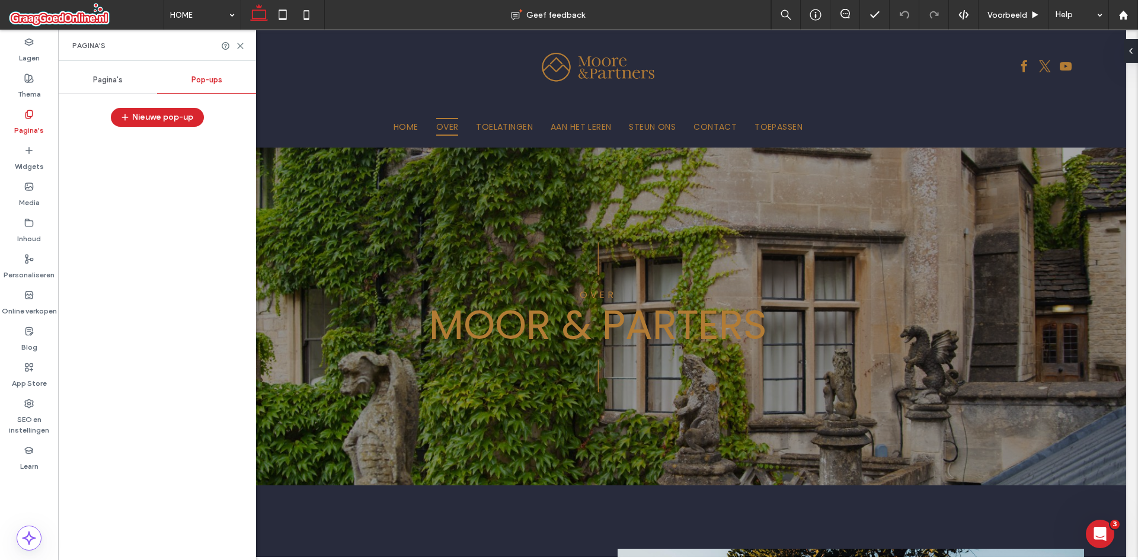
click at [129, 79] on div "Pagina's" at bounding box center [107, 80] width 99 height 26
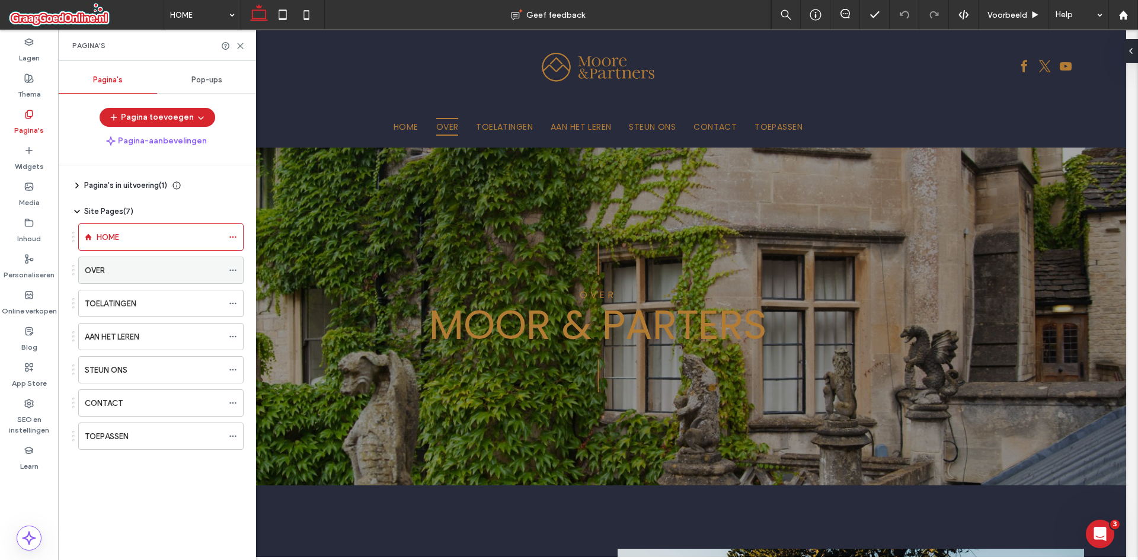
click at [152, 277] on div "OVER" at bounding box center [154, 270] width 138 height 26
click at [245, 47] on div "Pagina's" at bounding box center [157, 45] width 198 height 31
click at [161, 242] on div "HOME" at bounding box center [160, 237] width 126 height 12
click at [1105, 547] on html at bounding box center [1098, 532] width 28 height 28
click at [1097, 533] on icon "Intercom Messenger openen" at bounding box center [1099, 533] width 20 height 20
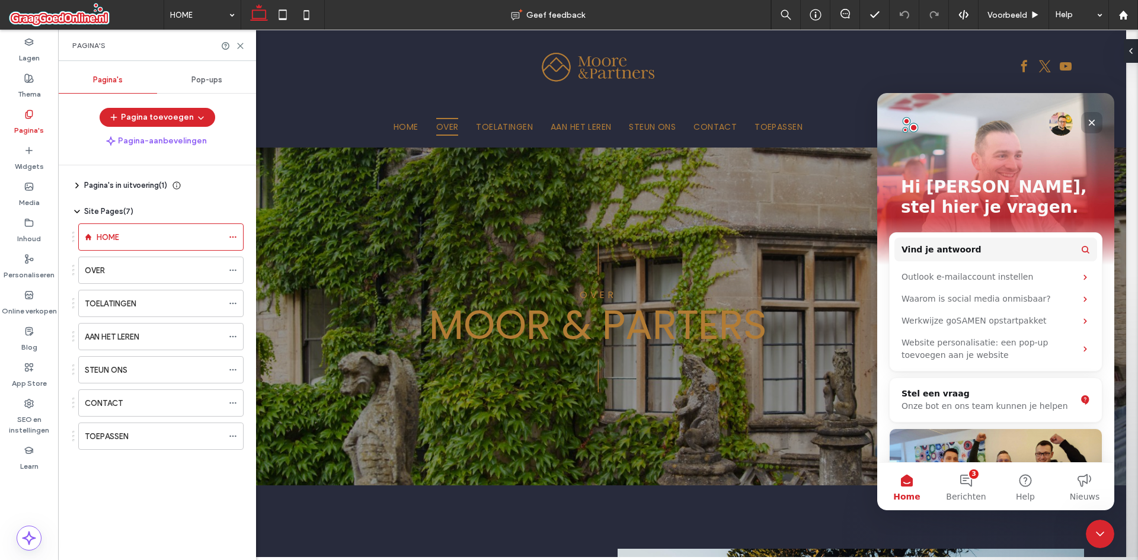
click at [1100, 120] on div "Sluiten" at bounding box center [1091, 122] width 21 height 21
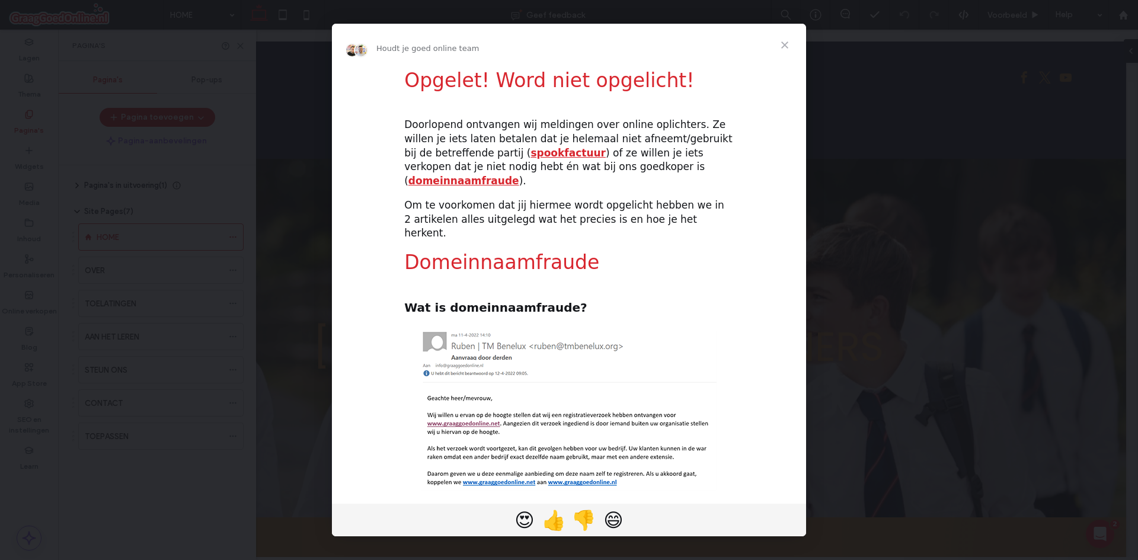
click at [783, 39] on span "Sluiten" at bounding box center [784, 45] width 43 height 43
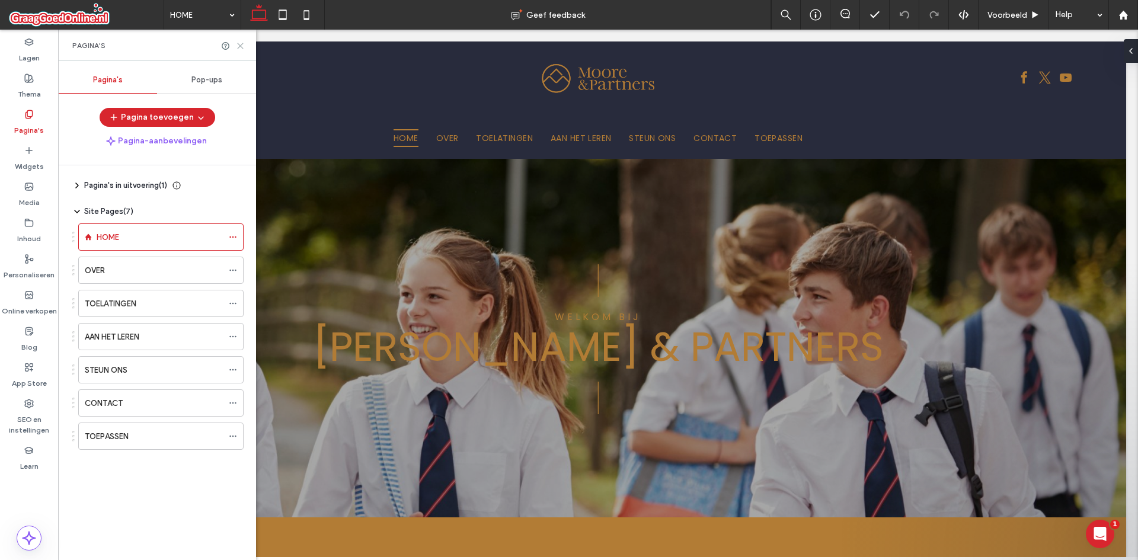
click at [238, 47] on icon at bounding box center [240, 45] width 9 height 9
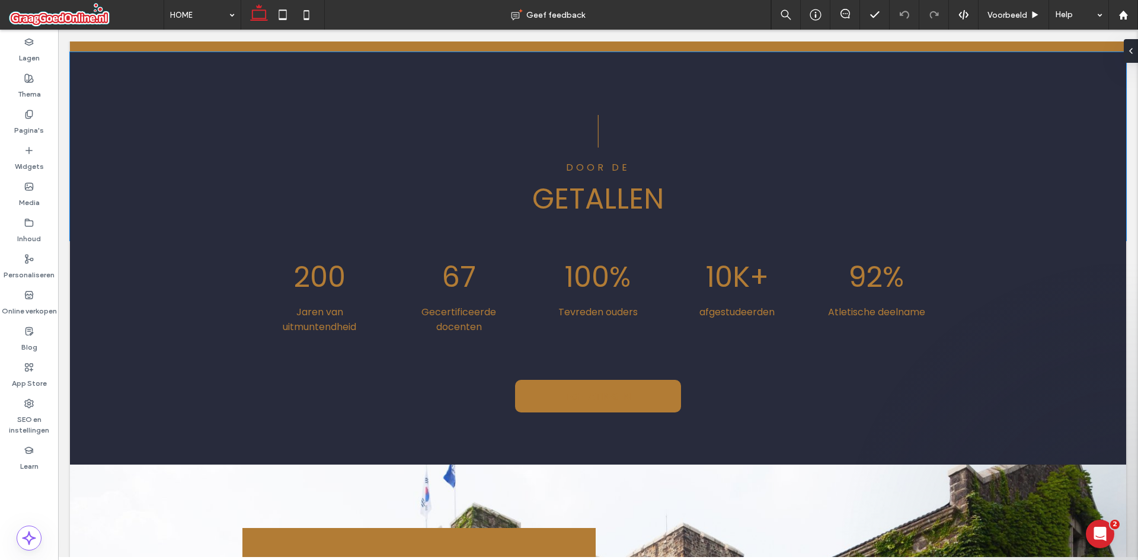
scroll to position [889, 0]
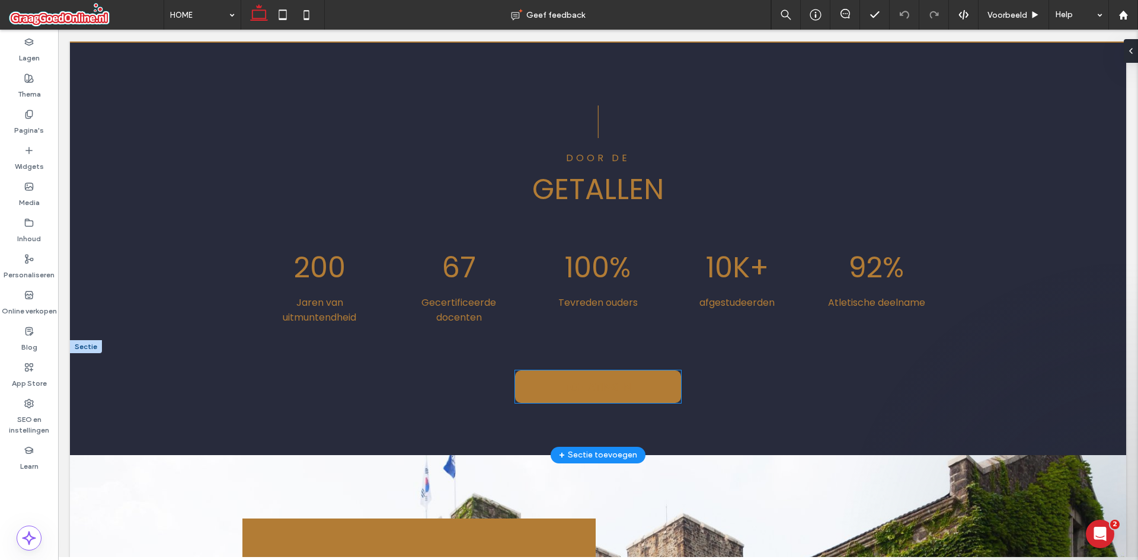
click at [635, 371] on link "TOELATINGEN" at bounding box center [598, 386] width 166 height 33
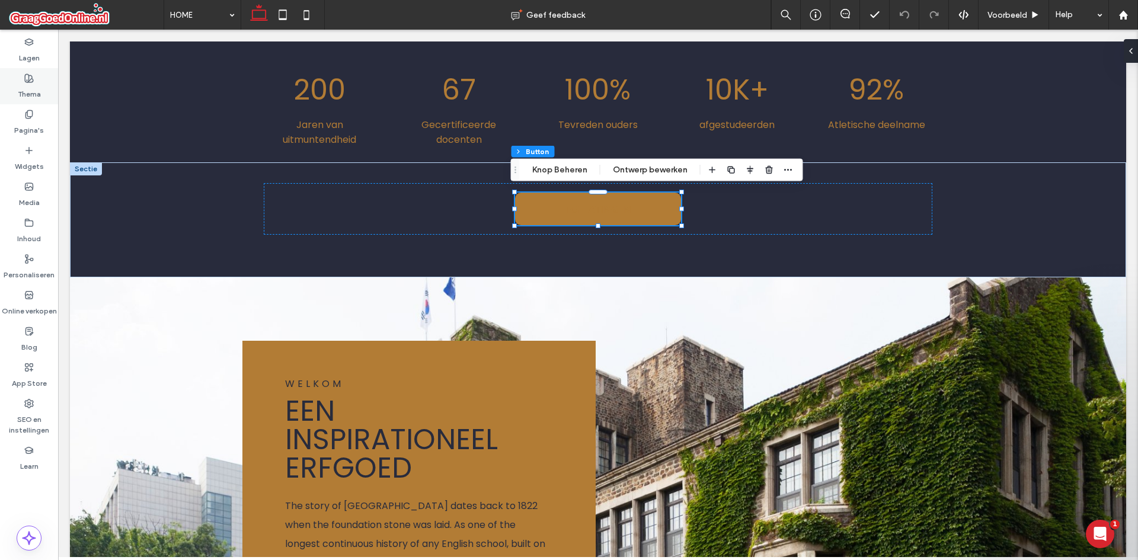
click at [5, 73] on div "Thema" at bounding box center [29, 86] width 58 height 36
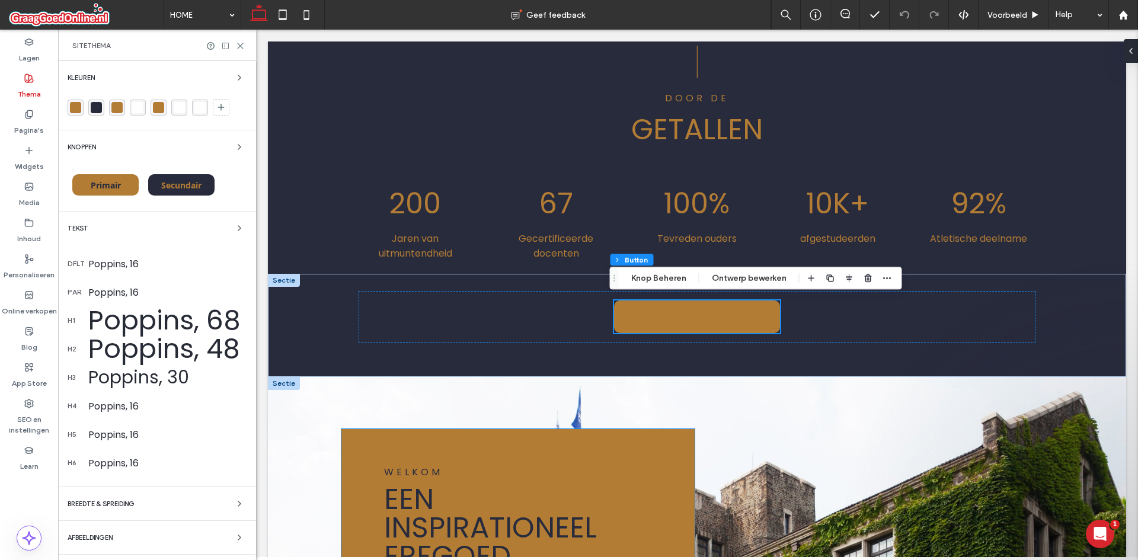
scroll to position [881, 0]
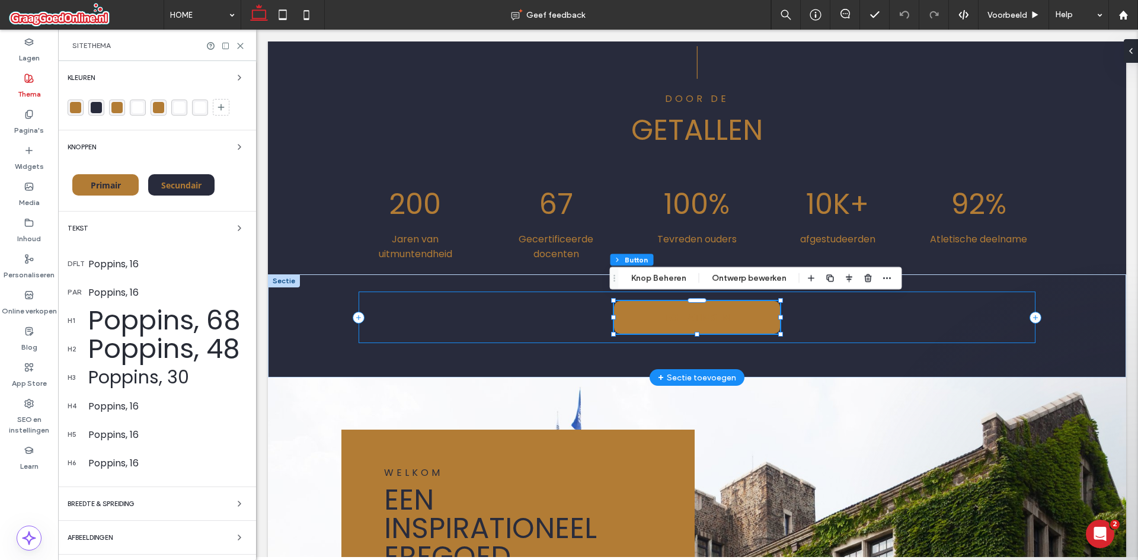
click at [577, 312] on div "TOELATINGEN" at bounding box center [697, 318] width 677 height 52
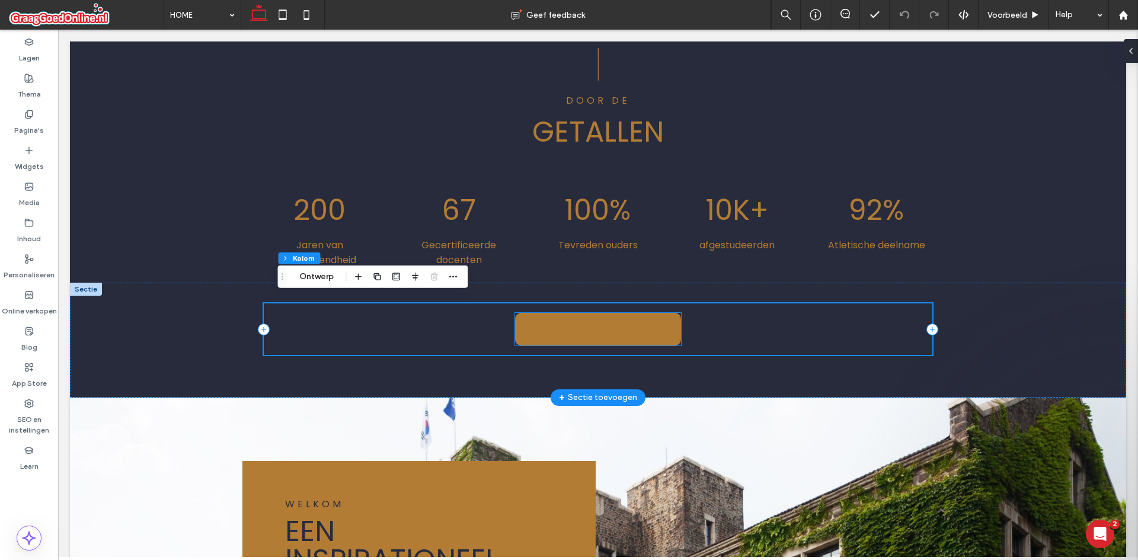
scroll to position [948, 0]
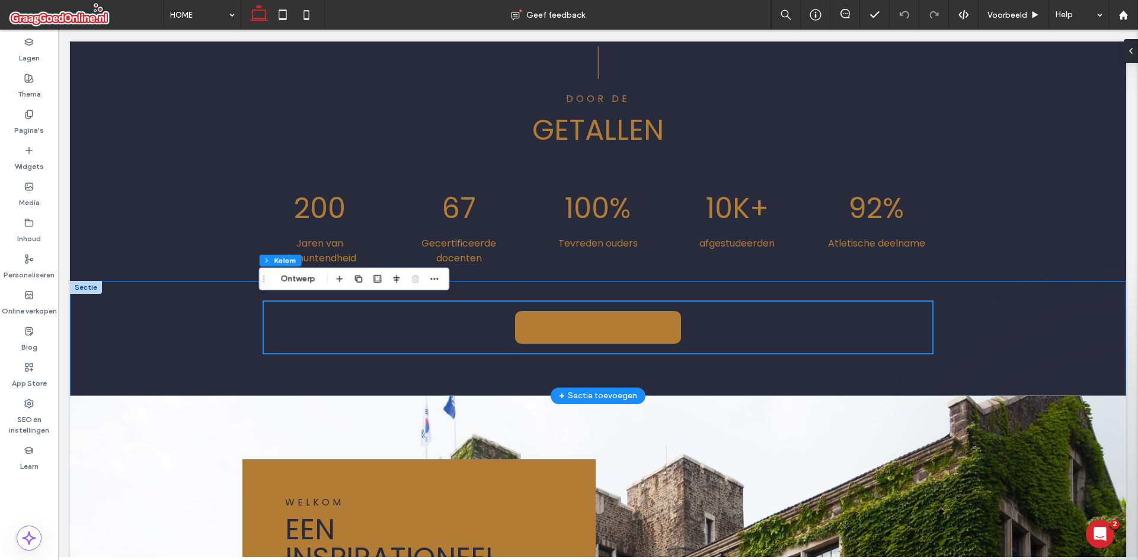
click at [661, 359] on div "TOELATINGEN" at bounding box center [597, 338] width 711 height 115
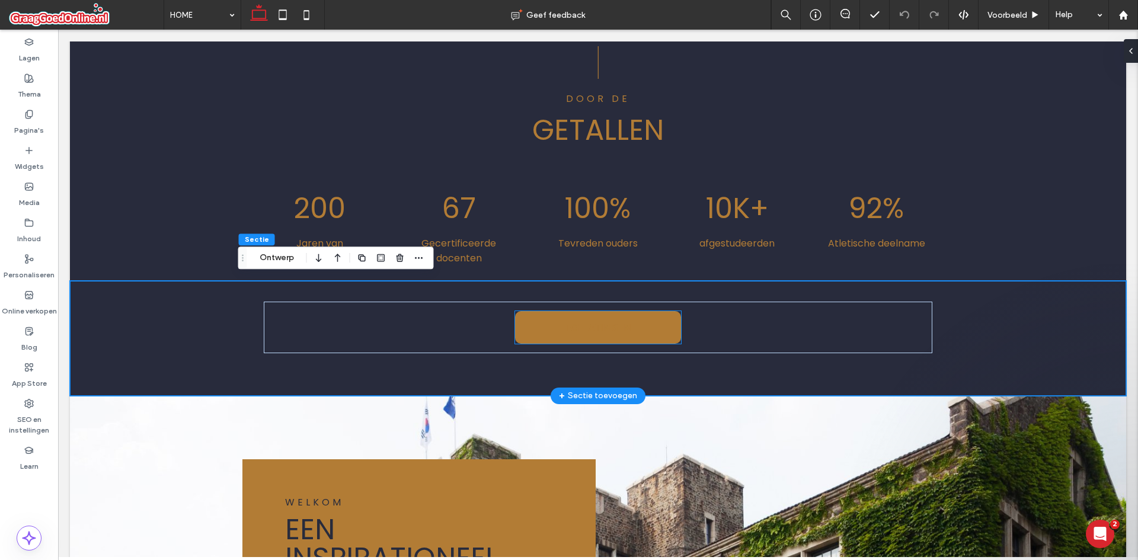
click at [627, 324] on link "TOELATINGEN" at bounding box center [598, 327] width 166 height 33
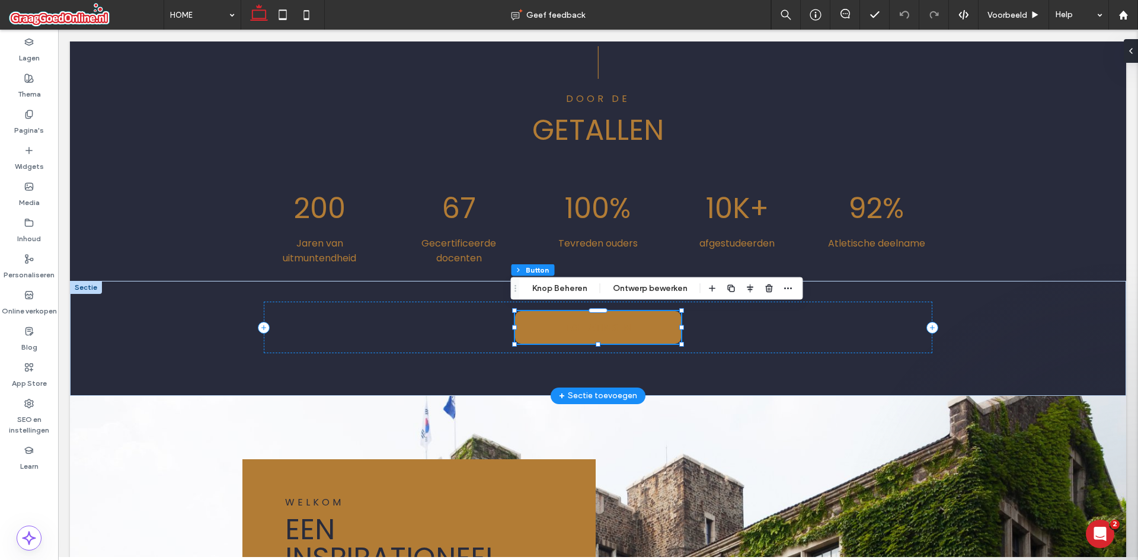
click at [627, 324] on link "TOELATINGEN" at bounding box center [598, 327] width 166 height 33
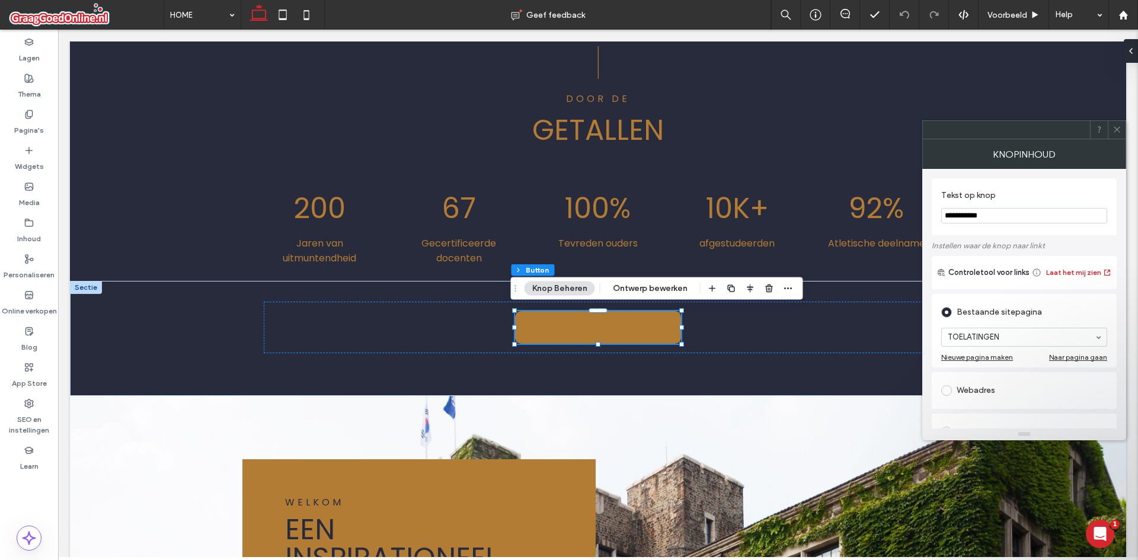
click at [995, 215] on input "**********" at bounding box center [1024, 215] width 166 height 15
click at [603, 322] on span "TOELATINGEN" at bounding box center [598, 328] width 66 height 32
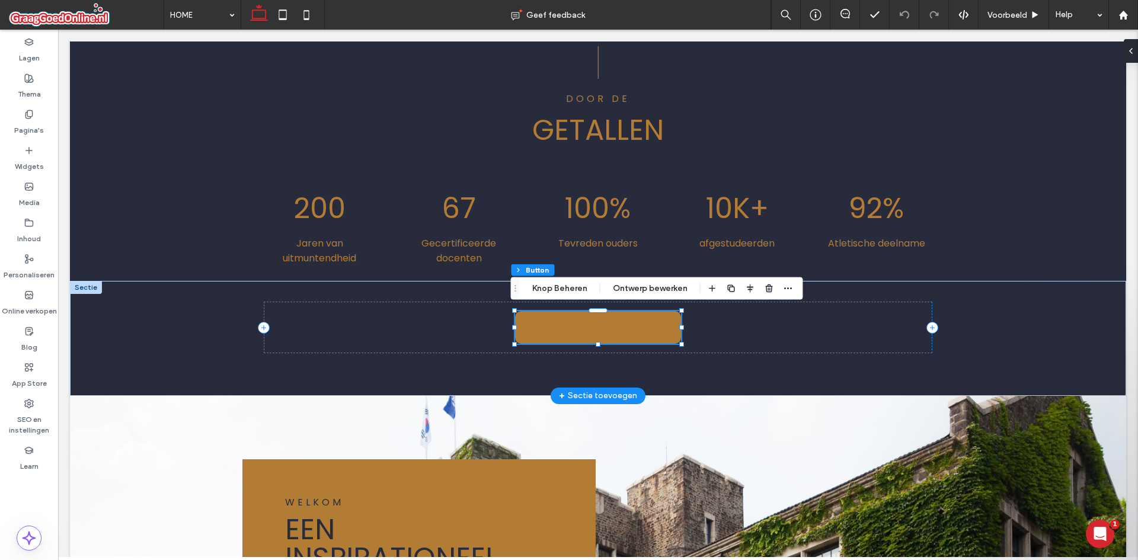
click at [601, 324] on span "TOELATINGEN" at bounding box center [598, 328] width 66 height 32
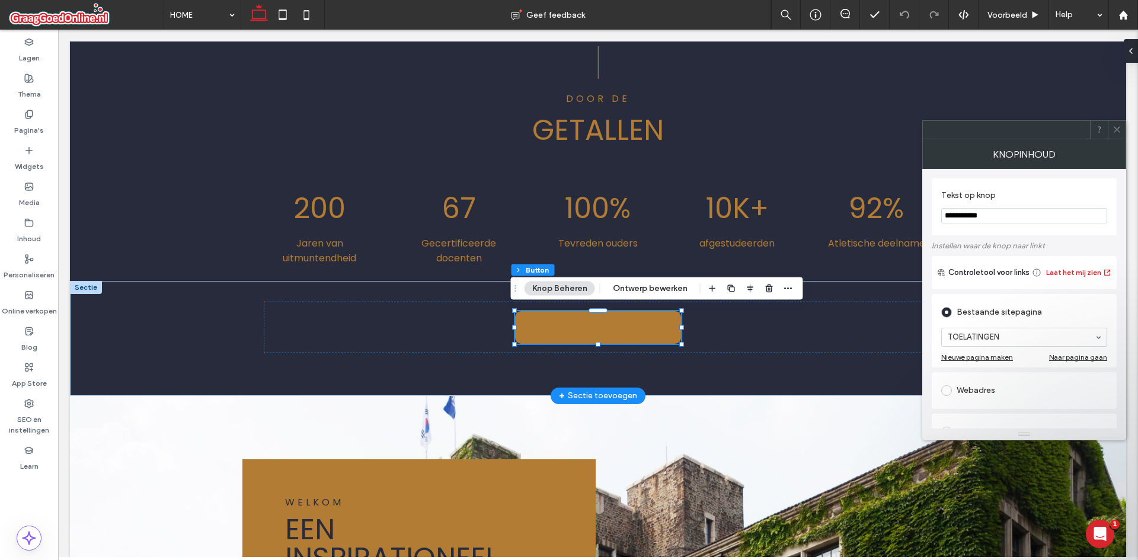
drag, startPoint x: 979, startPoint y: 213, endPoint x: 945, endPoint y: 209, distance: 33.5
click at [945, 209] on input "**********" at bounding box center [1024, 215] width 166 height 15
click at [977, 208] on input "**********" at bounding box center [1024, 215] width 166 height 15
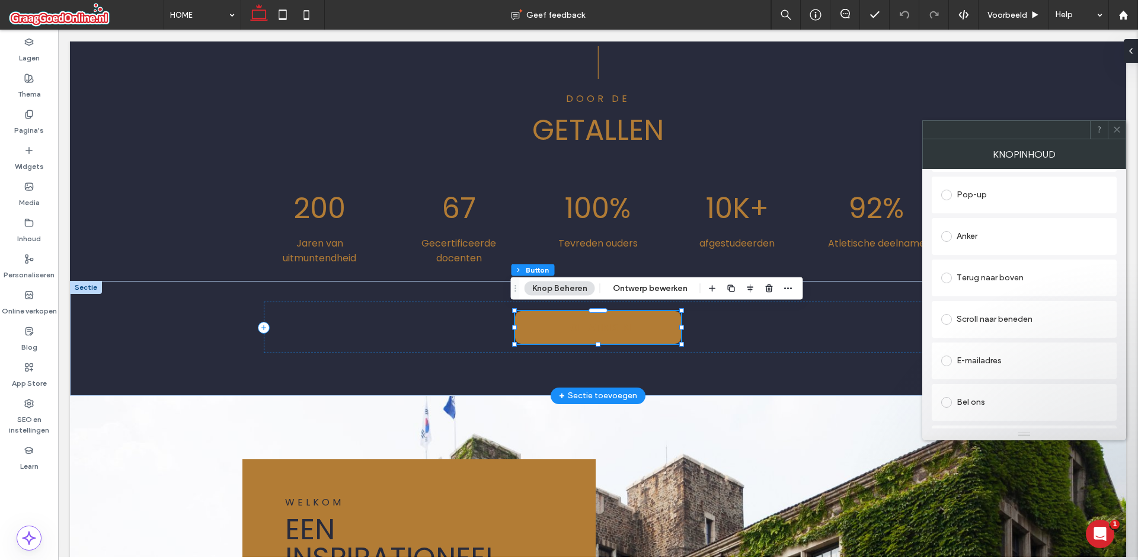
click at [617, 327] on span "TOELATINGEN" at bounding box center [598, 328] width 66 height 32
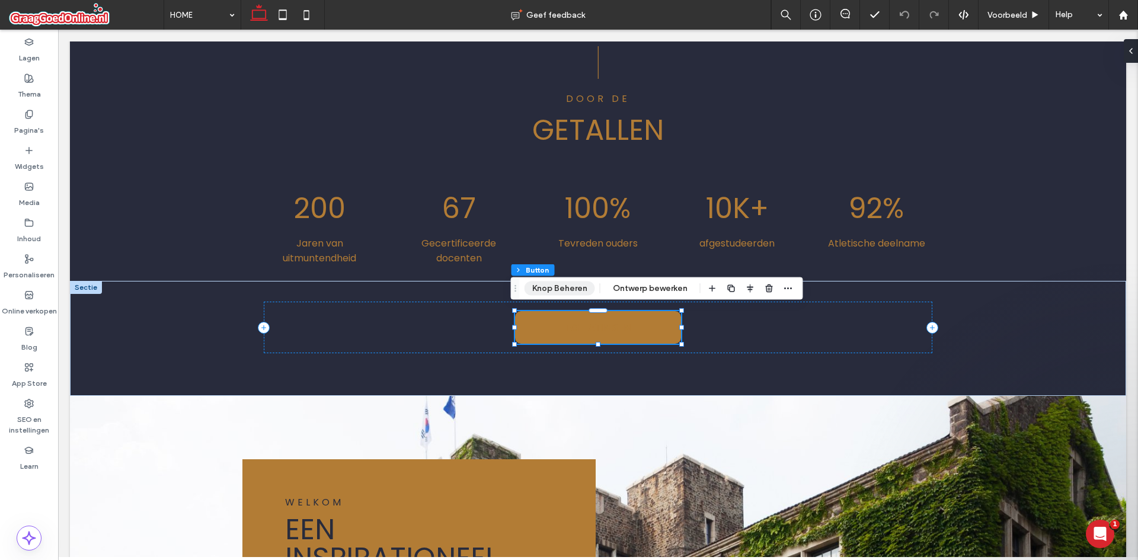
click at [564, 290] on button "Knop Beheren" at bounding box center [560, 289] width 71 height 14
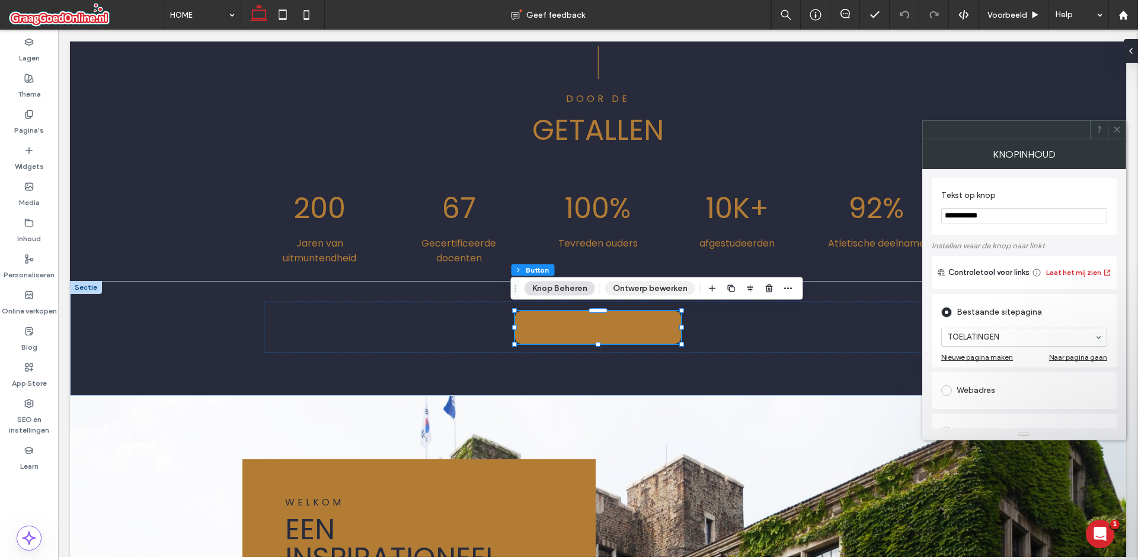
click at [624, 287] on button "Ontwerp bewerken" at bounding box center [650, 289] width 90 height 14
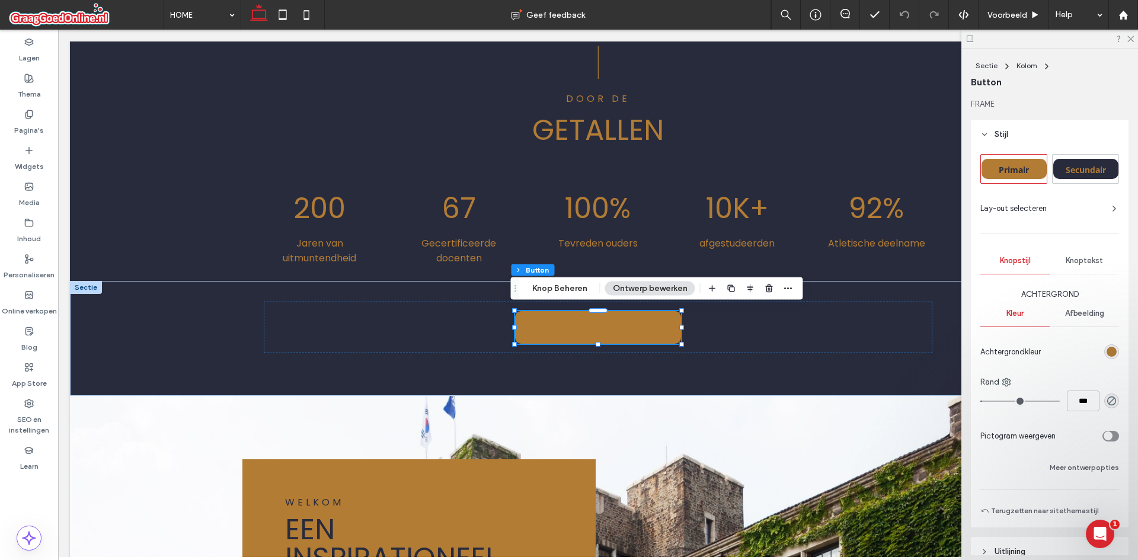
click at [1084, 171] on span "Secundair" at bounding box center [1086, 169] width 40 height 11
click at [996, 156] on div "Primair" at bounding box center [1014, 169] width 66 height 28
click at [875, 341] on div "TOELATINGEN" at bounding box center [598, 328] width 669 height 52
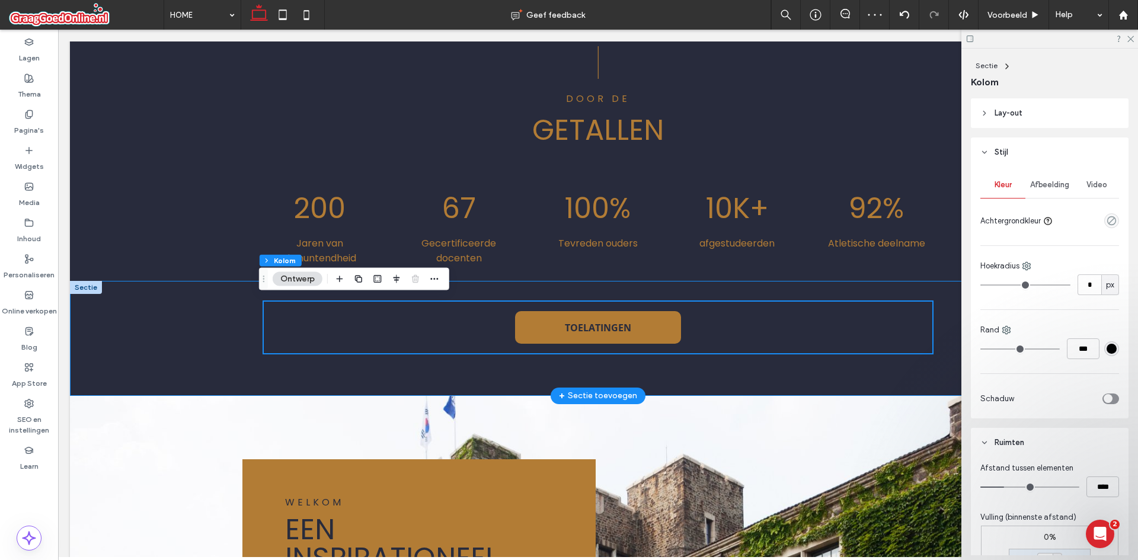
click at [877, 357] on div "TOELATINGEN" at bounding box center [597, 338] width 711 height 115
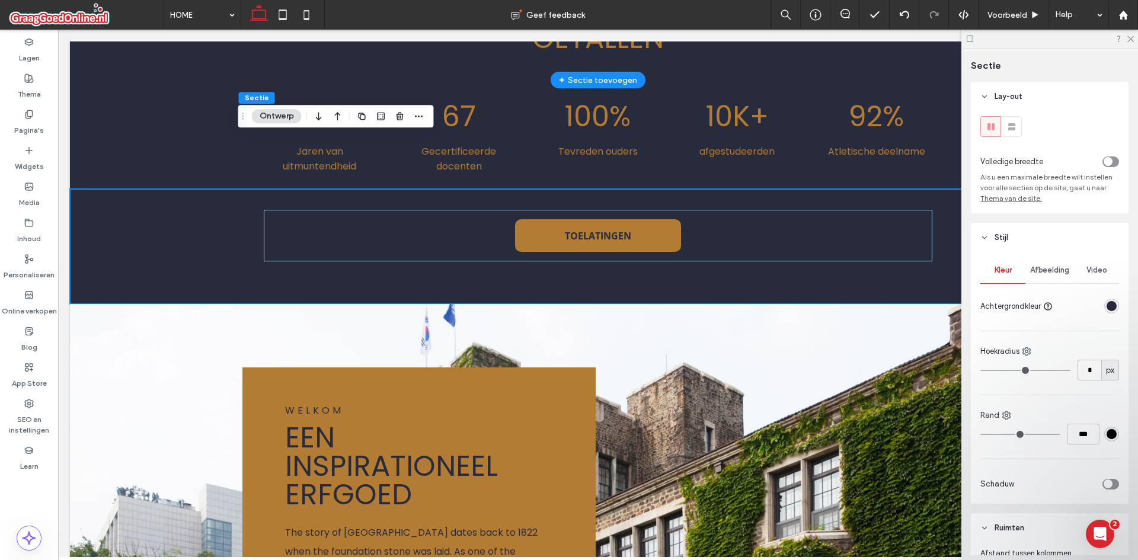
scroll to position [889, 0]
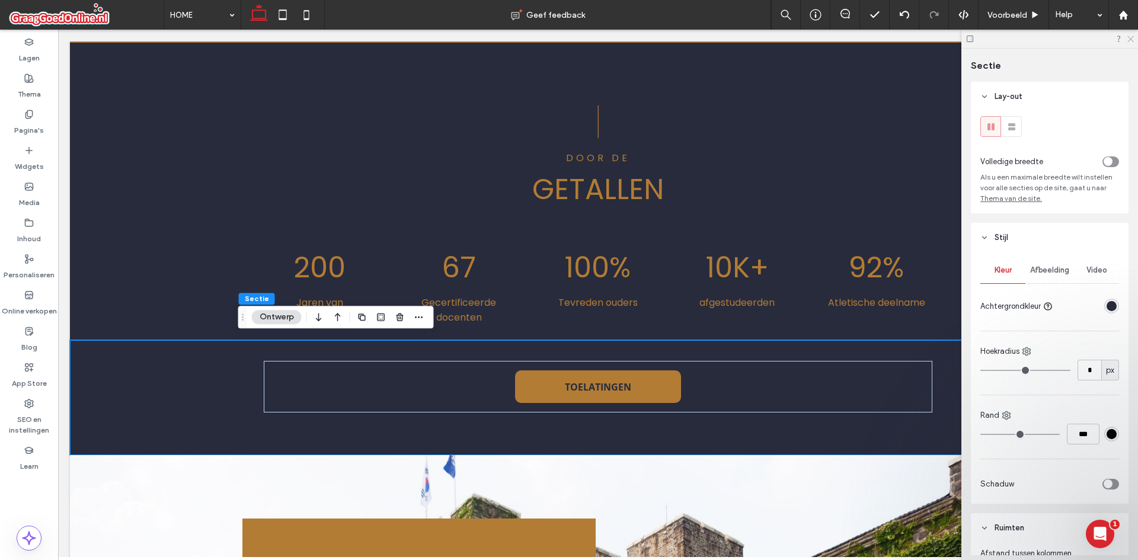
click at [1131, 35] on icon at bounding box center [1130, 38] width 8 height 8
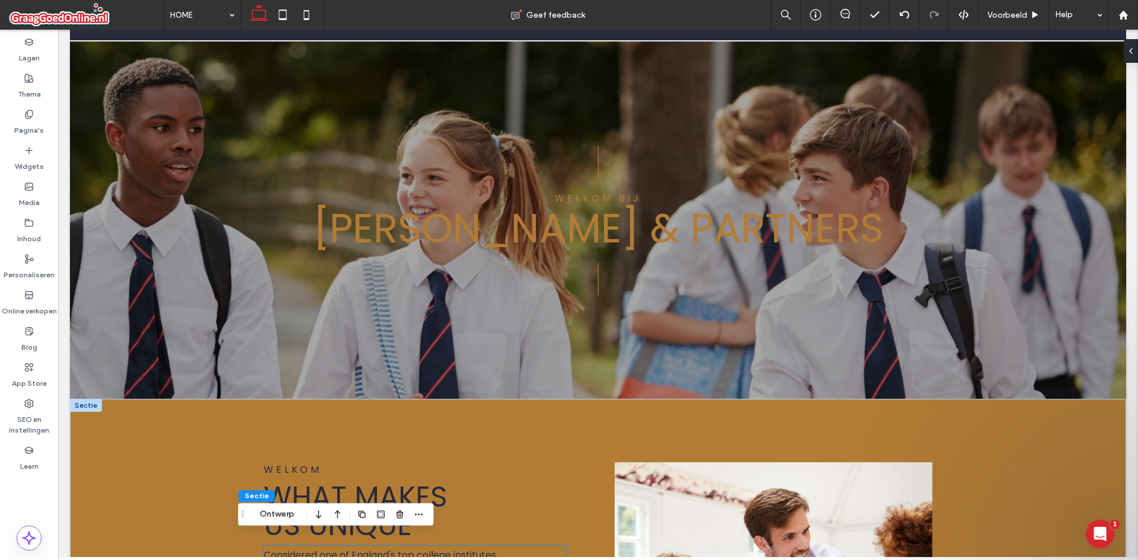
scroll to position [0, 0]
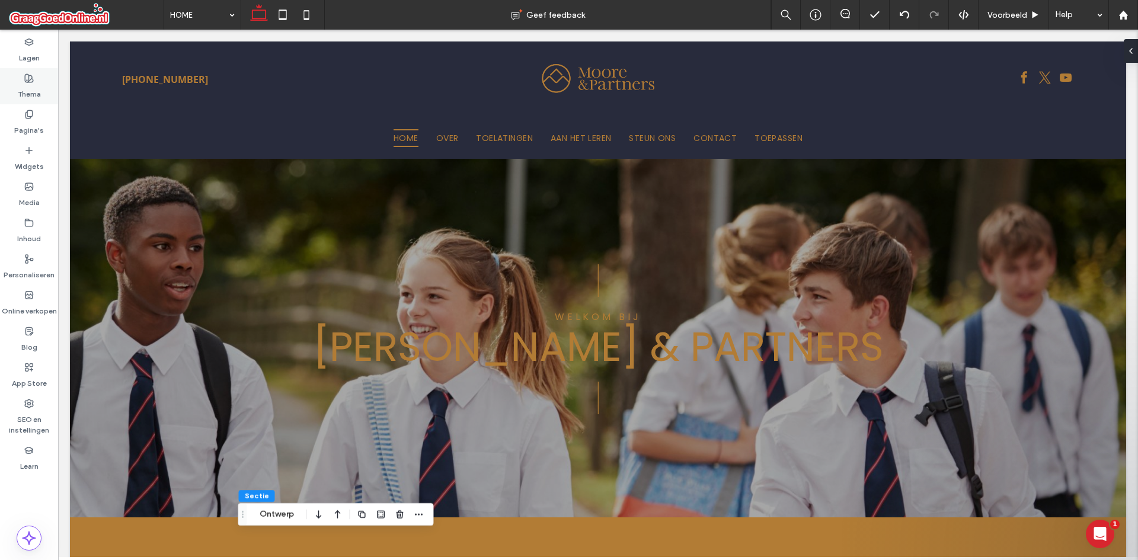
click at [28, 82] on use at bounding box center [29, 78] width 8 height 8
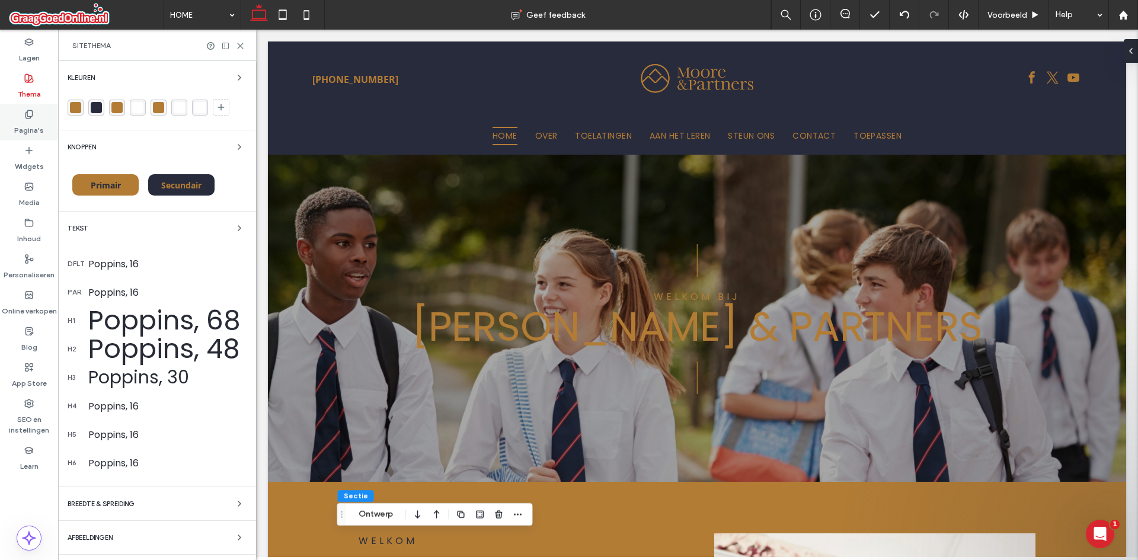
click at [26, 110] on icon at bounding box center [28, 114] width 9 height 9
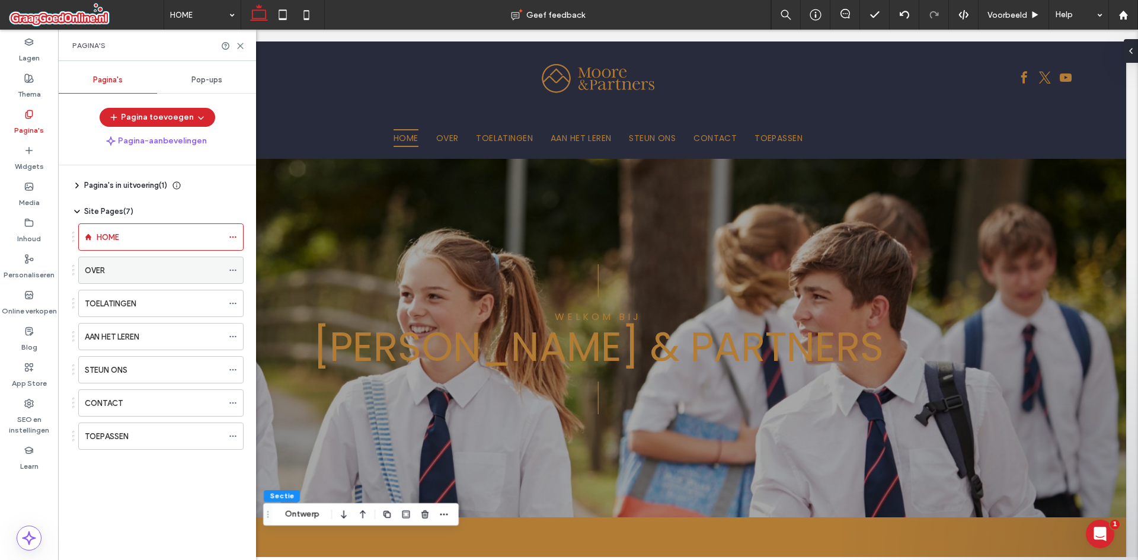
click at [139, 265] on div "OVER" at bounding box center [154, 270] width 138 height 12
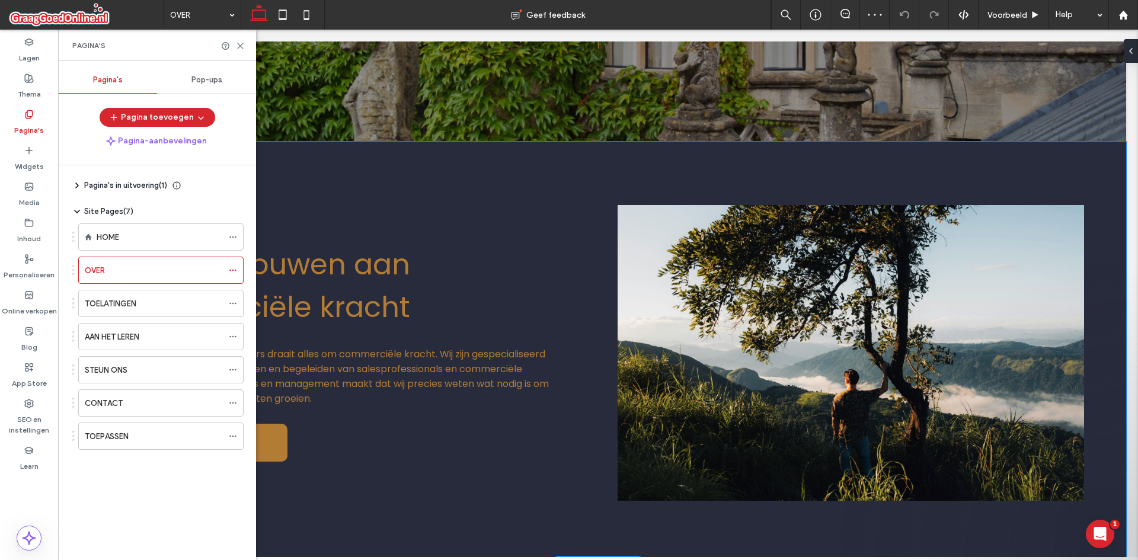
scroll to position [356, 0]
click at [242, 45] on icon at bounding box center [240, 45] width 9 height 9
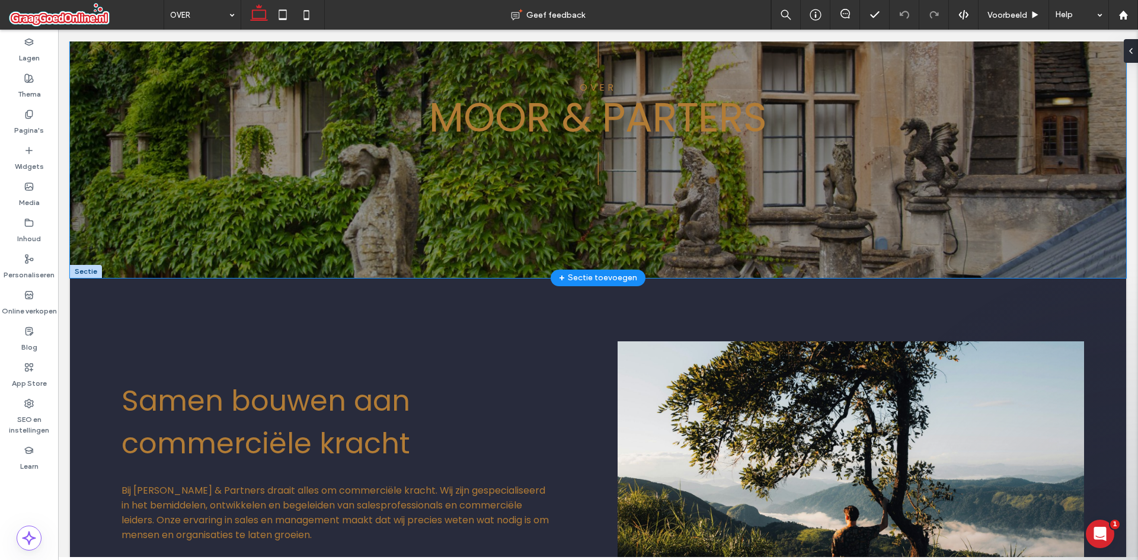
scroll to position [178, 0]
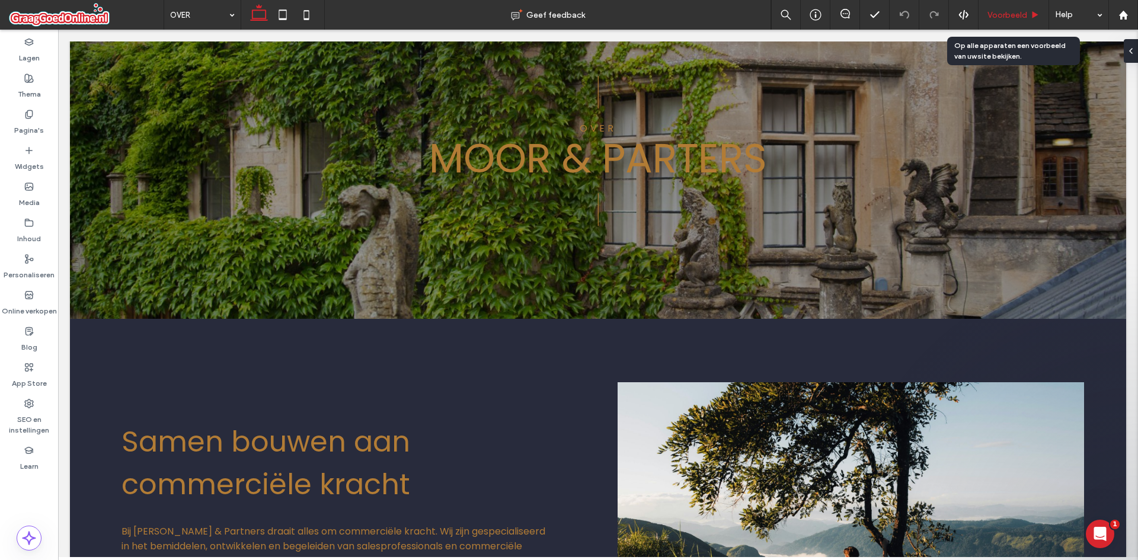
click at [989, 12] on span "Voorbeeld" at bounding box center [1007, 15] width 40 height 10
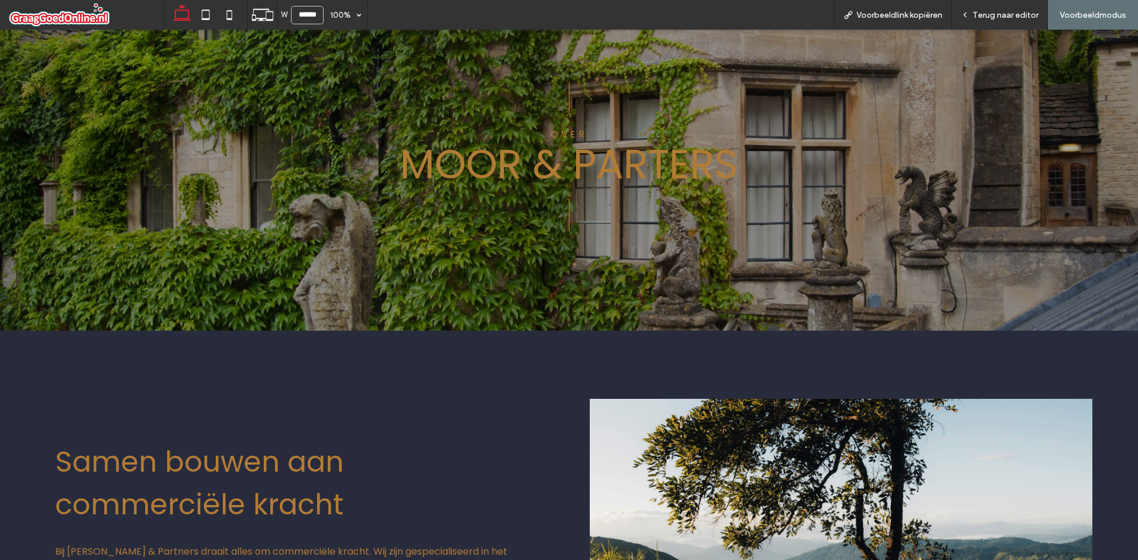
scroll to position [168, 0]
click at [266, 17] on icon at bounding box center [262, 15] width 23 height 23
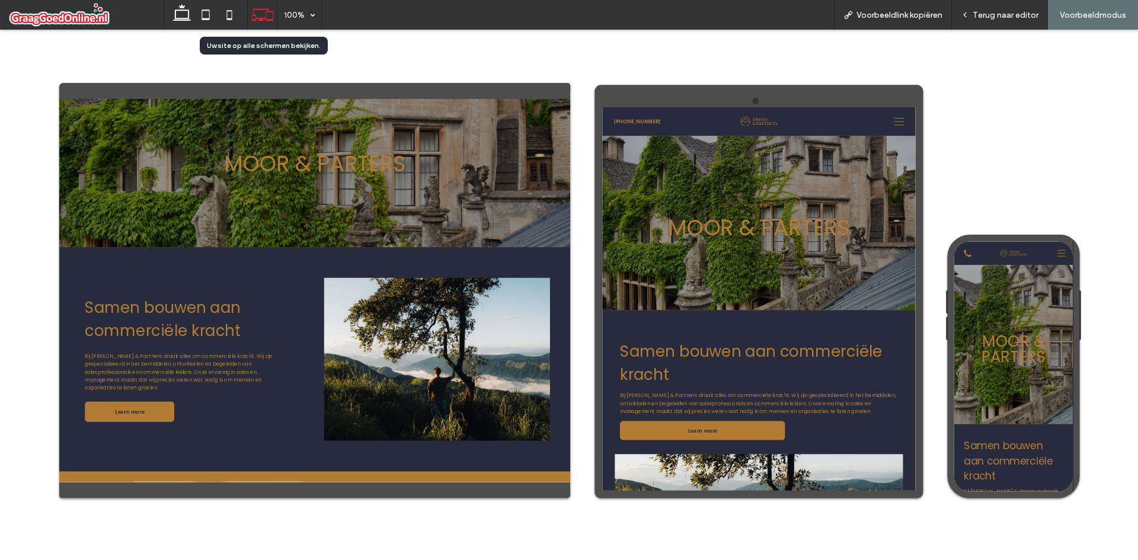
scroll to position [0, 0]
click at [178, 8] on icon at bounding box center [182, 15] width 24 height 24
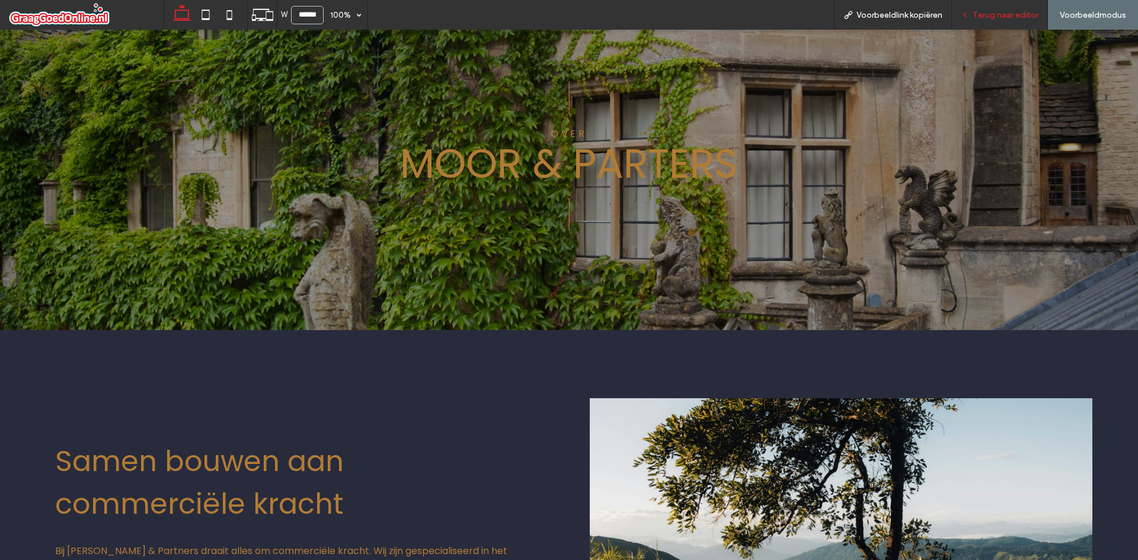
click at [987, 8] on div "Terug naar editor" at bounding box center [1000, 15] width 96 height 30
click at [1013, 11] on span "Terug naar editor" at bounding box center [1006, 15] width 66 height 10
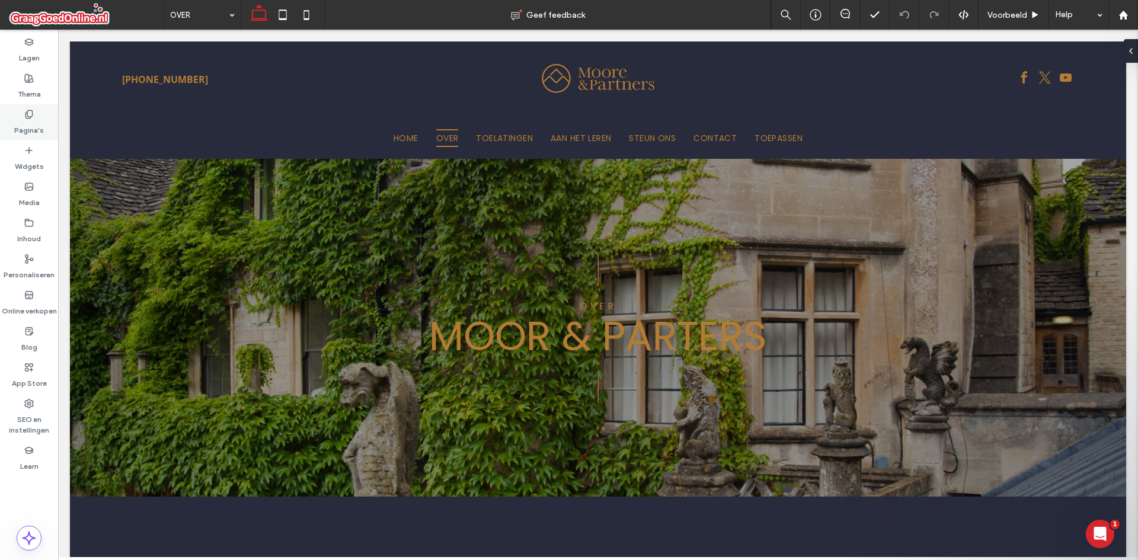
click at [21, 122] on label "Pagina's" at bounding box center [29, 127] width 30 height 17
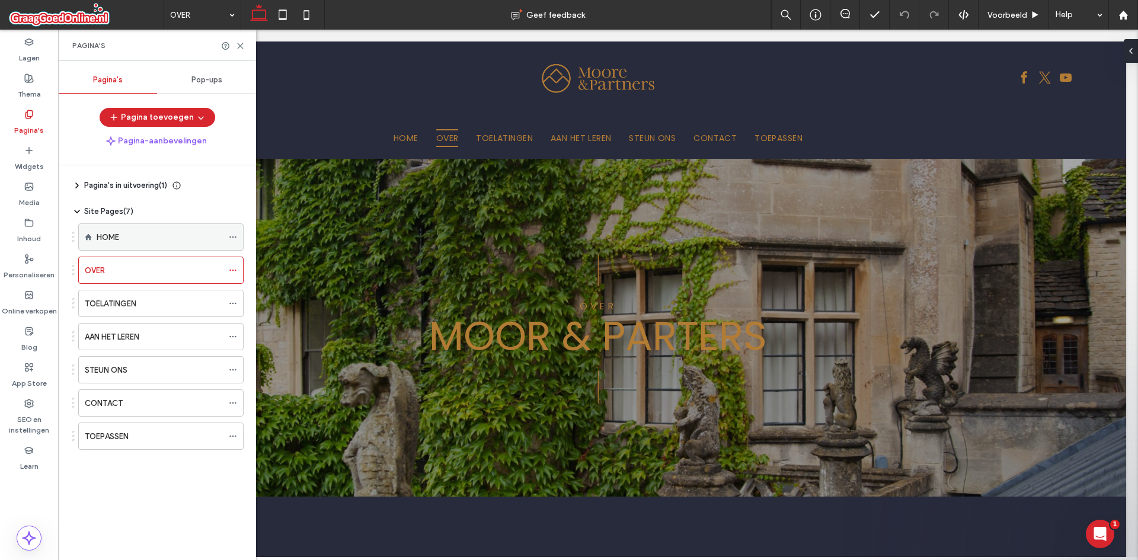
click at [128, 229] on div "HOME" at bounding box center [160, 237] width 126 height 26
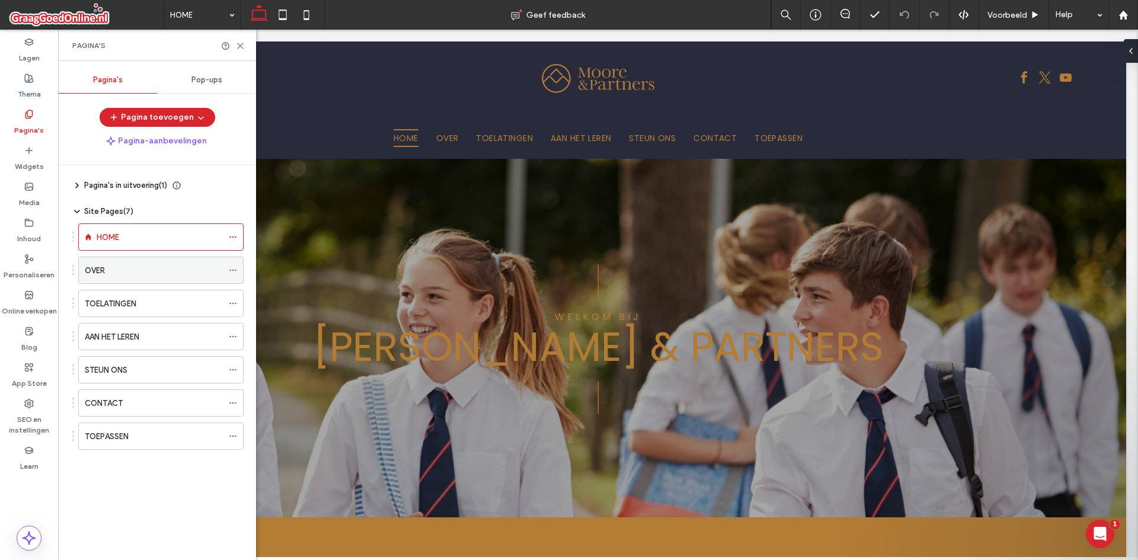
click at [186, 281] on div "OVER" at bounding box center [154, 270] width 138 height 26
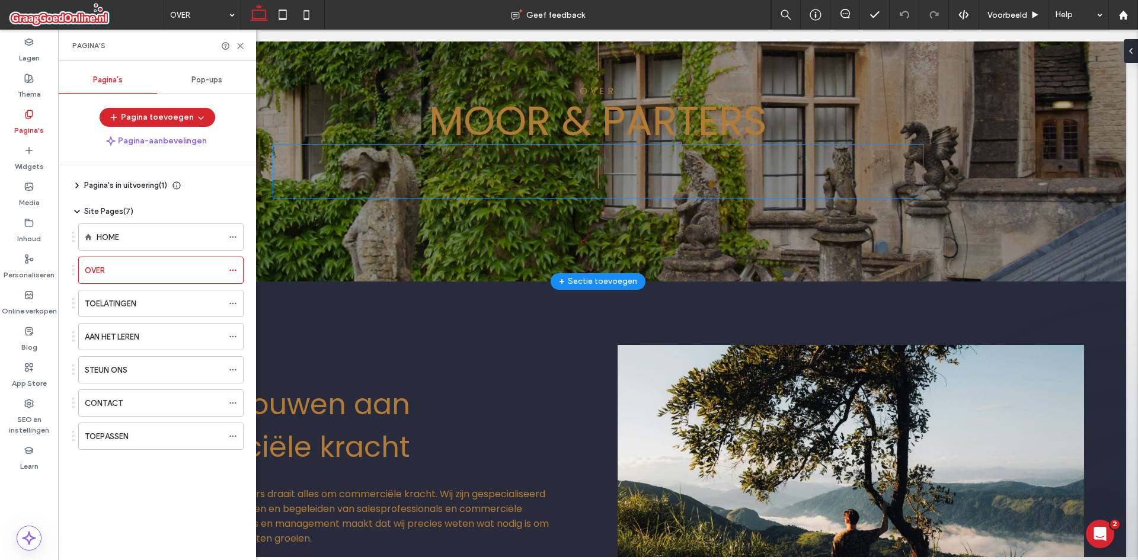
scroll to position [296, 0]
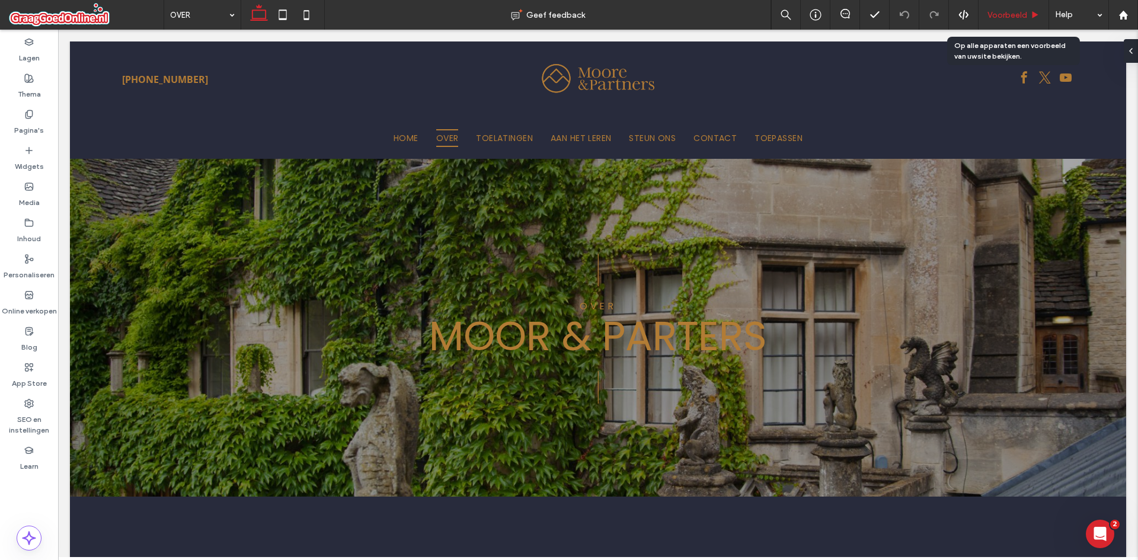
click at [1002, 11] on span "Voorbeeld" at bounding box center [1007, 15] width 40 height 10
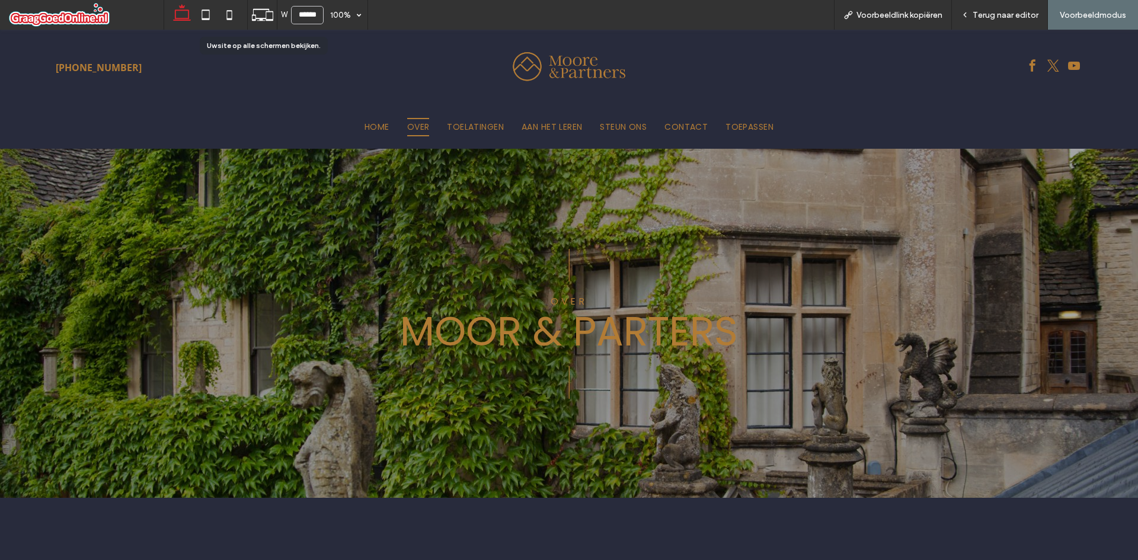
click at [254, 7] on icon at bounding box center [262, 15] width 23 height 23
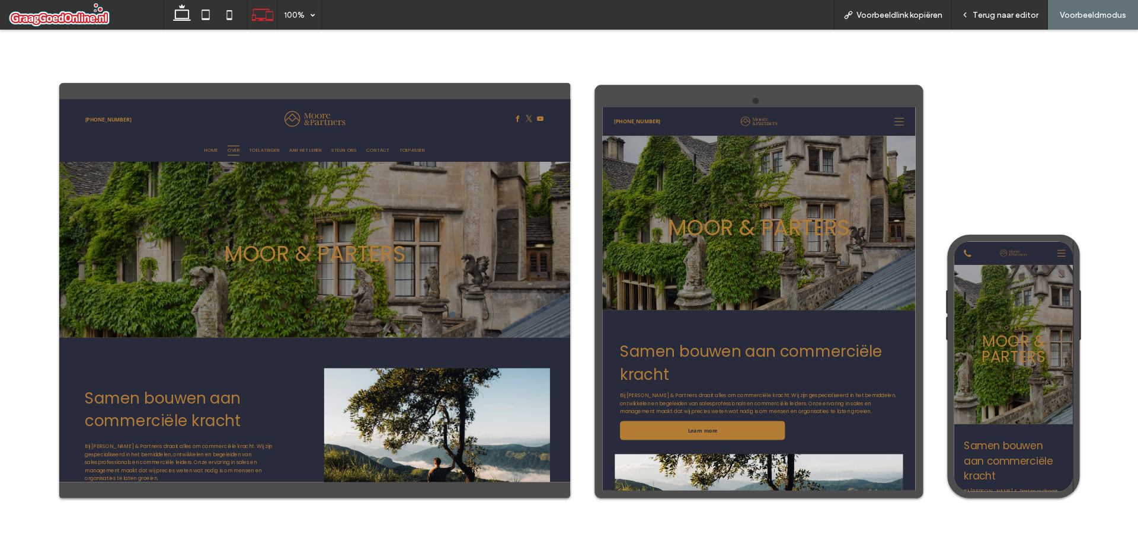
click at [1137, 125] on icon at bounding box center [1153, 134] width 18 height 18
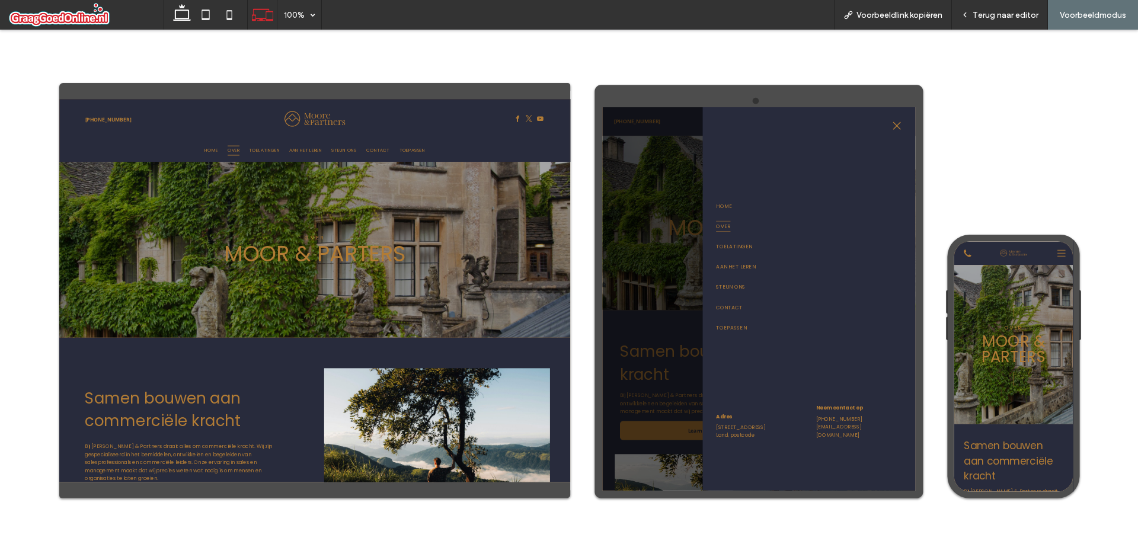
click at [1137, 142] on icon at bounding box center [1149, 142] width 18 height 18
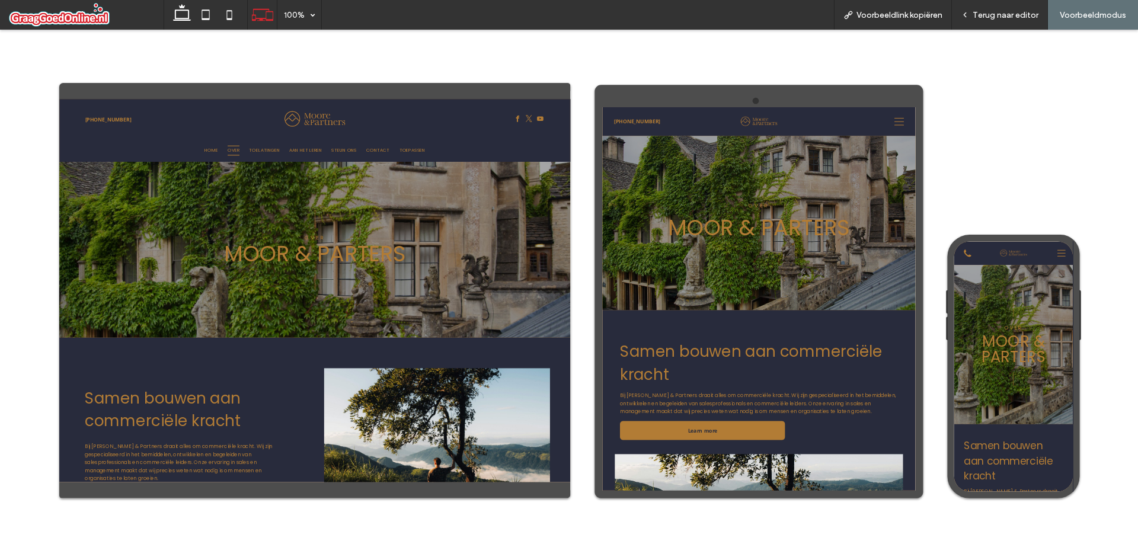
click at [1137, 140] on icon at bounding box center [1153, 134] width 18 height 14
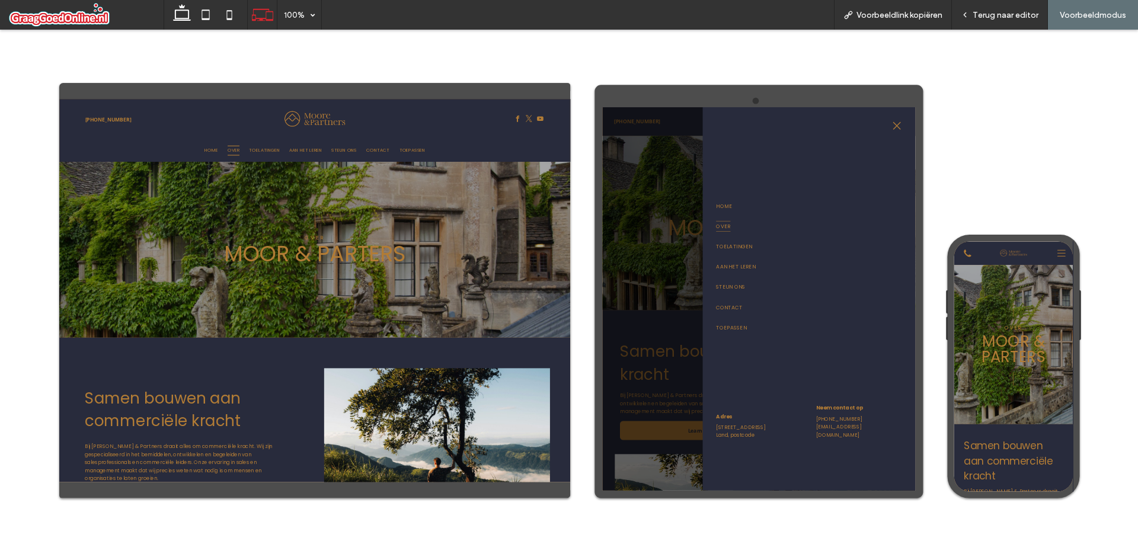
click at [705, 314] on div at bounding box center [892, 462] width 581 height 711
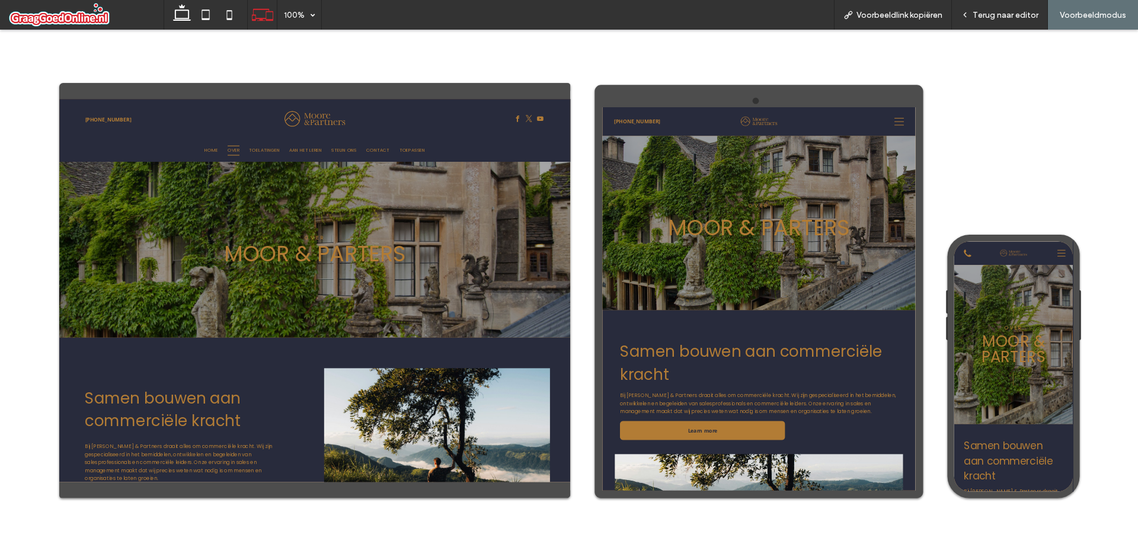
click at [1137, 264] on icon at bounding box center [1152, 262] width 15 height 15
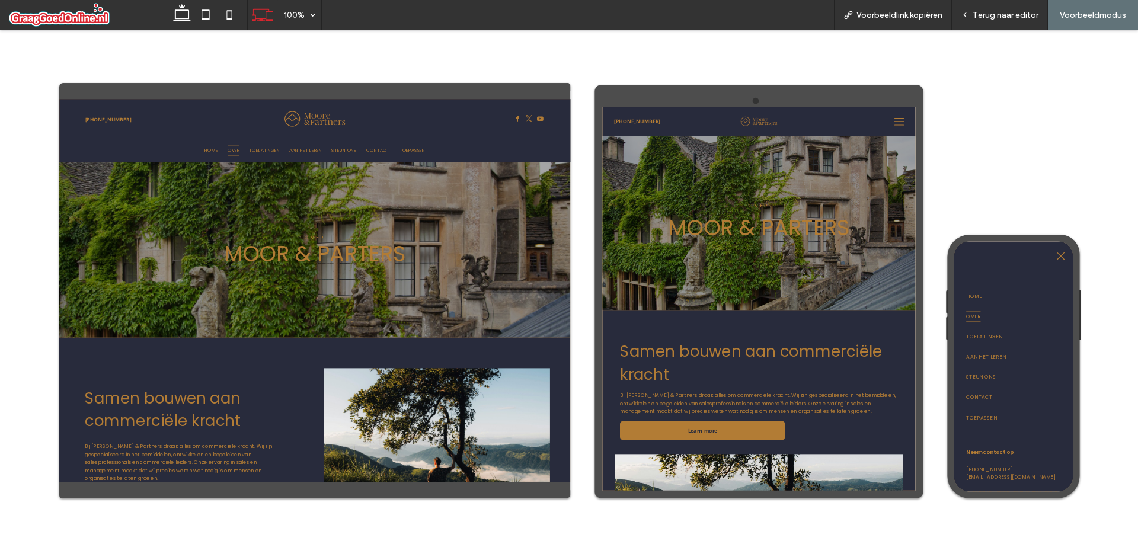
click at [1137, 264] on div at bounding box center [1068, 268] width 203 height 37
click at [1137, 264] on icon at bounding box center [1152, 268] width 14 height 14
